Goal: Information Seeking & Learning: Learn about a topic

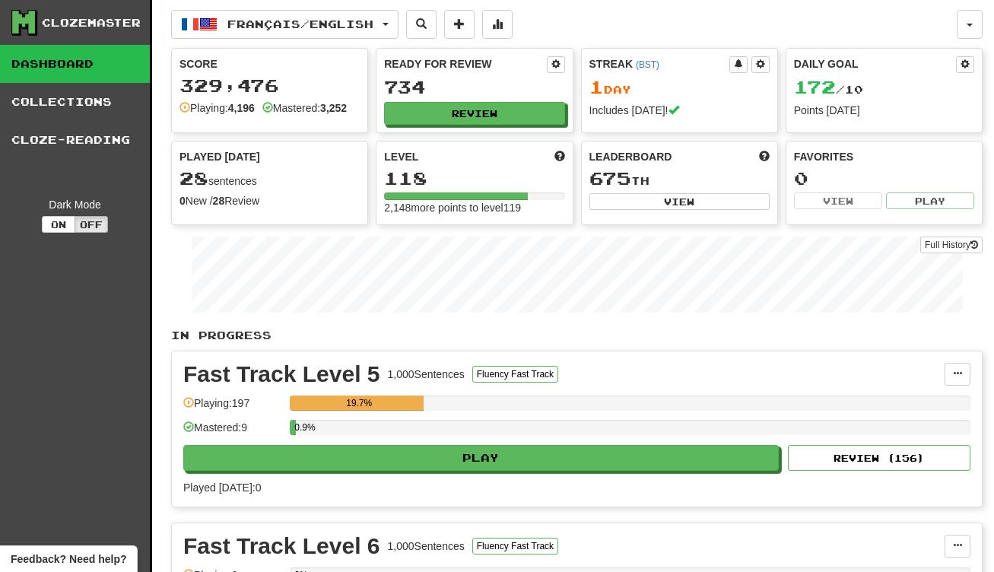
click at [318, 16] on button "Français / English" at bounding box center [284, 24] width 227 height 29
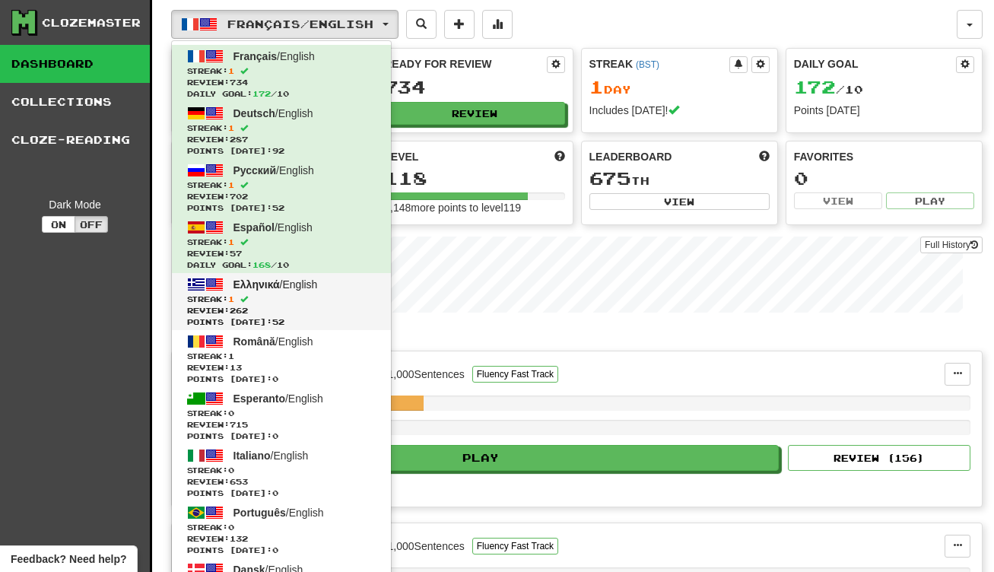
click at [350, 310] on span "Review: 262" at bounding box center [281, 310] width 189 height 11
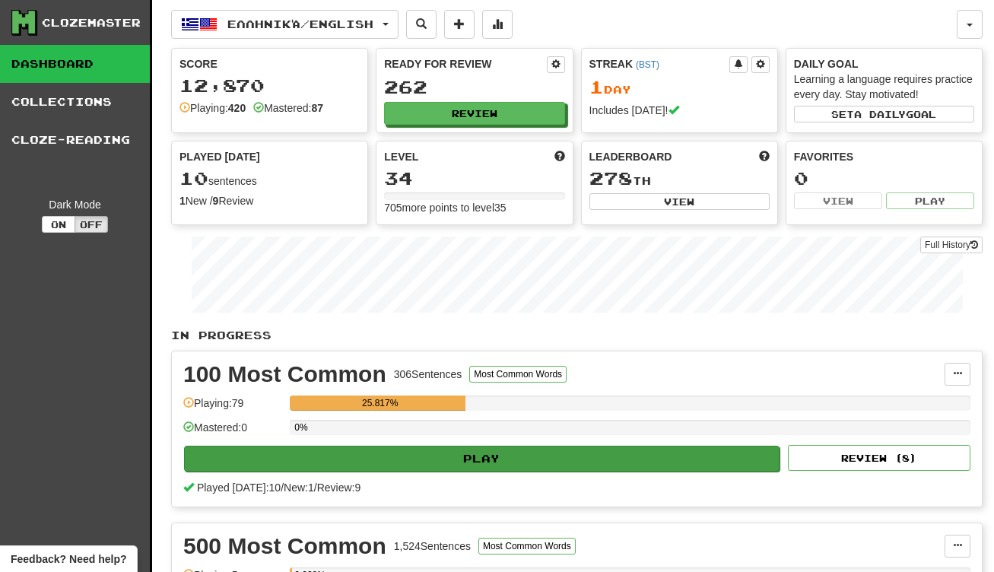
click at [483, 460] on button "Play" at bounding box center [481, 459] width 595 height 26
select select "**"
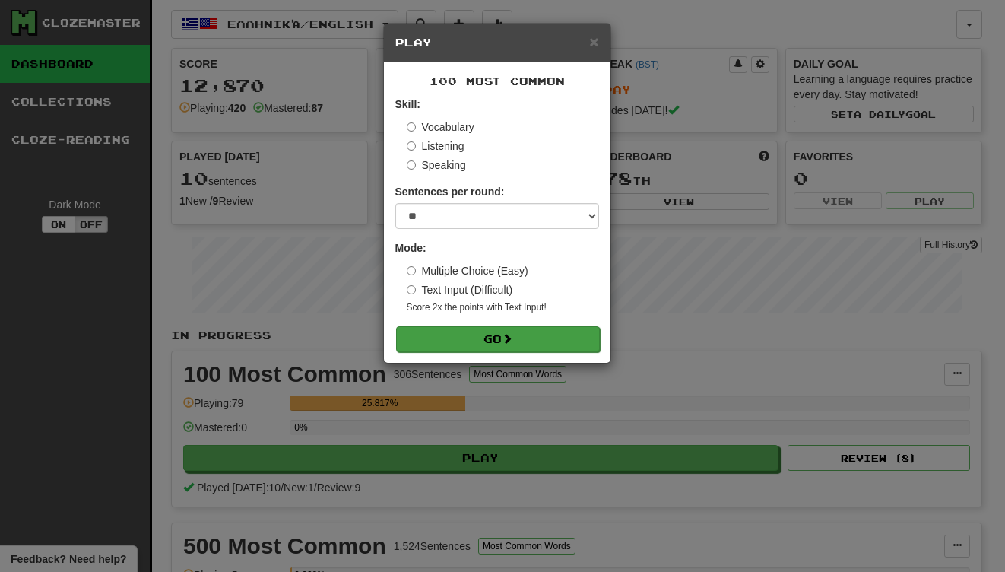
click at [508, 329] on button "Go" at bounding box center [498, 339] width 204 height 26
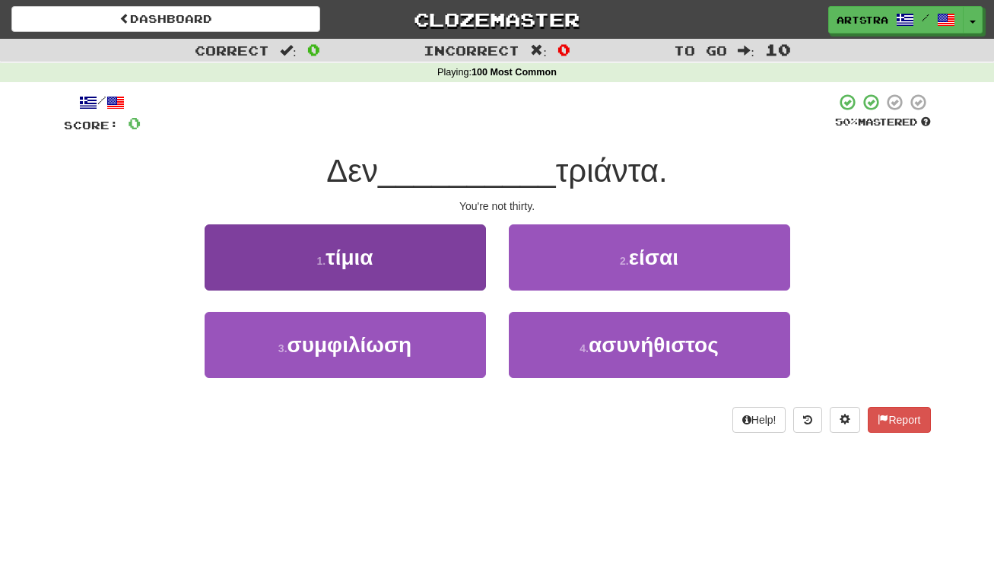
click at [389, 237] on button "1 . τίμια" at bounding box center [345, 257] width 281 height 66
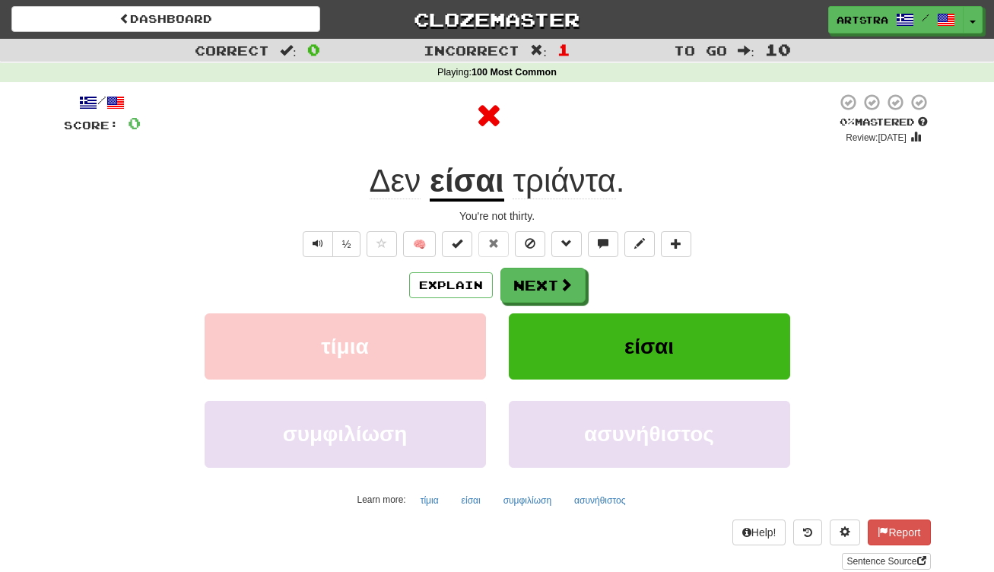
click at [478, 175] on u "είσαι" at bounding box center [467, 182] width 75 height 39
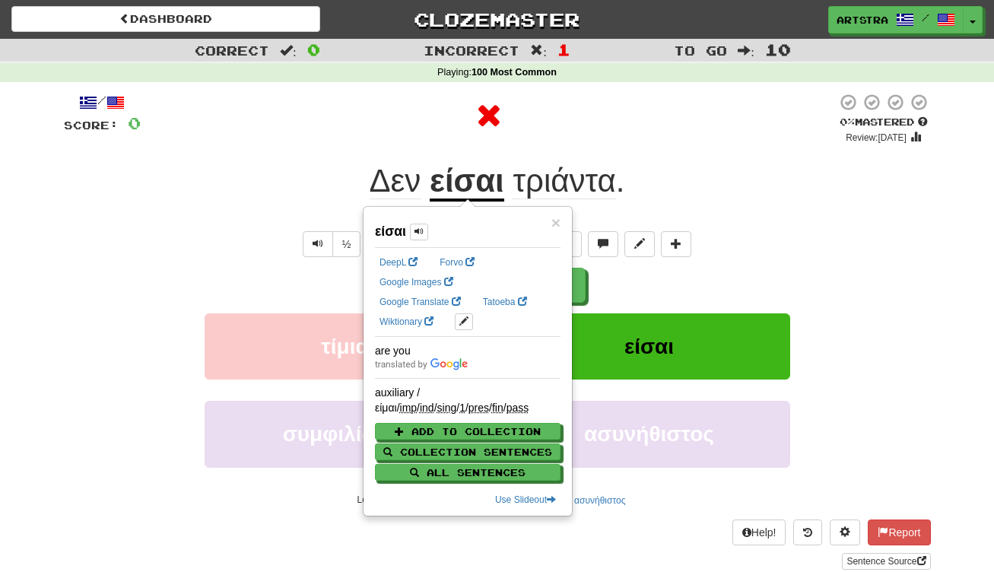
click at [564, 176] on span "τριάντα" at bounding box center [564, 181] width 103 height 37
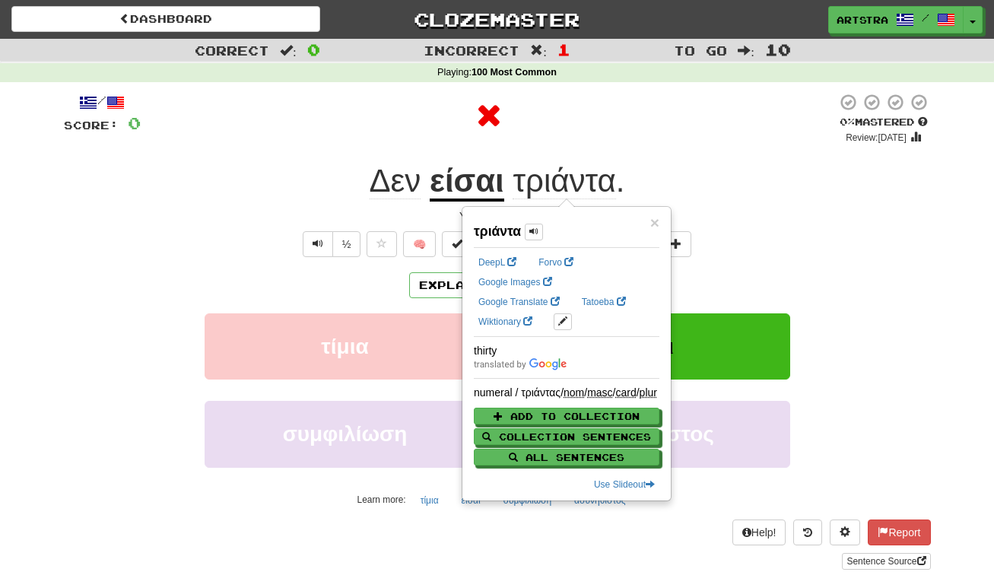
click at [719, 157] on div "/ Score: 0 0 % Mastered Review: 2025-08-20 Δεν είσαι τριάντα . You're not thirt…" at bounding box center [497, 331] width 867 height 477
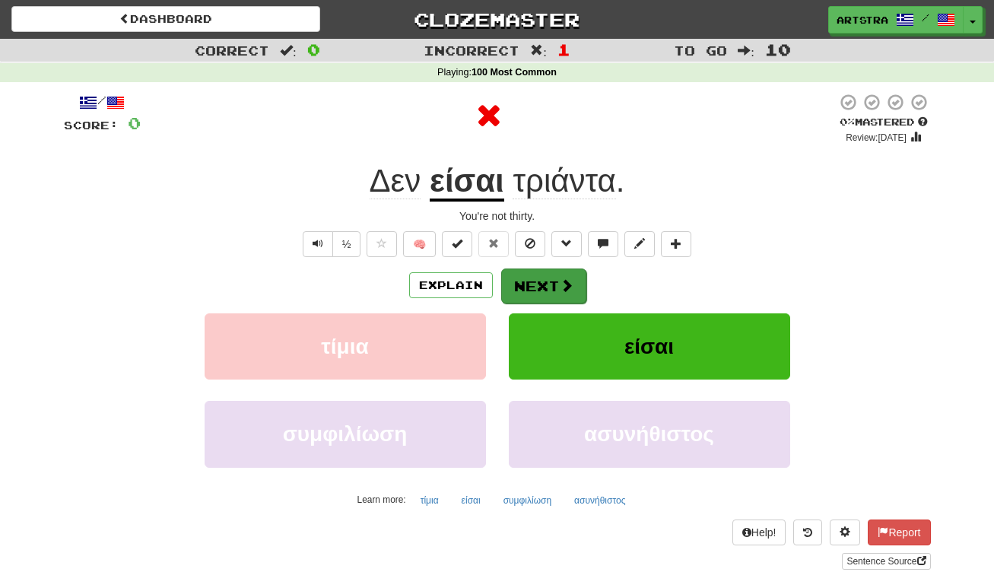
click at [551, 285] on button "Next" at bounding box center [543, 285] width 85 height 35
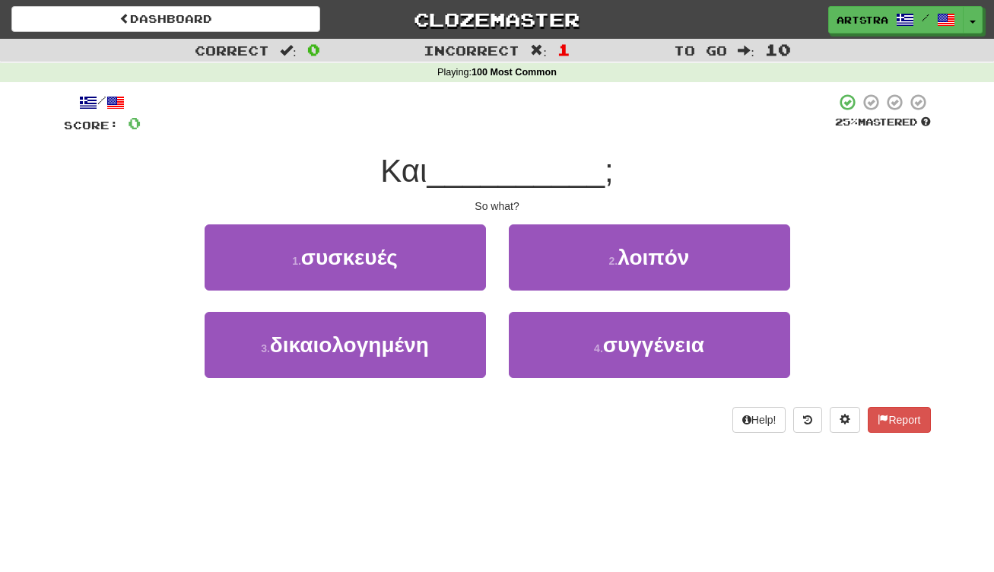
click at [478, 153] on span "__________" at bounding box center [516, 171] width 178 height 36
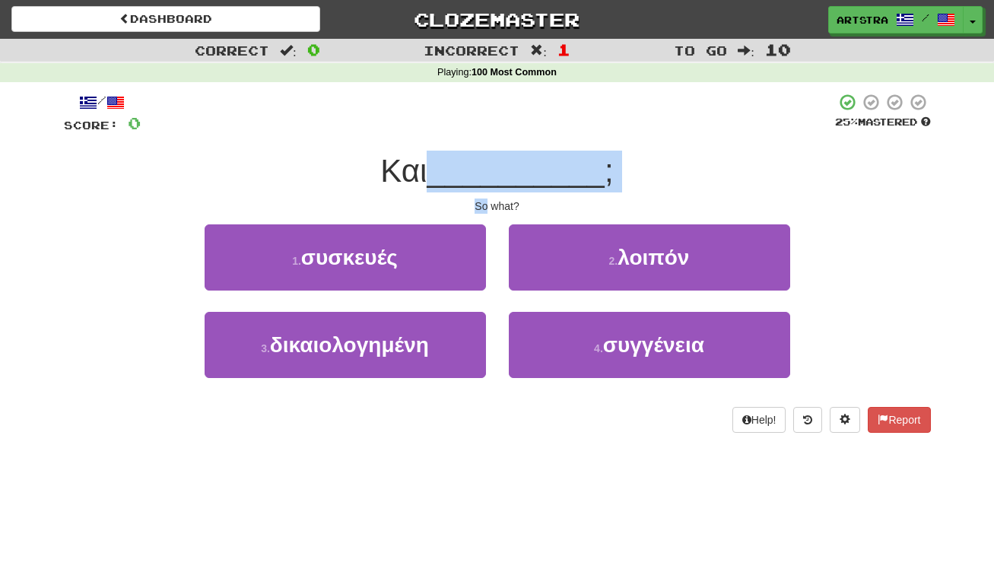
drag, startPoint x: 481, startPoint y: 165, endPoint x: 494, endPoint y: 192, distance: 29.9
click at [494, 192] on div "/ Score: 0 25 % Mastered Και __________ ; So what? 1 . συσκευές 2 . λοιπόν 3 . …" at bounding box center [497, 263] width 867 height 340
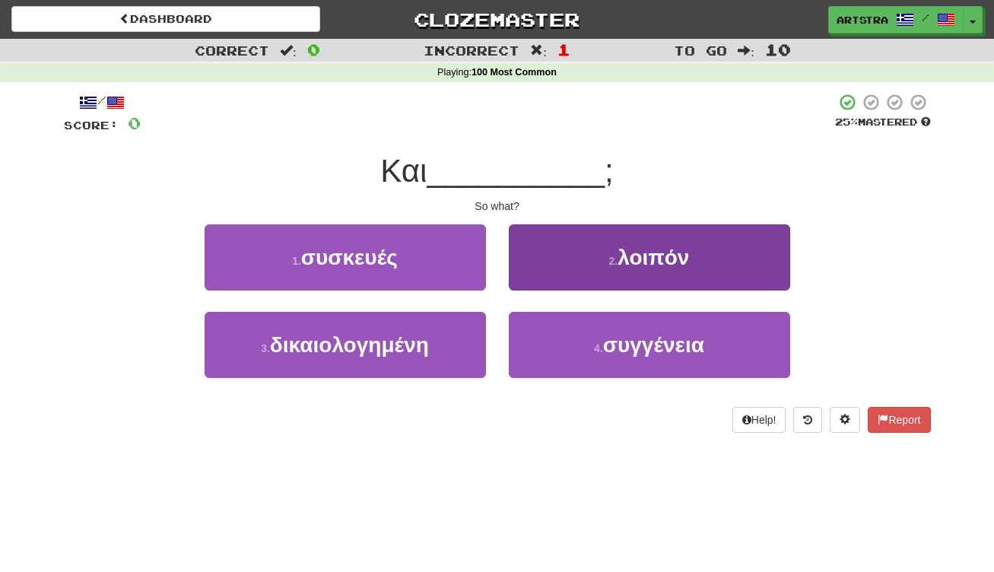
click at [663, 262] on span "λοιπόν" at bounding box center [653, 258] width 71 height 24
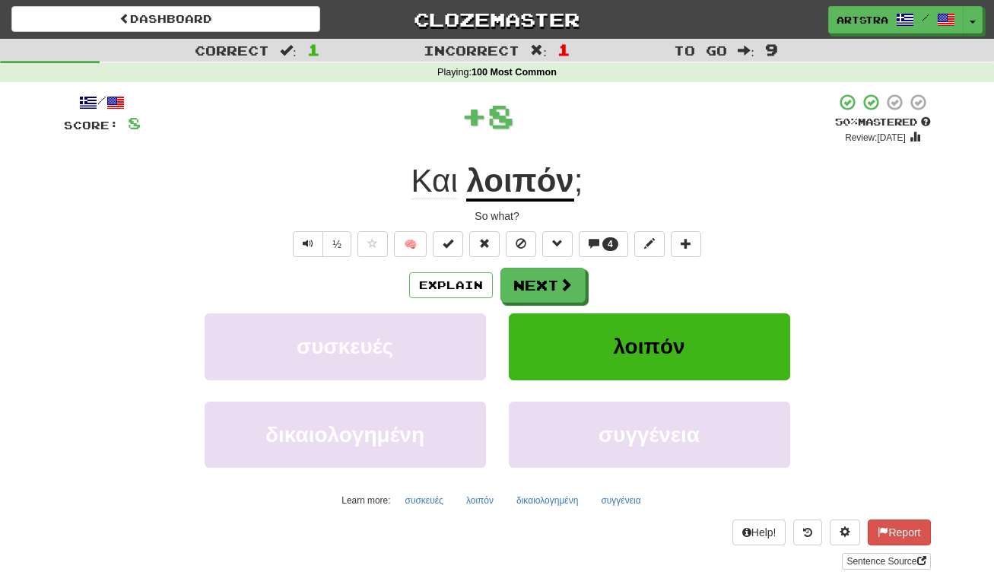
click at [535, 168] on u "λοιπόν" at bounding box center [519, 182] width 107 height 39
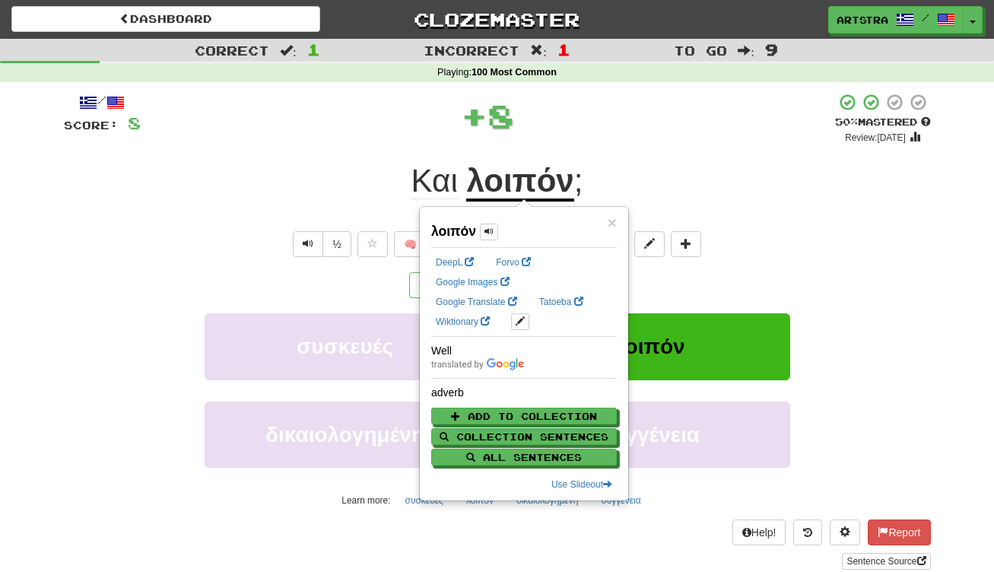
click at [659, 132] on div "+ 8" at bounding box center [488, 116] width 694 height 46
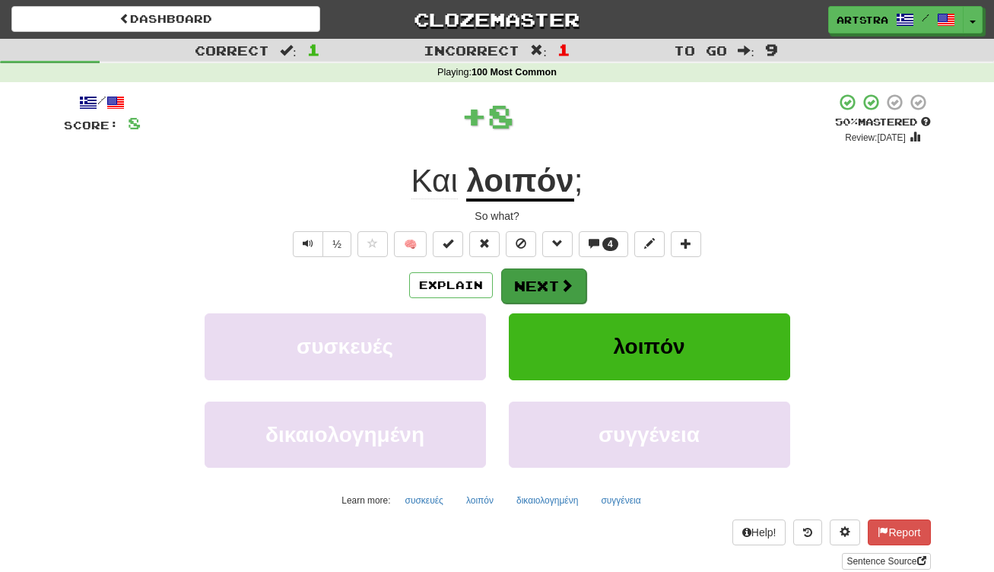
click at [541, 292] on button "Next" at bounding box center [543, 285] width 85 height 35
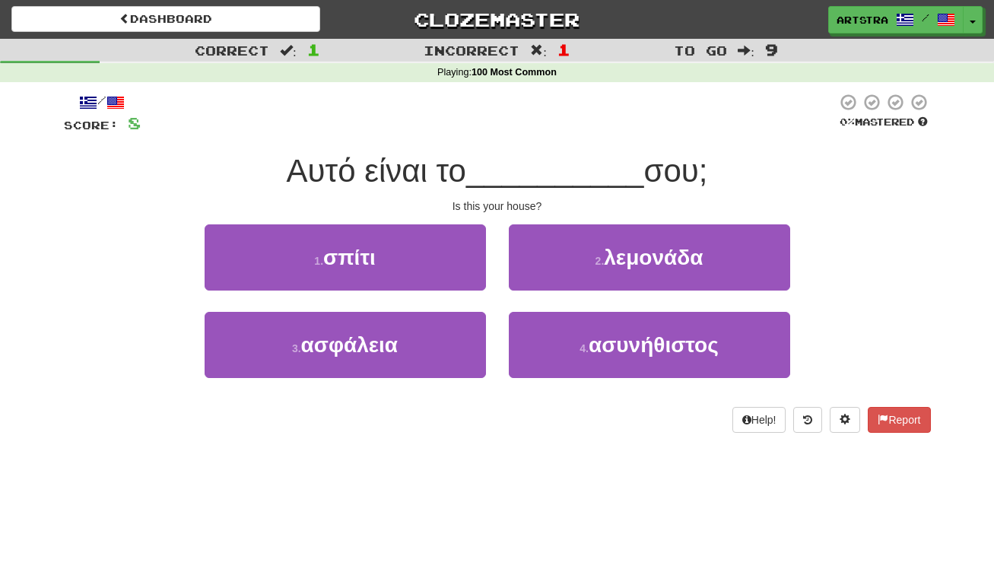
click at [489, 120] on div at bounding box center [489, 114] width 696 height 42
drag, startPoint x: 486, startPoint y: 161, endPoint x: 507, endPoint y: 201, distance: 44.6
click at [507, 201] on div "/ Score: 8 0 % Mastered Αυτό είναι το __________ σου; Is this your house? 1 . σ…" at bounding box center [497, 263] width 867 height 340
click at [507, 201] on div "Is this your house?" at bounding box center [497, 205] width 867 height 15
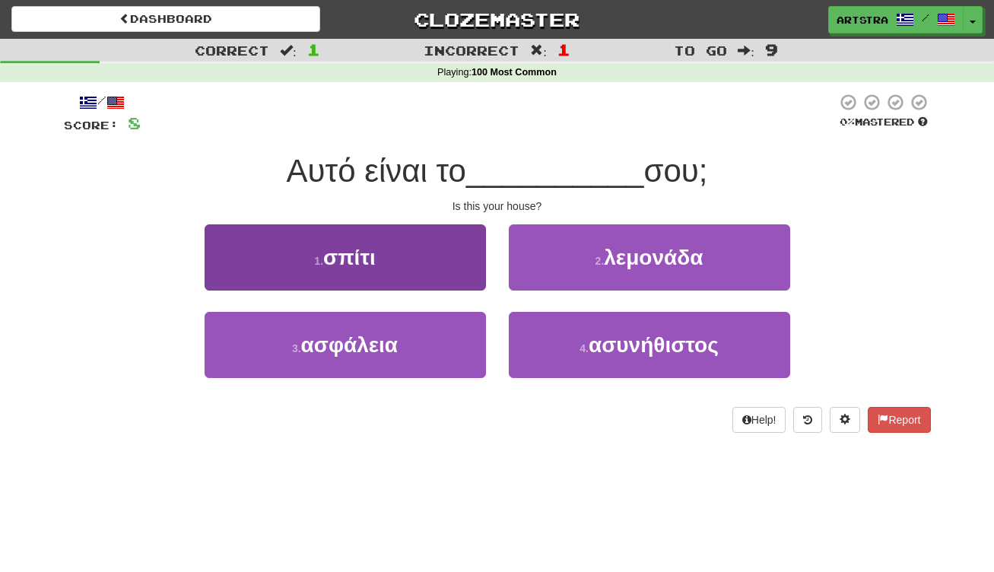
click at [418, 275] on button "1 . σπίτι" at bounding box center [345, 257] width 281 height 66
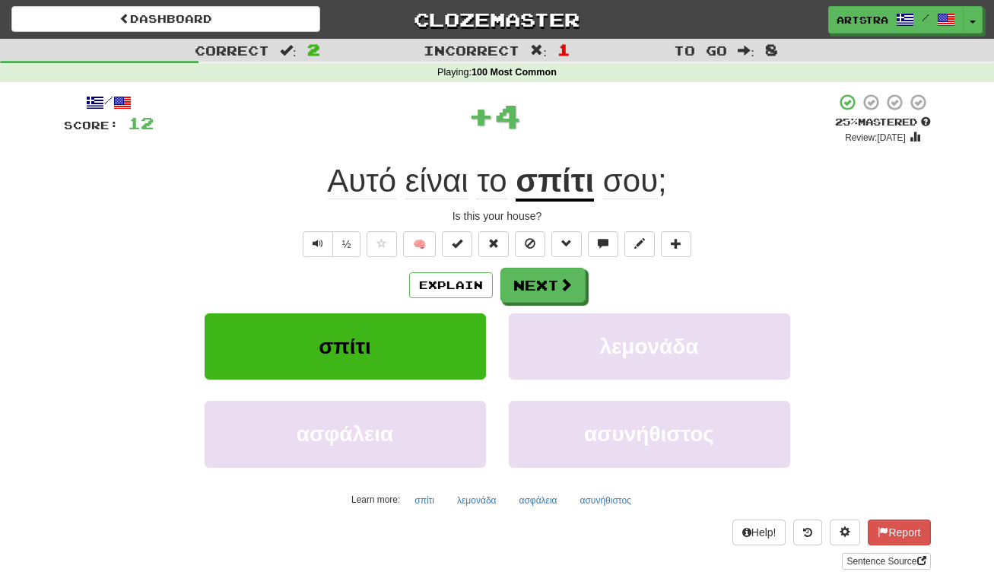
click at [545, 193] on u "σπίτι" at bounding box center [555, 182] width 78 height 39
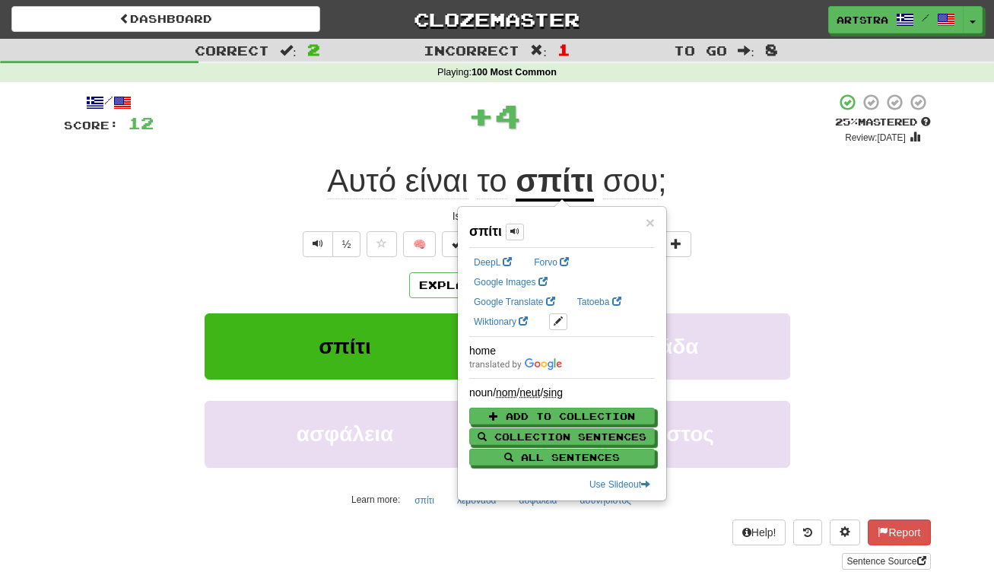
click at [649, 171] on span "σου" at bounding box center [630, 181] width 55 height 37
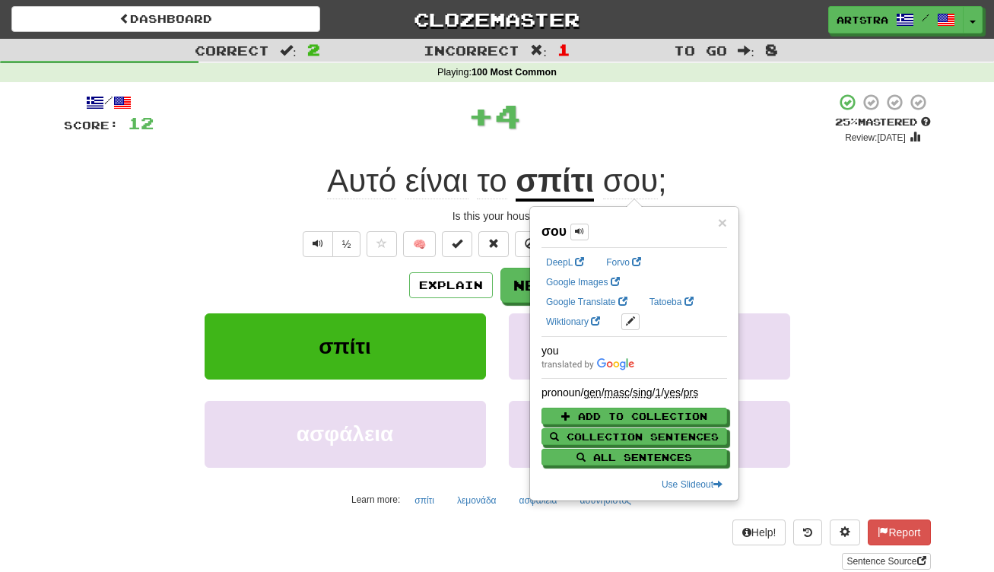
click at [749, 156] on div "/ Score: 12 + 4 25 % Mastered Review: 2025-08-21 Αυτό είναι το σπίτι σου ; Is t…" at bounding box center [497, 331] width 867 height 477
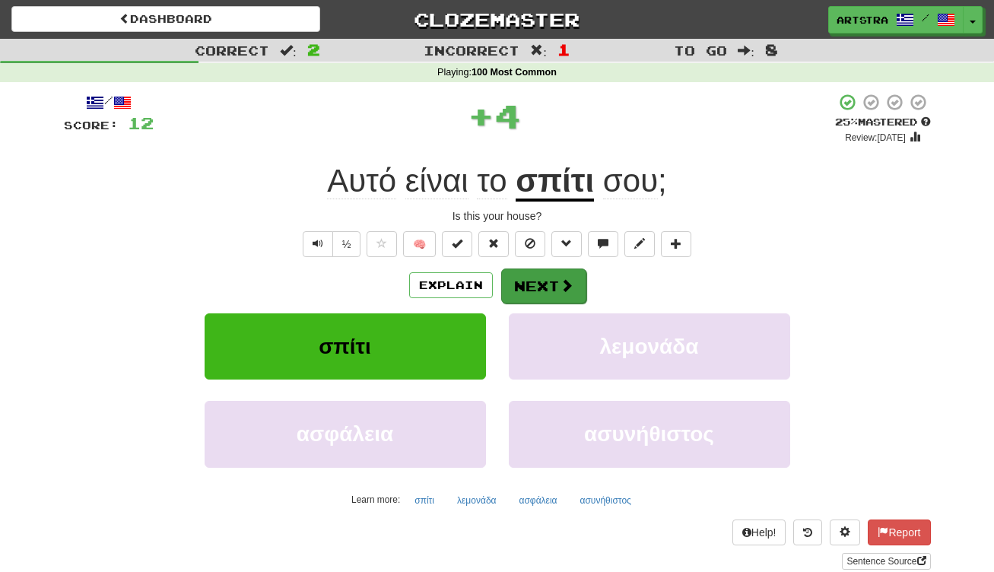
click at [521, 300] on button "Next" at bounding box center [543, 285] width 85 height 35
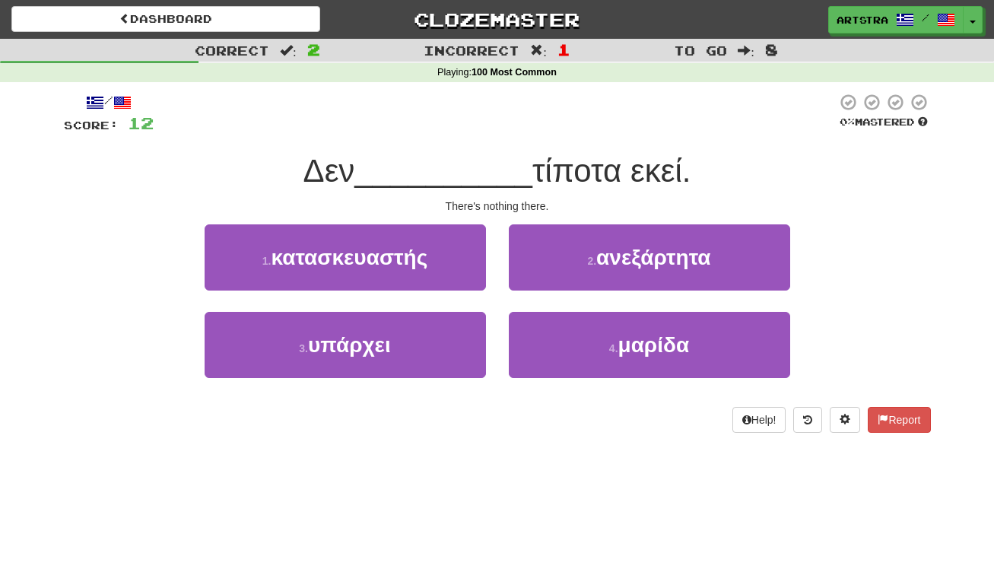
click at [492, 175] on span "__________" at bounding box center [443, 171] width 178 height 36
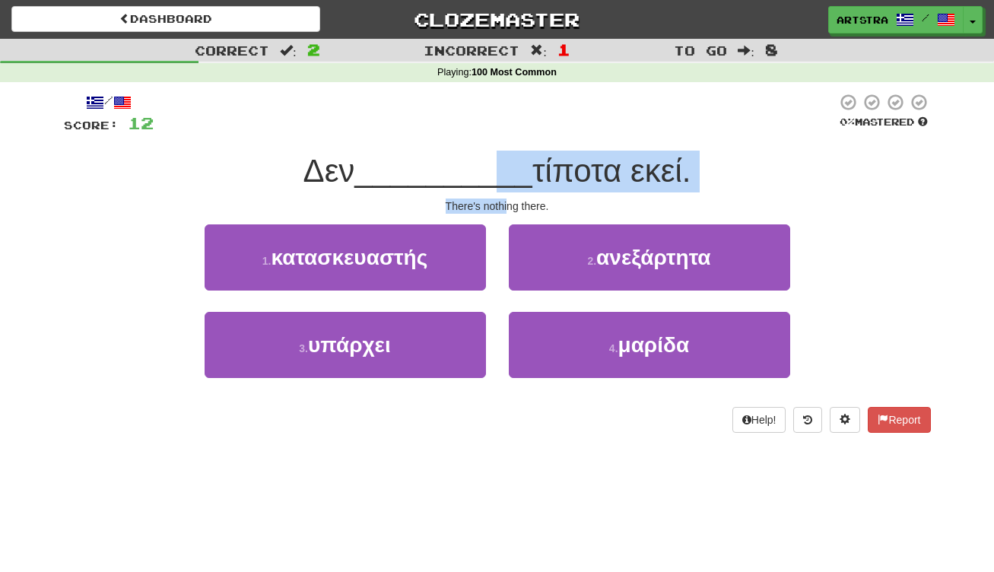
drag, startPoint x: 500, startPoint y: 191, endPoint x: 506, endPoint y: 198, distance: 8.7
click at [506, 198] on div "/ Score: 12 0 % Mastered Δεν __________ τίποτα εκεί. There's nothing there. 1 .…" at bounding box center [497, 263] width 867 height 340
click at [506, 198] on div "There's nothing there." at bounding box center [497, 205] width 867 height 15
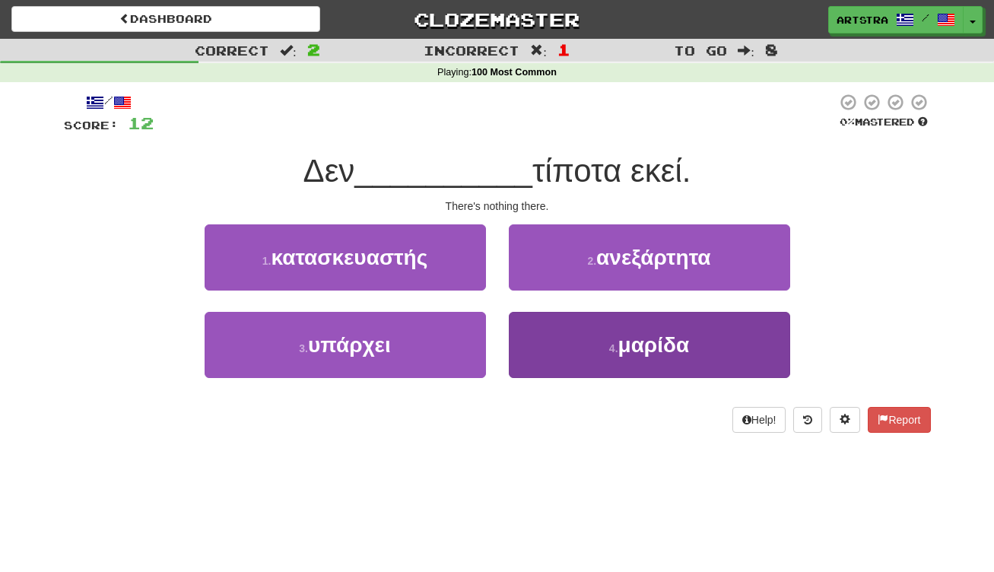
click at [605, 345] on button "4 . μαρίδα" at bounding box center [649, 345] width 281 height 66
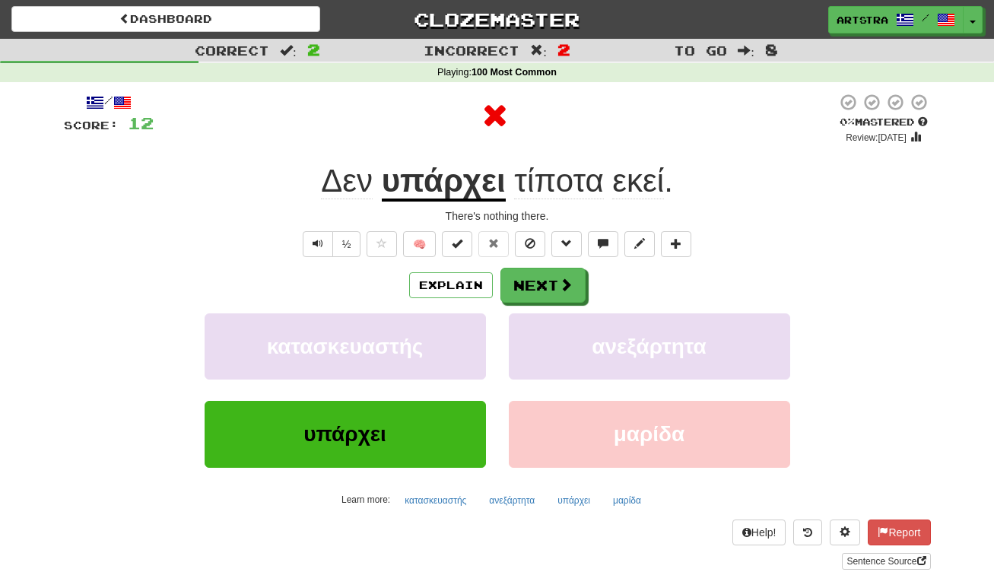
click at [454, 194] on u "υπάρχει" at bounding box center [444, 182] width 124 height 39
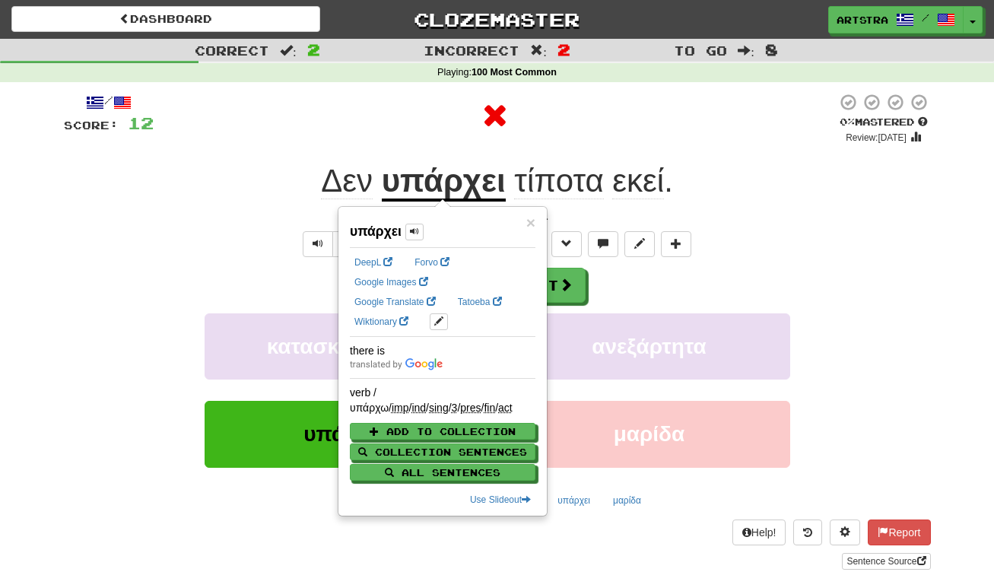
click at [565, 196] on span "τίποτα" at bounding box center [558, 181] width 89 height 37
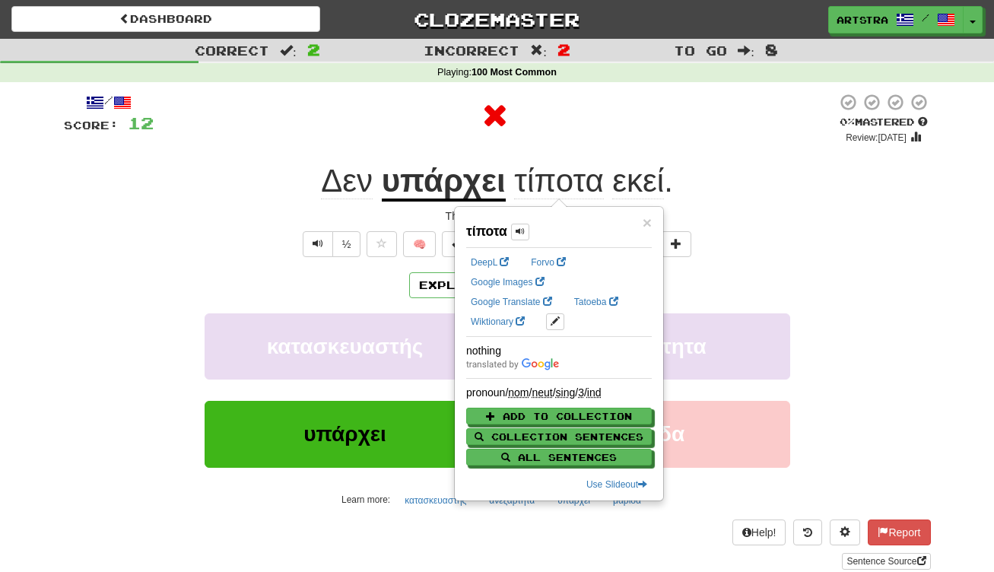
click at [671, 179] on span "τίποτα εκεί ." at bounding box center [589, 181] width 167 height 37
click at [650, 179] on span "εκεί" at bounding box center [638, 181] width 52 height 37
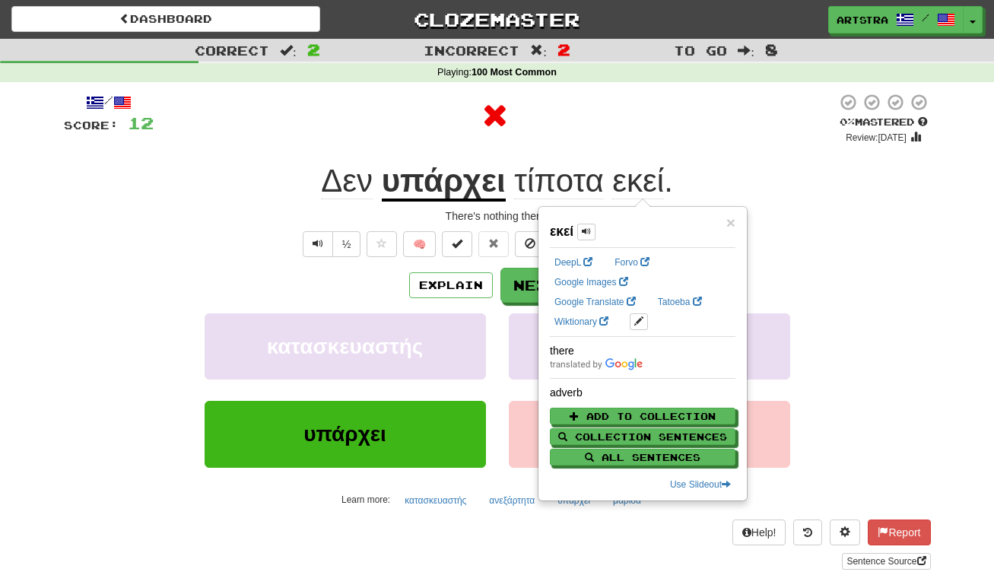
click at [752, 163] on div "Δεν υπάρχει τίποτα εκεί ." at bounding box center [497, 181] width 867 height 42
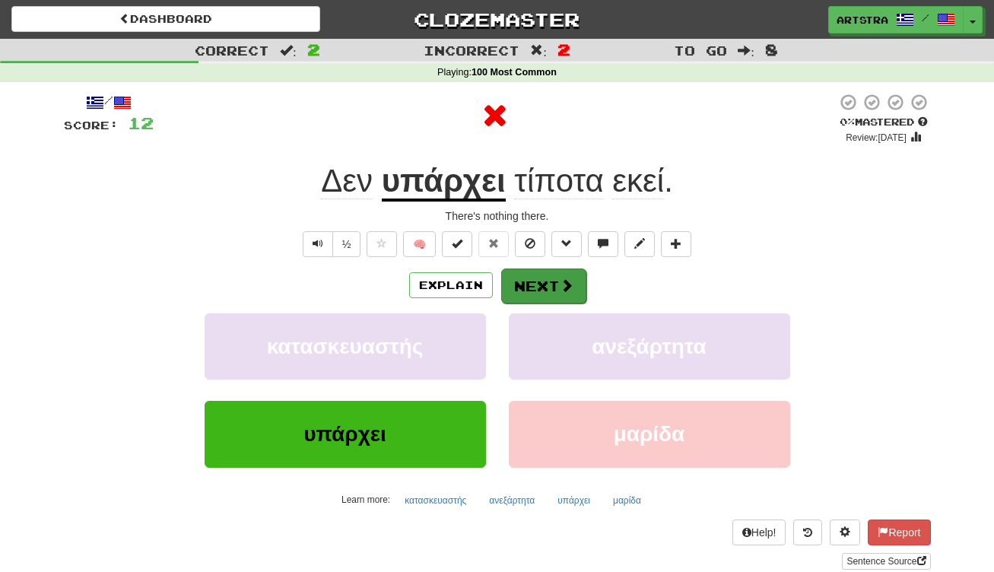
click at [543, 284] on button "Next" at bounding box center [543, 285] width 85 height 35
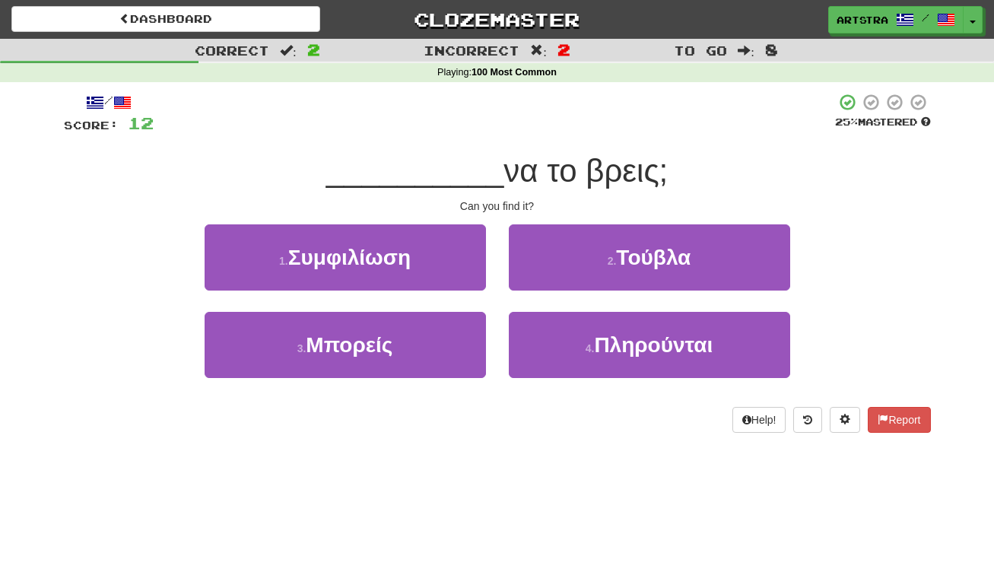
click at [529, 173] on span "να το βρεις;" at bounding box center [585, 171] width 164 height 36
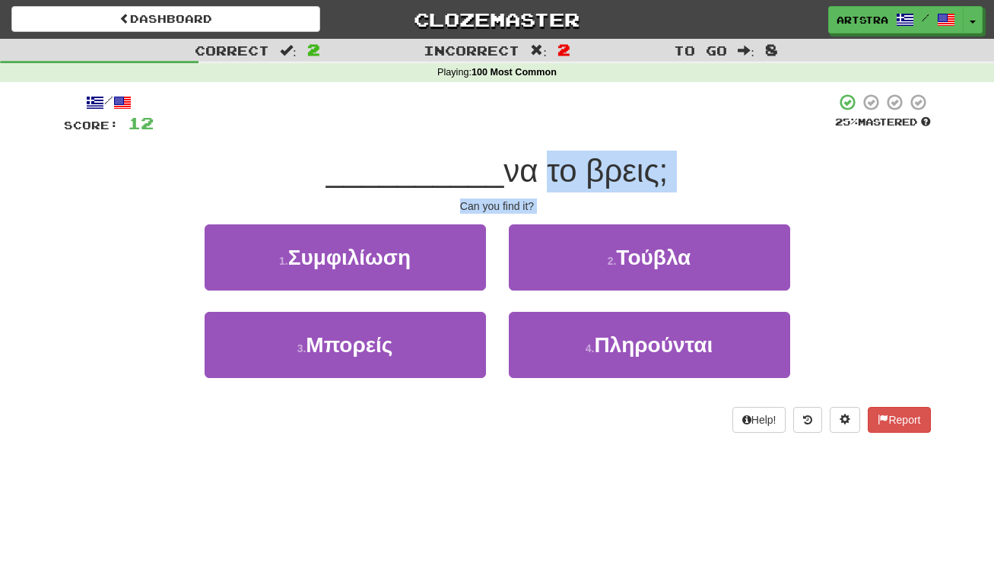
click at [519, 213] on div "/ Score: 12 25 % Mastered __________ να το βρεις; Can you find it? 1 . Συμφιλίω…" at bounding box center [497, 263] width 867 height 340
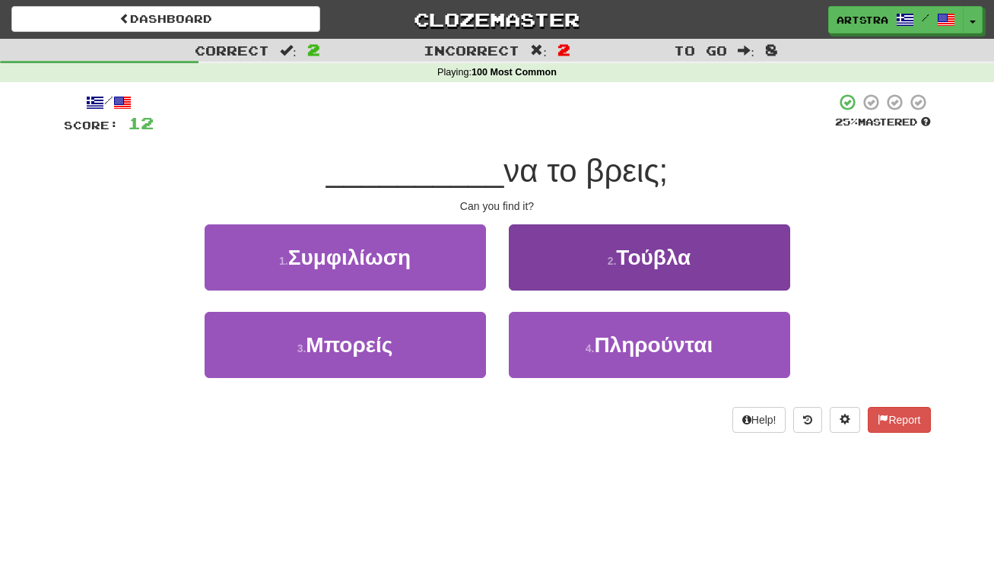
click at [593, 256] on button "2 . Τούβλα" at bounding box center [649, 257] width 281 height 66
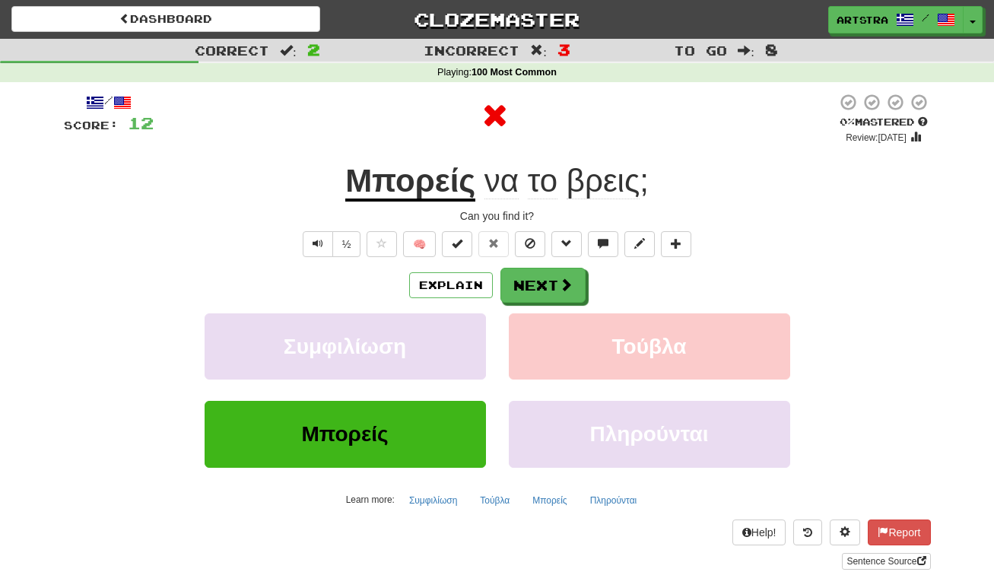
click at [369, 164] on u "Μπορείς" at bounding box center [410, 182] width 130 height 39
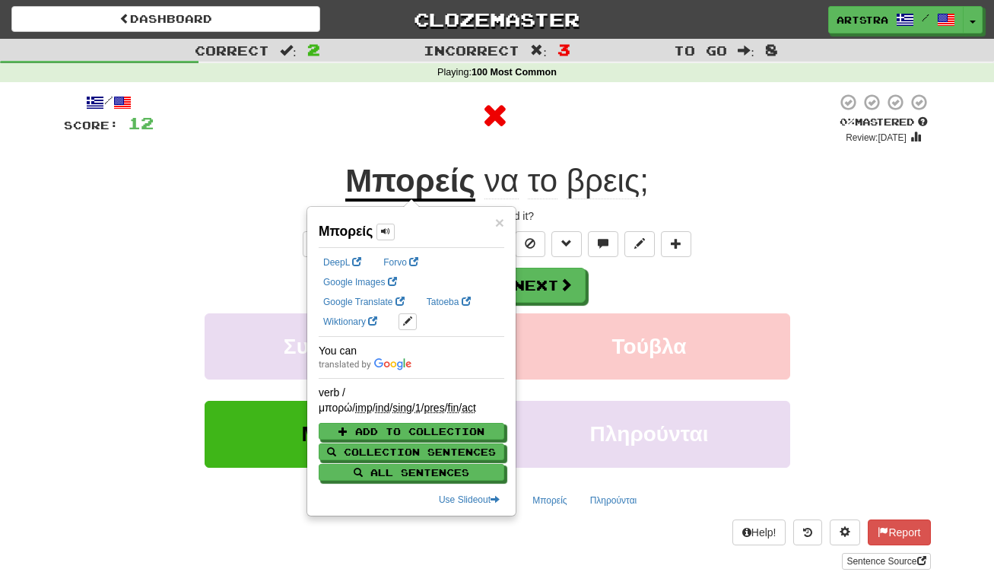
click at [617, 182] on span "βρεις" at bounding box center [603, 181] width 73 height 37
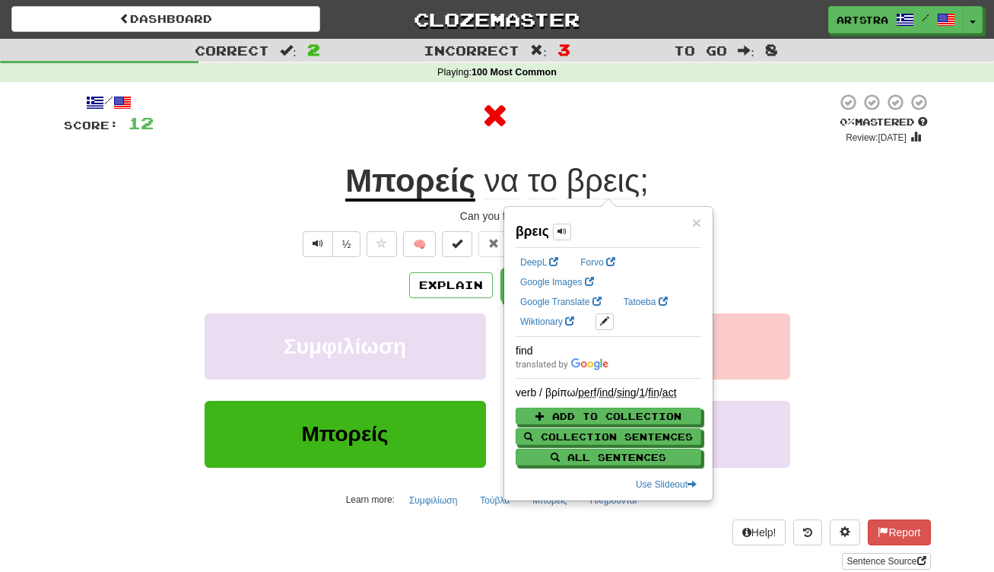
click at [719, 167] on div "Μπορείς να το βρεις ;" at bounding box center [497, 181] width 867 height 42
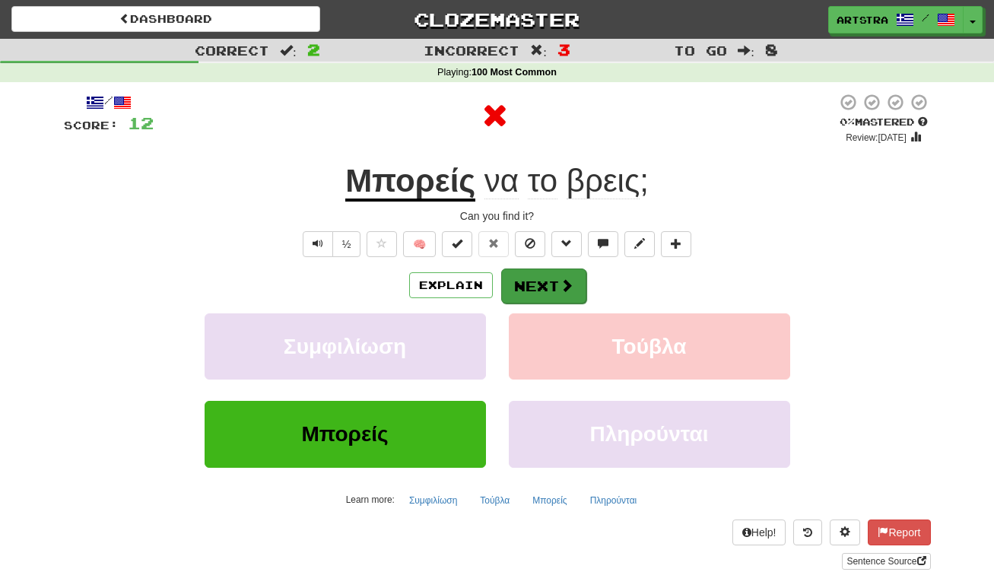
click at [550, 291] on button "Next" at bounding box center [543, 285] width 85 height 35
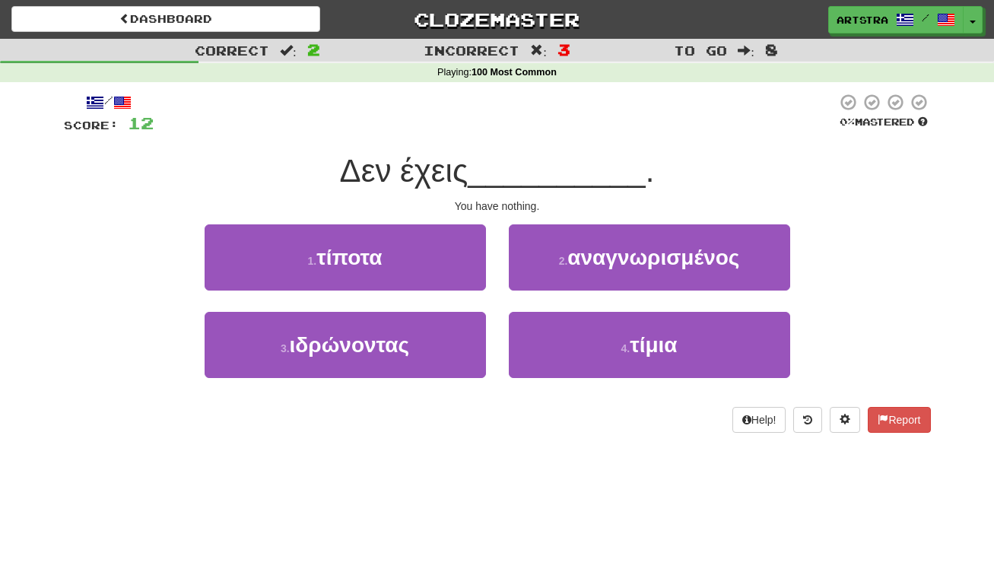
click at [496, 164] on span "__________" at bounding box center [557, 171] width 178 height 36
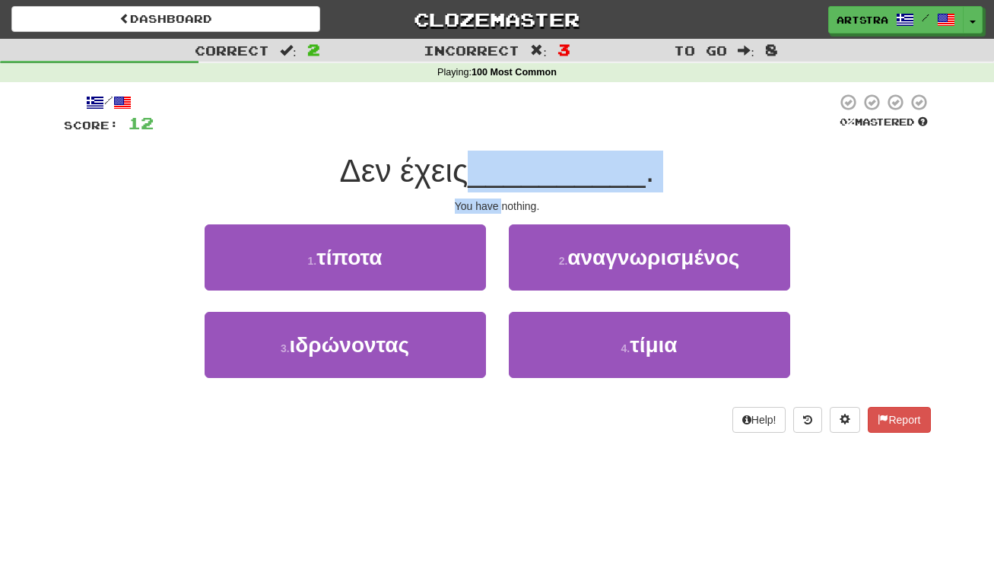
drag, startPoint x: 495, startPoint y: 168, endPoint x: 497, endPoint y: 198, distance: 29.7
click at [497, 198] on div "/ Score: 12 0 % Mastered Δεν έχεις __________ . You have nothing. 1 . τίποτα 2 …" at bounding box center [497, 263] width 867 height 340
click at [497, 198] on div "You have nothing." at bounding box center [497, 205] width 867 height 15
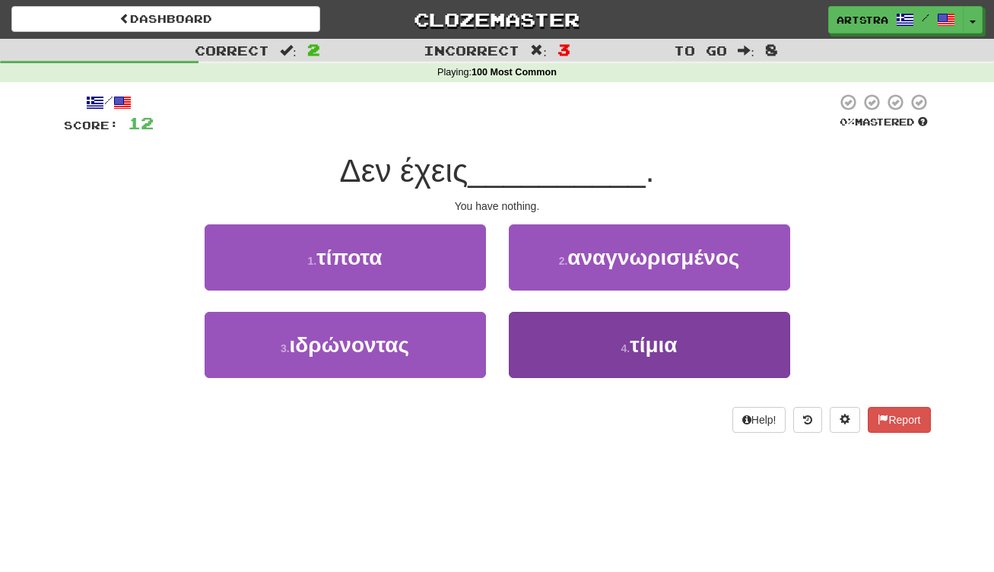
click at [618, 364] on button "4 . τίμια" at bounding box center [649, 345] width 281 height 66
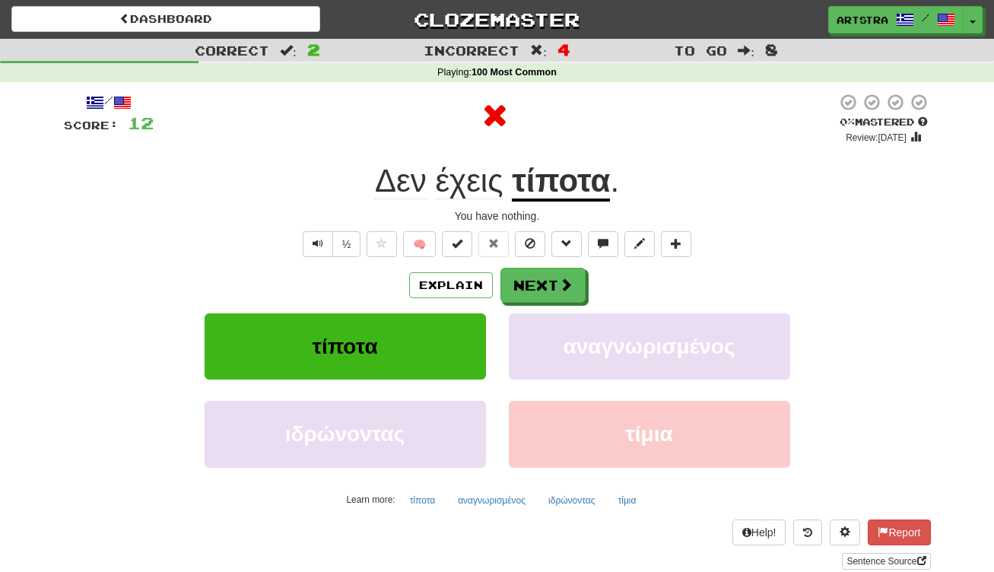
click at [544, 186] on u "τίποτα" at bounding box center [561, 182] width 98 height 39
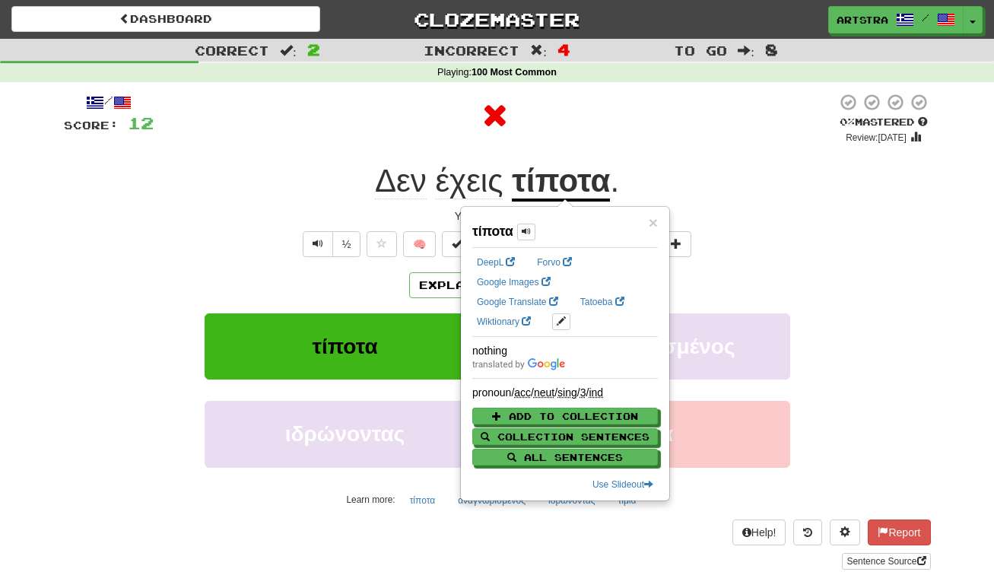
click at [638, 97] on div at bounding box center [495, 116] width 683 height 46
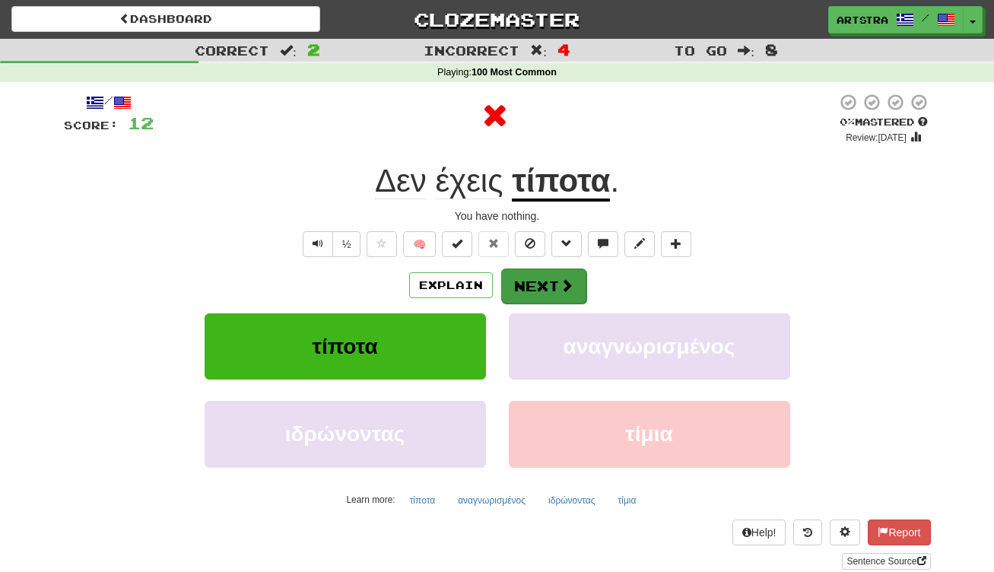
click at [567, 297] on button "Next" at bounding box center [543, 285] width 85 height 35
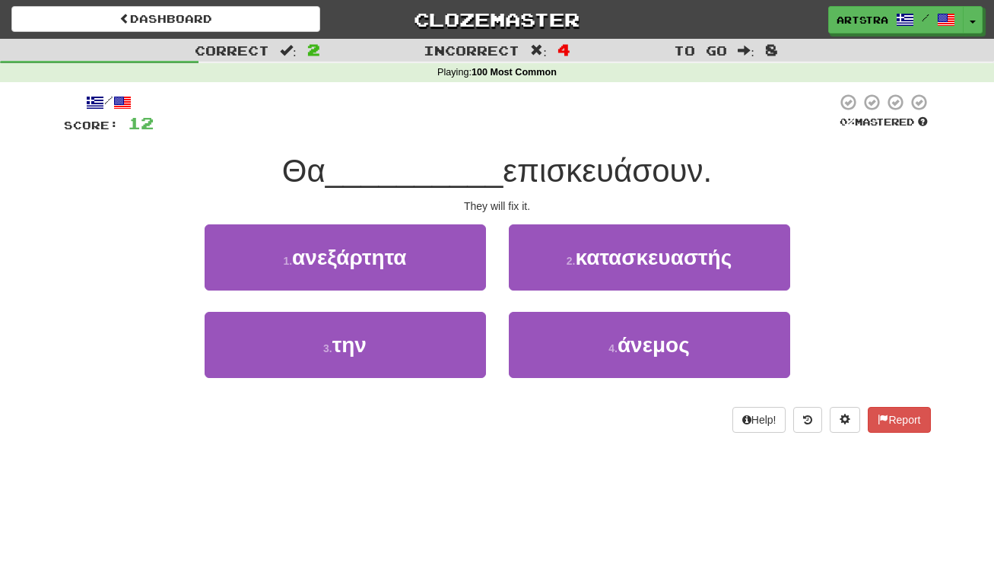
click at [481, 151] on div "Θα __________ επισκευάσουν." at bounding box center [497, 172] width 867 height 42
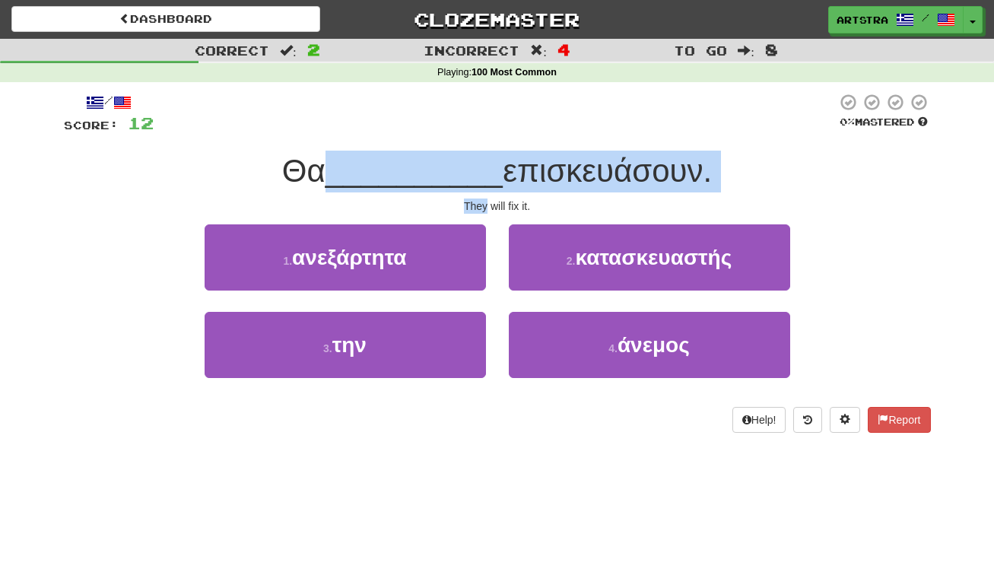
drag, startPoint x: 481, startPoint y: 149, endPoint x: 497, endPoint y: 193, distance: 46.9
click at [497, 193] on div "/ Score: 12 0 % Mastered Θα __________ επισκευάσουν. They will fix it. 1 . ανεξ…" at bounding box center [497, 263] width 867 height 340
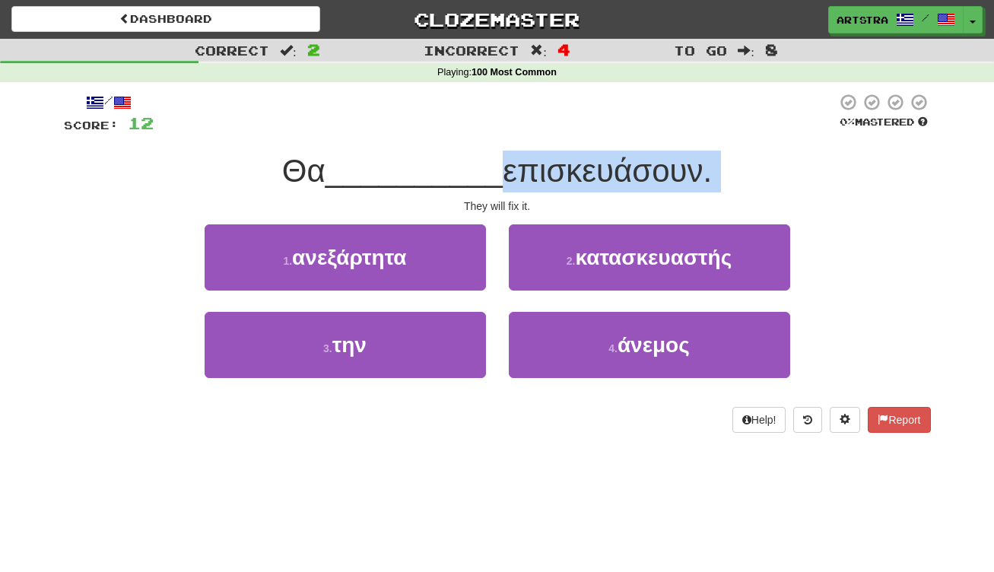
drag, startPoint x: 497, startPoint y: 193, endPoint x: 499, endPoint y: 160, distance: 32.7
click at [499, 160] on div "/ Score: 12 0 % Mastered Θα __________ επισκευάσουν. They will fix it. 1 . ανεξ…" at bounding box center [497, 263] width 867 height 340
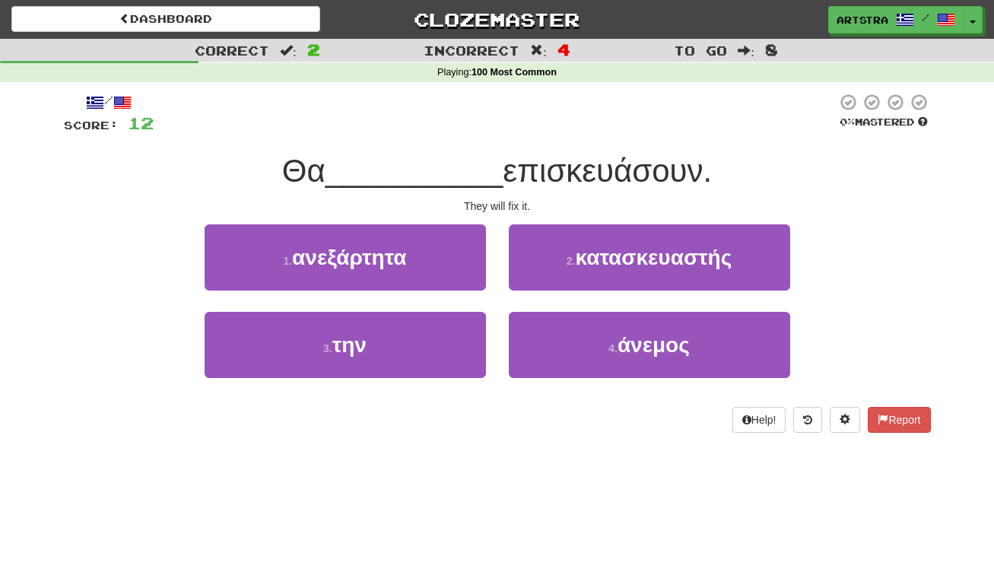
click at [503, 164] on span "επισκευάσουν." at bounding box center [607, 171] width 209 height 36
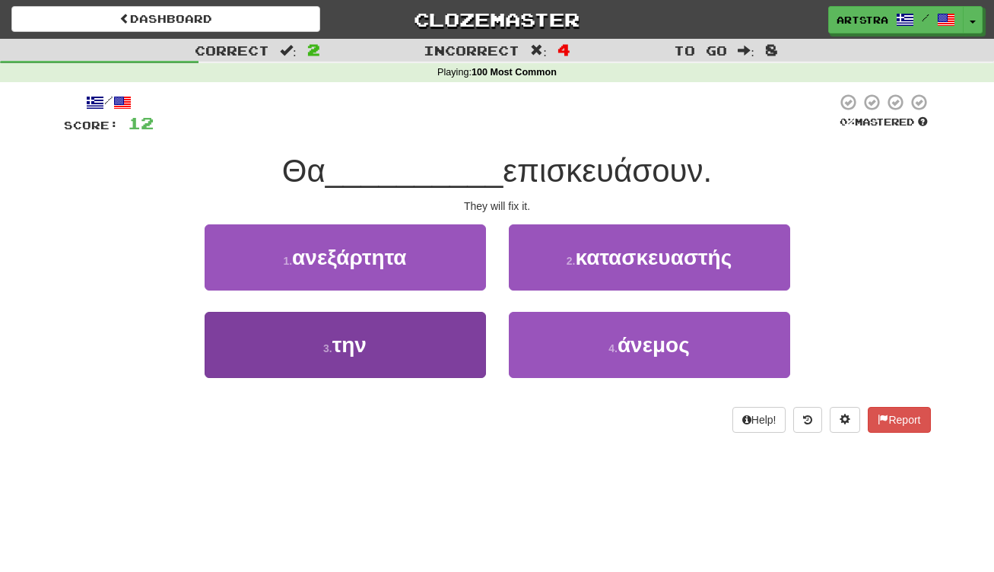
drag, startPoint x: 406, startPoint y: 378, endPoint x: 418, endPoint y: 364, distance: 18.3
click at [406, 378] on div "3 . την" at bounding box center [345, 355] width 304 height 87
click at [421, 342] on button "3 . την" at bounding box center [345, 345] width 281 height 66
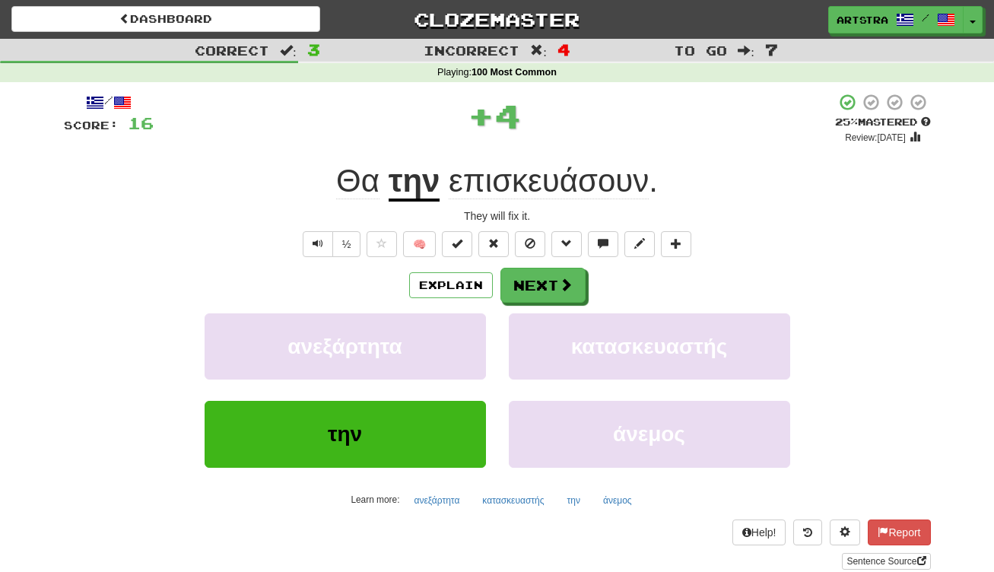
click at [633, 160] on div "Θα την επισκευάσουν ." at bounding box center [497, 181] width 867 height 42
click at [616, 183] on span "επισκευάσουν" at bounding box center [549, 181] width 200 height 37
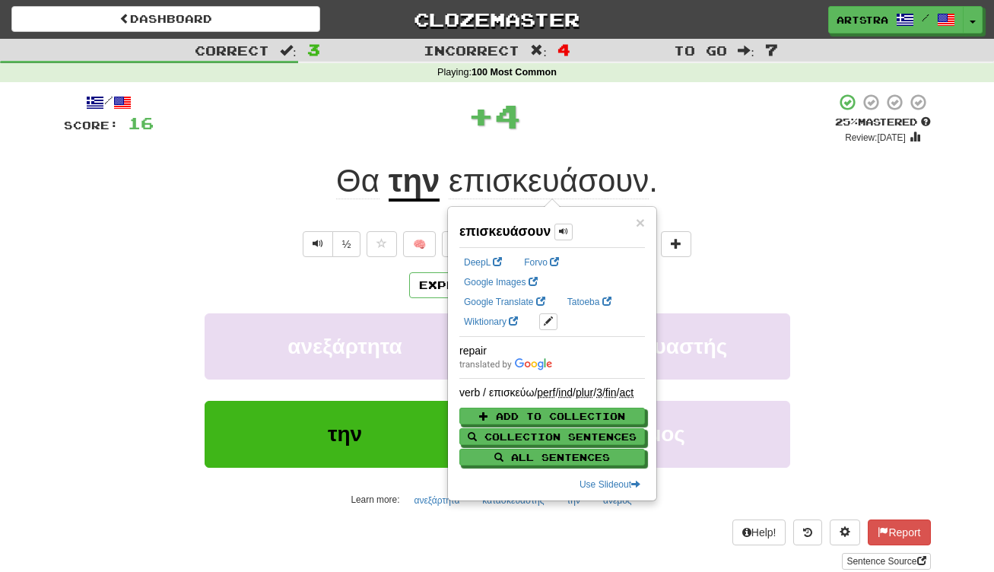
click at [793, 168] on div "Θα την επισκευάσουν ." at bounding box center [497, 181] width 867 height 42
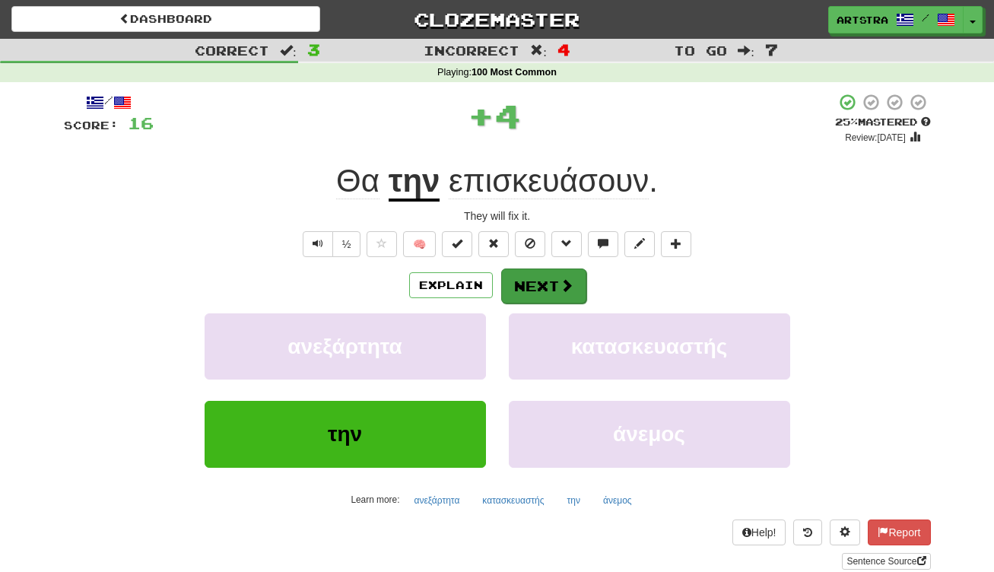
click at [551, 281] on button "Next" at bounding box center [543, 285] width 85 height 35
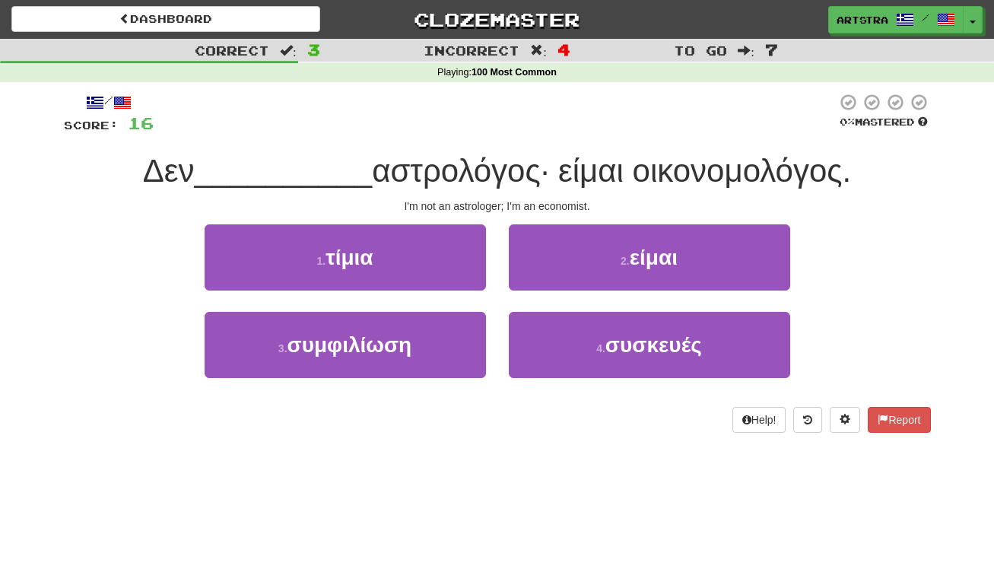
click at [519, 177] on span "αστρολόγος· είμαι οικονομολόγος." at bounding box center [611, 171] width 479 height 36
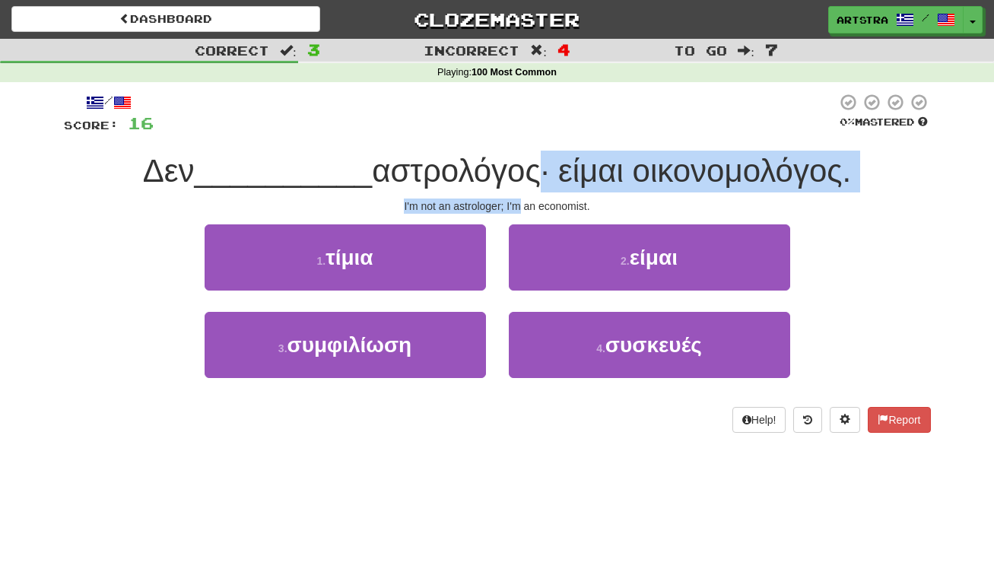
drag, startPoint x: 516, startPoint y: 182, endPoint x: 522, endPoint y: 199, distance: 18.8
click at [522, 199] on div "/ Score: 16 0 % Mastered Δεν __________ αστρολόγος· είμαι οικονομολόγος. I'm no…" at bounding box center [497, 263] width 867 height 340
click at [522, 199] on div "I'm not an astrologer; I'm an economist." at bounding box center [497, 205] width 867 height 15
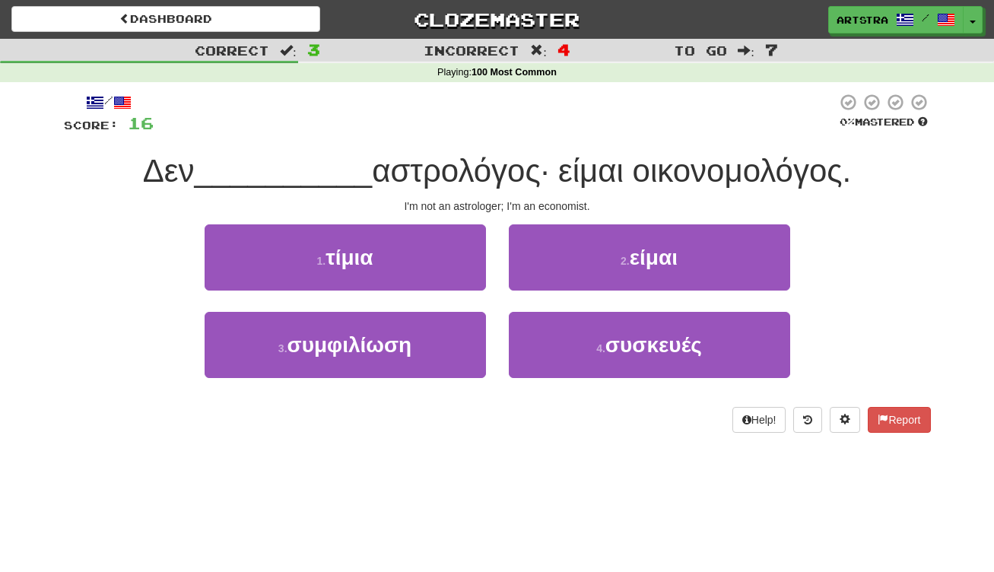
click at [689, 261] on button "2 . είμαι" at bounding box center [649, 257] width 281 height 66
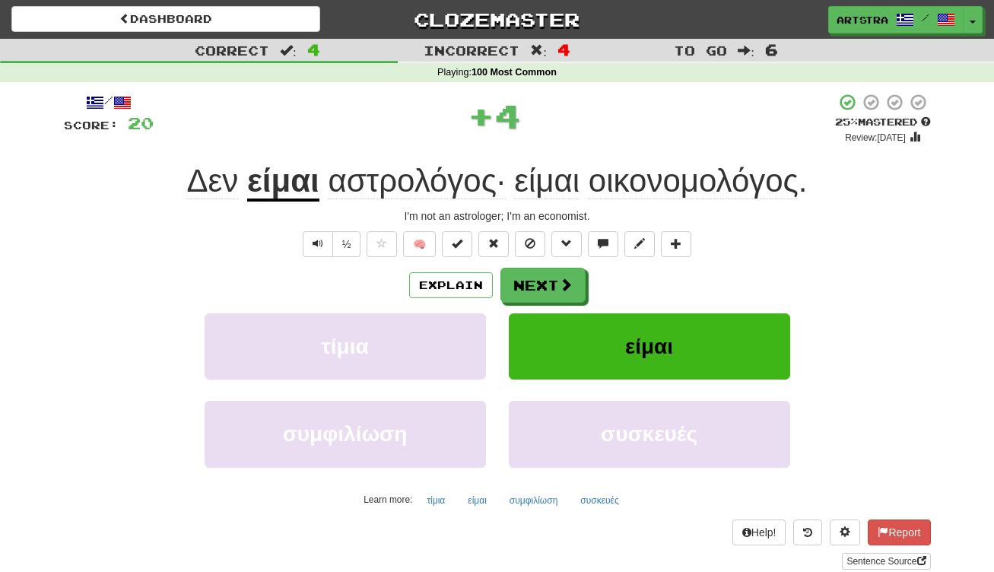
click at [475, 199] on div "Δεν είμαι αστρολόγος· είμαι οικονομολόγος ." at bounding box center [497, 181] width 867 height 42
click at [456, 193] on span "αστρολόγος·" at bounding box center [416, 181] width 177 height 37
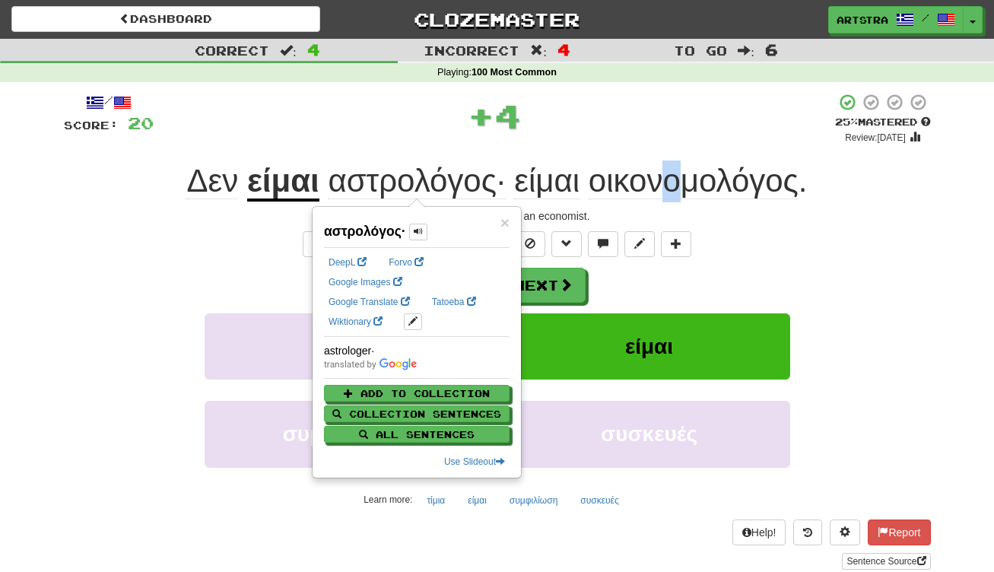
click at [673, 170] on span "οικονομολόγος" at bounding box center [694, 181] width 210 height 37
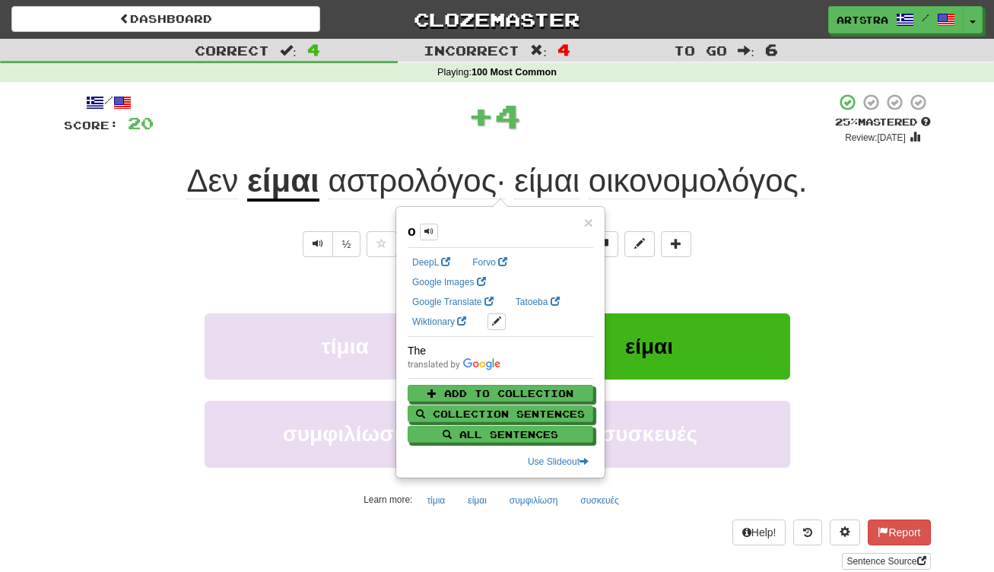
click at [618, 115] on div "+ 4" at bounding box center [494, 116] width 681 height 46
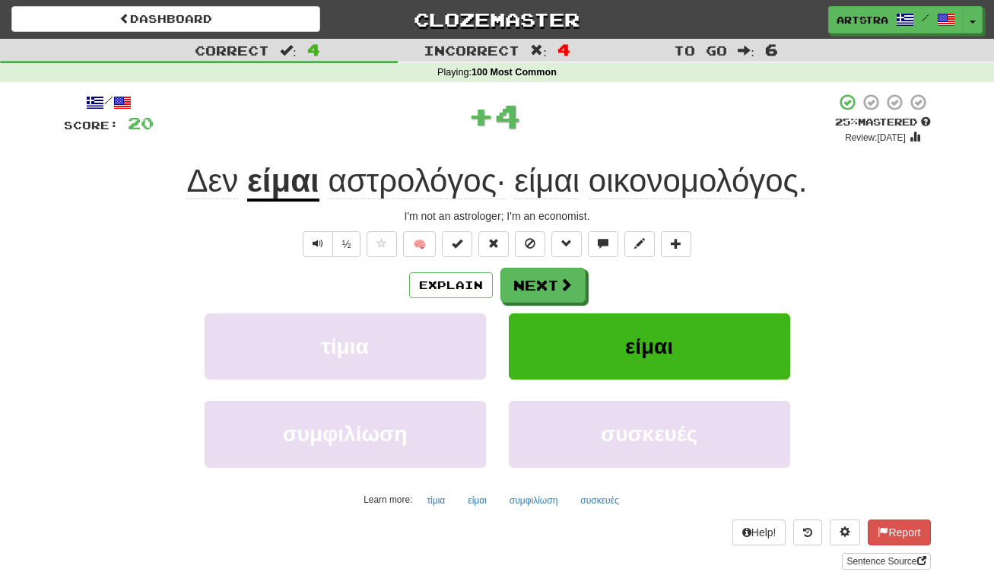
click at [649, 178] on span "οικονομολόγος" at bounding box center [694, 181] width 210 height 37
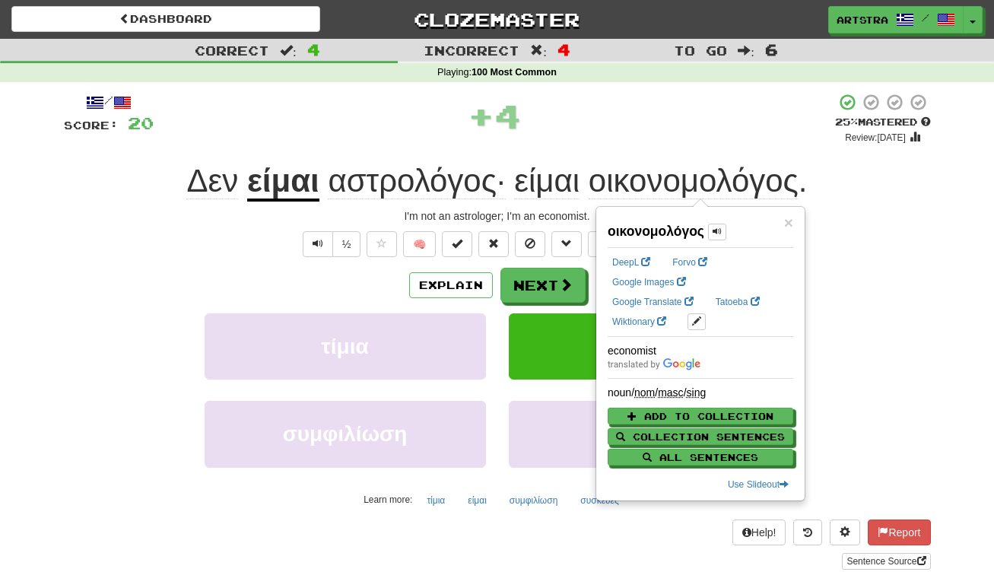
click at [647, 117] on div "+ 4" at bounding box center [494, 116] width 681 height 46
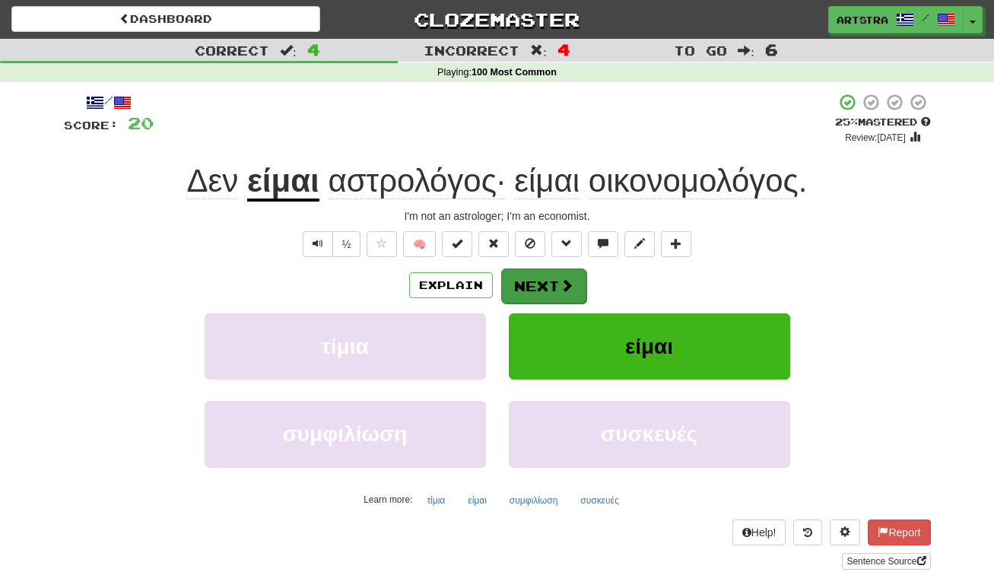
click at [538, 295] on button "Next" at bounding box center [543, 285] width 85 height 35
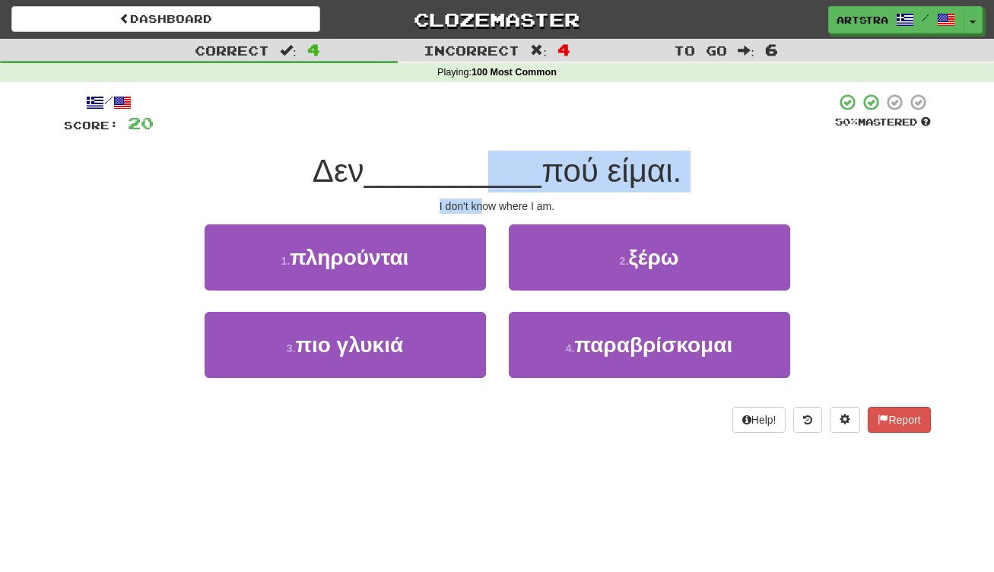
drag, startPoint x: 483, startPoint y: 172, endPoint x: 485, endPoint y: 209, distance: 37.3
click at [485, 209] on div "/ Score: 20 50 % Mastered Δεν __________ πού είμαι. I don't know where I am. 1 …" at bounding box center [497, 263] width 867 height 340
click at [485, 209] on div "I don't know where I am." at bounding box center [497, 205] width 867 height 15
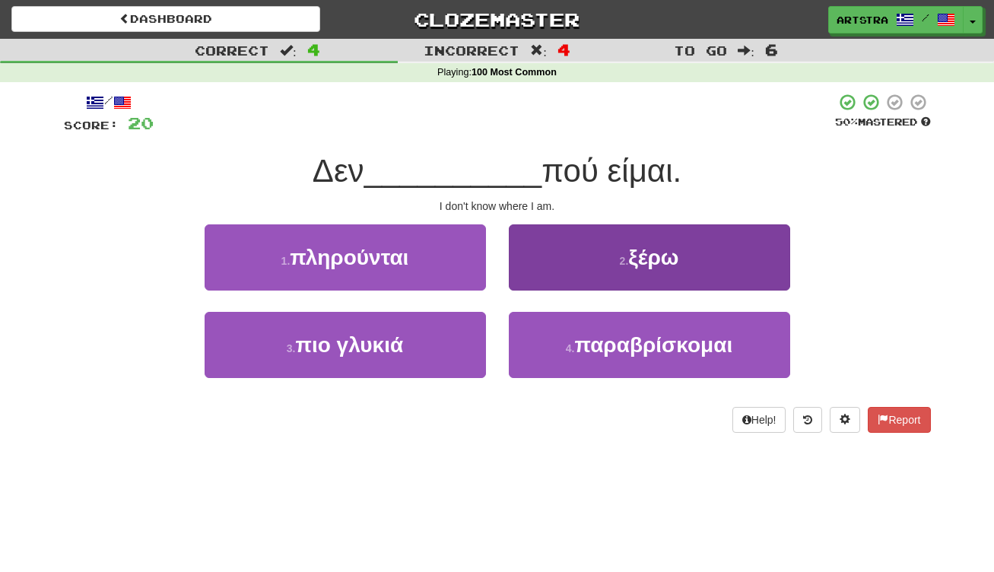
click at [648, 261] on span "ξέρω" at bounding box center [653, 258] width 50 height 24
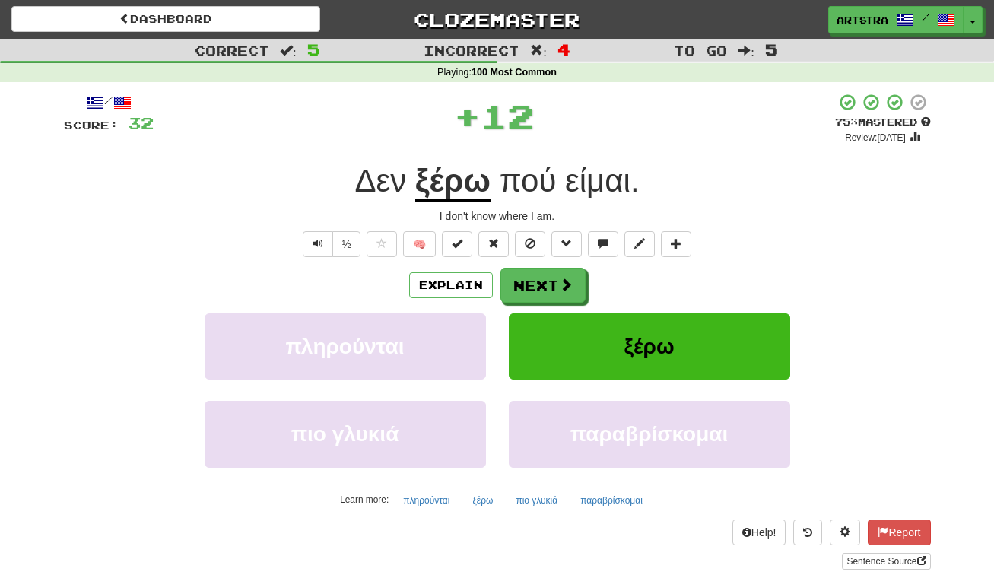
click at [459, 189] on u "ξέρω" at bounding box center [452, 182] width 75 height 39
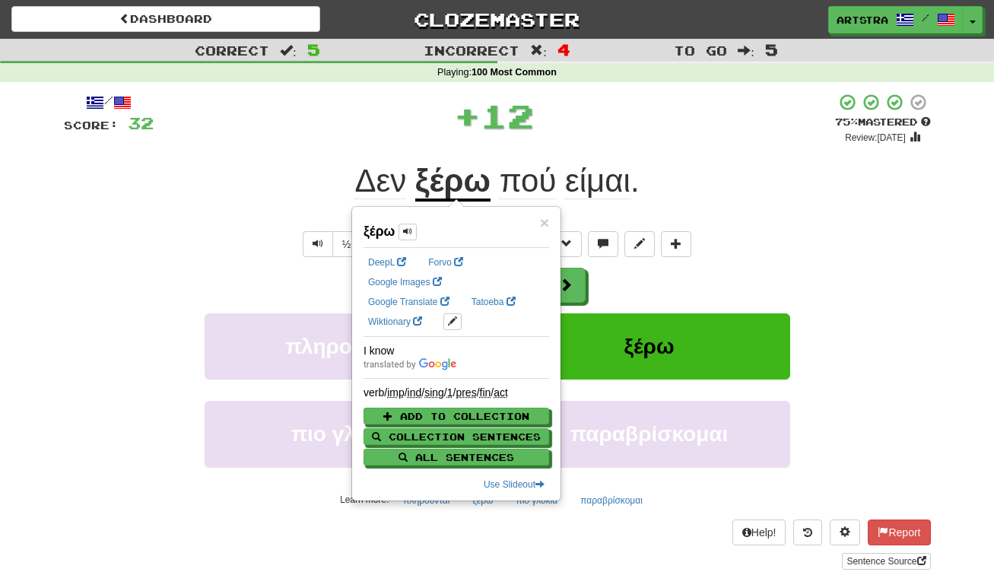
click at [551, 179] on span "πού" at bounding box center [528, 181] width 57 height 37
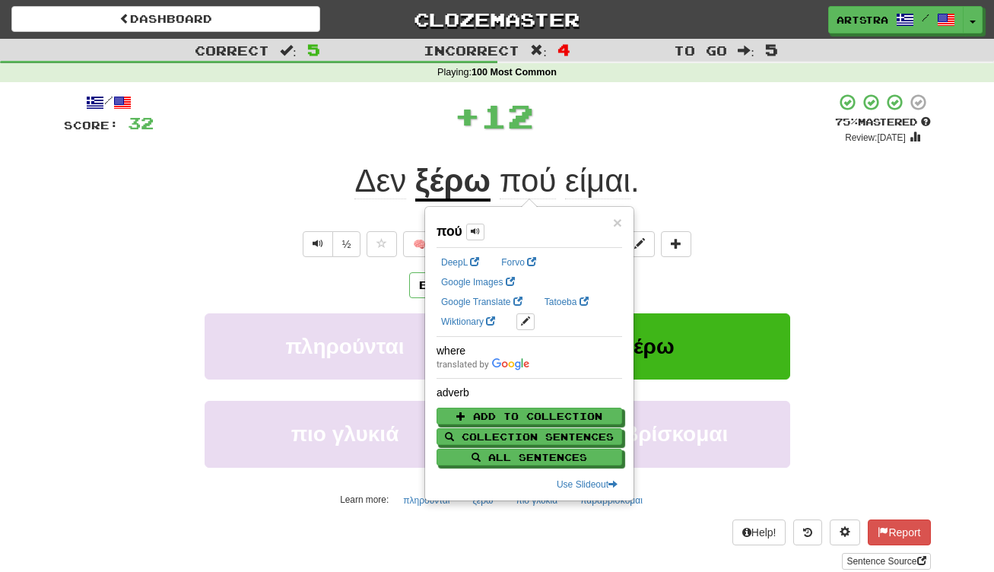
click at [633, 186] on span "πού είμαι ." at bounding box center [565, 181] width 149 height 37
click at [613, 183] on span "είμαι" at bounding box center [597, 181] width 65 height 37
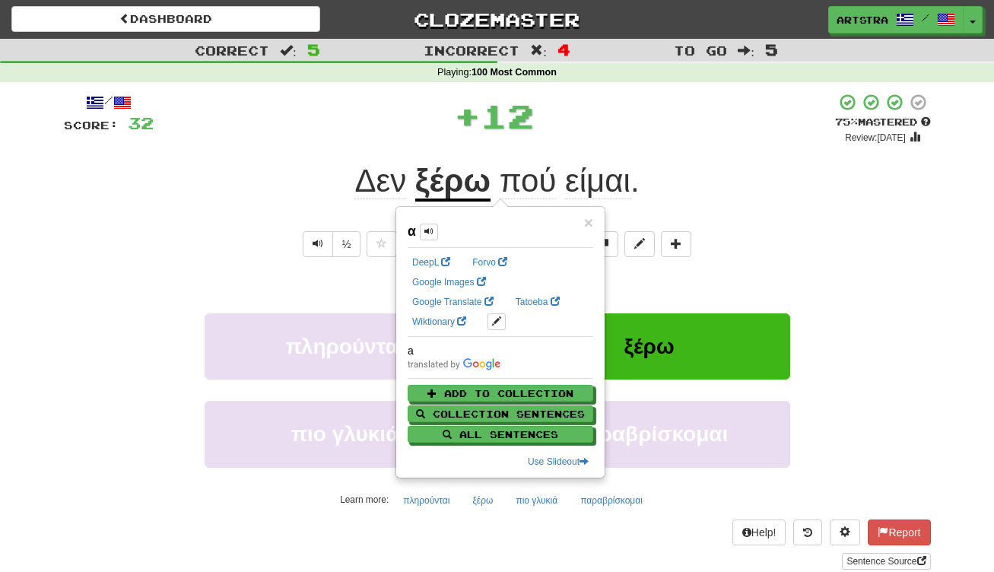
click at [754, 183] on div "Δεν ξέρω πού είμαι ." at bounding box center [497, 181] width 867 height 42
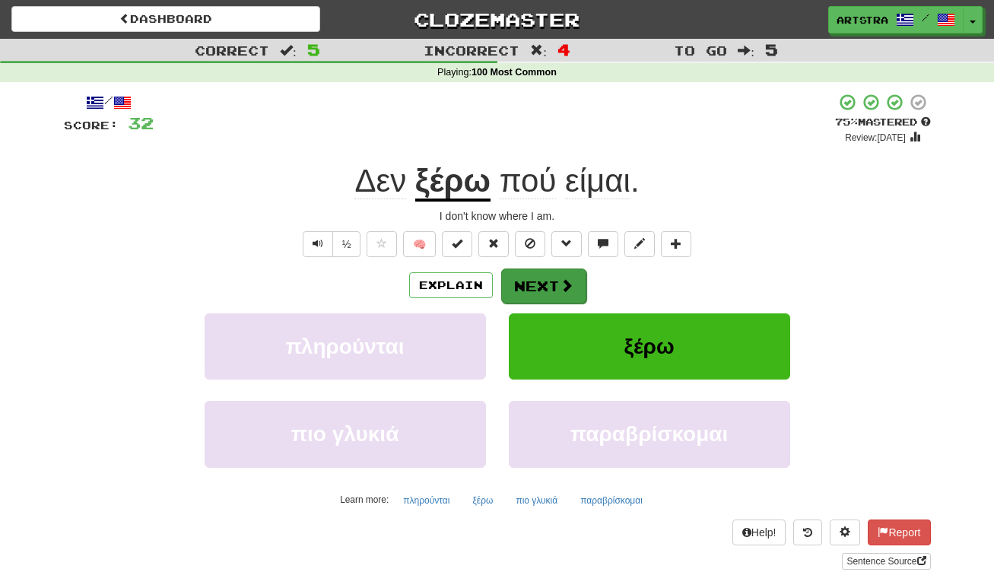
click at [571, 288] on span at bounding box center [567, 285] width 14 height 14
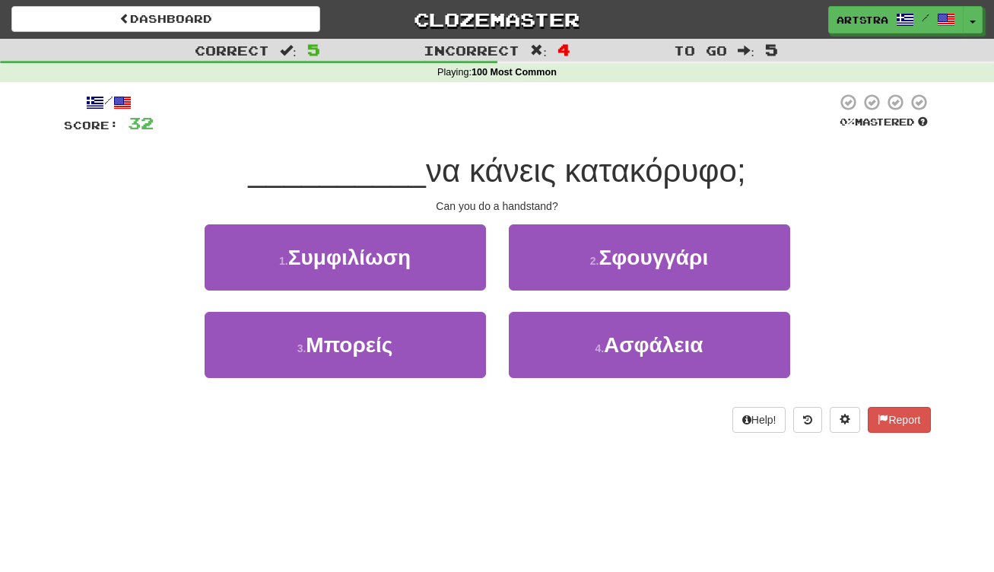
click at [511, 163] on span "να κάνεις κατακόρυφο;" at bounding box center [586, 171] width 320 height 36
drag, startPoint x: 511, startPoint y: 163, endPoint x: 511, endPoint y: 187, distance: 24.3
click at [511, 187] on span "να κάνεις κατακόρυφο;" at bounding box center [586, 171] width 320 height 36
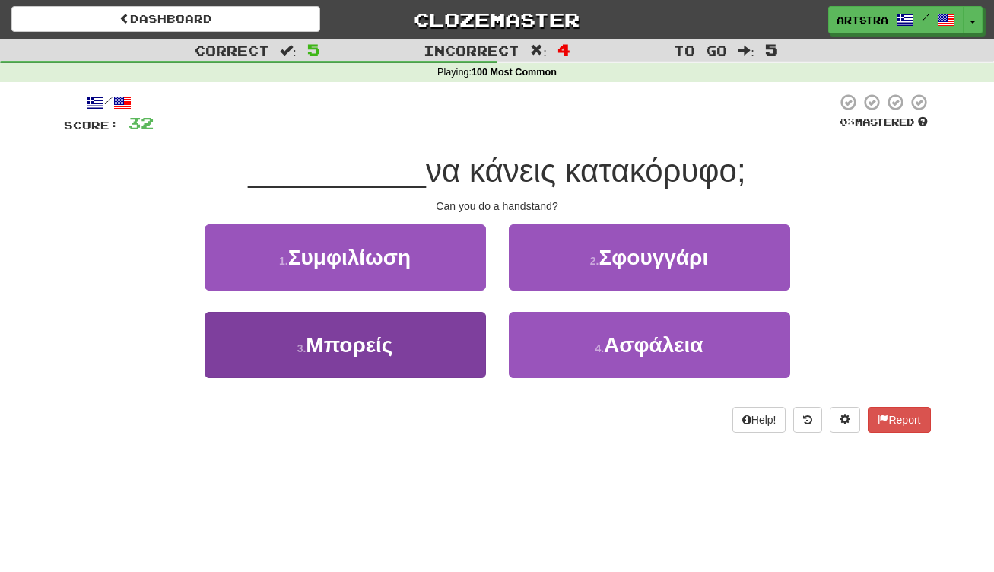
click at [339, 360] on button "3 . Μπορείς" at bounding box center [345, 345] width 281 height 66
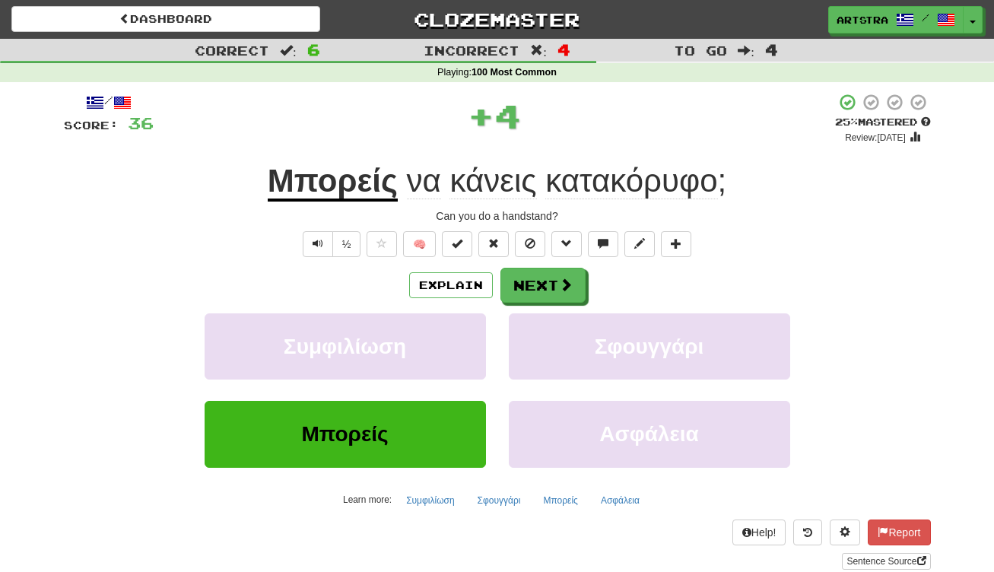
click at [470, 177] on span "κάνεις" at bounding box center [492, 181] width 87 height 37
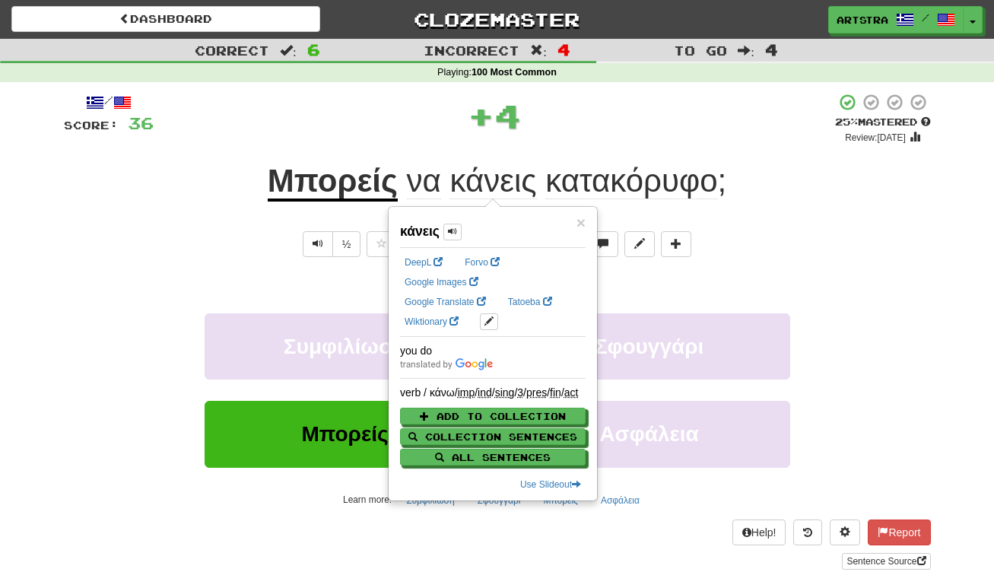
click at [622, 179] on span "κατακόρυφο" at bounding box center [631, 181] width 172 height 37
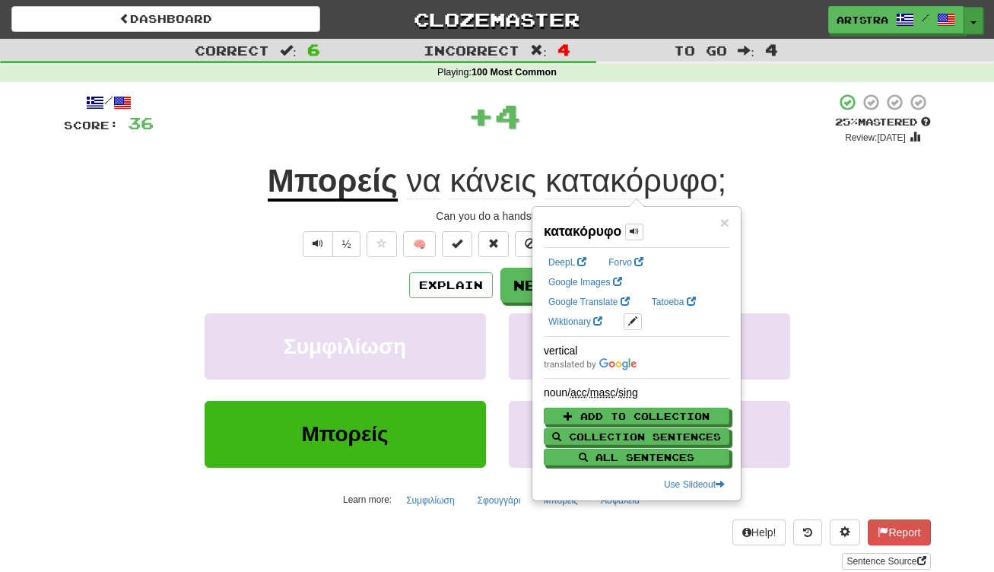
click at [972, 22] on span "button" at bounding box center [973, 22] width 6 height 3
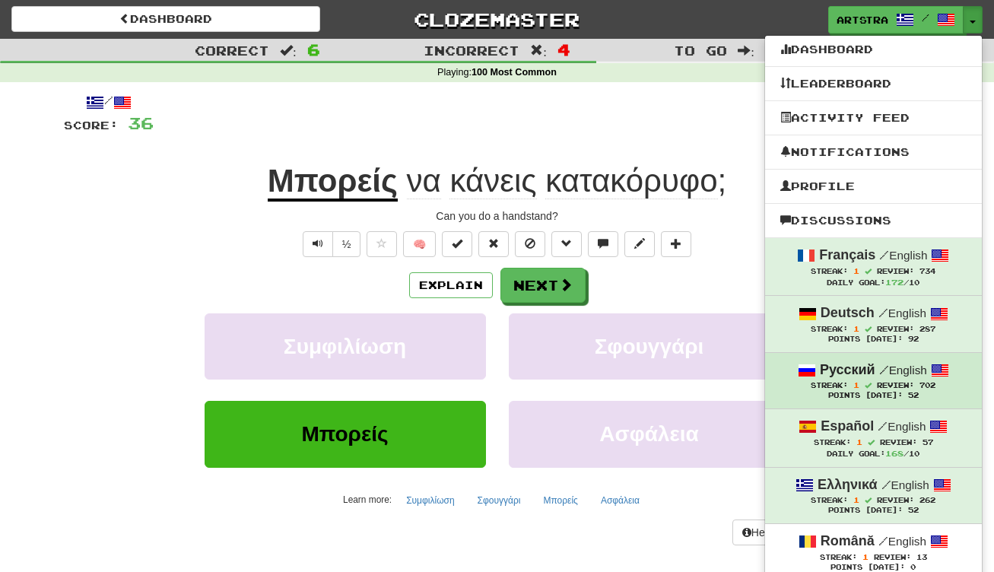
click at [850, 383] on span "Streak: 1" at bounding box center [844, 385] width 66 height 8
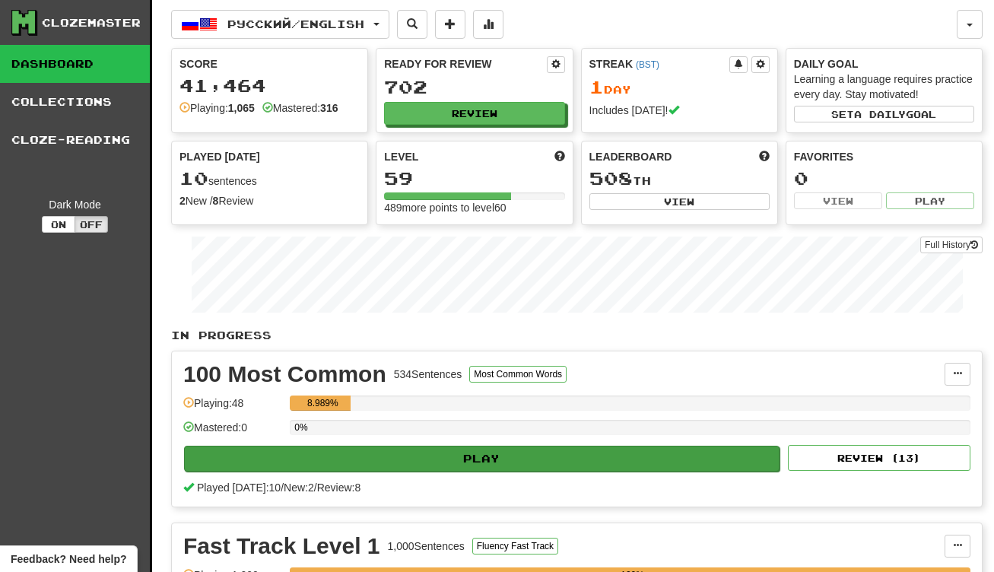
click at [586, 467] on button "Play" at bounding box center [481, 459] width 595 height 26
select select "**"
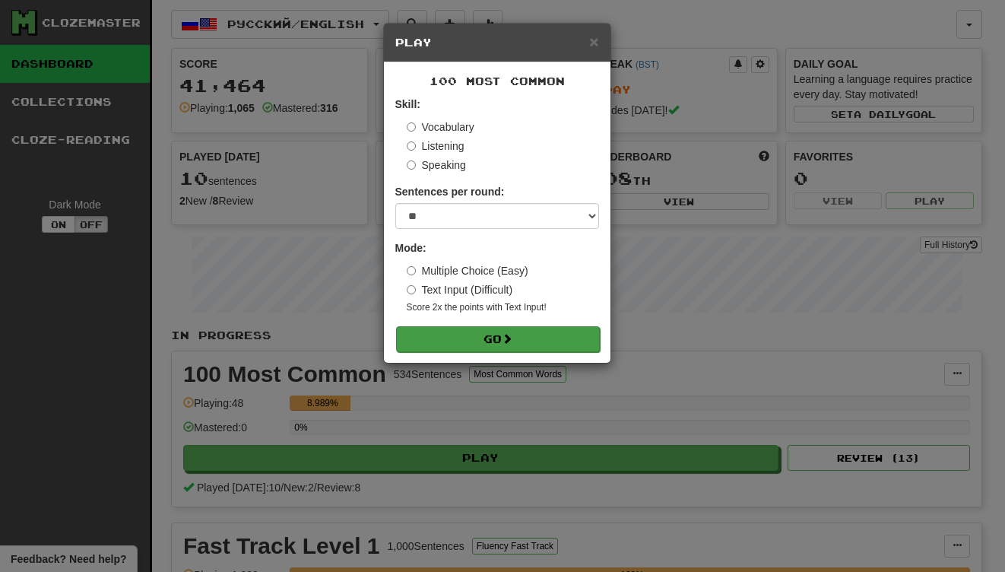
click at [538, 328] on button "Go" at bounding box center [498, 339] width 204 height 26
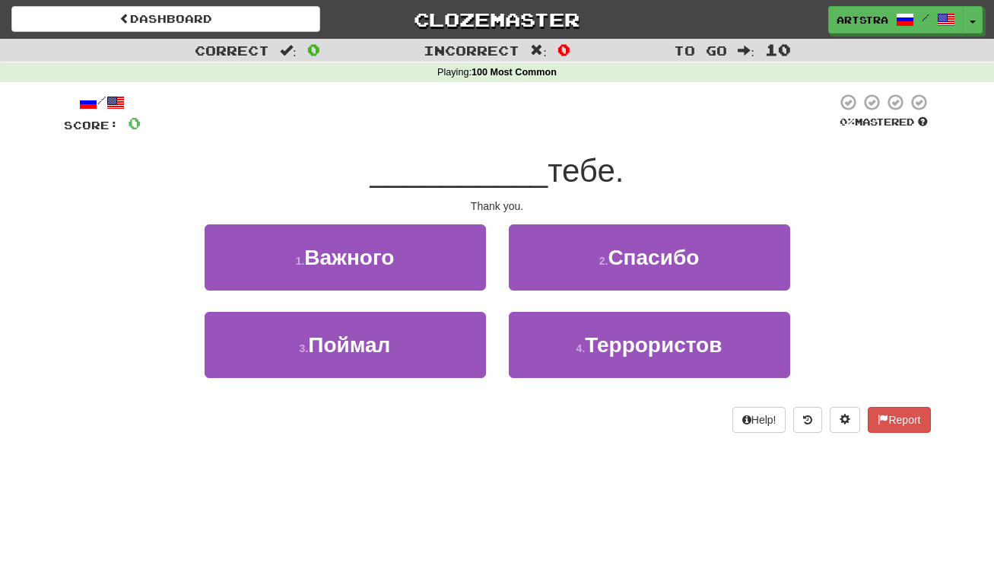
click at [493, 163] on span "__________" at bounding box center [459, 171] width 178 height 36
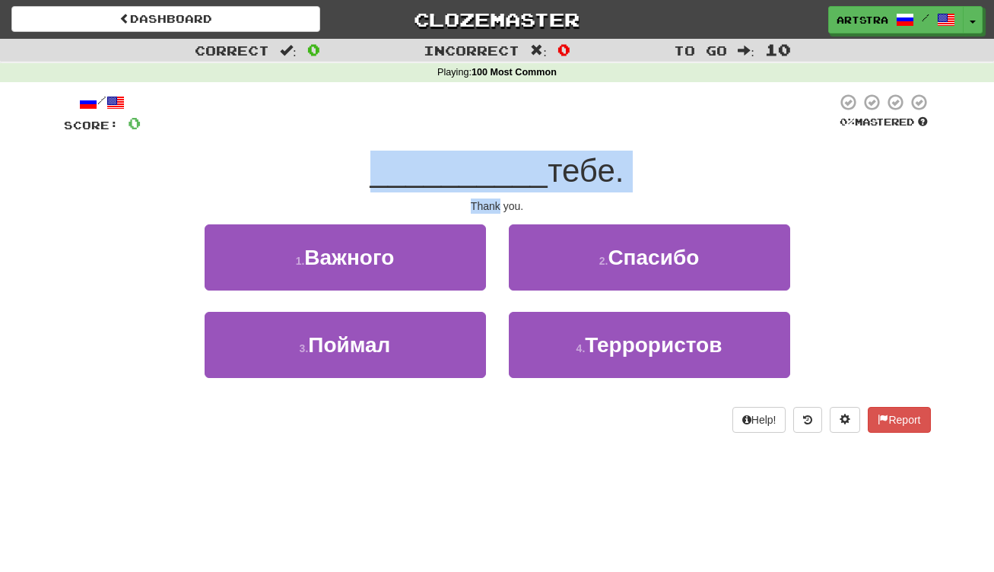
drag, startPoint x: 493, startPoint y: 163, endPoint x: 492, endPoint y: 200, distance: 37.3
click at [492, 200] on div "/ Score: 0 0 % Mastered __________ тебе. Thank you. 1 . Важного 2 . Спасибо 3 .…" at bounding box center [497, 263] width 867 height 340
click at [492, 200] on div "Thank you." at bounding box center [497, 205] width 867 height 15
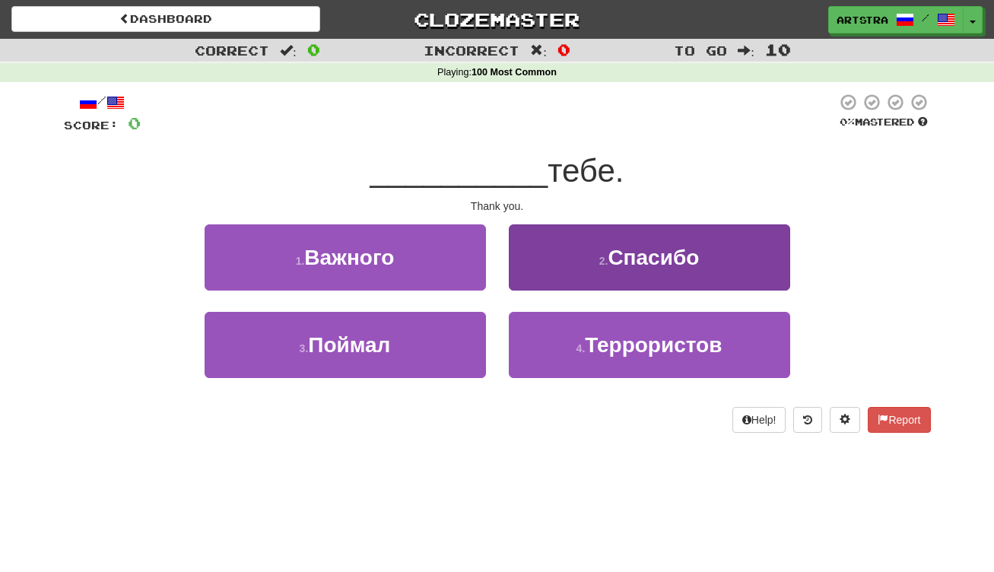
click at [632, 279] on button "2 . Спасибо" at bounding box center [649, 257] width 281 height 66
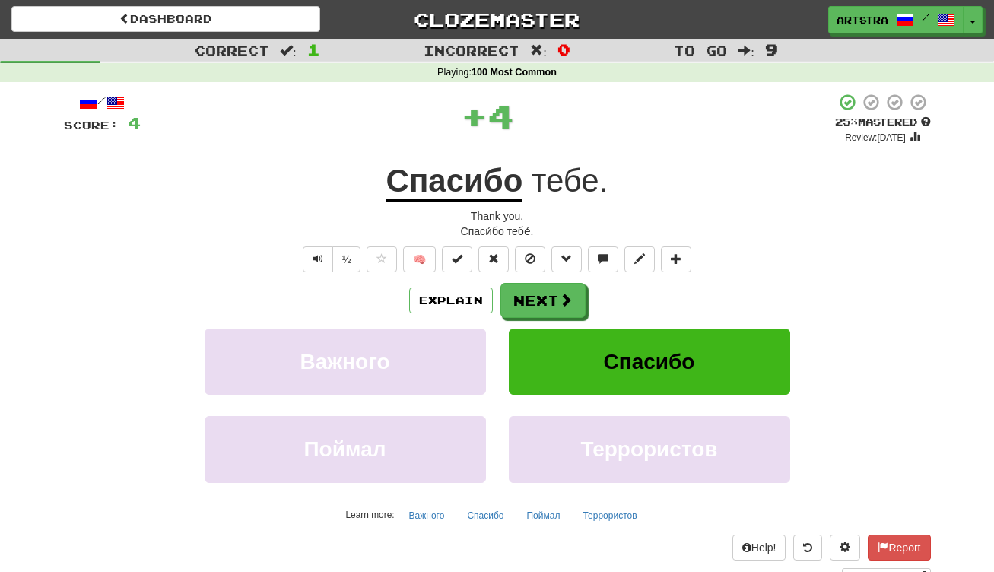
drag, startPoint x: 538, startPoint y: 295, endPoint x: 517, endPoint y: 201, distance: 96.5
click at [538, 295] on button "Next" at bounding box center [542, 300] width 85 height 35
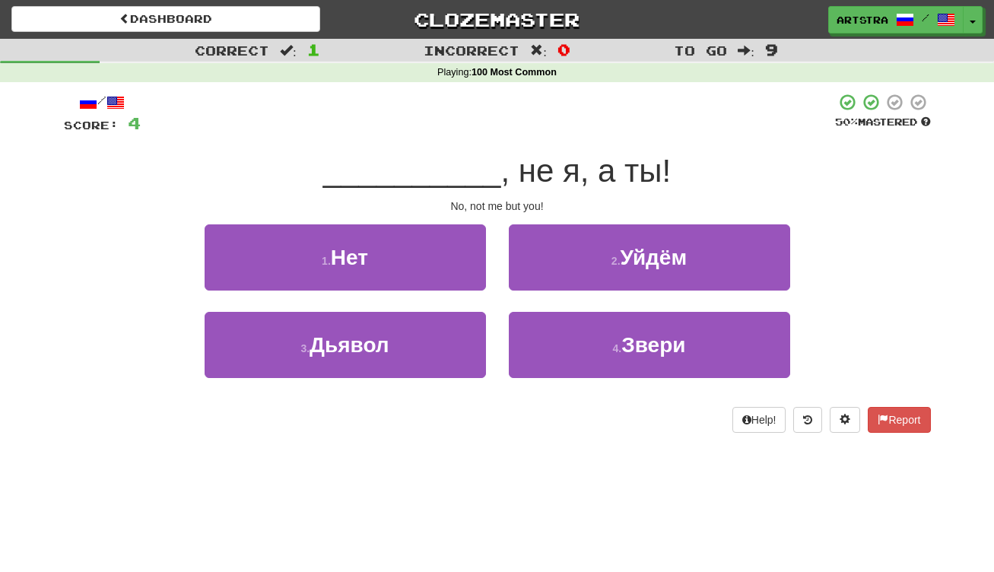
click at [507, 136] on div "/ Score: 4 50 % Mastered __________ , не я, а ты! No, not me but you! 1 . Нет 2…" at bounding box center [497, 263] width 867 height 340
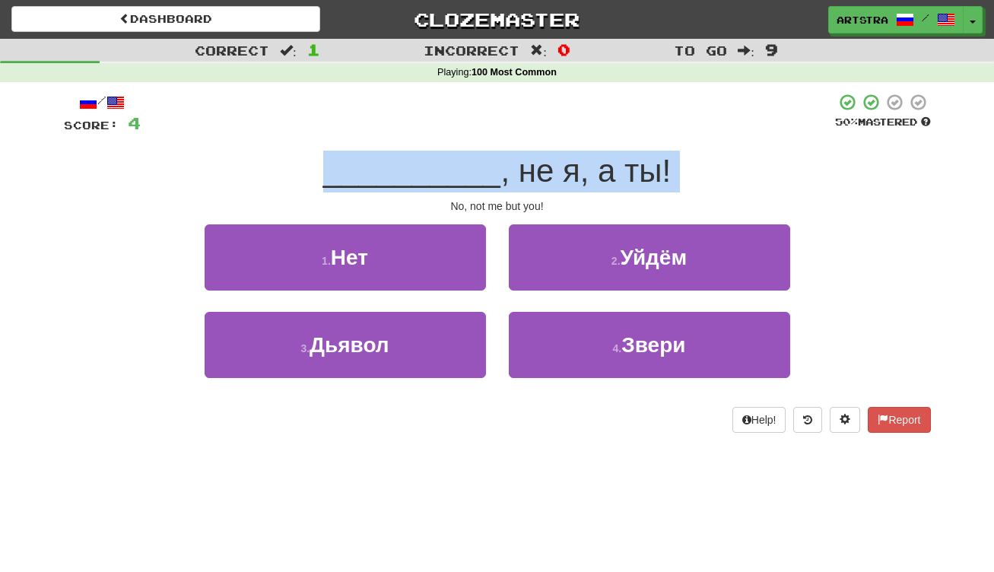
drag, startPoint x: 492, startPoint y: 180, endPoint x: 495, endPoint y: 193, distance: 13.3
click at [495, 193] on div "/ Score: 4 50 % Mastered __________ , не я, а ты! No, not me but you! 1 . Нет 2…" at bounding box center [497, 263] width 867 height 340
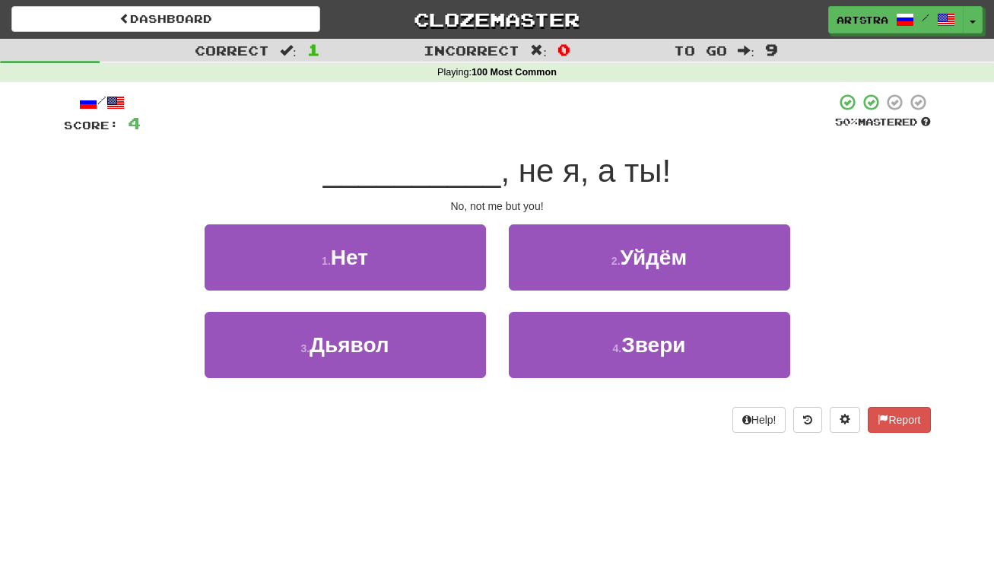
click at [495, 193] on div "/ Score: 4 50 % Mastered __________ , не я, а ты! No, not me but you! 1 . Нет 2…" at bounding box center [497, 263] width 867 height 340
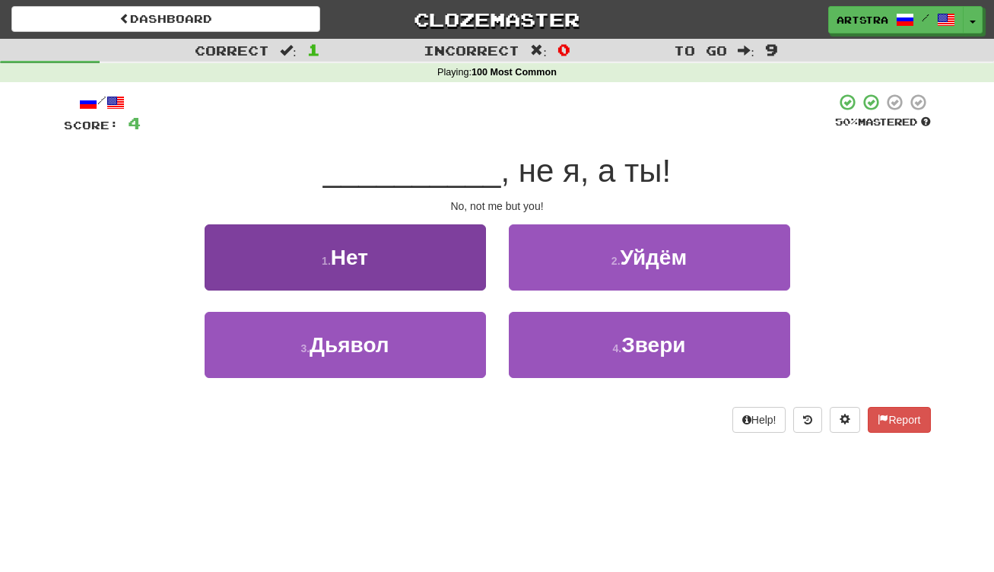
click at [437, 262] on button "1 . Нет" at bounding box center [345, 257] width 281 height 66
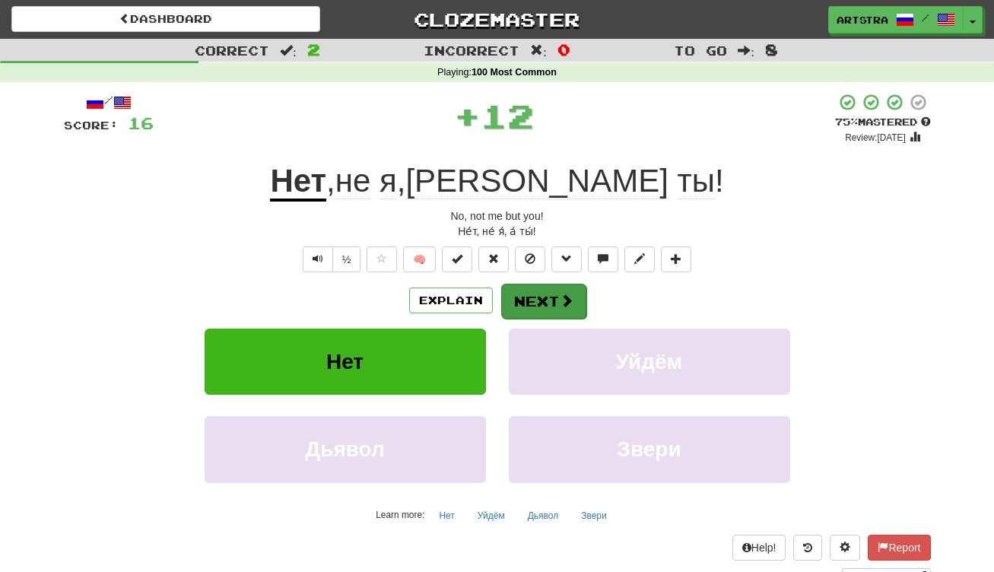
click at [531, 306] on button "Next" at bounding box center [543, 301] width 85 height 35
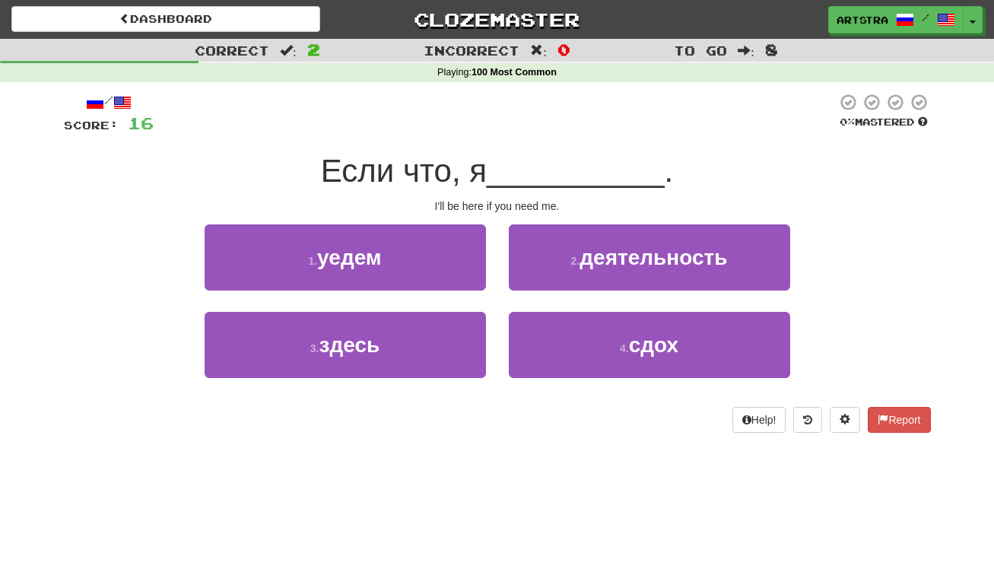
click at [471, 186] on span "Если что, я" at bounding box center [404, 171] width 166 height 36
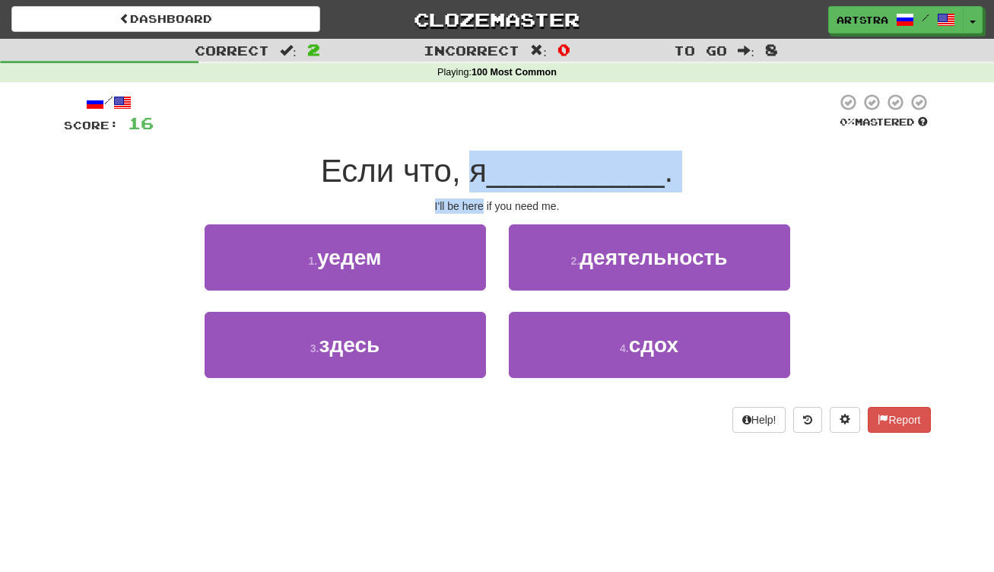
drag, startPoint x: 471, startPoint y: 186, endPoint x: 479, endPoint y: 200, distance: 16.0
click at [479, 200] on div "/ Score: 16 0 % Mastered Если что, я __________ . I'll be here if you need me. …" at bounding box center [497, 263] width 867 height 340
click at [479, 200] on div "I'll be here if you need me." at bounding box center [497, 205] width 867 height 15
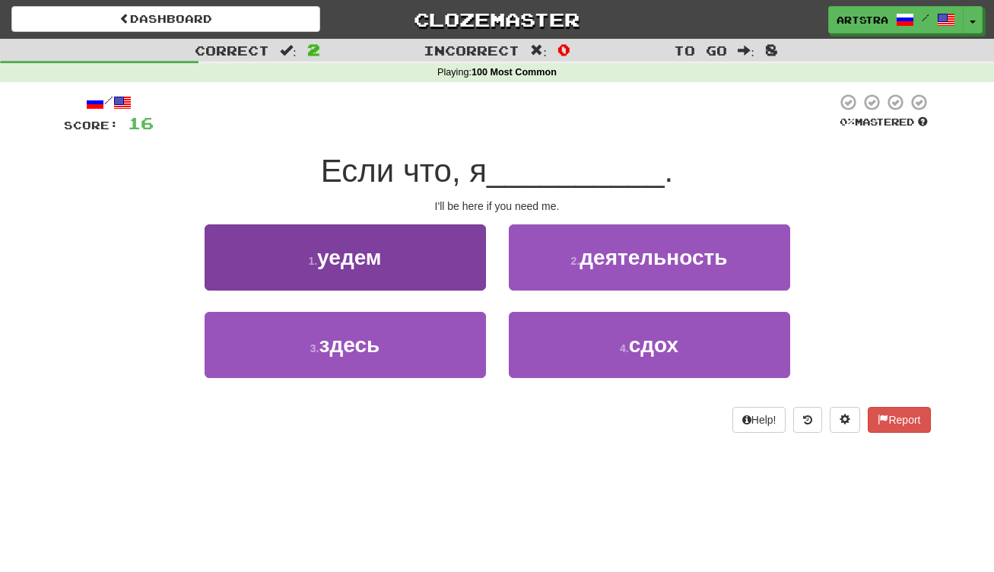
click at [416, 268] on button "1 . уедем" at bounding box center [345, 257] width 281 height 66
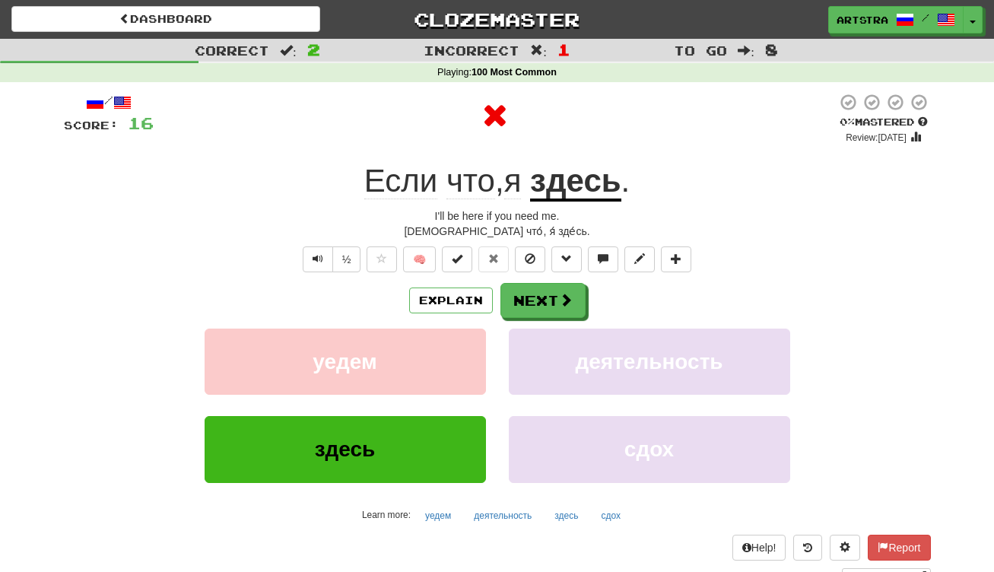
click at [589, 190] on u "здесь" at bounding box center [575, 182] width 91 height 39
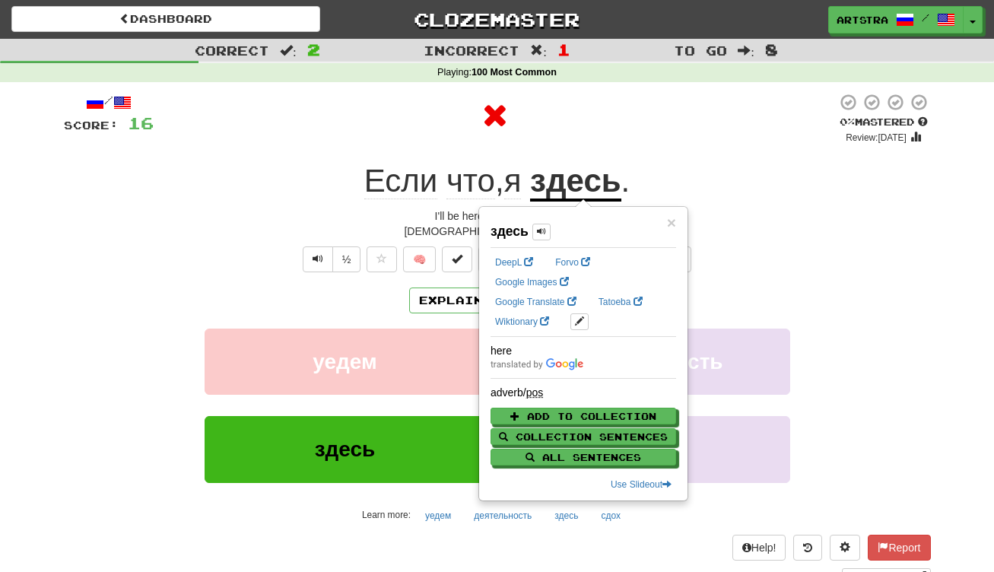
click at [595, 165] on u "здесь" at bounding box center [575, 182] width 91 height 39
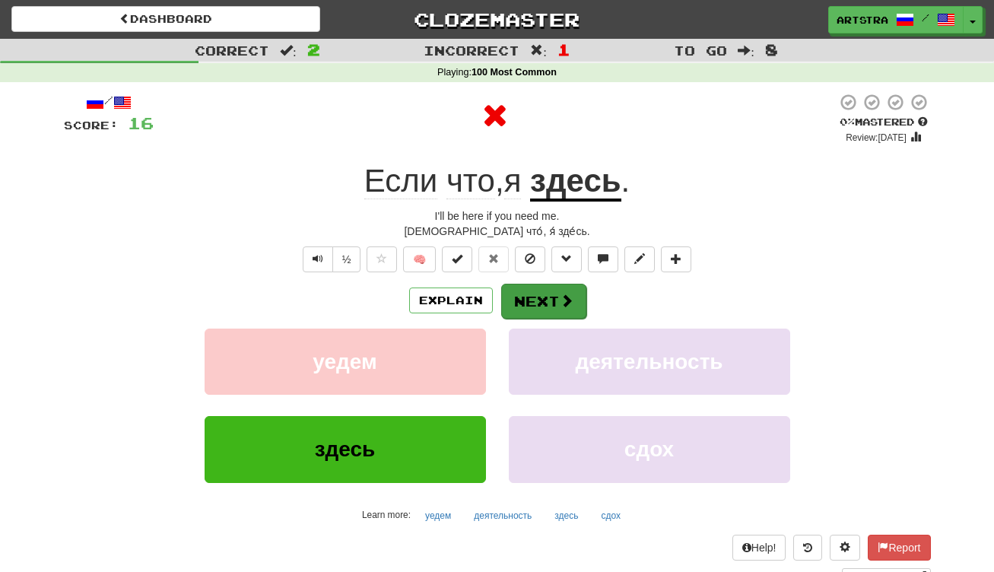
click at [554, 297] on button "Next" at bounding box center [543, 301] width 85 height 35
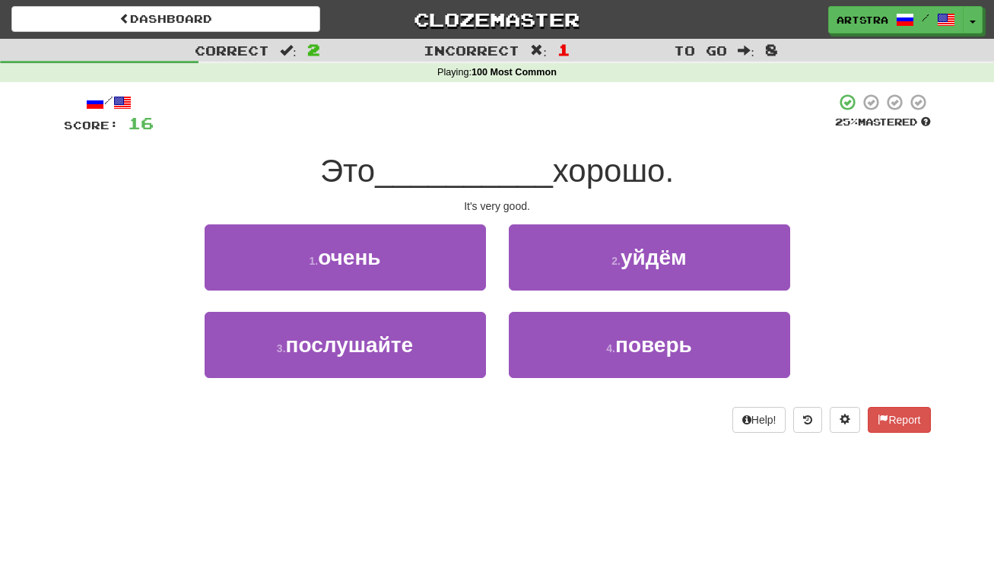
click at [500, 166] on span "__________" at bounding box center [464, 171] width 178 height 36
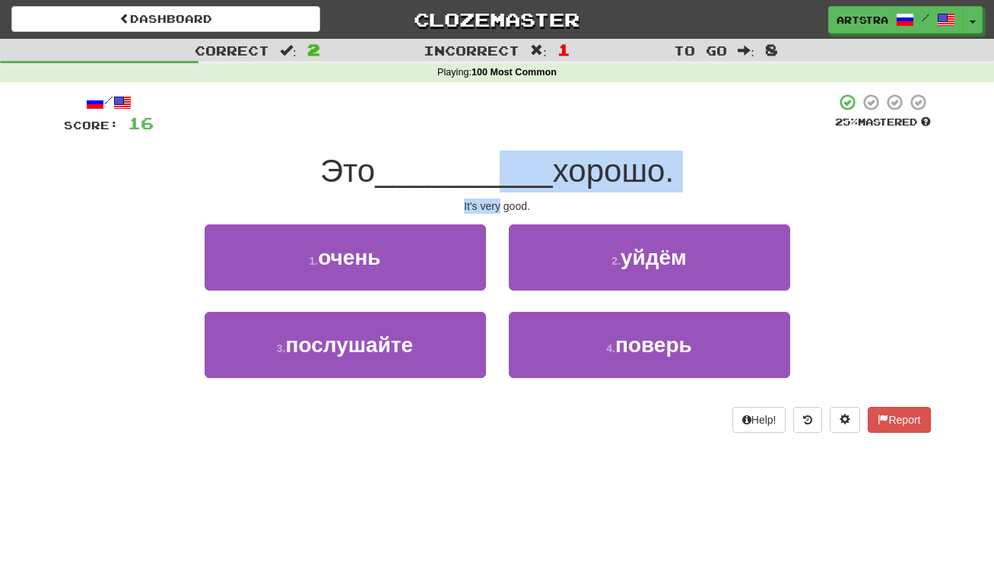
click at [498, 205] on div "/ Score: 16 25 % Mastered Это __________ хорошо. It's very good. 1 . очень 2 . …" at bounding box center [497, 263] width 867 height 340
click at [498, 205] on div "It's very good." at bounding box center [497, 205] width 867 height 15
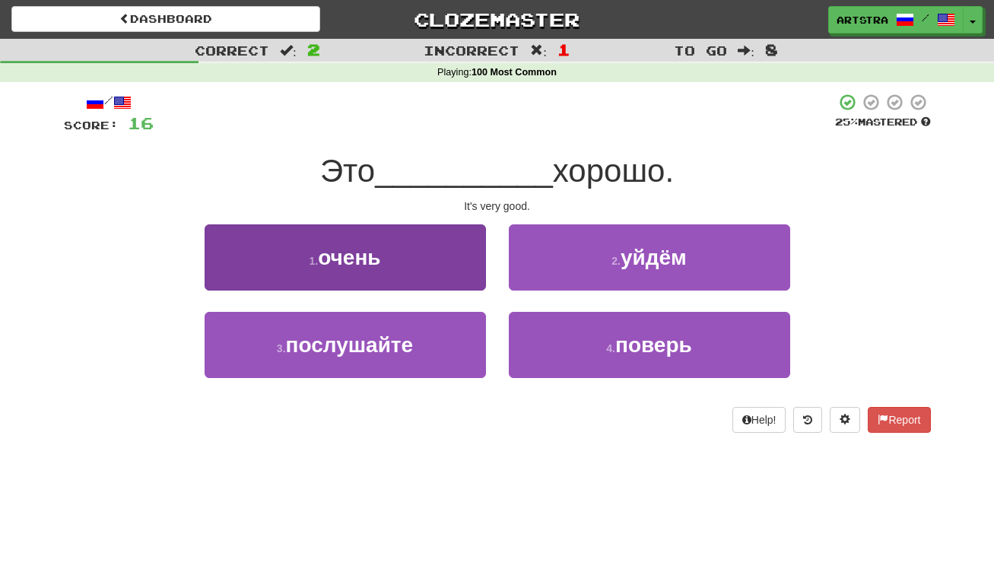
click at [450, 247] on button "1 . очень" at bounding box center [345, 257] width 281 height 66
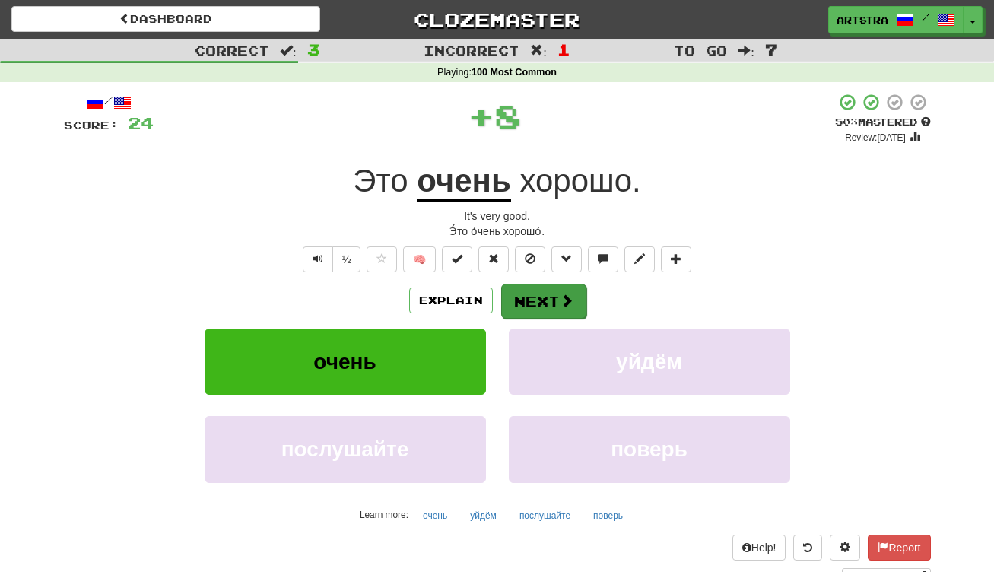
click at [544, 295] on button "Next" at bounding box center [543, 301] width 85 height 35
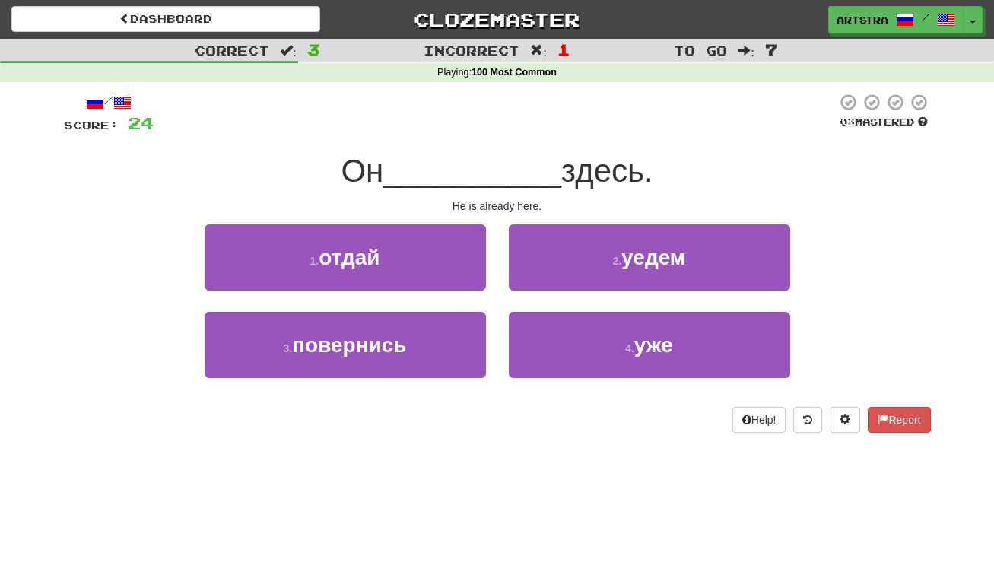
click at [494, 161] on span "__________" at bounding box center [472, 171] width 178 height 36
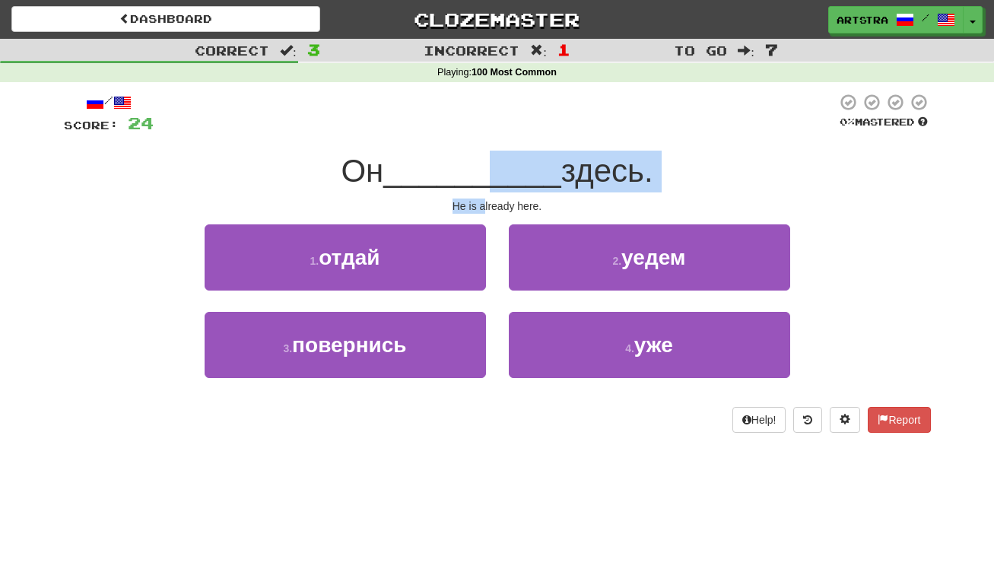
click at [486, 200] on div "/ Score: 24 0 % Mastered Он __________ здесь. He is already here. 1 . отдай 2 .…" at bounding box center [497, 263] width 867 height 340
click at [486, 200] on div "He is already here." at bounding box center [497, 205] width 867 height 15
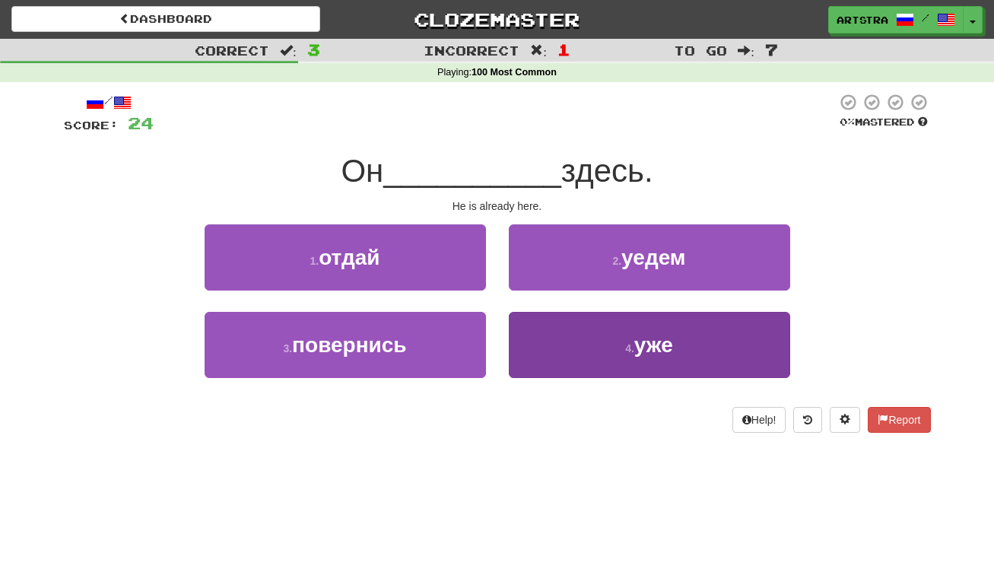
click at [666, 373] on button "4 . уже" at bounding box center [649, 345] width 281 height 66
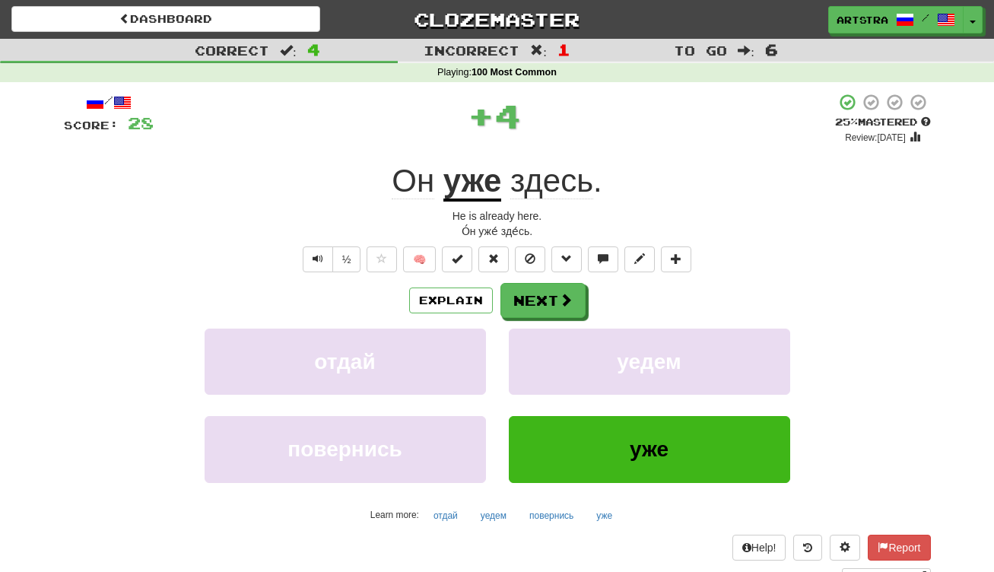
click at [542, 317] on div "Explain Next отдай уедем повернись уже Learn more: отдай уедем повернись уже" at bounding box center [497, 405] width 867 height 244
click at [542, 295] on button "Next" at bounding box center [543, 301] width 85 height 35
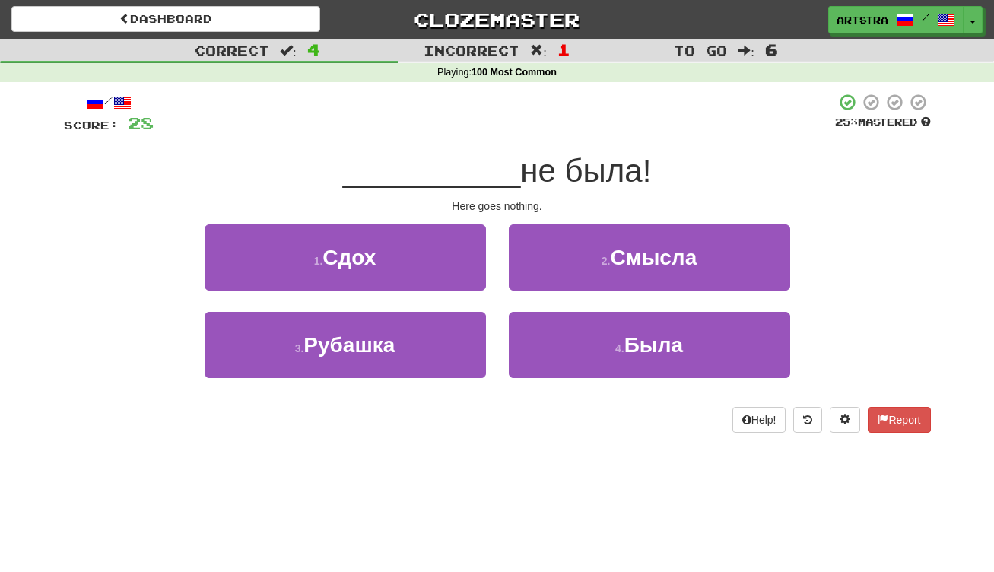
click at [499, 158] on span "__________" at bounding box center [432, 171] width 178 height 36
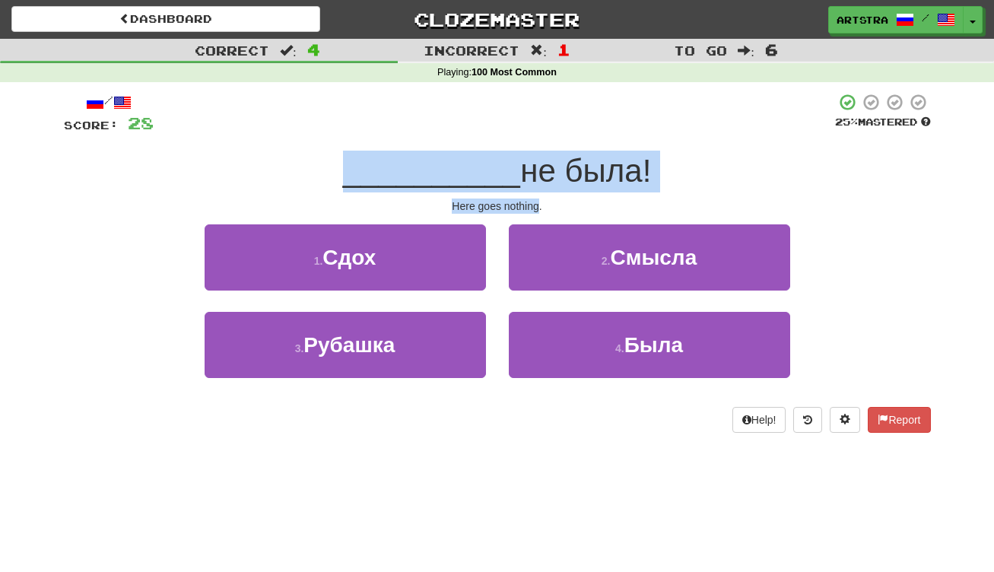
drag, startPoint x: 499, startPoint y: 158, endPoint x: 511, endPoint y: 199, distance: 42.8
click at [511, 199] on div "/ Score: 28 25 % Mastered __________ не была! Here goes nothing. 1 . Сдох 2 . С…" at bounding box center [497, 263] width 867 height 340
click at [511, 199] on div "Here goes nothing." at bounding box center [497, 205] width 867 height 15
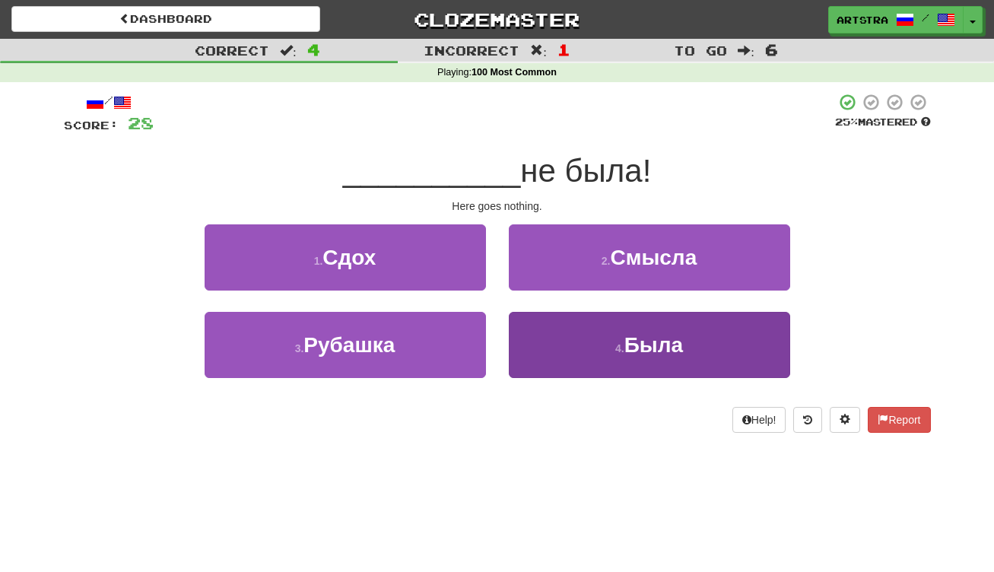
click at [589, 327] on button "4 . Была" at bounding box center [649, 345] width 281 height 66
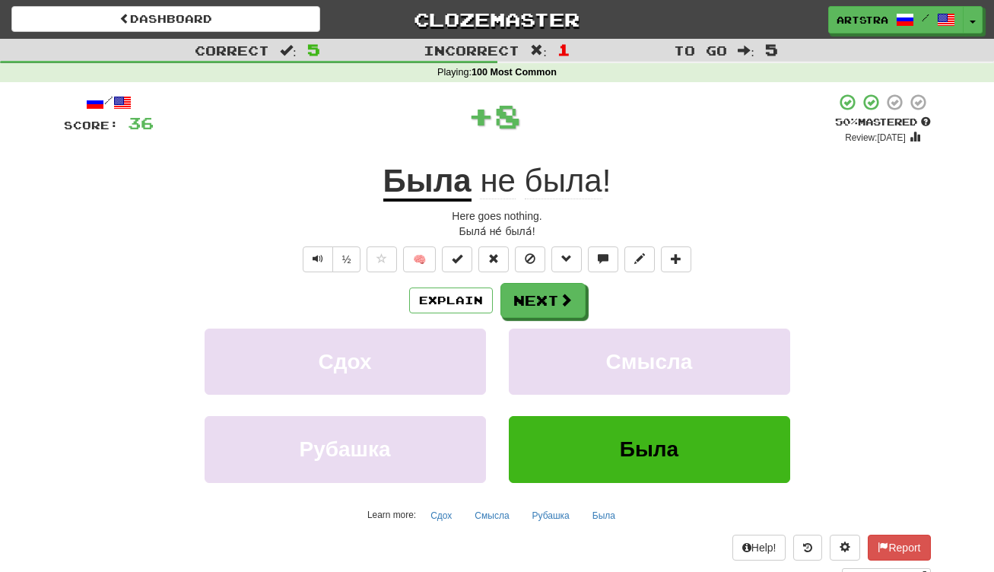
click at [556, 163] on span "была" at bounding box center [564, 181] width 78 height 37
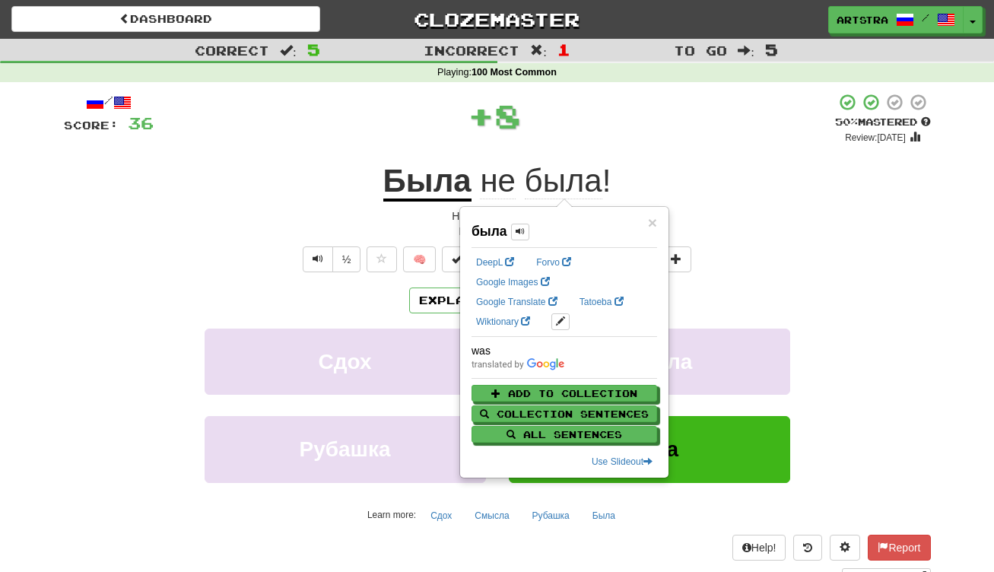
click at [578, 129] on div "+ 8" at bounding box center [494, 116] width 681 height 46
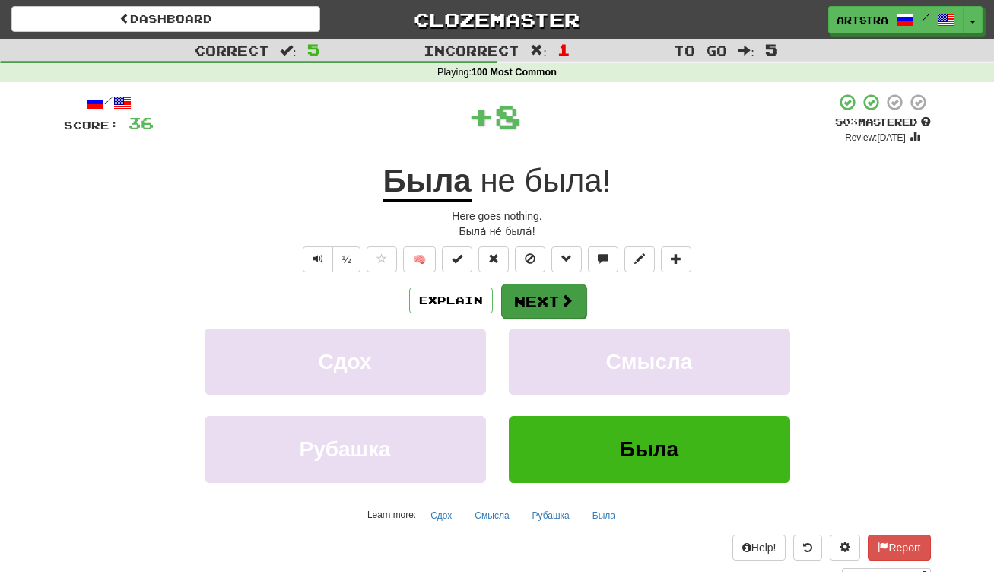
click at [561, 311] on button "Next" at bounding box center [543, 301] width 85 height 35
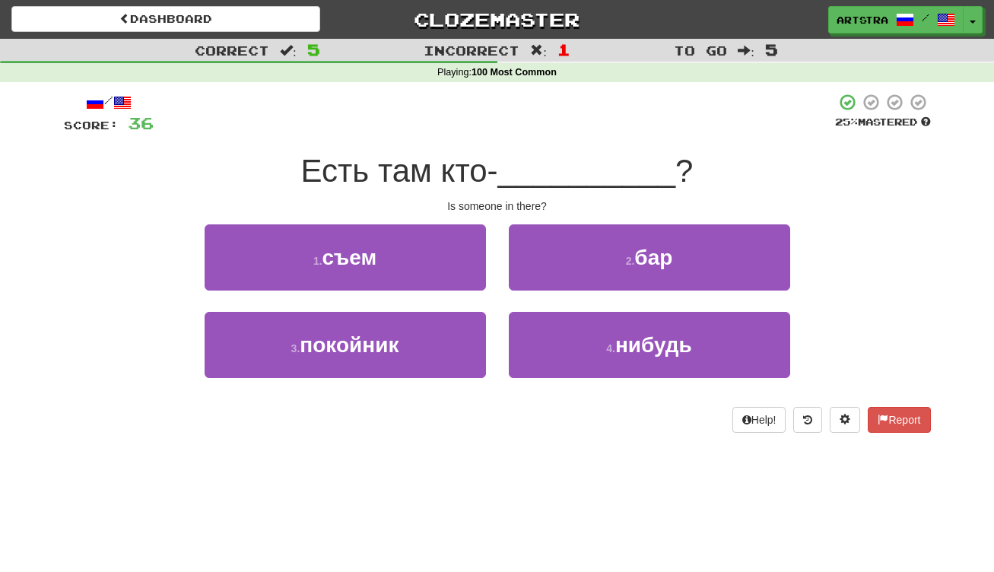
click at [498, 167] on span "Есть там кто-" at bounding box center [399, 171] width 197 height 36
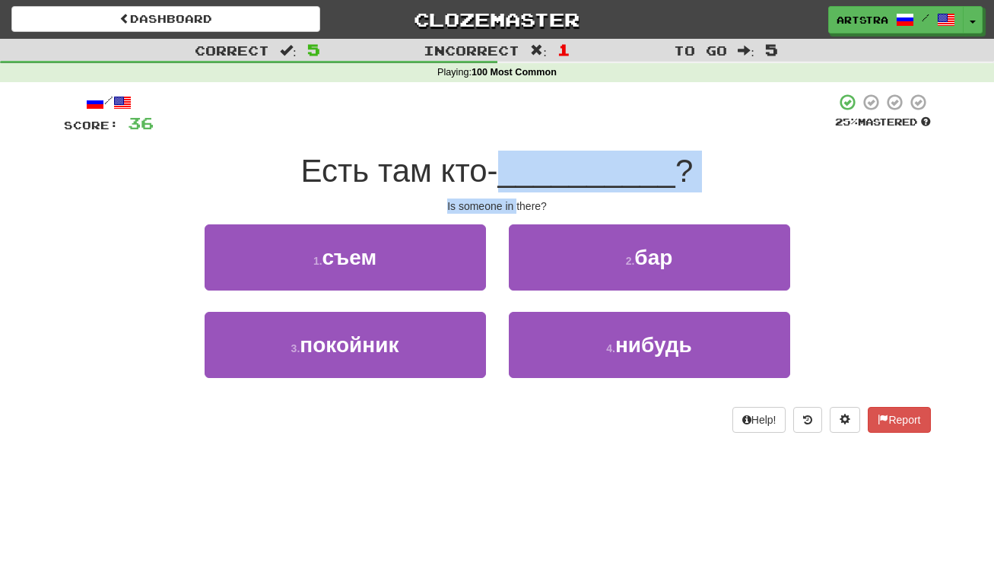
drag, startPoint x: 507, startPoint y: 179, endPoint x: 516, endPoint y: 205, distance: 27.9
click at [516, 205] on div "/ Score: 36 25 % Mastered Есть там кто- __________ ? Is someone in there? 1 . с…" at bounding box center [497, 263] width 867 height 340
click at [516, 205] on div "Is someone in there?" at bounding box center [497, 205] width 867 height 15
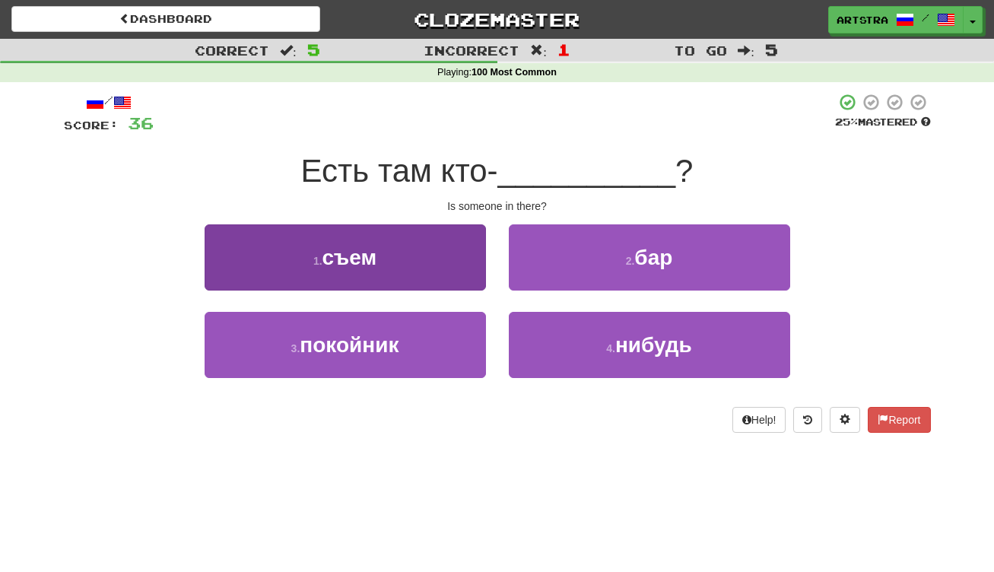
click at [435, 266] on button "1 . съем" at bounding box center [345, 257] width 281 height 66
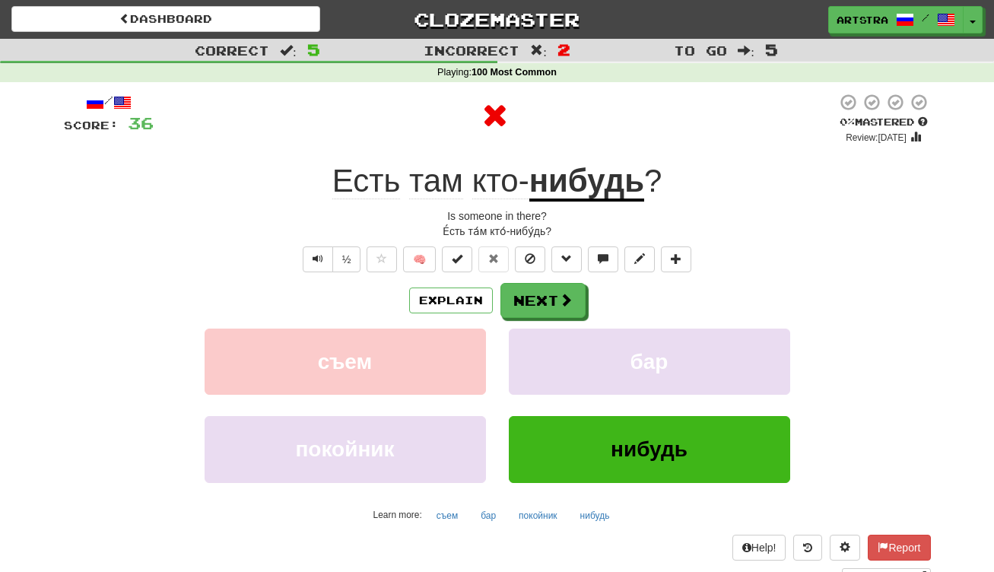
click at [589, 192] on u "нибудь" at bounding box center [586, 182] width 115 height 39
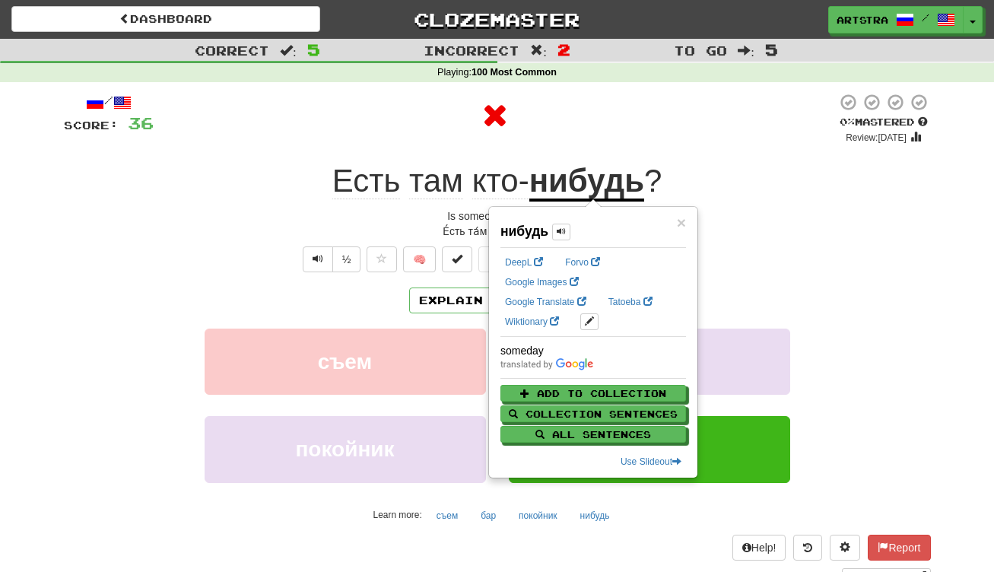
drag, startPoint x: 573, startPoint y: 140, endPoint x: 589, endPoint y: 240, distance: 100.8
click at [573, 142] on div at bounding box center [495, 119] width 683 height 52
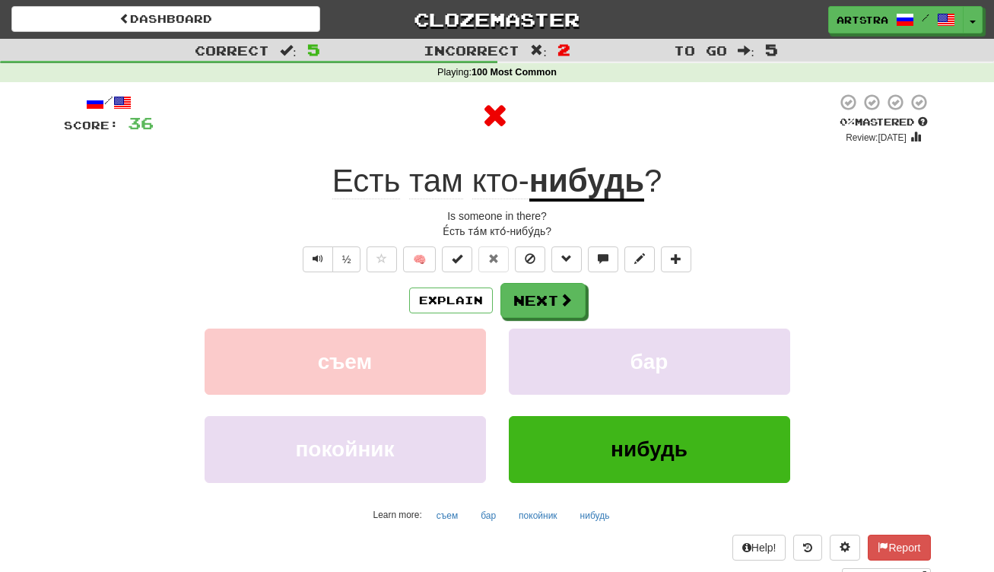
click at [554, 316] on div "Explain Next съем бар покойник нибудь Learn more: съем бар покойник нибудь" at bounding box center [497, 405] width 867 height 244
click at [525, 316] on button "Next" at bounding box center [543, 301] width 85 height 35
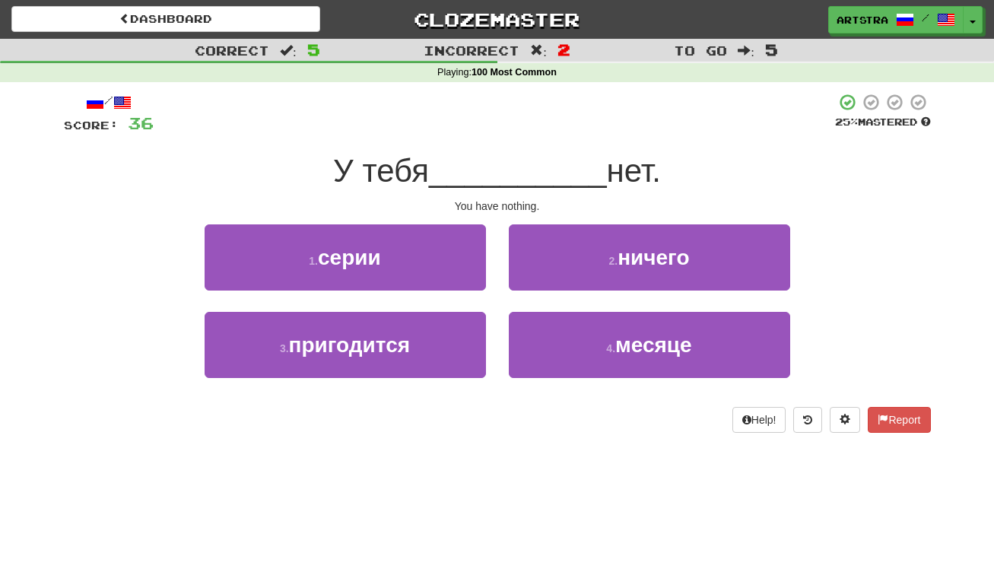
click at [502, 171] on span "__________" at bounding box center [518, 171] width 178 height 36
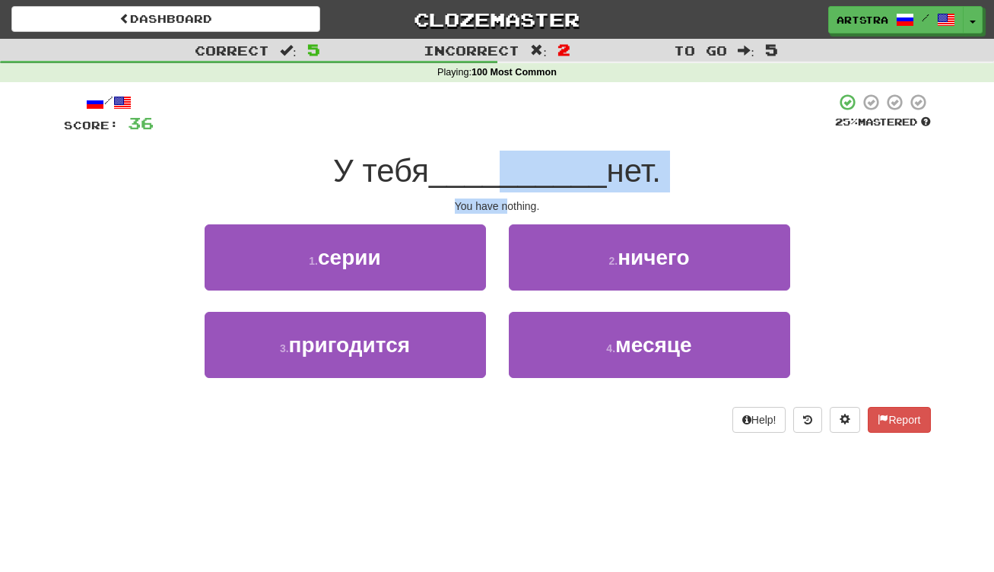
drag, startPoint x: 503, startPoint y: 172, endPoint x: 505, endPoint y: 204, distance: 32.0
click at [505, 204] on div "/ Score: 36 25 % Mastered У тебя __________ нет. You have nothing. 1 . серии 2 …" at bounding box center [497, 263] width 867 height 340
click at [505, 204] on div "You have nothing." at bounding box center [497, 205] width 867 height 15
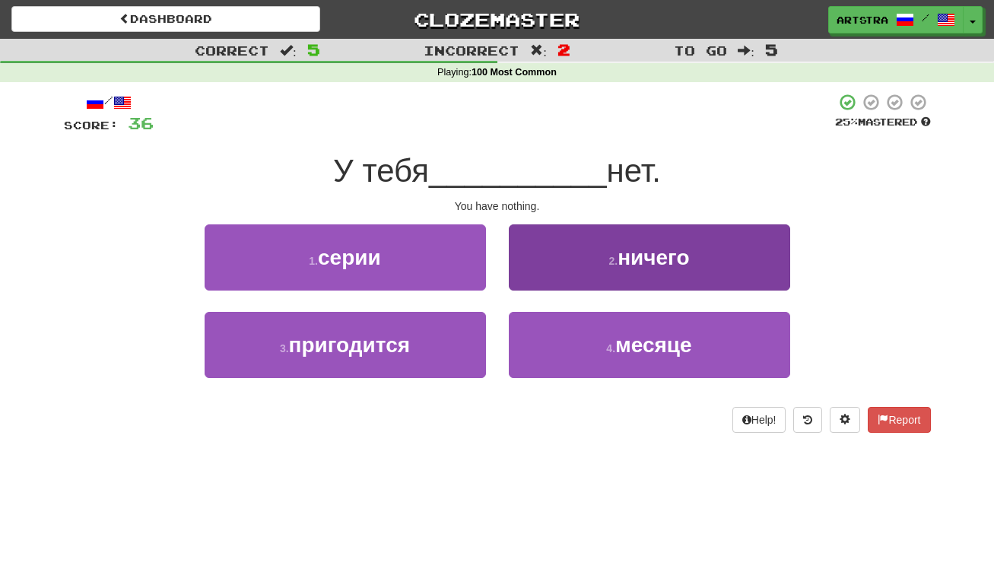
click at [573, 256] on button "2 . ничего" at bounding box center [649, 257] width 281 height 66
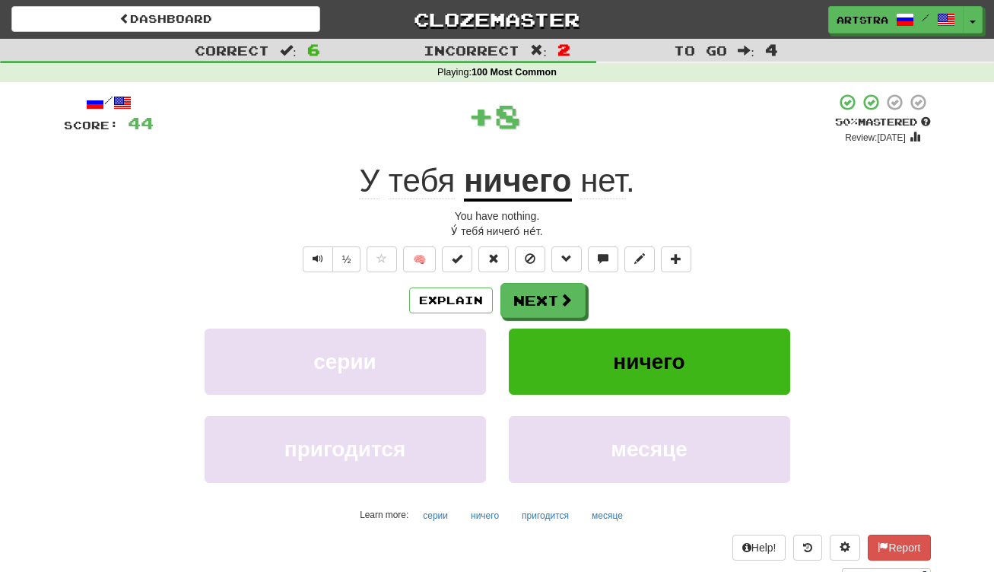
click at [668, 119] on div "+ 8" at bounding box center [494, 116] width 681 height 46
click at [578, 297] on button "Next" at bounding box center [543, 301] width 85 height 35
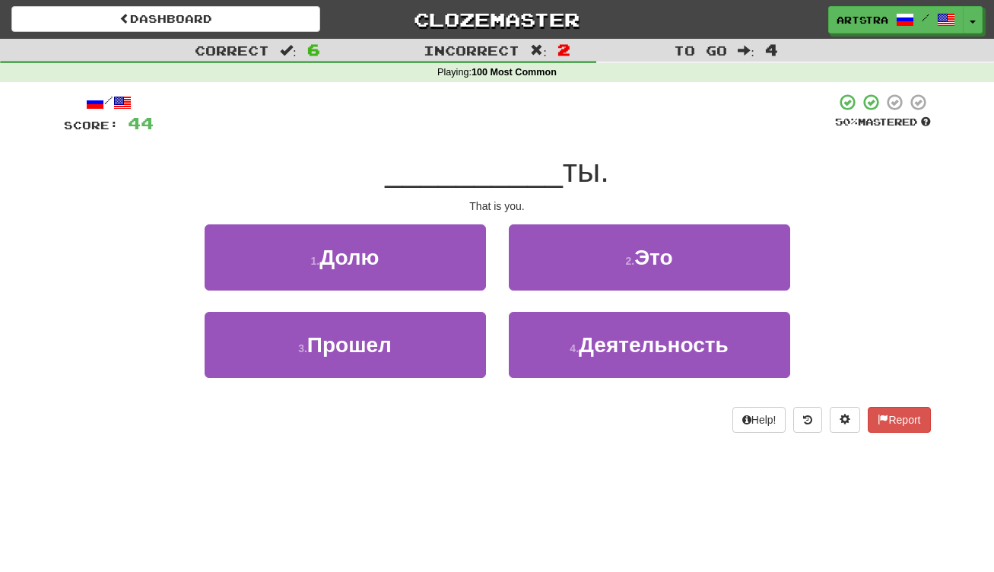
click at [526, 173] on span "__________" at bounding box center [474, 171] width 178 height 36
drag, startPoint x: 510, startPoint y: 194, endPoint x: 513, endPoint y: 214, distance: 20.1
click at [513, 214] on div "/ Score: 44 50 % Mastered __________ ты. That is you. 1 . Долю 2 . Это 3 . Прош…" at bounding box center [497, 263] width 867 height 340
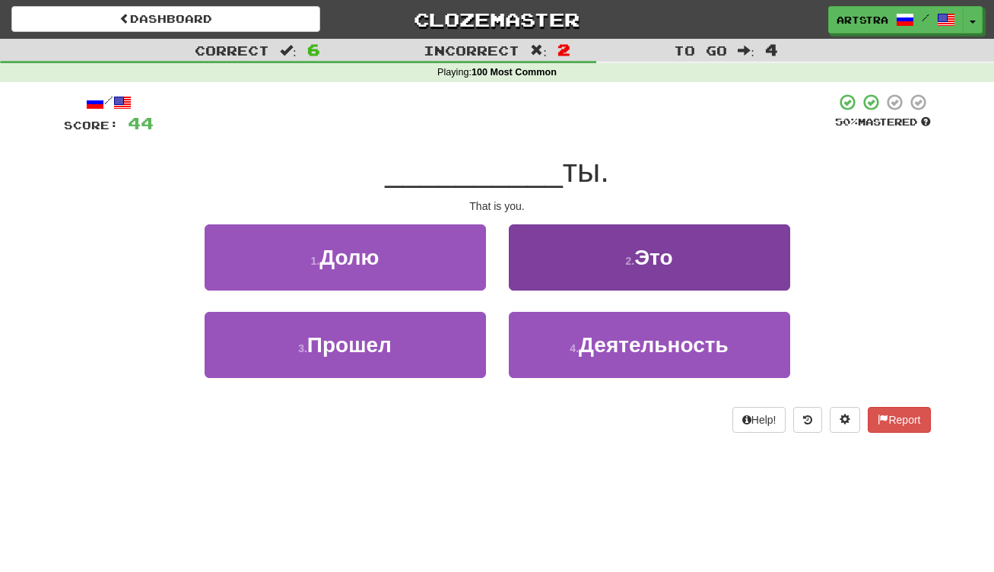
click at [554, 259] on button "2 . Это" at bounding box center [649, 257] width 281 height 66
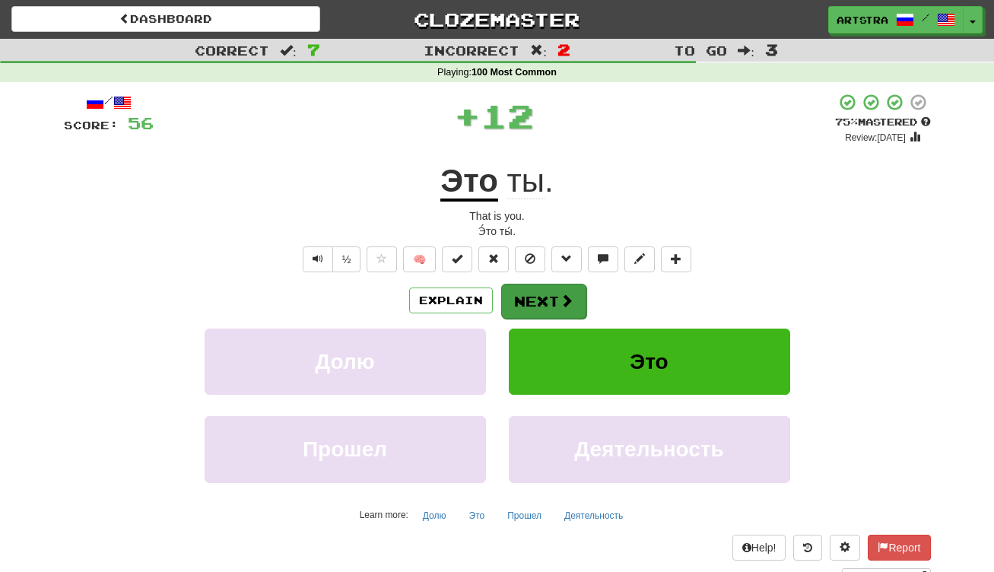
click at [546, 297] on button "Next" at bounding box center [543, 301] width 85 height 35
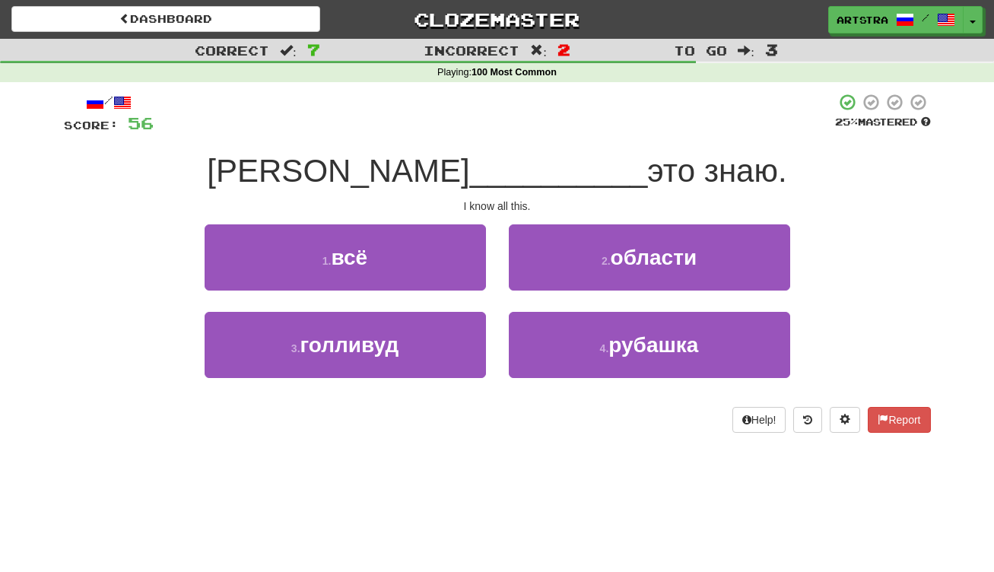
click at [503, 164] on span "__________" at bounding box center [559, 171] width 178 height 36
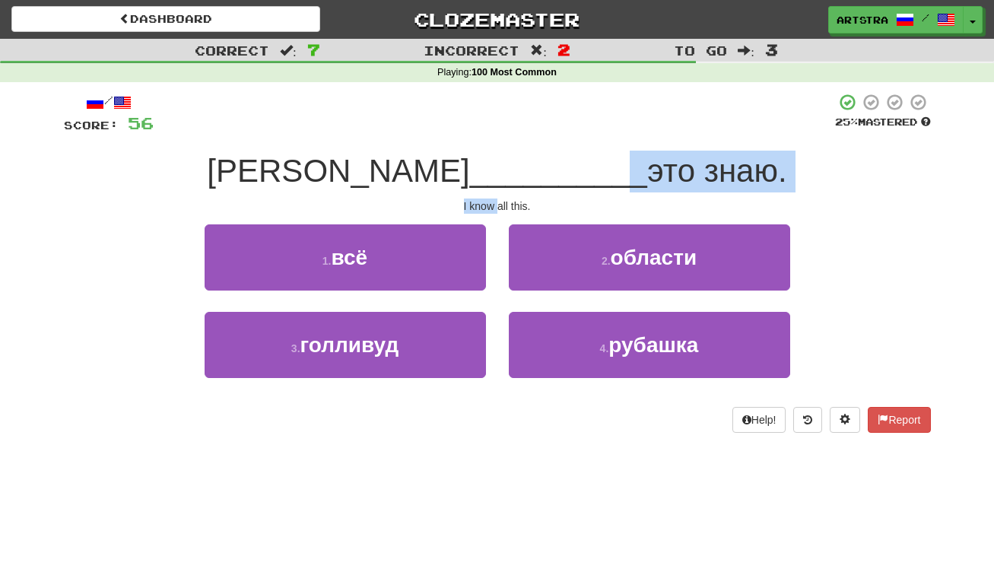
drag, startPoint x: 500, startPoint y: 175, endPoint x: 497, endPoint y: 203, distance: 28.3
click at [497, 203] on div "/ Score: 56 25 % Mastered Я __________ это знаю. I know all this. 1 . всё 2 . о…" at bounding box center [497, 263] width 867 height 340
click at [497, 203] on div "I know all this." at bounding box center [497, 205] width 867 height 15
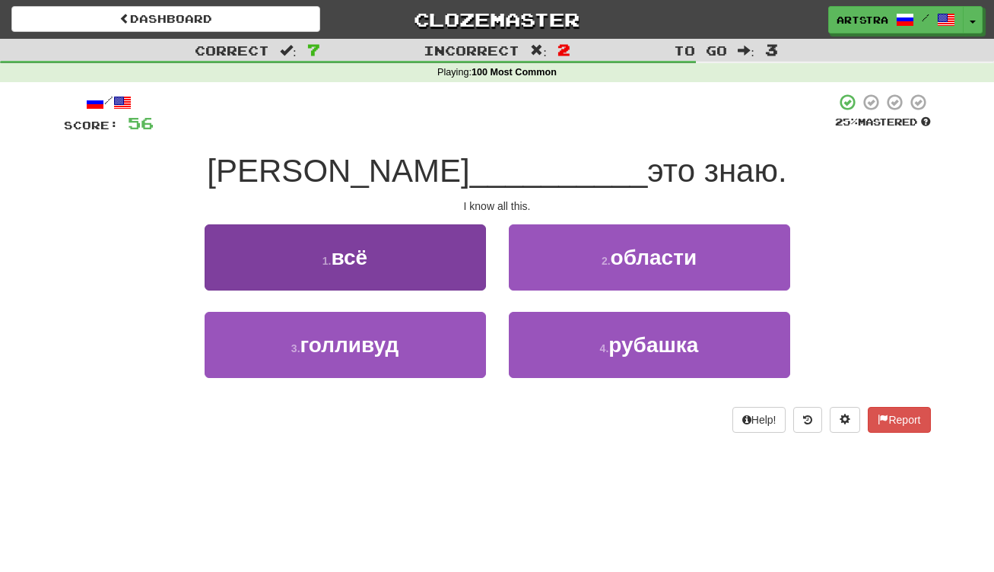
click at [405, 262] on button "1 . всё" at bounding box center [345, 257] width 281 height 66
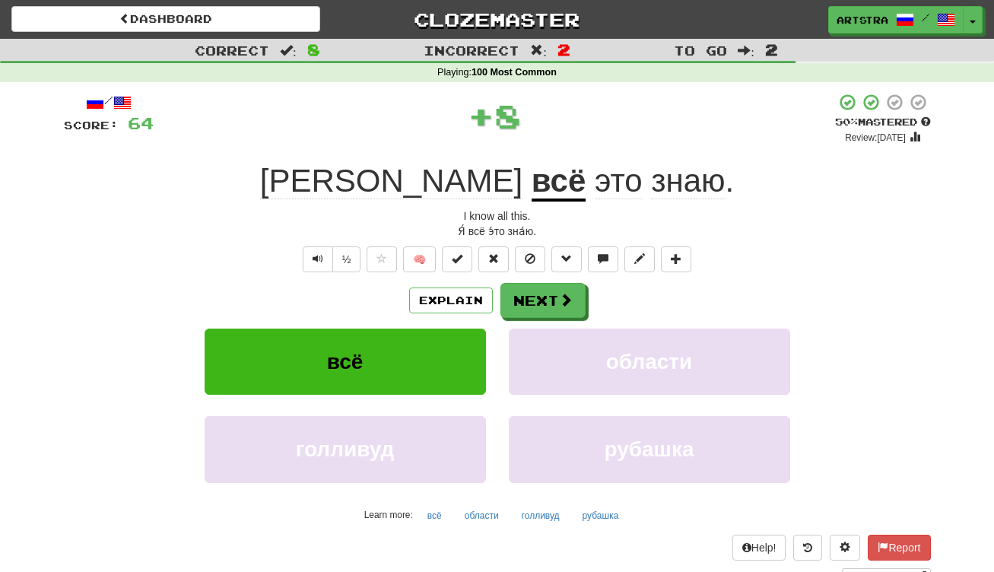
drag, startPoint x: 976, startPoint y: 25, endPoint x: 974, endPoint y: 43, distance: 18.3
click at [976, 25] on button "Toggle Dropdown" at bounding box center [973, 19] width 20 height 27
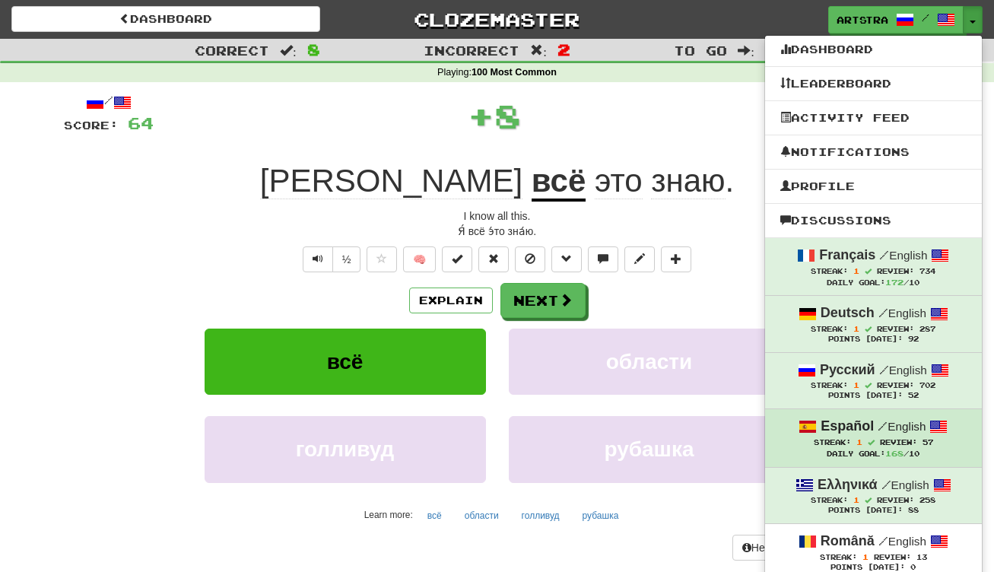
click at [891, 432] on div "Español / English" at bounding box center [873, 427] width 186 height 20
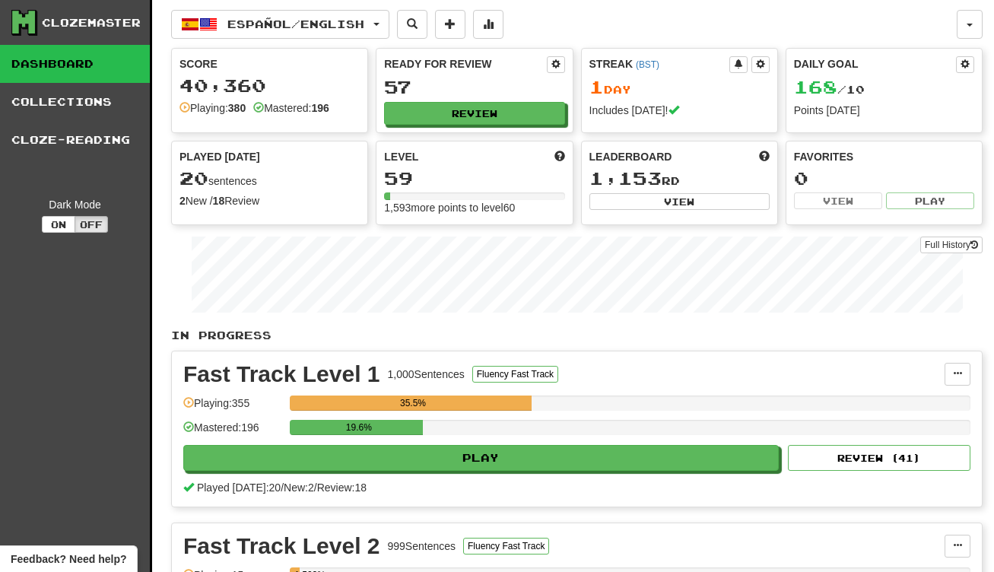
click at [475, 445] on div "Play Review ( 41 )" at bounding box center [576, 458] width 787 height 26
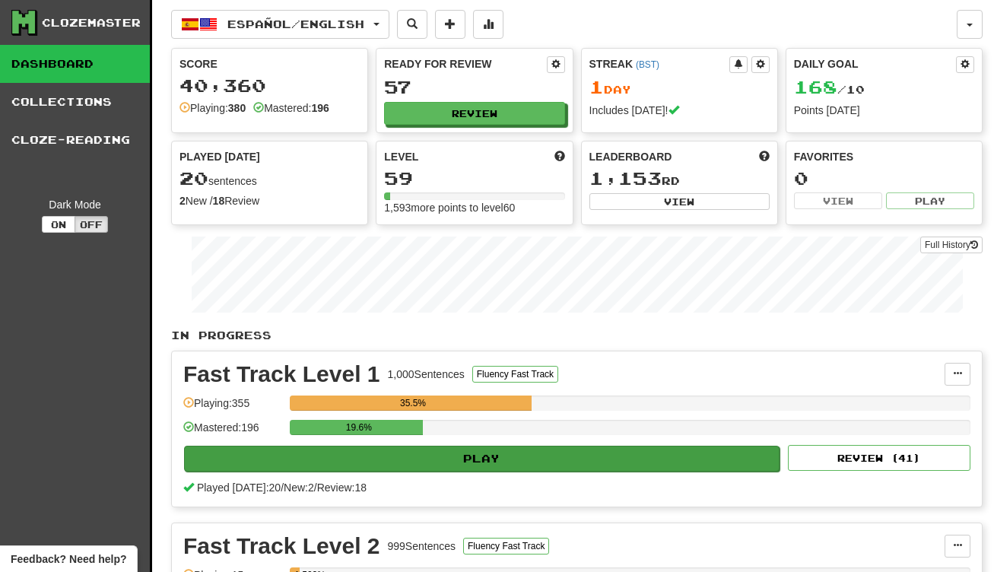
click at [475, 448] on button "Play" at bounding box center [481, 459] width 595 height 26
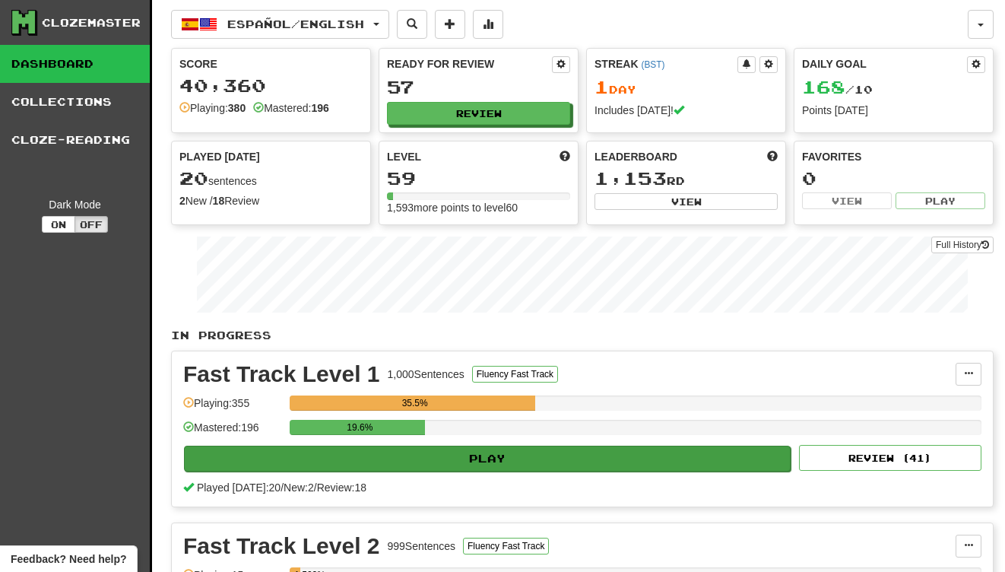
select select "**"
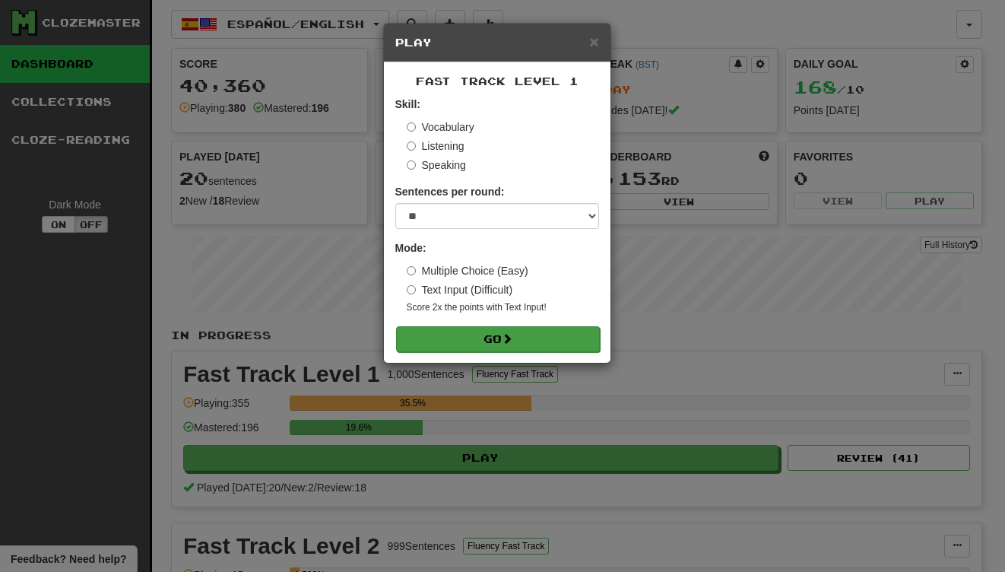
click at [504, 326] on button "Go" at bounding box center [498, 339] width 204 height 26
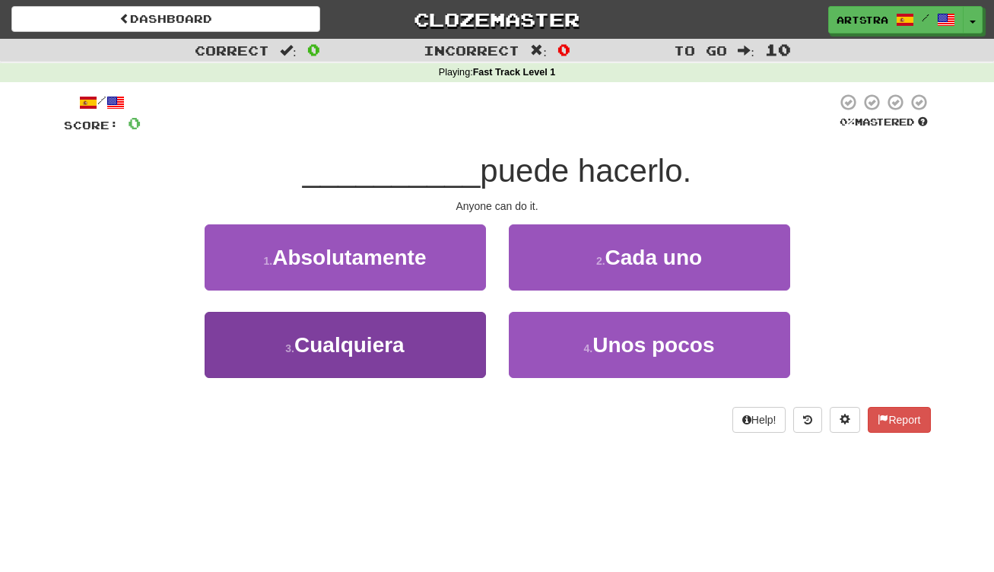
click at [388, 353] on span "Cualquiera" at bounding box center [349, 345] width 110 height 24
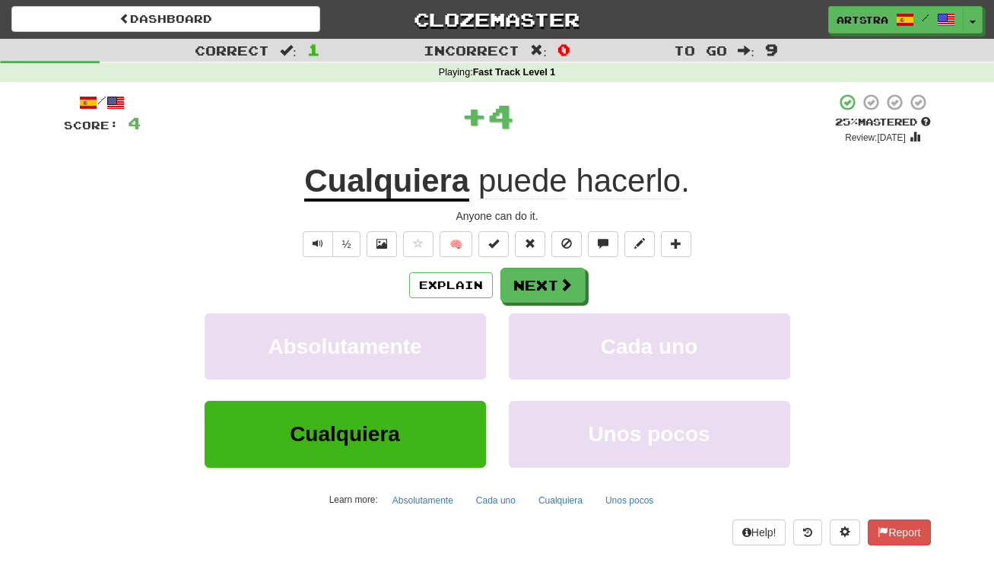
click at [389, 136] on div "+ 4" at bounding box center [488, 116] width 694 height 46
click at [386, 169] on u "Cualquiera" at bounding box center [386, 182] width 165 height 39
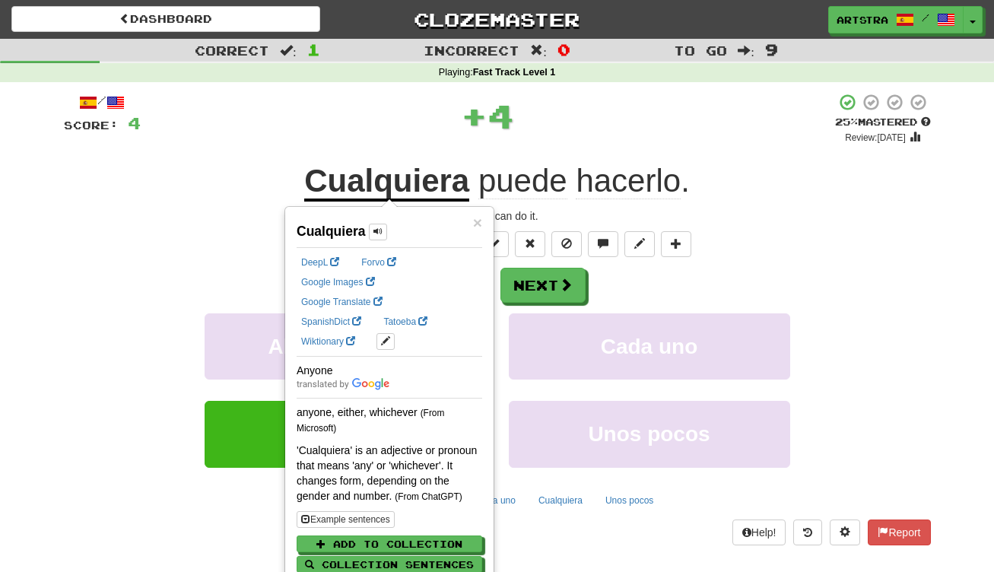
click at [621, 165] on span "hacerlo" at bounding box center [628, 181] width 105 height 37
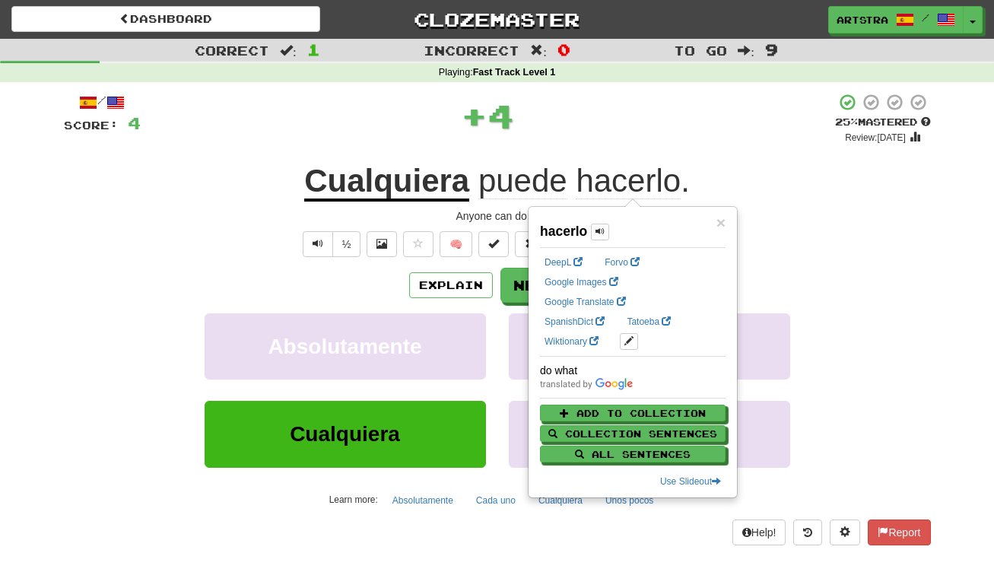
click at [594, 127] on div "+ 4" at bounding box center [488, 116] width 694 height 46
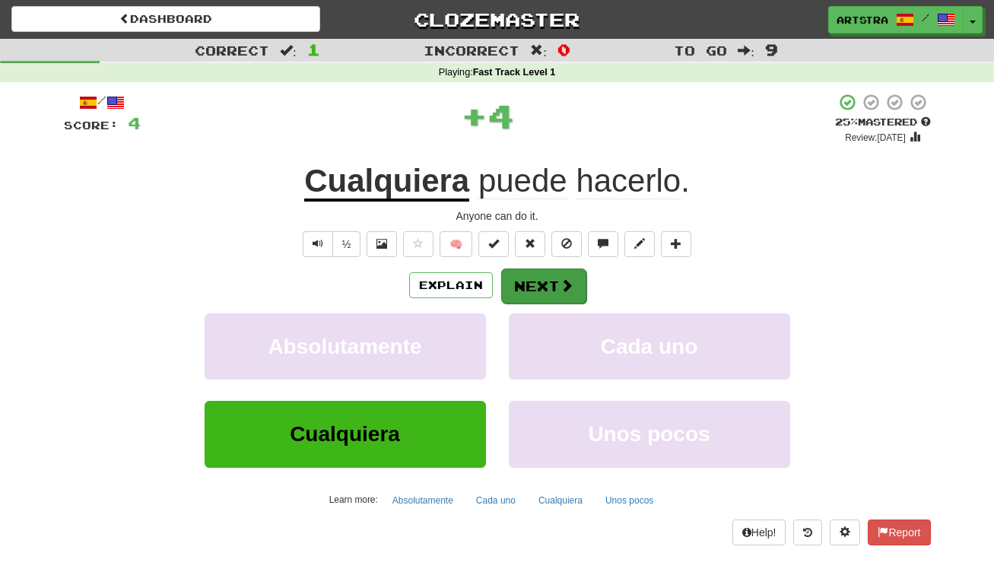
click at [568, 281] on span at bounding box center [567, 285] width 14 height 14
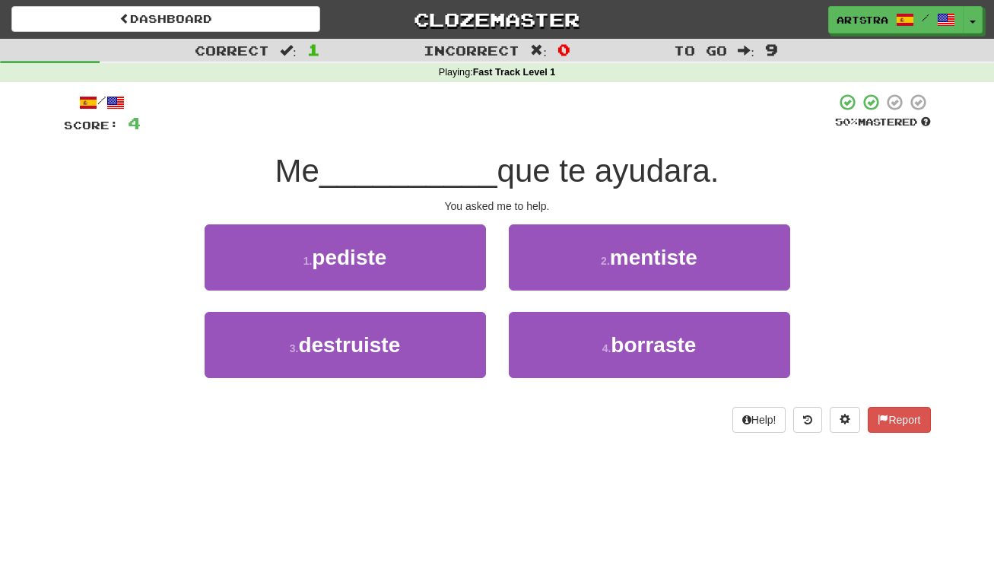
click at [459, 157] on span "__________" at bounding box center [408, 171] width 178 height 36
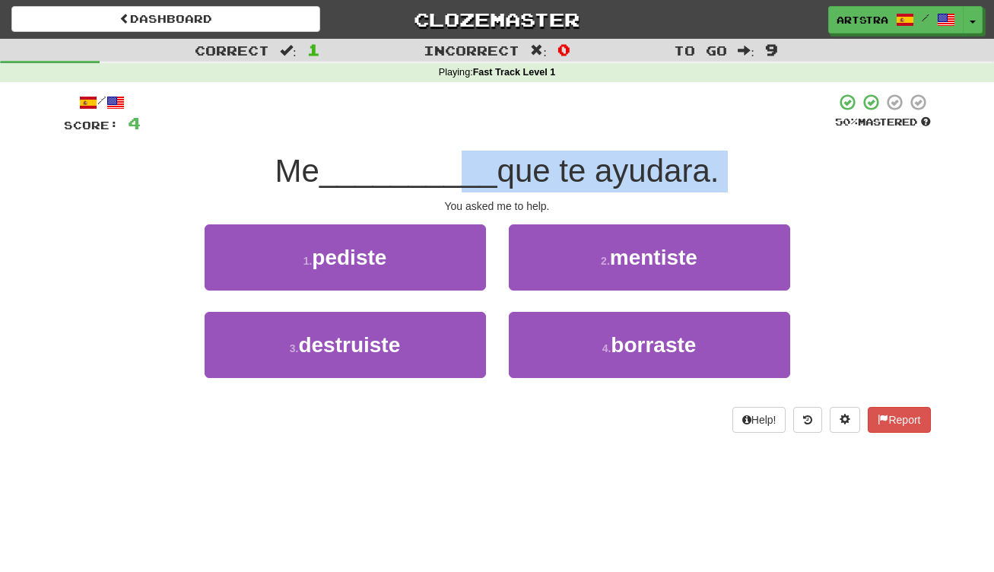
drag, startPoint x: 460, startPoint y: 162, endPoint x: 483, endPoint y: 192, distance: 38.0
click at [483, 192] on div "/ Score: 4 50 % Mastered Me __________ que te ayudara. You asked me to help. 1 …" at bounding box center [497, 263] width 867 height 340
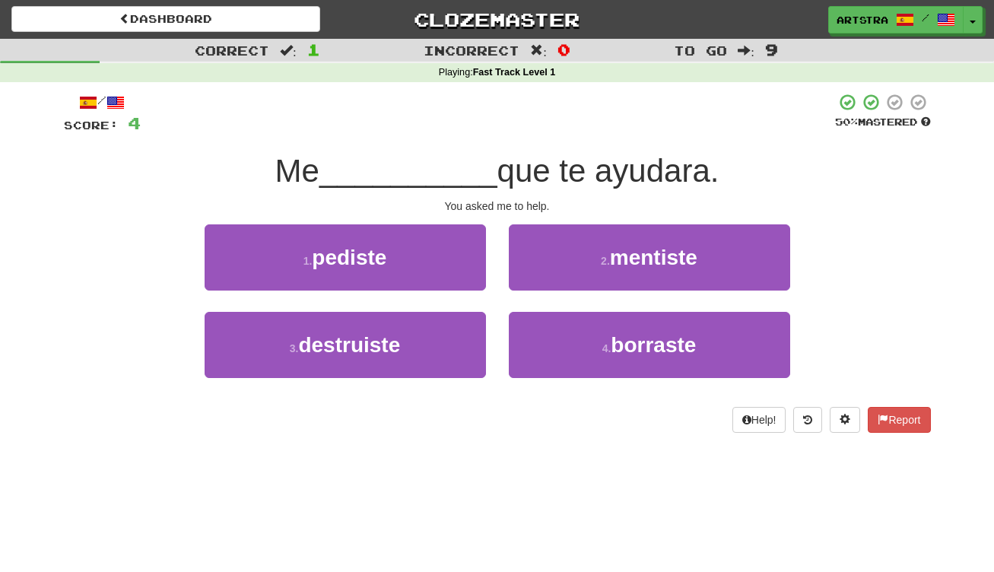
click at [483, 192] on div "/ Score: 4 50 % Mastered Me __________ que te ayudara. You asked me to help. 1 …" at bounding box center [497, 263] width 867 height 340
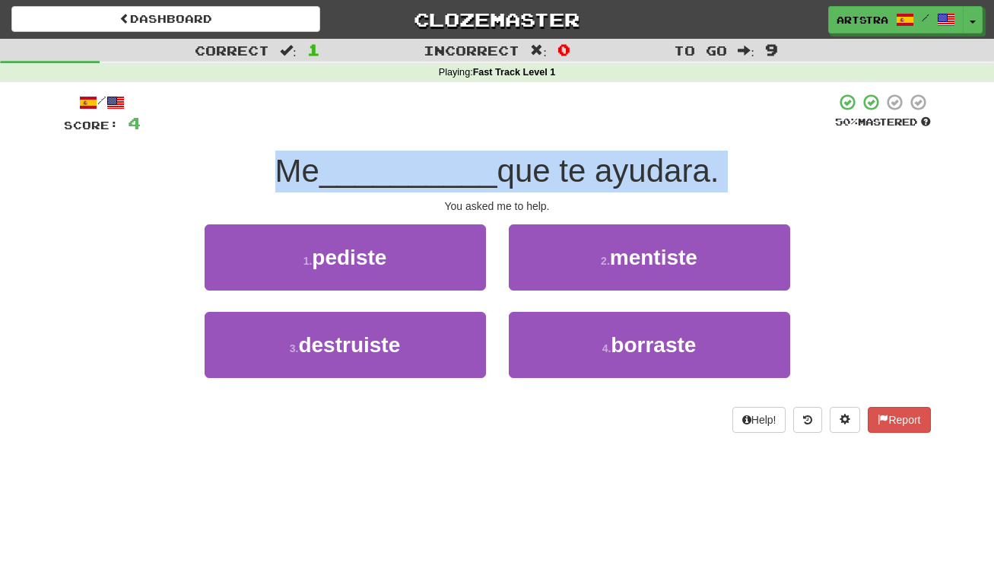
drag, startPoint x: 483, startPoint y: 192, endPoint x: 483, endPoint y: 144, distance: 48.7
click at [483, 144] on div "/ Score: 4 50 % Mastered Me __________ que te ayudara. You asked me to help. 1 …" at bounding box center [497, 263] width 867 height 340
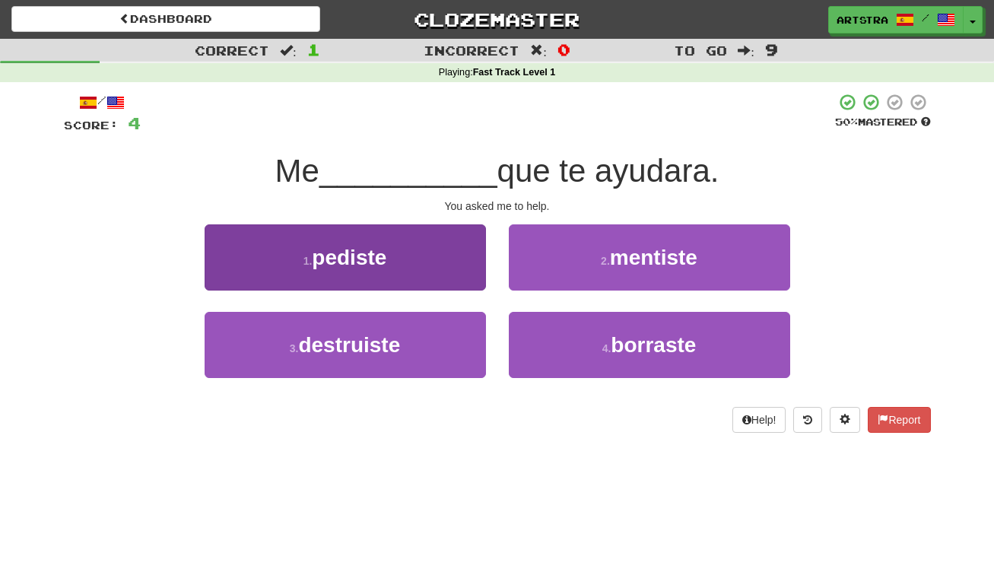
click at [398, 227] on button "1 . pediste" at bounding box center [345, 257] width 281 height 66
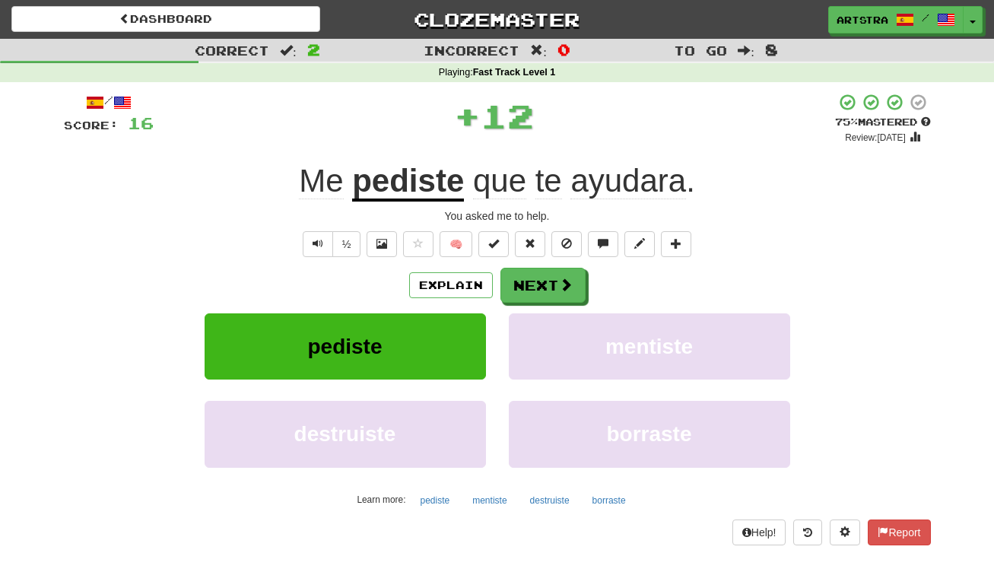
click at [414, 190] on u "pediste" at bounding box center [408, 182] width 112 height 39
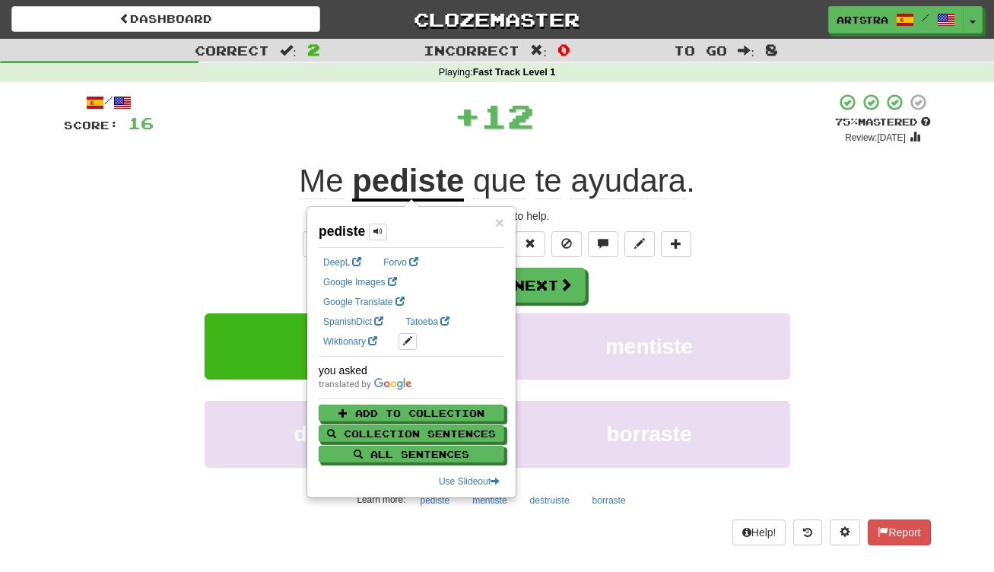
click at [658, 206] on div "/ Score: 16 + 12 75 % Mastered Review: 2025-09-19 Me pediste que te ayudara . Y…" at bounding box center [497, 319] width 867 height 452
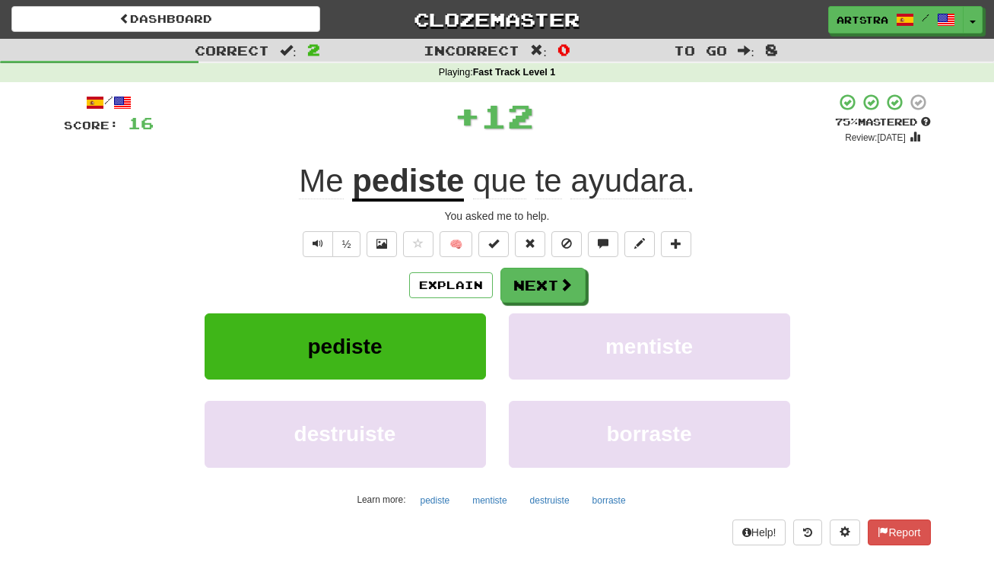
click at [662, 187] on span "ayudara" at bounding box center [628, 181] width 116 height 37
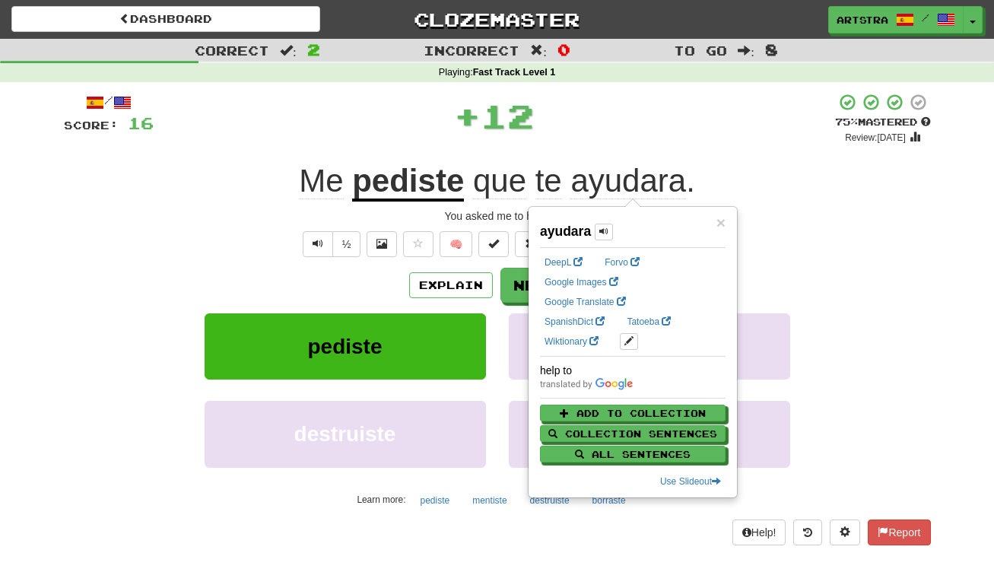
click at [790, 166] on div "Me pediste que te ayudara ." at bounding box center [497, 181] width 867 height 42
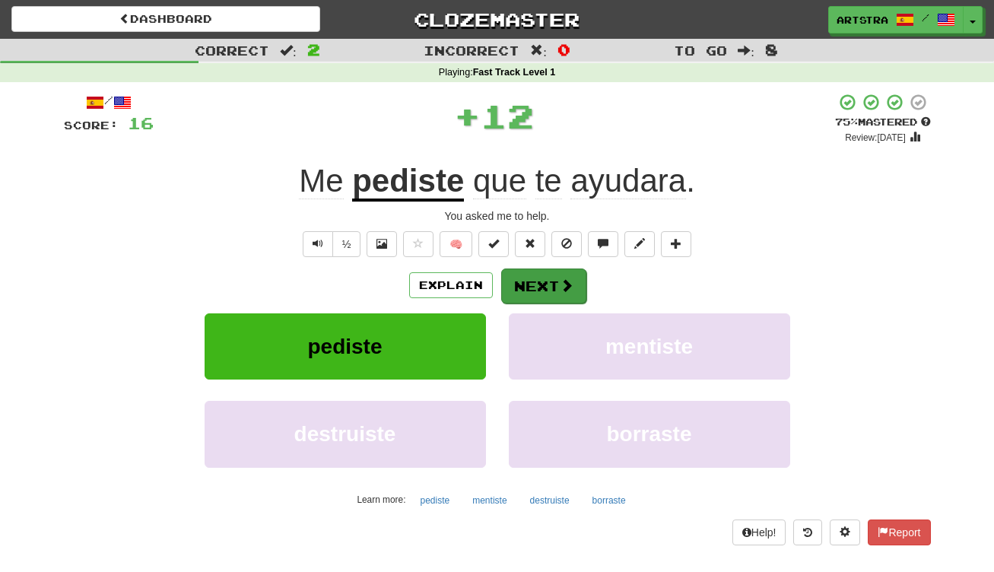
click at [543, 295] on button "Next" at bounding box center [543, 285] width 85 height 35
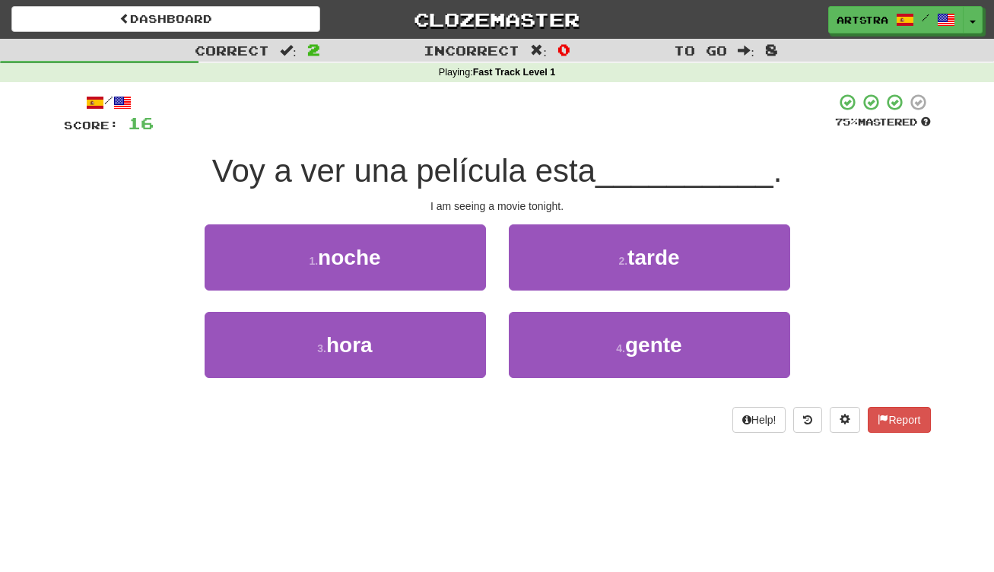
click at [499, 162] on span "Voy a ver una película esta" at bounding box center [403, 171] width 383 height 36
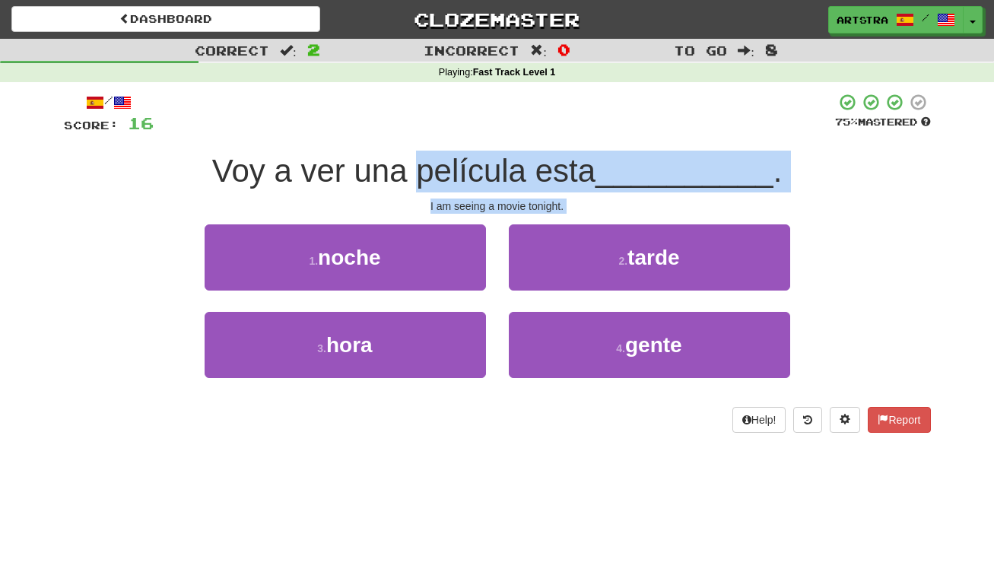
drag, startPoint x: 499, startPoint y: 162, endPoint x: 502, endPoint y: 215, distance: 53.3
click at [502, 215] on div "/ Score: 16 75 % Mastered Voy a ver una película esta __________ . I am seeing …" at bounding box center [497, 263] width 867 height 340
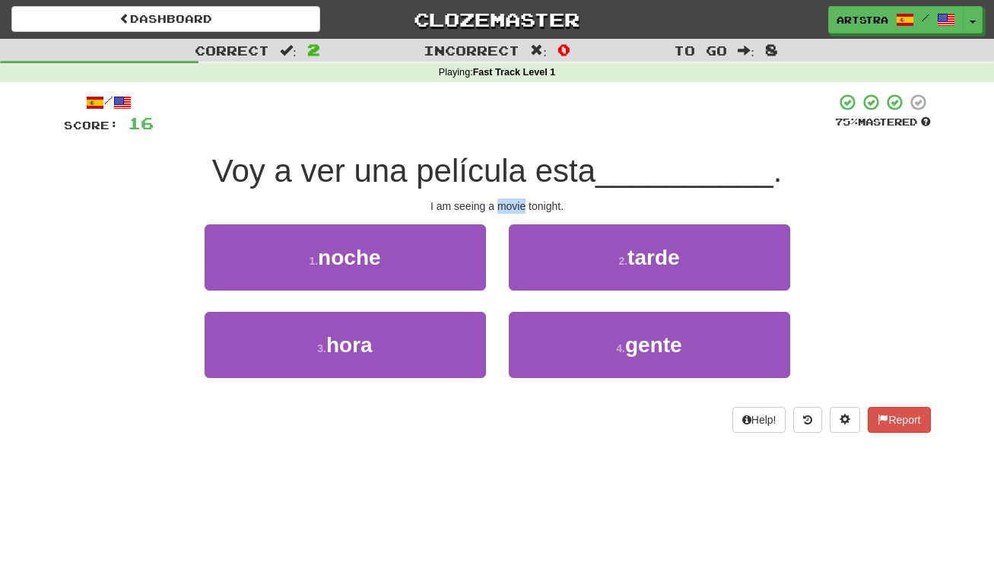
click at [501, 204] on div "I am seeing a movie tonight." at bounding box center [497, 205] width 867 height 15
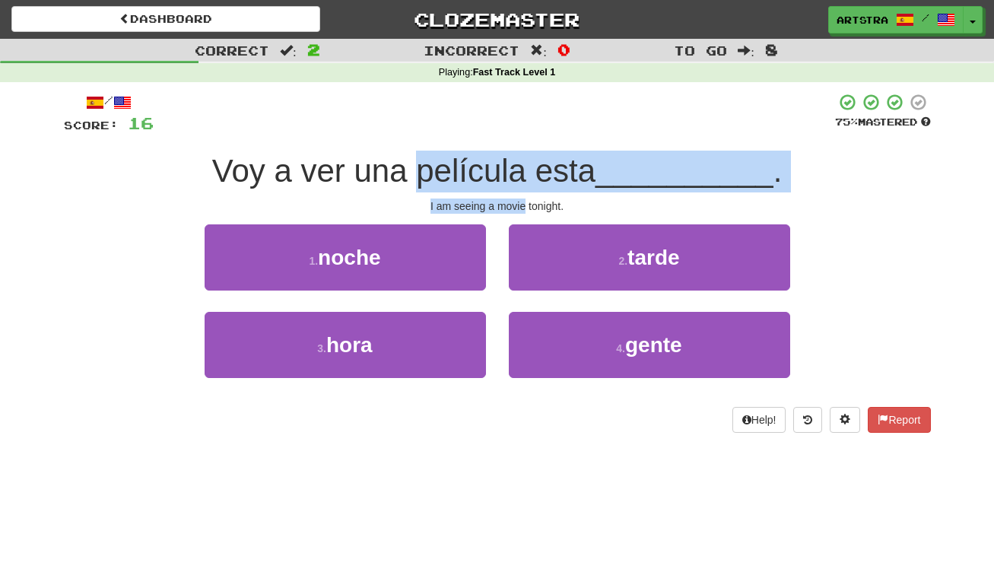
drag, startPoint x: 501, startPoint y: 204, endPoint x: 487, endPoint y: 155, distance: 50.8
click at [487, 155] on div "/ Score: 16 75 % Mastered Voy a ver una película esta __________ . I am seeing …" at bounding box center [497, 263] width 867 height 340
click at [487, 155] on span "Voy a ver una película esta" at bounding box center [403, 171] width 383 height 36
drag, startPoint x: 487, startPoint y: 155, endPoint x: 498, endPoint y: 203, distance: 49.3
click at [498, 203] on div "/ Score: 16 75 % Mastered Voy a ver una película esta __________ . I am seeing …" at bounding box center [497, 263] width 867 height 340
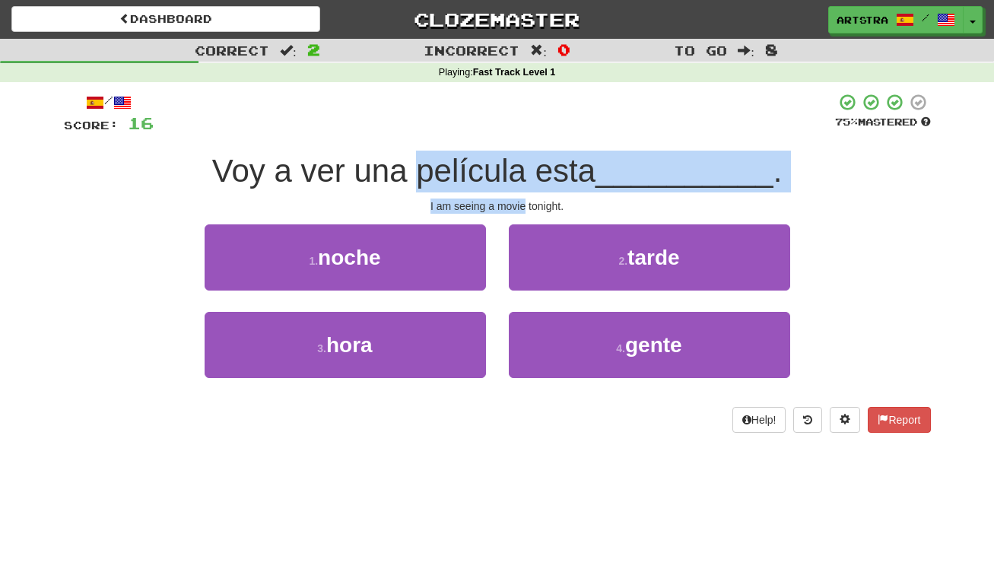
click at [498, 203] on div "I am seeing a movie tonight." at bounding box center [497, 205] width 867 height 15
drag, startPoint x: 498, startPoint y: 203, endPoint x: 499, endPoint y: 164, distance: 39.6
click at [499, 164] on div "/ Score: 16 75 % Mastered Voy a ver una película esta __________ . I am seeing …" at bounding box center [497, 263] width 867 height 340
click at [498, 164] on span "Voy a ver una película esta" at bounding box center [403, 171] width 383 height 36
drag, startPoint x: 497, startPoint y: 164, endPoint x: 501, endPoint y: 204, distance: 39.7
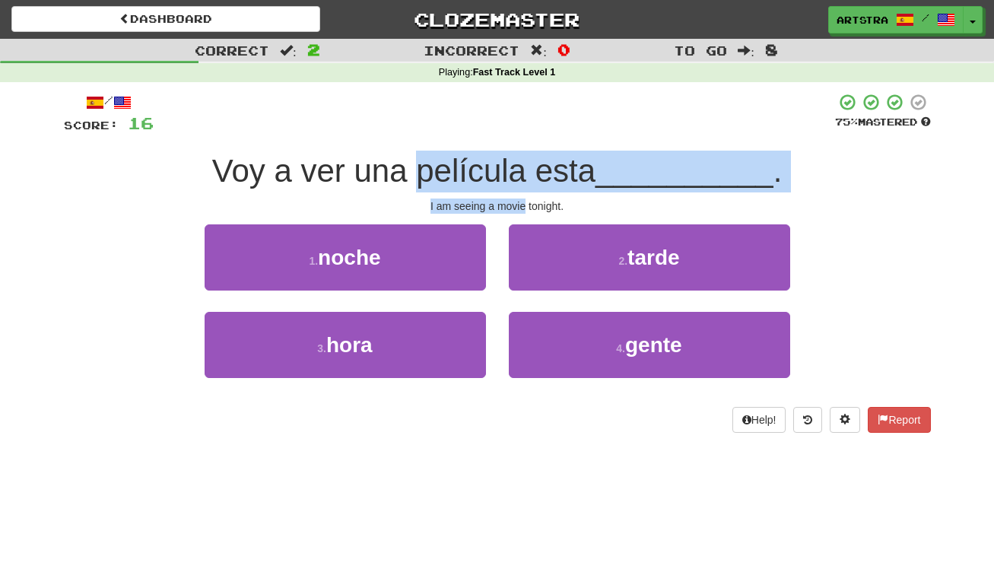
click at [501, 204] on div "/ Score: 16 75 % Mastered Voy a ver una película esta __________ . I am seeing …" at bounding box center [497, 263] width 867 height 340
click at [501, 204] on div "I am seeing a movie tonight." at bounding box center [497, 205] width 867 height 15
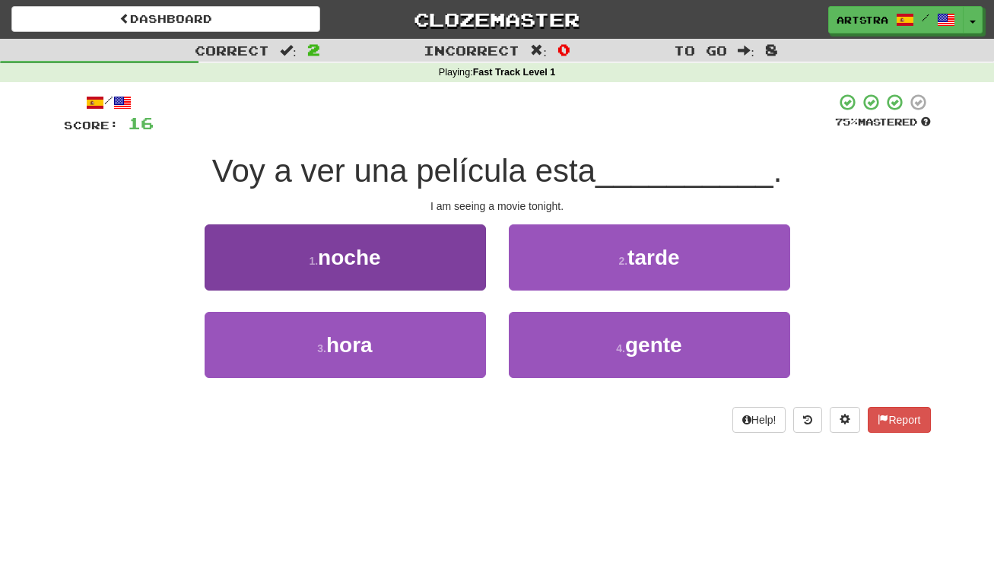
click at [460, 237] on button "1 . noche" at bounding box center [345, 257] width 281 height 66
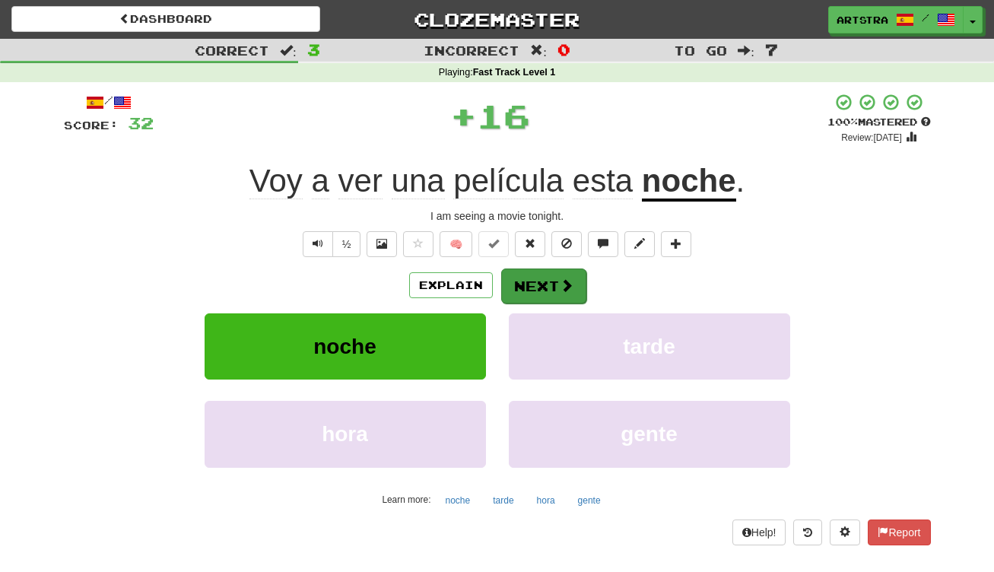
click at [561, 280] on span at bounding box center [567, 285] width 14 height 14
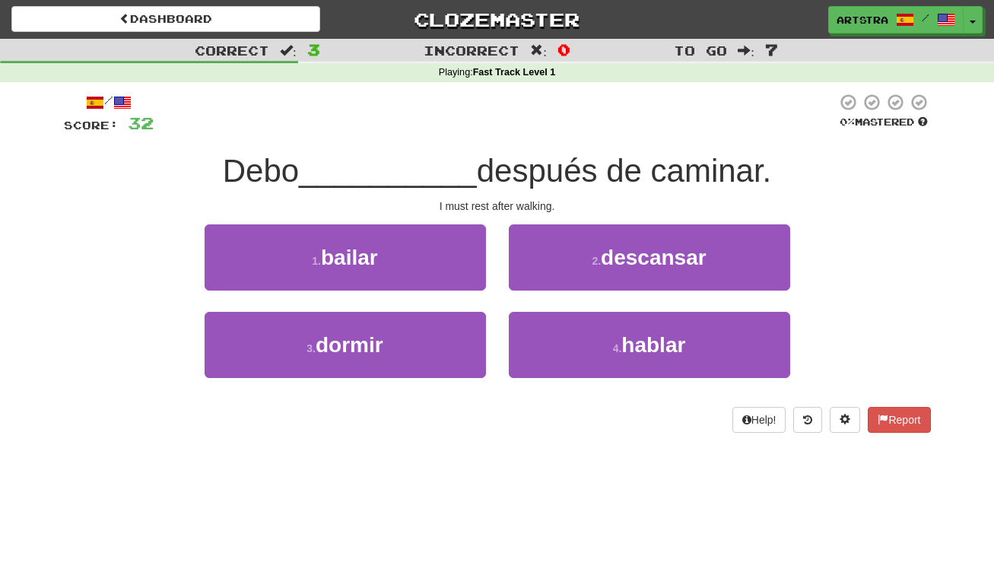
click at [446, 145] on div "/ Score: 32 0 % Mastered Debo __________ después de caminar. I must rest after …" at bounding box center [497, 263] width 867 height 340
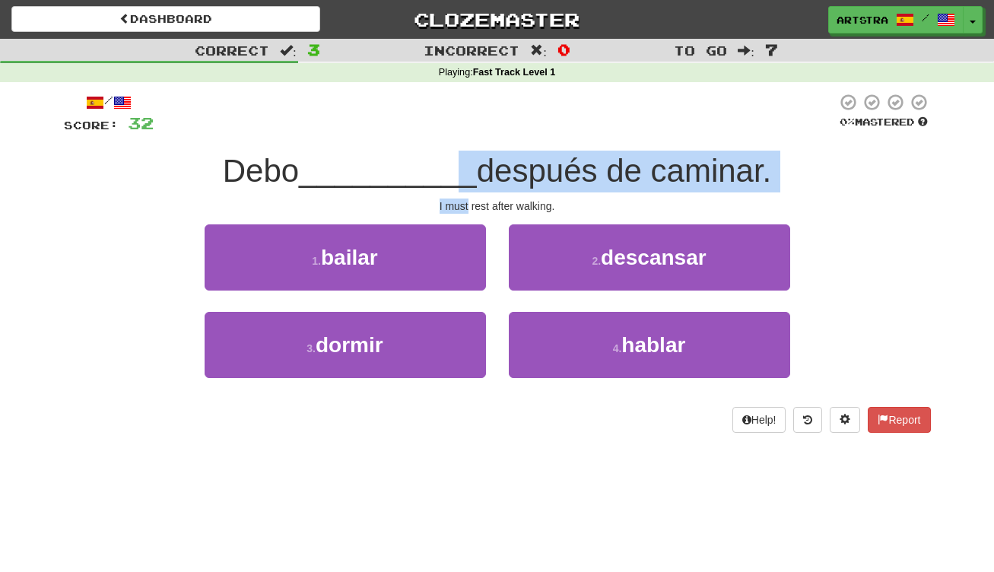
drag, startPoint x: 451, startPoint y: 173, endPoint x: 468, endPoint y: 208, distance: 39.1
click at [468, 208] on div "/ Score: 32 0 % Mastered Debo __________ después de caminar. I must rest after …" at bounding box center [497, 263] width 867 height 340
click at [467, 208] on div "I must rest after walking." at bounding box center [497, 205] width 867 height 15
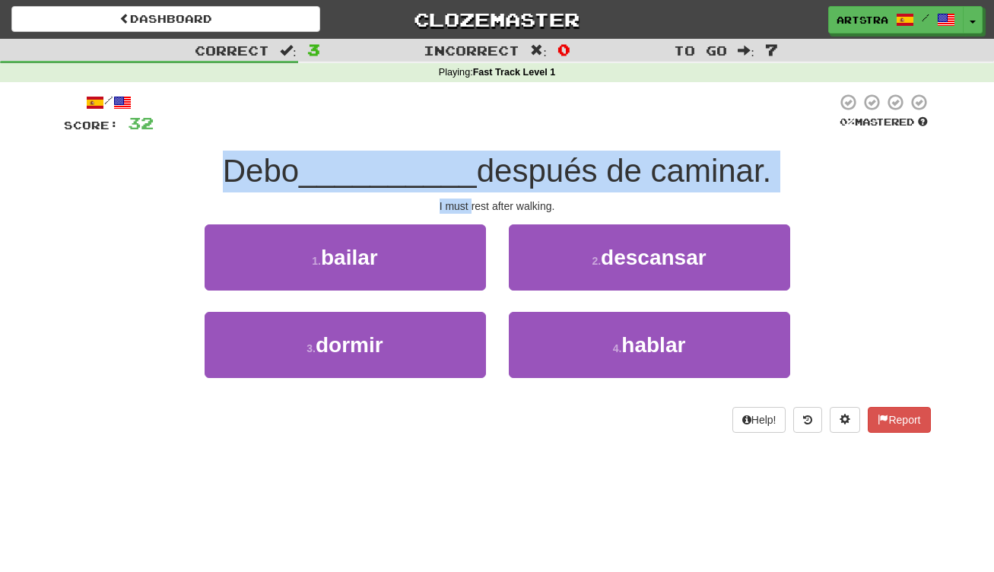
drag, startPoint x: 427, startPoint y: 153, endPoint x: 428, endPoint y: 141, distance: 12.2
click at [428, 141] on div "/ Score: 32 0 % Mastered Debo __________ después de caminar. I must rest after …" at bounding box center [497, 263] width 867 height 340
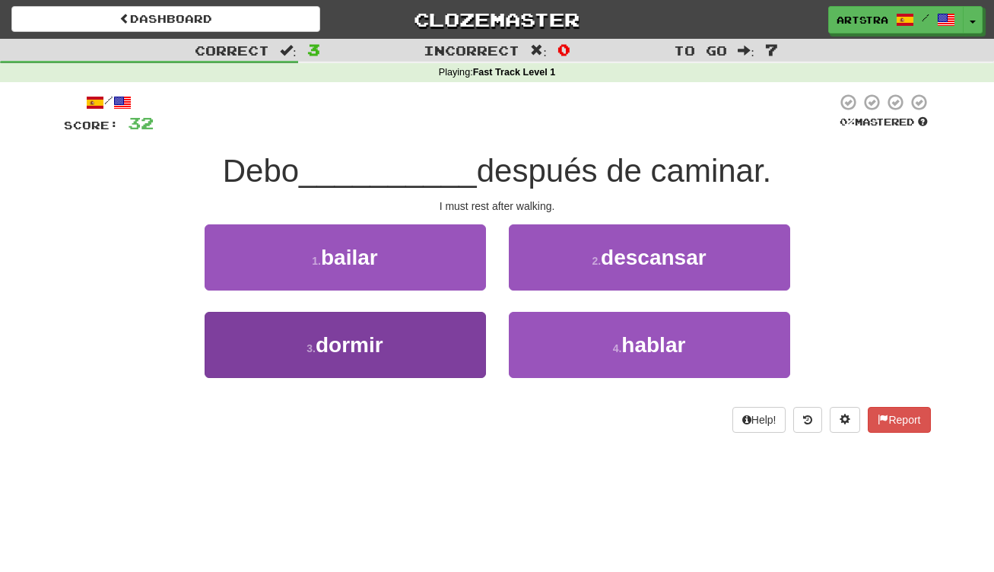
click at [408, 370] on button "3 . dormir" at bounding box center [345, 345] width 281 height 66
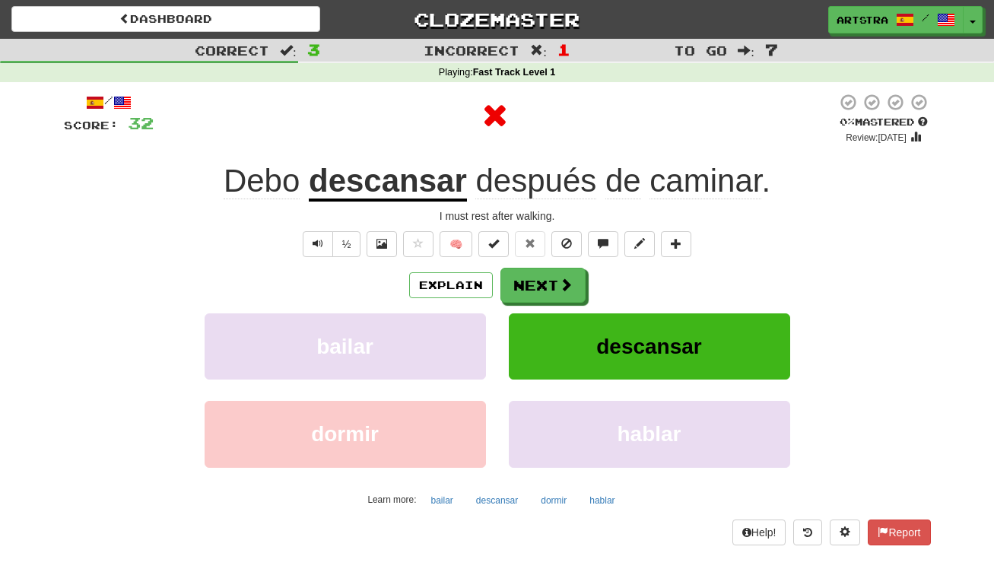
click at [543, 183] on span "después" at bounding box center [535, 181] width 121 height 37
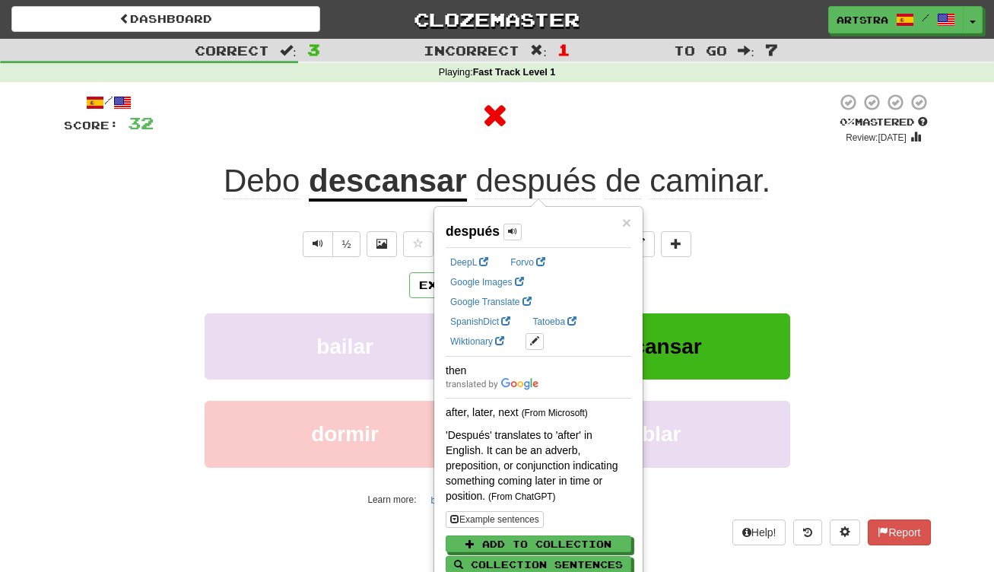
click at [717, 186] on span "caminar" at bounding box center [705, 181] width 112 height 37
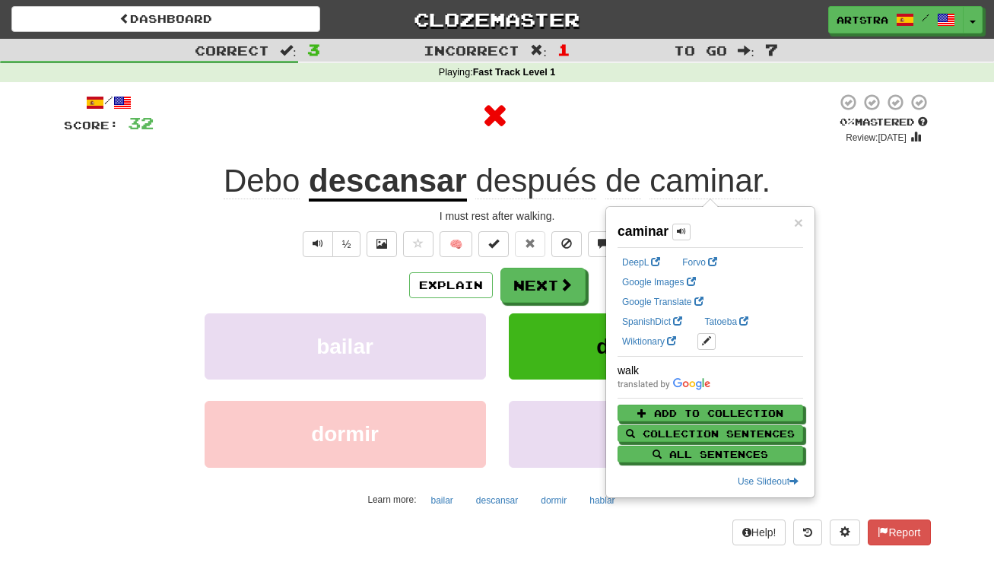
click at [661, 154] on div "/ Score: 32 0 % Mastered Review: 2025-08-20 Debo descansar después de caminar .…" at bounding box center [497, 319] width 867 height 452
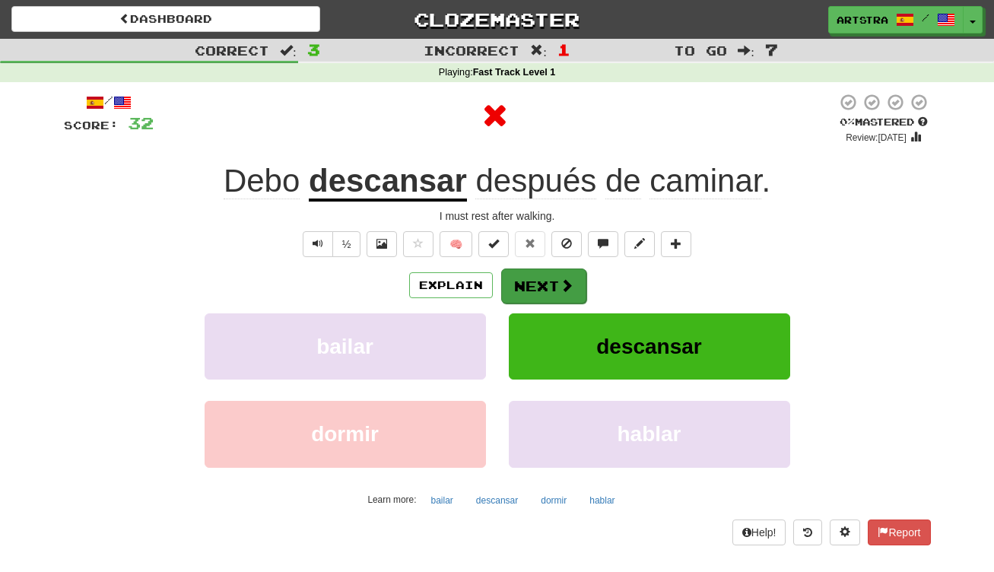
click at [561, 290] on span at bounding box center [567, 285] width 14 height 14
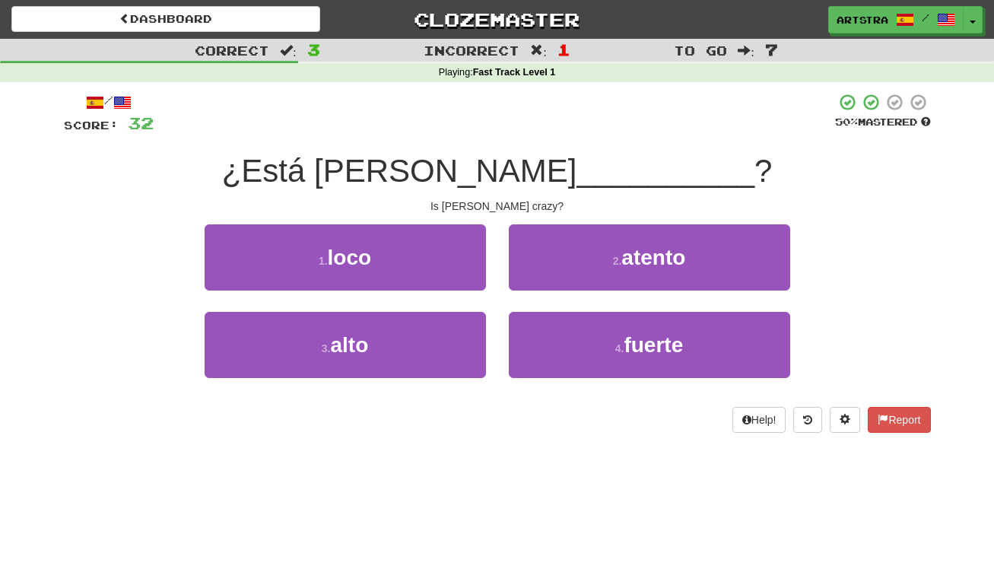
click at [576, 163] on span "__________" at bounding box center [665, 171] width 178 height 36
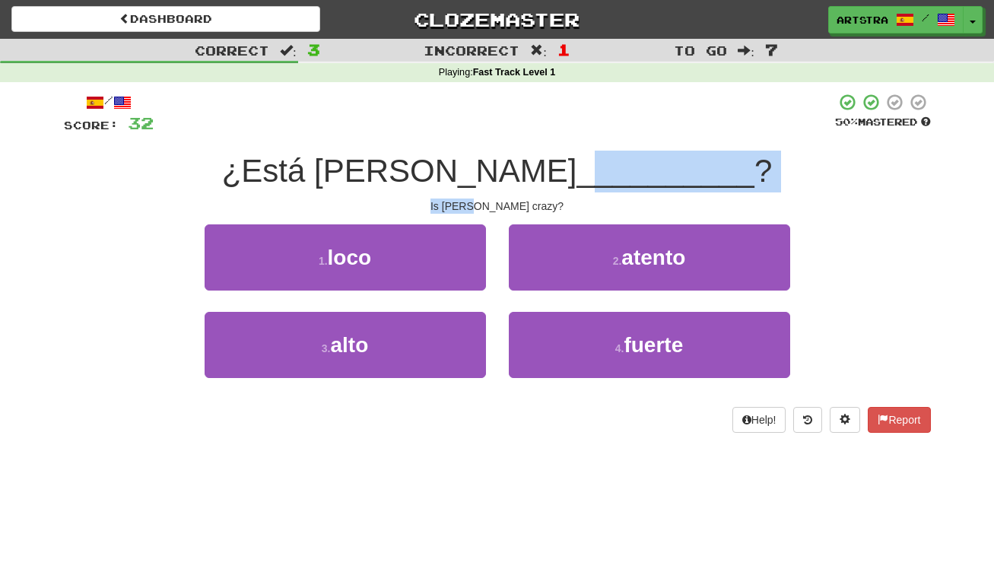
drag, startPoint x: 499, startPoint y: 187, endPoint x: 503, endPoint y: 203, distance: 16.6
click at [503, 203] on div "/ Score: 32 50 % Mastered ¿Está Tom __________ ? Is Tom crazy? 1 . loco 2 . ate…" at bounding box center [497, 263] width 867 height 340
click at [503, 203] on div "Is Tom crazy?" at bounding box center [497, 205] width 867 height 15
drag, startPoint x: 503, startPoint y: 203, endPoint x: 498, endPoint y: 154, distance: 49.7
click at [498, 154] on div "/ Score: 32 50 % Mastered ¿Está Tom __________ ? Is Tom crazy? 1 . loco 2 . ate…" at bounding box center [497, 263] width 867 height 340
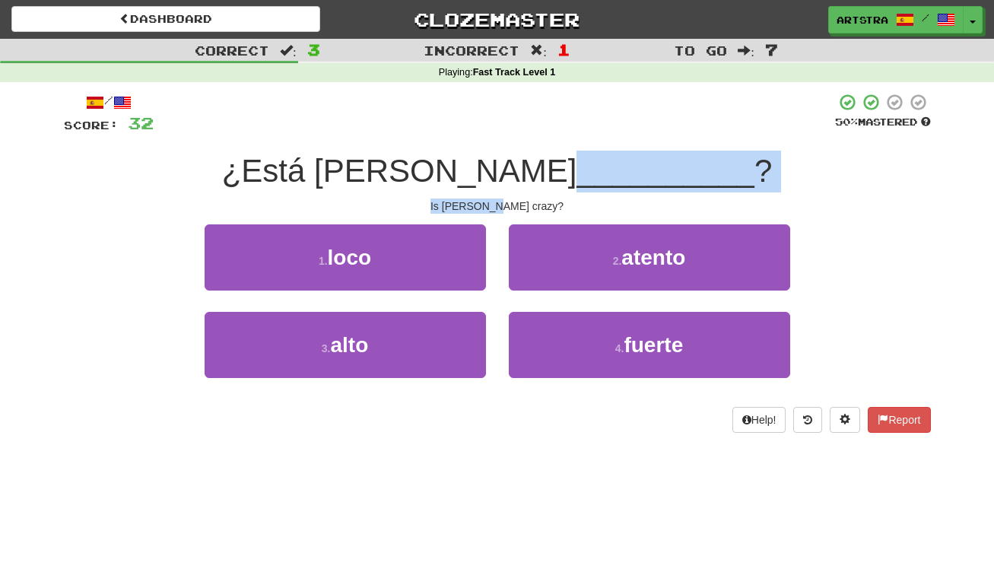
click at [576, 154] on span "__________" at bounding box center [665, 171] width 178 height 36
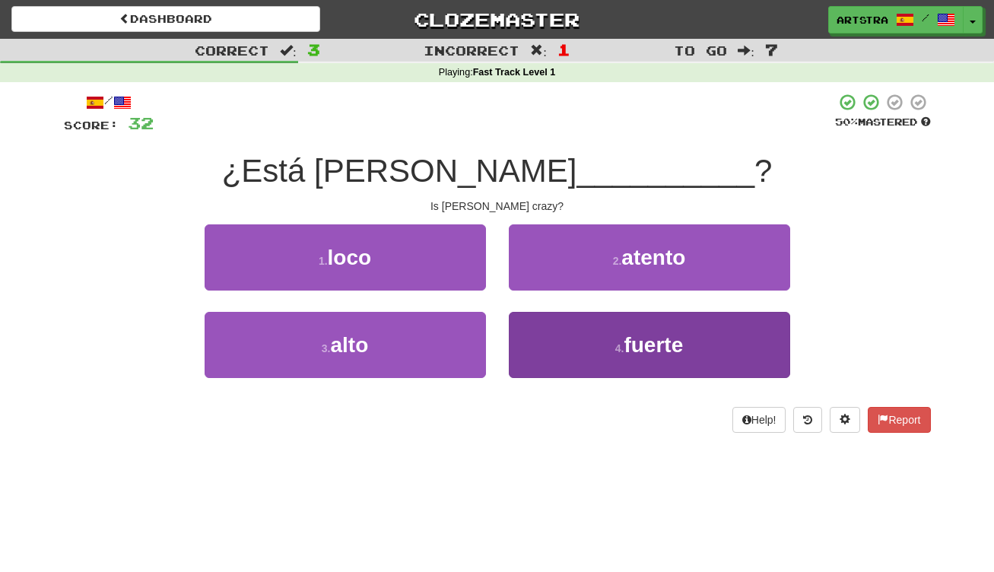
click at [583, 347] on button "4 . fuerte" at bounding box center [649, 345] width 281 height 66
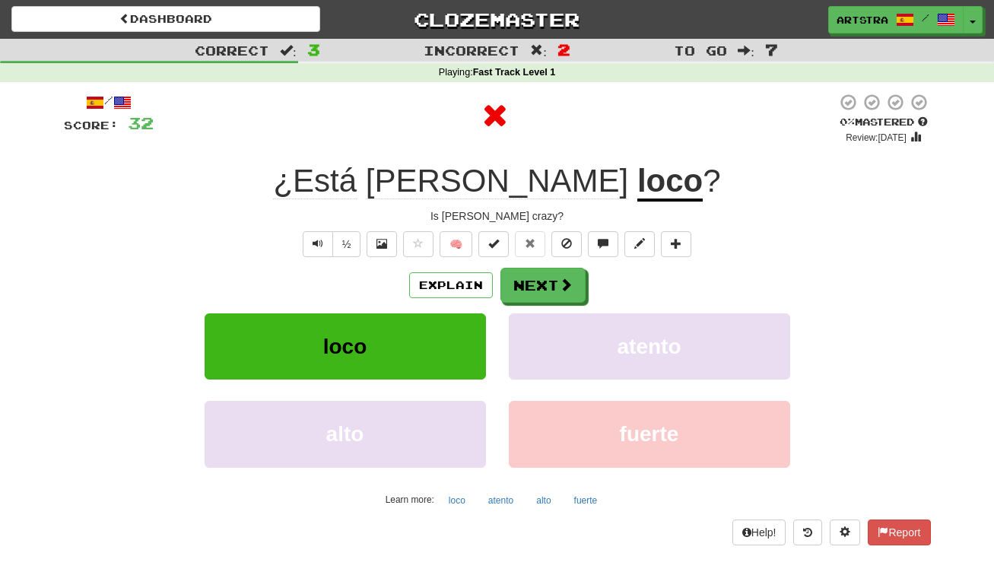
click at [541, 265] on div "/ Score: 32 0 % Mastered Review: 2025-08-20 ¿Está Tom loco ? Is Tom crazy? ½ 🧠 …" at bounding box center [497, 319] width 867 height 452
click at [539, 275] on button "Next" at bounding box center [543, 285] width 85 height 35
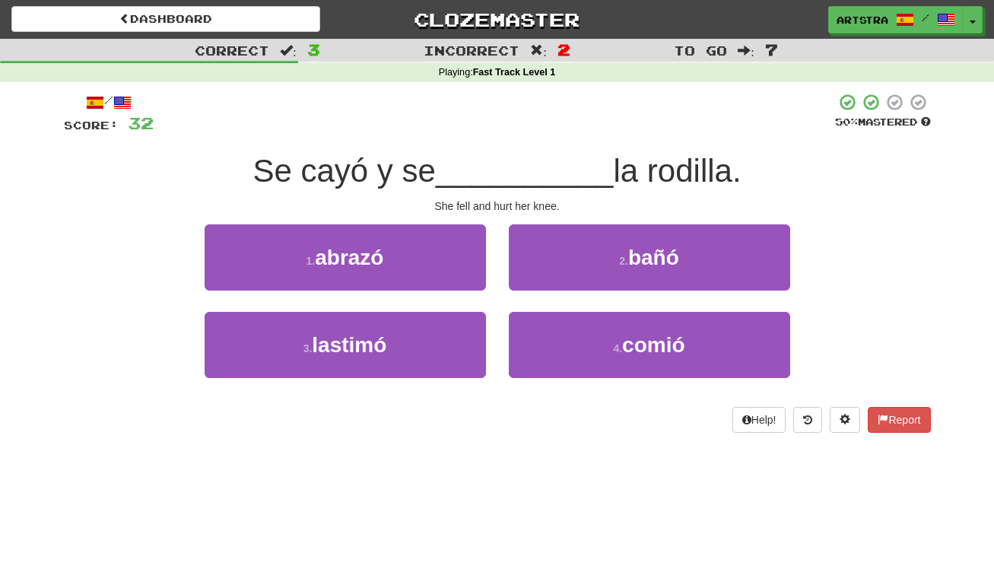
click at [503, 164] on span "__________" at bounding box center [525, 171] width 178 height 36
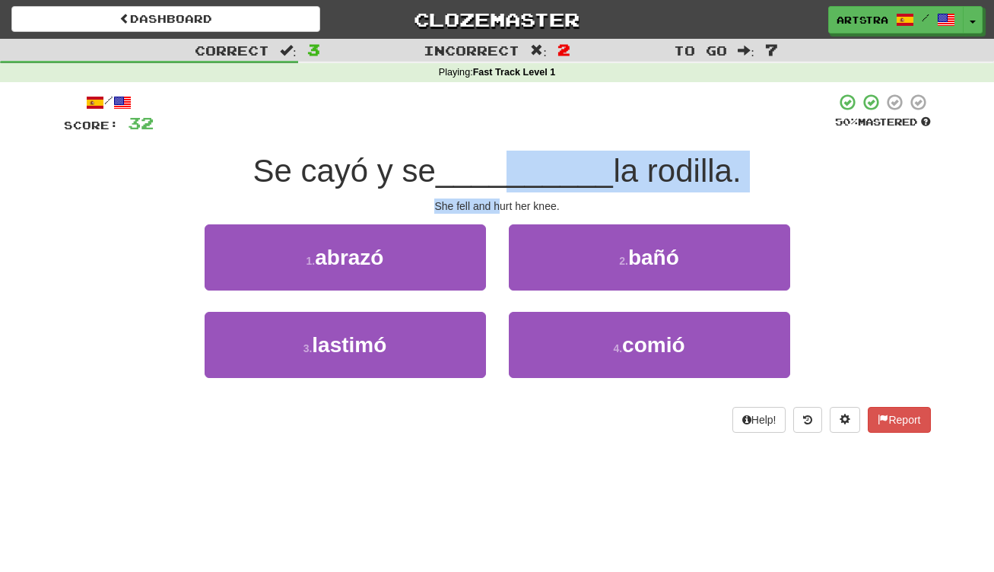
drag, startPoint x: 501, startPoint y: 180, endPoint x: 500, endPoint y: 205, distance: 24.4
click at [500, 205] on div "/ Score: 32 50 % Mastered Se cayó y se __________ la rodilla. She fell and hurt…" at bounding box center [497, 263] width 867 height 340
click at [500, 205] on div "She fell and hurt her knee." at bounding box center [497, 205] width 867 height 15
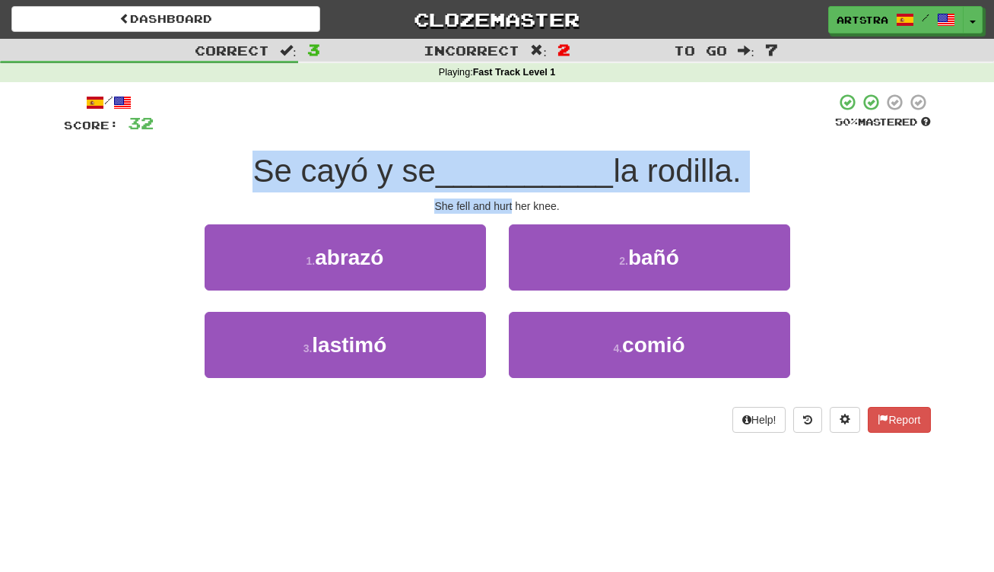
drag, startPoint x: 500, startPoint y: 205, endPoint x: 501, endPoint y: 147, distance: 57.8
click at [501, 147] on div "/ Score: 32 50 % Mastered Se cayó y se __________ la rodilla. She fell and hurt…" at bounding box center [497, 263] width 867 height 340
drag, startPoint x: 500, startPoint y: 186, endPoint x: 502, endPoint y: 208, distance: 21.3
click at [502, 208] on div "/ Score: 32 50 % Mastered Se cayó y se __________ la rodilla. She fell and hurt…" at bounding box center [497, 263] width 867 height 340
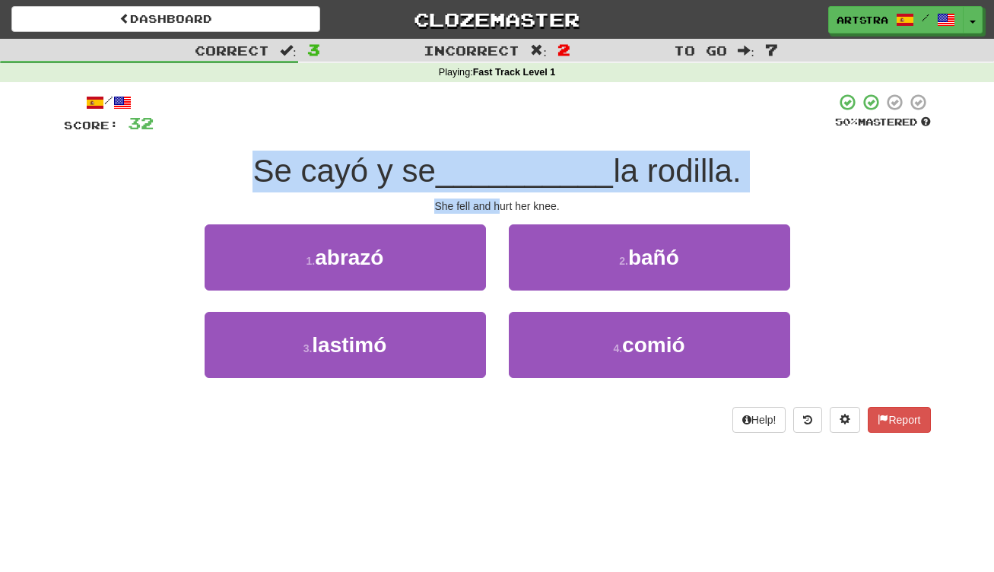
click at [502, 208] on div "She fell and hurt her knee." at bounding box center [497, 205] width 867 height 15
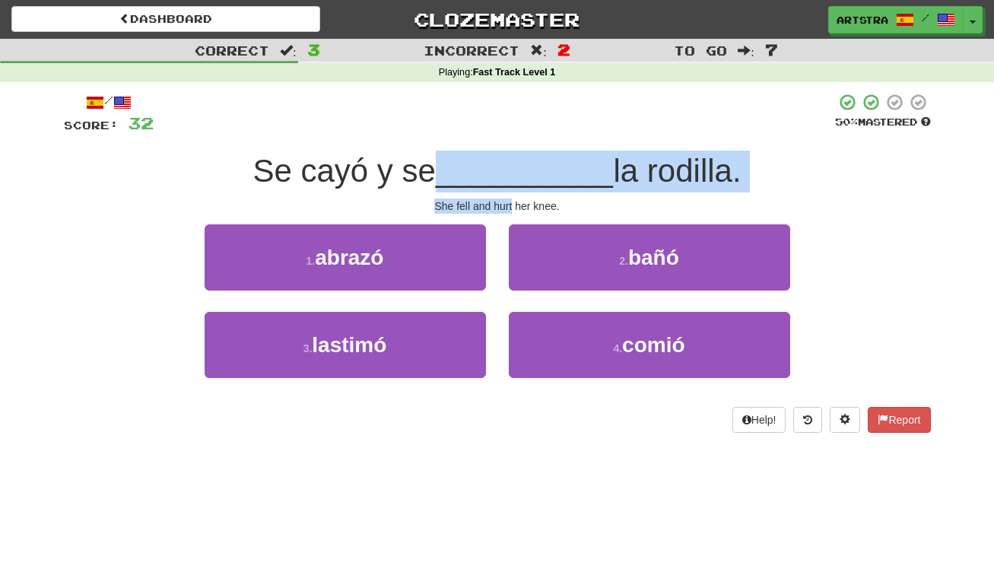
drag, startPoint x: 502, startPoint y: 208, endPoint x: 506, endPoint y: 169, distance: 39.0
click at [506, 169] on div "/ Score: 32 50 % Mastered Se cayó y se __________ la rodilla. She fell and hurt…" at bounding box center [497, 263] width 867 height 340
click at [506, 169] on span "__________" at bounding box center [525, 171] width 178 height 36
drag, startPoint x: 506, startPoint y: 169, endPoint x: 516, endPoint y: 212, distance: 44.5
click at [516, 212] on div "/ Score: 32 50 % Mastered Se cayó y se __________ la rodilla. She fell and hurt…" at bounding box center [497, 263] width 867 height 340
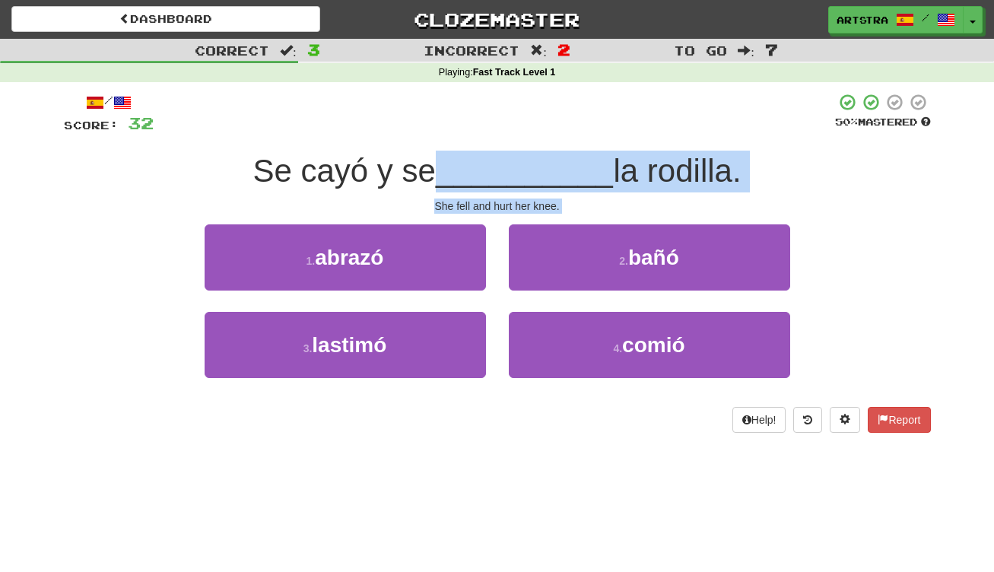
click at [516, 212] on div "/ Score: 32 50 % Mastered Se cayó y se __________ la rodilla. She fell and hurt…" at bounding box center [497, 263] width 867 height 340
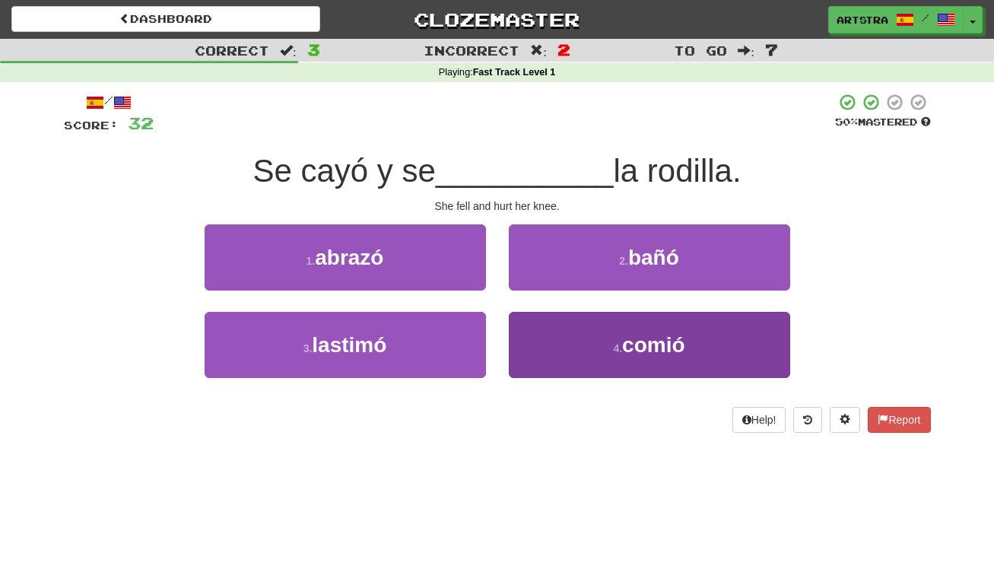
click at [674, 368] on button "4 . comió" at bounding box center [649, 345] width 281 height 66
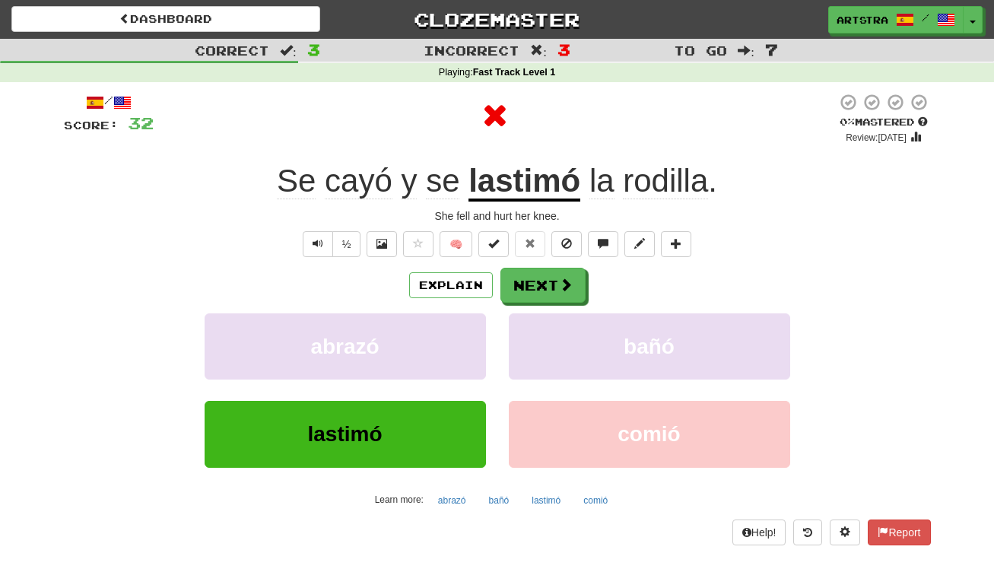
click at [507, 202] on div "/ Score: 32 0 % Mastered Review: 2025-08-20 Se cayó y se lastimó la rodilla . S…" at bounding box center [497, 319] width 867 height 452
click at [551, 139] on div at bounding box center [495, 119] width 683 height 52
click at [689, 179] on span "rodilla" at bounding box center [665, 181] width 85 height 37
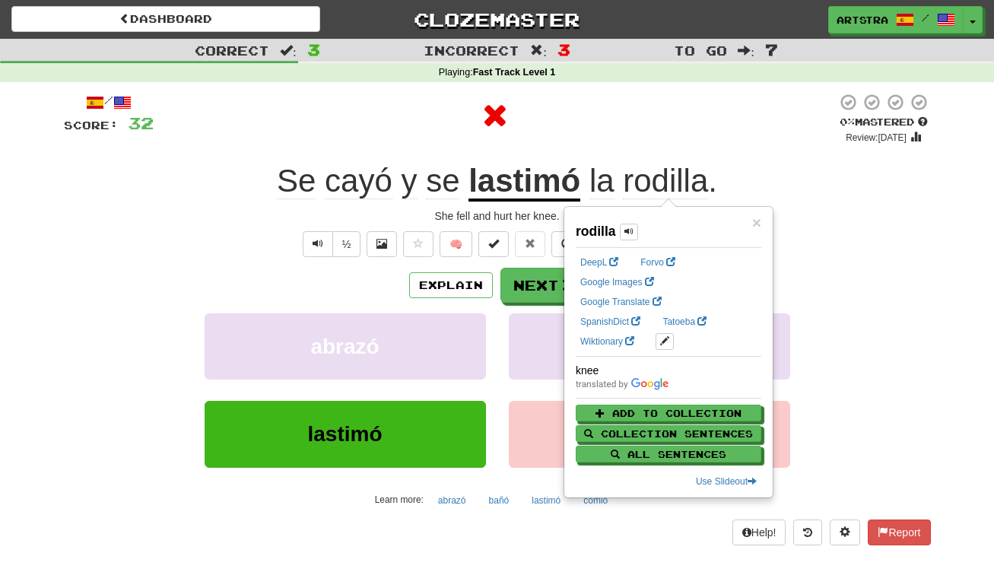
click at [675, 111] on div at bounding box center [495, 116] width 683 height 46
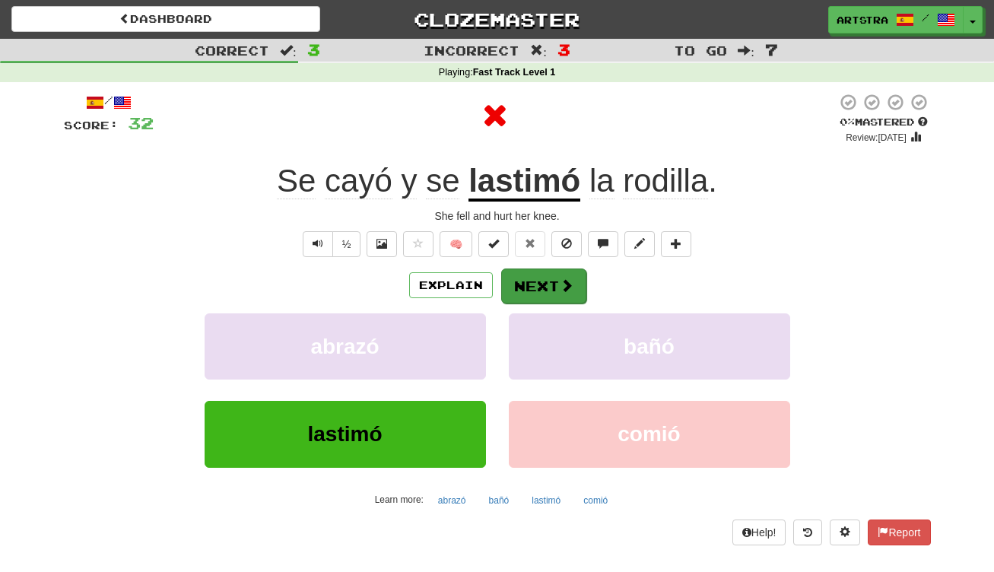
click at [541, 285] on button "Next" at bounding box center [543, 285] width 85 height 35
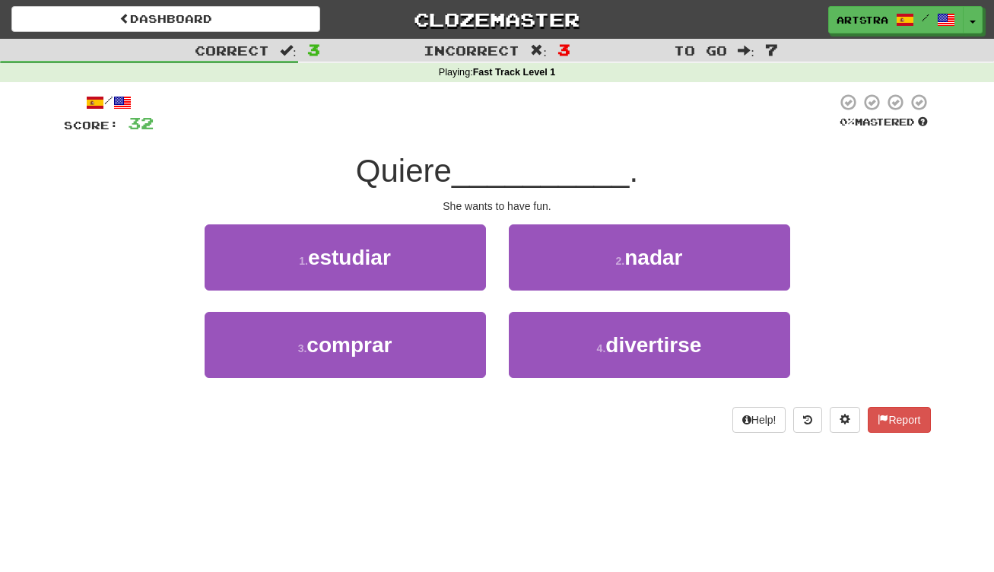
click at [503, 164] on span "__________" at bounding box center [541, 171] width 178 height 36
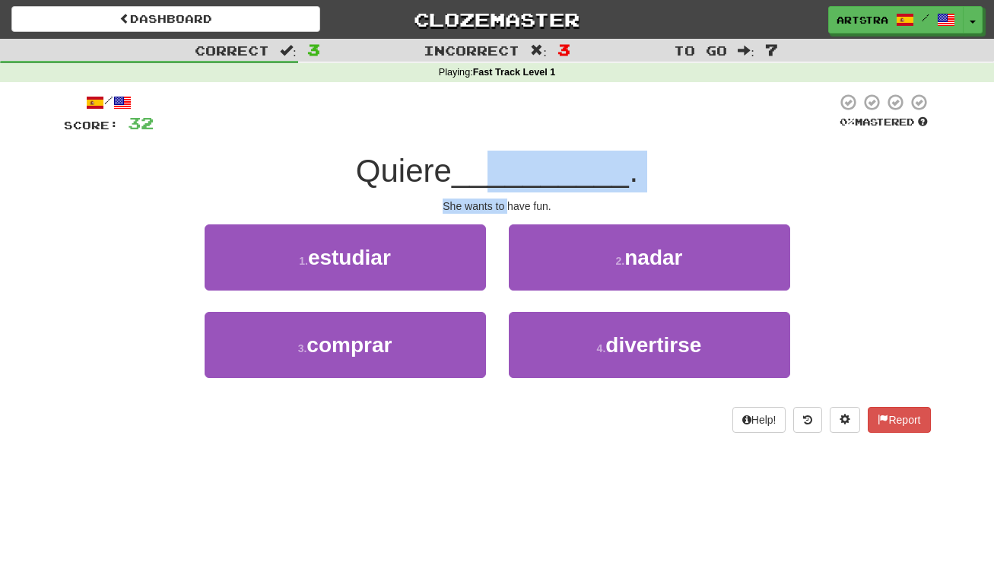
drag, startPoint x: 505, startPoint y: 189, endPoint x: 507, endPoint y: 198, distance: 8.7
click at [507, 198] on div "/ Score: 32 0 % Mastered Quiere __________ . She wants to have fun. 1 . estudia…" at bounding box center [497, 263] width 867 height 340
click at [507, 198] on div "She wants to have fun." at bounding box center [497, 205] width 867 height 15
drag, startPoint x: 507, startPoint y: 198, endPoint x: 503, endPoint y: 176, distance: 21.8
click at [503, 176] on div "/ Score: 32 0 % Mastered Quiere __________ . She wants to have fun. 1 . estudia…" at bounding box center [497, 263] width 867 height 340
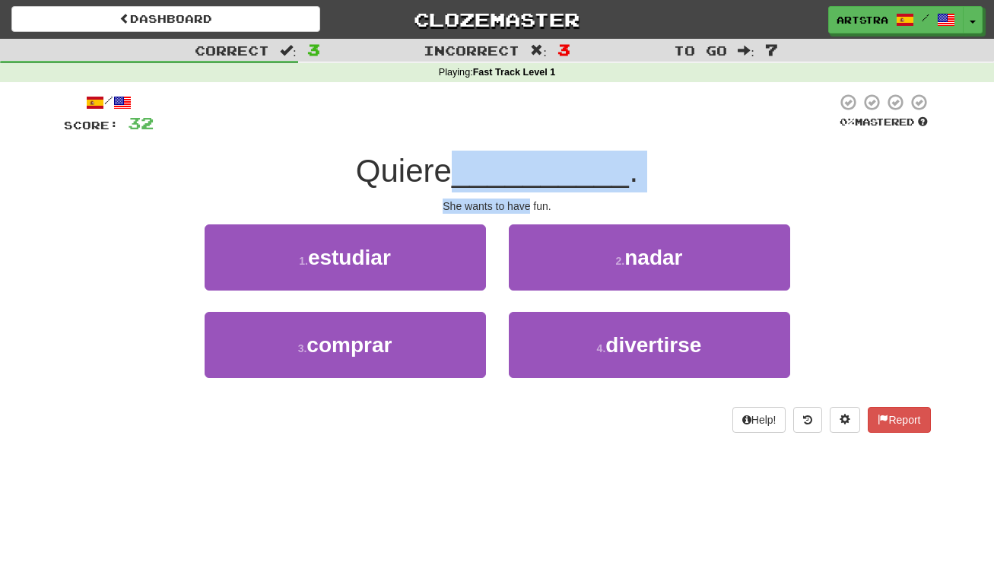
click at [503, 176] on span "__________" at bounding box center [541, 171] width 178 height 36
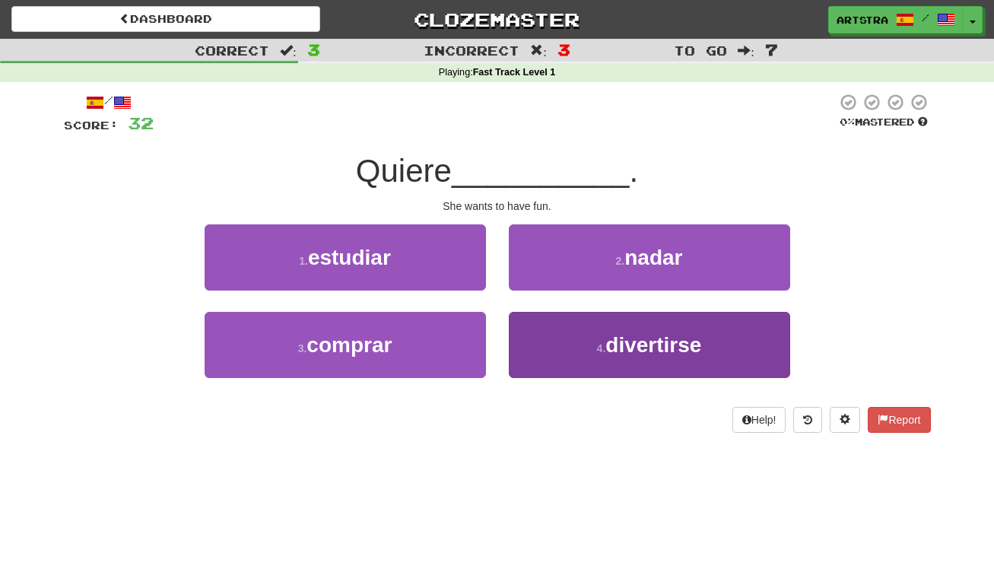
click at [687, 342] on span "divertirse" at bounding box center [653, 345] width 96 height 24
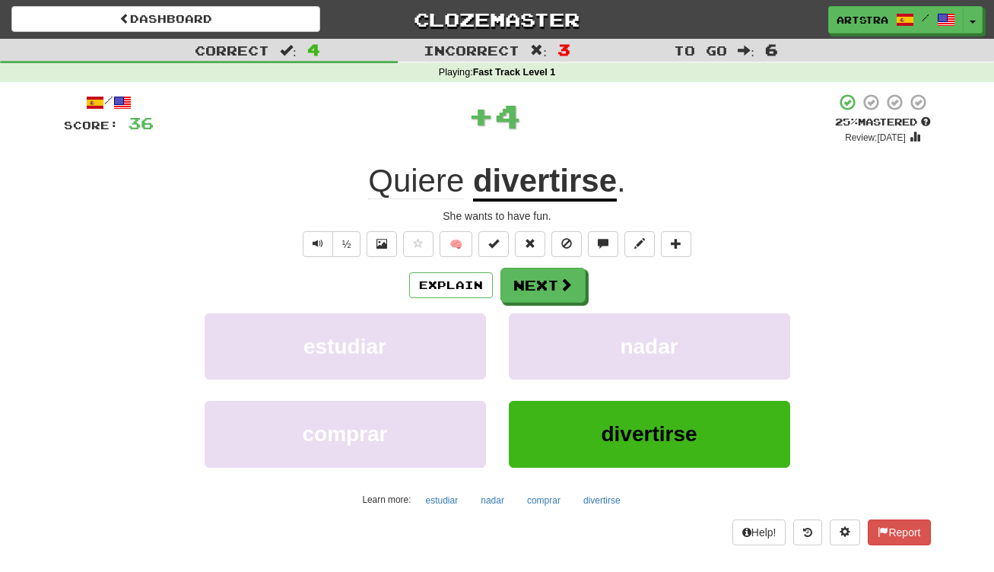
click at [580, 210] on div "She wants to have fun." at bounding box center [497, 215] width 867 height 15
click at [580, 195] on u "divertirse" at bounding box center [545, 182] width 144 height 39
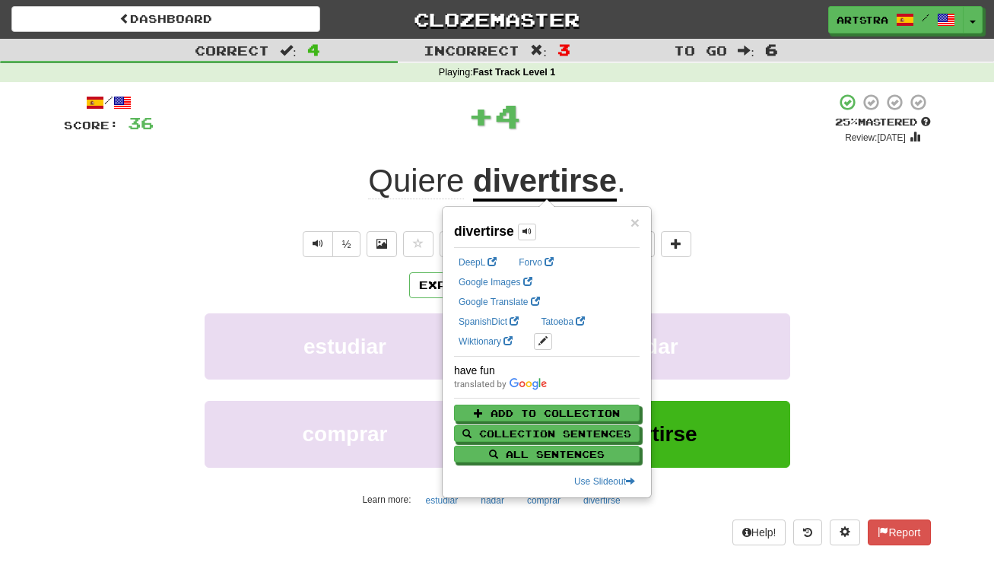
click at [660, 147] on div "/ Score: 36 + 4 25 % Mastered Review: 2025-08-21 Quiere divertirse . She wants …" at bounding box center [497, 319] width 867 height 452
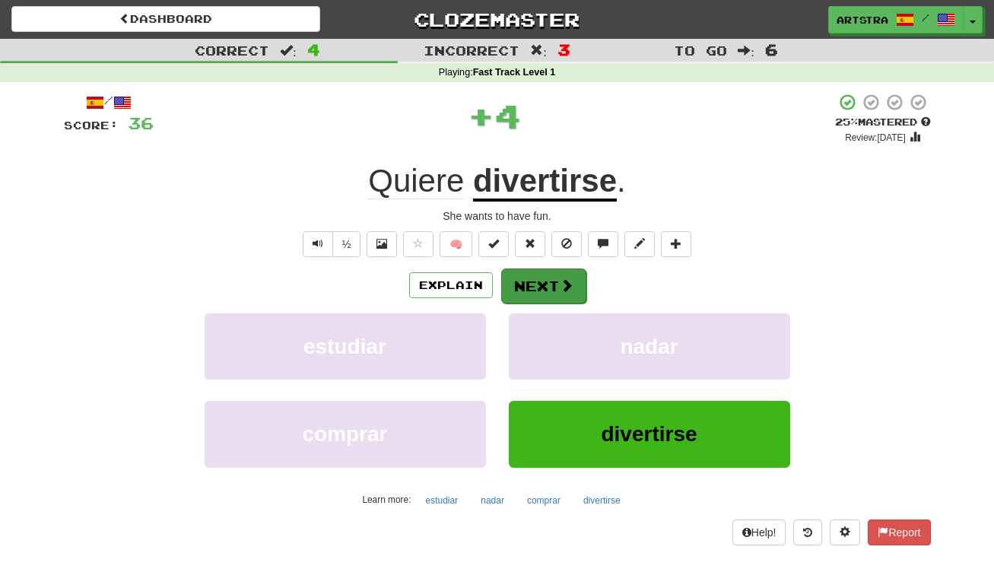
click at [545, 277] on button "Next" at bounding box center [543, 285] width 85 height 35
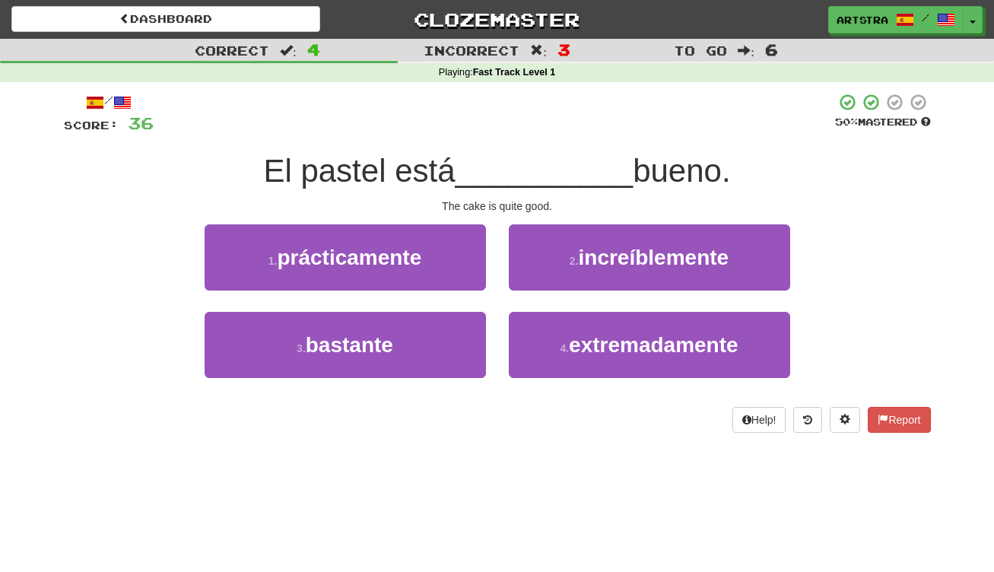
click at [510, 164] on span "__________" at bounding box center [545, 171] width 178 height 36
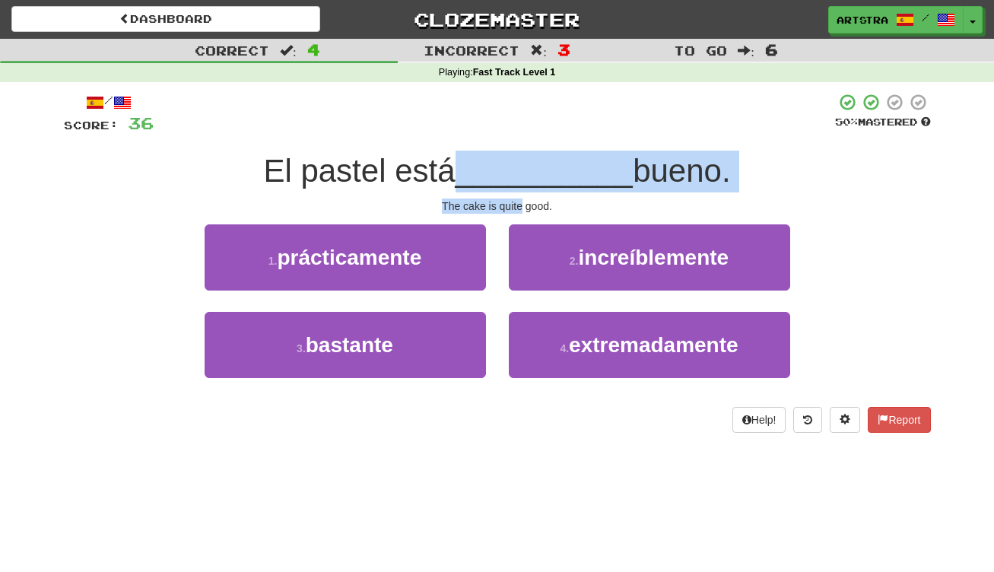
drag, startPoint x: 510, startPoint y: 164, endPoint x: 507, endPoint y: 200, distance: 36.6
click at [507, 200] on div "/ Score: 36 50 % Mastered El pastel está __________ bueno. The cake is quite go…" at bounding box center [497, 263] width 867 height 340
click at [507, 200] on div "The cake is quite good." at bounding box center [497, 205] width 867 height 15
drag, startPoint x: 507, startPoint y: 200, endPoint x: 504, endPoint y: 157, distance: 43.5
click at [504, 157] on div "/ Score: 36 50 % Mastered El pastel está __________ bueno. The cake is quite go…" at bounding box center [497, 263] width 867 height 340
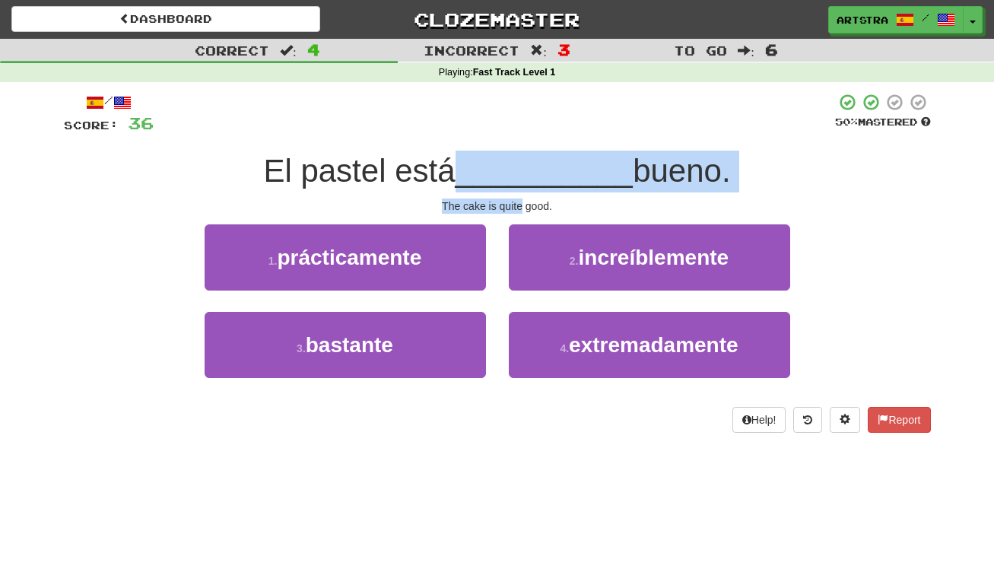
click at [504, 157] on span "__________" at bounding box center [545, 171] width 178 height 36
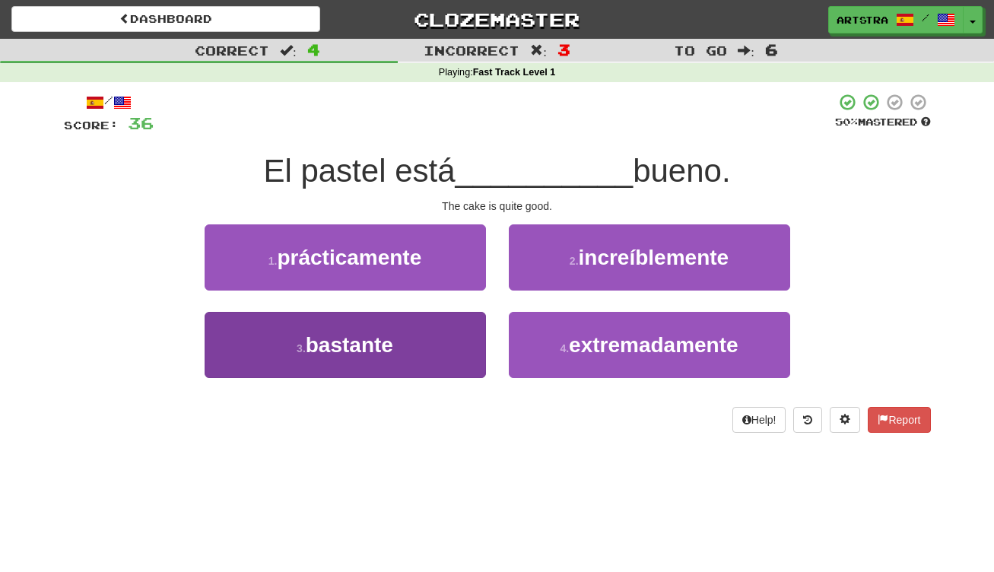
click at [412, 346] on button "3 . bastante" at bounding box center [345, 345] width 281 height 66
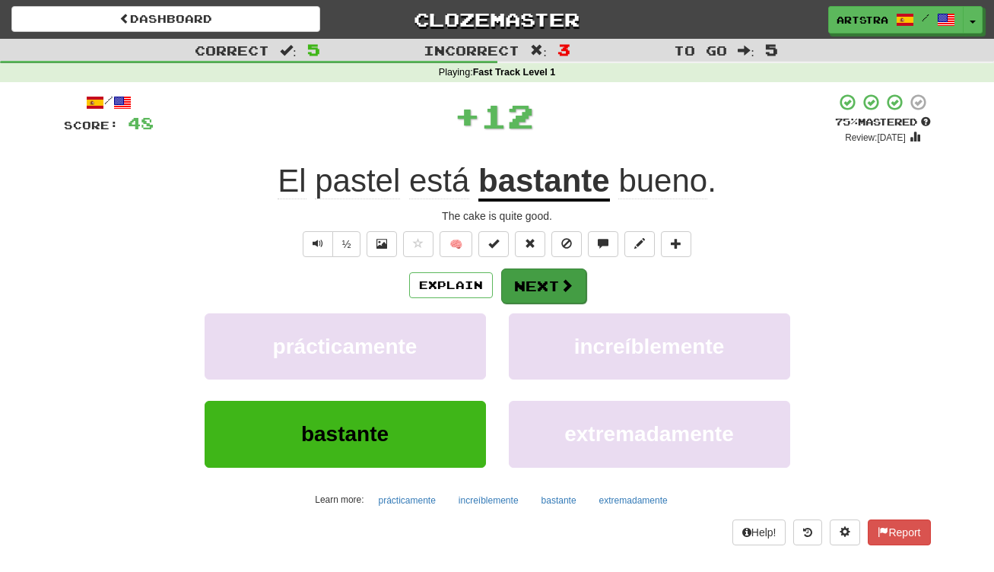
click at [535, 298] on button "Next" at bounding box center [543, 285] width 85 height 35
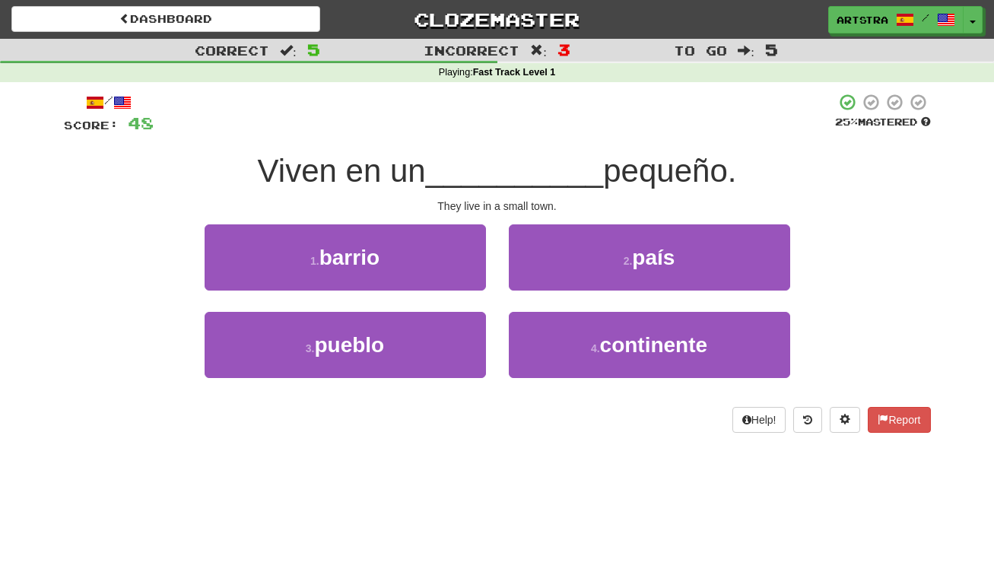
click at [514, 168] on span "__________" at bounding box center [515, 171] width 178 height 36
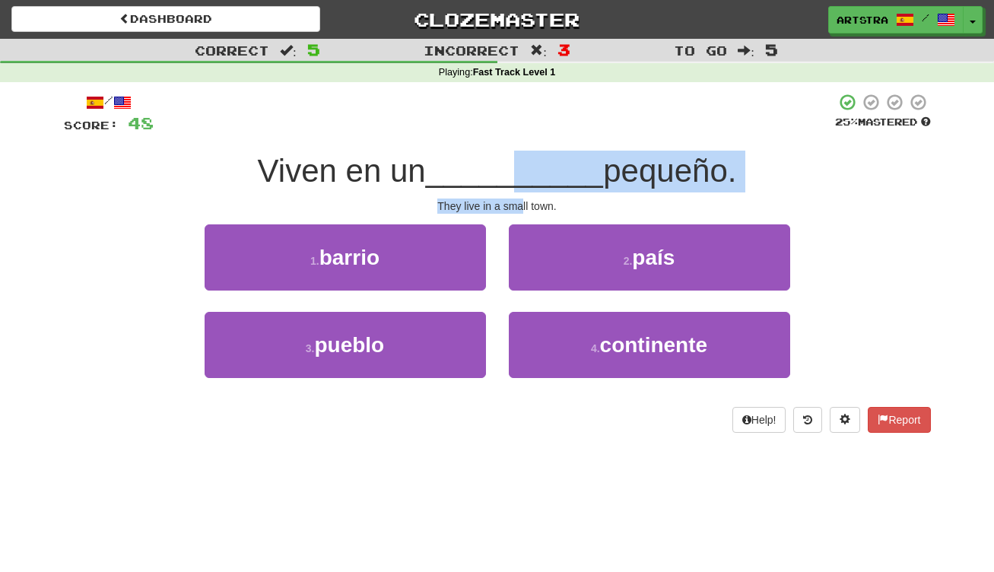
drag, startPoint x: 514, startPoint y: 170, endPoint x: 522, endPoint y: 196, distance: 27.2
click at [522, 196] on div "/ Score: 48 25 % Mastered Viven en un __________ pequeño. They live in a small …" at bounding box center [497, 263] width 867 height 340
click at [522, 198] on div "They live in a small town." at bounding box center [497, 205] width 867 height 15
drag, startPoint x: 522, startPoint y: 196, endPoint x: 523, endPoint y: 182, distance: 14.5
click at [523, 182] on div "/ Score: 48 25 % Mastered Viven en un __________ pequeño. They live in a small …" at bounding box center [497, 263] width 867 height 340
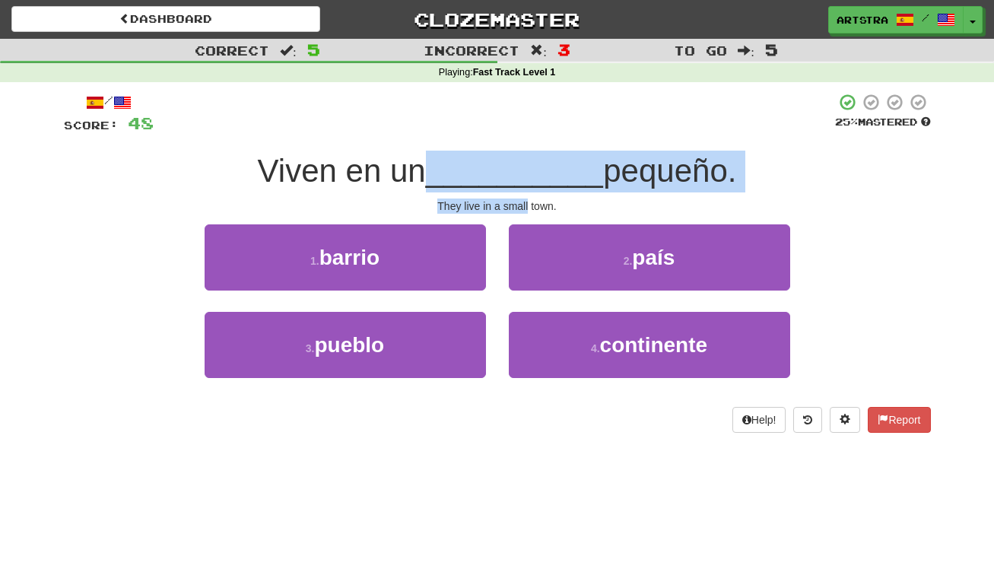
click at [523, 182] on span "__________" at bounding box center [515, 171] width 178 height 36
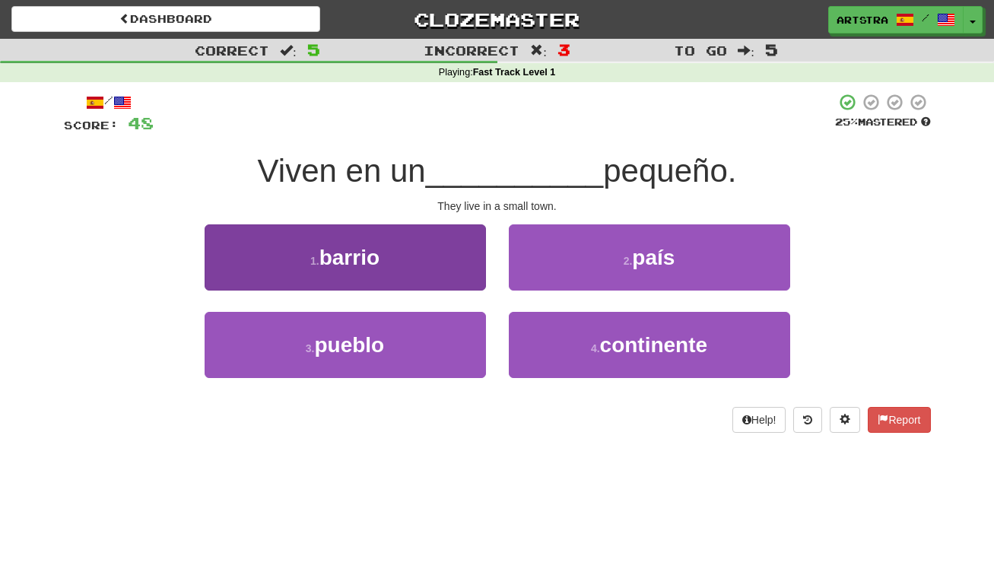
drag, startPoint x: 404, startPoint y: 364, endPoint x: 428, endPoint y: 349, distance: 28.3
click at [403, 364] on button "3 . pueblo" at bounding box center [345, 345] width 281 height 66
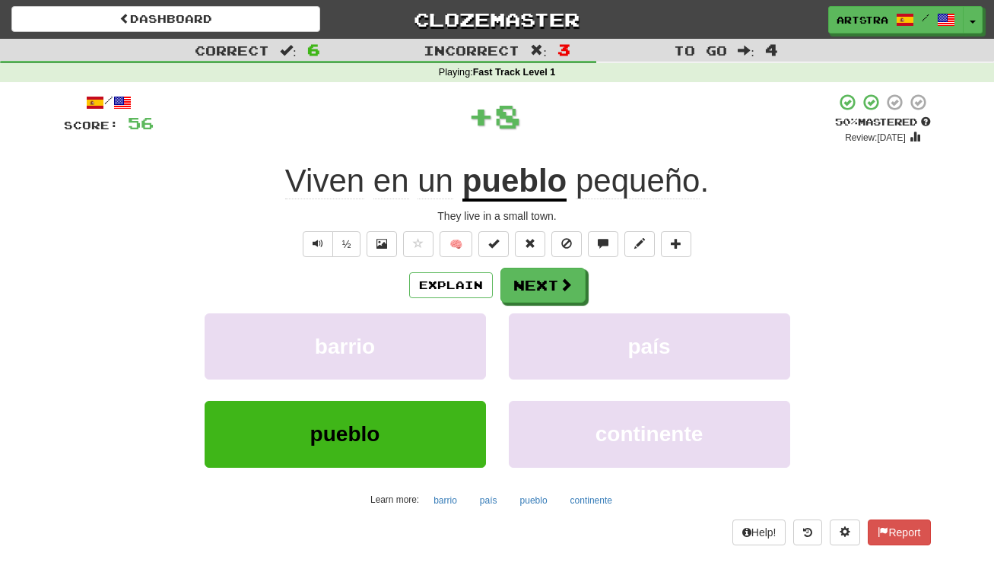
click at [559, 180] on u "pueblo" at bounding box center [514, 182] width 105 height 39
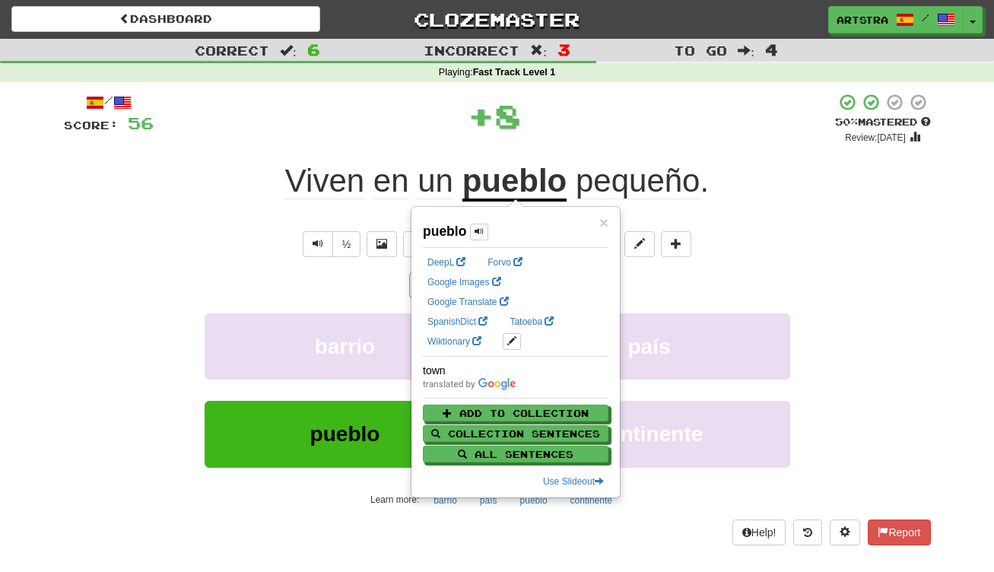
click at [669, 185] on span "pequeño" at bounding box center [638, 181] width 125 height 37
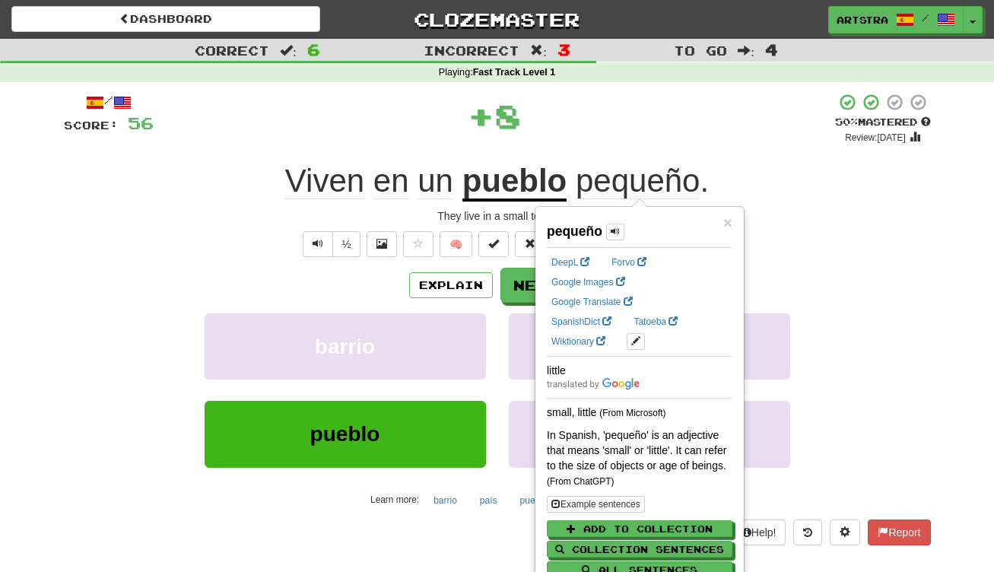
click at [813, 175] on div "Viven en un pueblo pequeño ." at bounding box center [497, 181] width 867 height 42
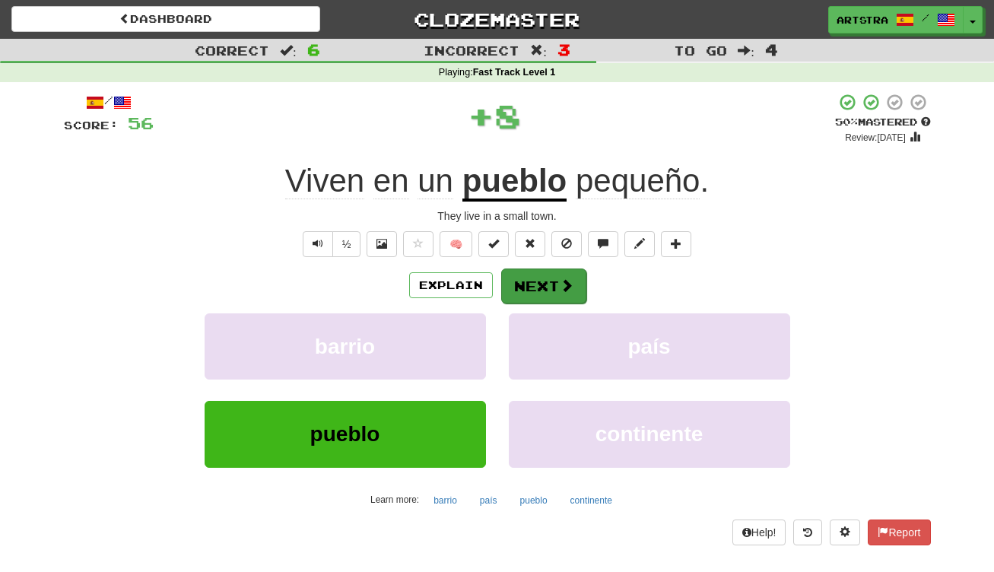
click at [529, 279] on button "Next" at bounding box center [543, 285] width 85 height 35
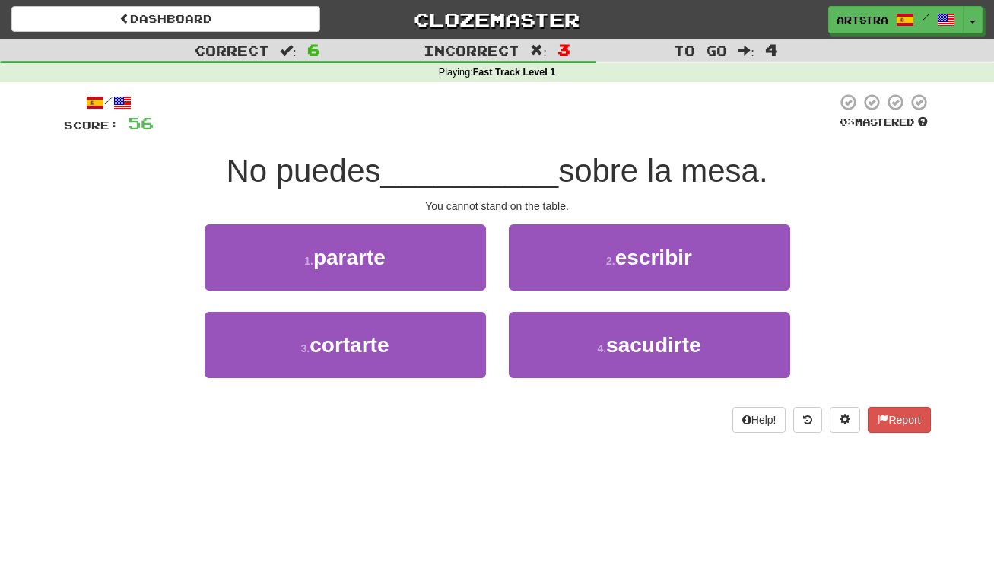
click at [491, 153] on span "__________" at bounding box center [470, 171] width 178 height 36
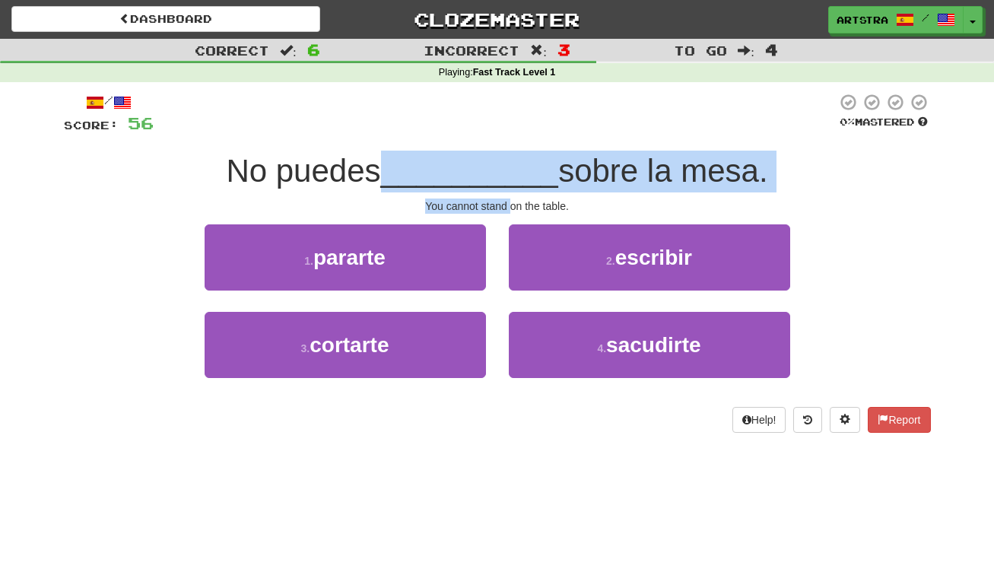
drag, startPoint x: 491, startPoint y: 151, endPoint x: 508, endPoint y: 207, distance: 58.0
click at [508, 207] on div "/ Score: 56 0 % Mastered No puedes __________ sobre la mesa. You cannot stand o…" at bounding box center [497, 263] width 867 height 340
click at [508, 207] on div "You cannot stand on the table." at bounding box center [497, 205] width 867 height 15
drag, startPoint x: 508, startPoint y: 207, endPoint x: 514, endPoint y: 162, distance: 45.3
click at [514, 162] on div "/ Score: 56 0 % Mastered No puedes __________ sobre la mesa. You cannot stand o…" at bounding box center [497, 263] width 867 height 340
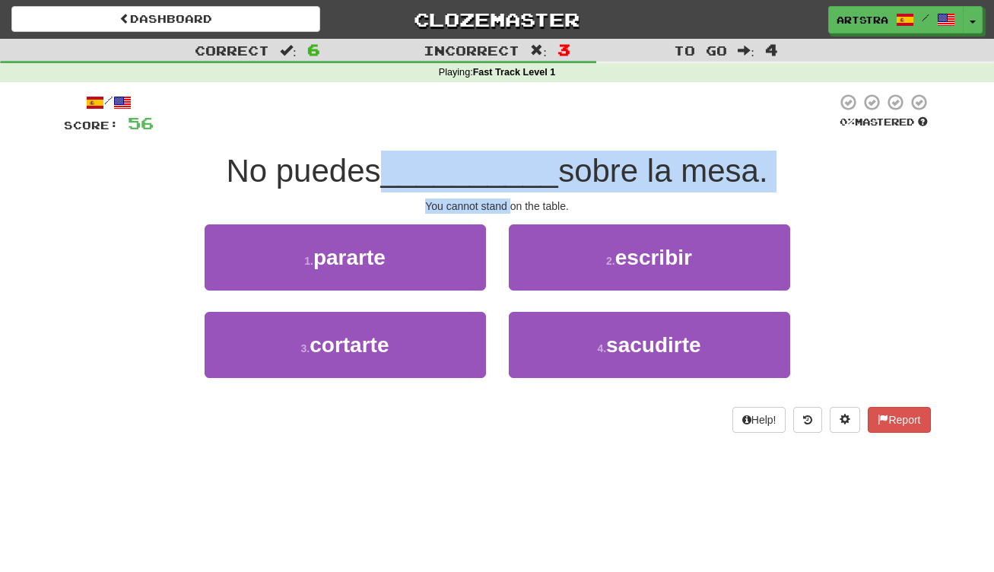
click at [514, 162] on span "__________" at bounding box center [470, 171] width 178 height 36
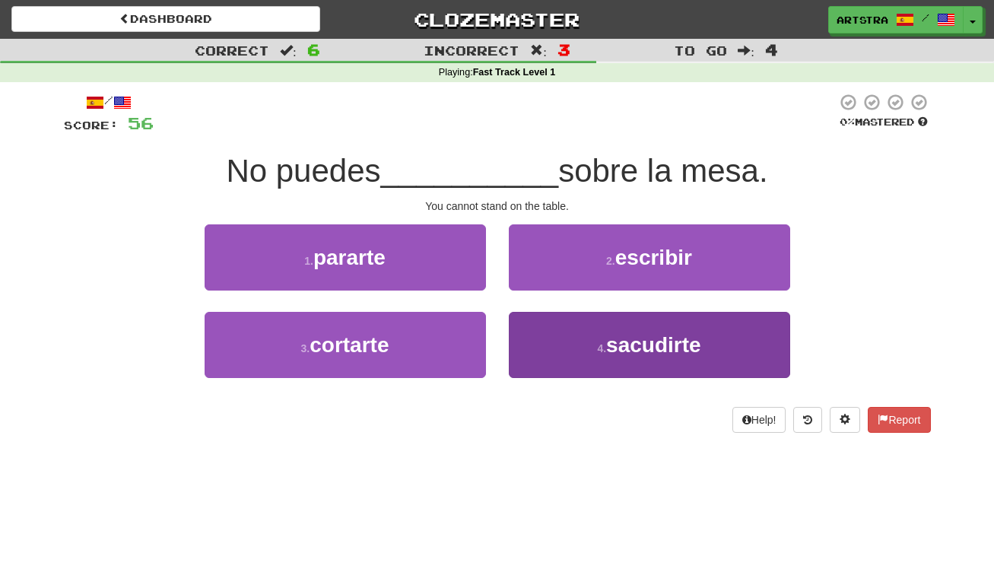
click at [612, 360] on button "4 . sacudirte" at bounding box center [649, 345] width 281 height 66
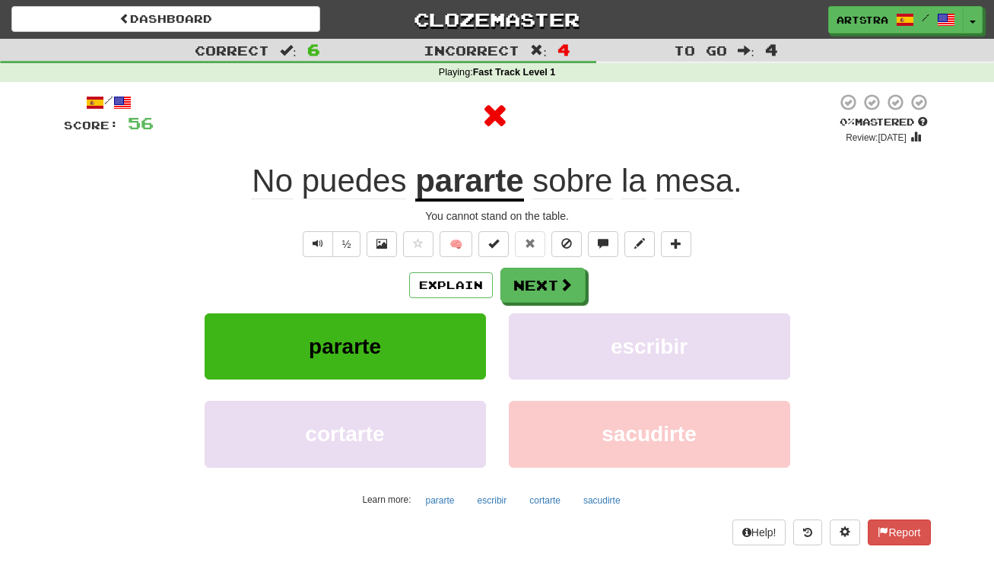
click at [468, 189] on u "pararte" at bounding box center [469, 182] width 108 height 39
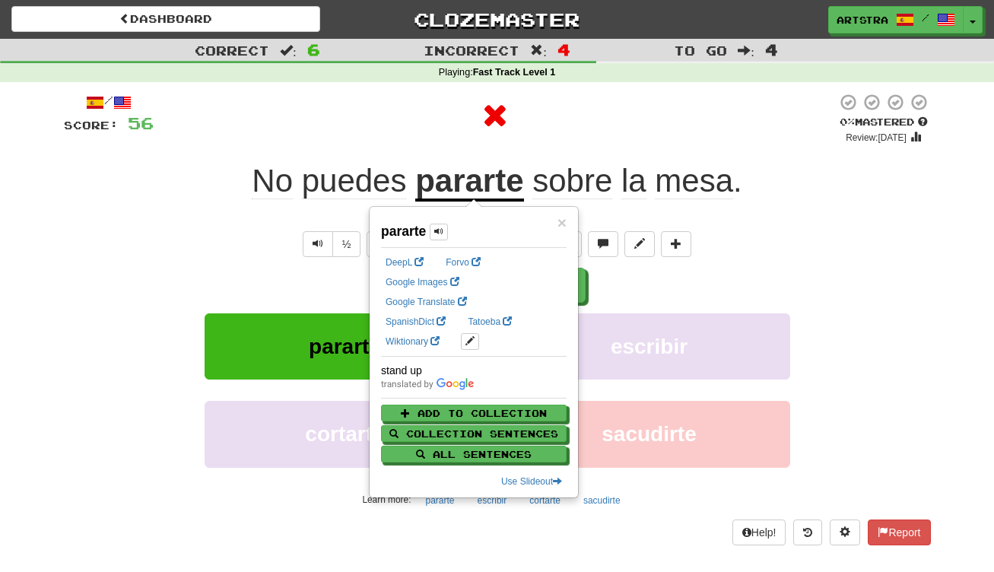
click at [704, 192] on span "mesa" at bounding box center [694, 181] width 78 height 37
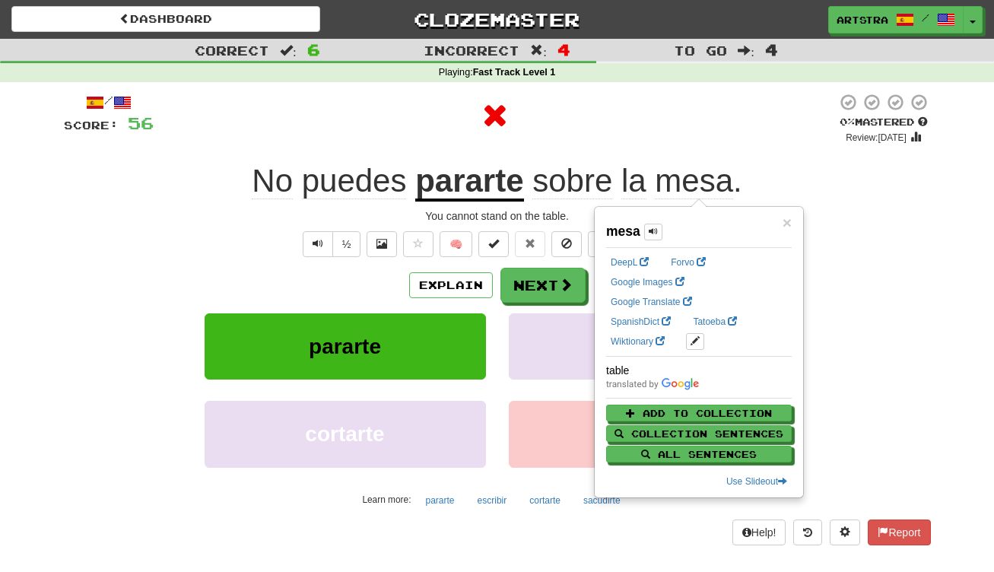
click at [716, 107] on div at bounding box center [495, 116] width 683 height 46
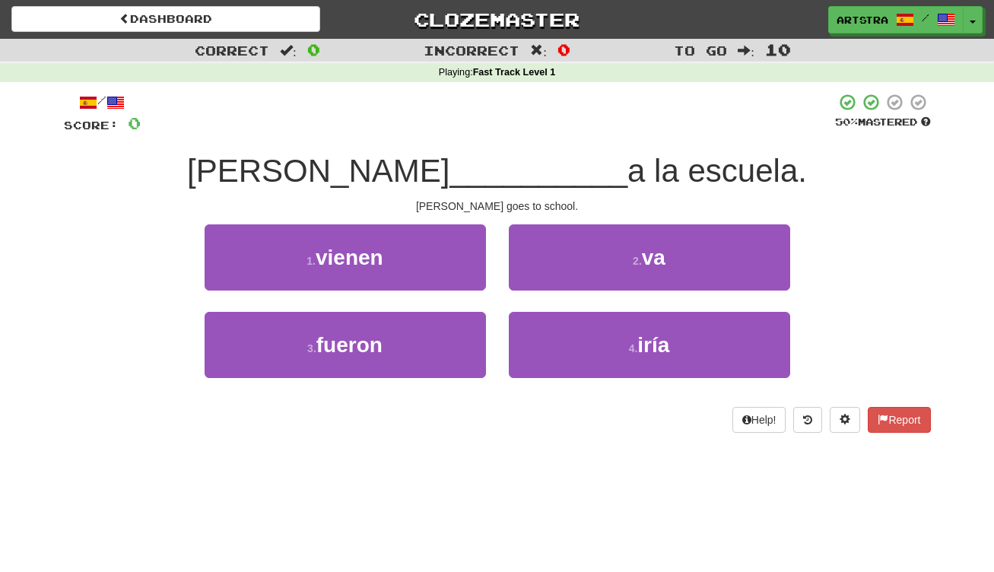
click at [485, 163] on span "__________" at bounding box center [539, 171] width 178 height 36
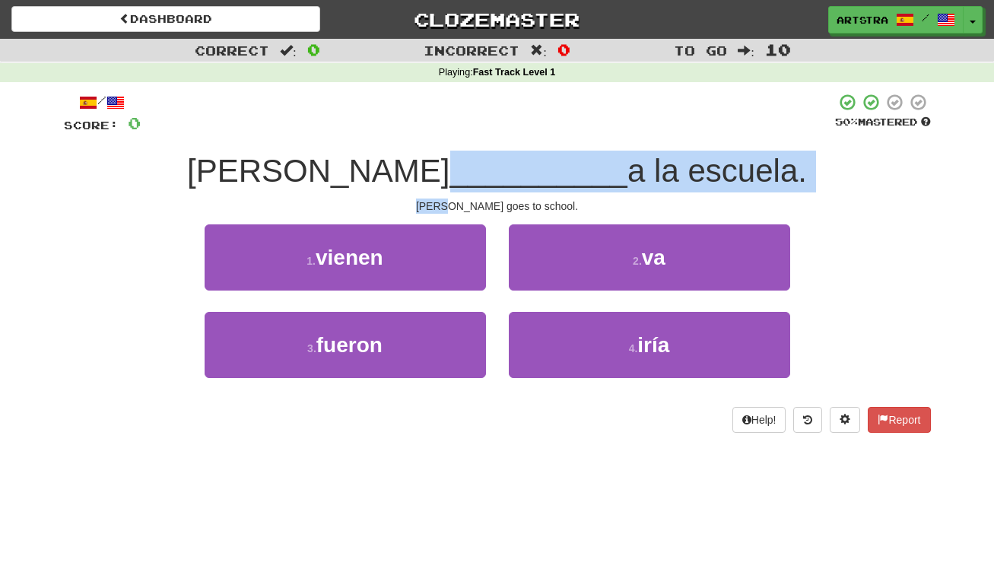
drag, startPoint x: 485, startPoint y: 163, endPoint x: 491, endPoint y: 192, distance: 29.4
click at [491, 192] on div "/ Score: 0 50 % Mastered [PERSON_NAME] __________ a la escuela. [PERSON_NAME] g…" at bounding box center [497, 263] width 867 height 340
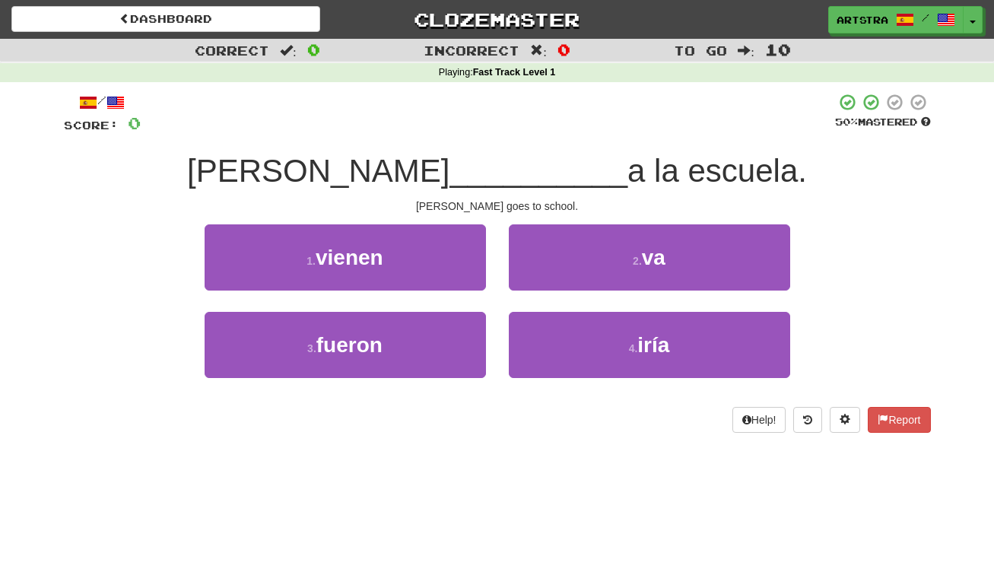
click at [709, 291] on div "2 . va" at bounding box center [649, 267] width 304 height 87
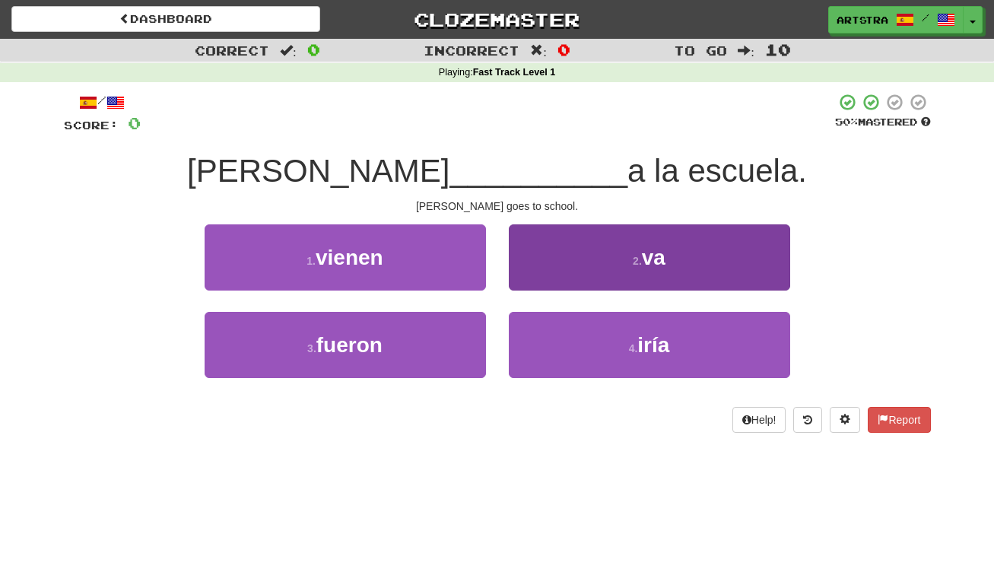
click at [706, 279] on button "2 . va" at bounding box center [649, 257] width 281 height 66
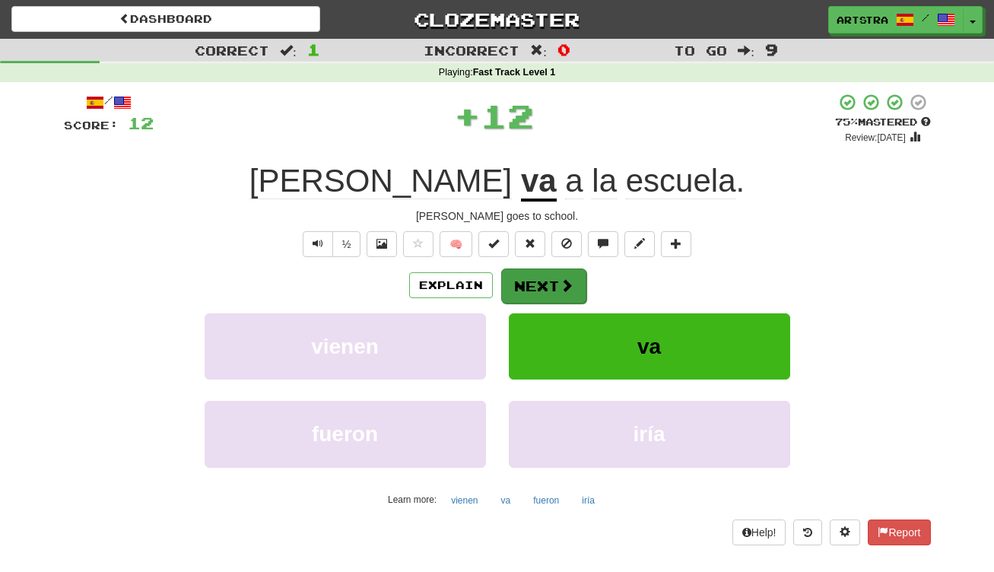
click at [541, 289] on button "Next" at bounding box center [543, 285] width 85 height 35
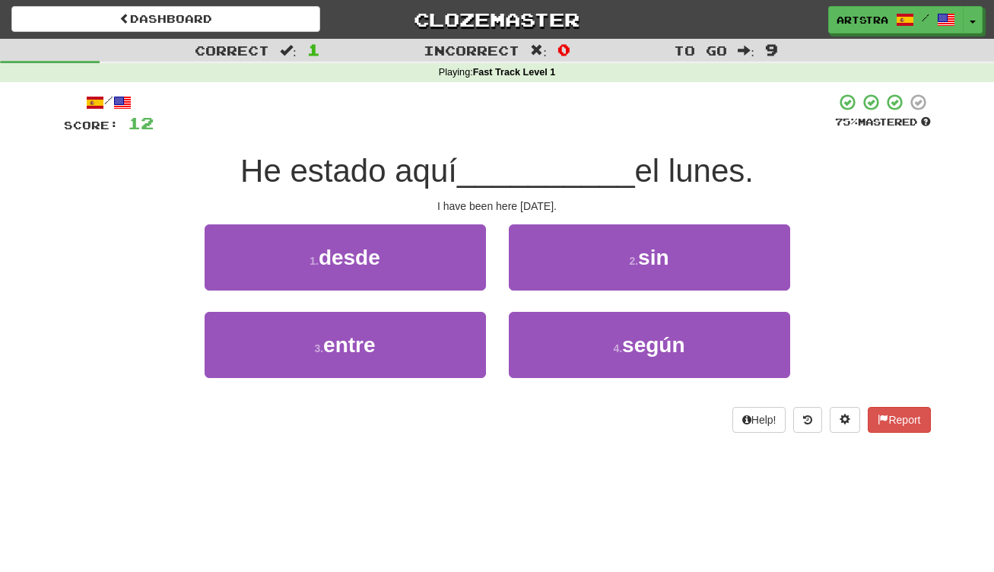
click at [514, 154] on span "__________" at bounding box center [546, 171] width 178 height 36
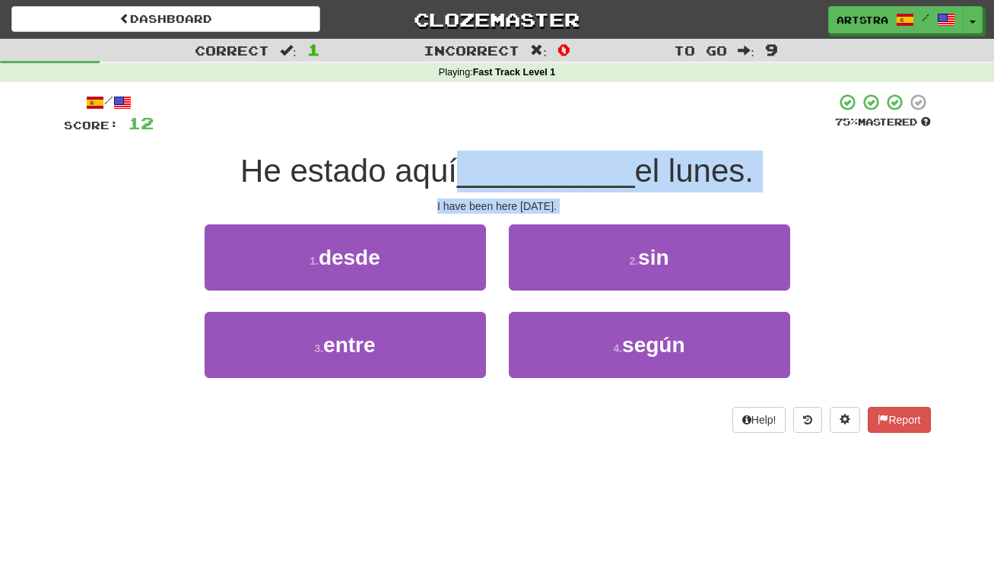
drag, startPoint x: 514, startPoint y: 154, endPoint x: 532, endPoint y: 214, distance: 63.5
click at [532, 214] on div "/ Score: 12 75 % Mastered He estado aquí __________ el lunes. I have been here …" at bounding box center [497, 263] width 867 height 340
click at [538, 209] on div "I have been here [DATE]." at bounding box center [497, 205] width 867 height 15
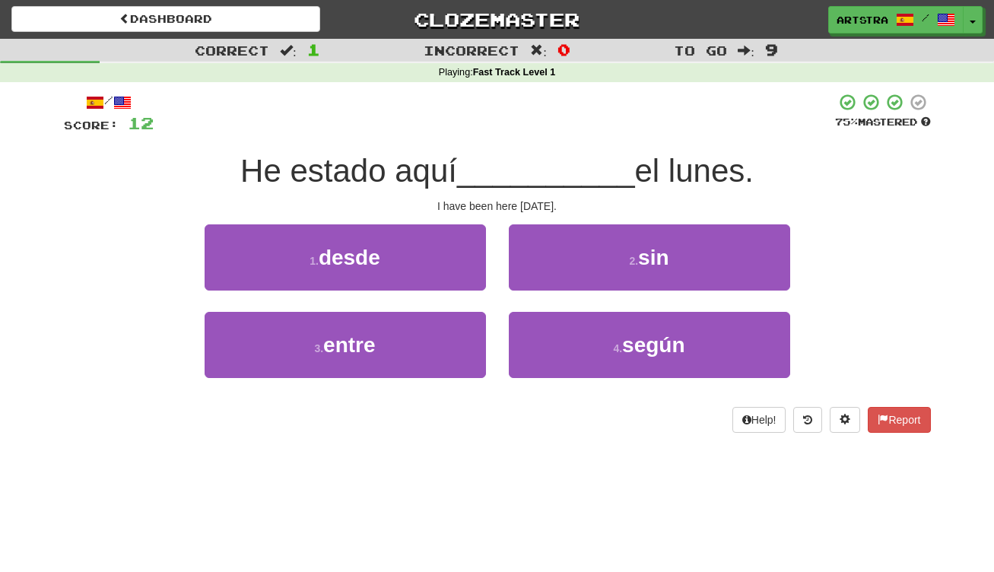
drag, startPoint x: 538, startPoint y: 209, endPoint x: 538, endPoint y: 183, distance: 26.6
click at [538, 183] on div "/ Score: 12 75 % Mastered He estado aquí __________ el lunes. I have been here …" at bounding box center [497, 263] width 867 height 340
click at [538, 183] on span "__________" at bounding box center [546, 171] width 178 height 36
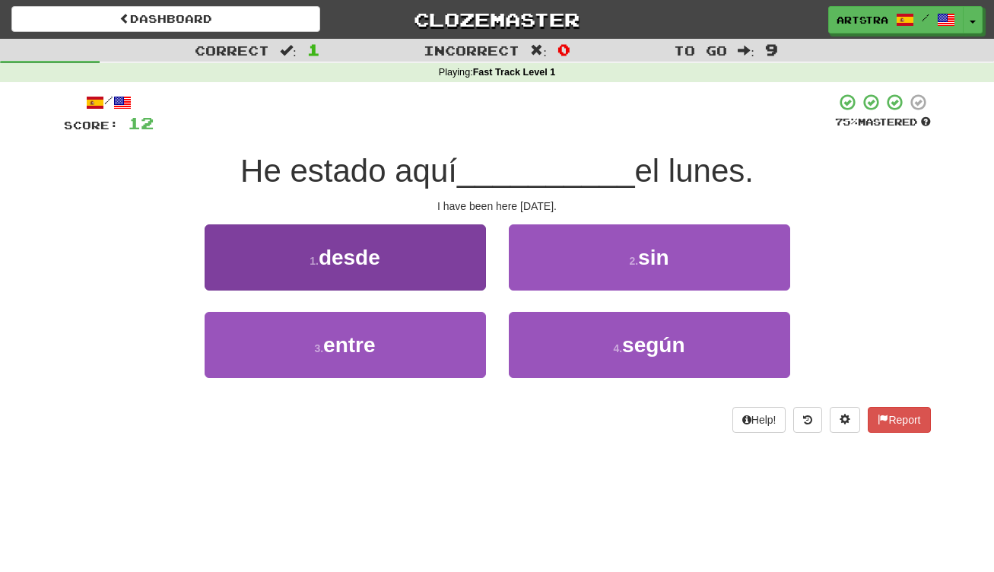
click at [429, 255] on button "1 . desde" at bounding box center [345, 257] width 281 height 66
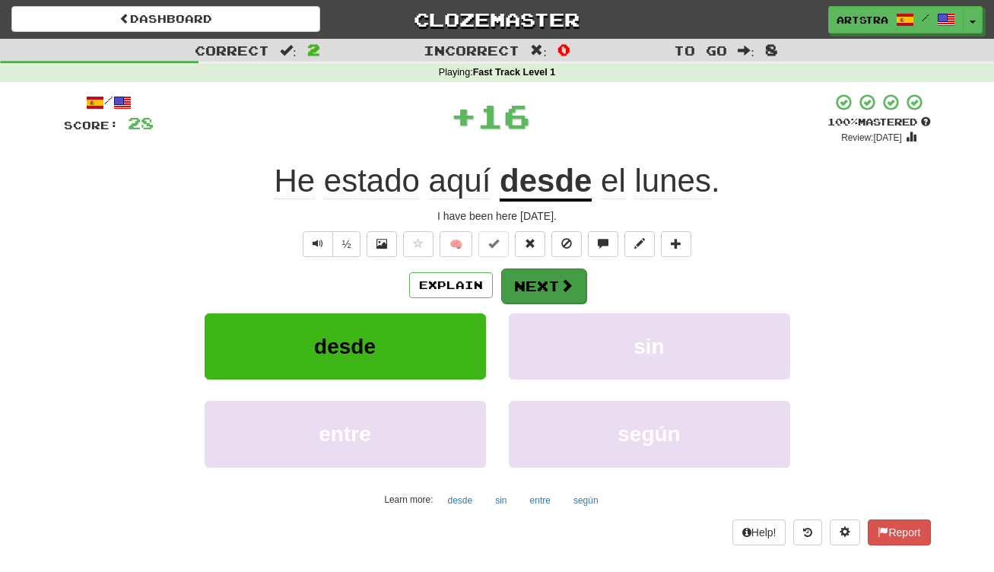
click at [549, 295] on button "Next" at bounding box center [543, 285] width 85 height 35
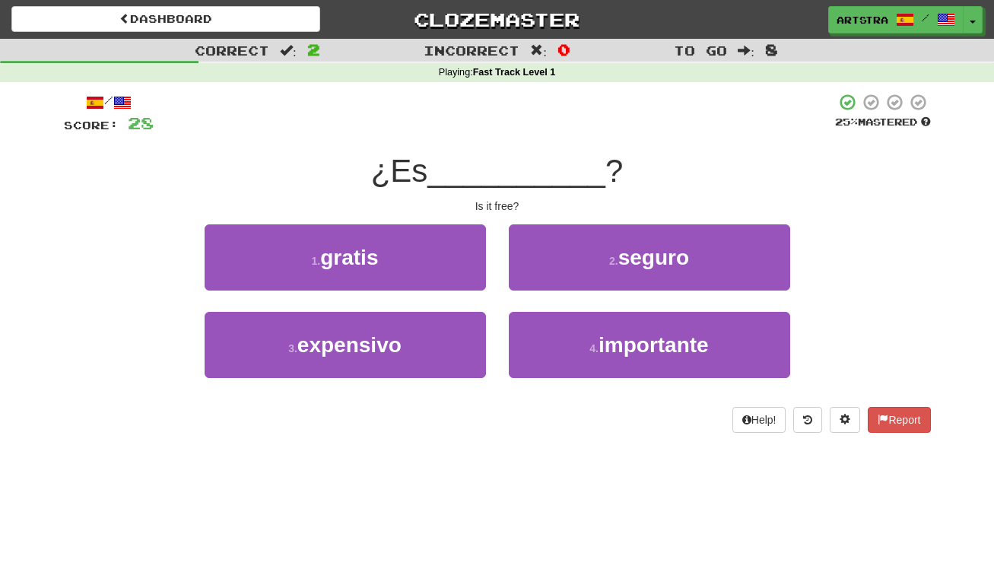
click at [516, 179] on span "__________" at bounding box center [516, 171] width 178 height 36
drag, startPoint x: 507, startPoint y: 211, endPoint x: 506, endPoint y: 179, distance: 32.0
click at [506, 179] on div "/ Score: 28 25 % Mastered ¿Es __________ ? Is it free? 1 . gratis 2 . seguro 3 …" at bounding box center [497, 263] width 867 height 340
click at [506, 179] on span "__________" at bounding box center [516, 171] width 178 height 36
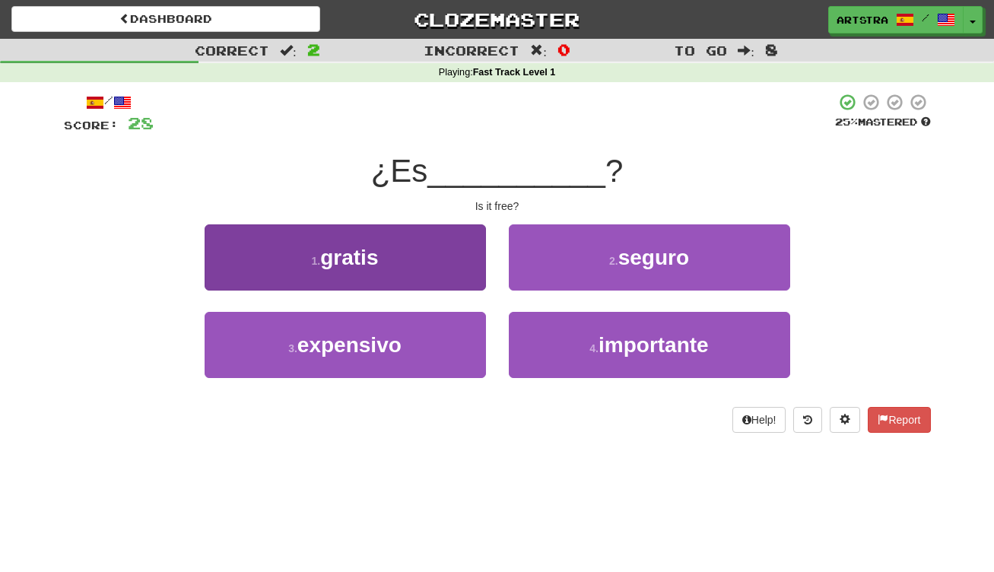
click at [457, 240] on button "1 . gratis" at bounding box center [345, 257] width 281 height 66
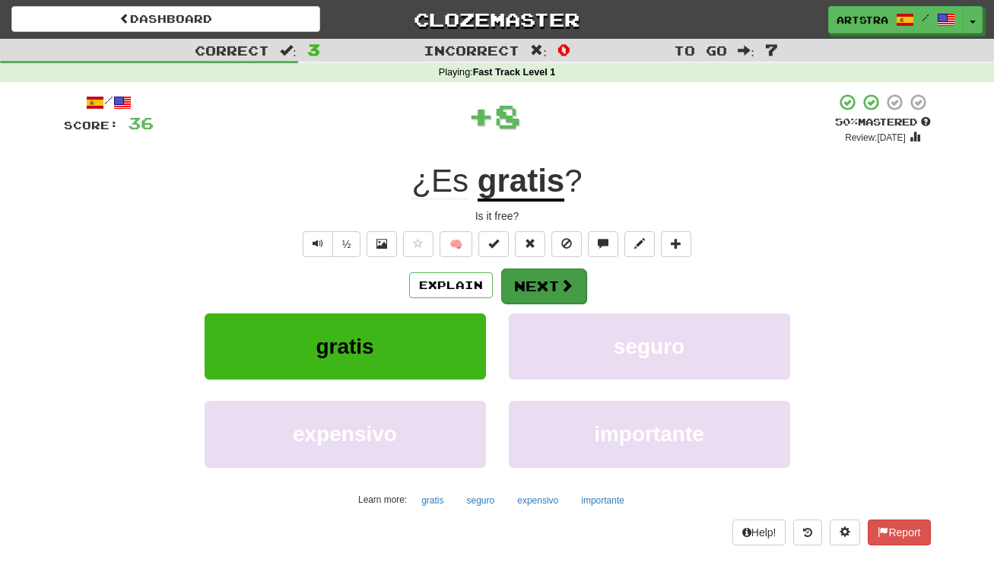
click at [554, 280] on button "Next" at bounding box center [543, 285] width 85 height 35
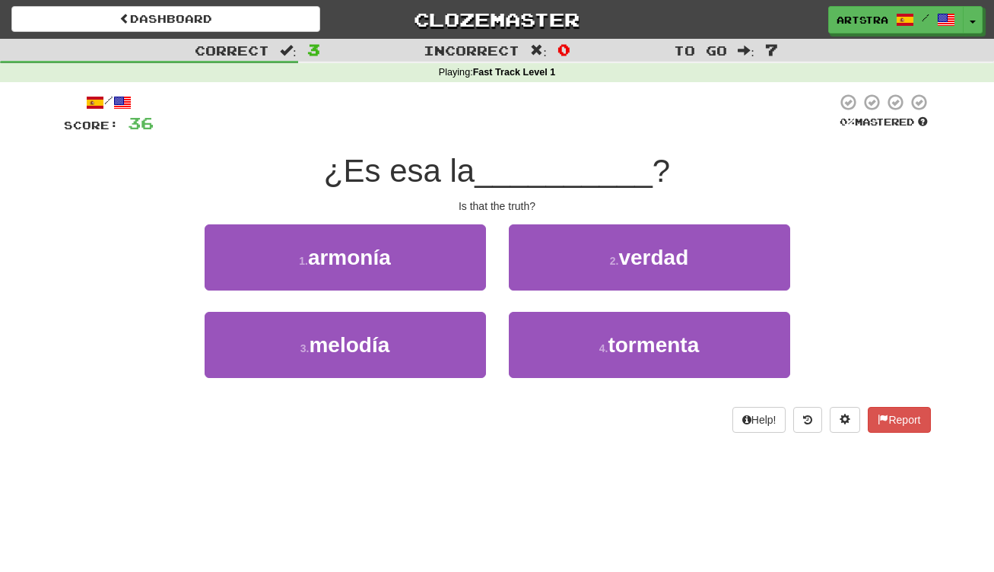
drag, startPoint x: 492, startPoint y: 178, endPoint x: 492, endPoint y: 211, distance: 32.7
click at [492, 211] on div "/ Score: 36 0 % Mastered ¿Es esa la __________ ? Is that the truth? 1 . armonía…" at bounding box center [497, 263] width 867 height 340
click at [492, 211] on div "Is that the truth?" at bounding box center [497, 205] width 867 height 15
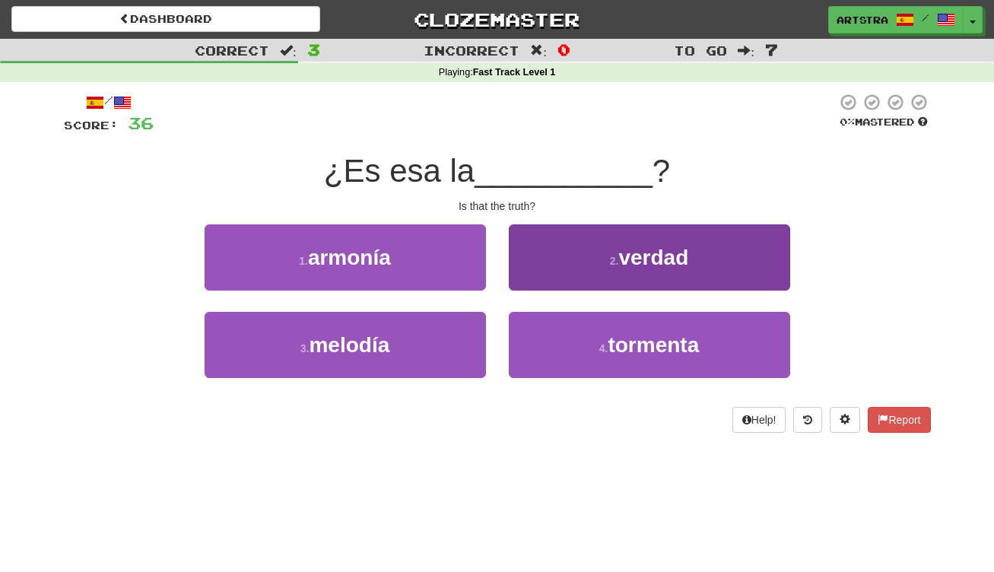
click at [537, 249] on button "2 . verdad" at bounding box center [649, 257] width 281 height 66
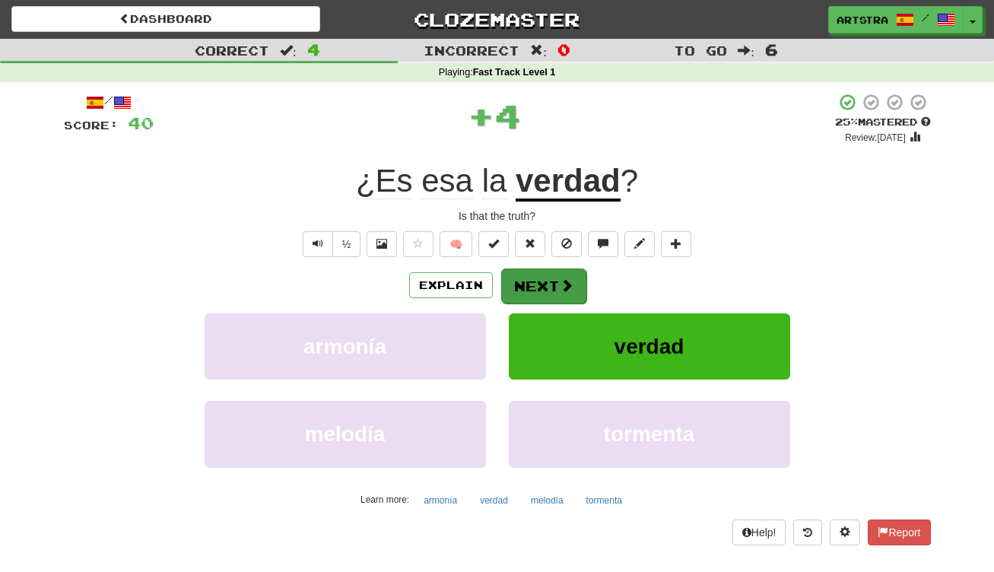
click at [535, 278] on button "Next" at bounding box center [543, 285] width 85 height 35
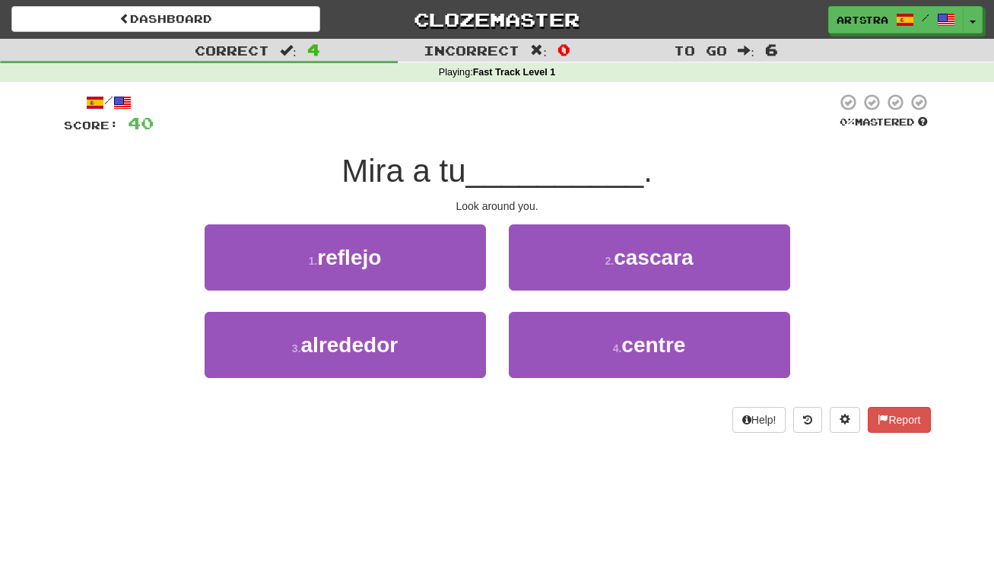
click at [514, 162] on span "__________" at bounding box center [555, 171] width 178 height 36
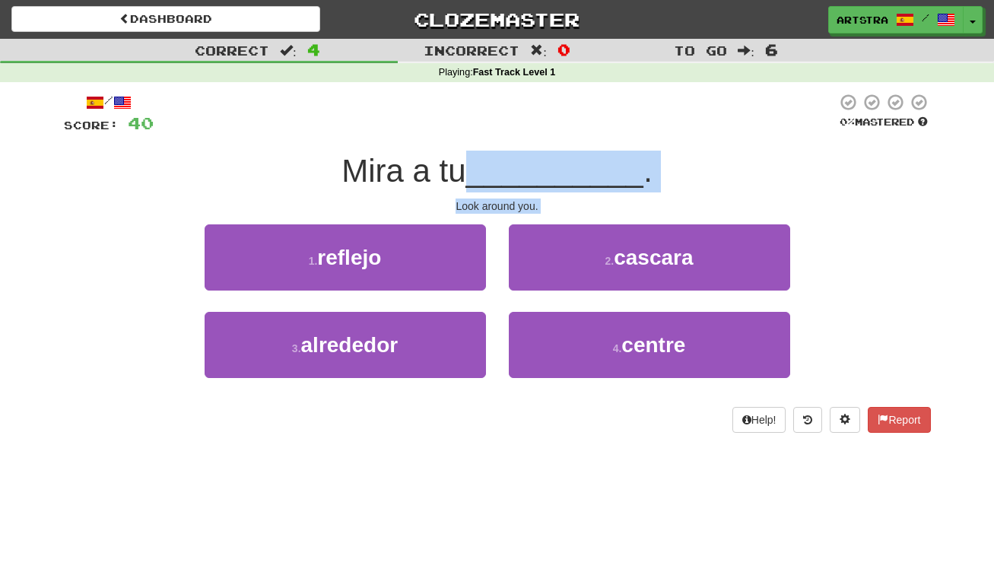
drag, startPoint x: 513, startPoint y: 163, endPoint x: 503, endPoint y: 211, distance: 49.7
click at [503, 211] on div "/ Score: 40 0 % Mastered [PERSON_NAME] a tu __________ . Look around you. 1 . r…" at bounding box center [497, 263] width 867 height 340
drag, startPoint x: 503, startPoint y: 211, endPoint x: 503, endPoint y: 183, distance: 28.1
click at [503, 183] on div "/ Score: 40 0 % Mastered [PERSON_NAME] a tu __________ . Look around you. 1 . r…" at bounding box center [497, 263] width 867 height 340
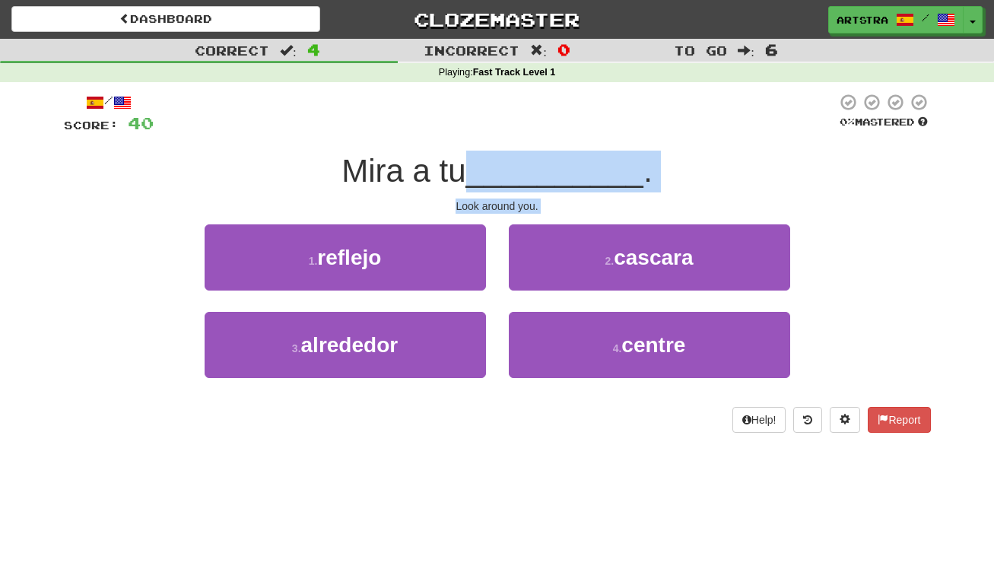
click at [503, 183] on span "__________" at bounding box center [555, 171] width 178 height 36
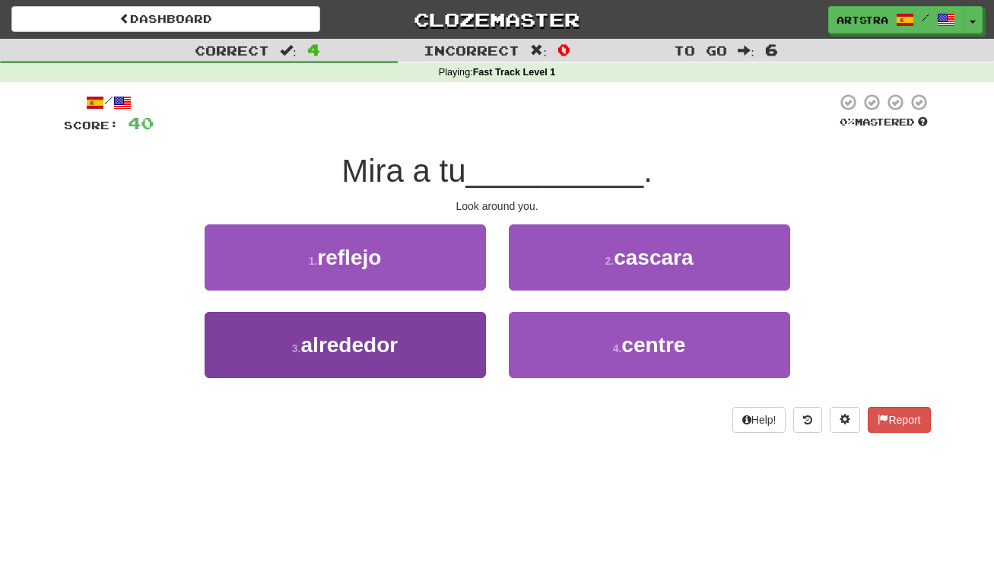
click at [399, 338] on span "alrededor" at bounding box center [349, 345] width 97 height 24
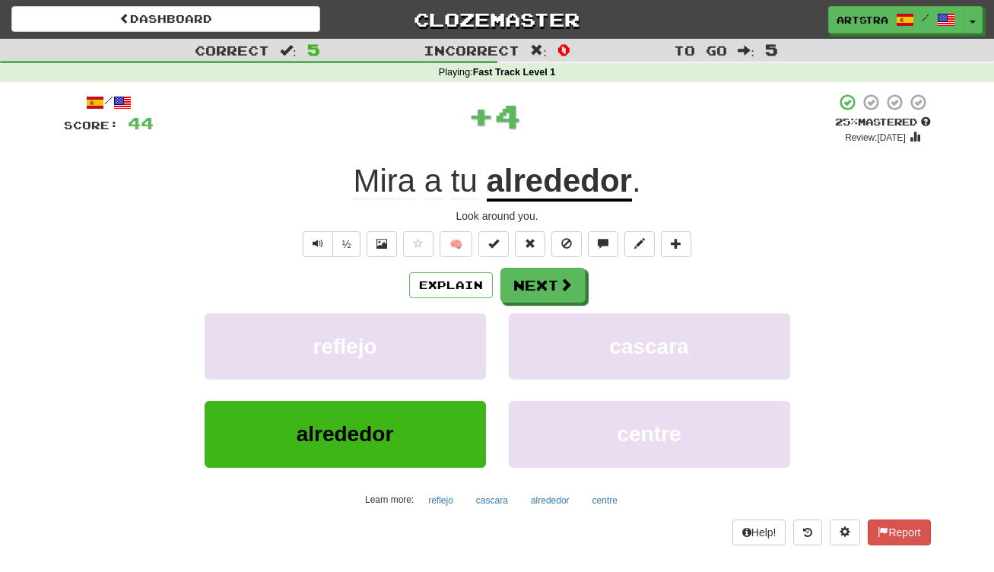
click at [555, 175] on u "alrededor" at bounding box center [559, 182] width 145 height 39
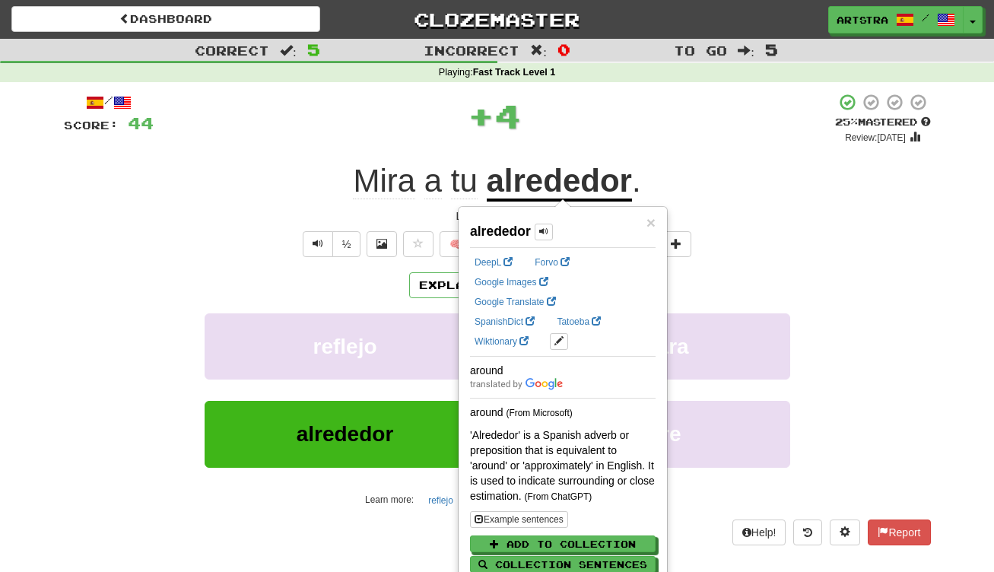
click at [653, 113] on div "+ 4" at bounding box center [494, 116] width 681 height 46
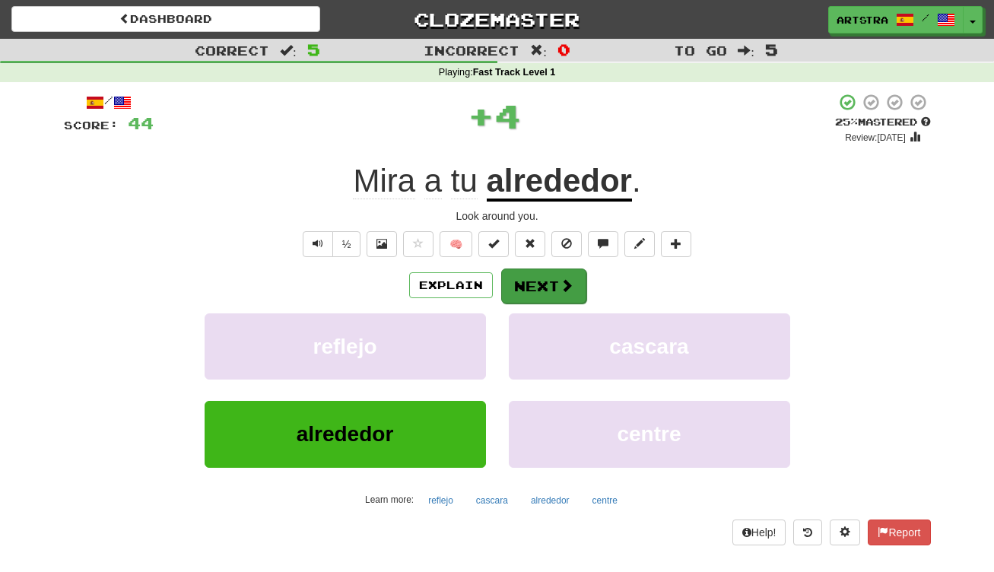
click at [555, 278] on button "Next" at bounding box center [543, 285] width 85 height 35
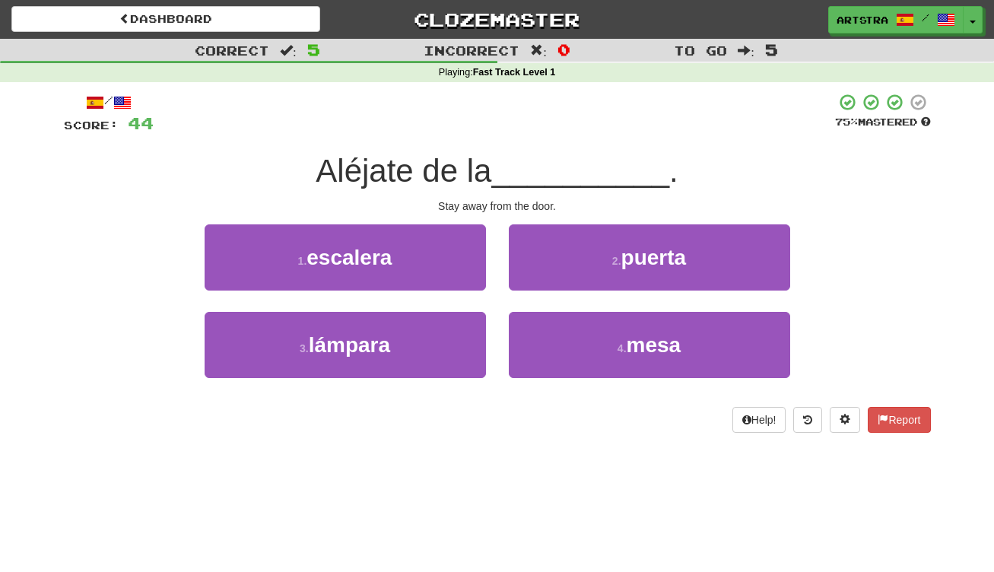
click at [491, 154] on span "Aléjate de la" at bounding box center [404, 171] width 176 height 36
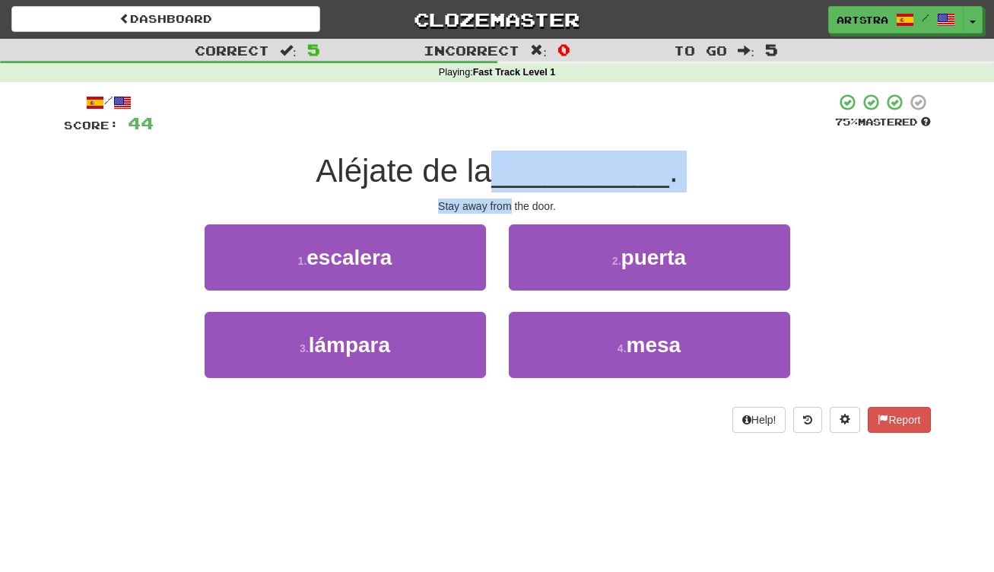
drag, startPoint x: 503, startPoint y: 154, endPoint x: 501, endPoint y: 197, distance: 43.4
click at [501, 197] on div "/ Score: 44 75 % Mastered Aléjate de la __________ . Stay away from the door. 1…" at bounding box center [497, 263] width 867 height 340
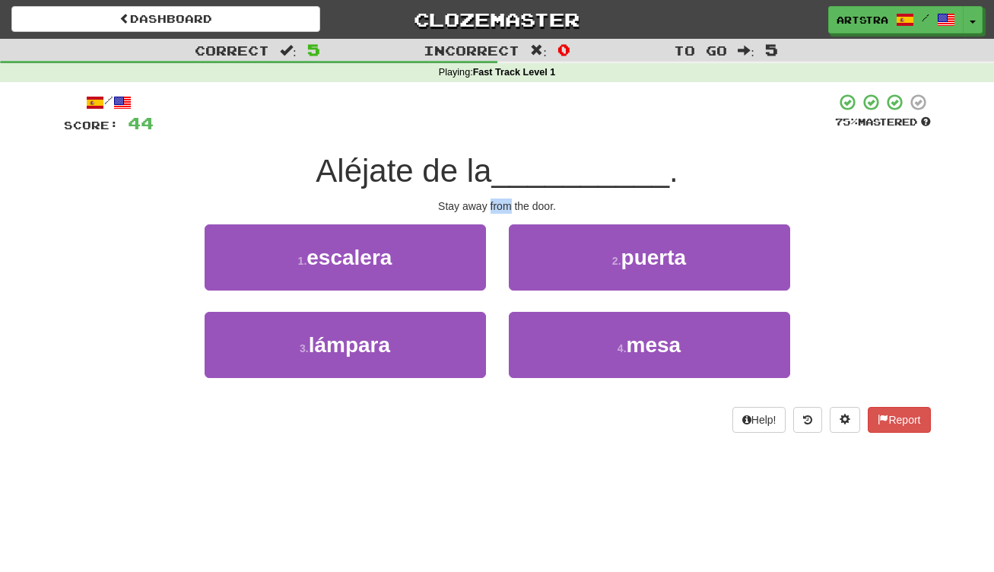
click at [500, 198] on div "Stay away from the door." at bounding box center [497, 205] width 867 height 15
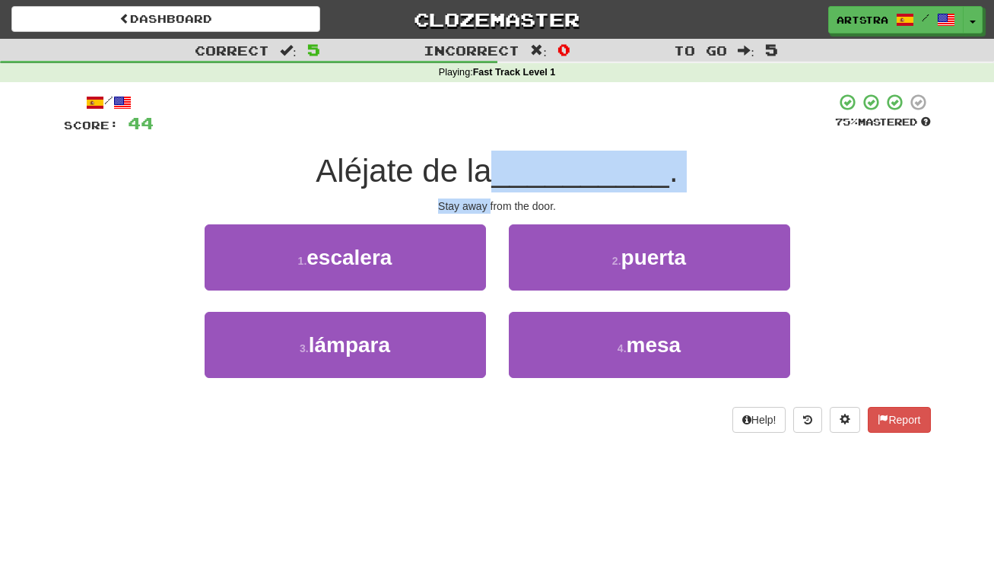
drag, startPoint x: 500, startPoint y: 198, endPoint x: 502, endPoint y: 169, distance: 28.9
click at [502, 169] on div "/ Score: 44 75 % Mastered Aléjate de la __________ . Stay away from the door. 1…" at bounding box center [497, 263] width 867 height 340
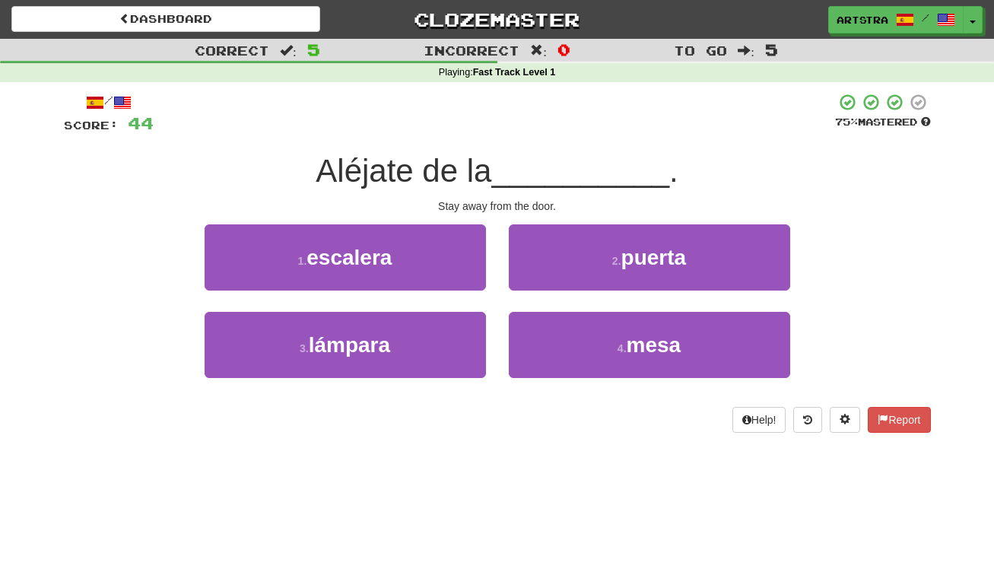
click at [491, 169] on span "Aléjate de la" at bounding box center [404, 171] width 176 height 36
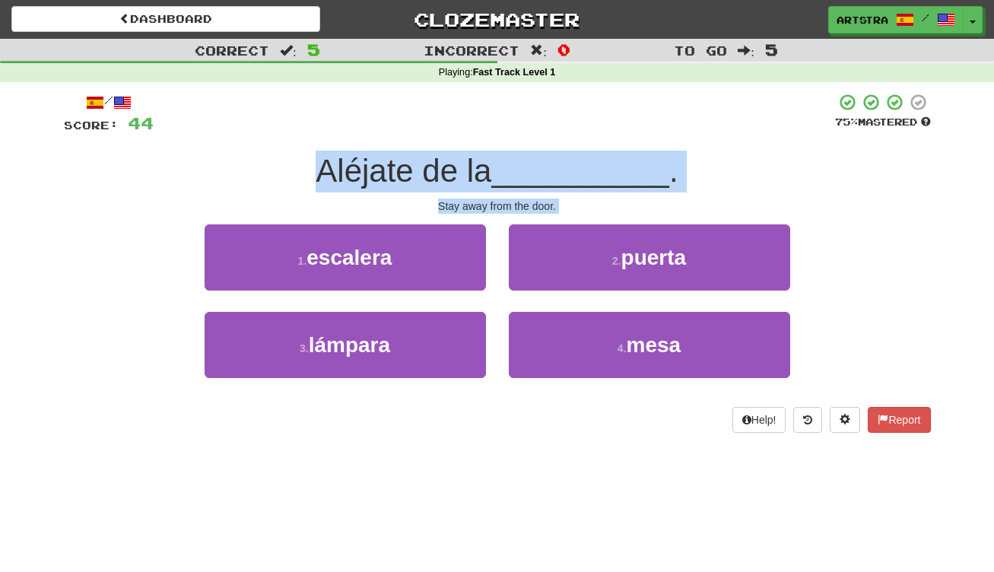
drag, startPoint x: 502, startPoint y: 169, endPoint x: 503, endPoint y: 200, distance: 31.2
click at [503, 200] on div "/ Score: 44 75 % Mastered Aléjate de la __________ . Stay away from the door. 1…" at bounding box center [497, 263] width 867 height 340
click at [503, 200] on div "Stay away from the door." at bounding box center [497, 205] width 867 height 15
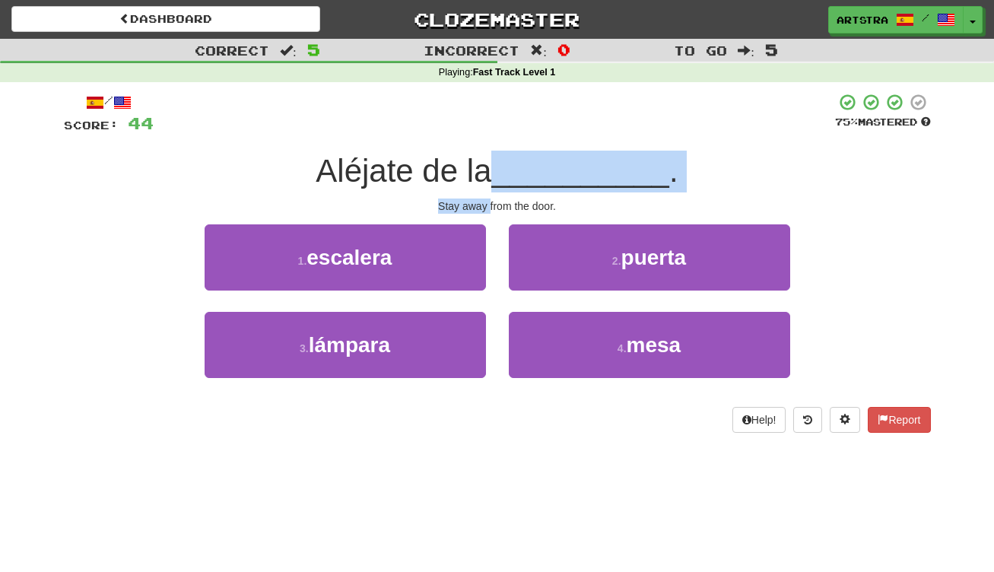
drag, startPoint x: 503, startPoint y: 200, endPoint x: 507, endPoint y: 183, distance: 17.8
click at [507, 183] on div "/ Score: 44 75 % Mastered Aléjate de la __________ . Stay away from the door. 1…" at bounding box center [497, 263] width 867 height 340
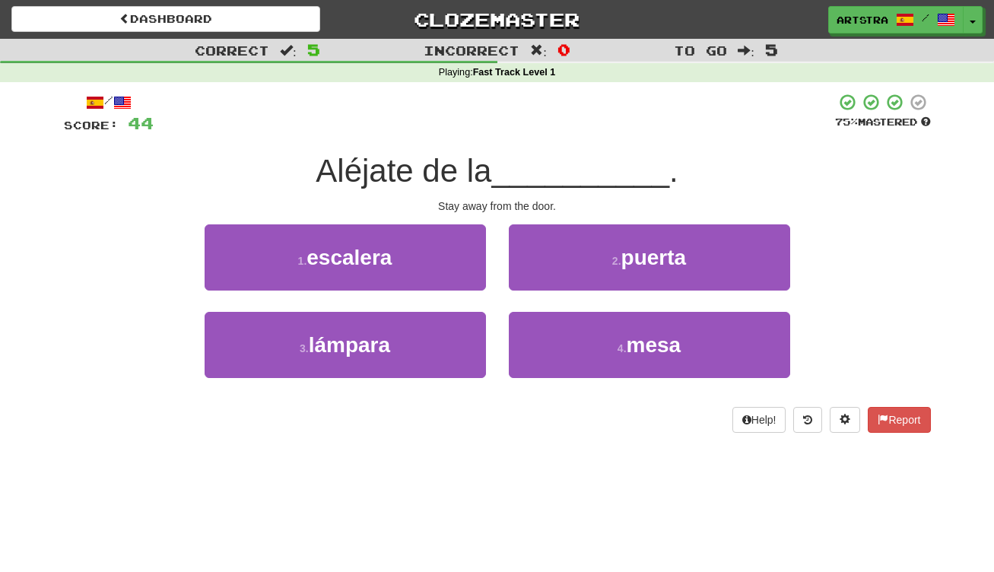
click at [507, 183] on span "__________" at bounding box center [580, 171] width 178 height 36
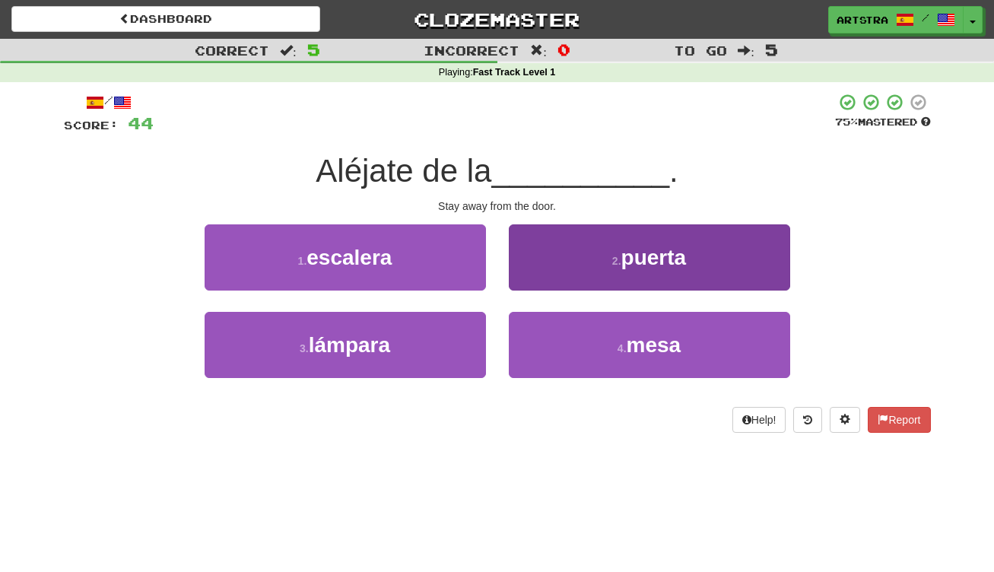
click at [572, 251] on button "2 . puerta" at bounding box center [649, 257] width 281 height 66
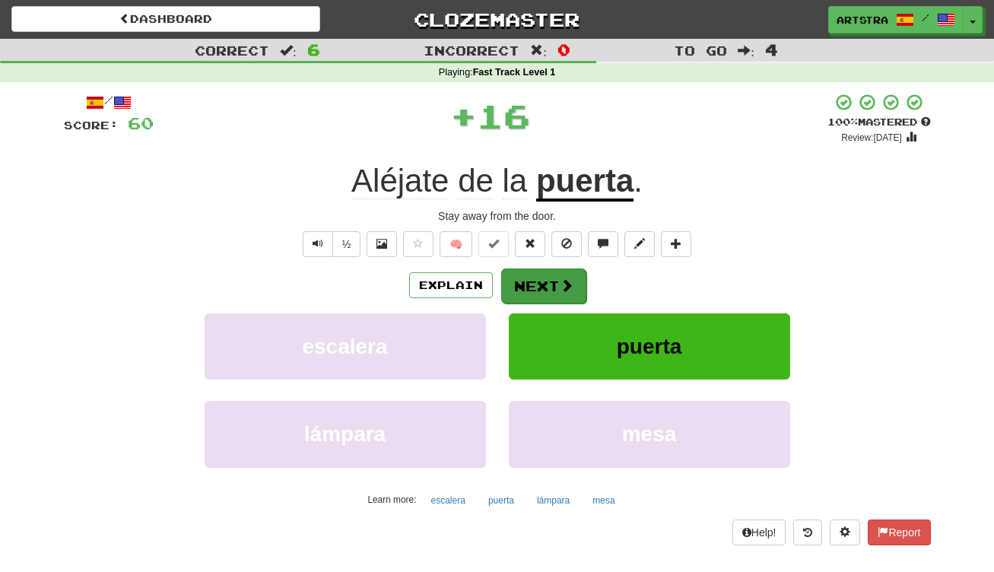
click at [550, 297] on button "Next" at bounding box center [543, 285] width 85 height 35
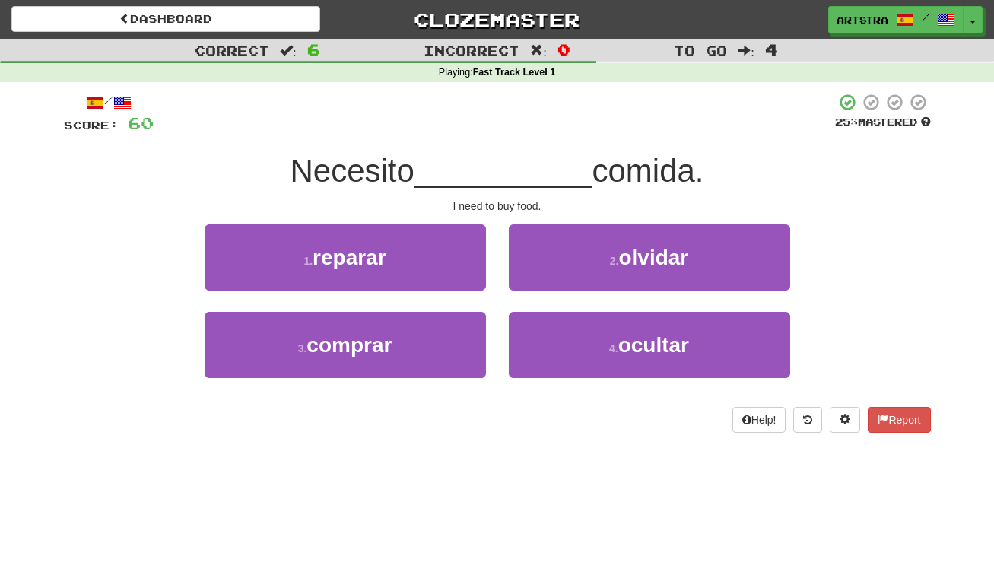
click at [499, 157] on span "__________" at bounding box center [503, 171] width 178 height 36
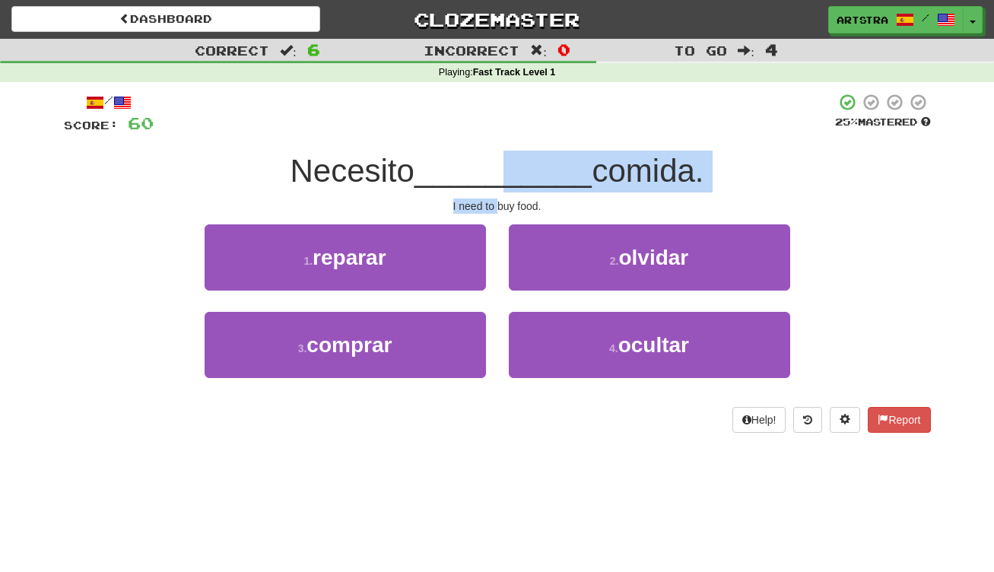
drag, startPoint x: 497, startPoint y: 176, endPoint x: 500, endPoint y: 205, distance: 28.2
click at [500, 205] on div "/ Score: 60 25 % Mastered Necesito __________ comida. I need to buy food. 1 . r…" at bounding box center [497, 263] width 867 height 340
click at [500, 205] on div "I need to buy food." at bounding box center [497, 205] width 867 height 15
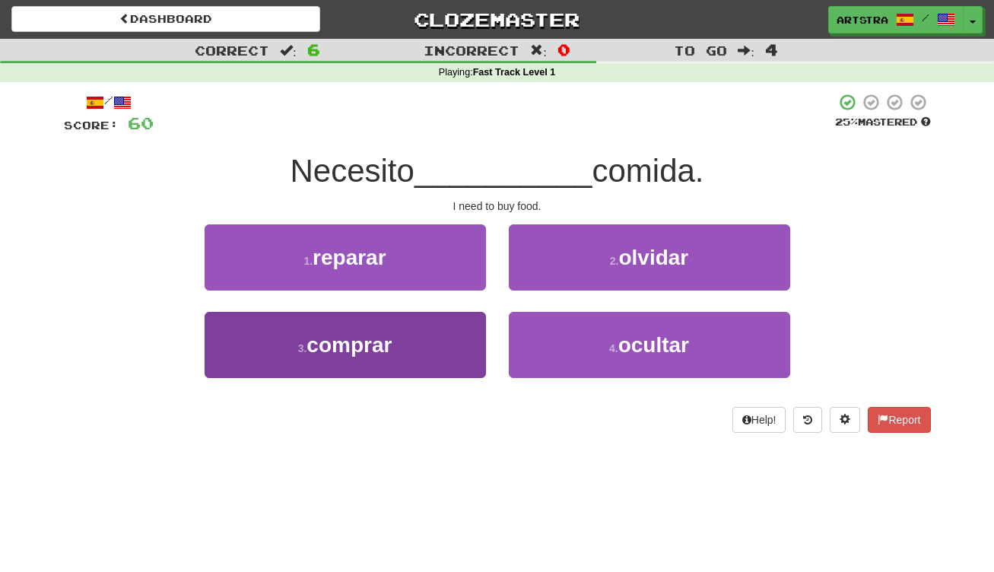
click at [427, 356] on button "3 . comprar" at bounding box center [345, 345] width 281 height 66
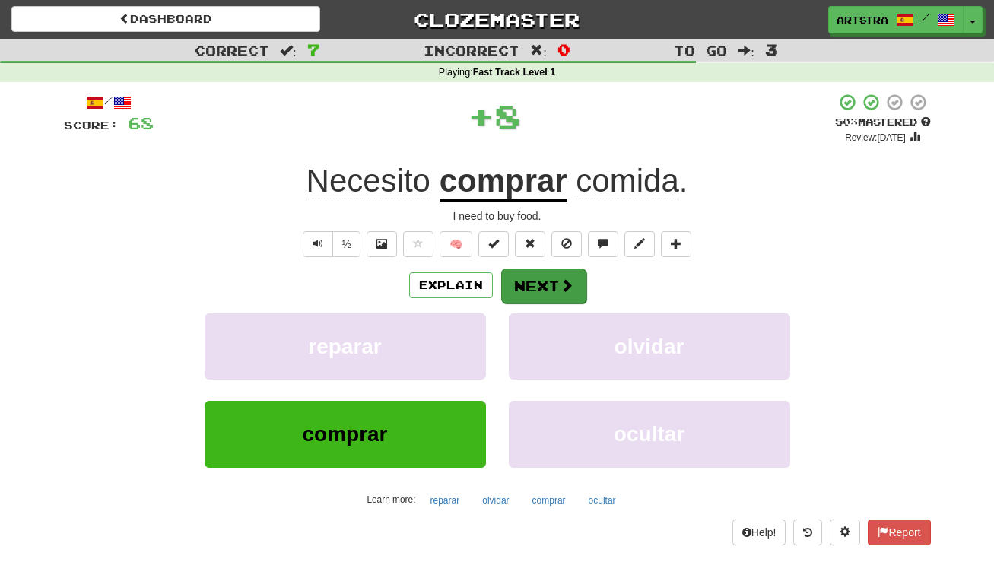
click at [533, 284] on button "Next" at bounding box center [543, 285] width 85 height 35
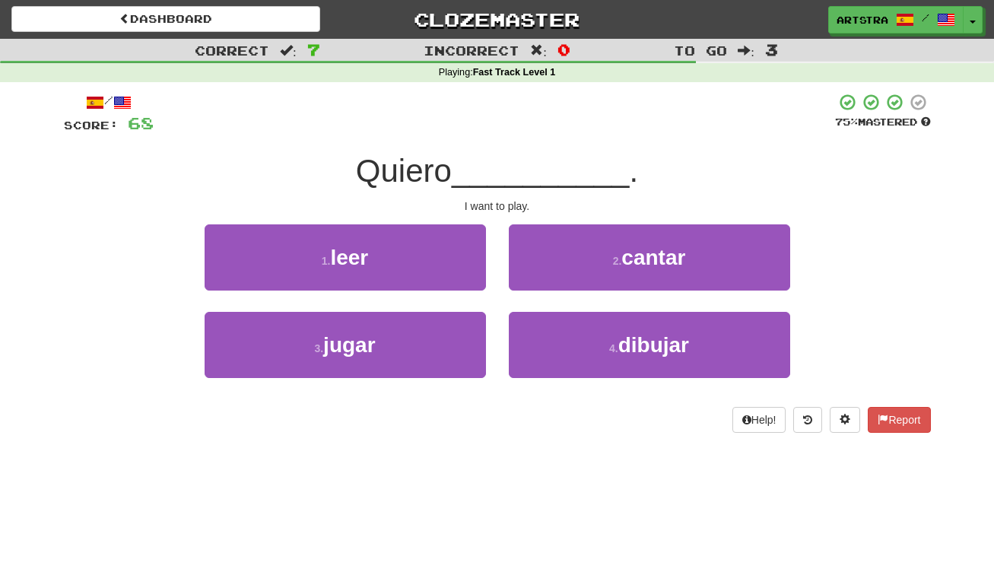
click at [497, 167] on span "__________" at bounding box center [541, 171] width 178 height 36
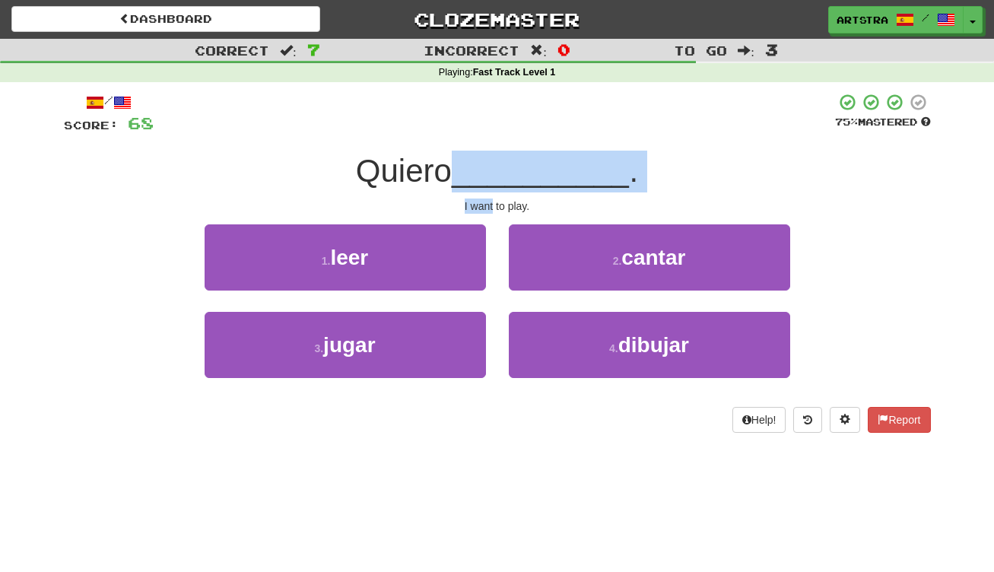
drag, startPoint x: 497, startPoint y: 167, endPoint x: 490, endPoint y: 198, distance: 31.9
click at [490, 198] on div "/ Score: 68 75 % Mastered Quiero __________ . I want to play. 1 . leer 2 . cant…" at bounding box center [497, 263] width 867 height 340
click at [490, 198] on div "I want to play." at bounding box center [497, 205] width 867 height 15
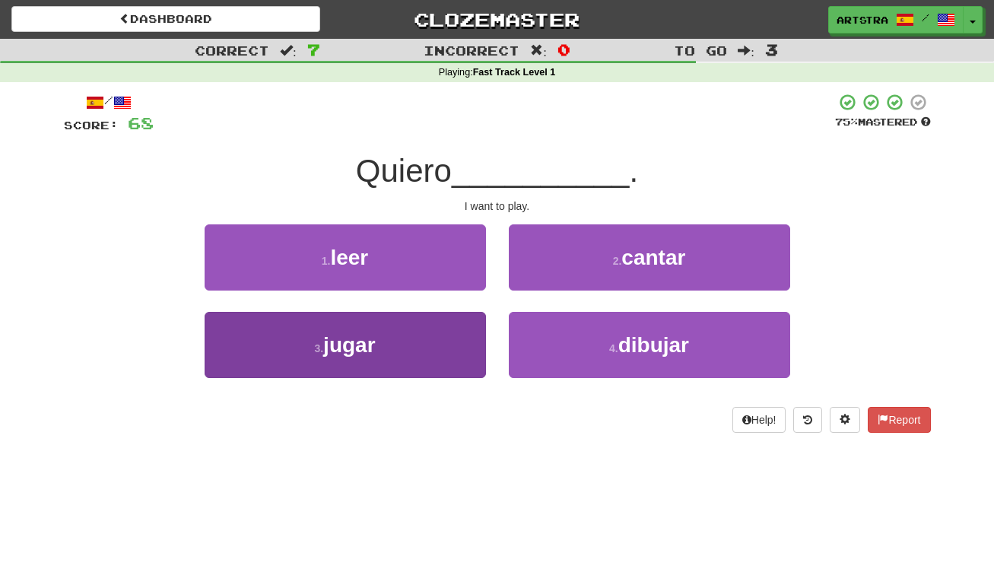
click at [421, 319] on button "3 . jugar" at bounding box center [345, 345] width 281 height 66
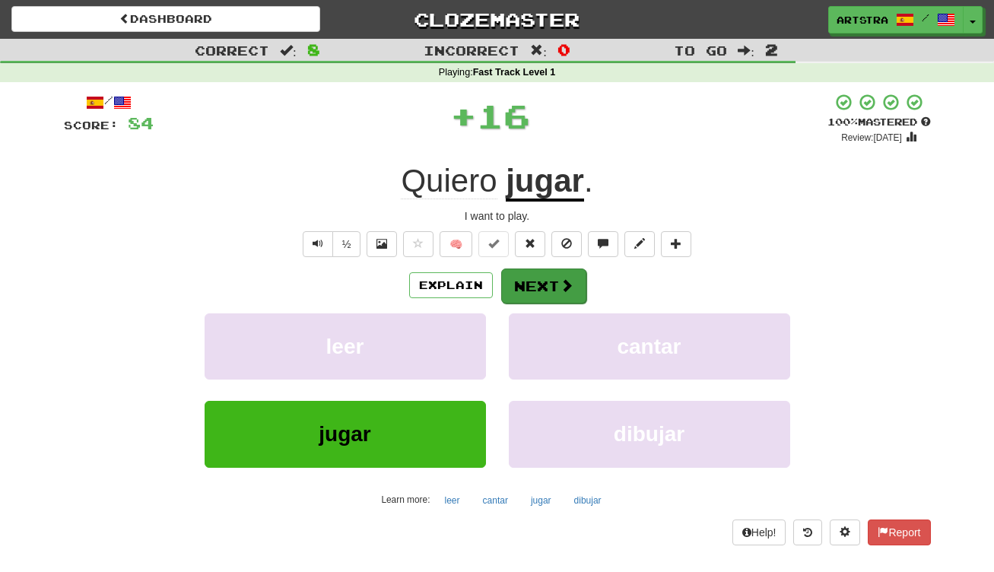
click at [529, 284] on button "Next" at bounding box center [543, 285] width 85 height 35
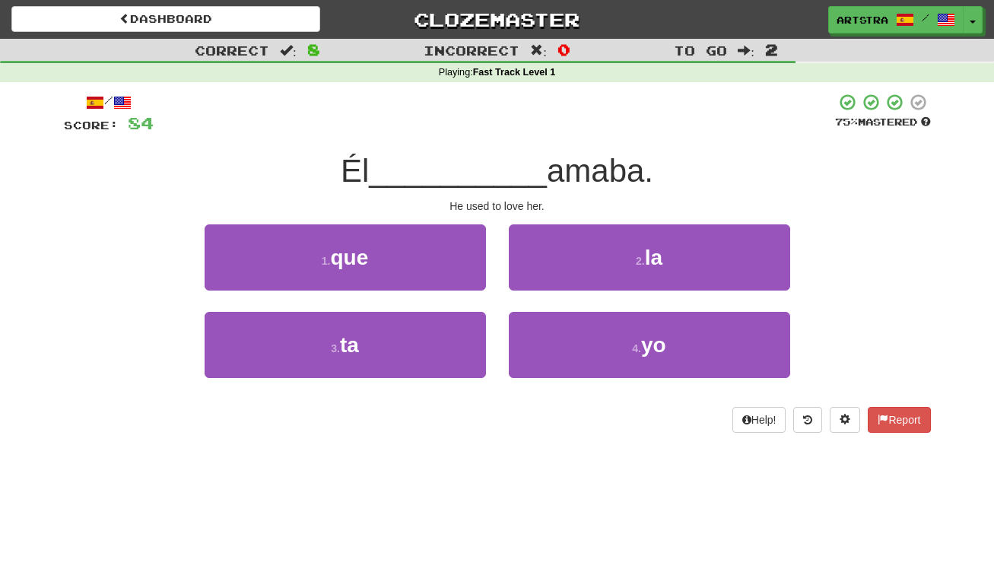
click at [484, 143] on div "/ Score: 84 75 % Mastered Él __________ amaba. He used to love her. 1 . que 2 .…" at bounding box center [497, 263] width 867 height 340
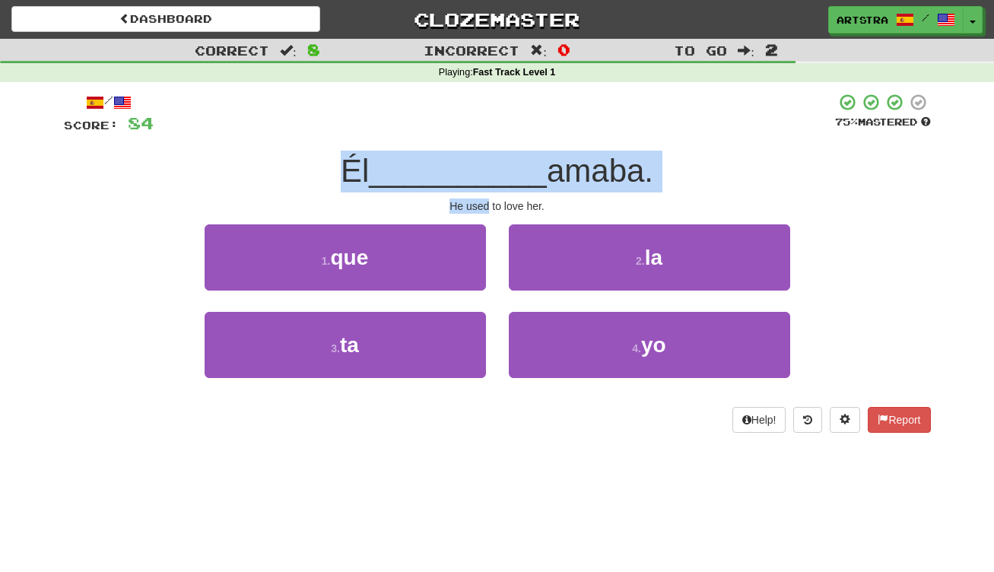
drag, startPoint x: 479, startPoint y: 162, endPoint x: 477, endPoint y: 201, distance: 38.9
click at [477, 201] on div "/ Score: 84 75 % Mastered Él __________ amaba. He used to love her. 1 . que 2 .…" at bounding box center [497, 263] width 867 height 340
click at [477, 201] on div "He used to love her." at bounding box center [497, 205] width 867 height 15
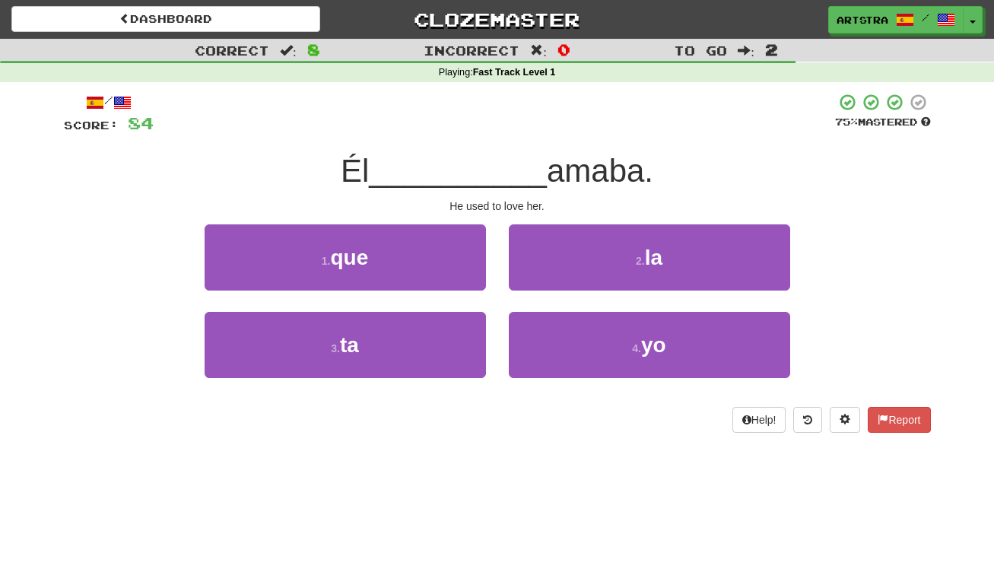
click at [655, 291] on div "2 . la" at bounding box center [649, 267] width 304 height 87
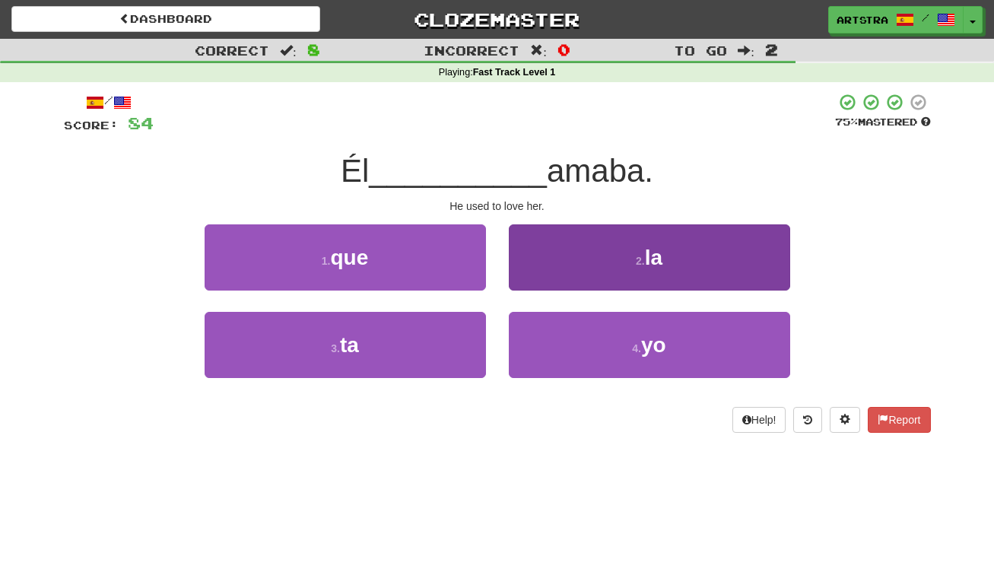
click at [656, 272] on button "2 . la" at bounding box center [649, 257] width 281 height 66
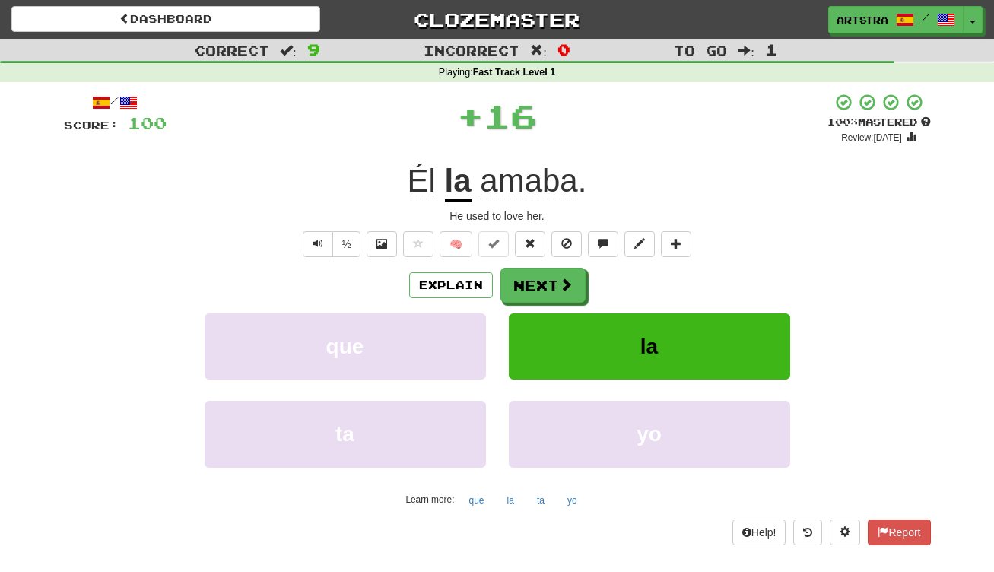
click at [552, 183] on span "amaba" at bounding box center [528, 181] width 97 height 37
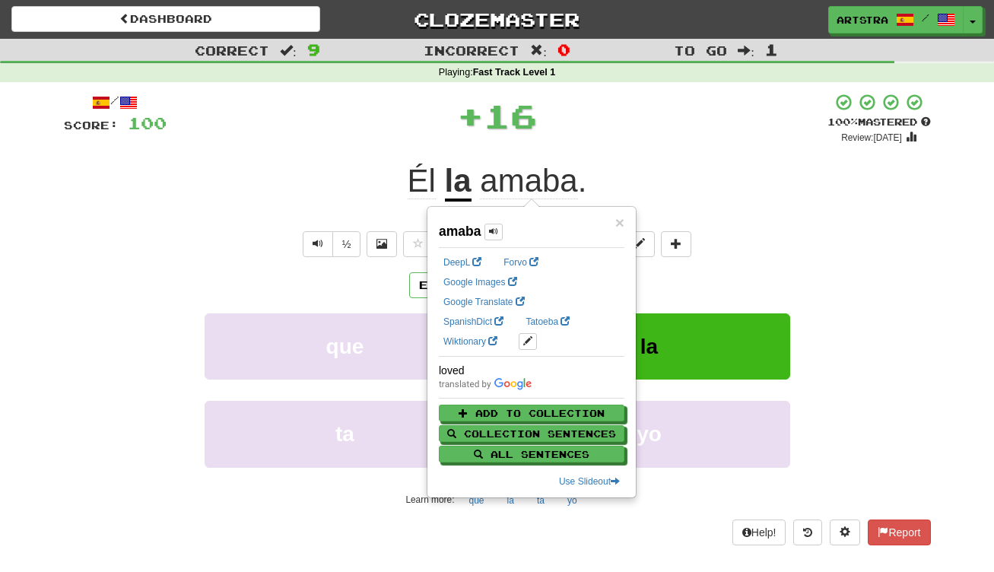
click at [599, 127] on div "+ 16" at bounding box center [497, 116] width 661 height 46
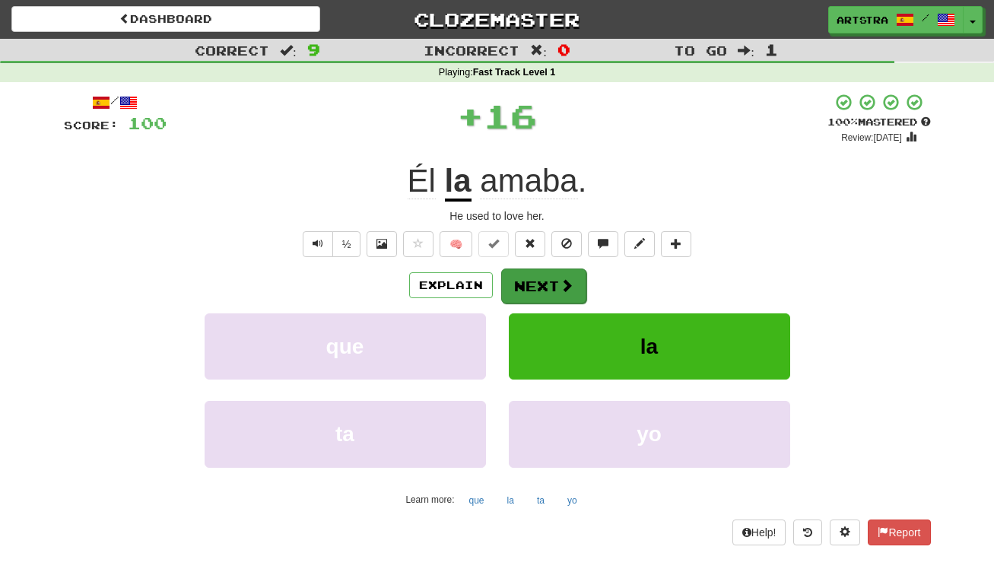
click at [552, 283] on button "Next" at bounding box center [543, 285] width 85 height 35
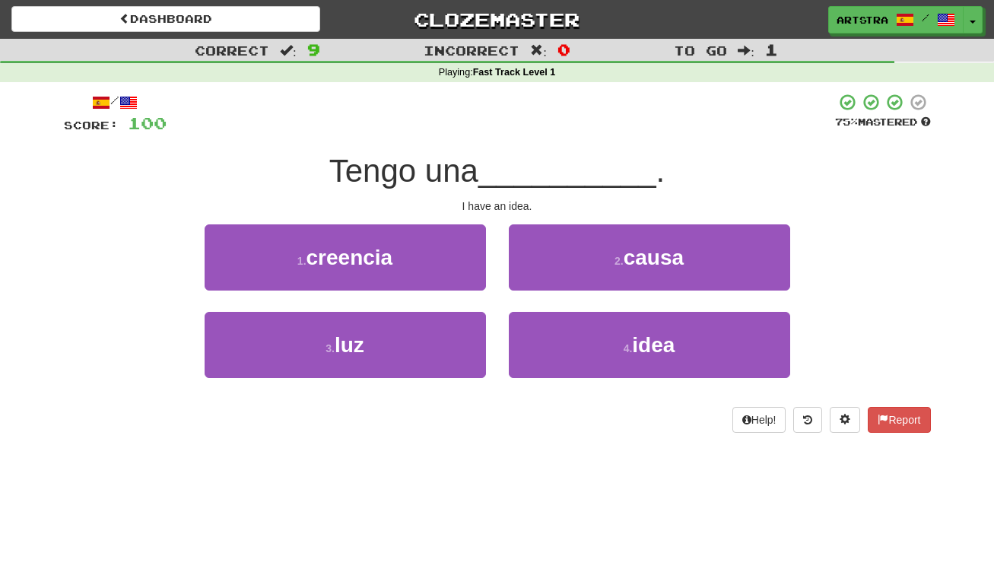
click at [500, 164] on span "__________" at bounding box center [567, 171] width 178 height 36
drag, startPoint x: 498, startPoint y: 168, endPoint x: 490, endPoint y: 201, distance: 33.8
click at [490, 201] on div "/ Score: 100 75 % Mastered Tengo una __________ . I have an idea. 1 . creencia …" at bounding box center [497, 263] width 867 height 340
click at [490, 201] on div "I have an idea." at bounding box center [497, 205] width 867 height 15
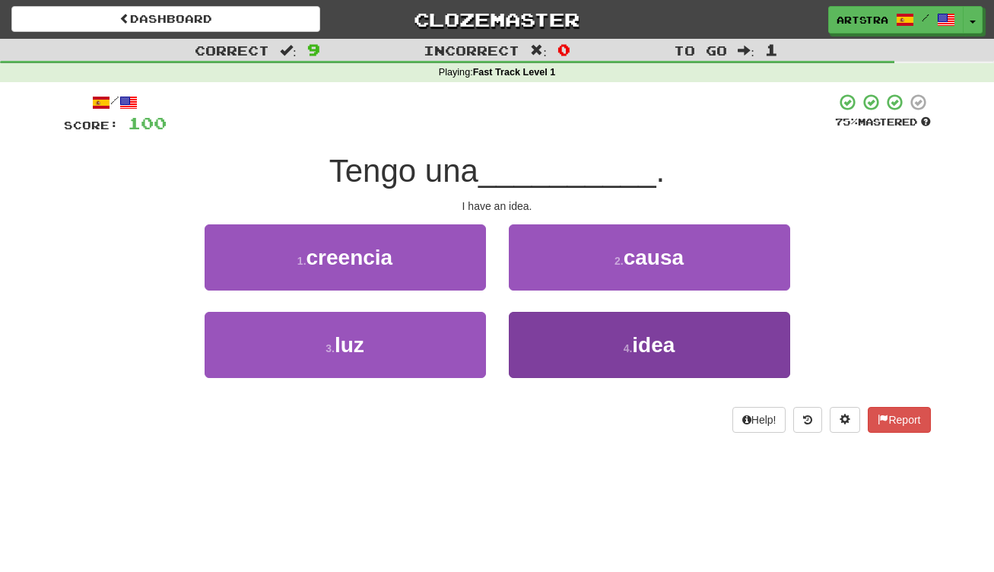
click at [585, 362] on button "4 . idea" at bounding box center [649, 345] width 281 height 66
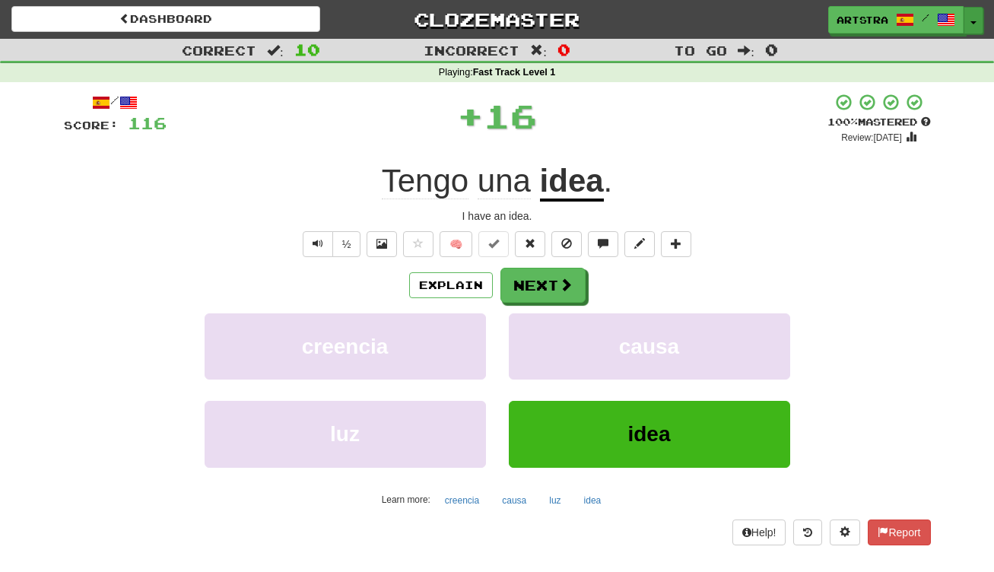
click at [975, 17] on button "Toggle Dropdown" at bounding box center [974, 20] width 20 height 27
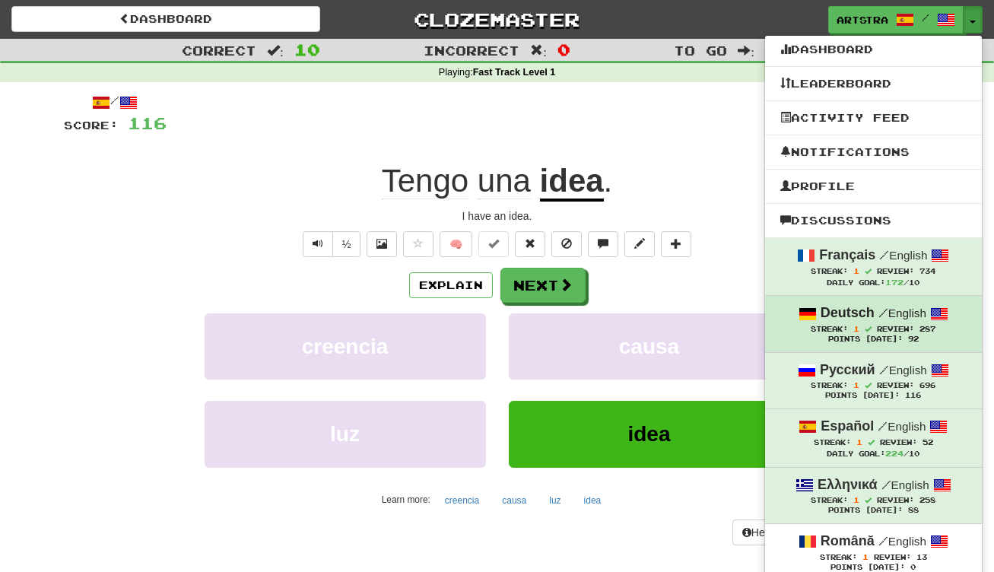
click at [903, 316] on small "/ English" at bounding box center [902, 312] width 48 height 13
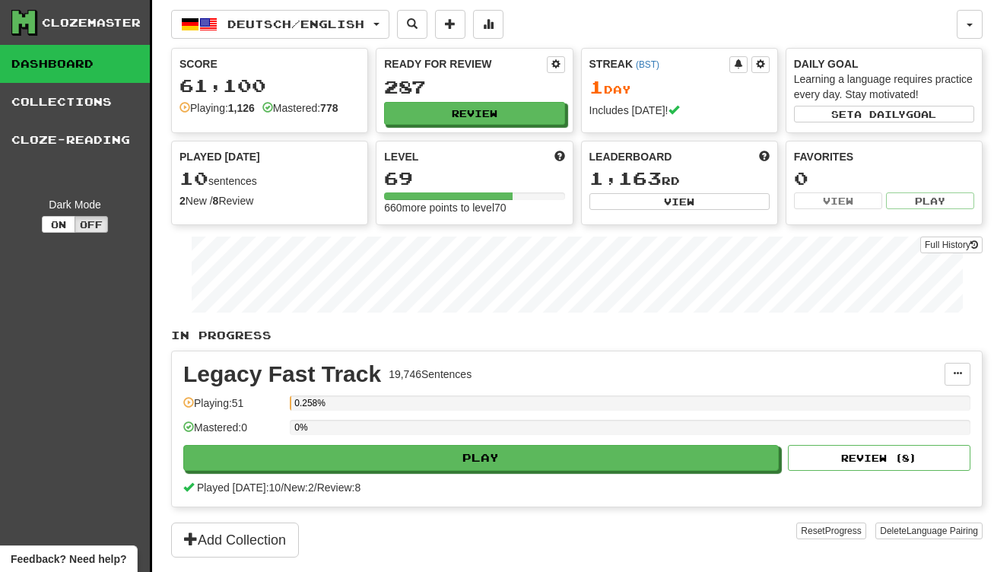
click at [536, 440] on div "0%" at bounding box center [630, 432] width 681 height 25
click at [506, 489] on div "Played today: 10 / New: 2 / Review: 8" at bounding box center [576, 487] width 787 height 15
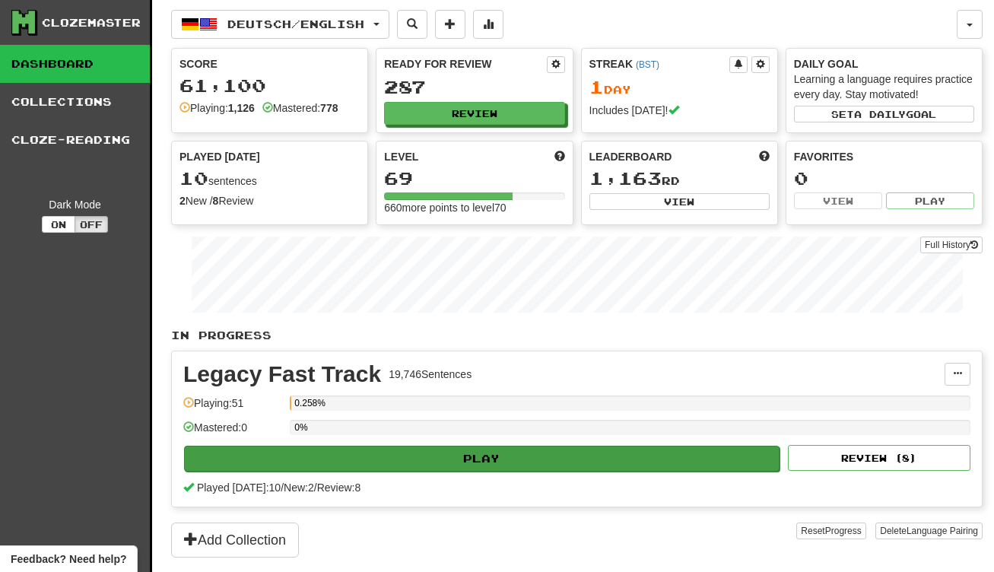
click at [505, 470] on button "Play" at bounding box center [481, 459] width 595 height 26
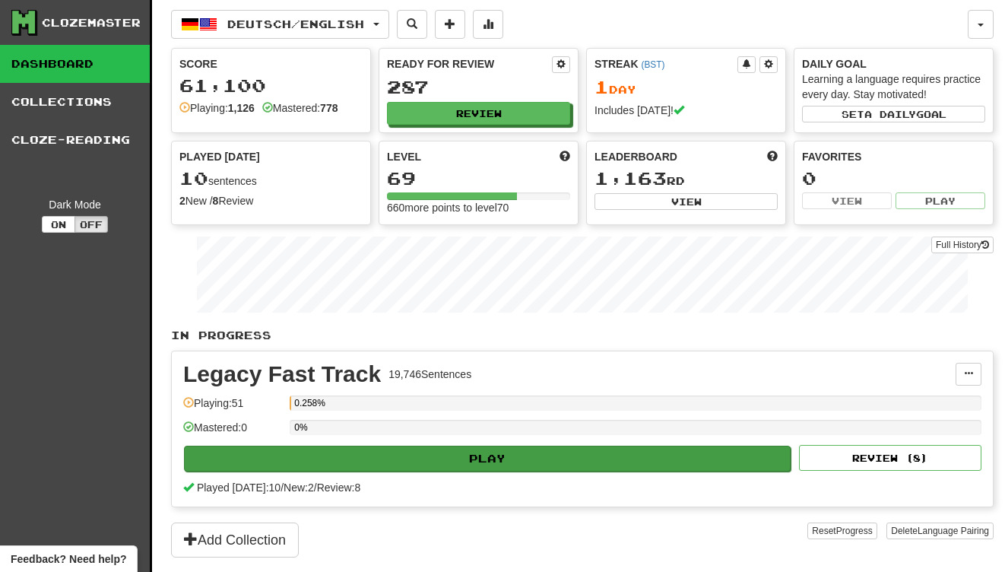
select select "**"
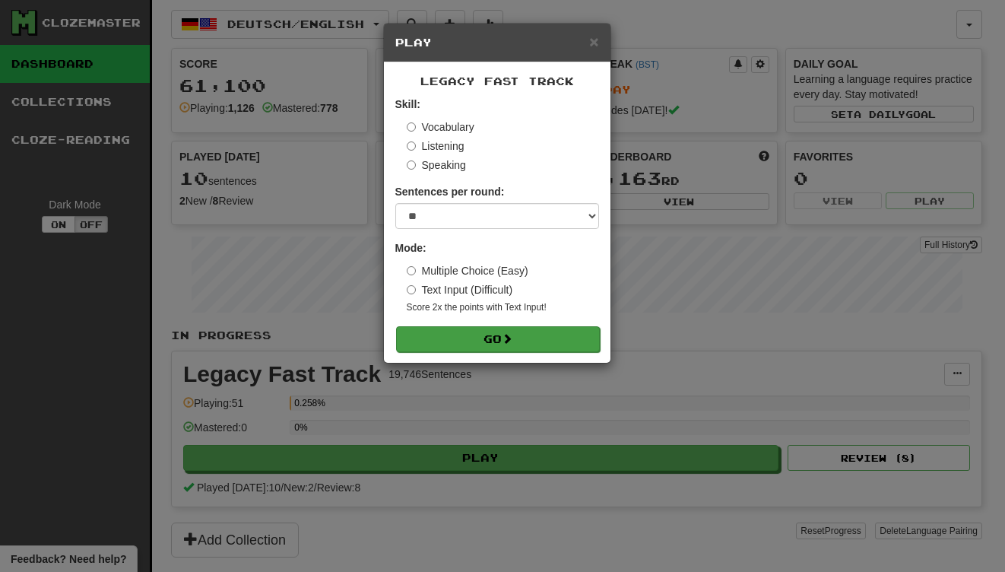
click at [503, 341] on button "Go" at bounding box center [498, 339] width 204 height 26
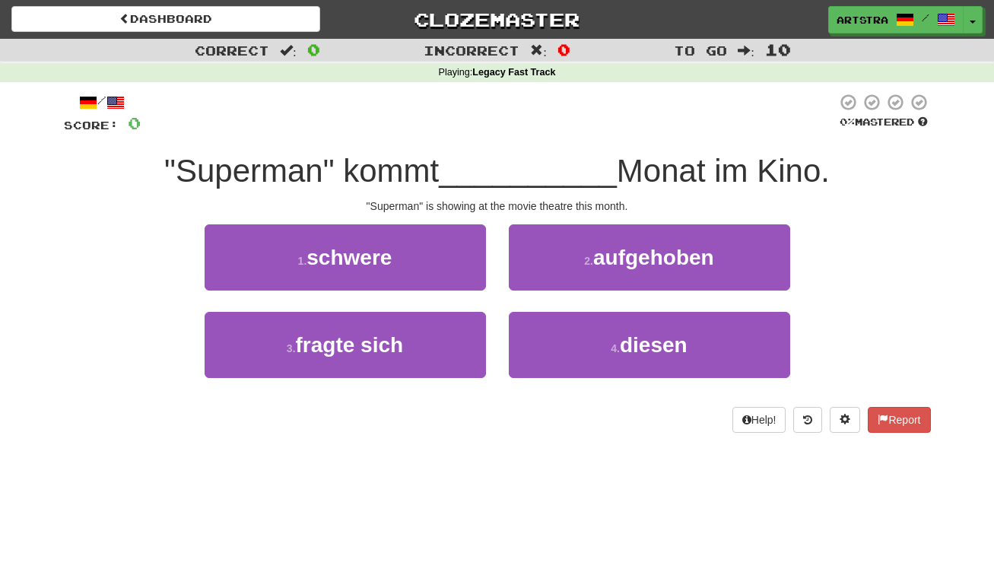
click at [473, 148] on div "/ Score: 0 0 % Mastered "Superman" kommt __________ Monat im Kino. "Superman" i…" at bounding box center [497, 263] width 867 height 340
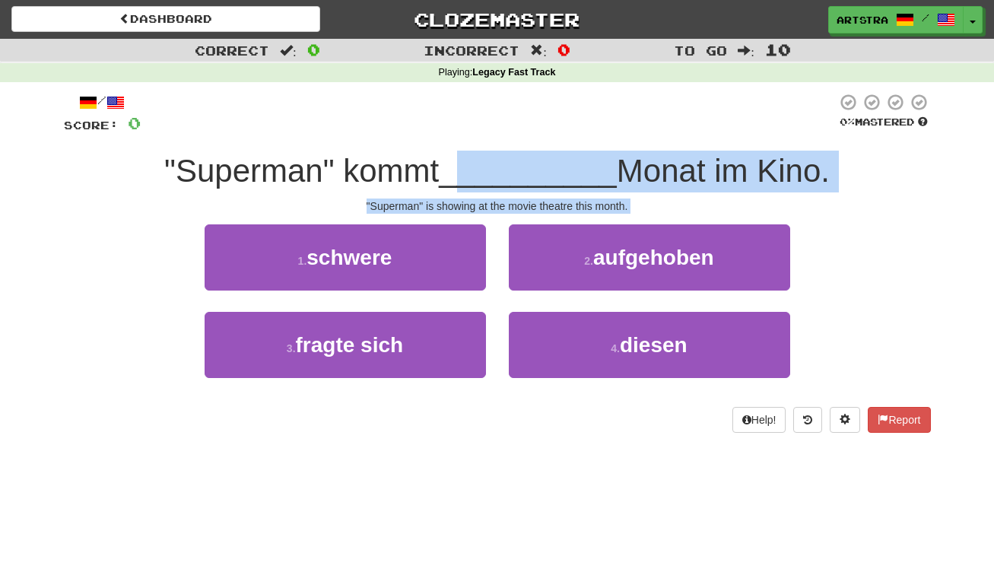
drag, startPoint x: 469, startPoint y: 195, endPoint x: 478, endPoint y: 211, distance: 18.7
click at [478, 211] on div "/ Score: 0 0 % Mastered "Superman" kommt __________ Monat im Kino. "Superman" i…" at bounding box center [497, 263] width 867 height 340
click at [483, 206] on div ""Superman" is showing at the movie theatre this month." at bounding box center [497, 205] width 867 height 15
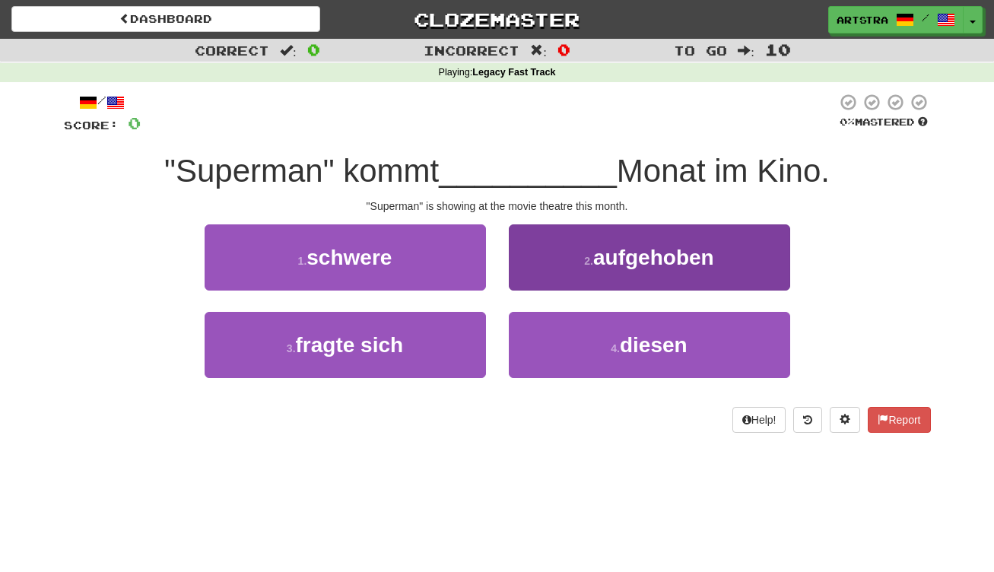
click at [638, 256] on span "aufgehoben" at bounding box center [653, 258] width 121 height 24
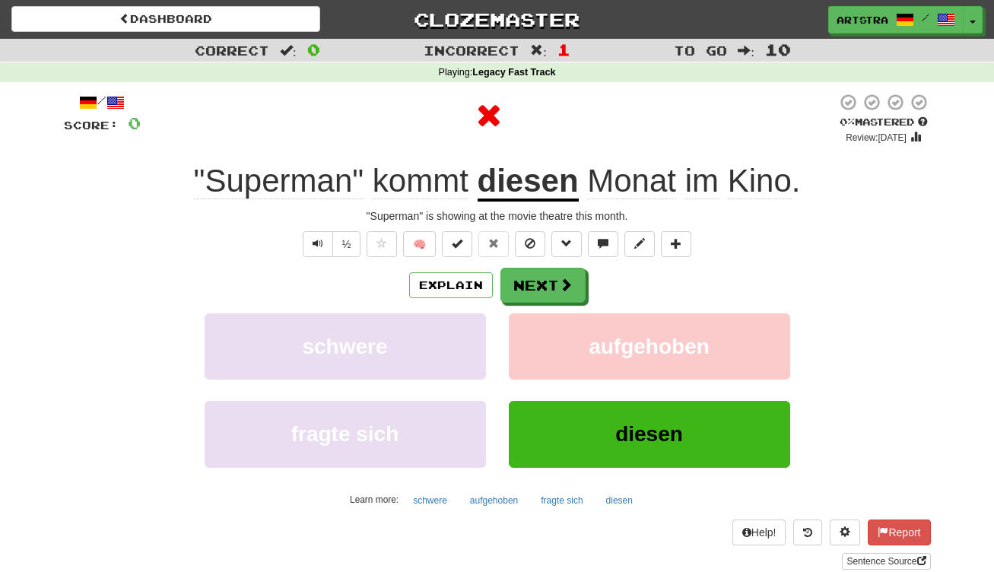
click at [554, 183] on u "diesen" at bounding box center [528, 182] width 101 height 39
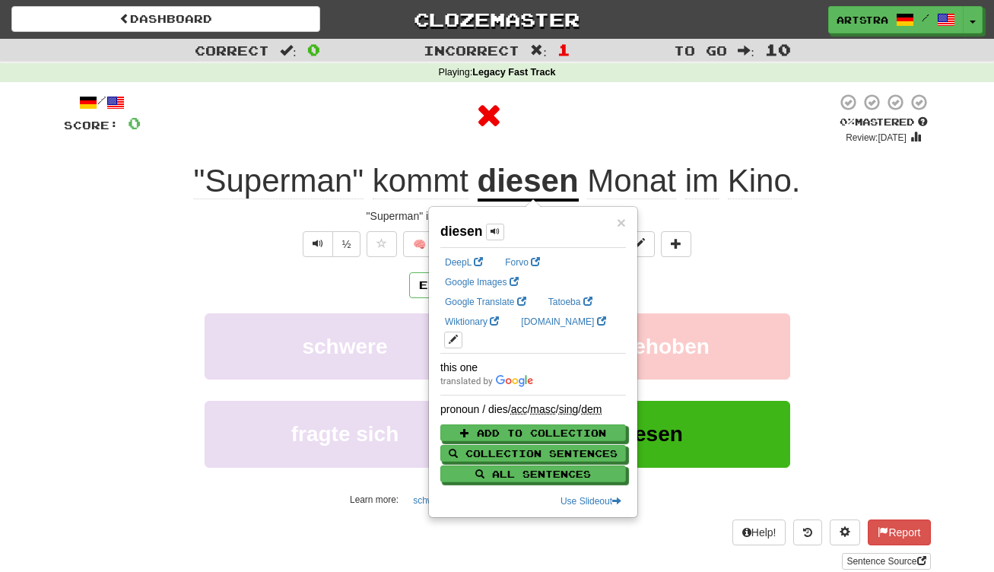
click at [766, 138] on div at bounding box center [489, 119] width 696 height 52
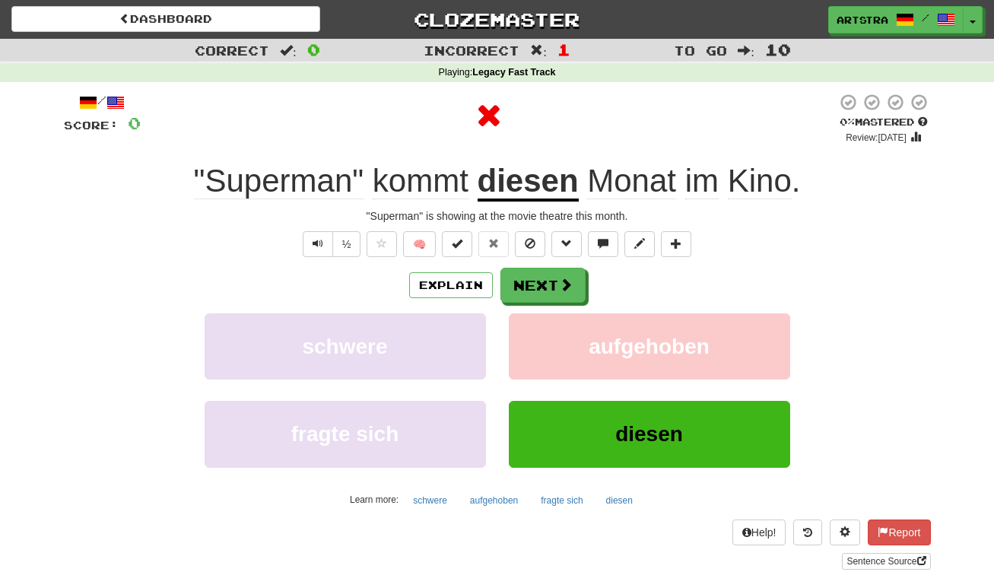
click at [764, 175] on span "Kino" at bounding box center [760, 181] width 64 height 37
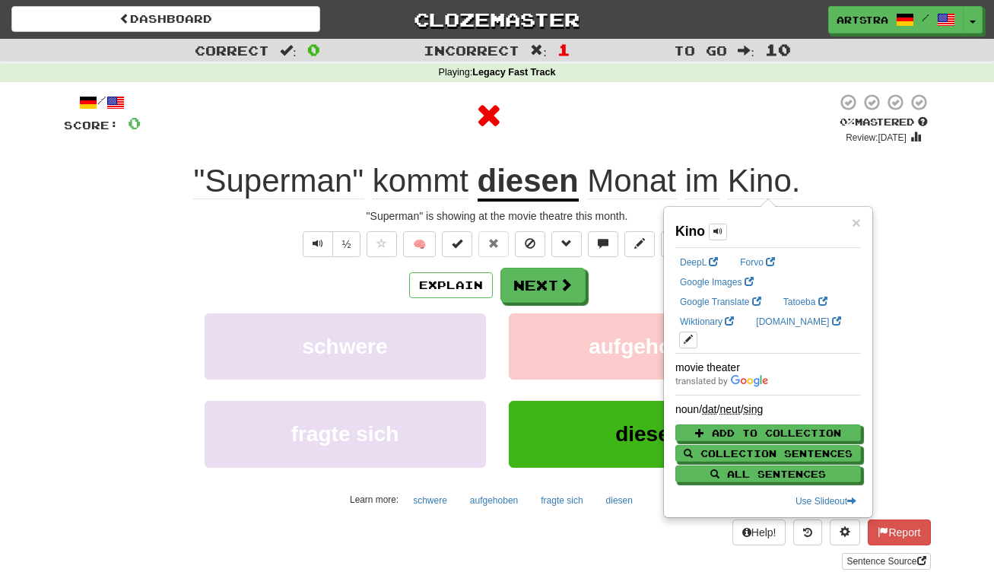
click at [635, 188] on span "Monat" at bounding box center [631, 181] width 89 height 37
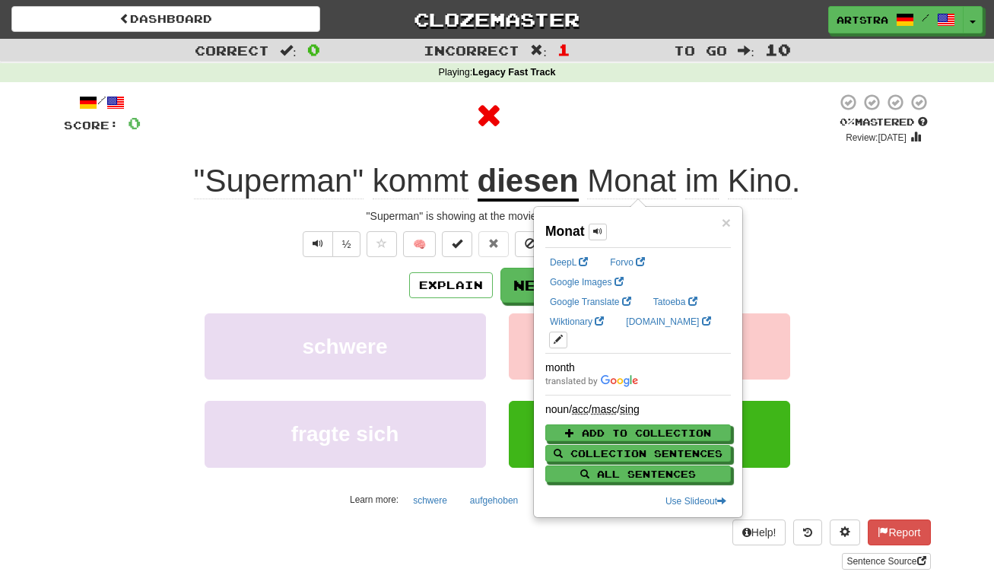
click at [637, 120] on div at bounding box center [489, 116] width 696 height 46
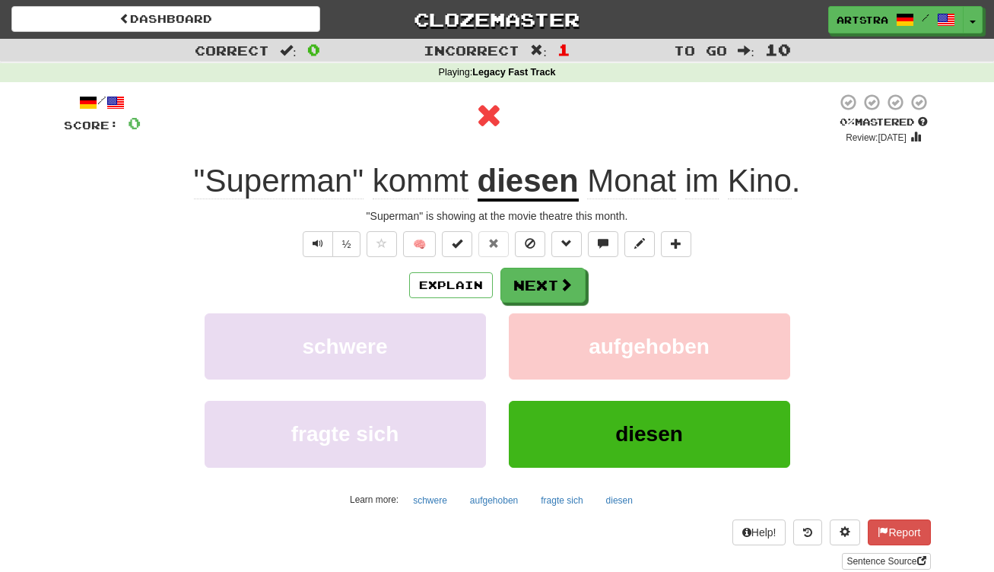
click at [550, 268] on div "Explain Next" at bounding box center [497, 285] width 867 height 35
click at [545, 278] on button "Next" at bounding box center [543, 285] width 85 height 35
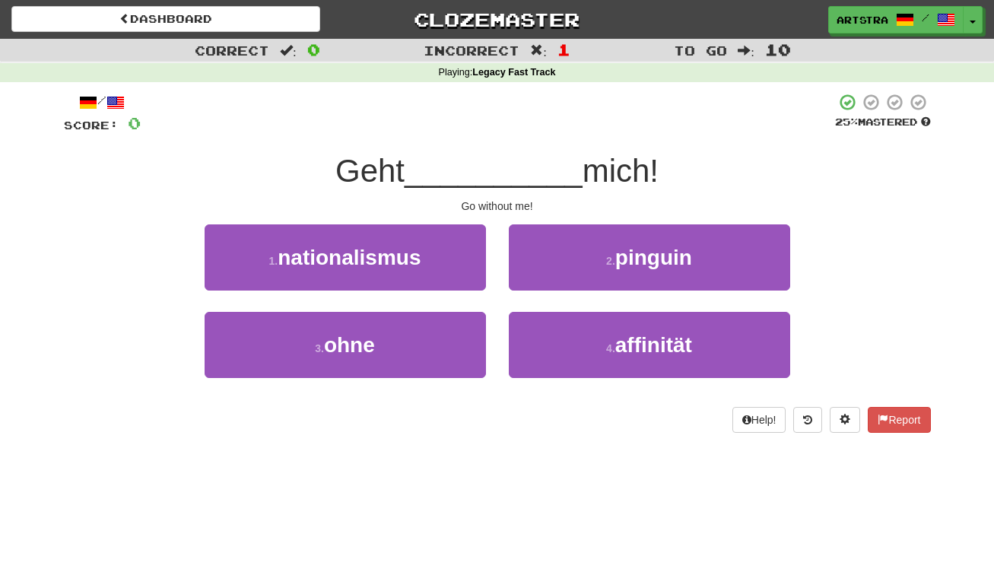
click at [493, 173] on span "__________" at bounding box center [494, 171] width 178 height 36
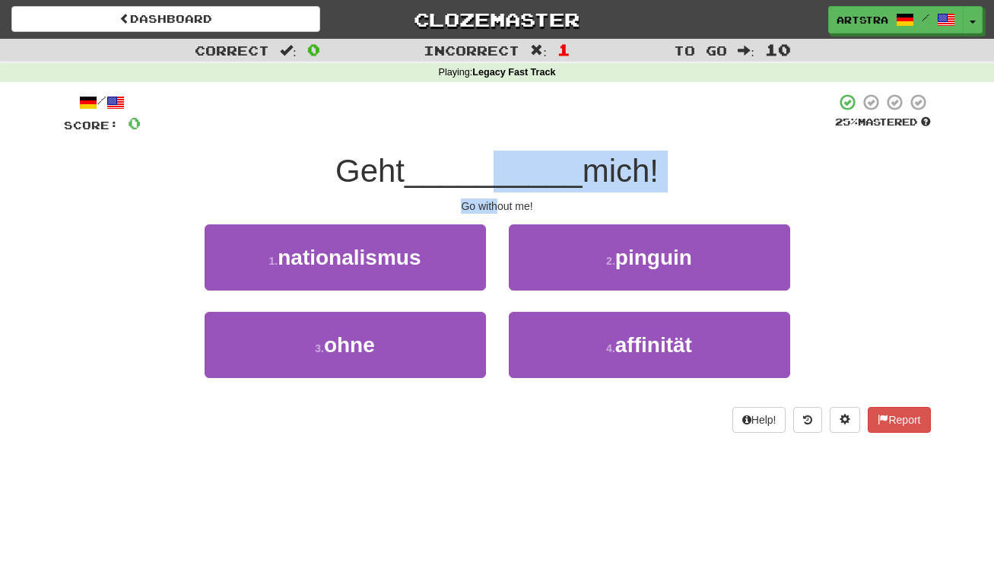
drag, startPoint x: 494, startPoint y: 186, endPoint x: 500, endPoint y: 205, distance: 19.0
click at [500, 205] on div "/ Score: 0 25 % Mastered Geht __________ mich! Go without me! 1 . nationalismus…" at bounding box center [497, 263] width 867 height 340
click at [500, 205] on div "Go without me!" at bounding box center [497, 205] width 867 height 15
drag, startPoint x: 500, startPoint y: 205, endPoint x: 502, endPoint y: 183, distance: 22.2
click at [502, 183] on div "/ Score: 0 25 % Mastered Geht __________ mich! Go without me! 1 . nationalismus…" at bounding box center [497, 263] width 867 height 340
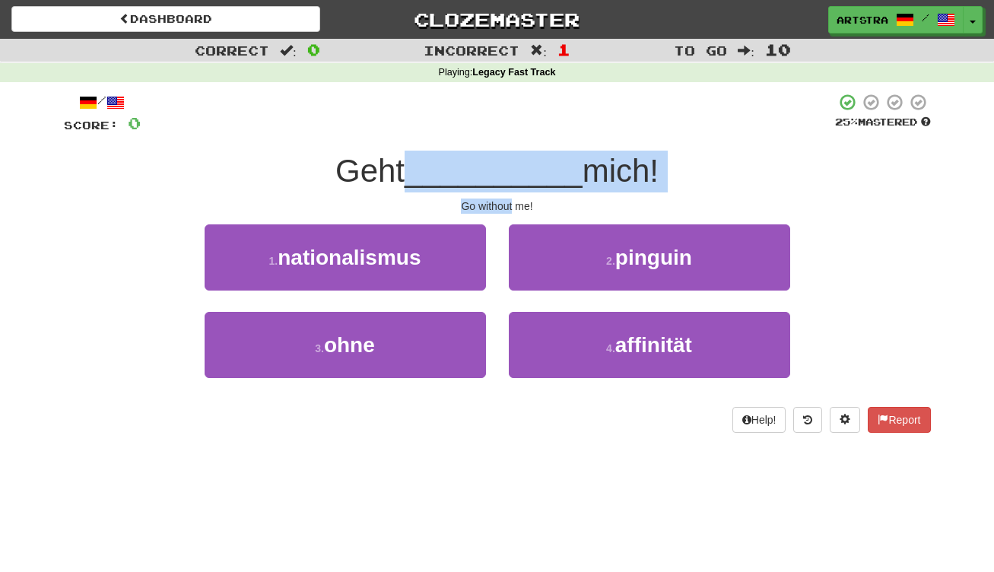
click at [502, 183] on span "__________" at bounding box center [494, 171] width 178 height 36
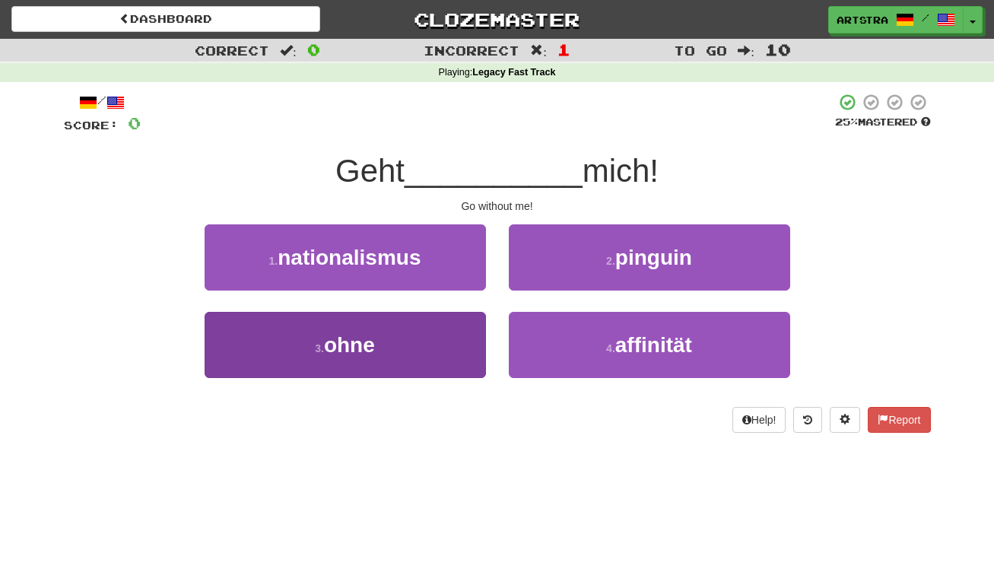
click at [443, 364] on button "3 . ohne" at bounding box center [345, 345] width 281 height 66
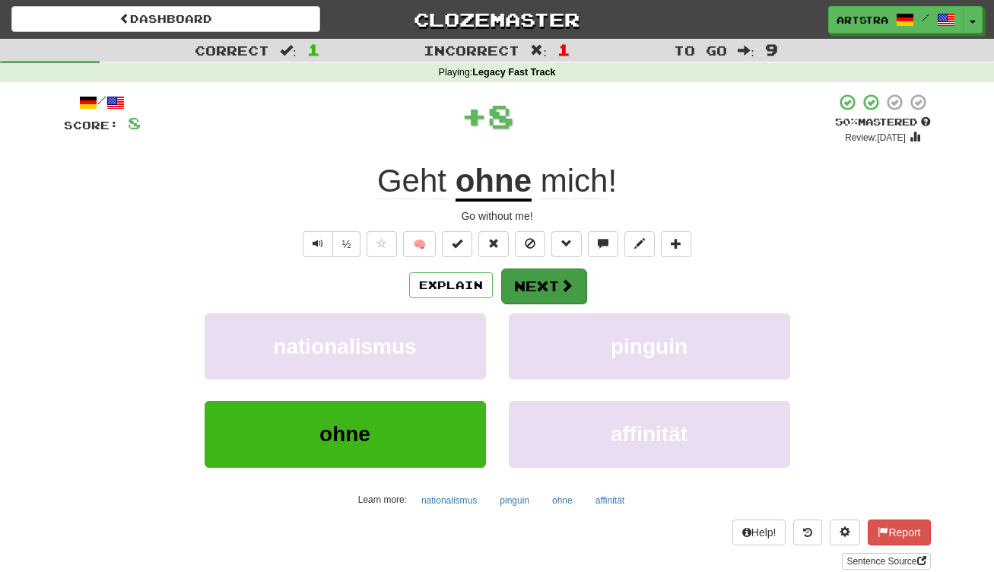
click at [544, 290] on button "Next" at bounding box center [543, 285] width 85 height 35
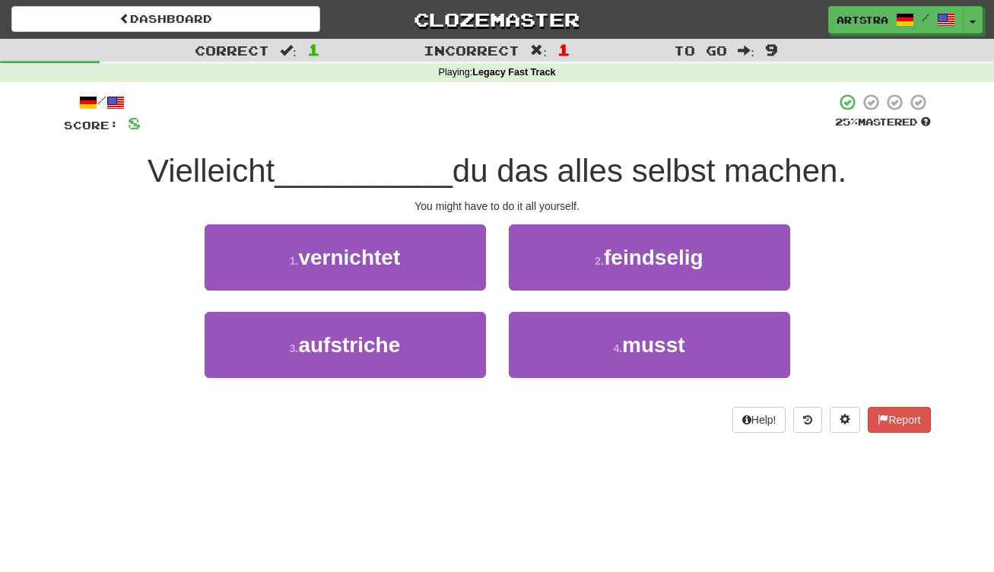
click at [496, 167] on span "du das alles selbst machen." at bounding box center [650, 171] width 394 height 36
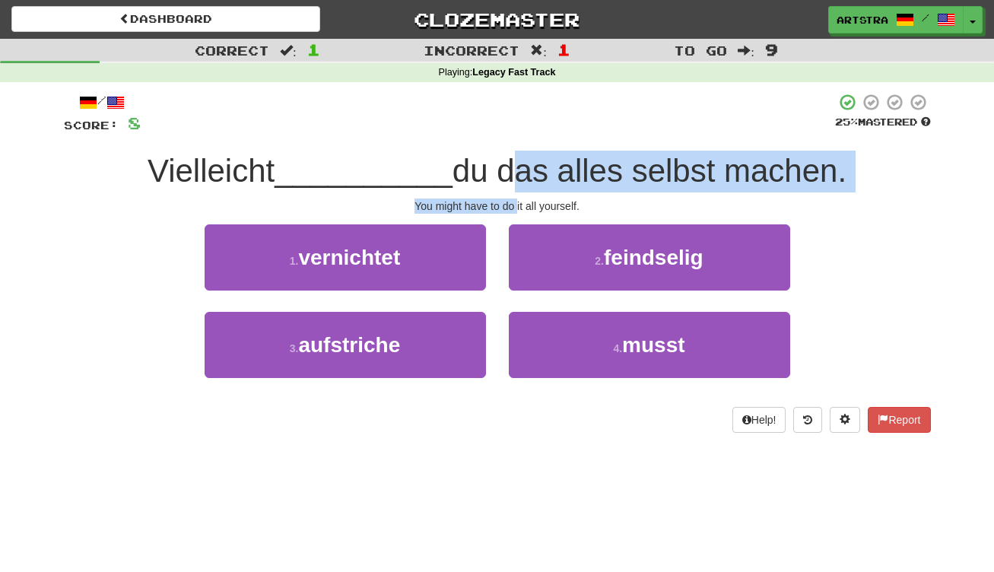
drag, startPoint x: 496, startPoint y: 167, endPoint x: 515, endPoint y: 205, distance: 42.5
click at [515, 205] on div "/ Score: 8 25 % Mastered Vielleicht __________ du das alles selbst machen. You …" at bounding box center [497, 263] width 867 height 340
click at [515, 205] on div "You might have to do it all yourself." at bounding box center [497, 205] width 867 height 15
drag, startPoint x: 515, startPoint y: 205, endPoint x: 510, endPoint y: 177, distance: 27.9
click at [510, 177] on div "/ Score: 8 25 % Mastered Vielleicht __________ du das alles selbst machen. You …" at bounding box center [497, 263] width 867 height 340
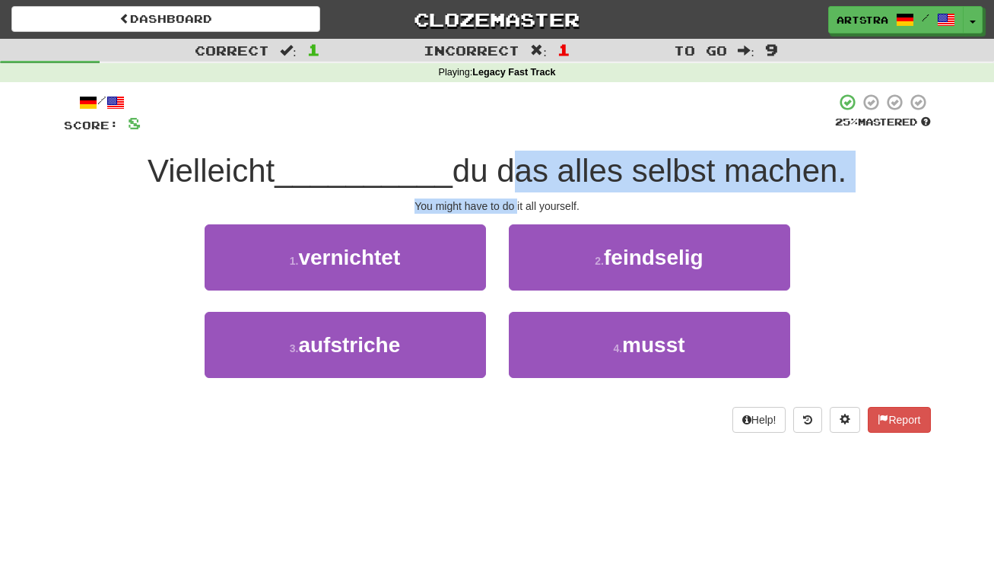
click at [510, 177] on span "du das alles selbst machen." at bounding box center [650, 171] width 394 height 36
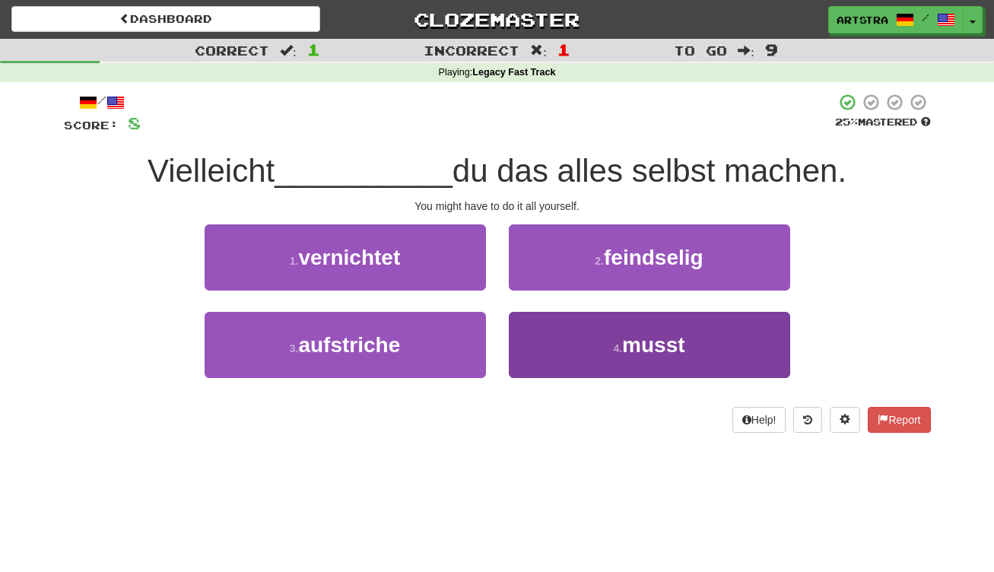
click at [649, 351] on span "musst" at bounding box center [653, 345] width 62 height 24
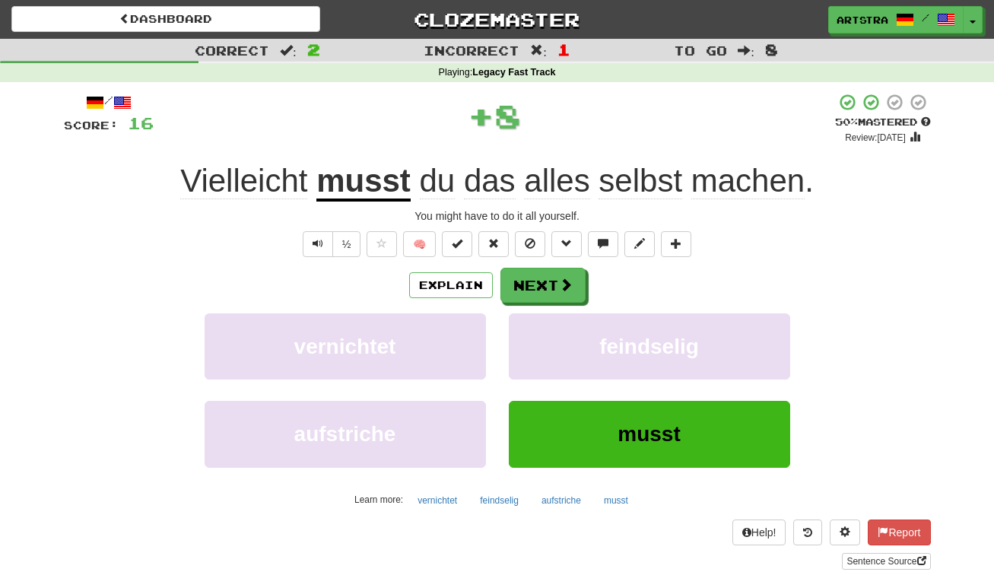
click at [268, 177] on span "Vielleicht" at bounding box center [243, 181] width 127 height 37
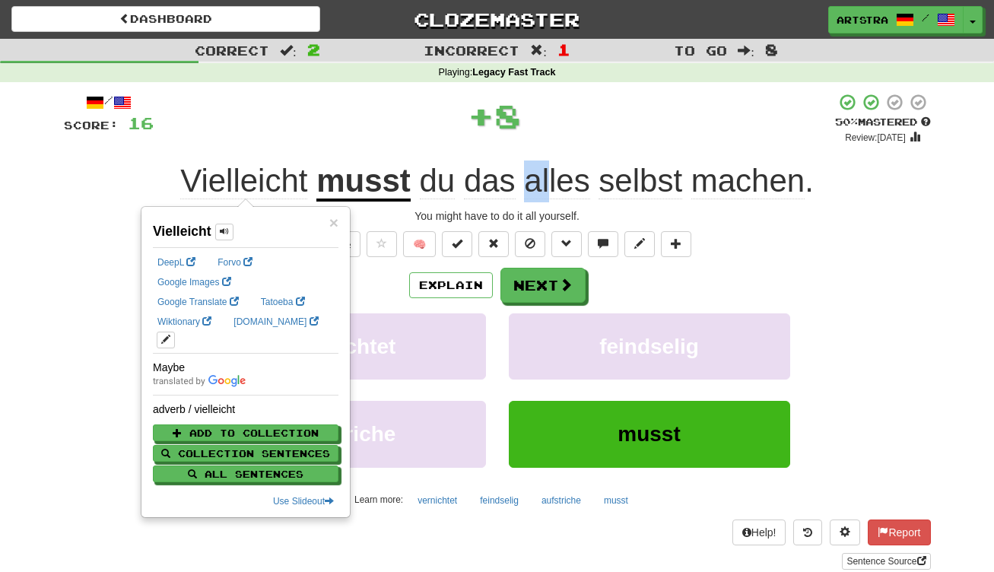
click at [532, 182] on span "alles" at bounding box center [556, 181] width 65 height 37
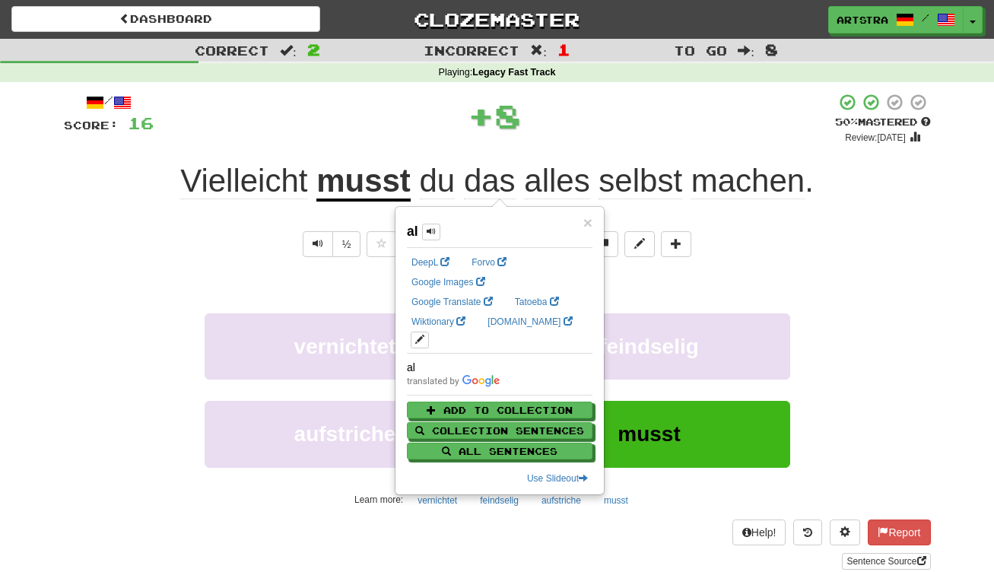
click at [618, 179] on span "selbst" at bounding box center [641, 181] width 84 height 37
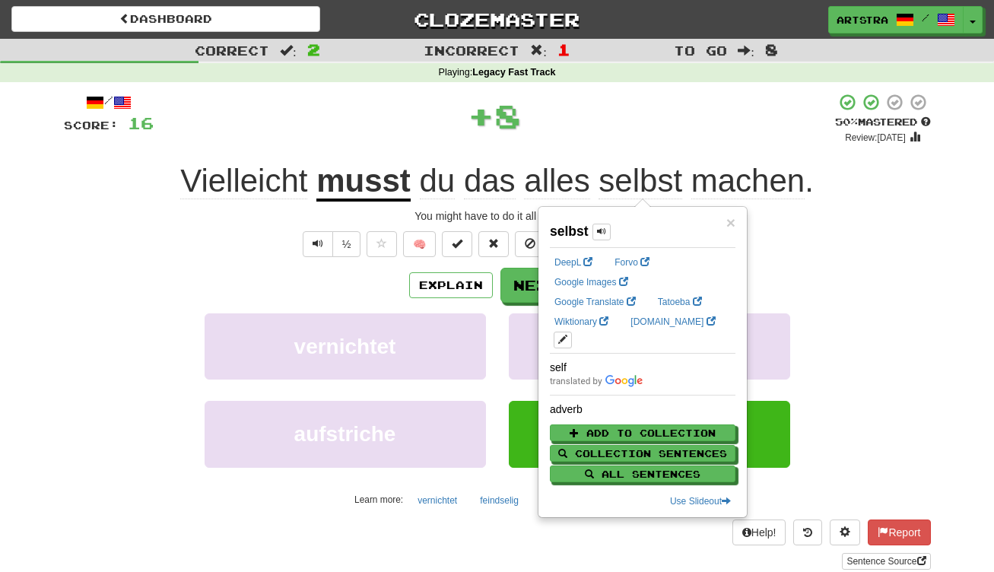
click at [741, 173] on span "machen" at bounding box center [747, 181] width 113 height 37
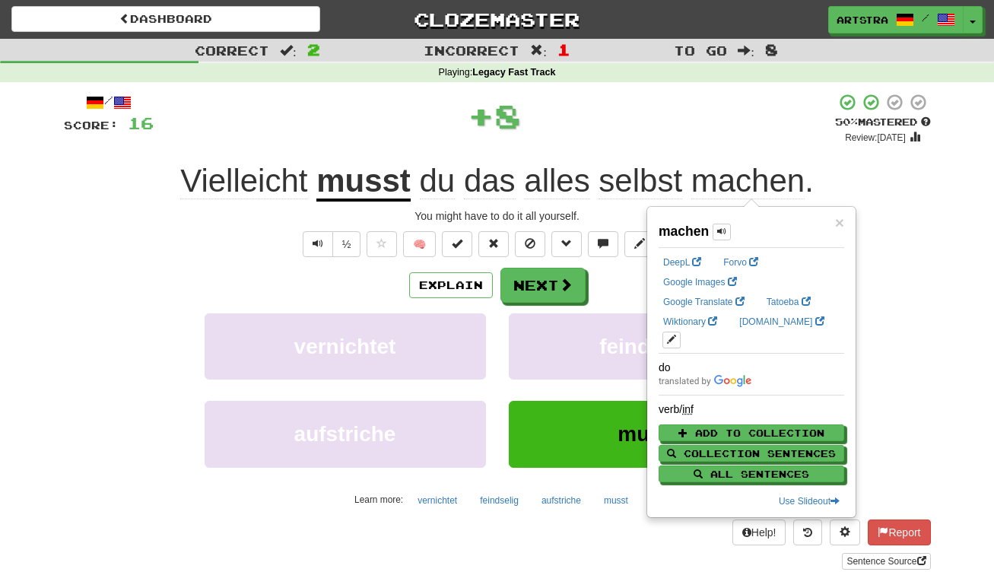
click at [609, 116] on div "+ 8" at bounding box center [494, 116] width 681 height 46
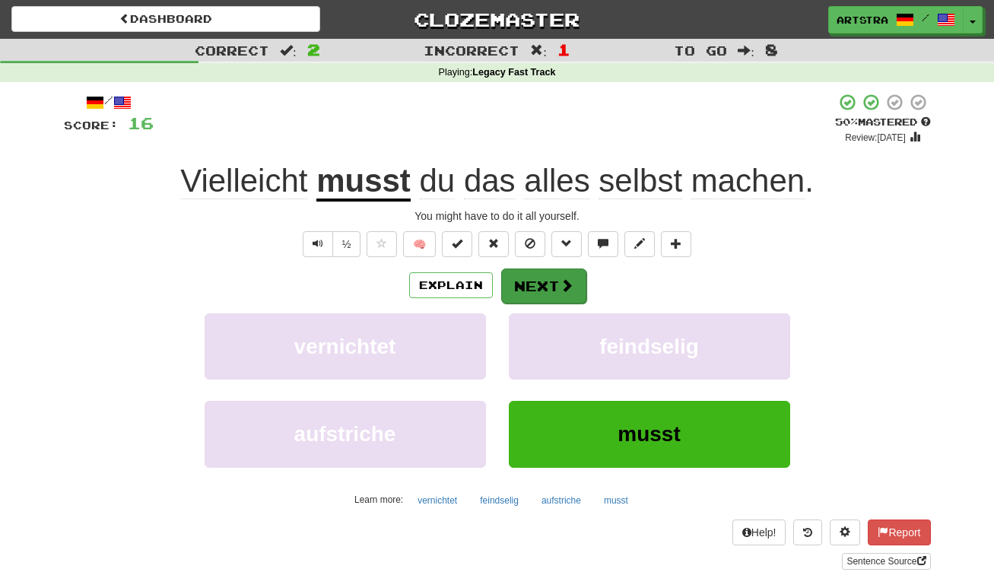
click at [561, 284] on span at bounding box center [567, 285] width 14 height 14
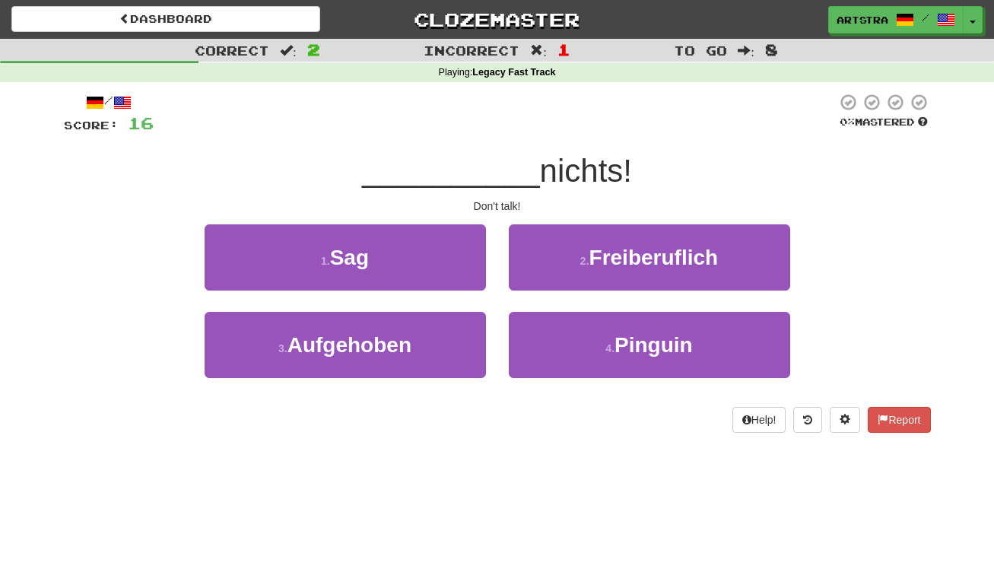
click at [427, 170] on span "__________" at bounding box center [451, 171] width 178 height 36
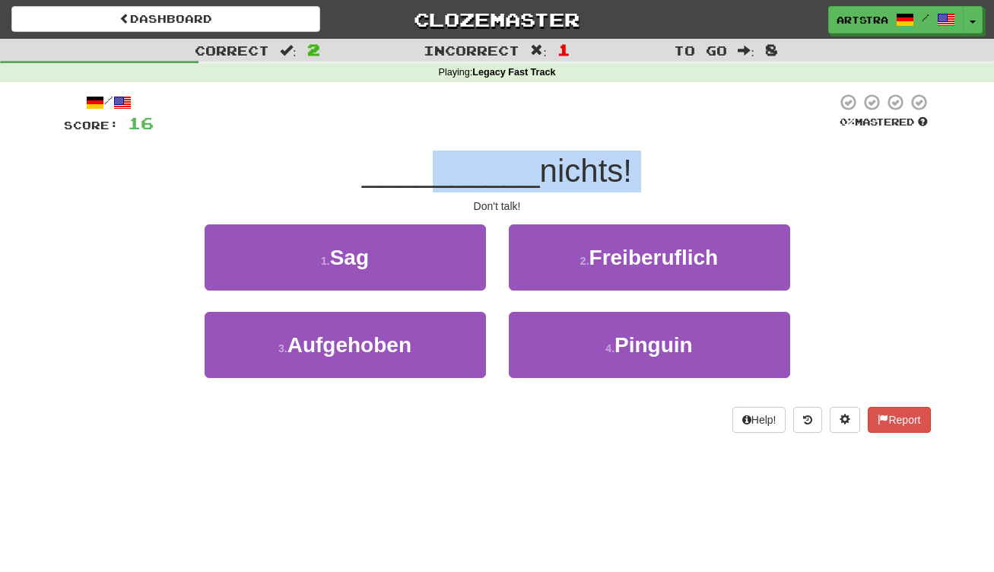
click at [434, 194] on div "/ Score: 16 0 % Mastered __________ nichts! Don't talk! 1 . Sag 2 . Freiberufli…" at bounding box center [497, 263] width 867 height 340
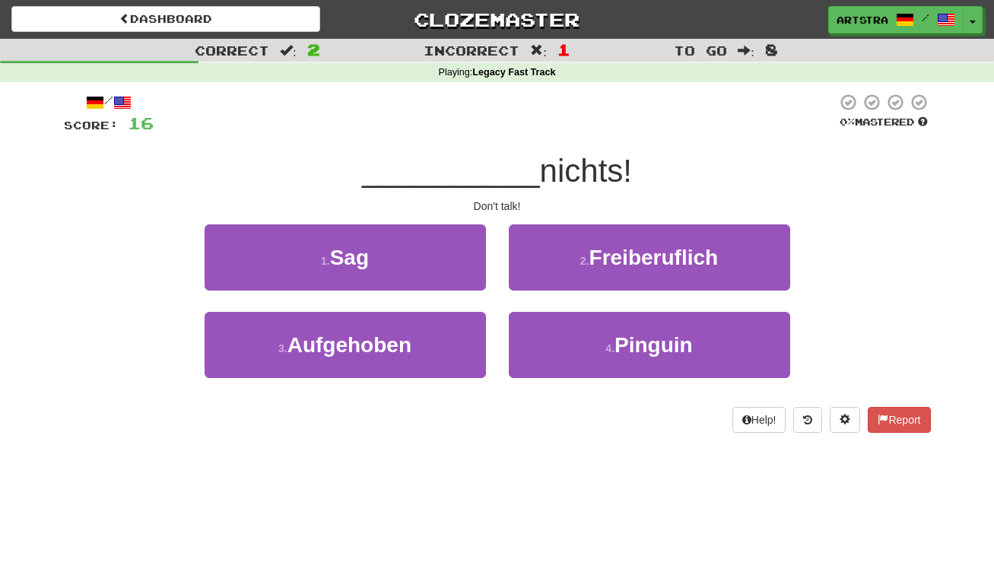
click at [434, 194] on div "/ Score: 16 0 % Mastered __________ nichts! Don't talk! 1 . Sag 2 . Freiberufli…" at bounding box center [497, 263] width 867 height 340
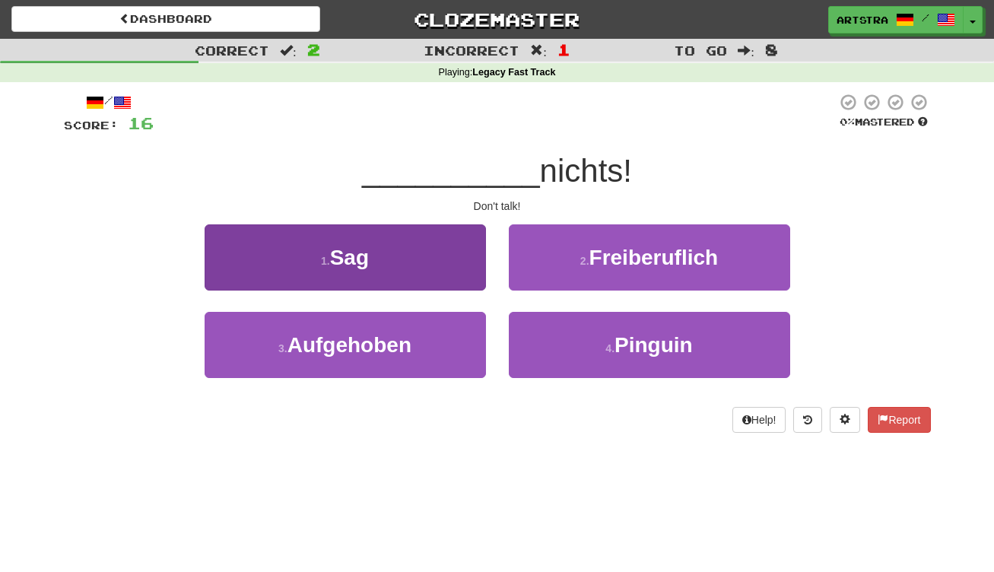
click at [433, 249] on button "1 . Sag" at bounding box center [345, 257] width 281 height 66
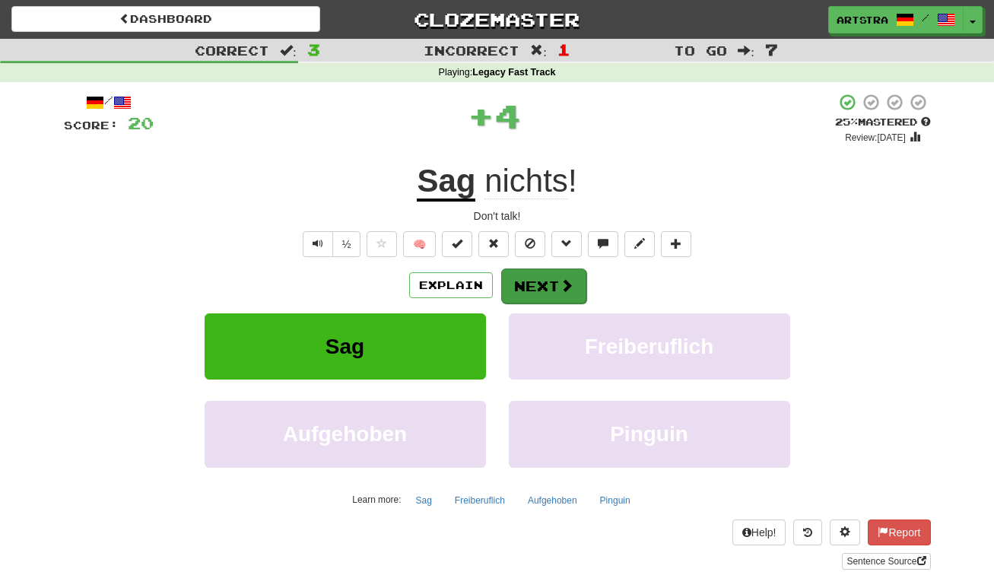
click at [530, 281] on button "Next" at bounding box center [543, 285] width 85 height 35
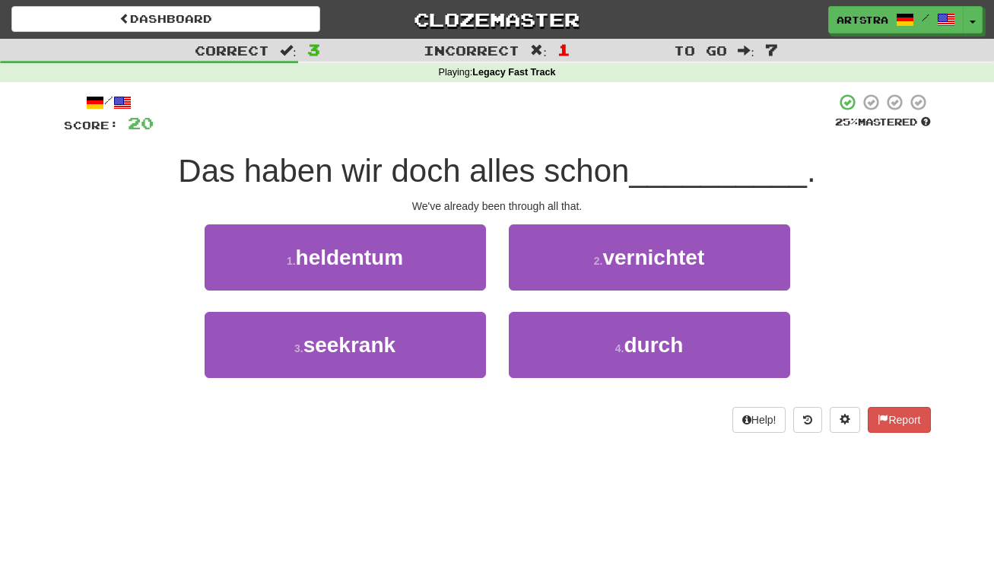
click at [494, 171] on span "Das haben wir doch alles schon" at bounding box center [403, 171] width 451 height 36
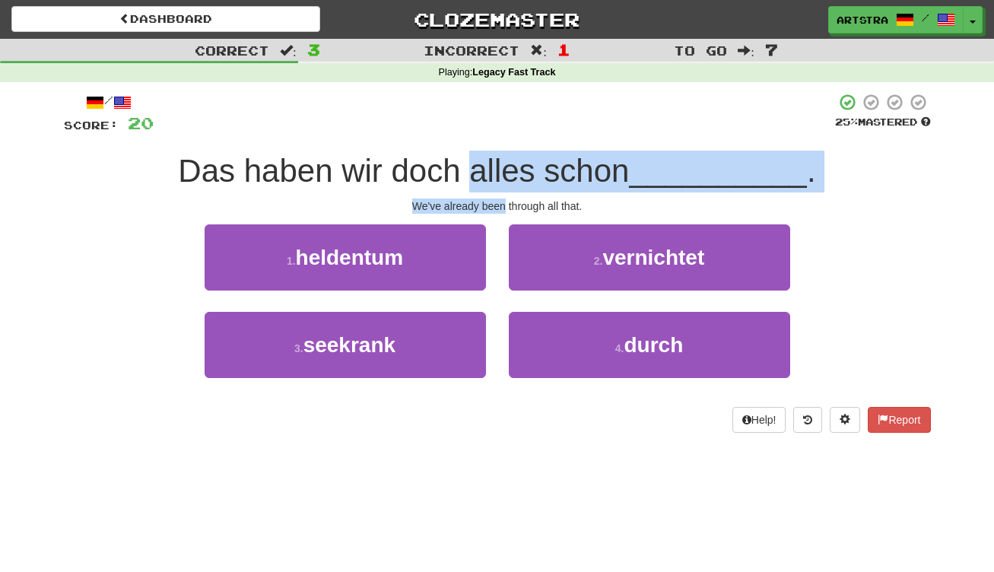
drag, startPoint x: 494, startPoint y: 171, endPoint x: 501, endPoint y: 199, distance: 29.0
click at [501, 199] on div "/ Score: 20 25 % Mastered Das haben wir doch alles schon __________ . We've alr…" at bounding box center [497, 263] width 867 height 340
click at [501, 199] on div "We've already been through all that." at bounding box center [497, 205] width 867 height 15
drag, startPoint x: 501, startPoint y: 199, endPoint x: 509, endPoint y: 169, distance: 31.4
click at [509, 169] on div "/ Score: 20 25 % Mastered Das haben wir doch alles schon __________ . We've alr…" at bounding box center [497, 263] width 867 height 340
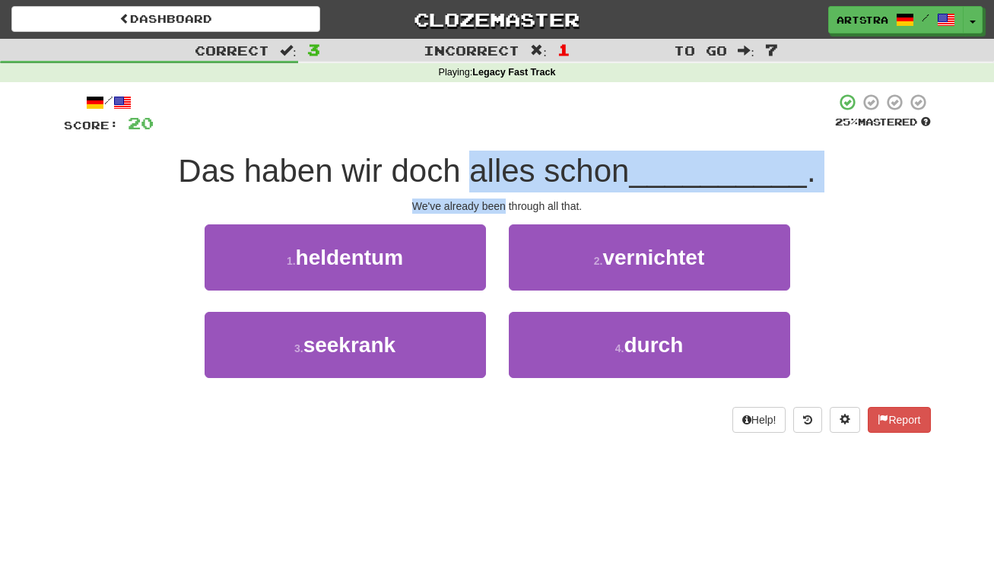
click at [509, 169] on span "Das haben wir doch alles schon" at bounding box center [403, 171] width 451 height 36
drag, startPoint x: 509, startPoint y: 169, endPoint x: 517, endPoint y: 211, distance: 43.4
click at [517, 211] on div "/ Score: 20 25 % Mastered Das haben wir doch alles schon __________ . We've alr…" at bounding box center [497, 263] width 867 height 340
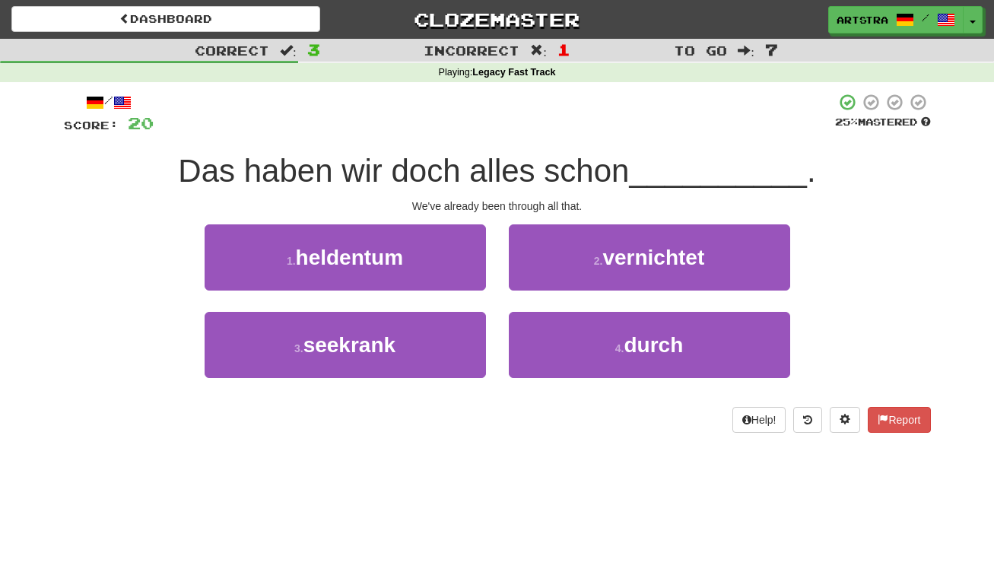
click at [519, 202] on div "We've already been through all that." at bounding box center [497, 205] width 867 height 15
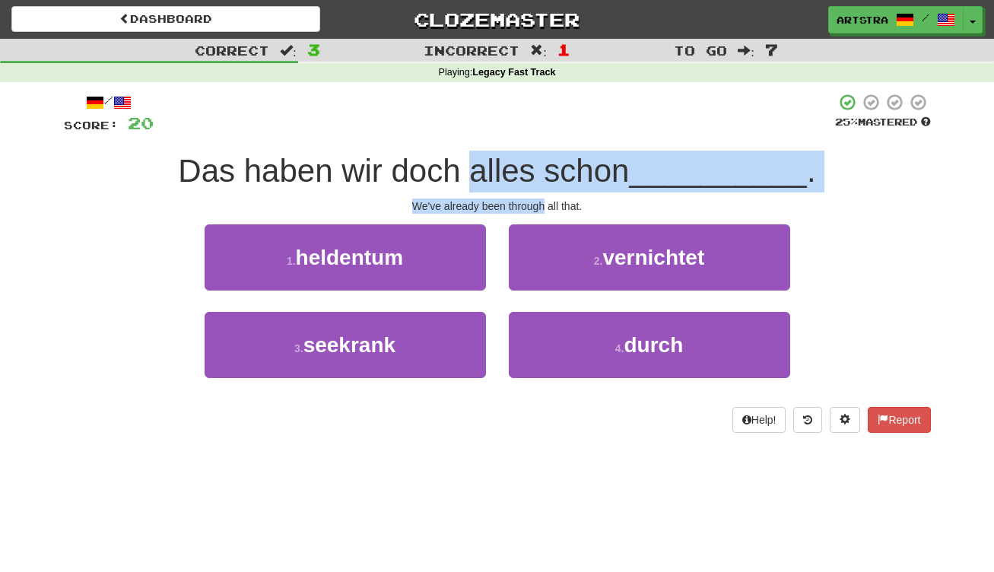
drag, startPoint x: 519, startPoint y: 202, endPoint x: 522, endPoint y: 160, distance: 41.9
click at [522, 160] on div "/ Score: 20 25 % Mastered Das haben wir doch alles schon __________ . We've alr…" at bounding box center [497, 263] width 867 height 340
click at [522, 160] on span "Das haben wir doch alles schon" at bounding box center [403, 171] width 451 height 36
drag, startPoint x: 522, startPoint y: 160, endPoint x: 520, endPoint y: 214, distance: 54.0
click at [520, 214] on div "/ Score: 20 25 % Mastered Das haben wir doch alles schon __________ . We've alr…" at bounding box center [497, 263] width 867 height 340
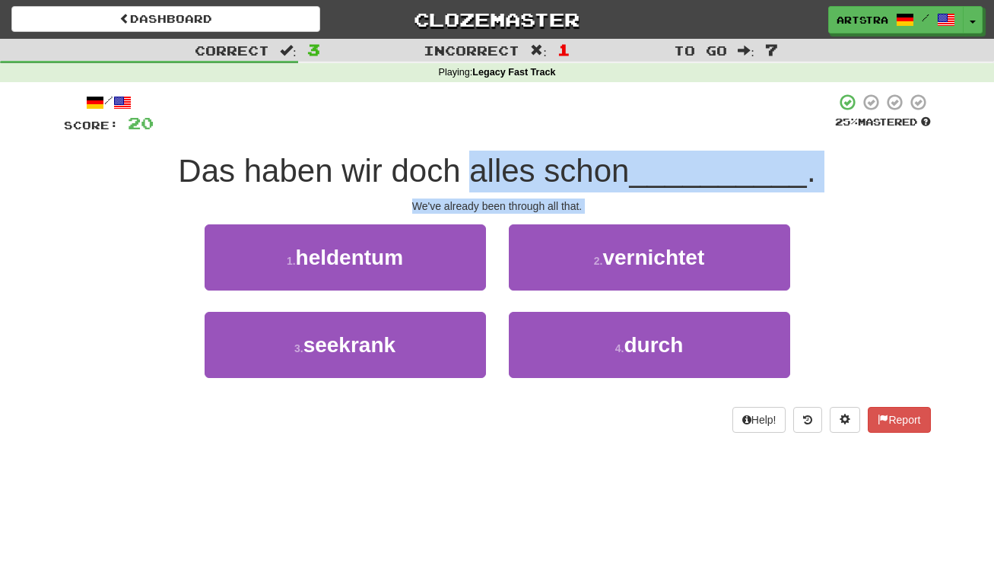
click at [520, 214] on div "/ Score: 20 25 % Mastered Das haben wir doch alles schon __________ . We've alr…" at bounding box center [497, 263] width 867 height 340
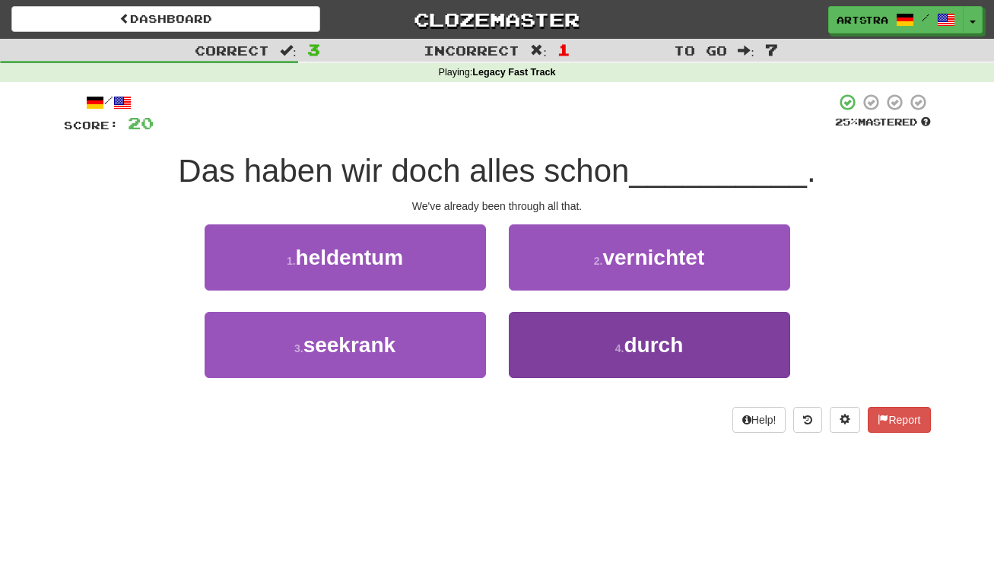
click at [648, 341] on span "durch" at bounding box center [653, 345] width 59 height 24
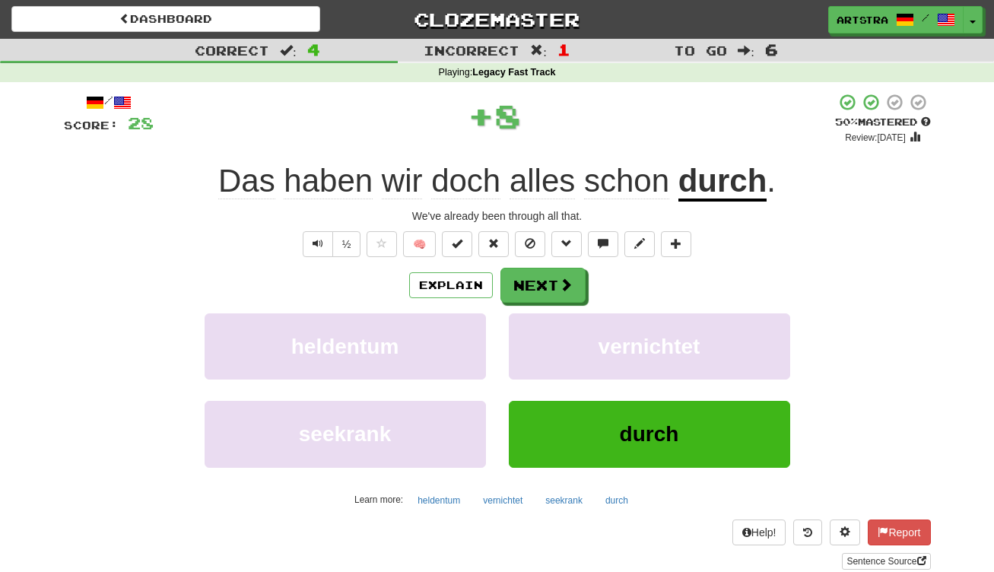
click at [732, 163] on u "durch" at bounding box center [722, 182] width 89 height 39
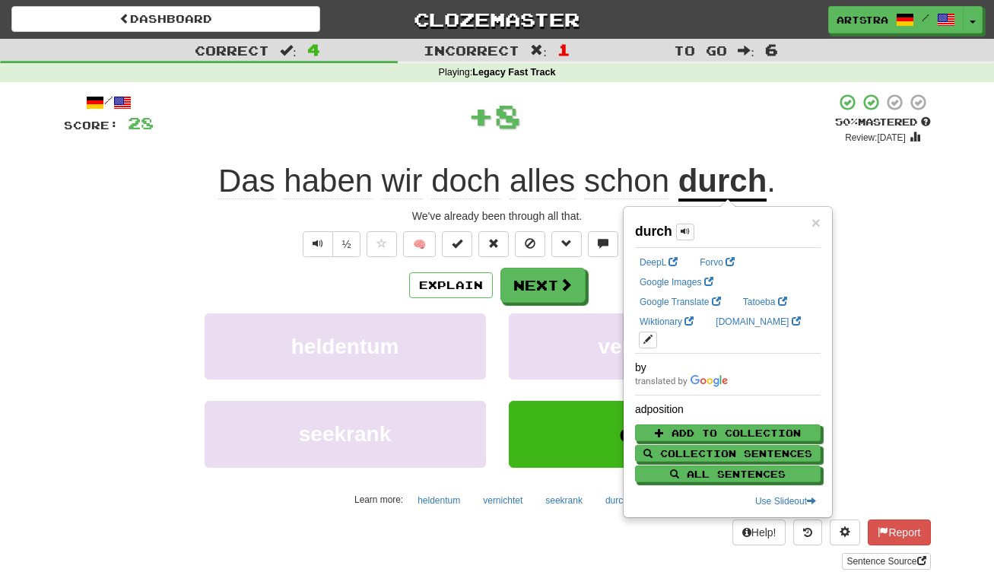
click at [294, 175] on span "haben" at bounding box center [328, 181] width 89 height 37
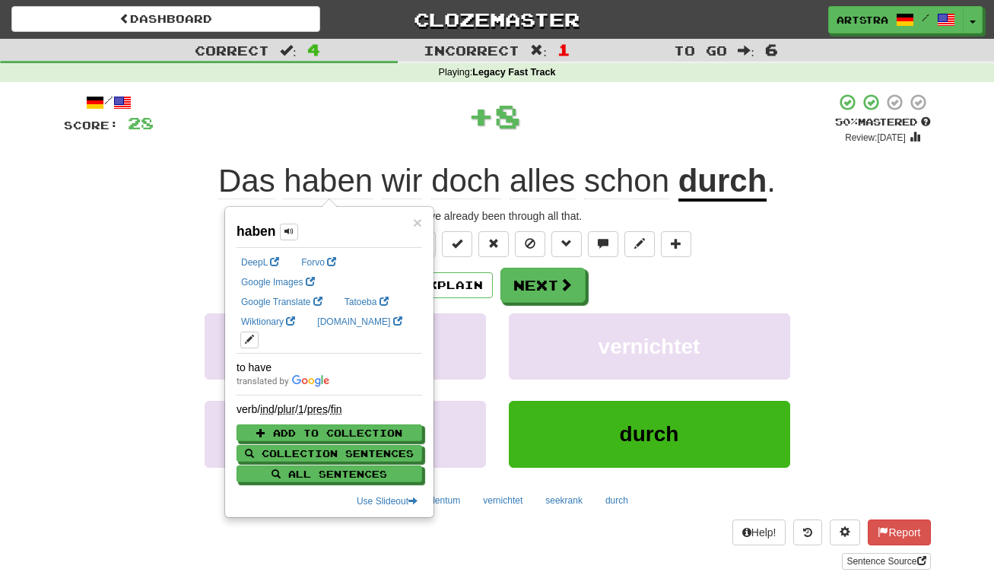
click at [732, 171] on u "durch" at bounding box center [722, 182] width 89 height 39
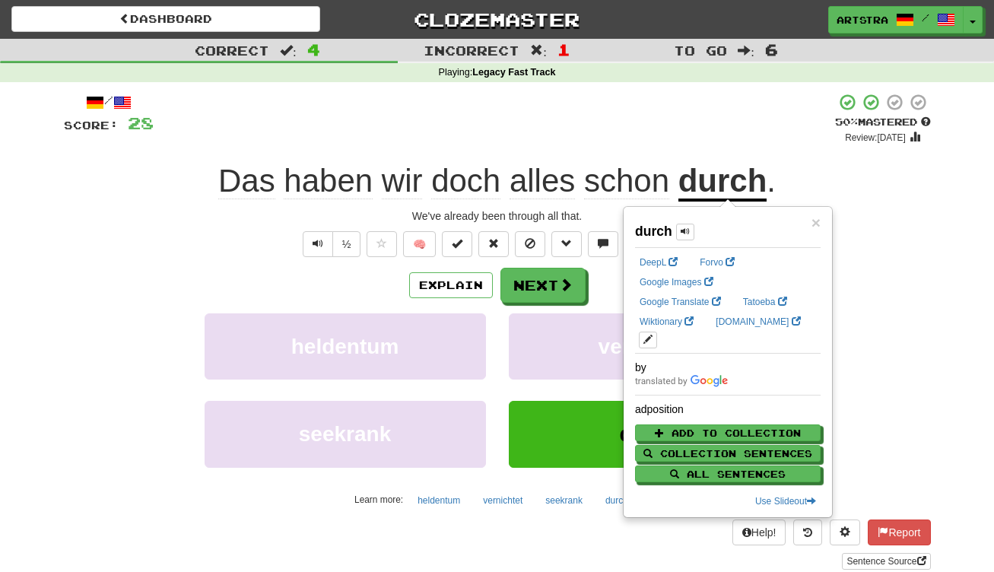
click at [654, 97] on div "+ 8" at bounding box center [494, 119] width 681 height 52
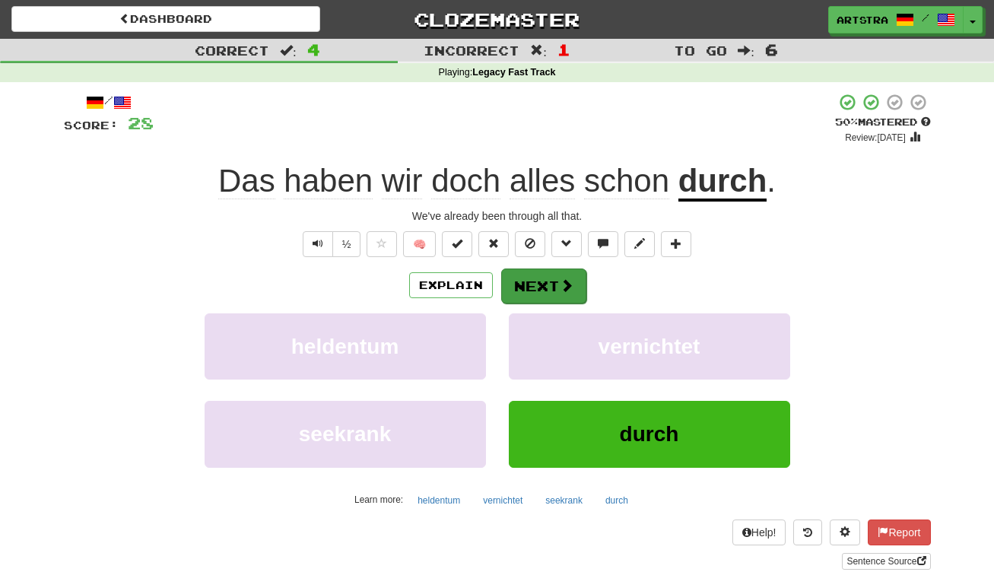
click at [543, 291] on button "Next" at bounding box center [543, 285] width 85 height 35
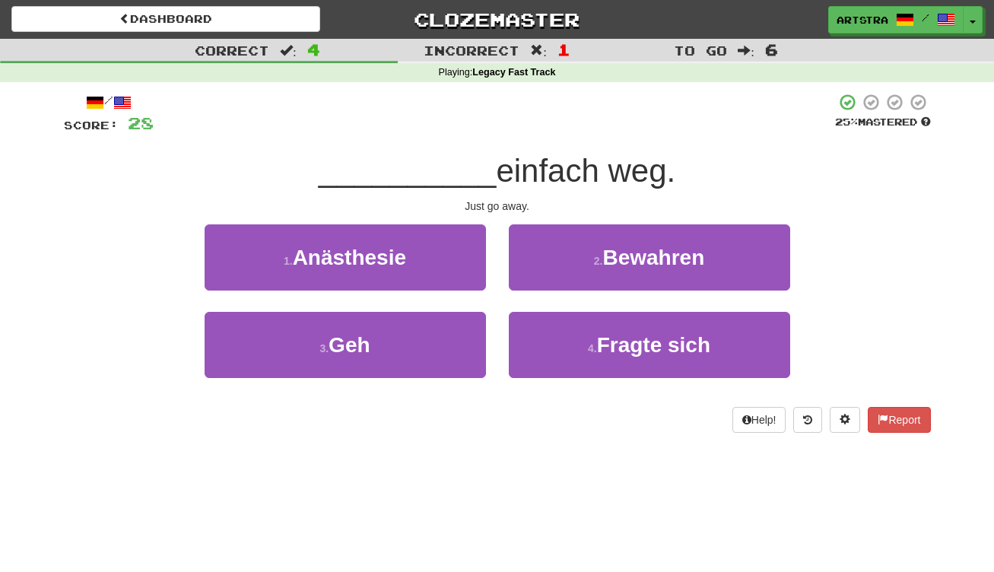
click at [467, 189] on div "__________ einfach weg." at bounding box center [497, 172] width 867 height 42
drag, startPoint x: 467, startPoint y: 189, endPoint x: 468, endPoint y: 197, distance: 8.5
click at [468, 197] on div "/ Score: 28 25 % Mastered __________ einfach weg. Just go away. 1 . Anästhesie …" at bounding box center [497, 263] width 867 height 340
click at [468, 198] on div "Just go away." at bounding box center [497, 205] width 867 height 15
click at [443, 376] on div "3 . Geh" at bounding box center [345, 355] width 304 height 87
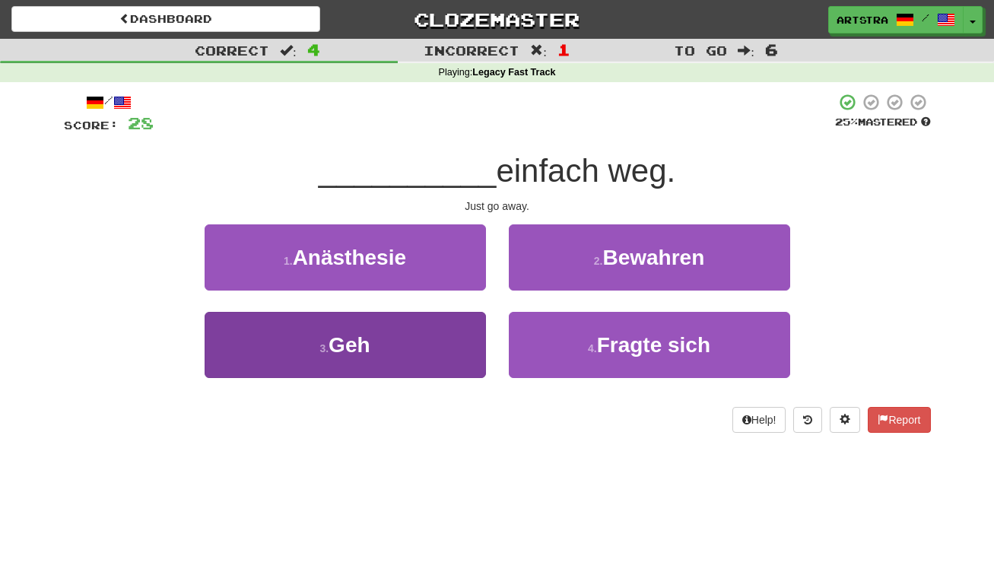
click at [443, 369] on button "3 . Geh" at bounding box center [345, 345] width 281 height 66
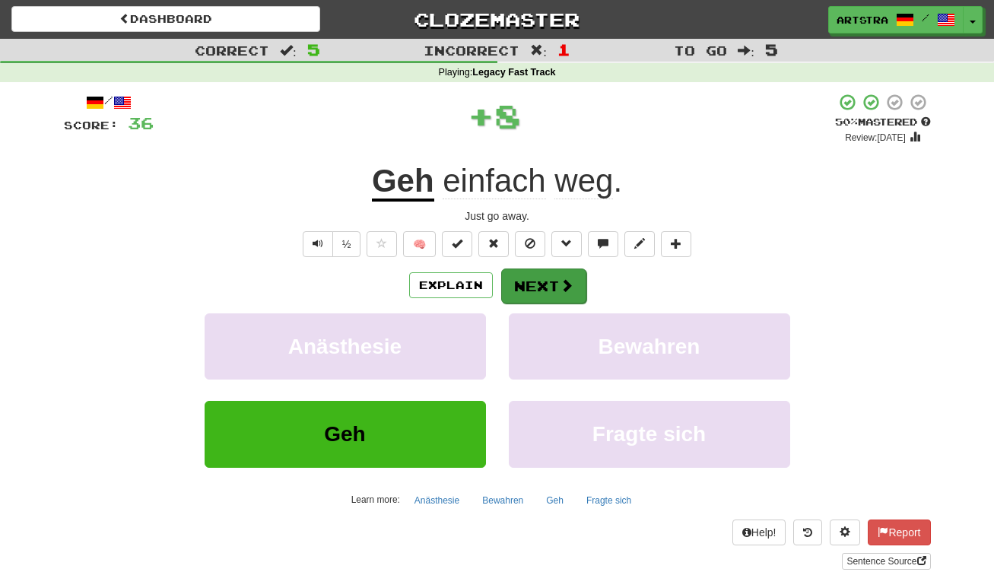
click at [561, 290] on span at bounding box center [567, 285] width 14 height 14
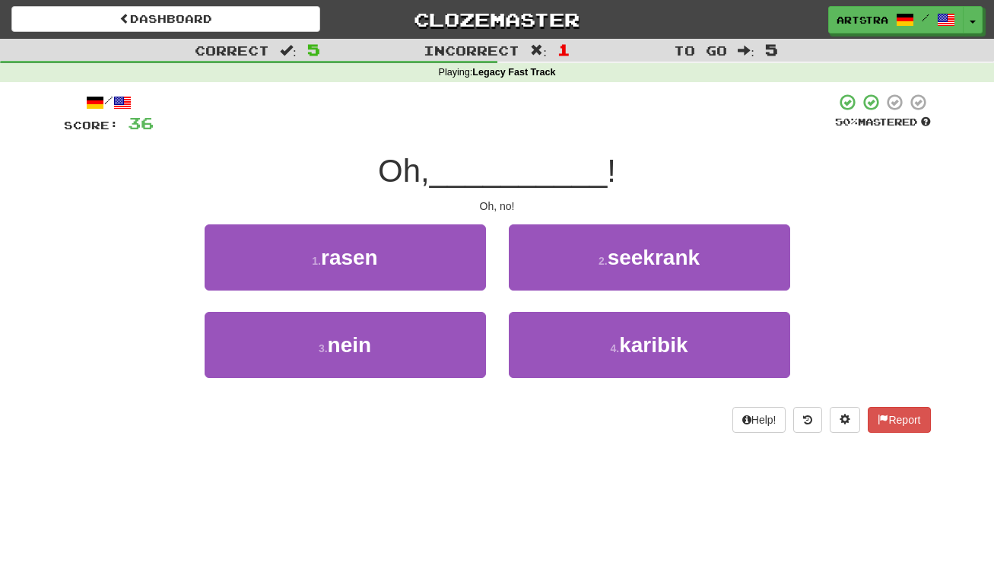
click at [522, 184] on span "__________" at bounding box center [519, 171] width 178 height 36
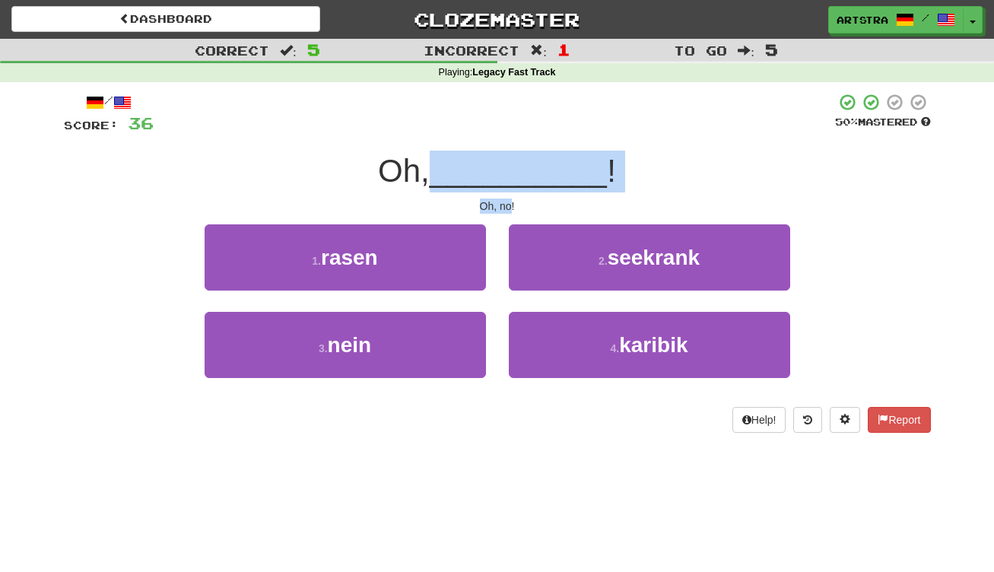
drag, startPoint x: 515, startPoint y: 192, endPoint x: 507, endPoint y: 208, distance: 17.7
click at [507, 208] on div "/ Score: 36 50 % Mastered Oh, __________ ! Oh, no! 1 . rasen 2 . seekrank 3 . n…" at bounding box center [497, 263] width 867 height 340
click at [507, 208] on div "Oh, no!" at bounding box center [497, 205] width 867 height 15
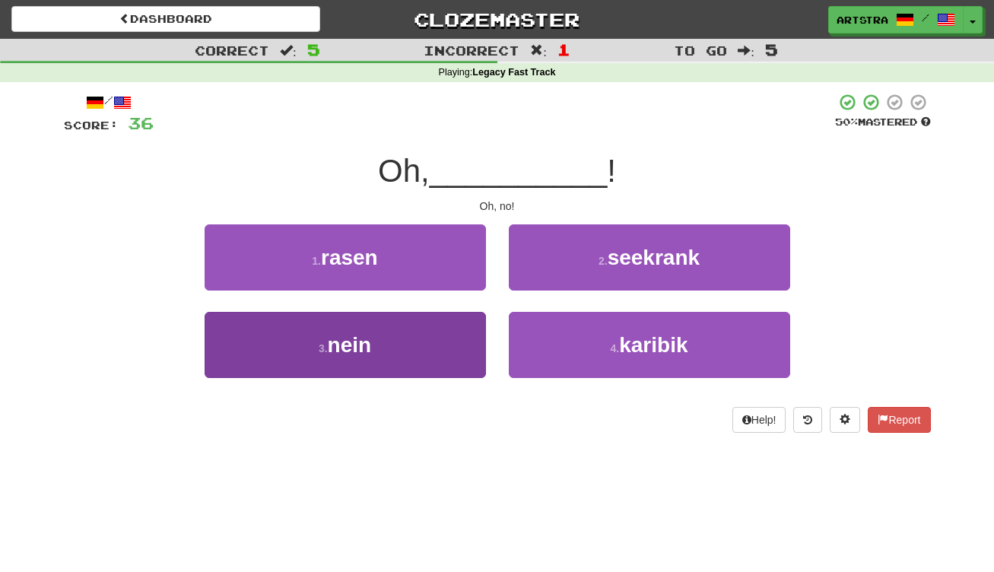
click at [383, 345] on button "3 . nein" at bounding box center [345, 345] width 281 height 66
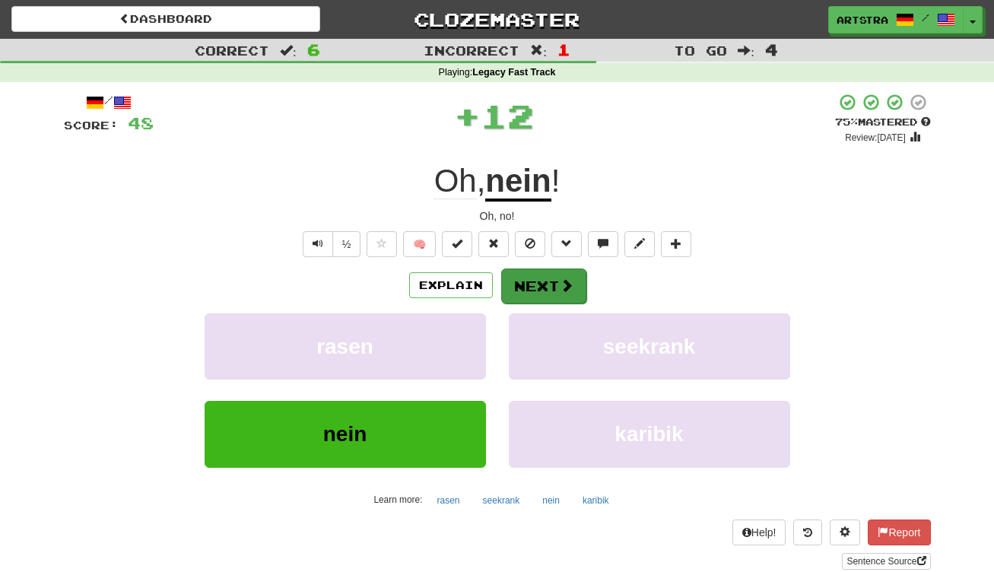
click at [535, 280] on button "Next" at bounding box center [543, 285] width 85 height 35
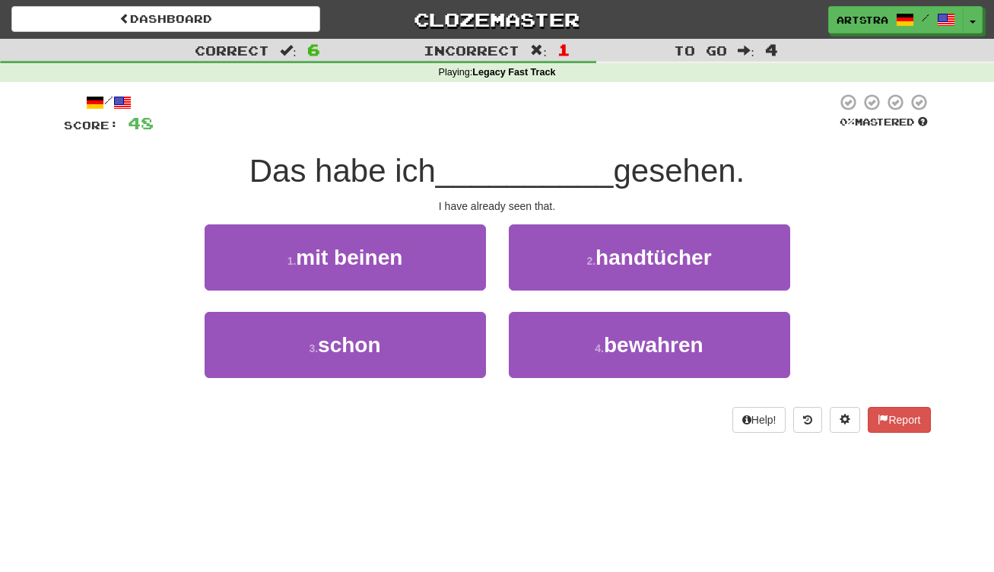
click at [489, 169] on span "__________" at bounding box center [525, 171] width 178 height 36
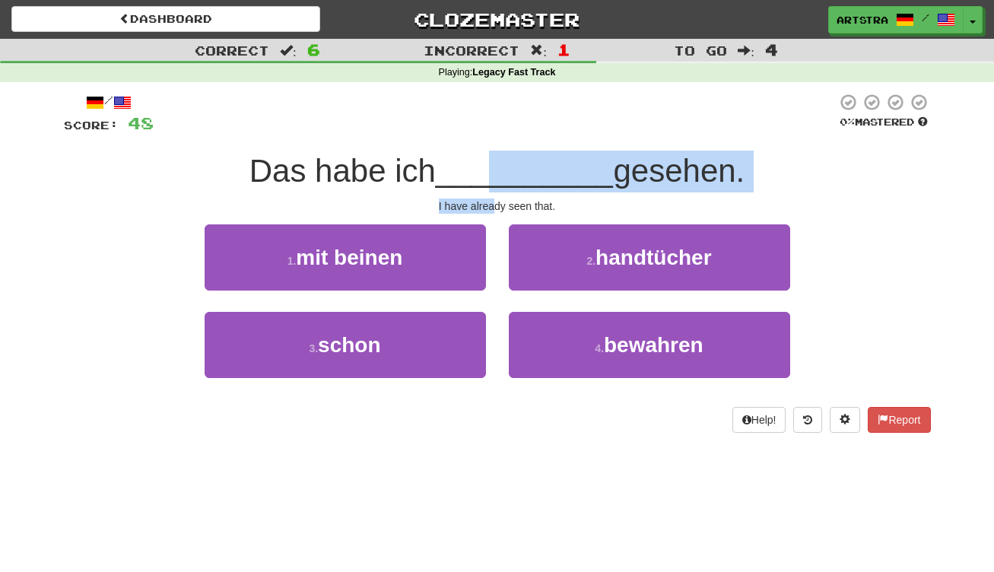
click at [494, 198] on div "/ Score: 48 0 % Mastered Das habe ich __________ gesehen. I have already seen t…" at bounding box center [497, 263] width 867 height 340
click at [494, 198] on div "I have already seen that." at bounding box center [497, 205] width 867 height 15
drag, startPoint x: 487, startPoint y: 198, endPoint x: 483, endPoint y: 183, distance: 15.7
click at [483, 183] on div "/ Score: 48 0 % Mastered Das habe ich __________ gesehen. I have already seen t…" at bounding box center [497, 263] width 867 height 340
click at [483, 183] on span "__________" at bounding box center [525, 171] width 178 height 36
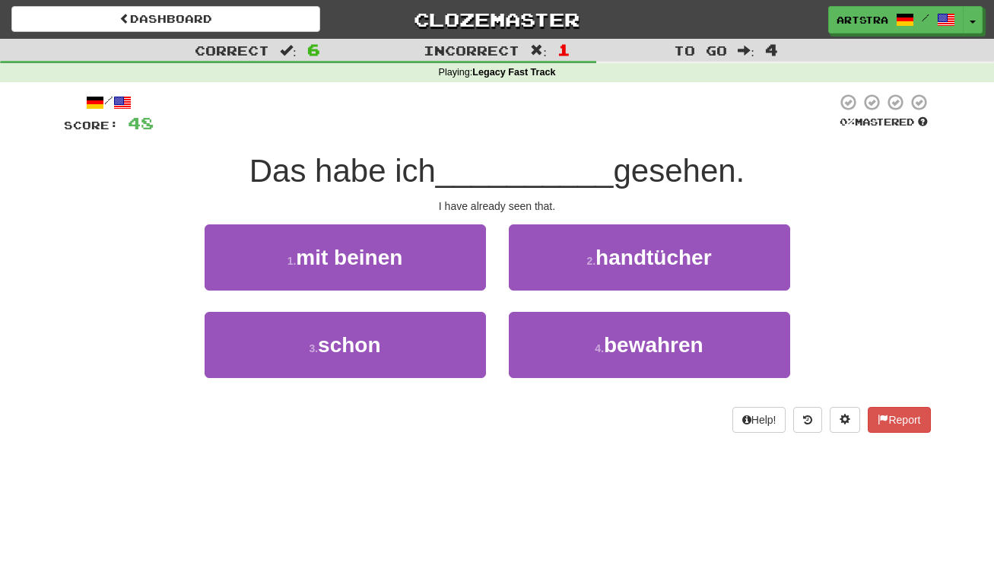
click at [410, 376] on div "3 . schon" at bounding box center [345, 355] width 304 height 87
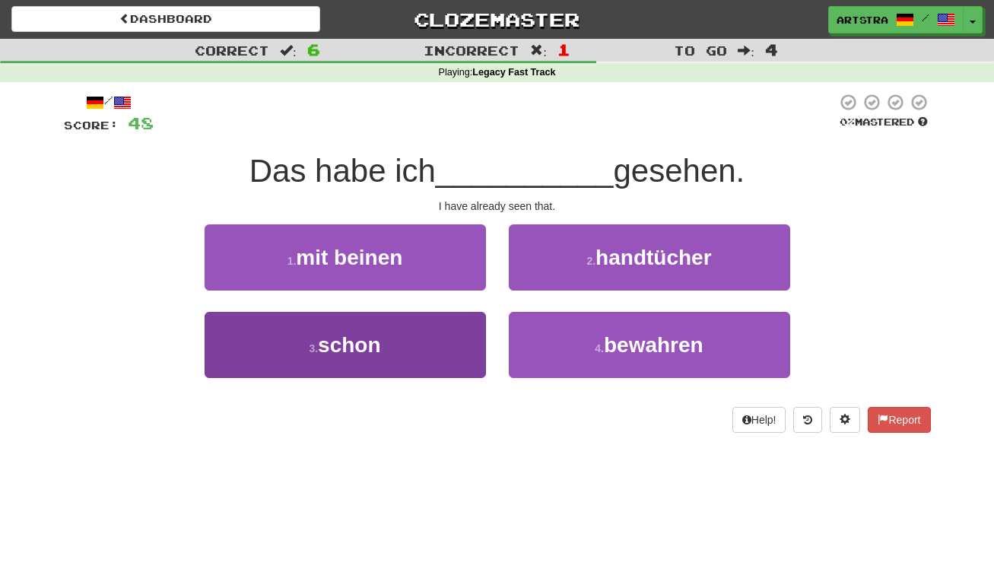
click at [437, 362] on button "3 . schon" at bounding box center [345, 345] width 281 height 66
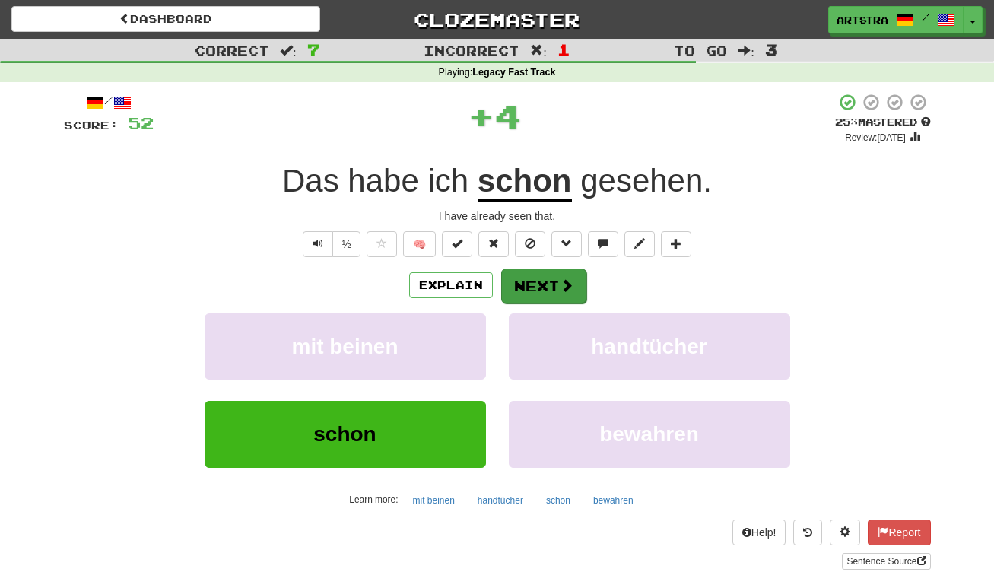
click at [554, 281] on button "Next" at bounding box center [543, 285] width 85 height 35
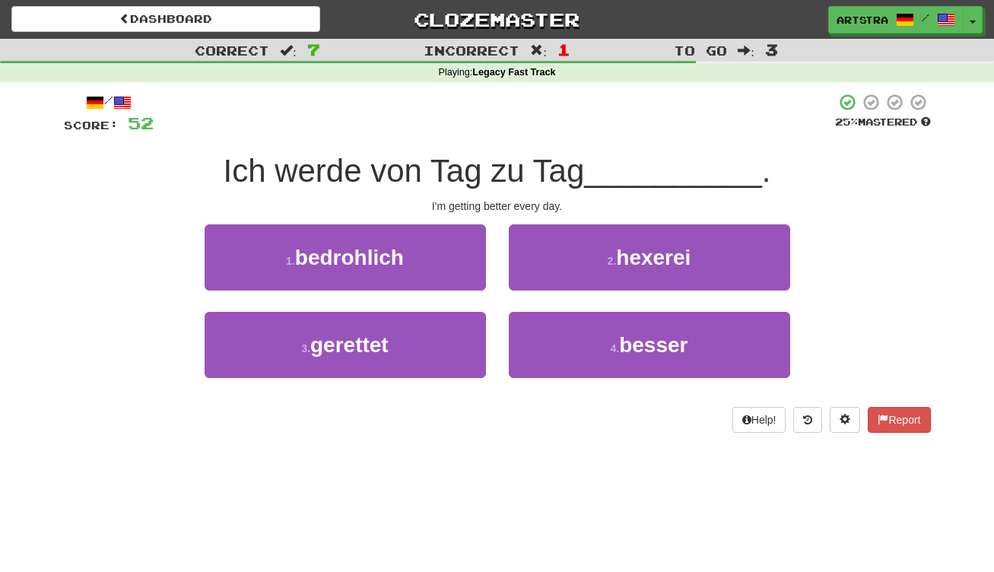
click at [479, 158] on span "Ich werde von Tag zu Tag" at bounding box center [403, 171] width 361 height 36
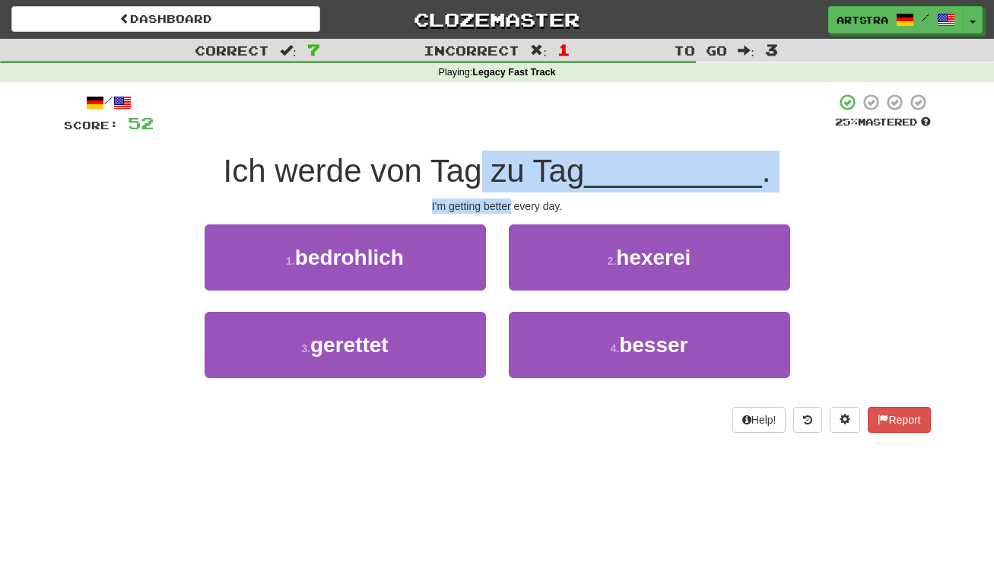
drag, startPoint x: 479, startPoint y: 158, endPoint x: 505, endPoint y: 201, distance: 49.8
click at [505, 201] on div "/ Score: 52 25 % Mastered Ich werde von Tag zu Tag __________ . I'm getting bet…" at bounding box center [497, 263] width 867 height 340
click at [505, 201] on div "I'm getting better every day." at bounding box center [497, 205] width 867 height 15
drag, startPoint x: 505, startPoint y: 201, endPoint x: 491, endPoint y: 167, distance: 36.9
click at [491, 167] on div "/ Score: 52 25 % Mastered Ich werde von Tag zu Tag __________ . I'm getting bet…" at bounding box center [497, 263] width 867 height 340
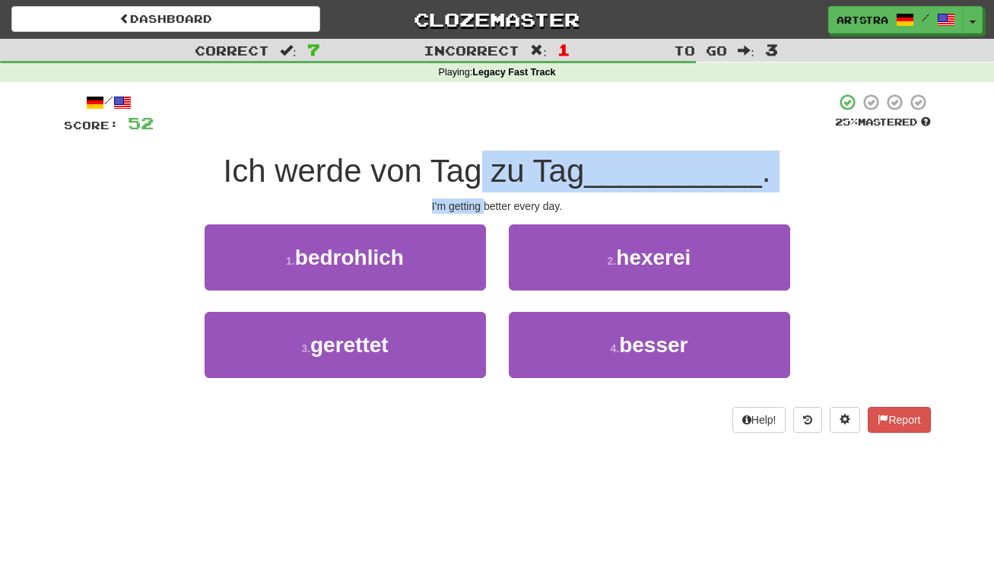
click at [491, 167] on span "Ich werde von Tag zu Tag" at bounding box center [403, 171] width 361 height 36
drag, startPoint x: 491, startPoint y: 167, endPoint x: 489, endPoint y: 208, distance: 41.9
click at [489, 208] on div "/ Score: 52 25 % Mastered Ich werde von Tag zu Tag __________ . I'm getting bet…" at bounding box center [497, 263] width 867 height 340
click at [489, 208] on div "I'm getting better every day." at bounding box center [497, 205] width 867 height 15
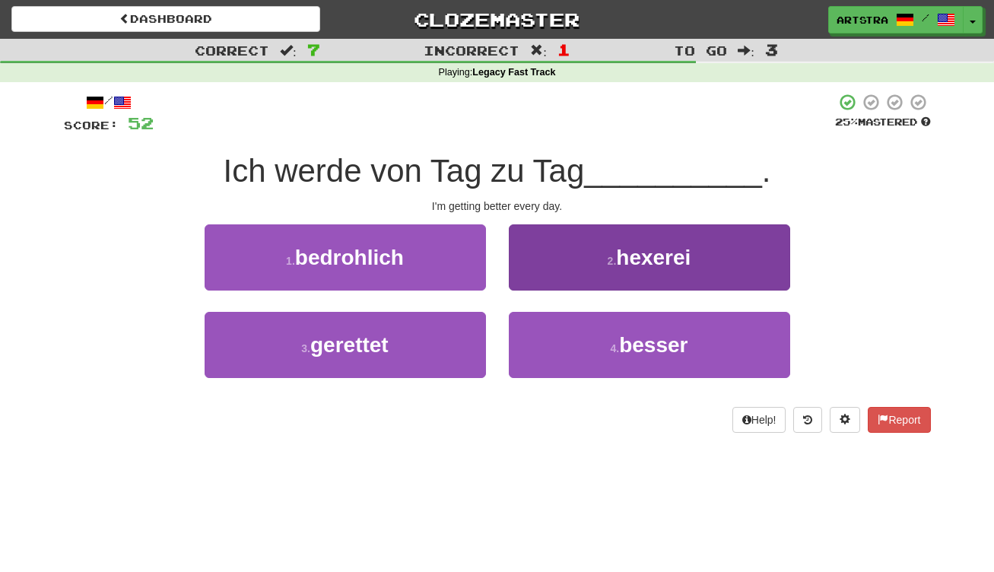
click at [643, 353] on span "besser" at bounding box center [653, 345] width 68 height 24
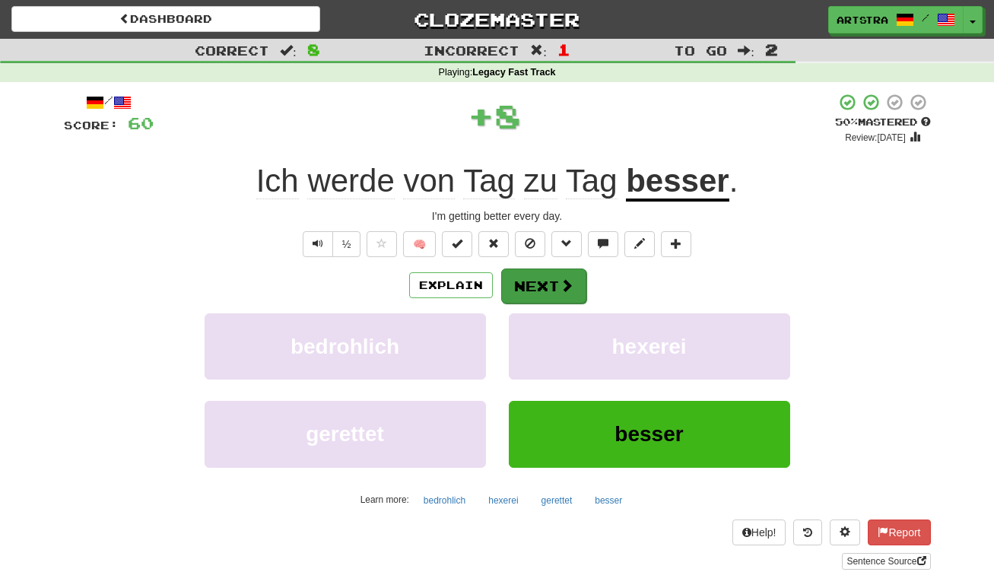
click at [552, 272] on button "Next" at bounding box center [543, 285] width 85 height 35
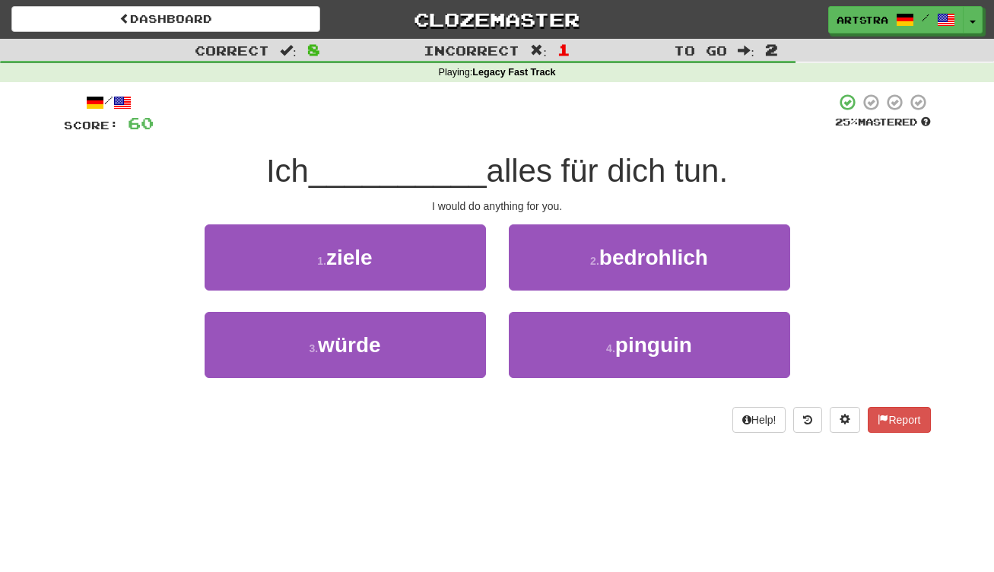
click at [503, 155] on span "alles für dich tun." at bounding box center [608, 171] width 242 height 36
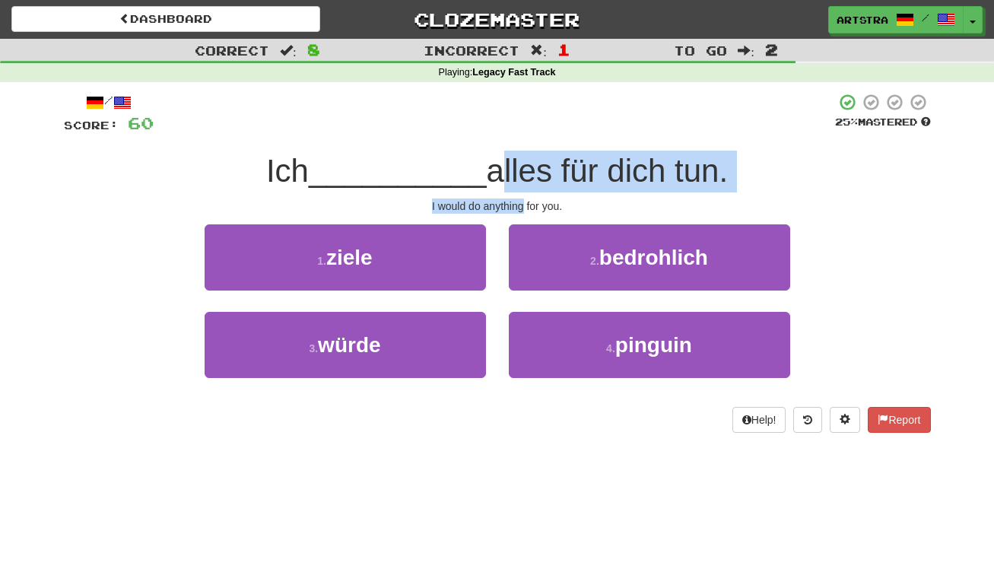
drag, startPoint x: 503, startPoint y: 155, endPoint x: 512, endPoint y: 198, distance: 43.6
click at [513, 198] on div "/ Score: 60 25 % Mastered Ich __________ alles für dich tun. I would do anythin…" at bounding box center [497, 263] width 867 height 340
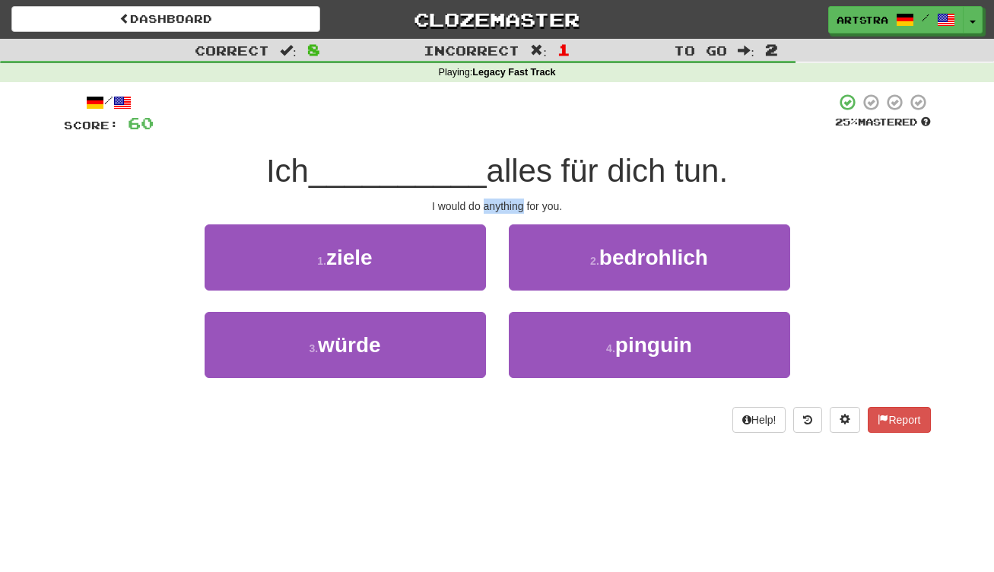
click at [512, 198] on div "I would do anything for you." at bounding box center [497, 205] width 867 height 15
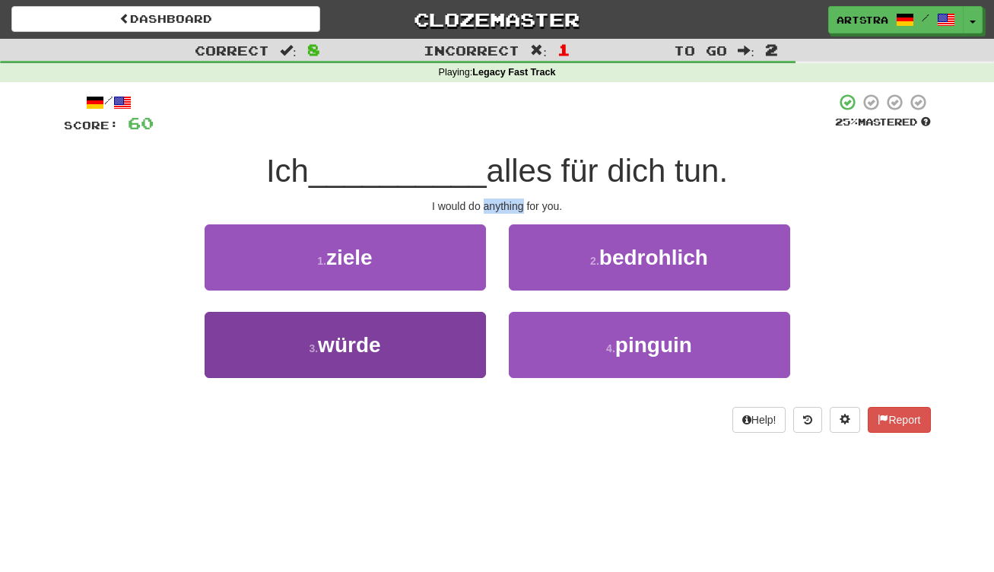
click at [387, 367] on button "3 . würde" at bounding box center [345, 345] width 281 height 66
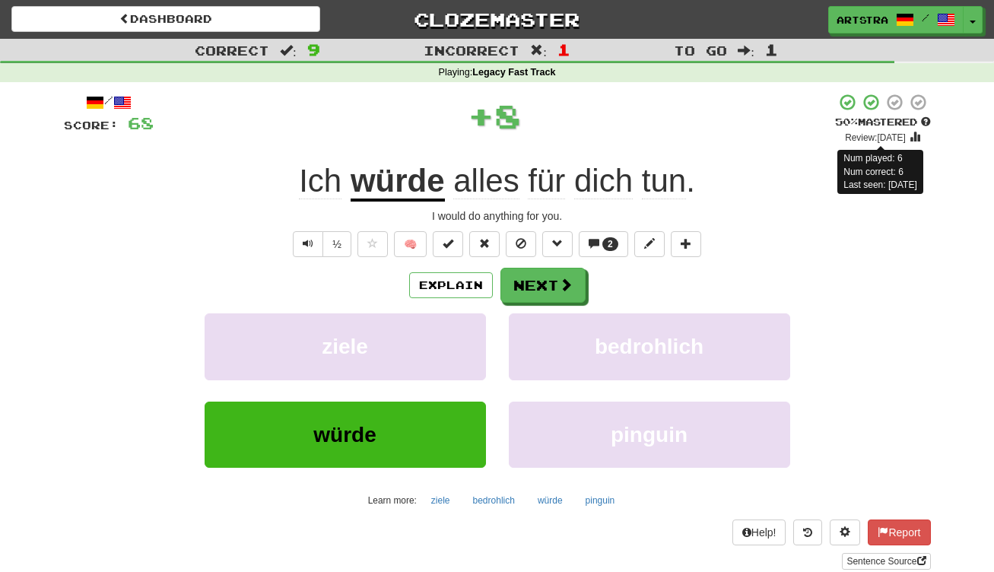
click at [856, 130] on div "Review: 2025-08-30" at bounding box center [883, 136] width 96 height 15
click at [984, 25] on div "Artstra / Toggle Dropdown Dashboard Leaderboard Activity Feed Notifications Pro…" at bounding box center [828, 19] width 332 height 27
click at [977, 24] on button "Toggle Dropdown" at bounding box center [974, 20] width 20 height 27
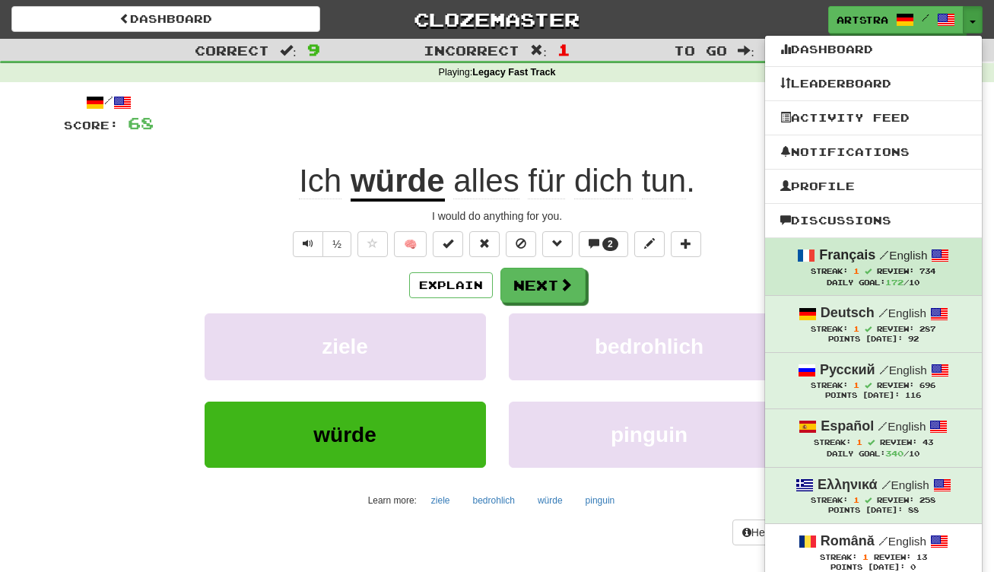
click at [912, 246] on div "Français / English" at bounding box center [873, 256] width 186 height 20
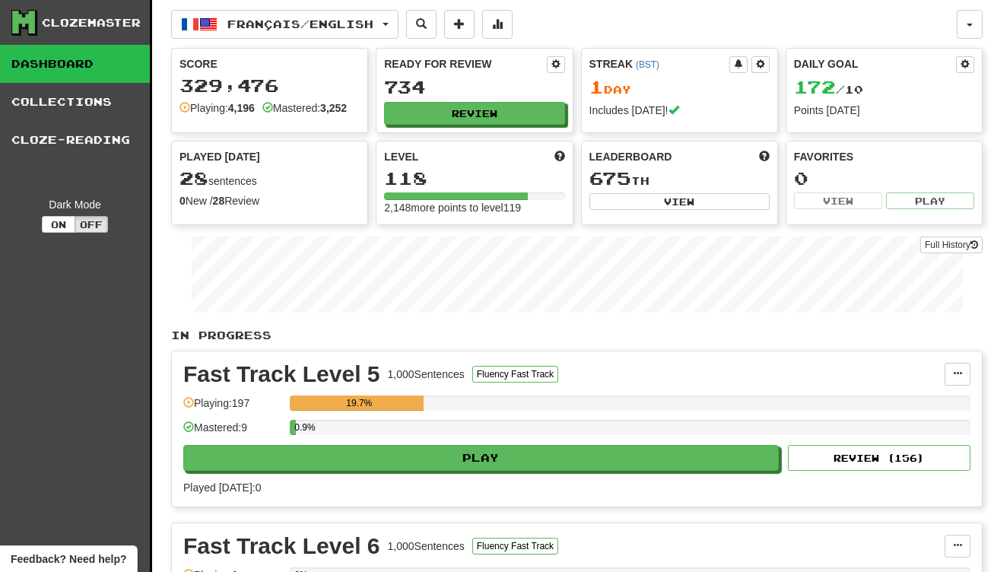
click at [450, 475] on div "Fast Track Level 5 1,000 Sentences Fluency Fast Track Manage Sentences Unpin fr…" at bounding box center [577, 428] width 810 height 155
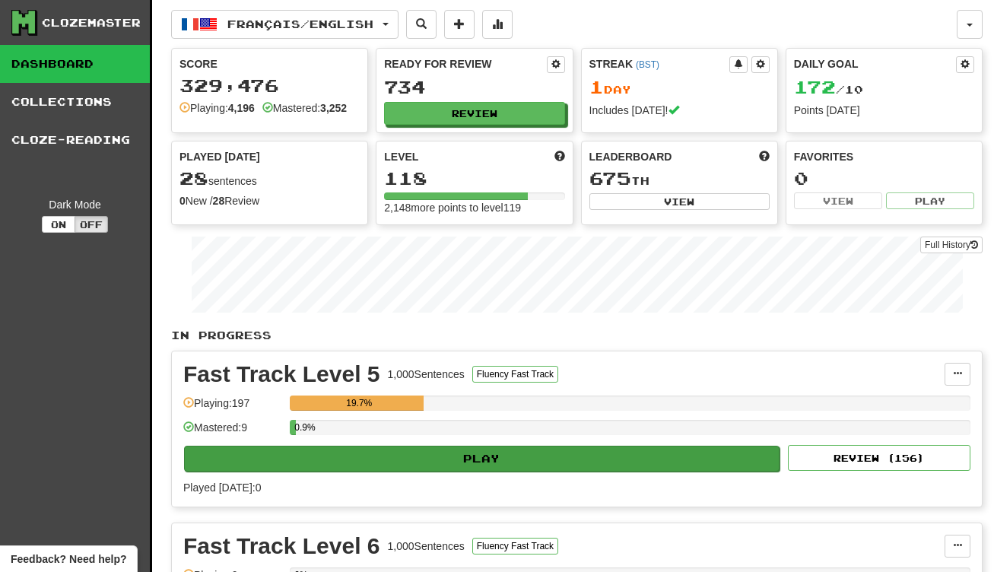
click at [454, 466] on button "Play" at bounding box center [481, 459] width 595 height 26
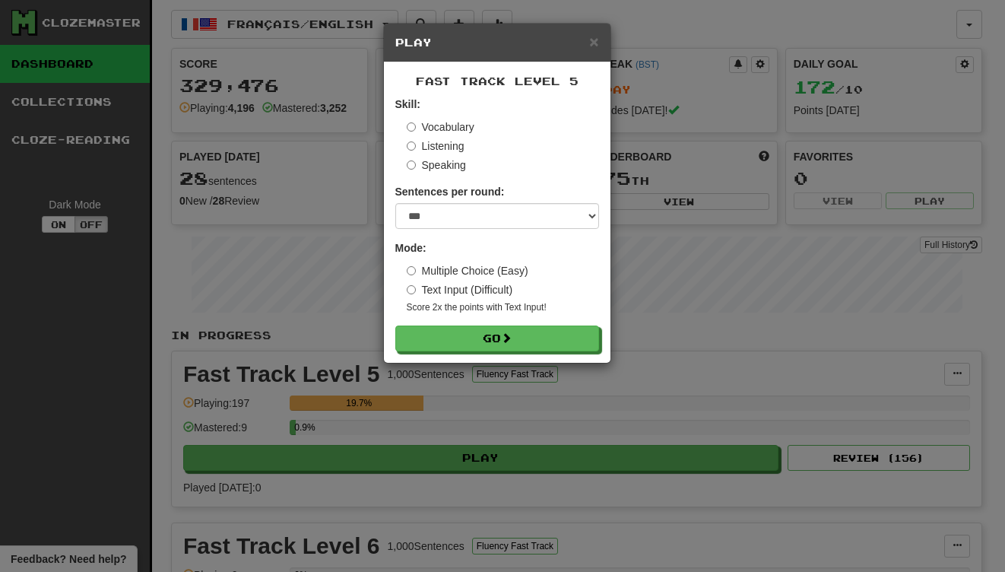
click at [701, 56] on div "× Play Fast Track Level 5 Skill: Vocabulary Listening Speaking Sentences per ro…" at bounding box center [502, 286] width 1005 height 572
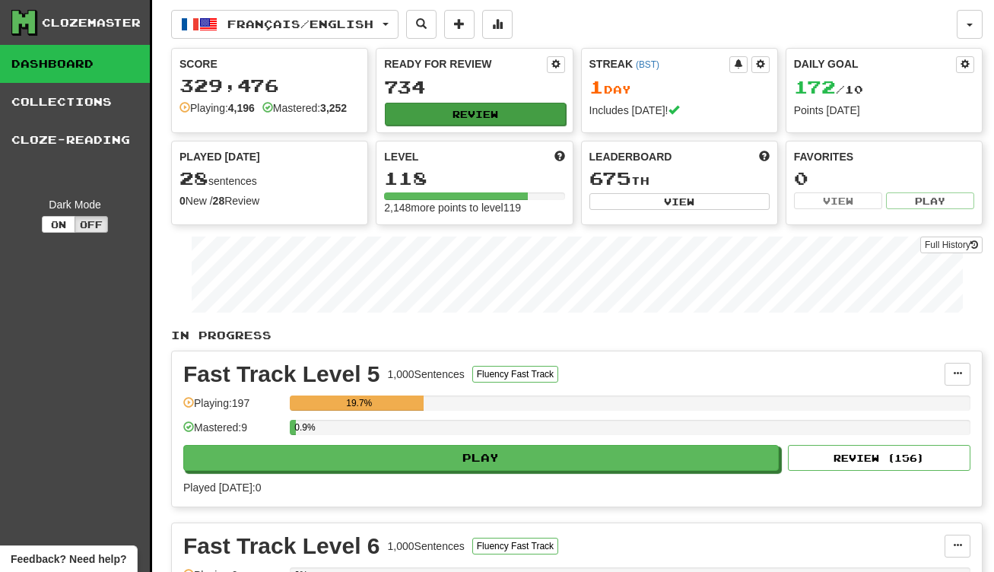
click at [486, 118] on button "Review" at bounding box center [475, 114] width 180 height 23
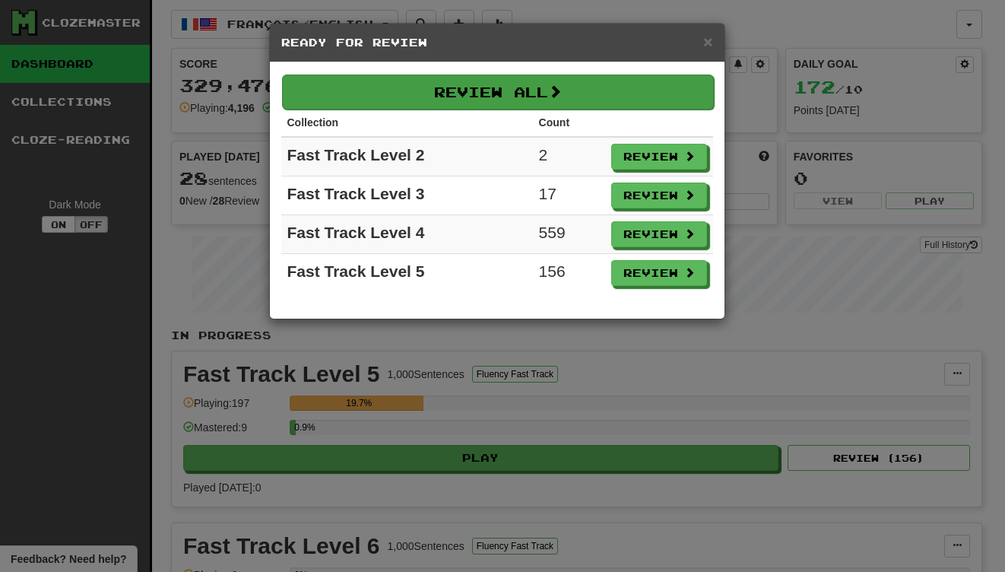
click at [503, 103] on button "Review All" at bounding box center [498, 92] width 432 height 35
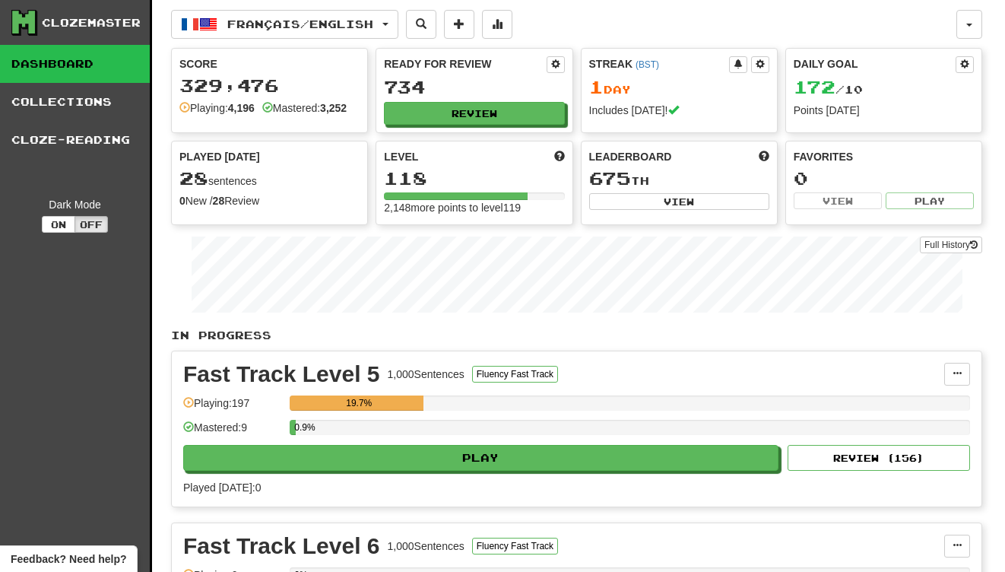
select select "***"
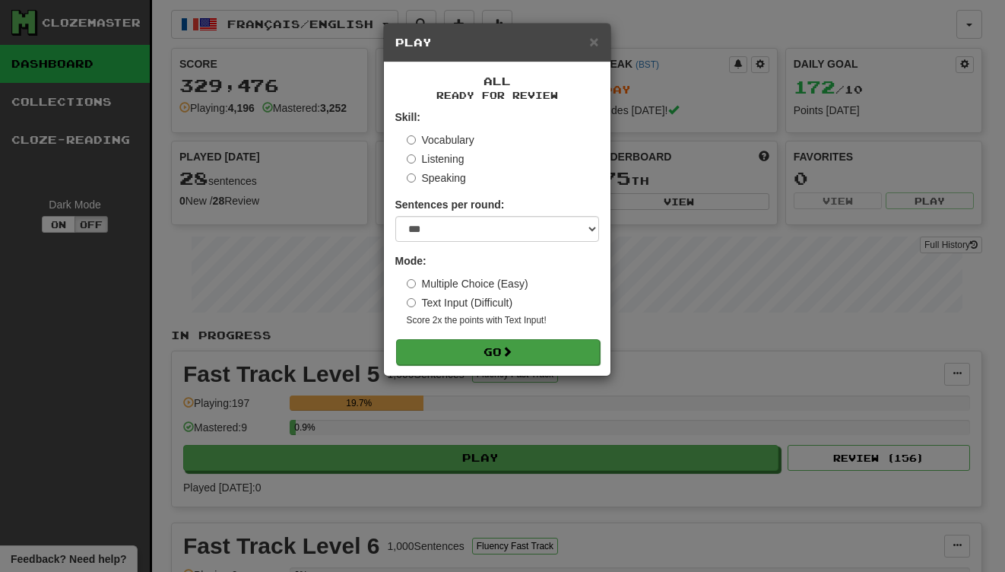
click at [554, 349] on button "Go" at bounding box center [498, 352] width 204 height 26
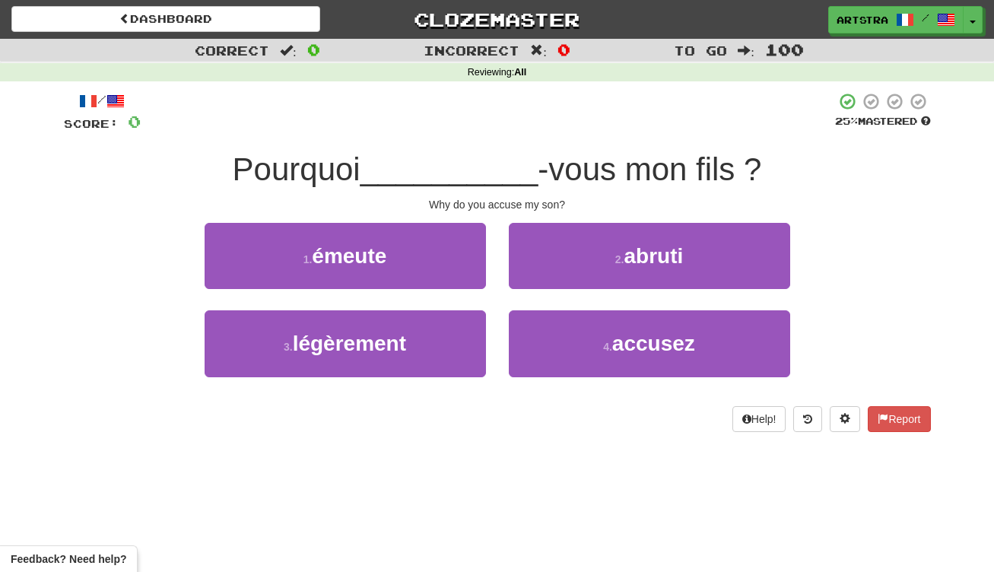
click at [493, 133] on div "/ Score: 0 25 % Mastered Pourquoi __________ -vous mon fils ? Why do you accuse…" at bounding box center [497, 262] width 867 height 340
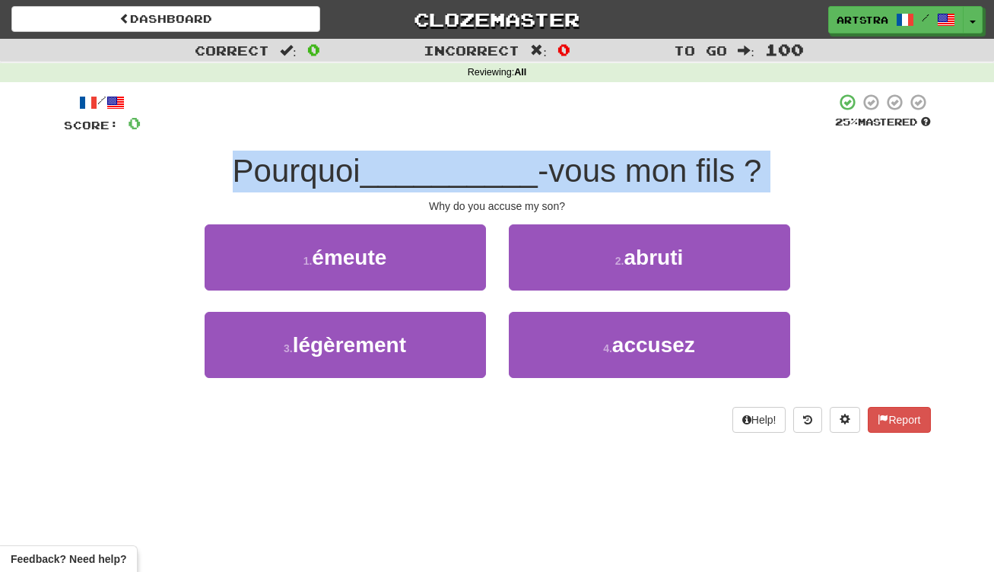
drag, startPoint x: 500, startPoint y: 208, endPoint x: 501, endPoint y: 193, distance: 15.2
click at [501, 193] on div "/ Score: 0 25 % Mastered Pourquoi __________ -vous mon fils ? Why do you accuse…" at bounding box center [497, 263] width 867 height 340
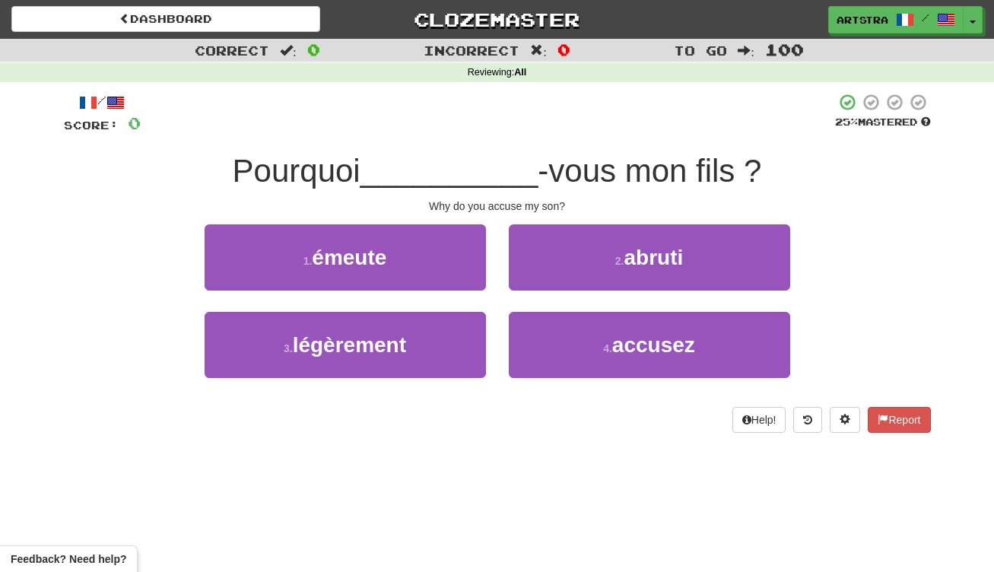
click at [501, 193] on div "/ Score: 0 25 % Mastered Pourquoi __________ -vous mon fils ? Why do you accuse…" at bounding box center [497, 263] width 867 height 340
click at [495, 205] on div "Why do you accuse my son?" at bounding box center [497, 205] width 867 height 15
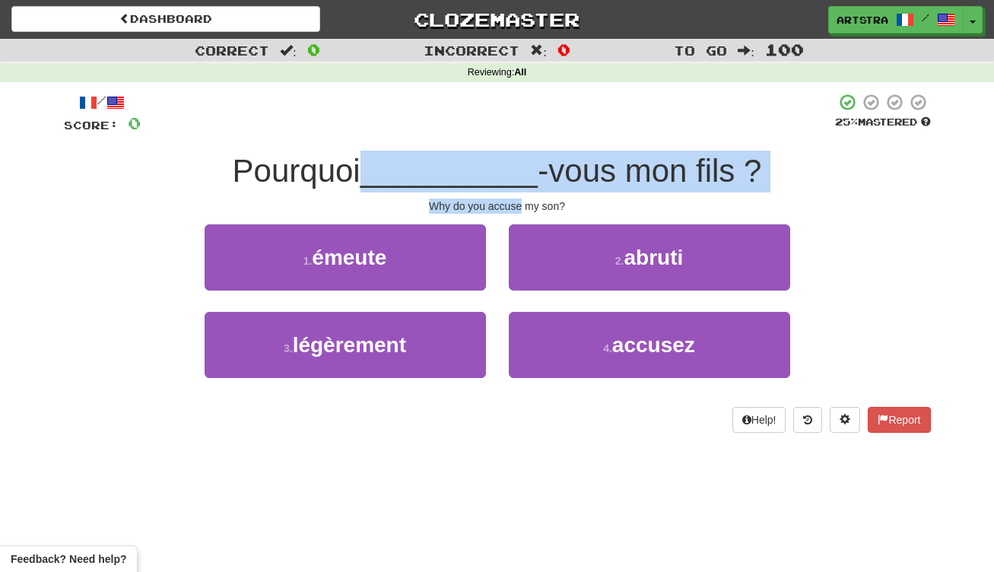
drag, startPoint x: 495, startPoint y: 205, endPoint x: 497, endPoint y: 170, distance: 35.0
click at [497, 170] on div "/ Score: 0 25 % Mastered Pourquoi __________ -vous mon fils ? Why do you accuse…" at bounding box center [497, 263] width 867 height 340
click at [497, 170] on span "__________" at bounding box center [449, 171] width 178 height 36
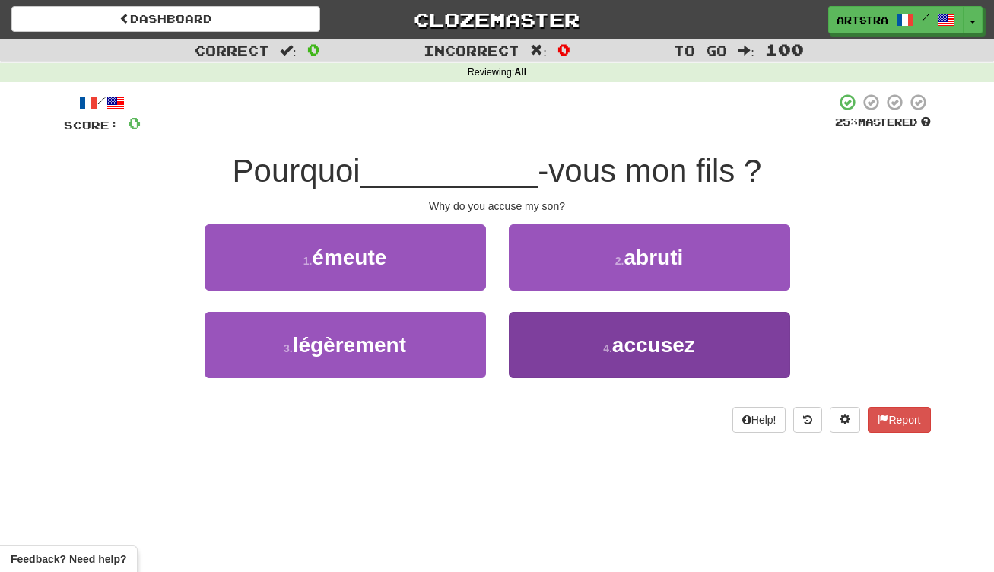
click at [627, 333] on span "accusez" at bounding box center [653, 345] width 83 height 24
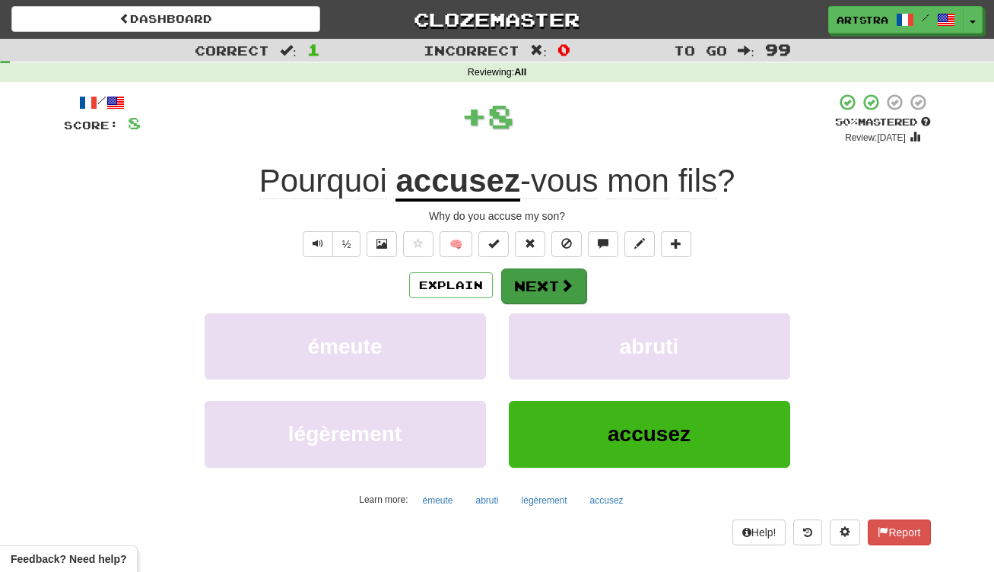
click at [554, 292] on button "Next" at bounding box center [543, 285] width 85 height 35
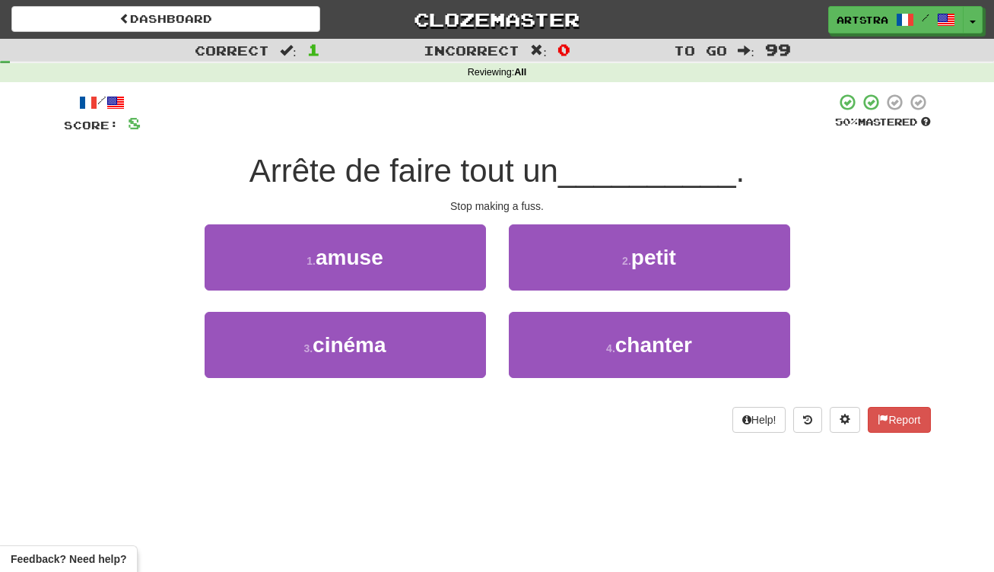
click at [481, 162] on span "Arrête de faire tout un" at bounding box center [403, 171] width 309 height 36
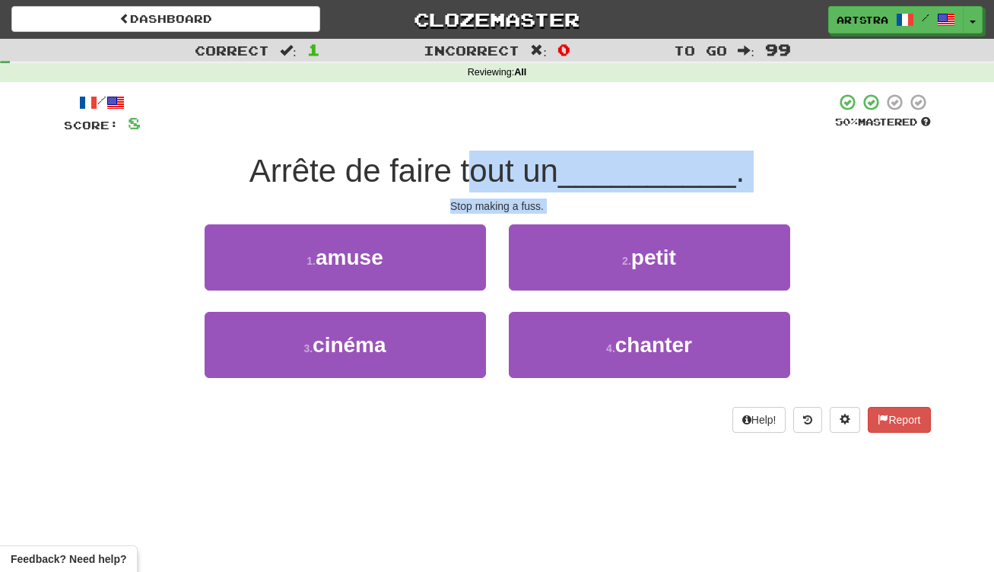
drag, startPoint x: 481, startPoint y: 175, endPoint x: 502, endPoint y: 211, distance: 42.3
click at [502, 211] on div "/ Score: 8 50 % Mastered Arrête de faire tout un __________ . Stop making a fus…" at bounding box center [497, 263] width 867 height 340
click at [502, 208] on div "Stop making a fuss." at bounding box center [497, 205] width 867 height 15
drag, startPoint x: 502, startPoint y: 208, endPoint x: 495, endPoint y: 160, distance: 47.6
click at [495, 160] on div "/ Score: 8 50 % Mastered Arrête de faire tout un __________ . Stop making a fus…" at bounding box center [497, 263] width 867 height 340
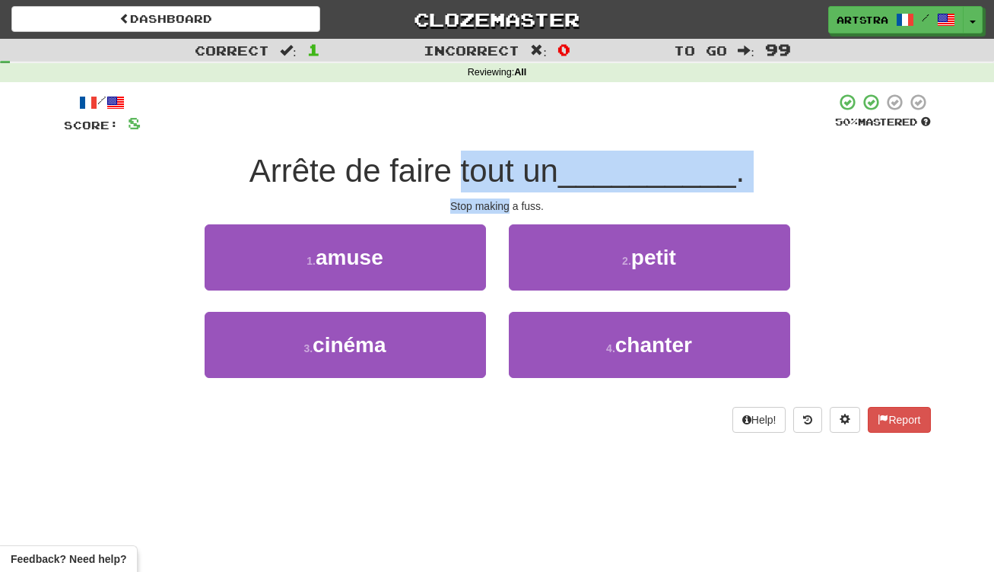
click at [495, 160] on span "Arrête de faire tout un" at bounding box center [403, 171] width 309 height 36
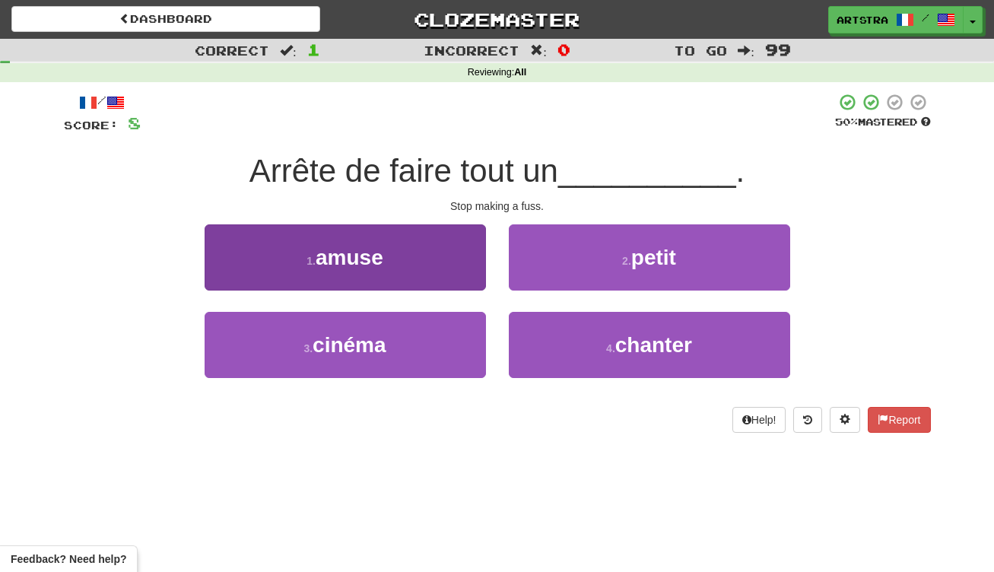
drag, startPoint x: 456, startPoint y: 359, endPoint x: 463, endPoint y: 353, distance: 9.7
click at [456, 359] on button "3 . cinéma" at bounding box center [345, 345] width 281 height 66
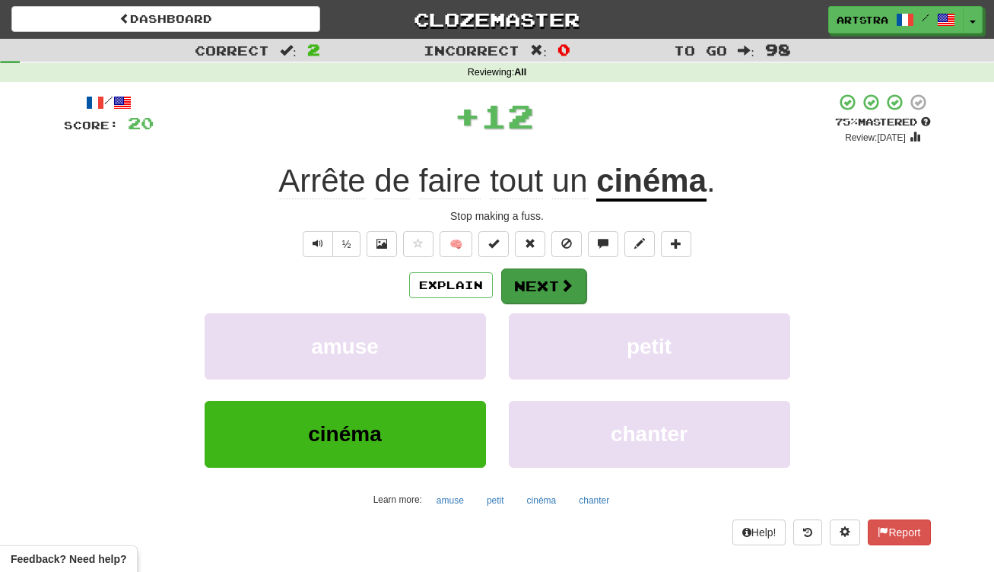
click at [580, 287] on button "Next" at bounding box center [543, 285] width 85 height 35
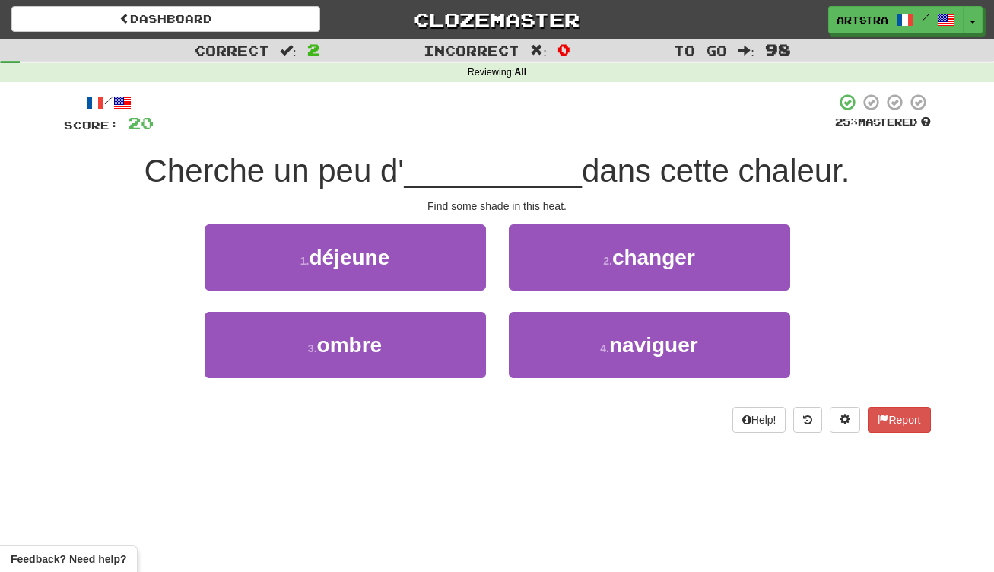
click at [463, 154] on span "__________" at bounding box center [493, 171] width 178 height 36
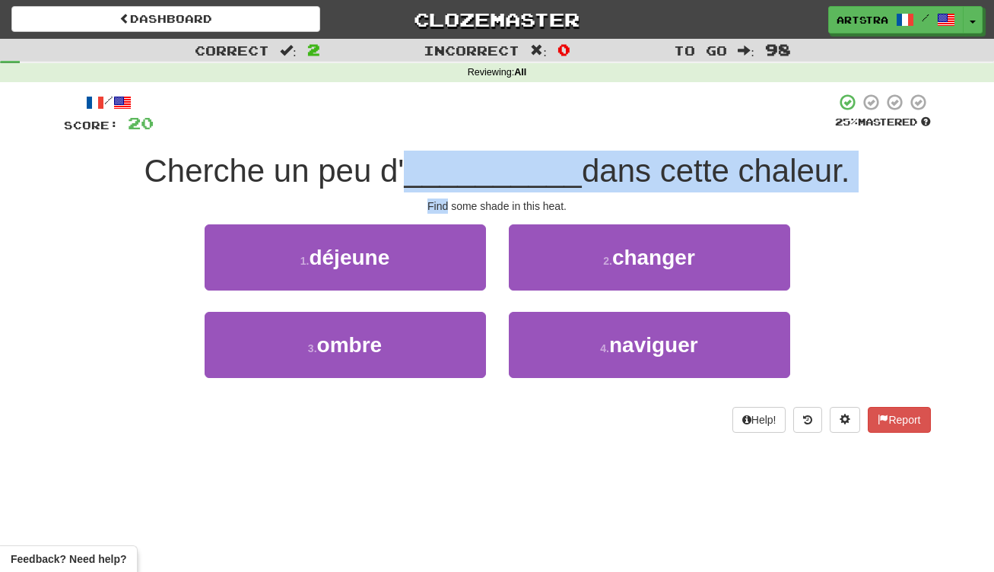
drag, startPoint x: 463, startPoint y: 155, endPoint x: 472, endPoint y: 195, distance: 41.3
click at [472, 195] on div "/ Score: 20 25 % Mastered Cherche un peu d' __________ dans cette chaleur. Find…" at bounding box center [497, 263] width 867 height 340
drag, startPoint x: 472, startPoint y: 195, endPoint x: 478, endPoint y: 170, distance: 26.6
click at [478, 170] on div "/ Score: 20 25 % Mastered Cherche un peu d' __________ dans cette chaleur. Find…" at bounding box center [497, 263] width 867 height 340
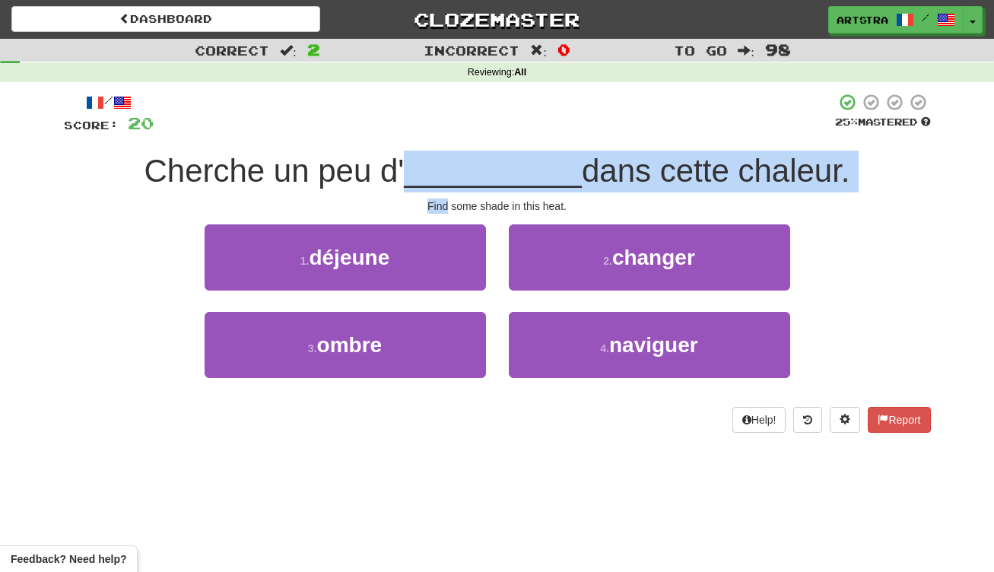
click at [478, 170] on span "__________" at bounding box center [493, 171] width 178 height 36
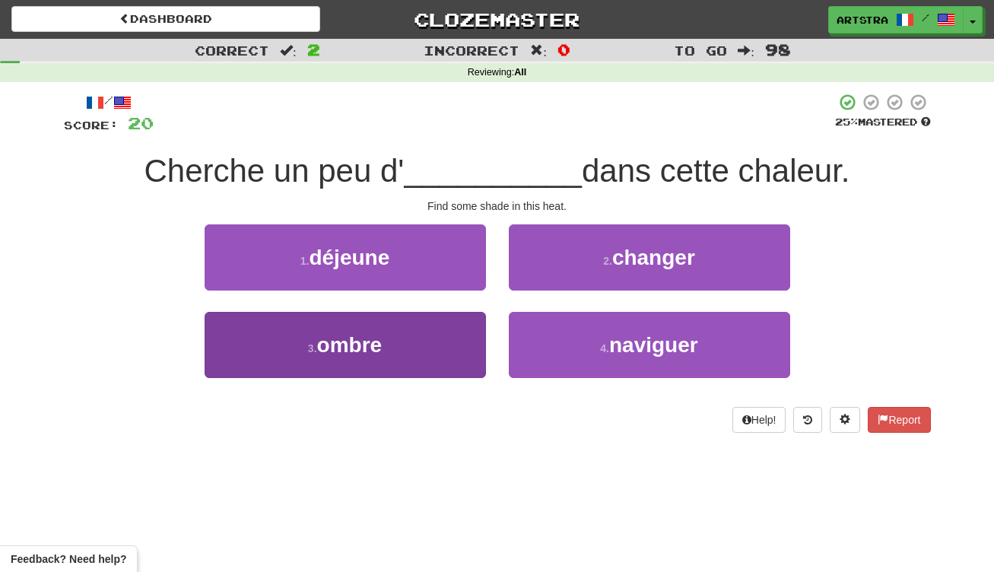
click at [466, 350] on button "3 . ombre" at bounding box center [345, 345] width 281 height 66
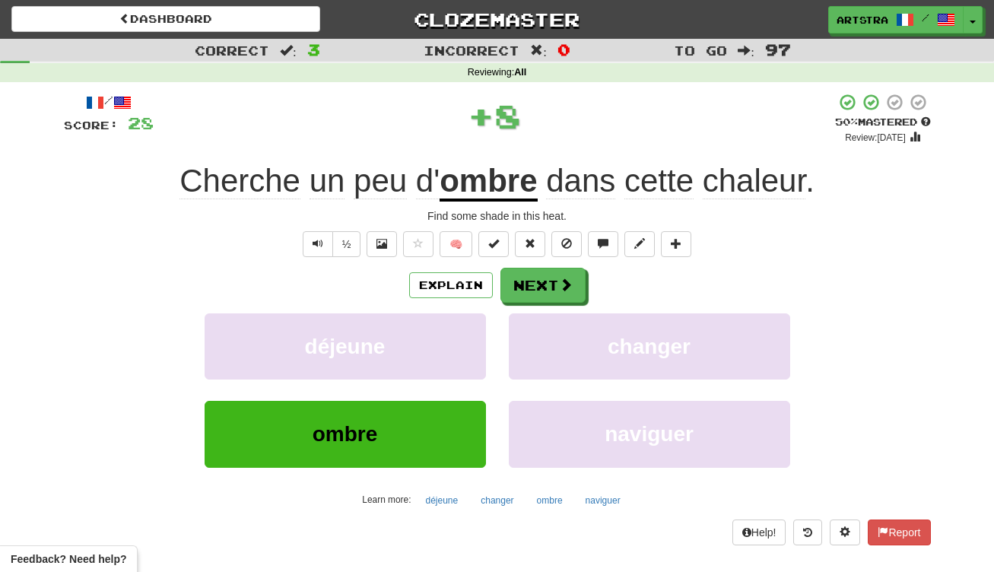
click at [719, 184] on span "chaleur" at bounding box center [754, 181] width 103 height 37
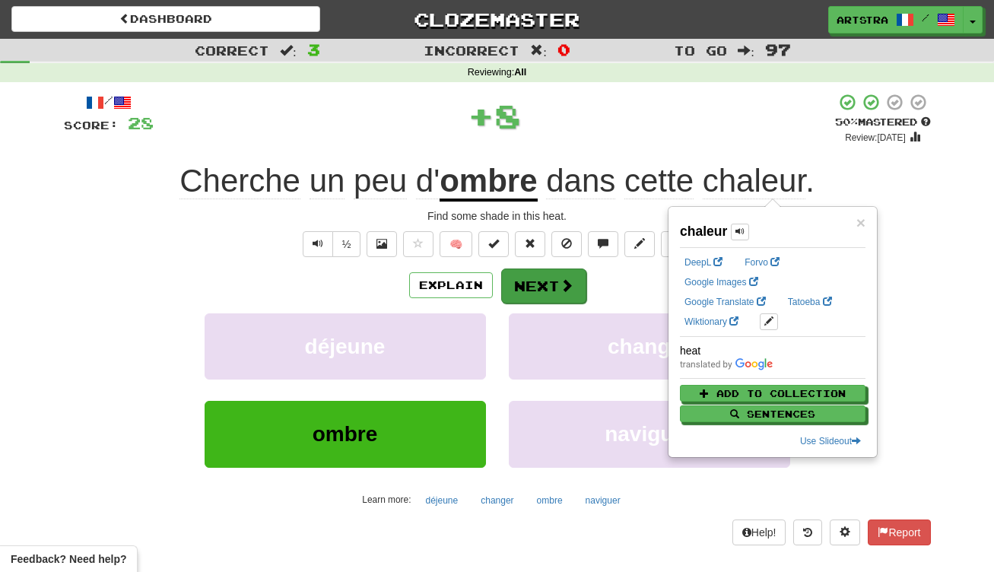
click at [538, 287] on button "Next" at bounding box center [543, 285] width 85 height 35
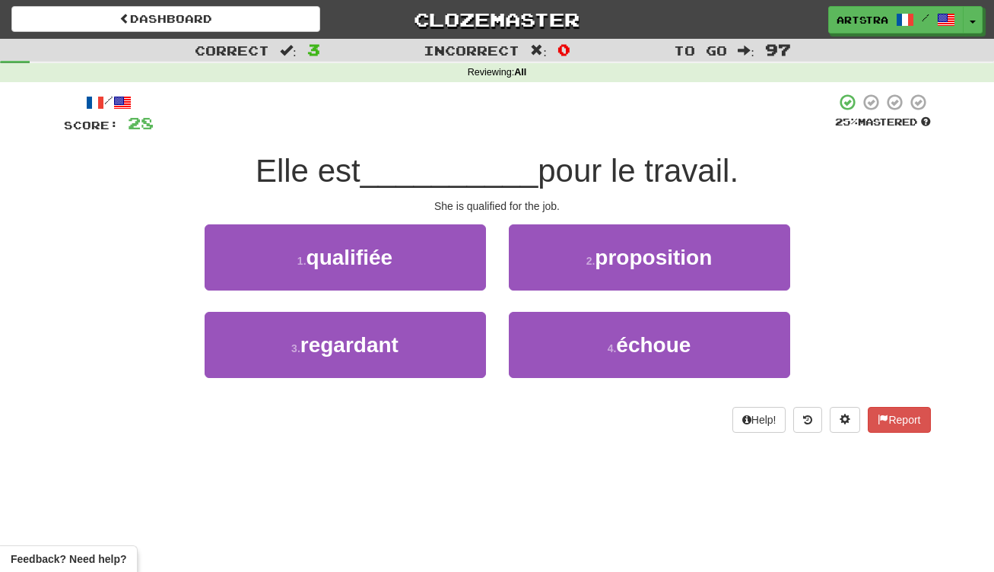
click at [484, 163] on span "__________" at bounding box center [449, 171] width 178 height 36
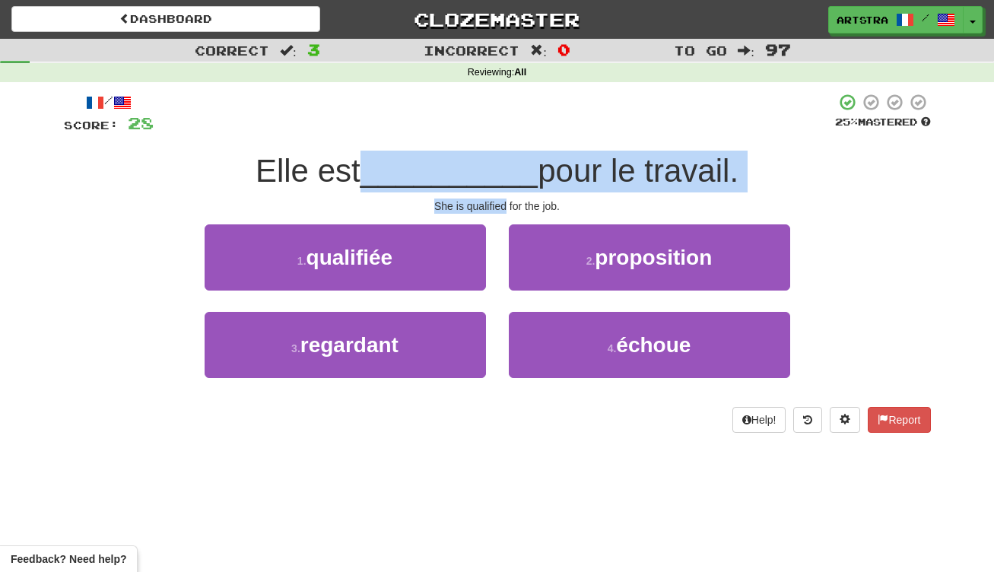
drag, startPoint x: 484, startPoint y: 163, endPoint x: 487, endPoint y: 208, distance: 45.7
click at [487, 208] on div "/ Score: 28 25 % Mastered Elle est __________ pour le travail. She is qualified…" at bounding box center [497, 263] width 867 height 340
click at [487, 208] on div "She is qualified for the job." at bounding box center [497, 205] width 867 height 15
drag, startPoint x: 487, startPoint y: 208, endPoint x: 489, endPoint y: 160, distance: 48.0
click at [489, 160] on div "/ Score: 28 25 % Mastered Elle est __________ pour le travail. She is qualified…" at bounding box center [497, 263] width 867 height 340
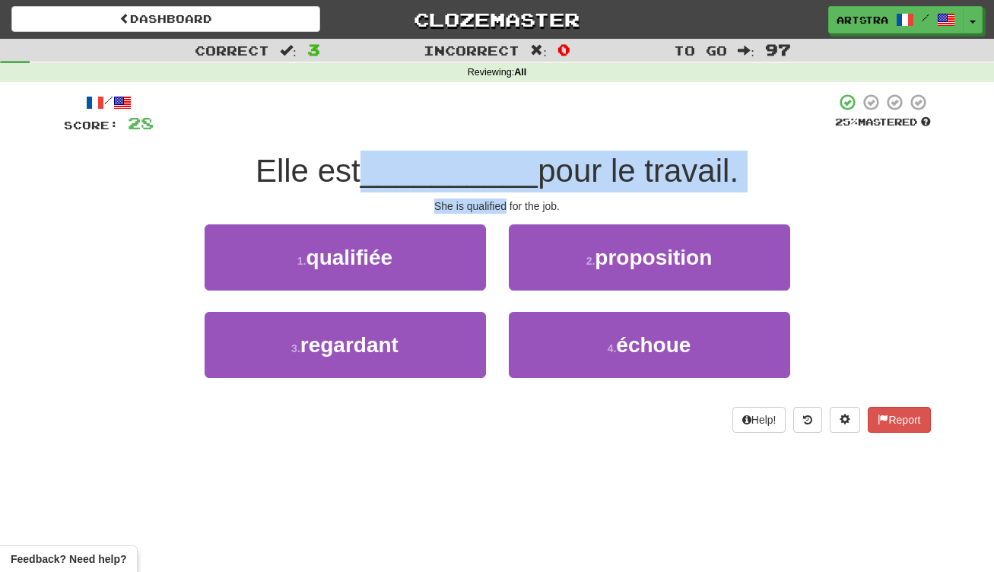
click at [489, 160] on span "__________" at bounding box center [449, 171] width 178 height 36
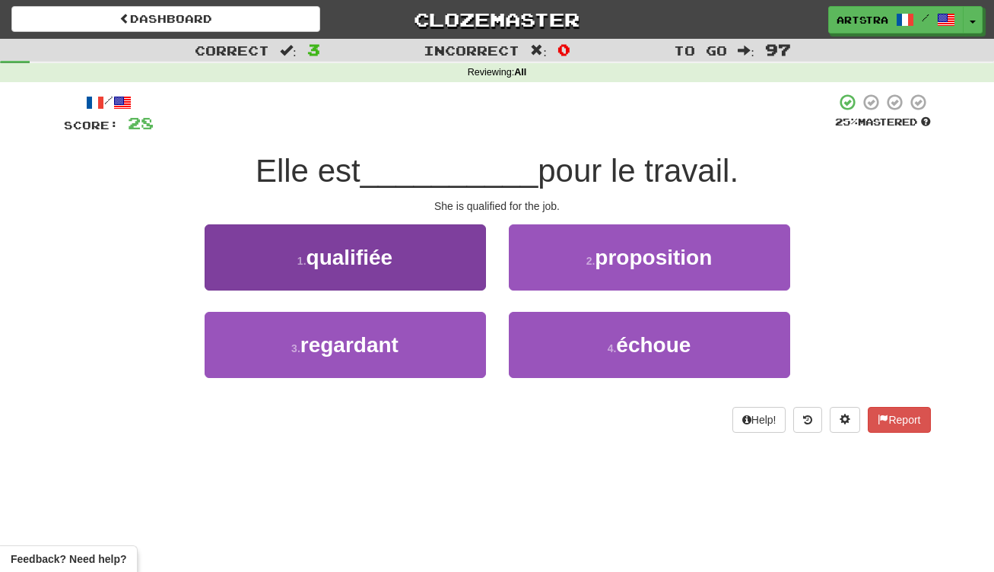
click at [419, 269] on button "1 . qualifiée" at bounding box center [345, 257] width 281 height 66
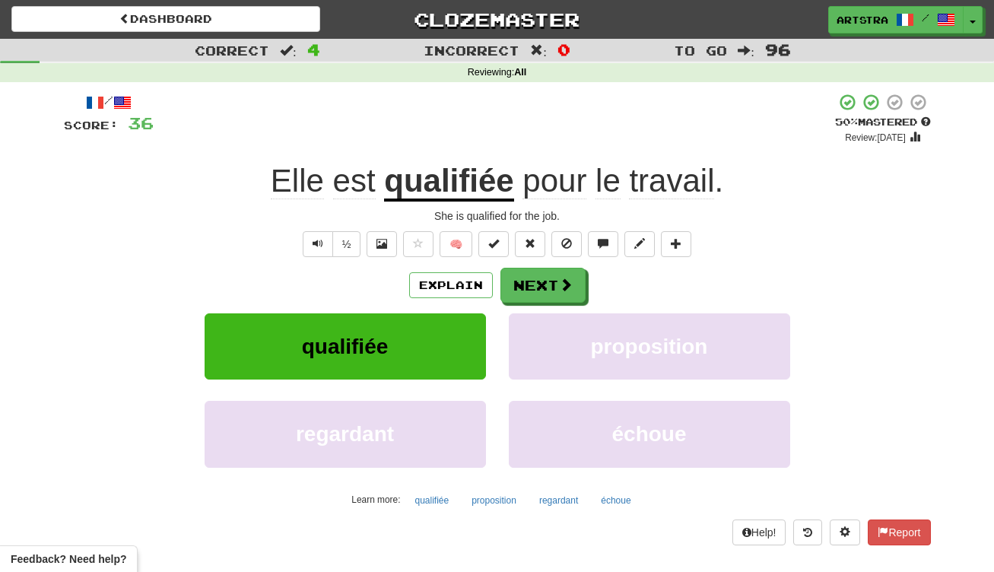
click at [538, 306] on div "Explain Next qualifiée proposition regardant échoue Learn more: qualifiée propo…" at bounding box center [497, 390] width 867 height 244
drag, startPoint x: 530, startPoint y: 265, endPoint x: 531, endPoint y: 278, distance: 13.7
click at [530, 265] on div "/ Score: 36 + 8 50 % Mastered Review: [DATE] Elle est qualifiée pour le travail…" at bounding box center [497, 319] width 867 height 452
click at [532, 280] on button "Next" at bounding box center [543, 285] width 85 height 35
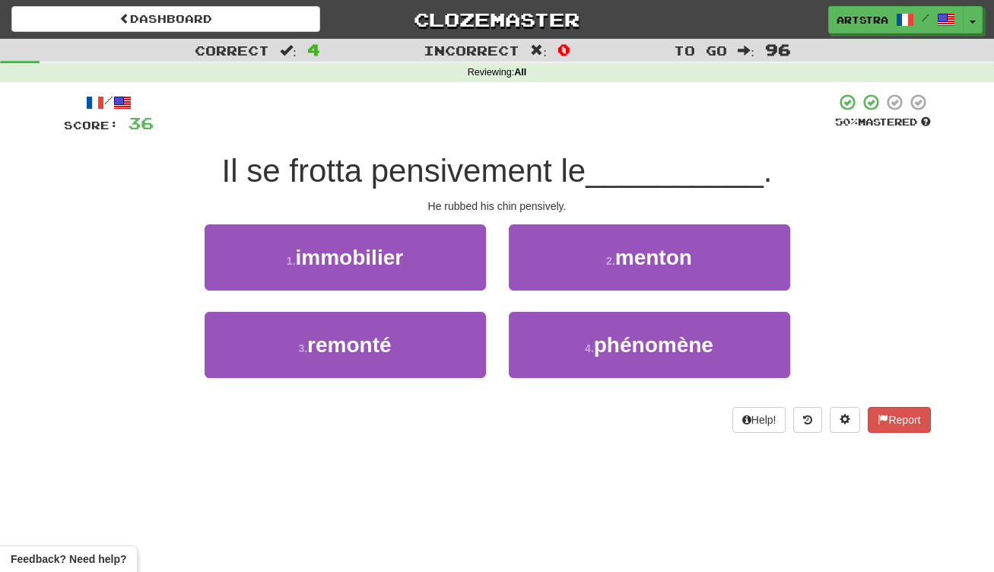
click at [500, 165] on span "Il se frotta pensivement le" at bounding box center [404, 171] width 364 height 36
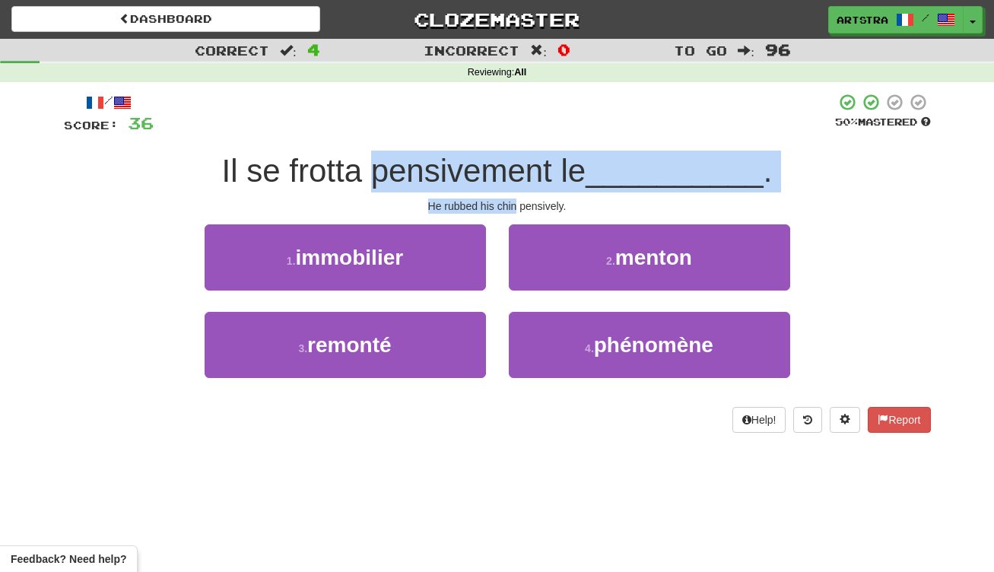
click at [502, 208] on div "/ Score: 36 50 % Mastered Il se frotta pensivement le __________ . He rubbed hi…" at bounding box center [497, 263] width 867 height 340
click at [502, 208] on div "He rubbed his chin pensively." at bounding box center [497, 205] width 867 height 15
drag, startPoint x: 502, startPoint y: 208, endPoint x: 511, endPoint y: 164, distance: 45.0
click at [511, 164] on div "/ Score: 36 50 % Mastered Il se frotta pensivement le __________ . He rubbed hi…" at bounding box center [497, 263] width 867 height 340
click at [511, 164] on span "Il se frotta pensivement le" at bounding box center [404, 171] width 364 height 36
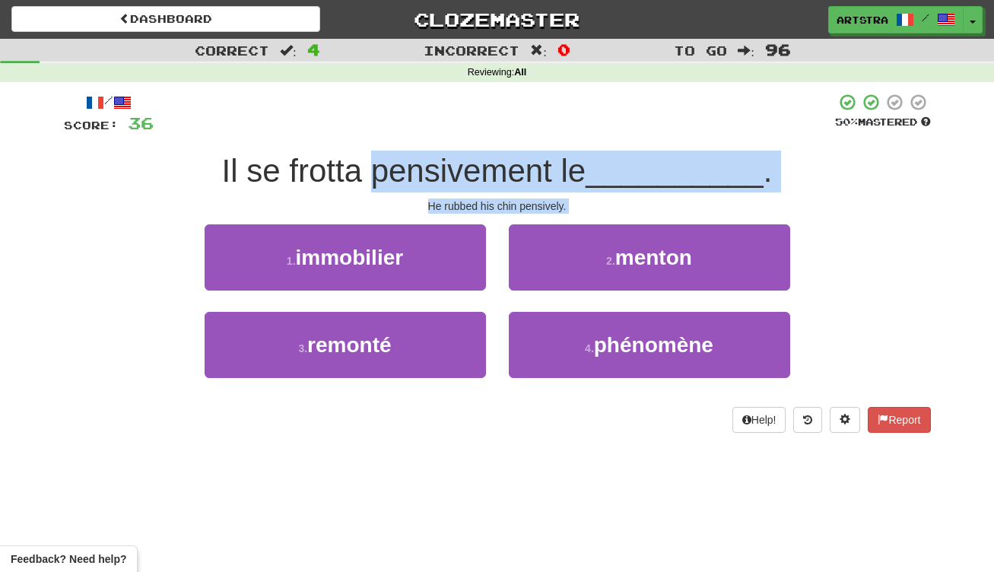
drag, startPoint x: 511, startPoint y: 164, endPoint x: 519, endPoint y: 211, distance: 47.9
click at [519, 211] on div "/ Score: 36 50 % Mastered Il se frotta pensivement le __________ . He rubbed hi…" at bounding box center [497, 263] width 867 height 340
click at [519, 211] on div "He rubbed his chin pensively." at bounding box center [497, 205] width 867 height 15
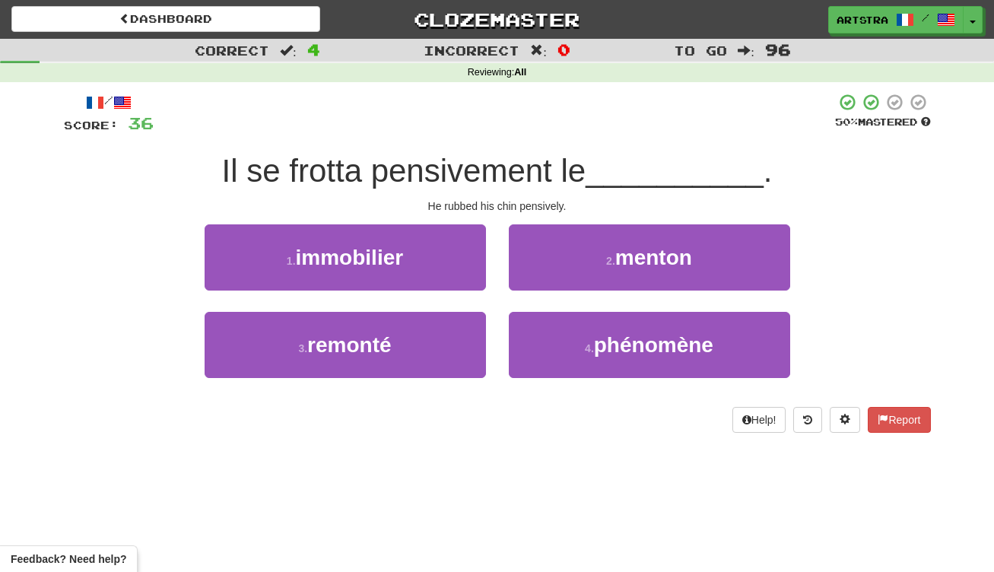
click at [519, 211] on div "He rubbed his chin pensively." at bounding box center [497, 205] width 867 height 15
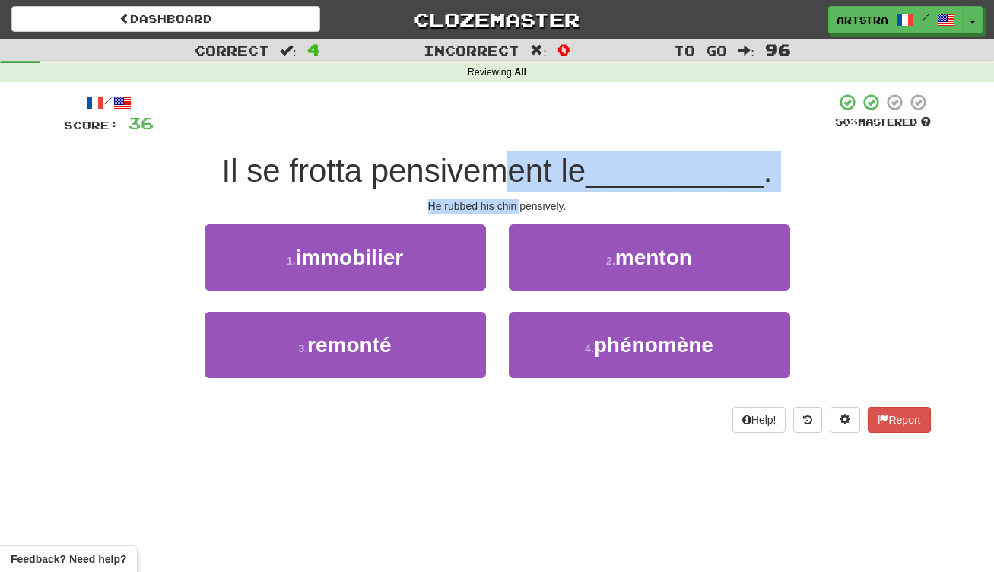
drag, startPoint x: 515, startPoint y: 185, endPoint x: 505, endPoint y: 172, distance: 16.3
click at [505, 172] on div "/ Score: 36 50 % Mastered Il se frotta pensivement le __________ . He rubbed hi…" at bounding box center [497, 263] width 867 height 340
click at [505, 172] on span "Il se frotta pensivement le" at bounding box center [404, 171] width 364 height 36
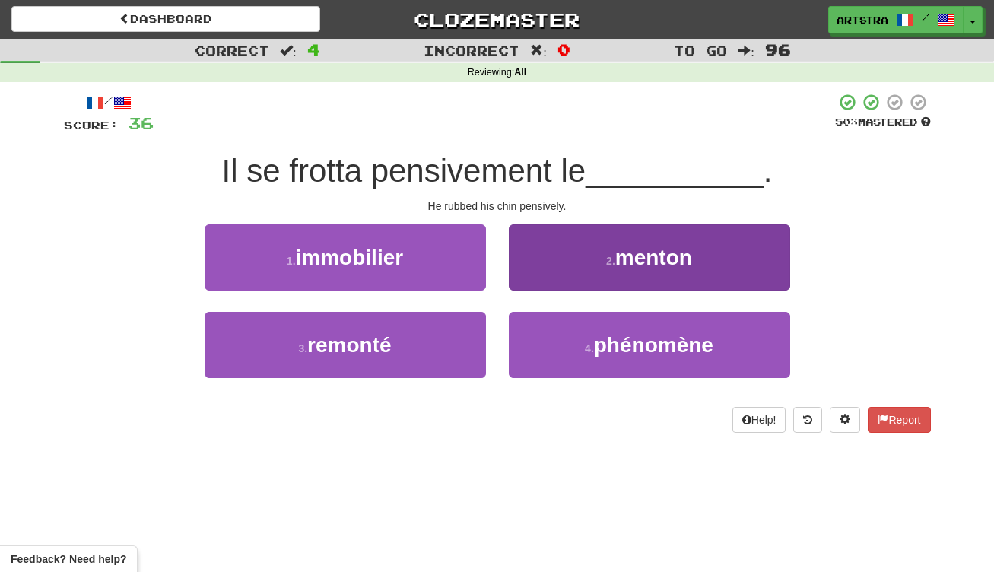
click at [687, 272] on button "2 . menton" at bounding box center [649, 257] width 281 height 66
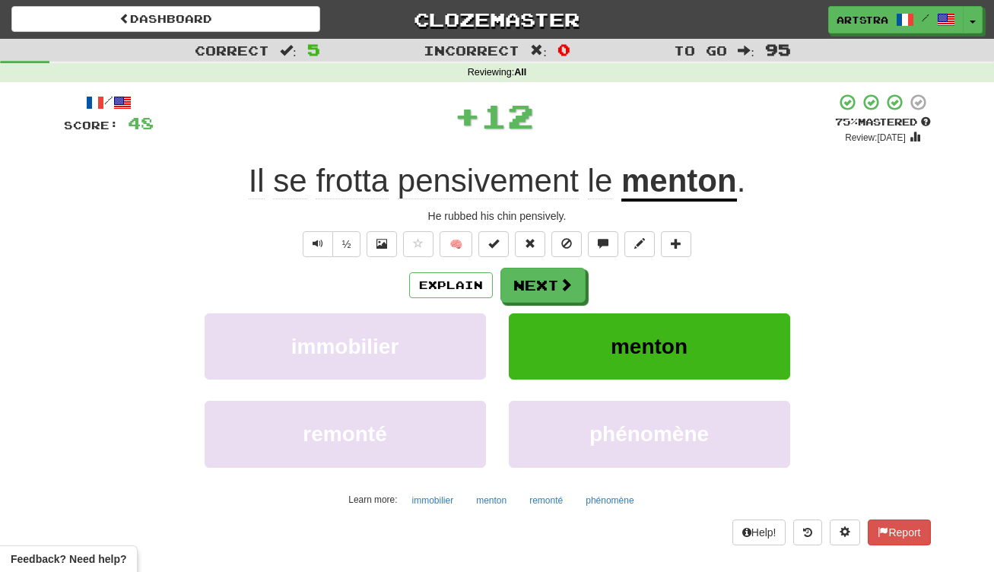
click at [693, 176] on u "menton" at bounding box center [679, 182] width 116 height 39
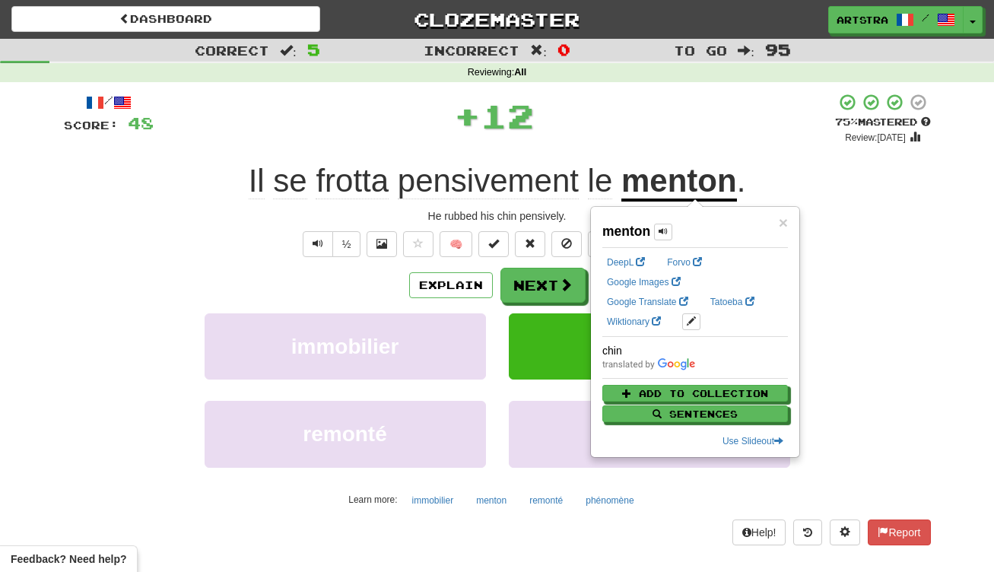
click at [637, 112] on div "+ 12" at bounding box center [494, 116] width 681 height 46
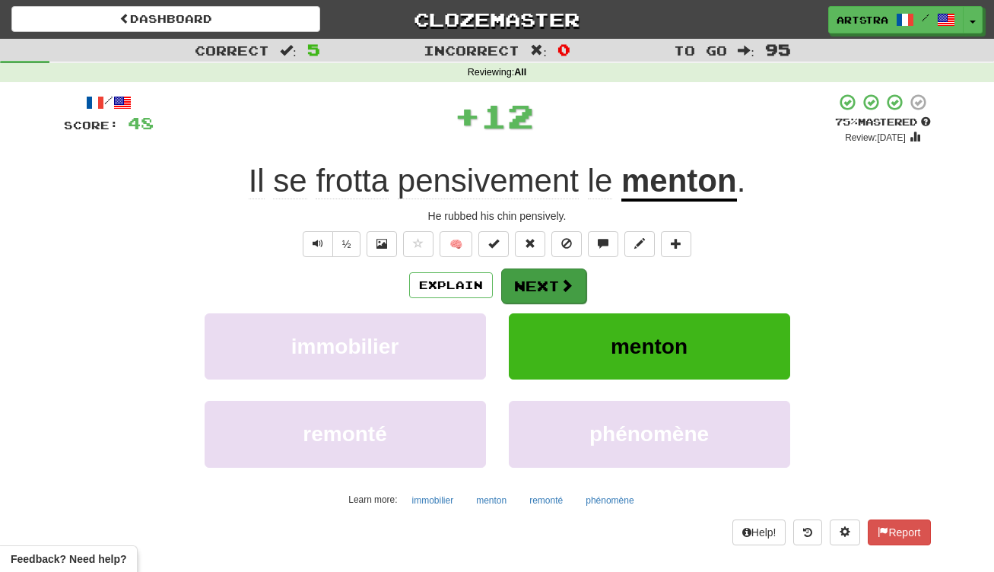
click at [531, 297] on button "Next" at bounding box center [543, 285] width 85 height 35
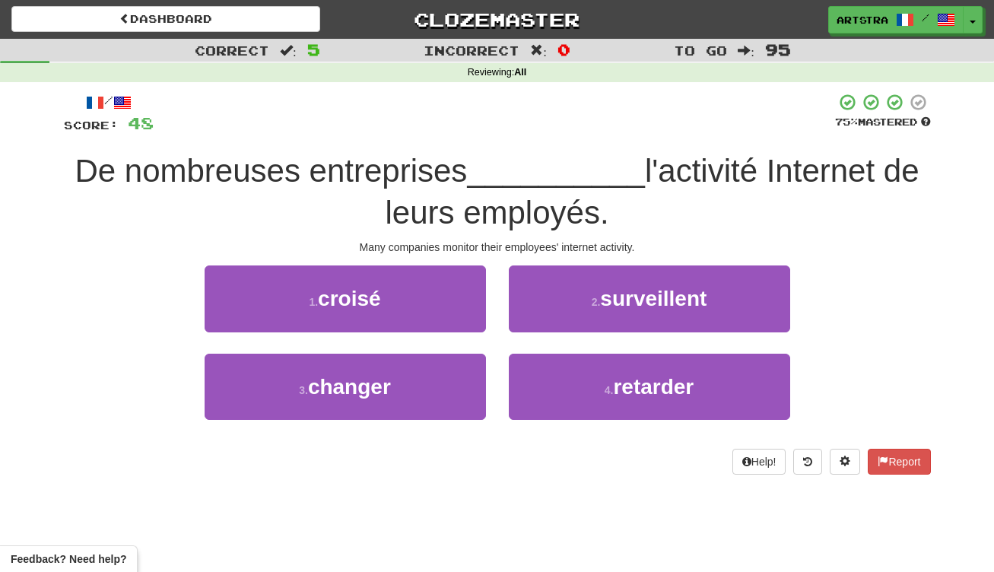
click at [472, 153] on span "__________" at bounding box center [556, 171] width 178 height 36
drag, startPoint x: 472, startPoint y: 194, endPoint x: 479, endPoint y: 217, distance: 24.1
click at [479, 217] on span "De nombreuses entreprises __________ l'activité Internet de leurs employés." at bounding box center [497, 192] width 844 height 78
click at [479, 217] on span "l'activité Internet de leurs employés." at bounding box center [652, 192] width 534 height 78
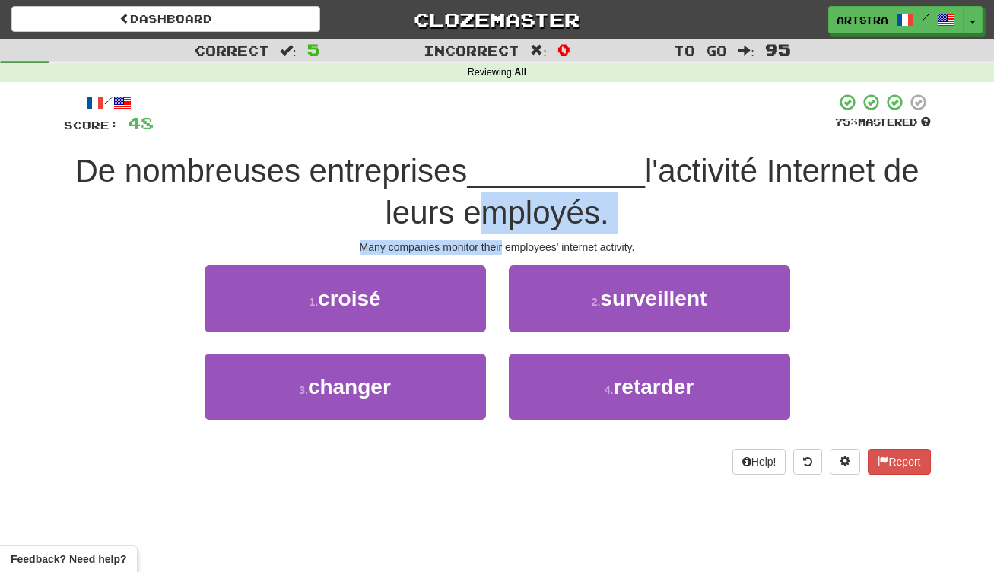
drag, startPoint x: 479, startPoint y: 217, endPoint x: 487, endPoint y: 237, distance: 22.2
click at [487, 237] on div "/ Score: 48 75 % Mastered De nombreuses entreprises __________ l'activité Inter…" at bounding box center [497, 283] width 867 height 381
click at [487, 240] on div "Many companies monitor their employees' internet activity." at bounding box center [497, 247] width 867 height 15
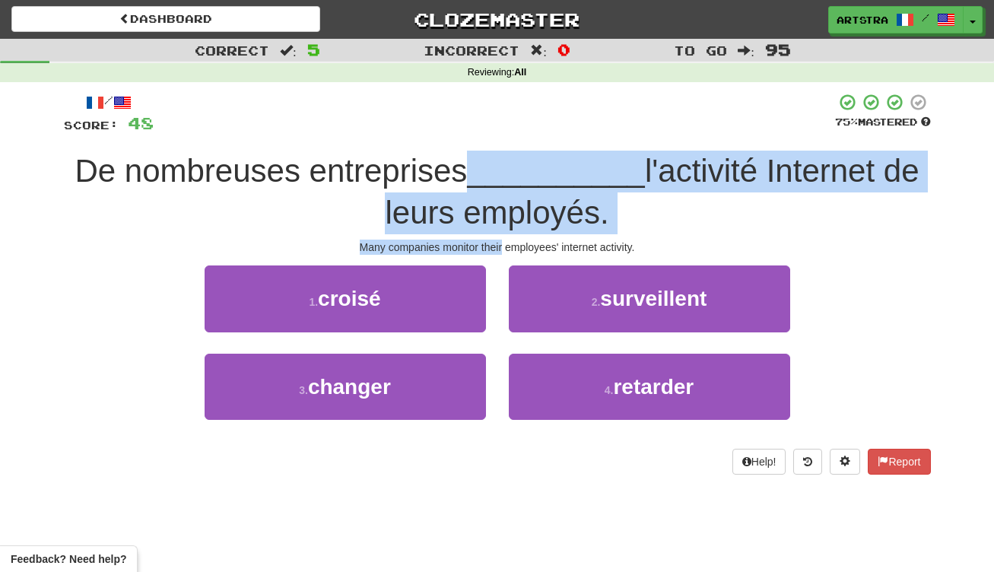
drag, startPoint x: 487, startPoint y: 237, endPoint x: 482, endPoint y: 166, distance: 71.7
click at [482, 166] on div "/ Score: 48 75 % Mastered De nombreuses entreprises __________ l'activité Inter…" at bounding box center [497, 283] width 867 height 381
click at [482, 166] on span "__________" at bounding box center [556, 171] width 178 height 36
drag, startPoint x: 482, startPoint y: 166, endPoint x: 510, endPoint y: 240, distance: 79.7
click at [510, 240] on div "/ Score: 48 75 % Mastered De nombreuses entreprises __________ l'activité Inter…" at bounding box center [497, 283] width 867 height 381
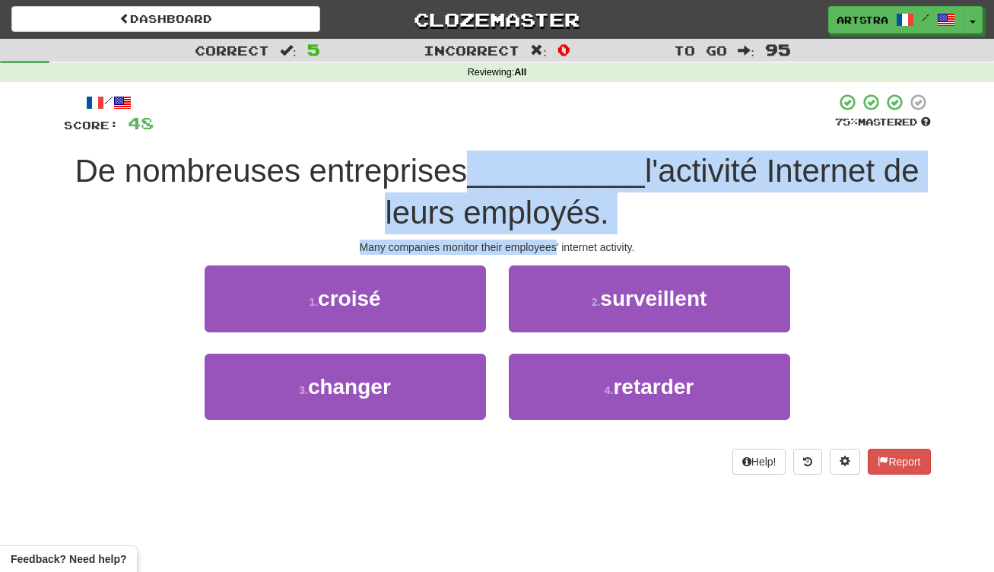
click at [510, 240] on div "Many companies monitor their employees' internet activity." at bounding box center [497, 247] width 867 height 15
drag, startPoint x: 510, startPoint y: 240, endPoint x: 507, endPoint y: 176, distance: 64.8
click at [507, 176] on div "/ Score: 48 75 % Mastered De nombreuses entreprises __________ l'activité Inter…" at bounding box center [497, 283] width 867 height 381
click at [507, 176] on span "__________" at bounding box center [556, 171] width 178 height 36
drag, startPoint x: 507, startPoint y: 176, endPoint x: 510, endPoint y: 251, distance: 75.4
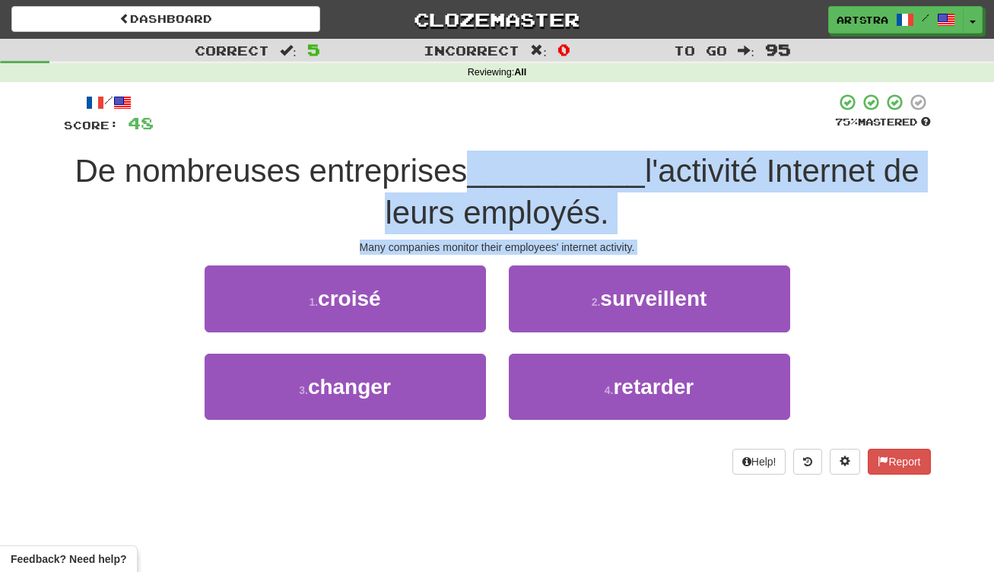
click at [510, 251] on div "/ Score: 48 75 % Mastered De nombreuses entreprises __________ l'activité Inter…" at bounding box center [497, 283] width 867 height 381
click at [513, 240] on div "Many companies monitor their employees' internet activity." at bounding box center [497, 247] width 867 height 15
drag, startPoint x: 513, startPoint y: 239, endPoint x: 508, endPoint y: 156, distance: 83.1
click at [509, 158] on div "/ Score: 48 75 % Mastered De nombreuses entreprises __________ l'activité Inter…" at bounding box center [497, 283] width 867 height 381
click at [507, 157] on span "__________" at bounding box center [556, 171] width 178 height 36
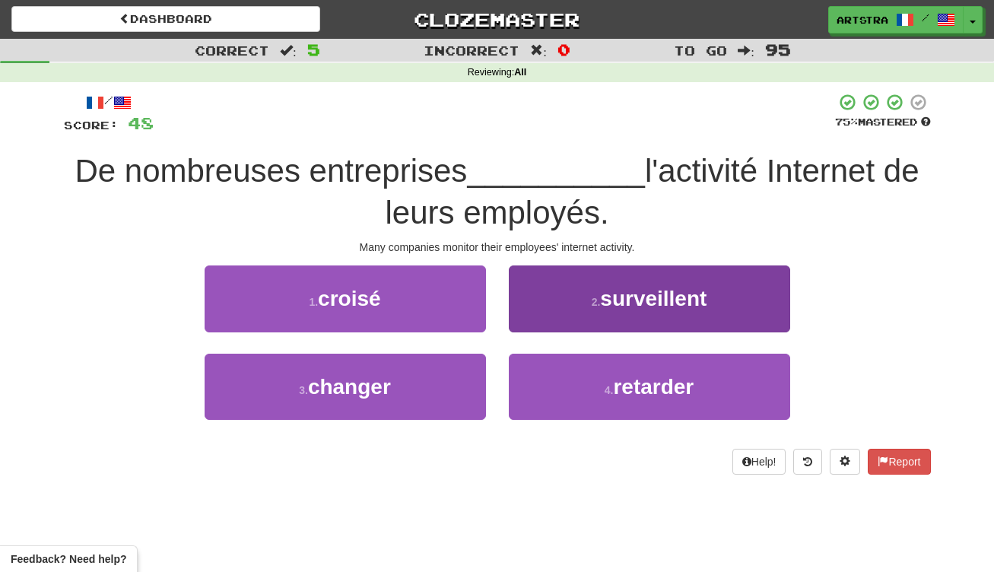
click at [650, 291] on span "surveillent" at bounding box center [653, 299] width 106 height 24
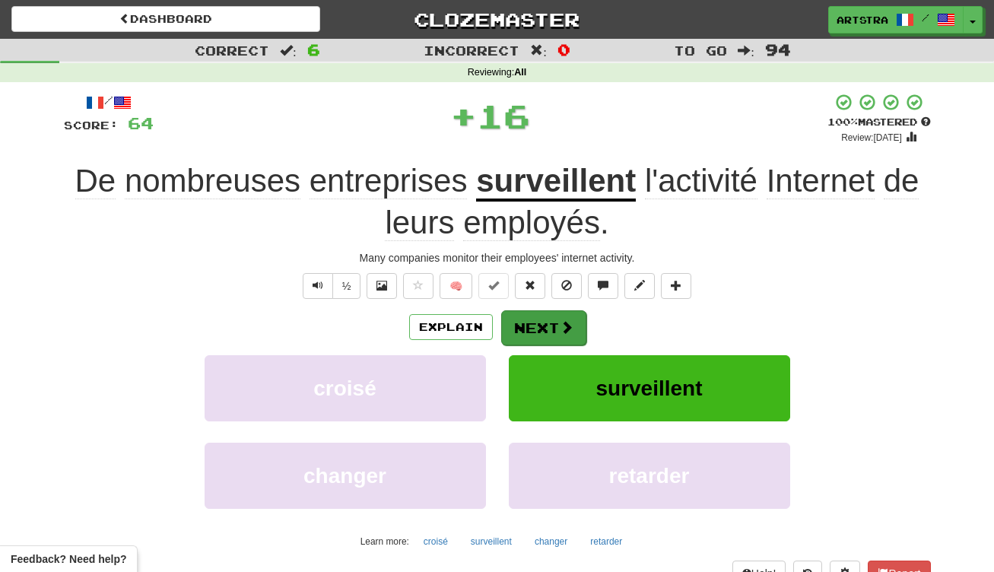
click at [517, 330] on button "Next" at bounding box center [543, 327] width 85 height 35
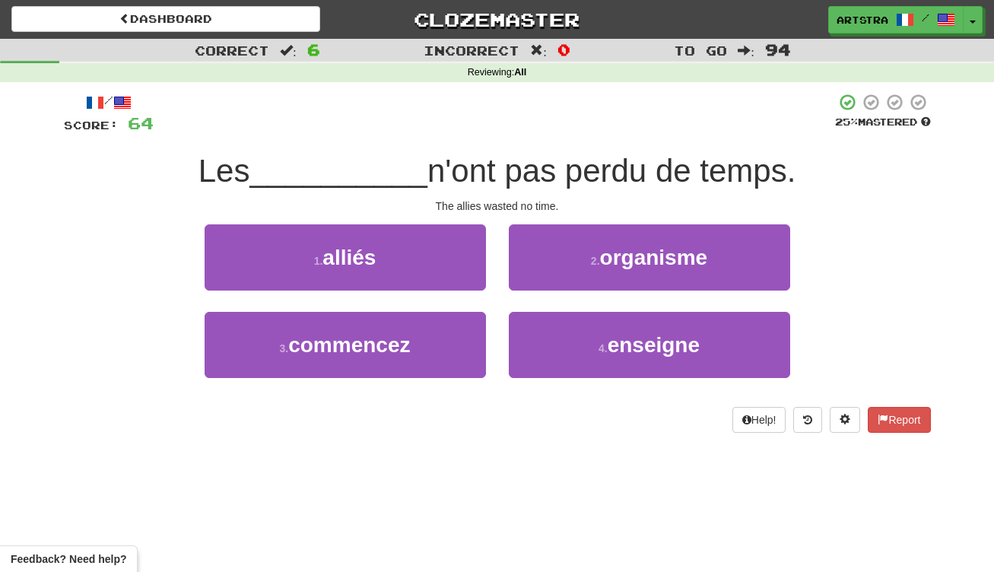
click at [492, 140] on div "/ Score: 64 25 % Mastered Les __________ n'ont pas perdu de temps. The allies w…" at bounding box center [497, 263] width 867 height 340
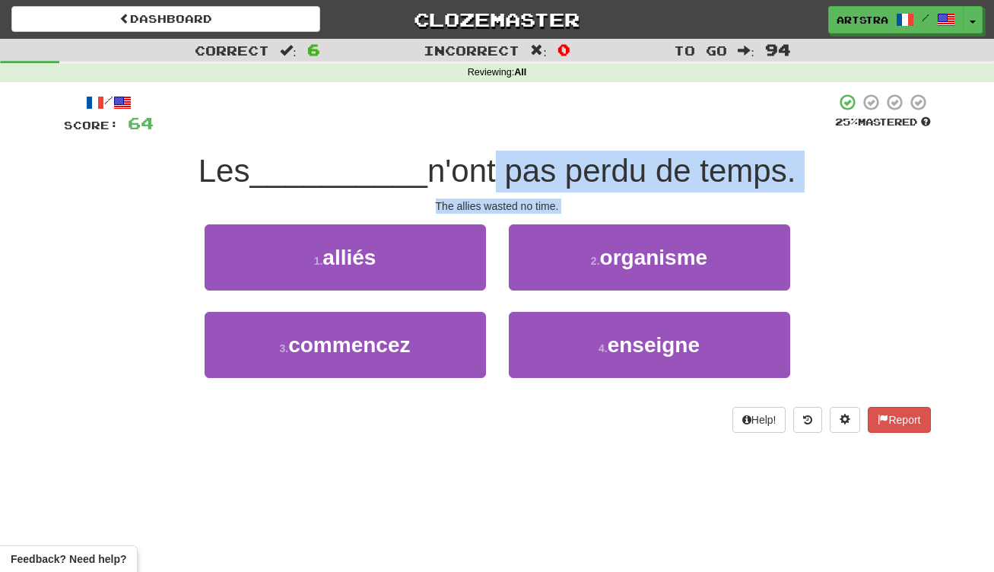
drag, startPoint x: 483, startPoint y: 173, endPoint x: 497, endPoint y: 214, distance: 42.6
click at [497, 214] on div "/ Score: 64 25 % Mastered Les __________ n'ont pas perdu de temps. The allies w…" at bounding box center [497, 263] width 867 height 340
click at [497, 205] on div "The allies wasted no time." at bounding box center [497, 205] width 867 height 15
drag, startPoint x: 497, startPoint y: 205, endPoint x: 493, endPoint y: 174, distance: 30.7
click at [493, 174] on div "/ Score: 64 25 % Mastered Les __________ n'ont pas perdu de temps. The allies w…" at bounding box center [497, 263] width 867 height 340
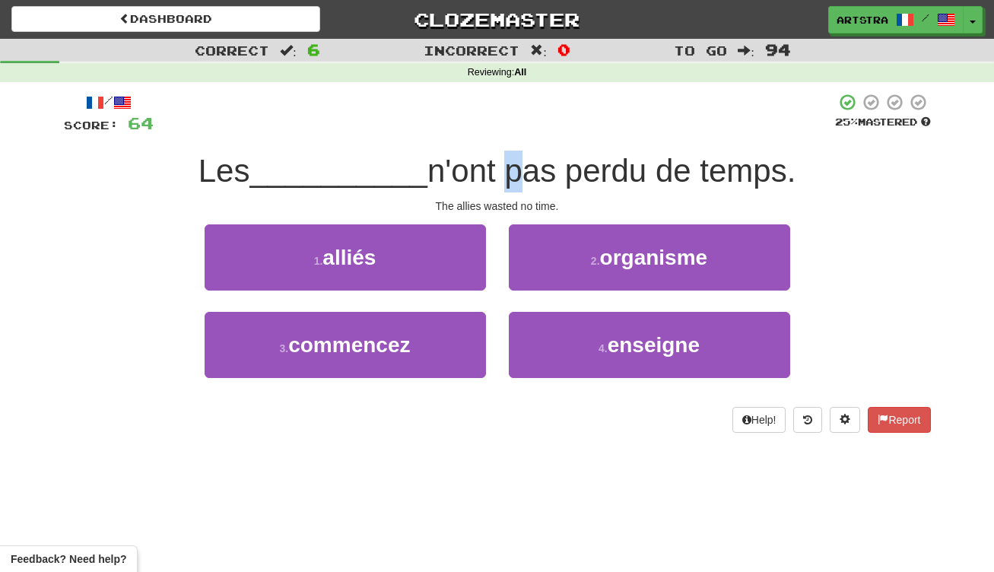
drag, startPoint x: 493, startPoint y: 174, endPoint x: 475, endPoint y: 188, distance: 22.2
click at [490, 174] on span "n'ont pas perdu de temps." at bounding box center [611, 171] width 368 height 36
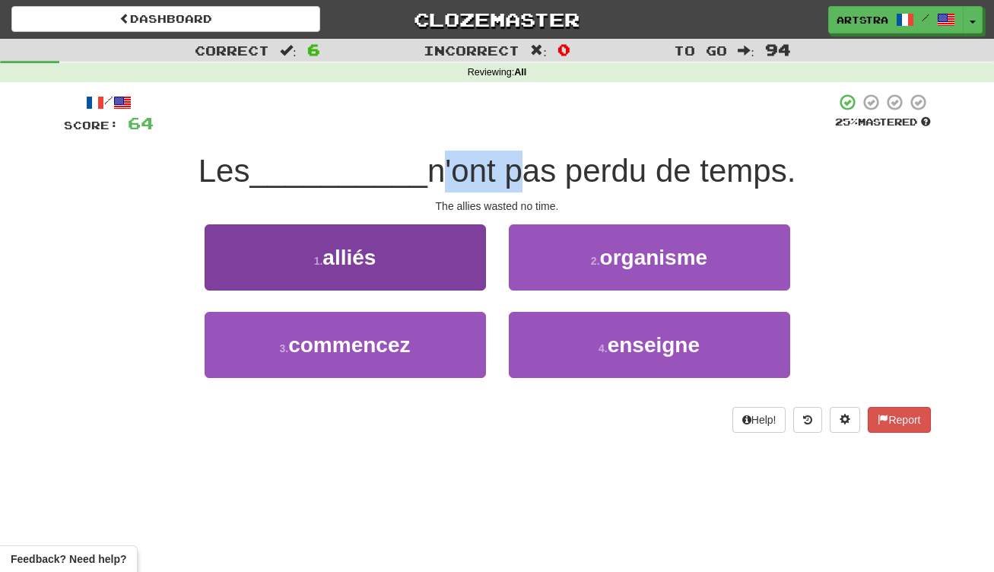
click at [443, 252] on button "1 . alliés" at bounding box center [345, 257] width 281 height 66
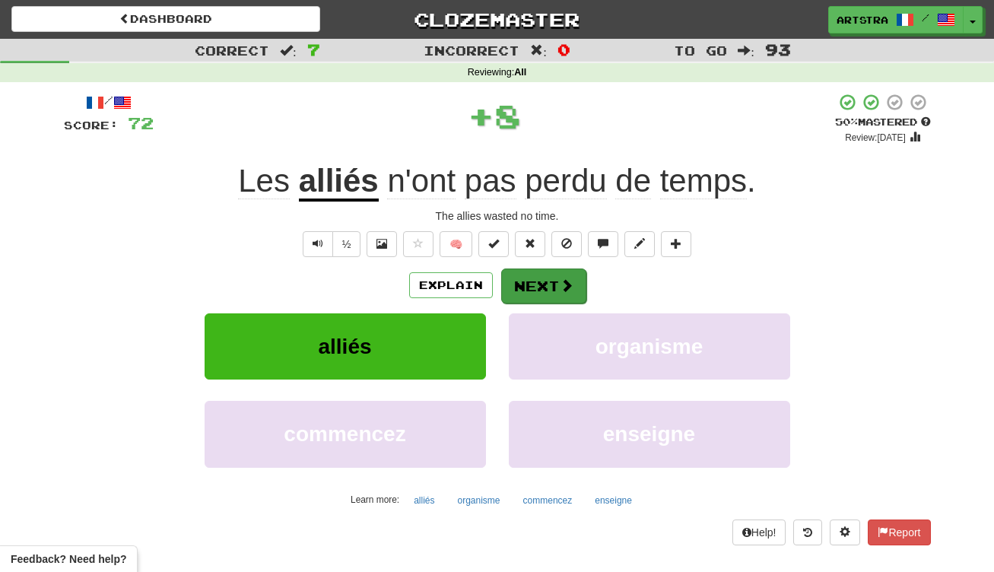
click at [548, 283] on button "Next" at bounding box center [543, 285] width 85 height 35
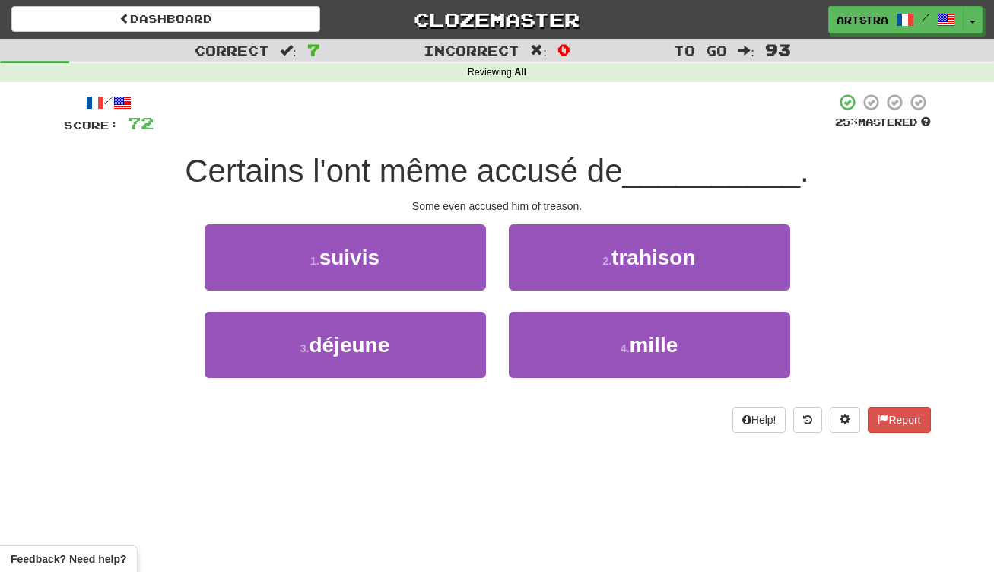
click at [482, 144] on div "/ Score: 72 25 % Mastered Certains l'ont même accusé de __________ . Some even …" at bounding box center [497, 263] width 867 height 340
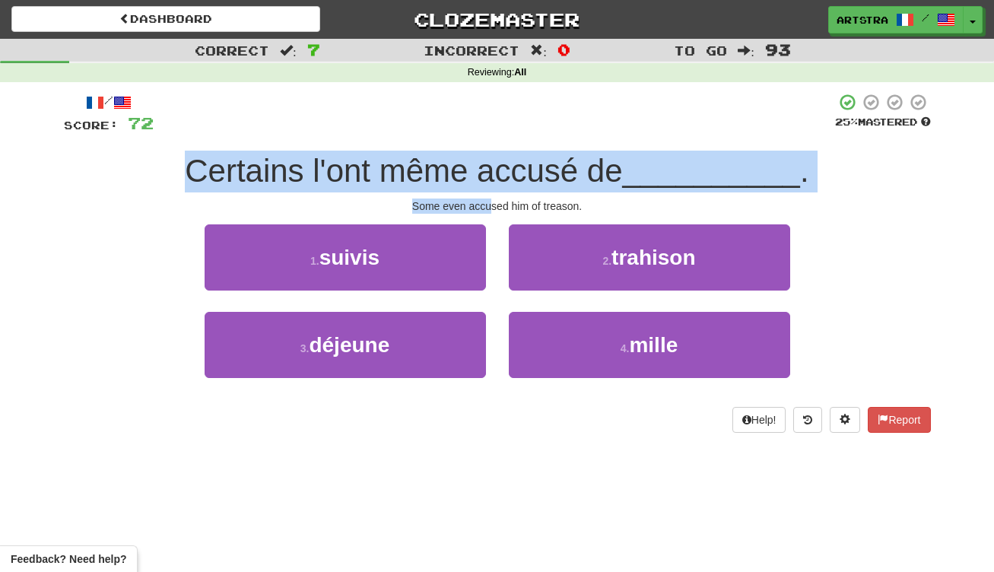
drag, startPoint x: 482, startPoint y: 151, endPoint x: 494, endPoint y: 199, distance: 50.0
click at [494, 199] on div "/ Score: 72 25 % Mastered Certains l'ont même accusé de __________ . Some even …" at bounding box center [497, 263] width 867 height 340
click at [494, 199] on div "Some even accused him of treason." at bounding box center [497, 205] width 867 height 15
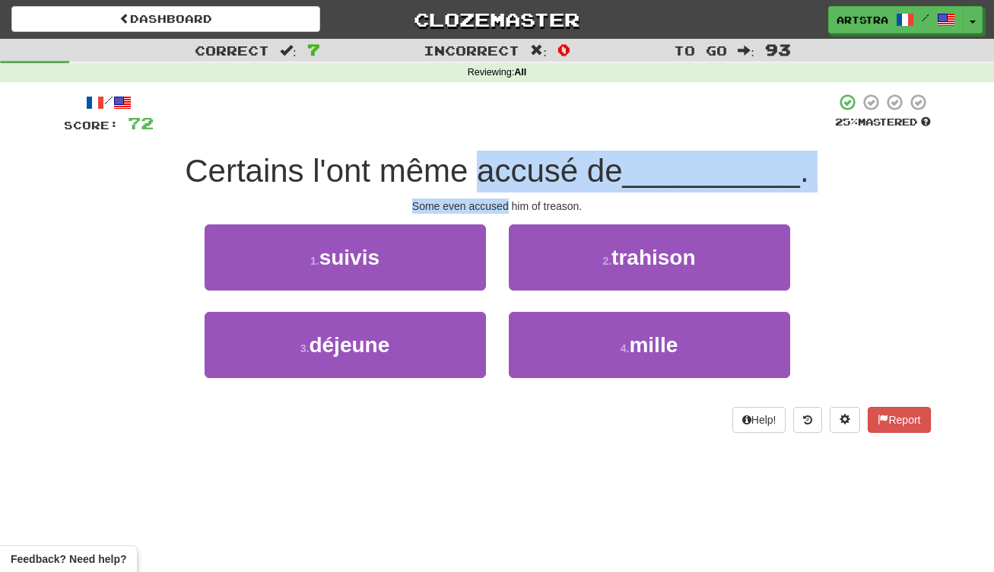
drag, startPoint x: 494, startPoint y: 199, endPoint x: 500, endPoint y: 170, distance: 30.4
click at [500, 170] on div "/ Score: 72 25 % Mastered Certains l'ont même accusé de __________ . Some even …" at bounding box center [497, 263] width 867 height 340
click at [500, 170] on span "Certains l'ont même accusé de" at bounding box center [403, 171] width 437 height 36
drag, startPoint x: 500, startPoint y: 170, endPoint x: 519, endPoint y: 207, distance: 41.5
click at [519, 207] on div "/ Score: 72 25 % Mastered Certains l'ont même accusé de __________ . Some even …" at bounding box center [497, 263] width 867 height 340
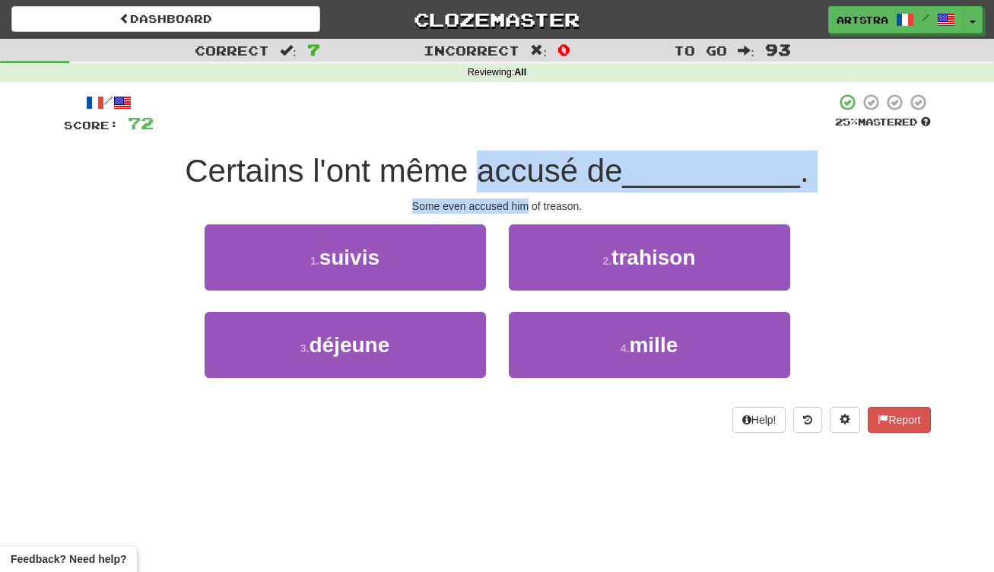
click at [519, 207] on div "Some even accused him of treason." at bounding box center [497, 205] width 867 height 15
drag, startPoint x: 519, startPoint y: 207, endPoint x: 516, endPoint y: 163, distance: 44.2
click at [516, 163] on div "/ Score: 72 25 % Mastered Certains l'ont même accusé de __________ . Some even …" at bounding box center [497, 263] width 867 height 340
click at [516, 163] on span "Certains l'ont même accusé de" at bounding box center [403, 171] width 437 height 36
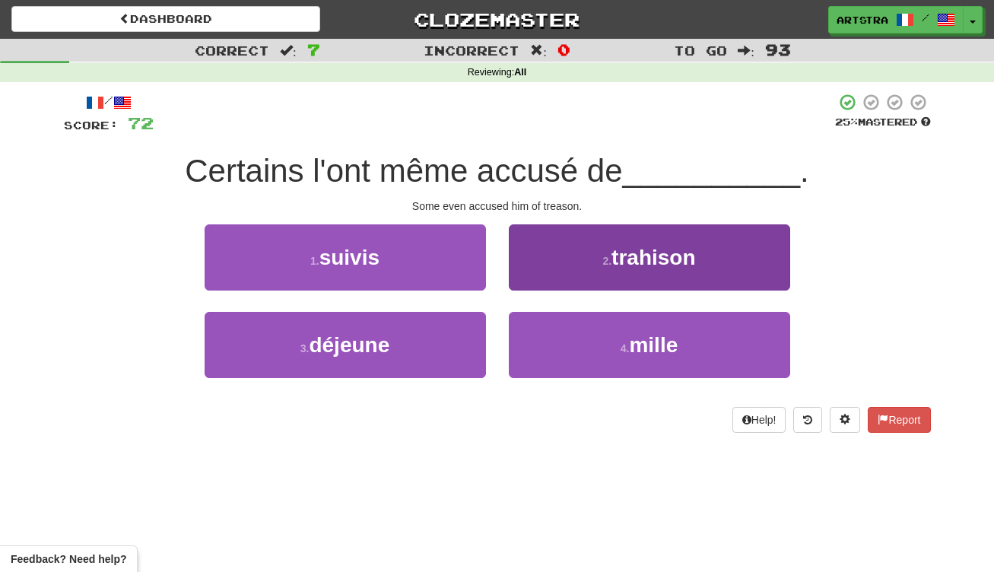
click at [609, 284] on button "2 . trahison" at bounding box center [649, 257] width 281 height 66
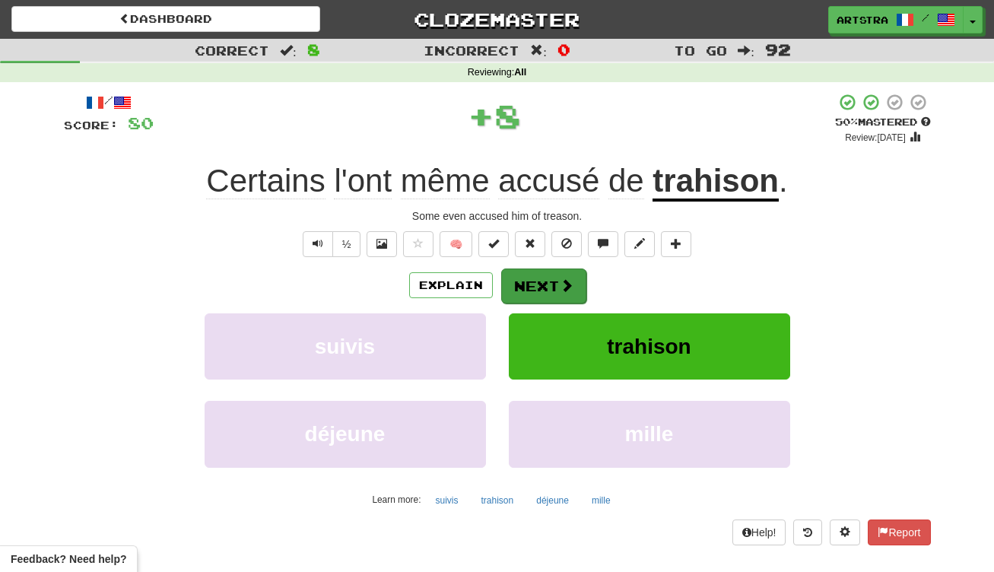
click at [550, 293] on button "Next" at bounding box center [543, 285] width 85 height 35
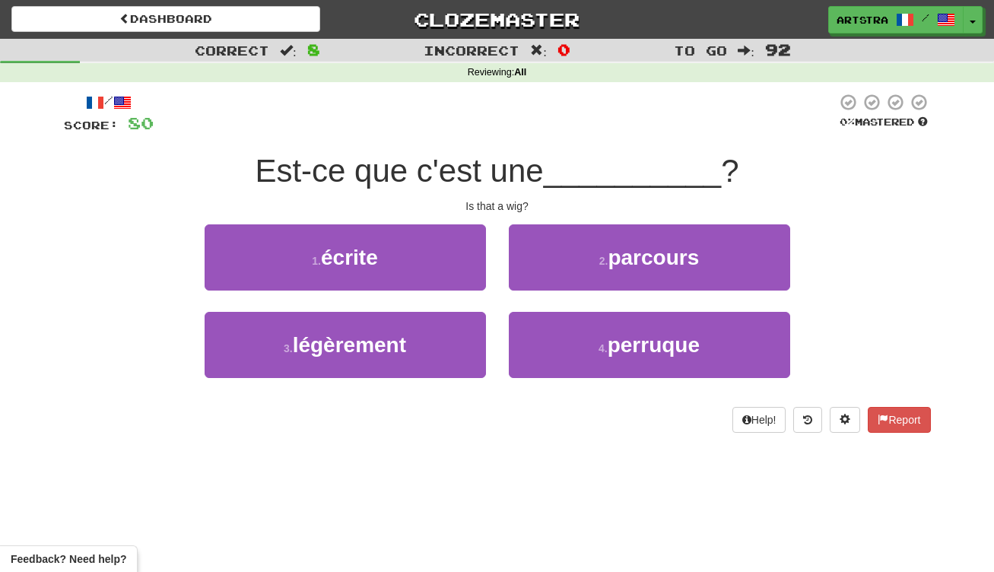
click at [485, 167] on span "Est-ce que c'est une" at bounding box center [399, 171] width 288 height 36
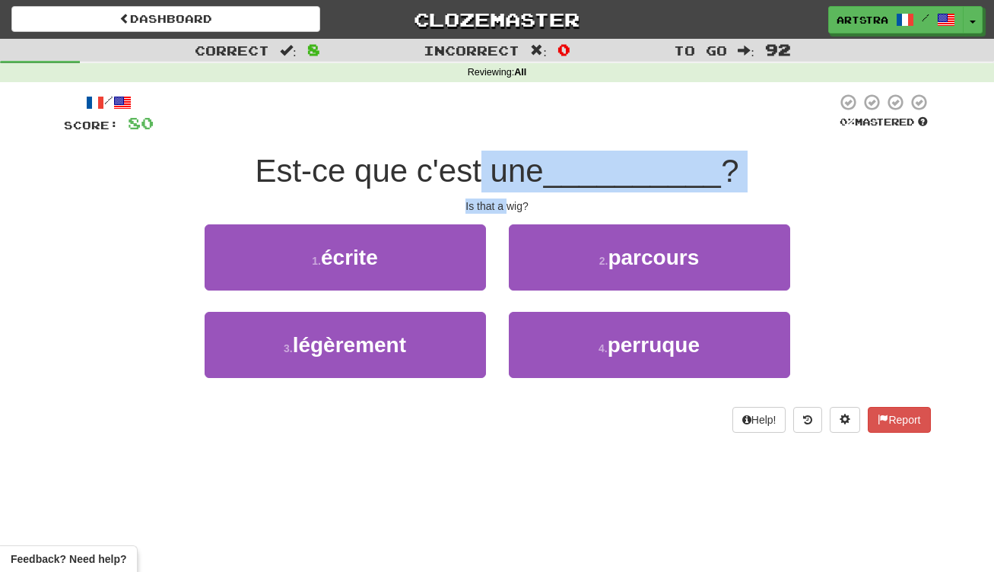
drag, startPoint x: 485, startPoint y: 167, endPoint x: 503, endPoint y: 198, distance: 36.4
click at [503, 198] on div "/ Score: 80 0 % Mastered Est-ce que c'est une __________ ? Is that a wig? 1 . é…" at bounding box center [497, 263] width 867 height 340
click at [503, 198] on div "Is that a wig?" at bounding box center [497, 205] width 867 height 15
drag, startPoint x: 503, startPoint y: 198, endPoint x: 502, endPoint y: 178, distance: 20.5
click at [502, 178] on div "/ Score: 80 0 % Mastered Est-ce que c'est une __________ ? Is that a wig? 1 . é…" at bounding box center [497, 263] width 867 height 340
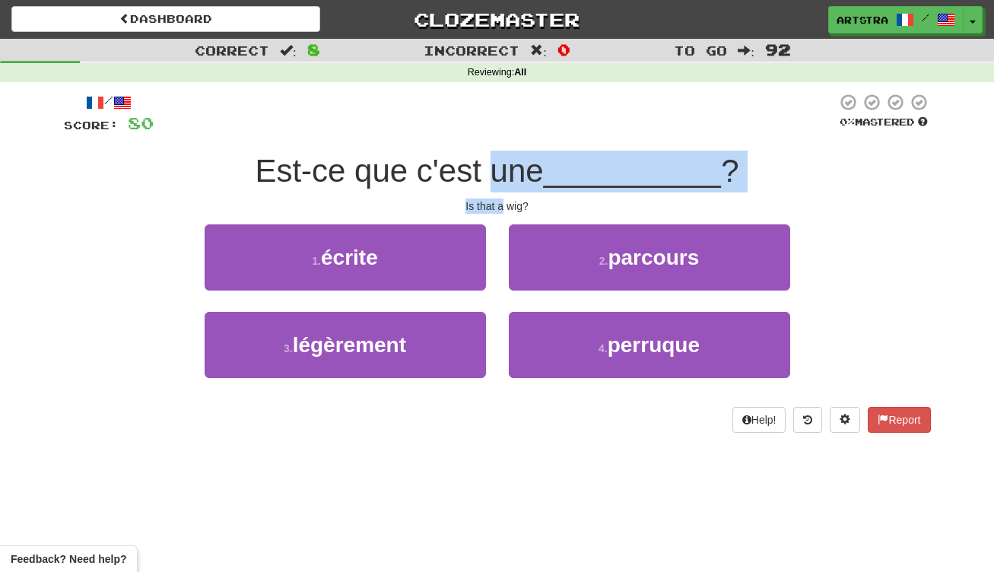
click at [502, 178] on span "Est-ce que c'est une" at bounding box center [399, 171] width 288 height 36
drag, startPoint x: 502, startPoint y: 178, endPoint x: 496, endPoint y: 212, distance: 34.8
click at [496, 212] on div "/ Score: 80 0 % Mastered Est-ce que c'est une __________ ? Is that a wig? 1 . é…" at bounding box center [497, 263] width 867 height 340
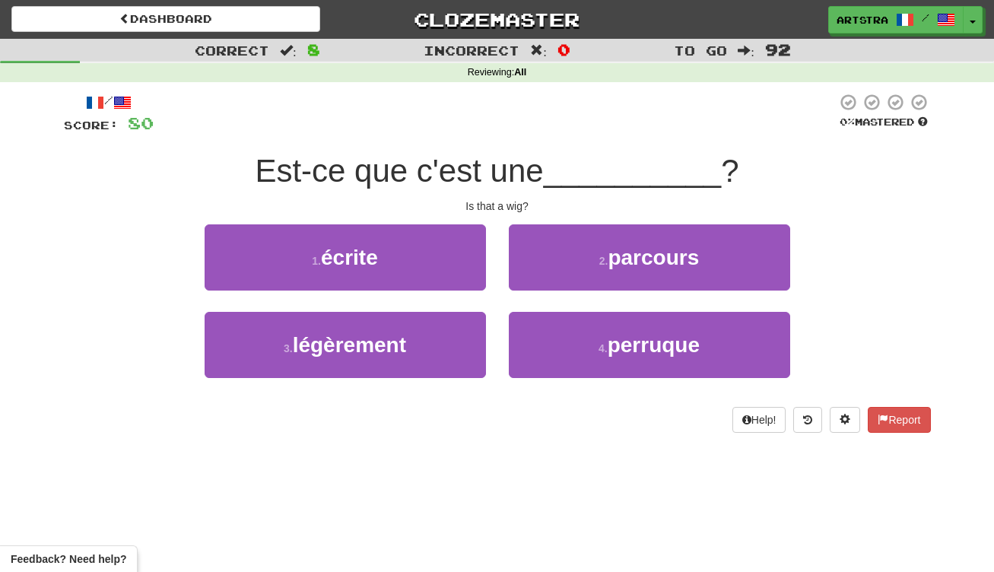
drag
click at [602, 354] on button "4 . perruque" at bounding box center [649, 345] width 281 height 66
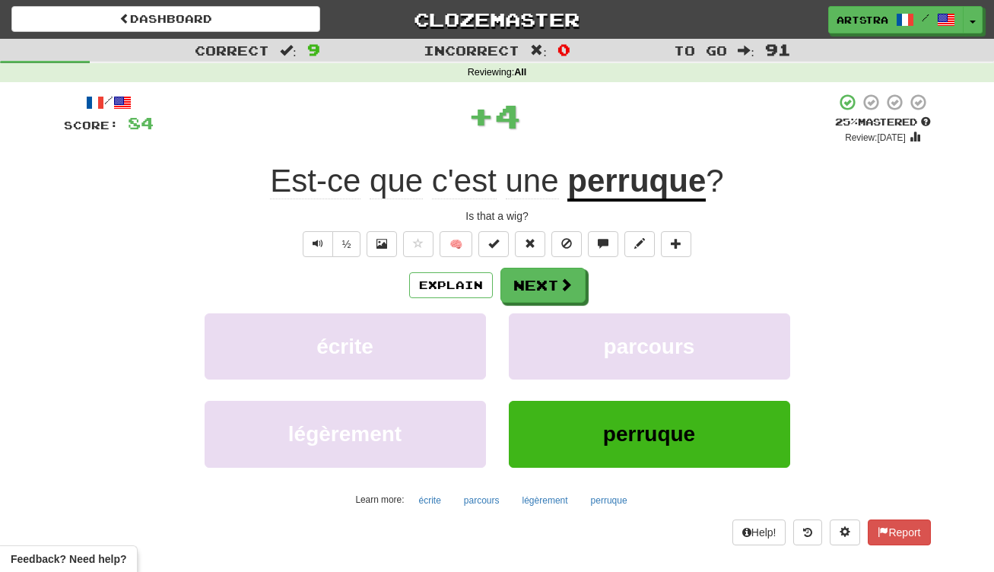
click at [640, 176] on u "perruque" at bounding box center [636, 182] width 138 height 39
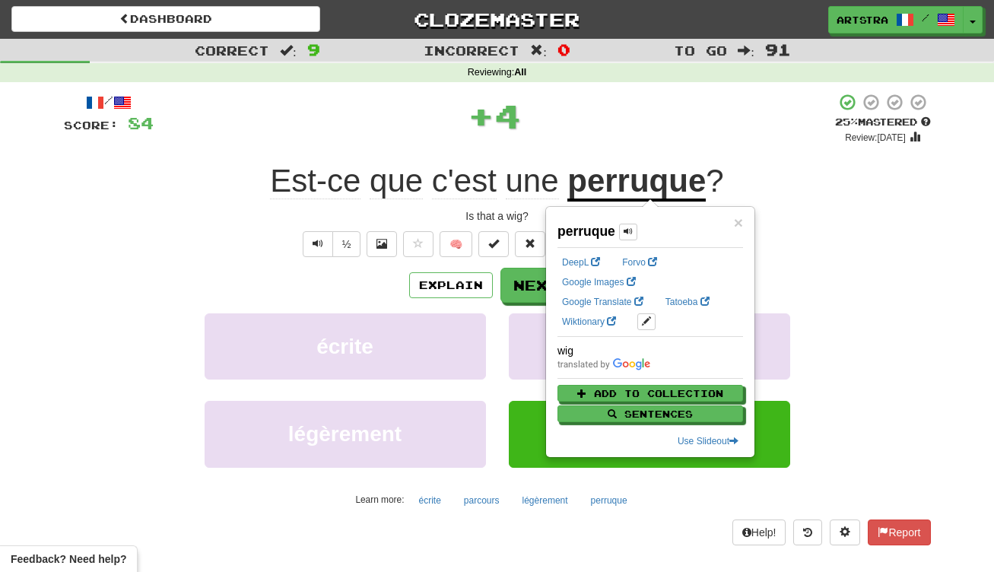
click at [623, 103] on div "+ 4" at bounding box center [494, 116] width 681 height 46
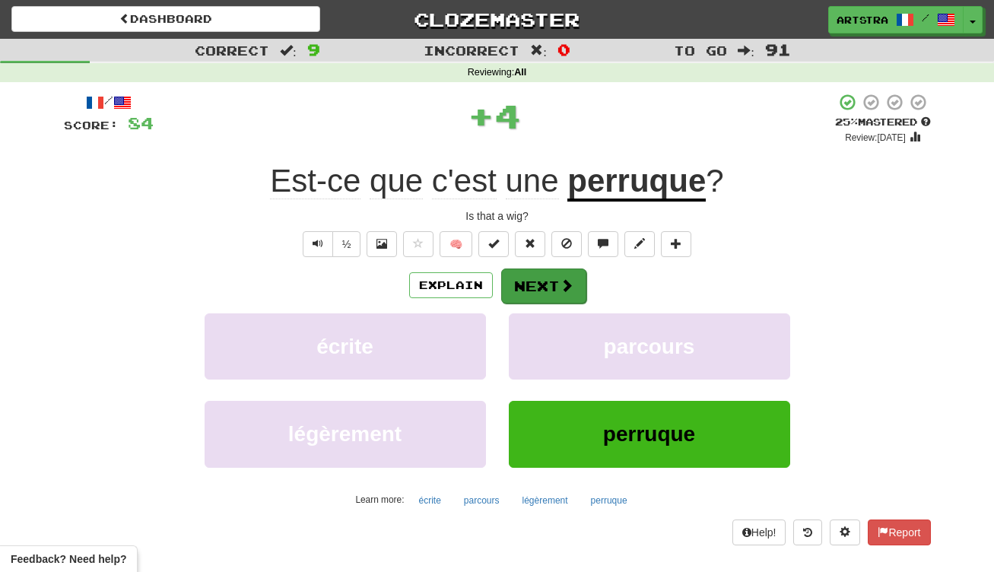
click at [545, 291] on button "Next" at bounding box center [543, 285] width 85 height 35
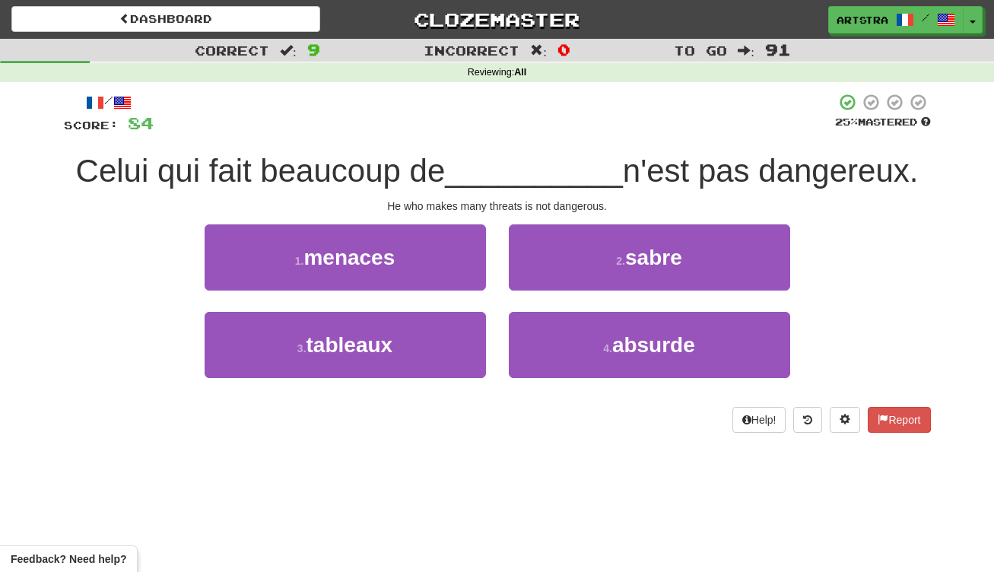
click at [473, 160] on span "__________" at bounding box center [534, 171] width 178 height 36
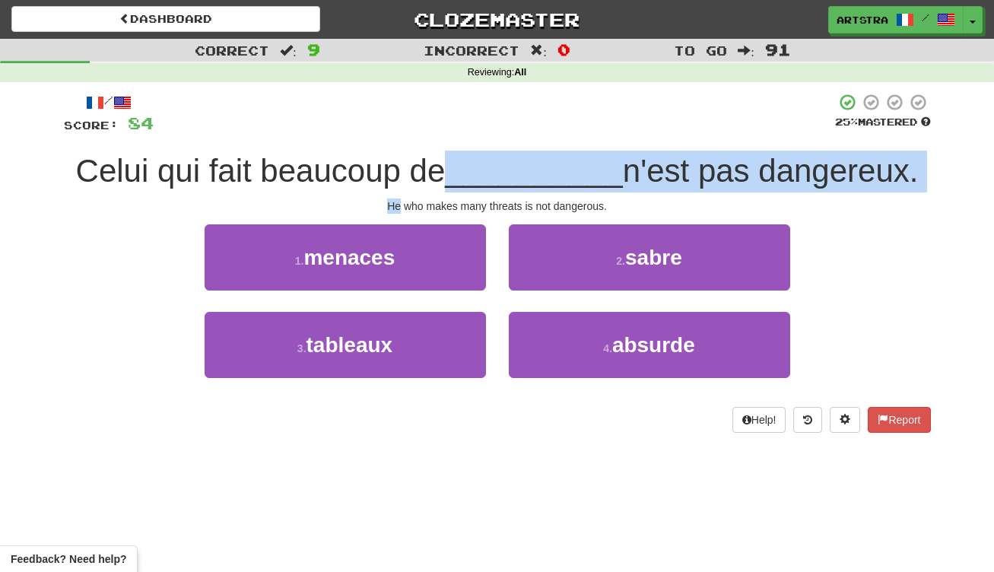
click at [478, 194] on div "/ Score: 84 25 % Mastered Celui qui fait beaucoup de __________ n'est pas dange…" at bounding box center [497, 263] width 867 height 340
click at [471, 180] on div "/ Score: 84 25 % Mastered Celui qui fait beaucoup de __________ n'est pas dange…" at bounding box center [497, 263] width 867 height 340
click at [471, 180] on span "__________" at bounding box center [534, 171] width 178 height 36
click at [538, 204] on div "/ Score: 84 25 % Mastered Celui qui fait beaucoup de __________ n'est pas dange…" at bounding box center [497, 263] width 867 height 340
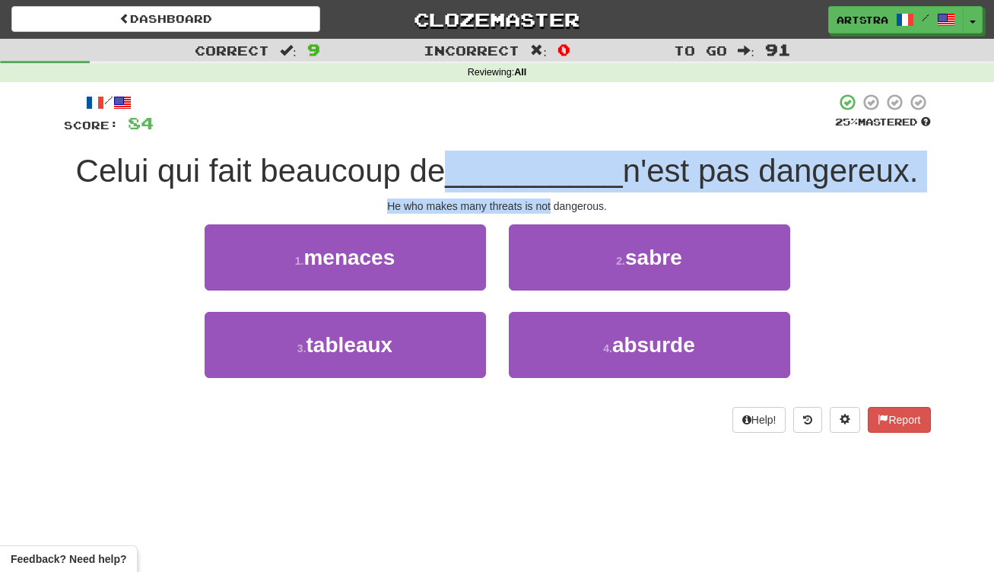
click at [538, 204] on div "He who makes many threats is not dangerous." at bounding box center [497, 205] width 867 height 15
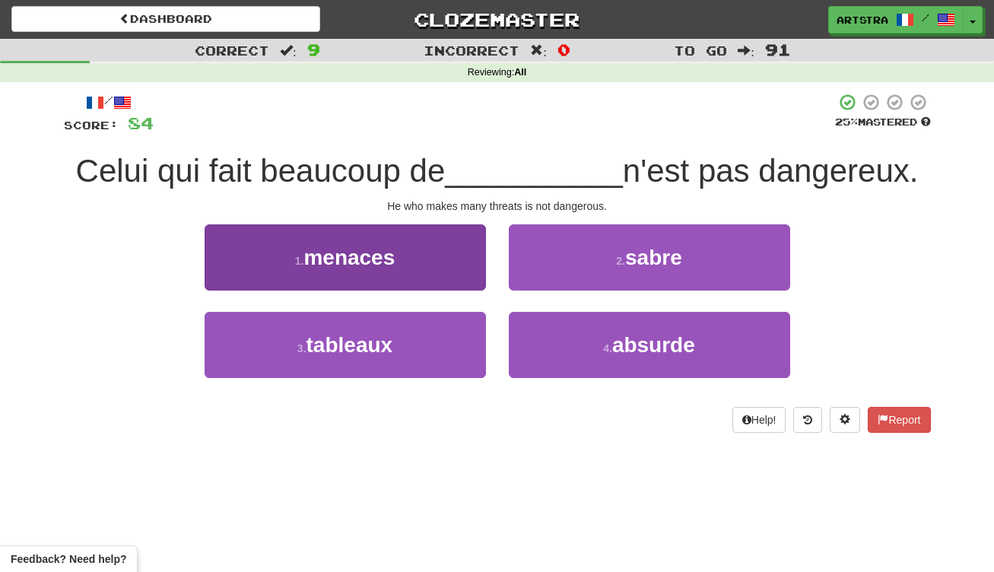
click at [390, 263] on span "menaces" at bounding box center [348, 258] width 91 height 24
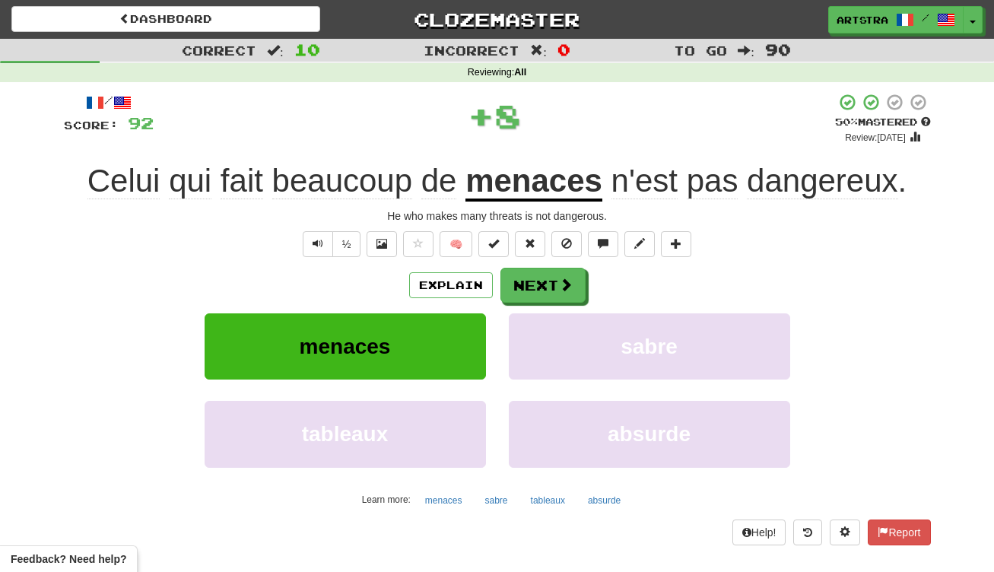
click at [801, 181] on span "dangereux" at bounding box center [822, 181] width 151 height 37
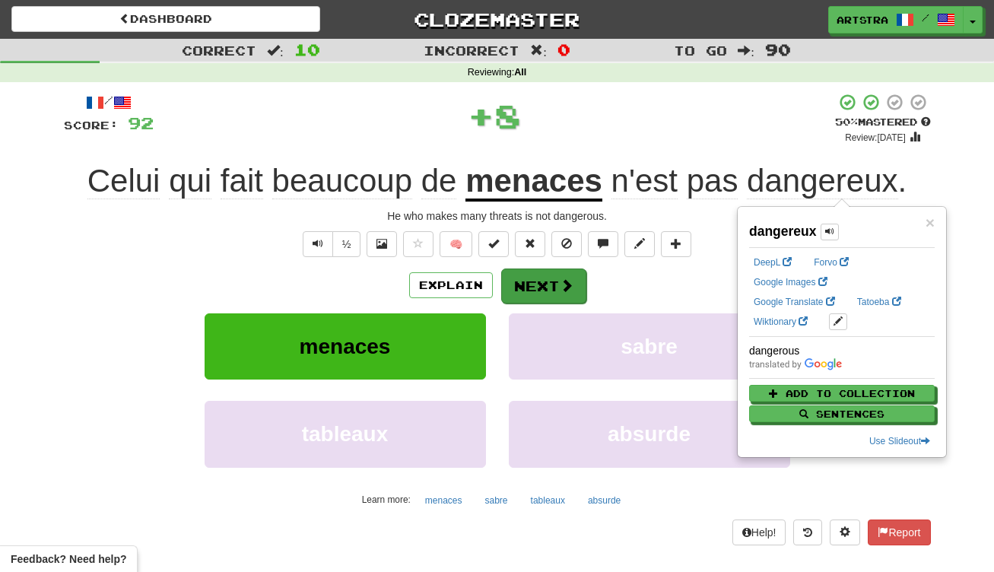
click at [541, 300] on button "Next" at bounding box center [543, 285] width 85 height 35
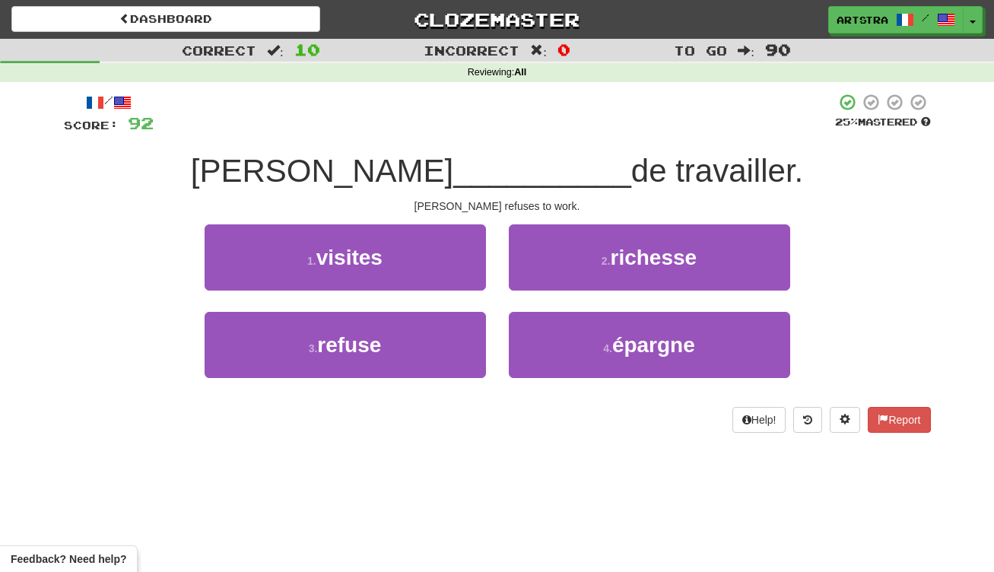
click at [485, 140] on div "/ Score: 92 25 % Mastered [PERSON_NAME] __________ de travailler. [PERSON_NAME]…" at bounding box center [497, 263] width 867 height 340
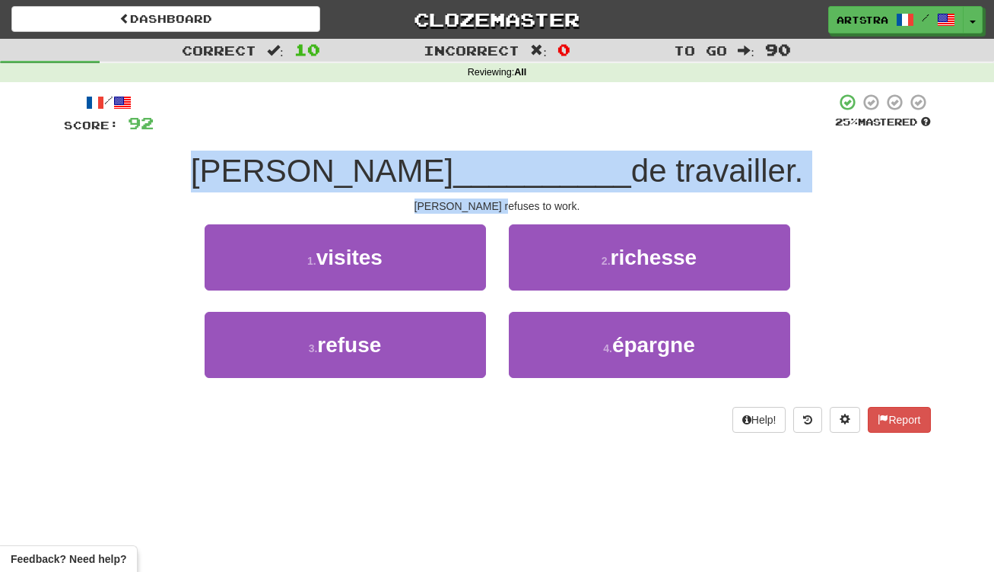
click at [520, 201] on div "/ Score: 92 25 % Mastered [PERSON_NAME] __________ de travailler. [PERSON_NAME]…" at bounding box center [497, 263] width 867 height 340
click at [520, 201] on div "[PERSON_NAME] refuses to work." at bounding box center [497, 205] width 867 height 15
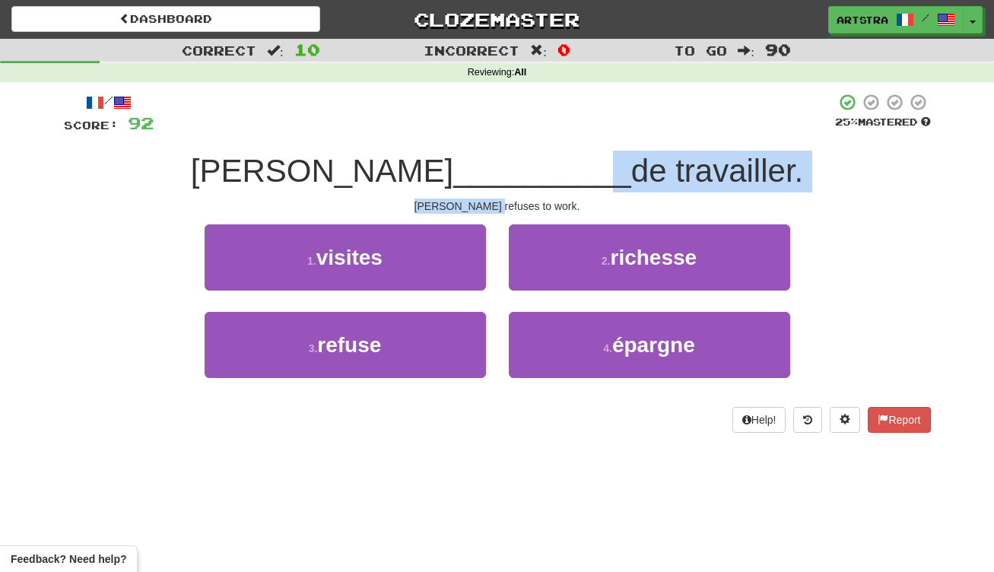
click at [510, 174] on div "/ Score: 92 25 % Mastered [PERSON_NAME] __________ de travailler. [PERSON_NAME]…" at bounding box center [497, 263] width 867 height 340
click at [508, 173] on span "__________" at bounding box center [542, 171] width 178 height 36
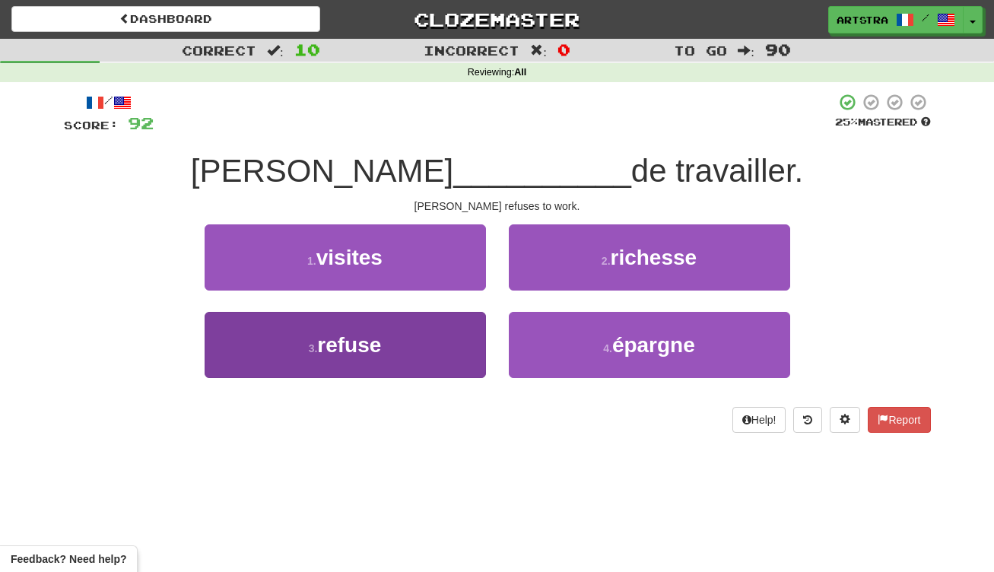
click at [455, 346] on button "3 . refuse" at bounding box center [345, 345] width 281 height 66
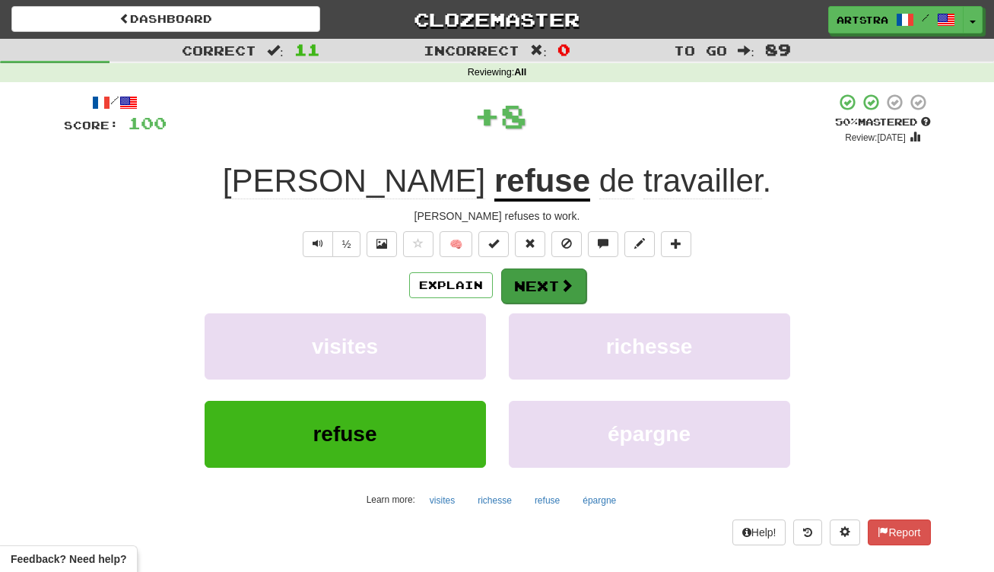
click at [536, 291] on button "Next" at bounding box center [543, 285] width 85 height 35
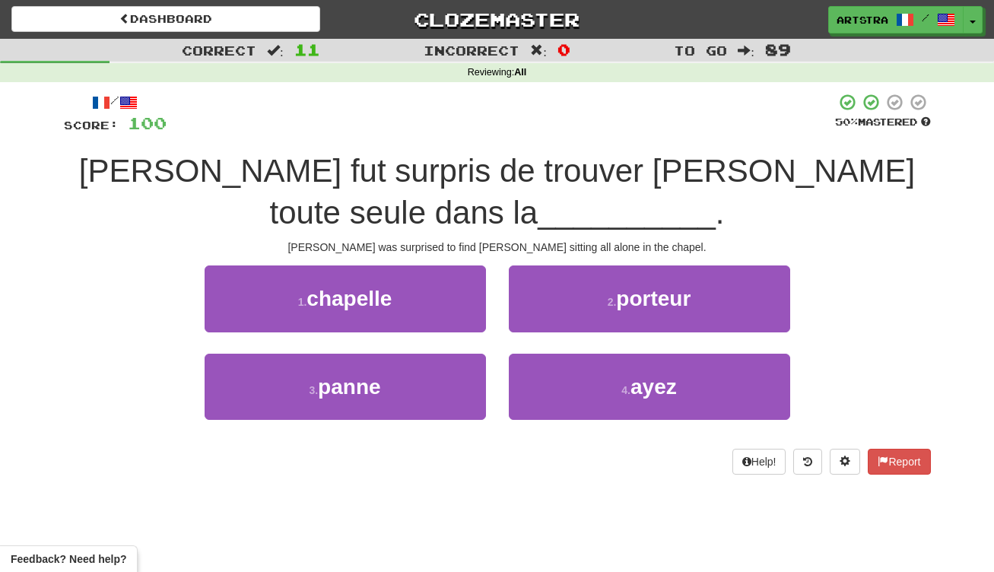
click at [491, 155] on span "[PERSON_NAME] fut surpris de trouver [PERSON_NAME] toute seule dans la" at bounding box center [497, 192] width 836 height 78
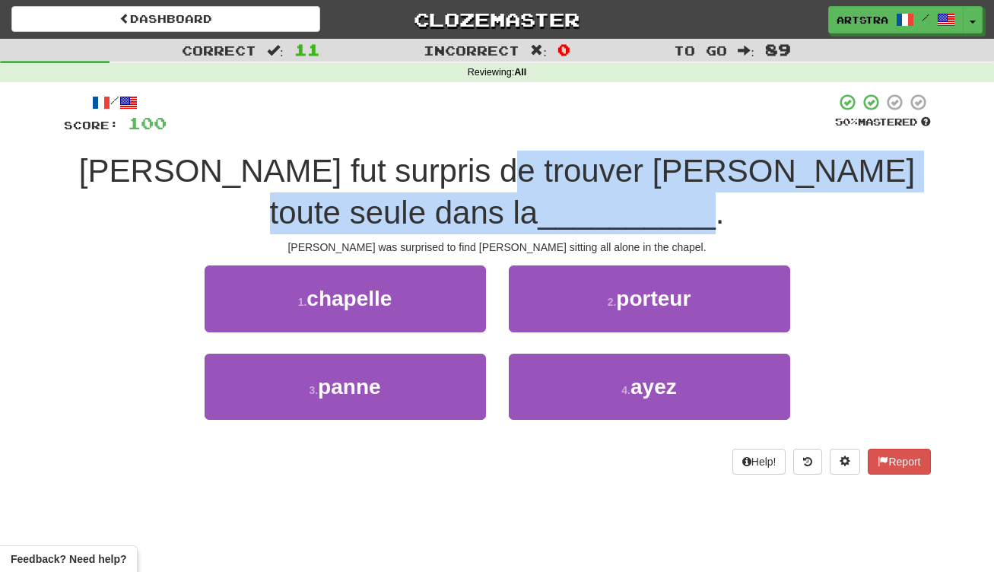
click at [492, 204] on span "[PERSON_NAME] fut surpris de trouver [PERSON_NAME] toute seule dans la ________…" at bounding box center [497, 192] width 836 height 78
click at [538, 204] on span "__________" at bounding box center [627, 213] width 178 height 36
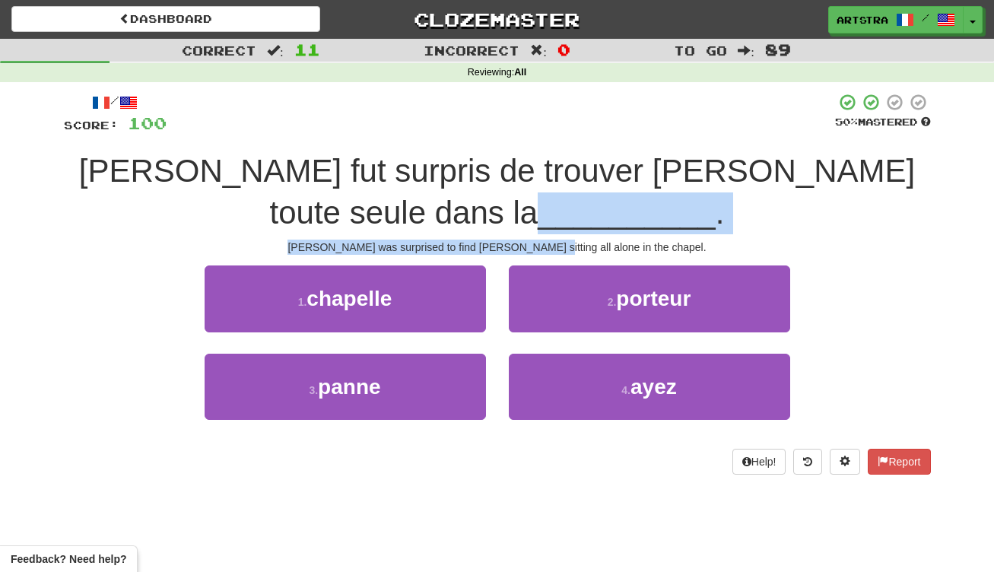
click at [581, 238] on div "/ Score: 100 50 % Mastered [PERSON_NAME] fut surpris de trouver [PERSON_NAME] t…" at bounding box center [497, 283] width 867 height 381
click at [581, 240] on div "[PERSON_NAME] was surprised to find [PERSON_NAME] sitting all alone in the chap…" at bounding box center [497, 247] width 867 height 15
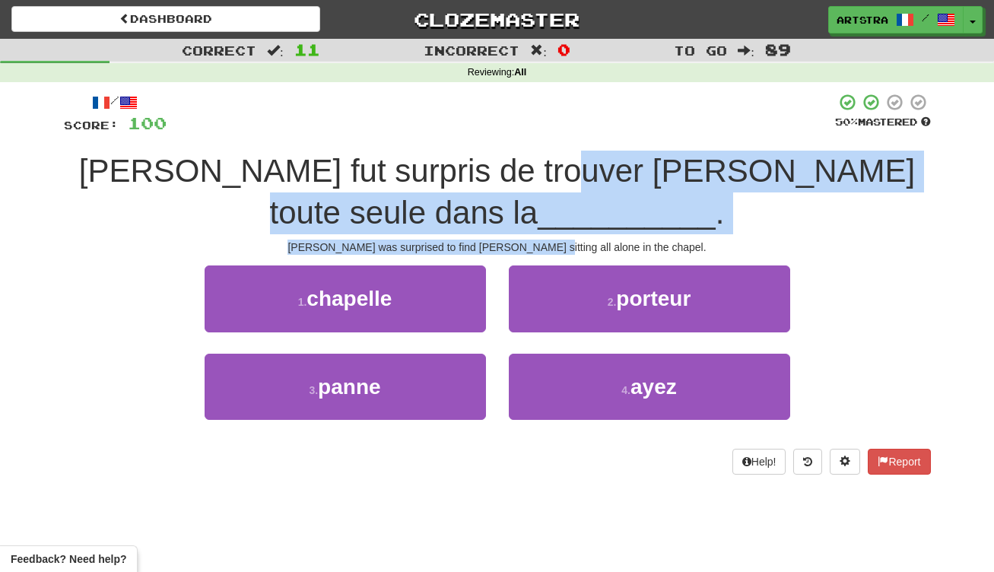
click at [564, 155] on div "/ Score: 100 50 % Mastered [PERSON_NAME] fut surpris de trouver [PERSON_NAME] t…" at bounding box center [497, 283] width 867 height 381
click at [564, 155] on span "[PERSON_NAME] fut surpris de trouver [PERSON_NAME] toute seule dans la" at bounding box center [497, 192] width 836 height 78
click at [563, 252] on div "/ Score: 100 50 % Mastered [PERSON_NAME] fut surpris de trouver [PERSON_NAME] t…" at bounding box center [497, 283] width 867 height 381
click at [563, 252] on div "[PERSON_NAME] was surprised to find [PERSON_NAME] sitting all alone in the chap…" at bounding box center [497, 247] width 867 height 15
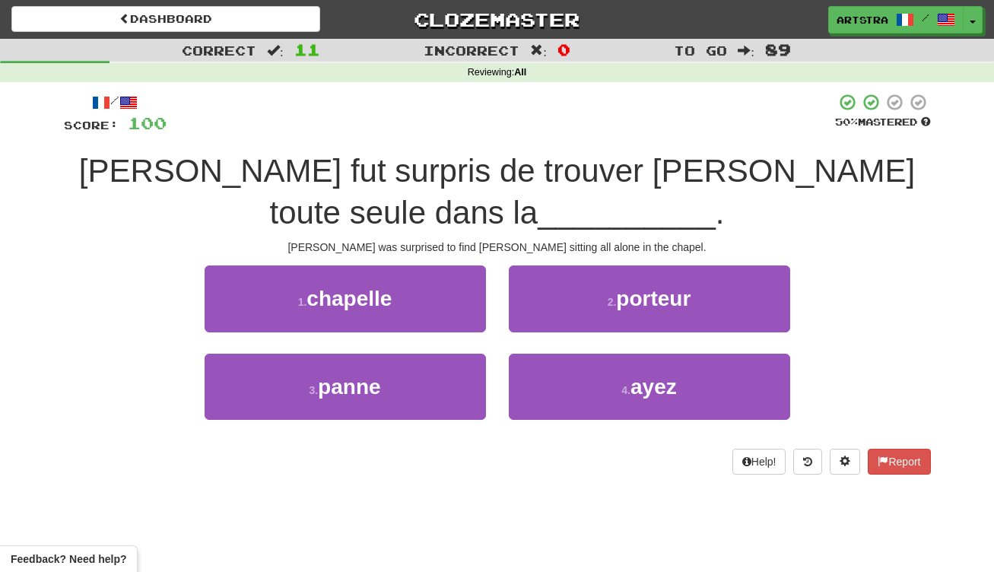
click at [398, 335] on div "1 . chapelle" at bounding box center [345, 308] width 304 height 87
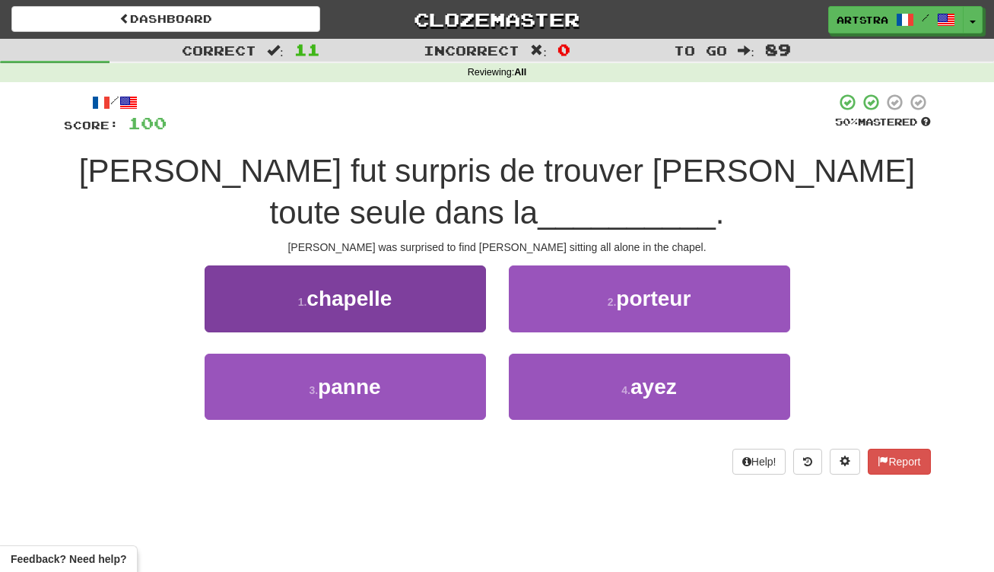
click at [430, 287] on button "1 . chapelle" at bounding box center [345, 298] width 281 height 66
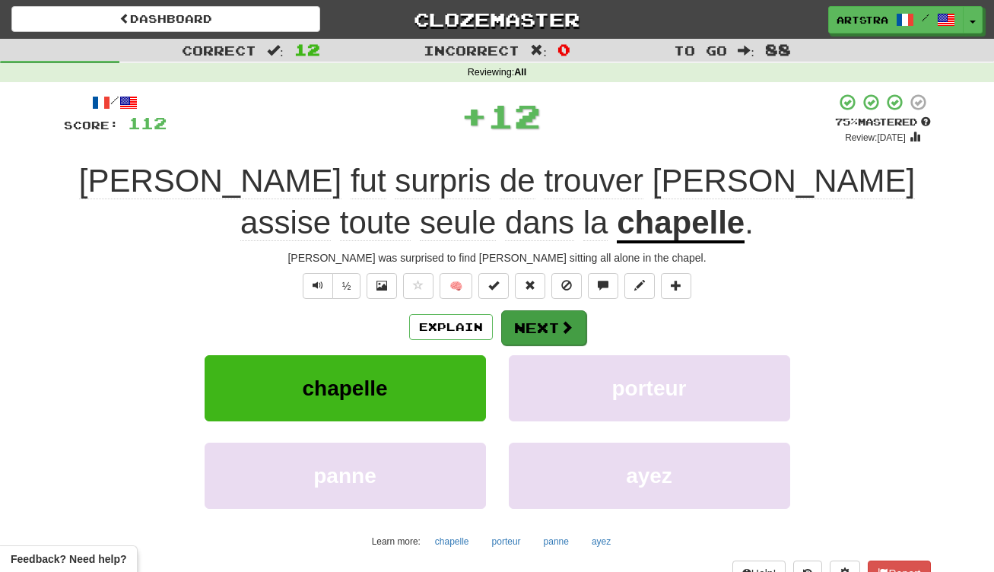
click at [530, 317] on button "Next" at bounding box center [543, 327] width 85 height 35
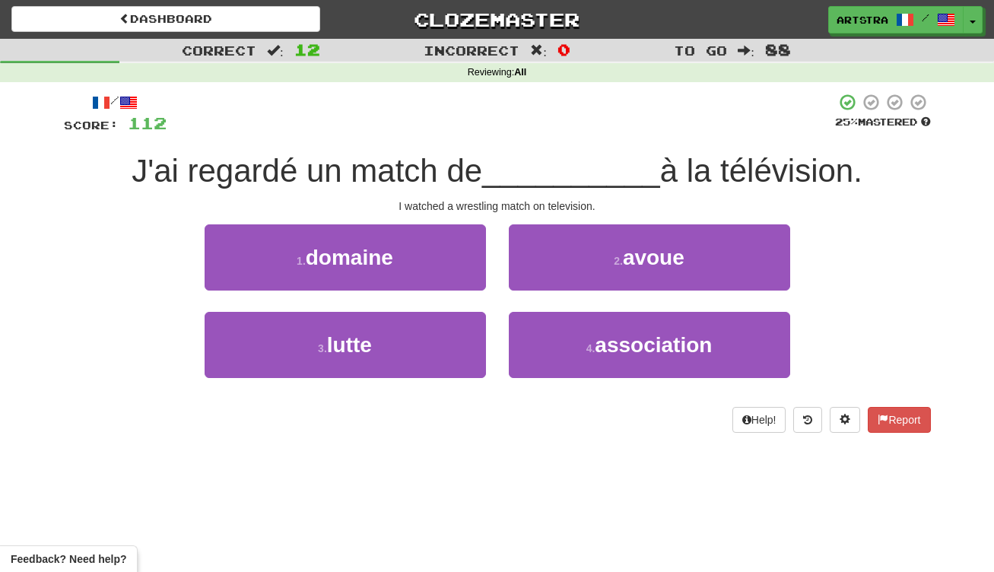
click at [448, 151] on div "J'ai regardé un match de __________ à la télévision." at bounding box center [497, 172] width 867 height 42
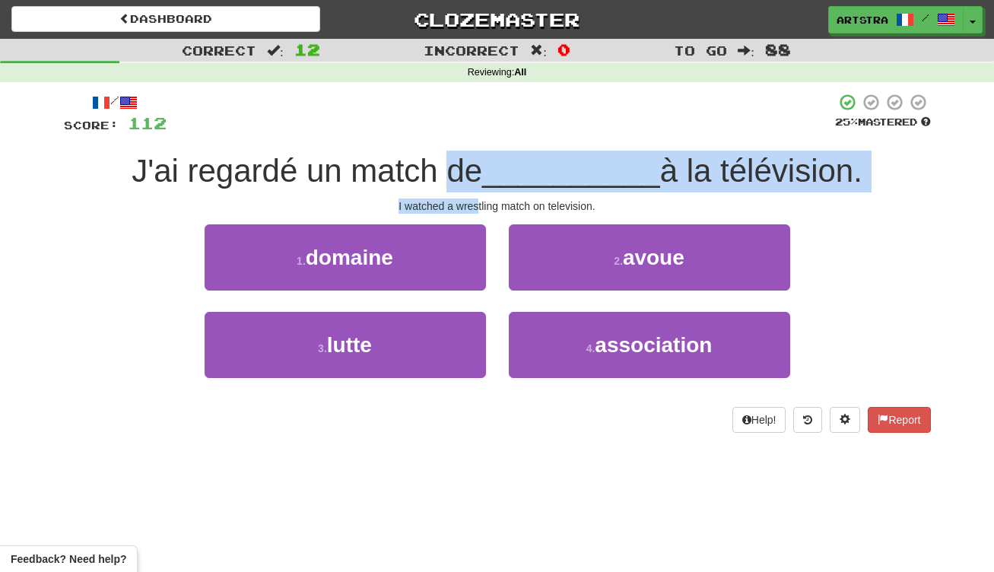
click at [478, 208] on div "/ Score: 112 25 % Mastered J'ai regardé un match de __________ à la télévision.…" at bounding box center [497, 263] width 867 height 340
click at [478, 208] on div "I watched a wrestling match on television." at bounding box center [497, 205] width 867 height 15
click at [495, 153] on div "/ Score: 112 25 % Mastered J'ai regardé un match de __________ à la télévision.…" at bounding box center [497, 263] width 867 height 340
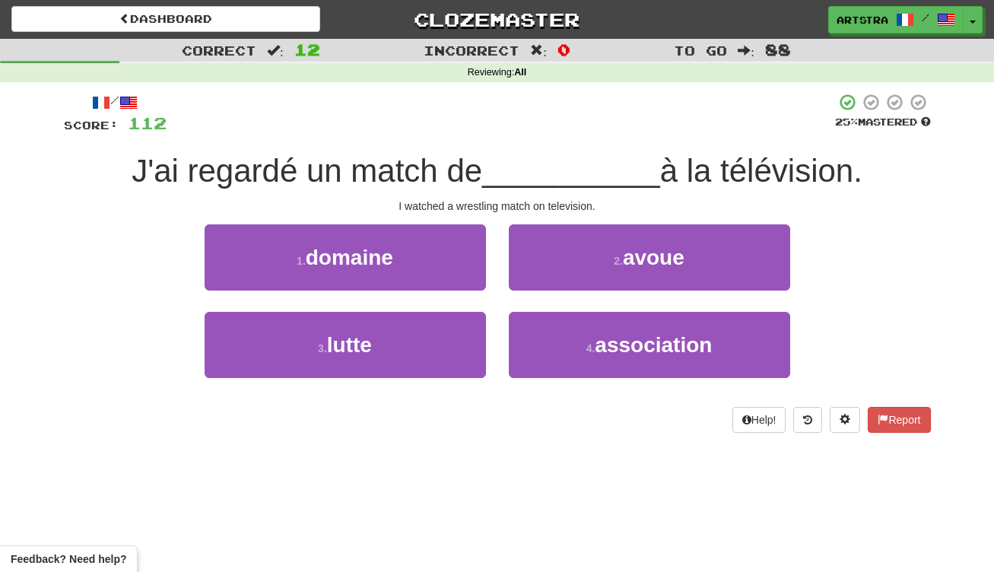
click at [495, 153] on span "__________" at bounding box center [571, 171] width 178 height 36
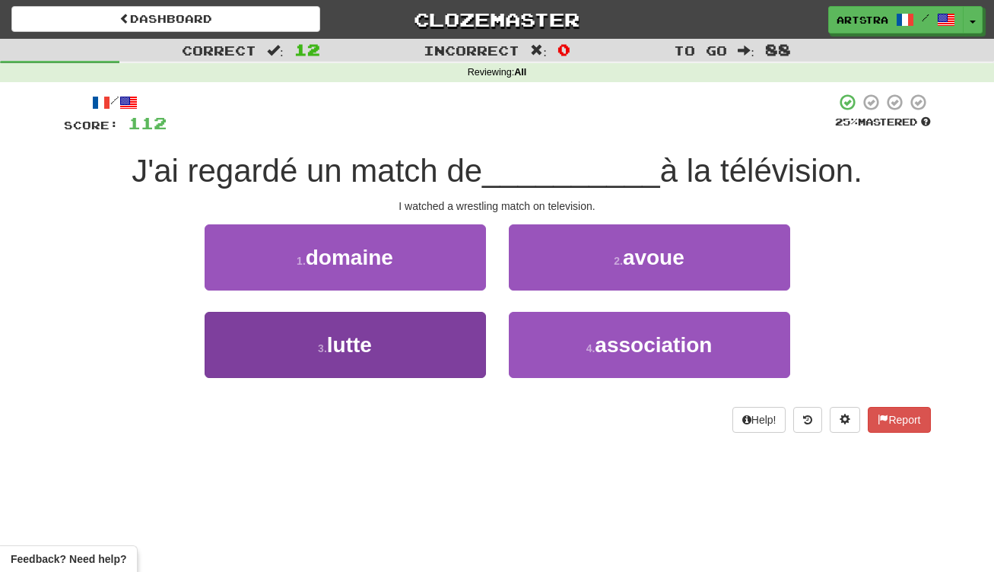
click at [324, 337] on button "3 . lutte" at bounding box center [345, 345] width 281 height 66
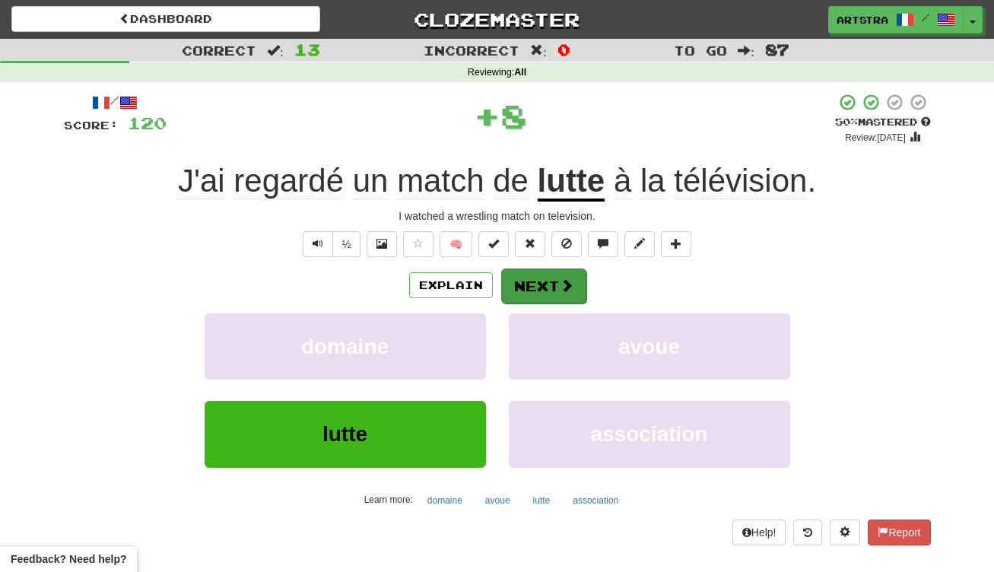
click at [551, 289] on button "Next" at bounding box center [543, 285] width 85 height 35
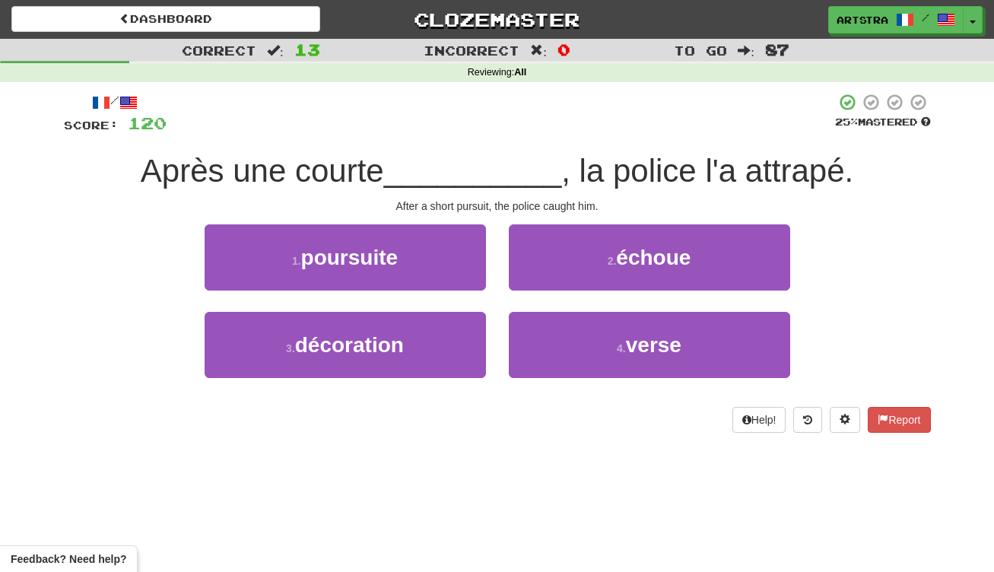
click at [476, 151] on div "Après une courte __________ , la police l'a attrapé." at bounding box center [497, 172] width 867 height 42
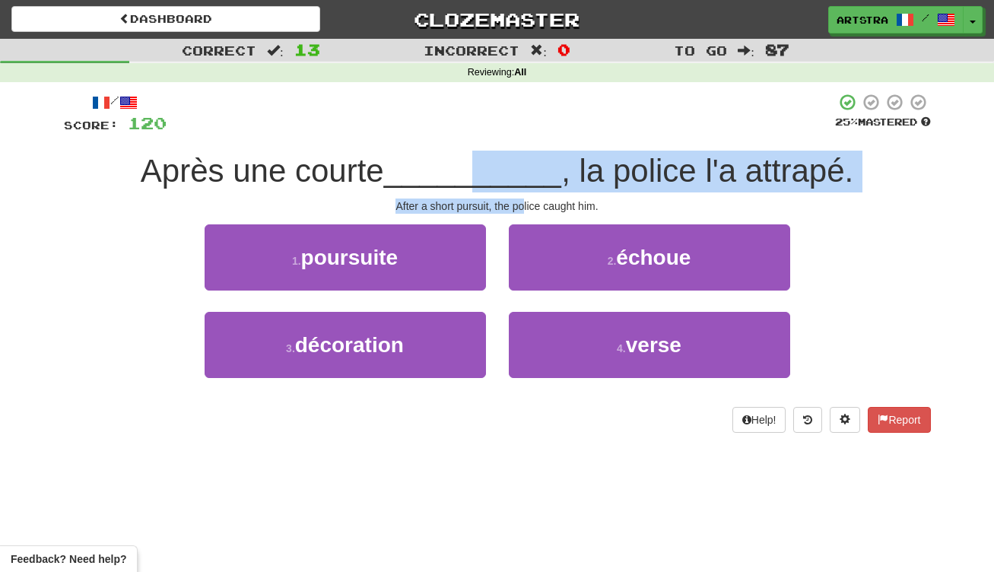
click at [525, 199] on div "/ Score: 120 25 % Mastered Après une courte __________ , la police l'a attrapé.…" at bounding box center [497, 263] width 867 height 340
click at [525, 199] on div "After a short pursuit, the police caught him." at bounding box center [497, 205] width 867 height 15
click at [532, 162] on div "/ Score: 120 25 % Mastered Après une courte __________ , la police l'a attrapé.…" at bounding box center [497, 263] width 867 height 340
click at [532, 162] on span "__________" at bounding box center [473, 171] width 178 height 36
click at [545, 204] on div "/ Score: 120 25 % Mastered Après une courte __________ , la police l'a attrapé.…" at bounding box center [497, 263] width 867 height 340
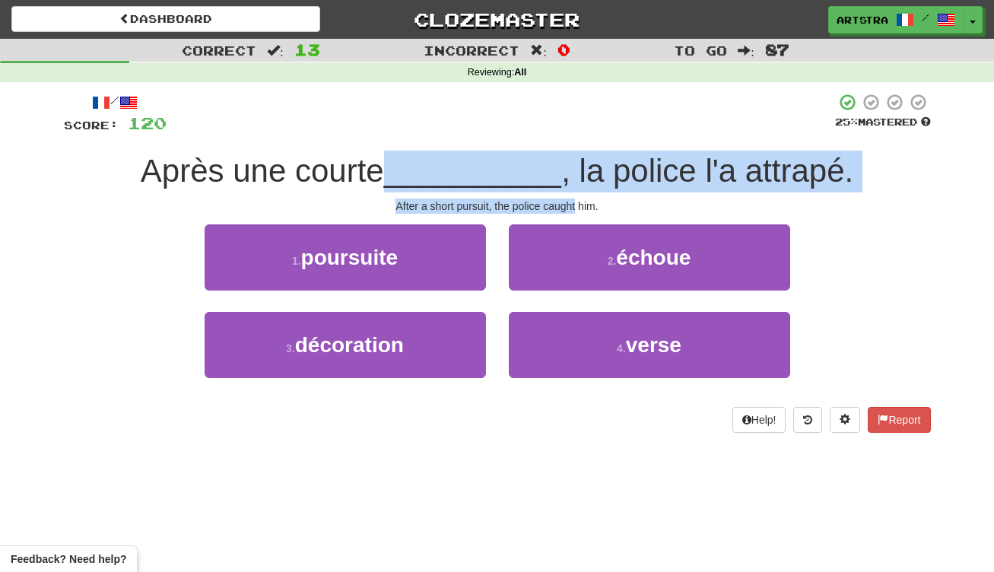
click at [545, 204] on div "After a short pursuit, the police caught him." at bounding box center [497, 205] width 867 height 15
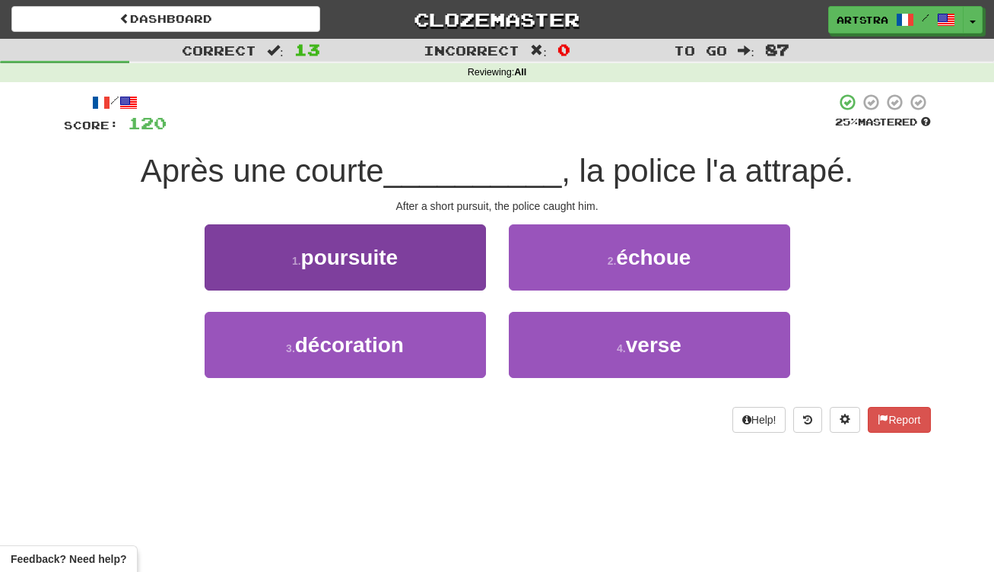
click at [412, 259] on button "1 . poursuite" at bounding box center [345, 257] width 281 height 66
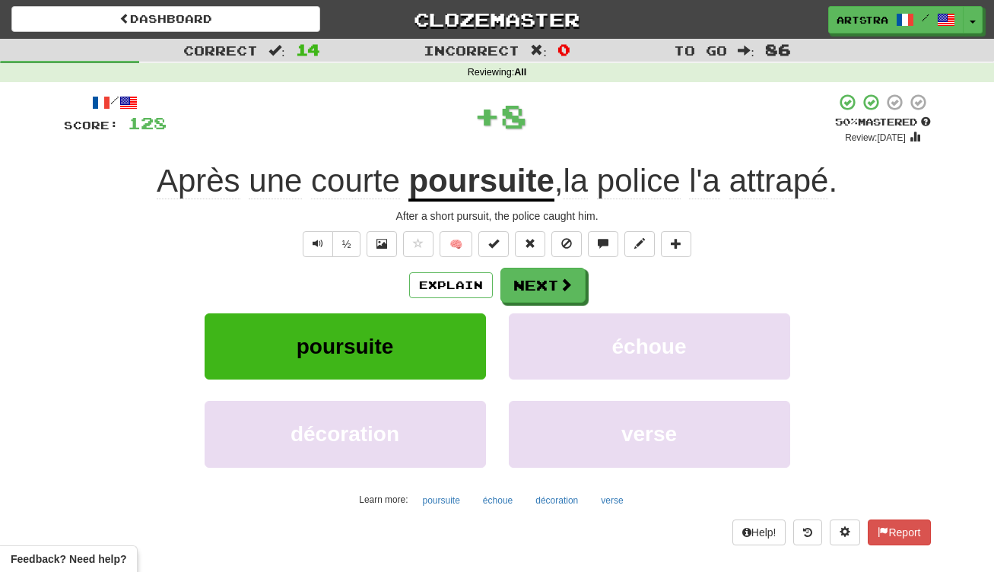
click at [469, 160] on div "Après une courte poursuite , la police l'a attrapé ." at bounding box center [497, 181] width 867 height 42
click at [482, 173] on u "poursuite" at bounding box center [480, 182] width 145 height 39
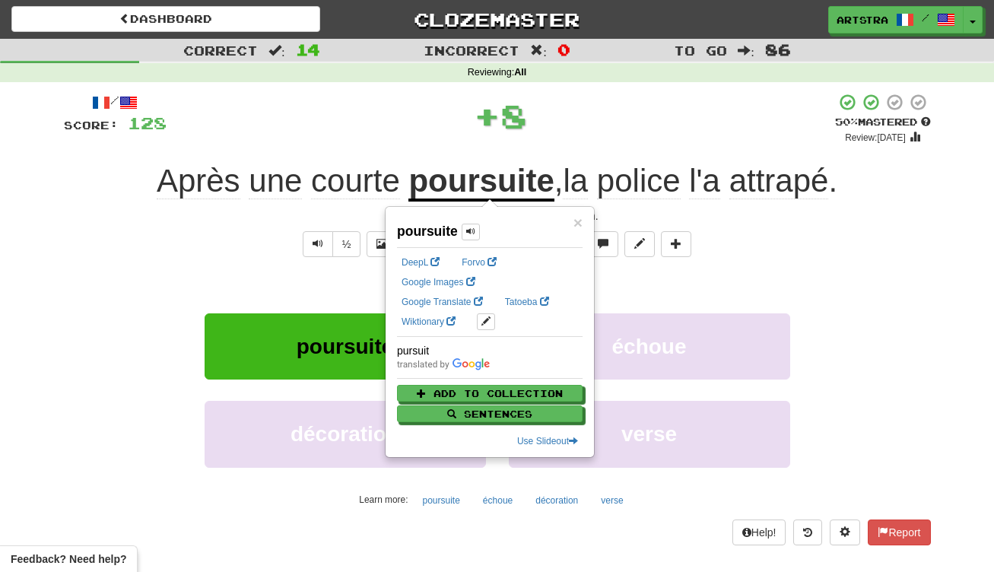
click at [333, 181] on span "courte" at bounding box center [355, 181] width 89 height 37
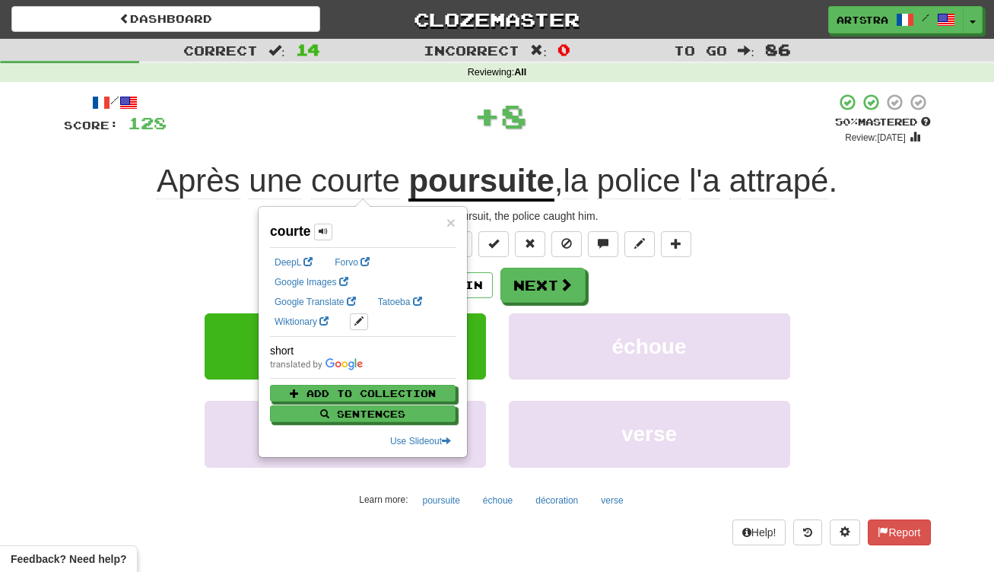
click at [694, 117] on div "+ 8" at bounding box center [501, 116] width 669 height 46
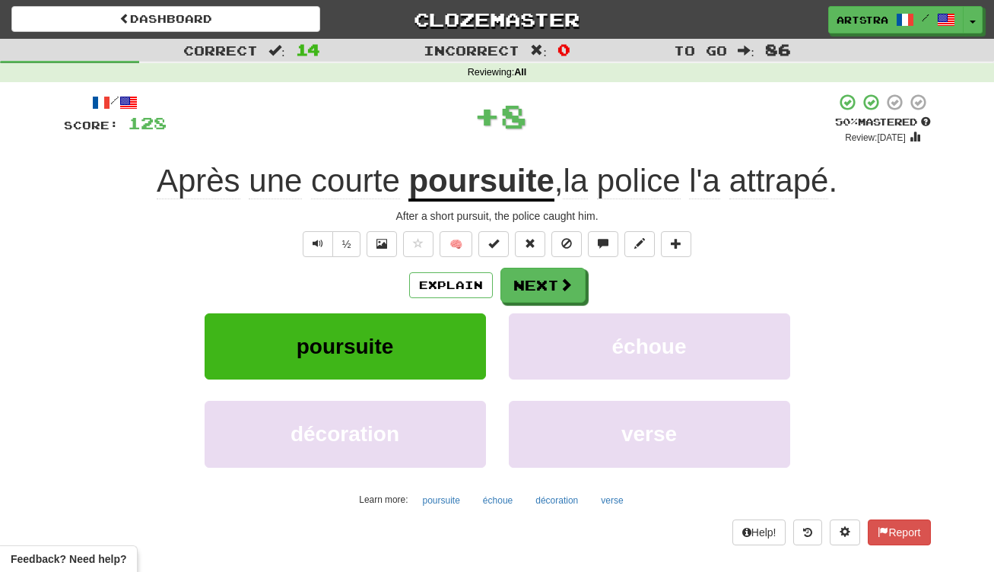
click at [763, 183] on span "attrapé" at bounding box center [779, 181] width 100 height 37
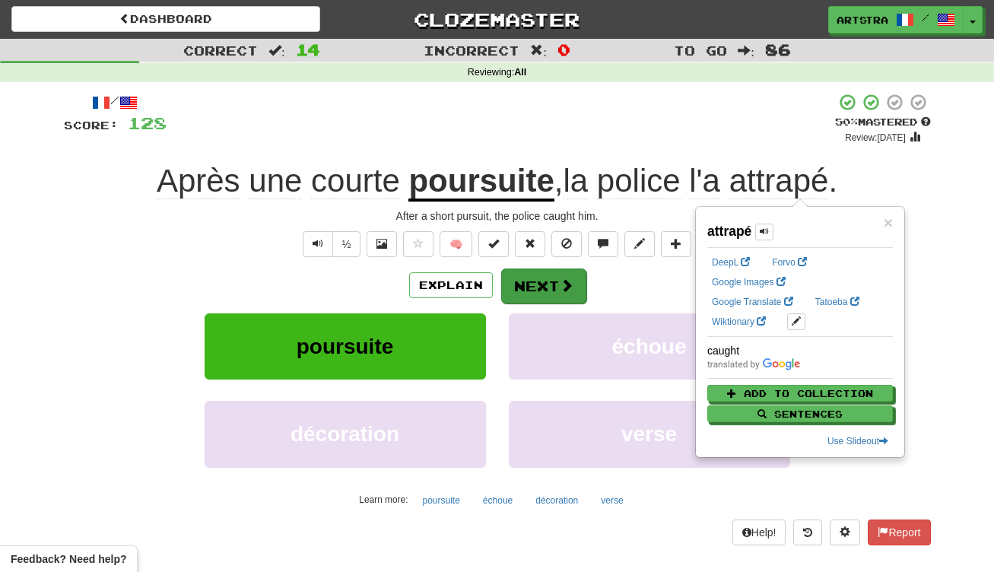
click at [560, 285] on span at bounding box center [567, 285] width 14 height 14
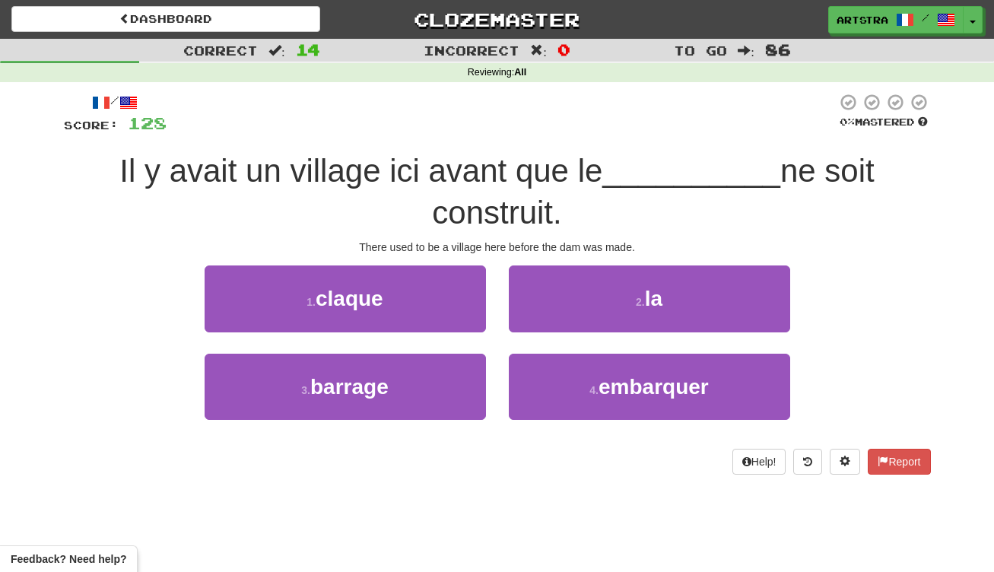
click at [481, 153] on span "Il y avait un village ici avant que le" at bounding box center [360, 171] width 483 height 36
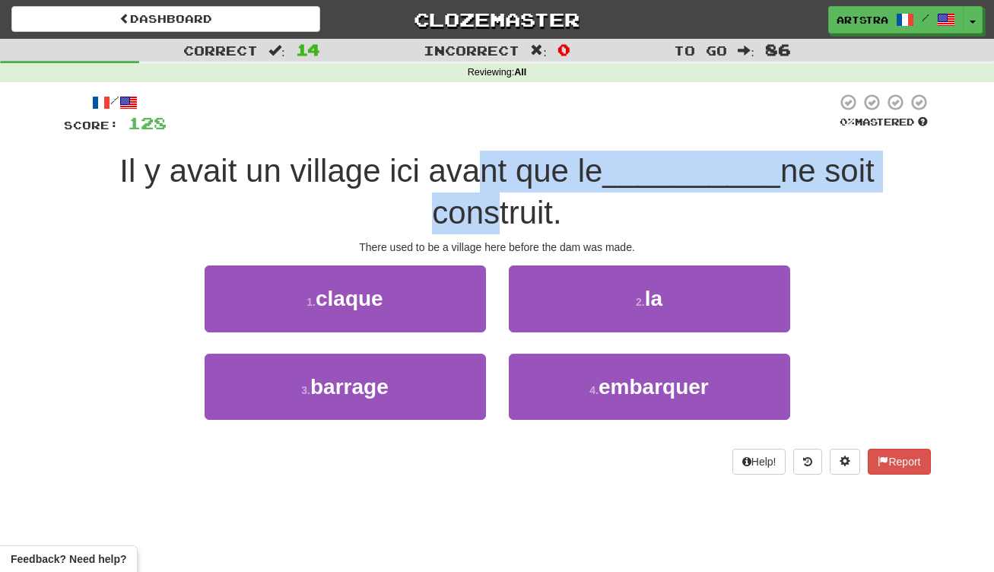
click at [481, 204] on span "Il y avait un village ici avant que le __________ ne soit construit." at bounding box center [496, 192] width 754 height 78
click at [481, 204] on span "ne soit construit." at bounding box center [653, 192] width 442 height 78
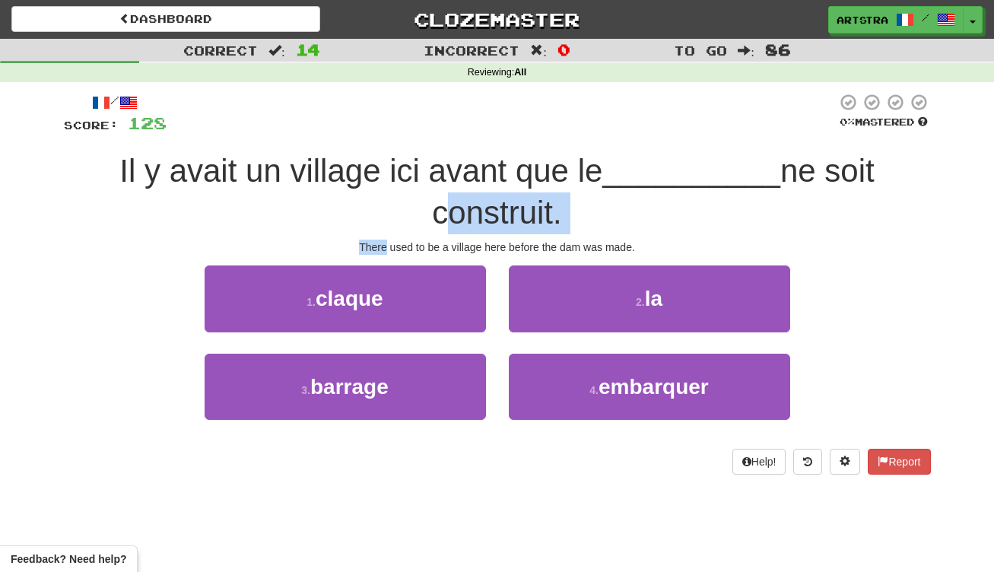
click at [511, 233] on div "/ Score: 128 0 % Mastered Il y avait un village ici avant que le __________ ne …" at bounding box center [497, 283] width 867 height 381
click at [510, 233] on div "/ Score: 128 0 % Mastered Il y avait un village ici avant que le __________ ne …" at bounding box center [497, 283] width 867 height 381
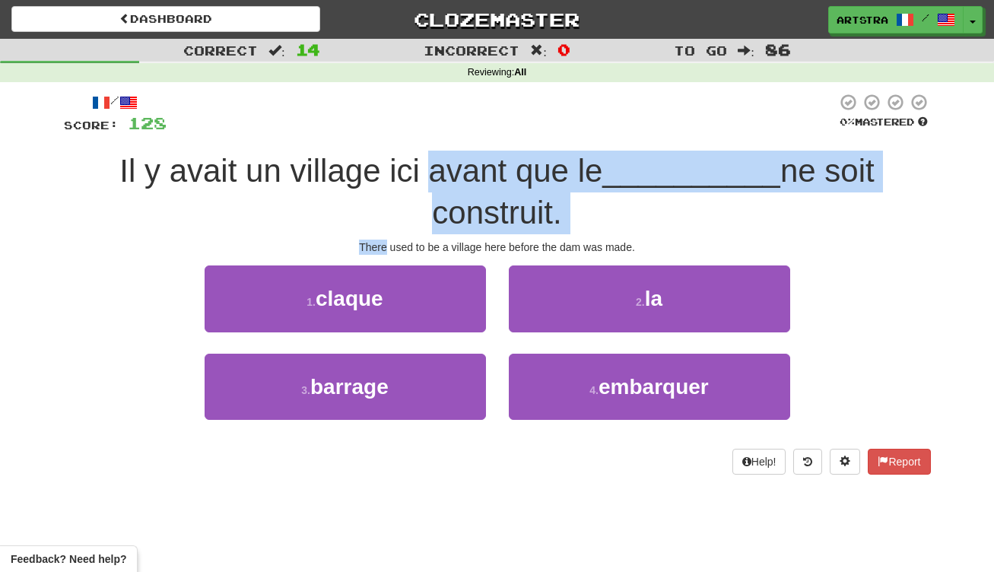
click at [494, 155] on div "/ Score: 128 0 % Mastered Il y avait un village ici avant que le __________ ne …" at bounding box center [497, 283] width 867 height 381
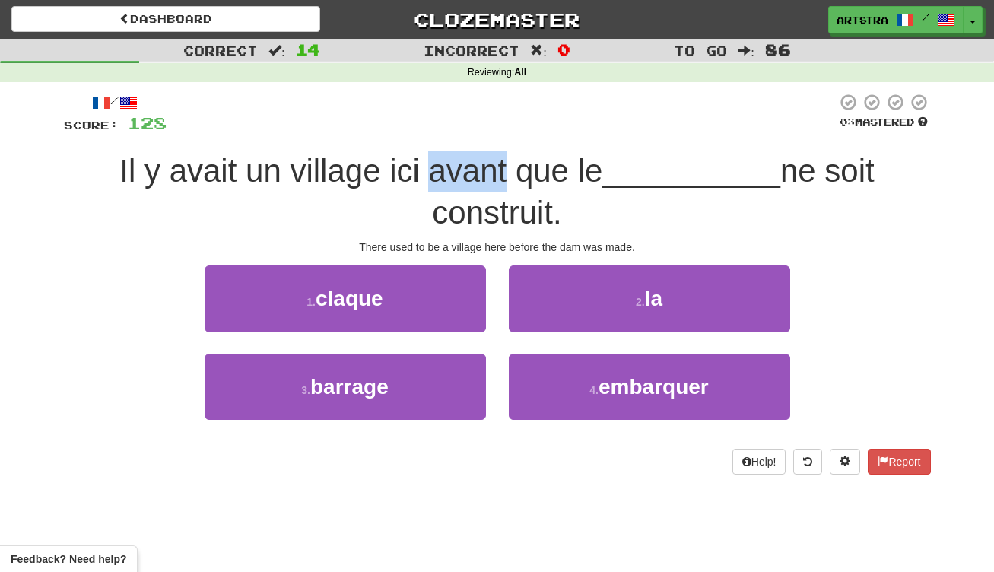
click at [494, 154] on span "Il y avait un village ici avant que le" at bounding box center [360, 171] width 483 height 36
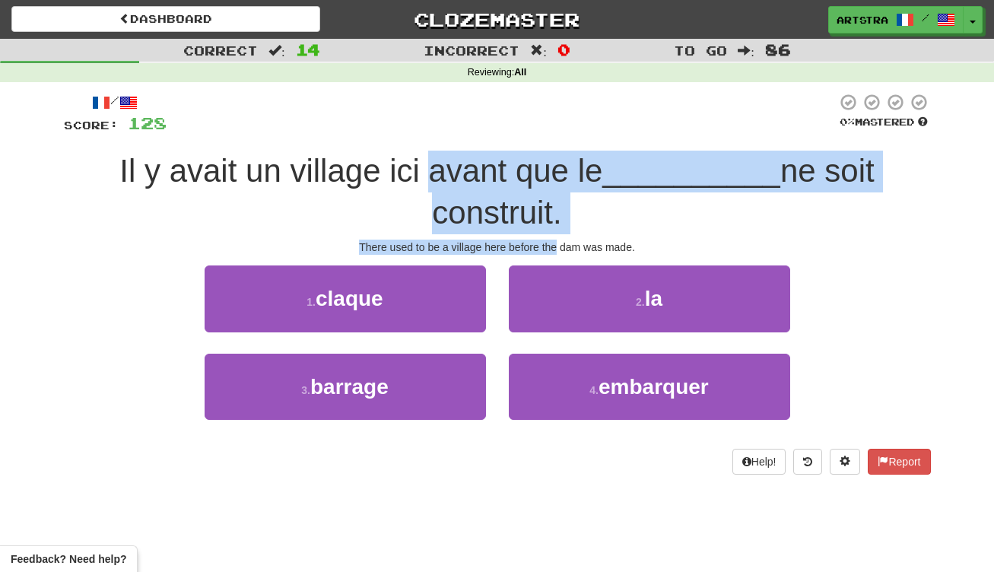
click at [551, 238] on div "/ Score: 128 0 % Mastered Il y avait un village ici avant que le __________ ne …" at bounding box center [497, 283] width 867 height 381
click at [551, 240] on div "There used to be a village here before the dam was made." at bounding box center [497, 247] width 867 height 15
click at [552, 172] on div "/ Score: 128 0 % Mastered Il y avait un village ici avant que le __________ ne …" at bounding box center [497, 283] width 867 height 381
click at [552, 172] on span "Il y avait un village ici avant que le" at bounding box center [360, 171] width 483 height 36
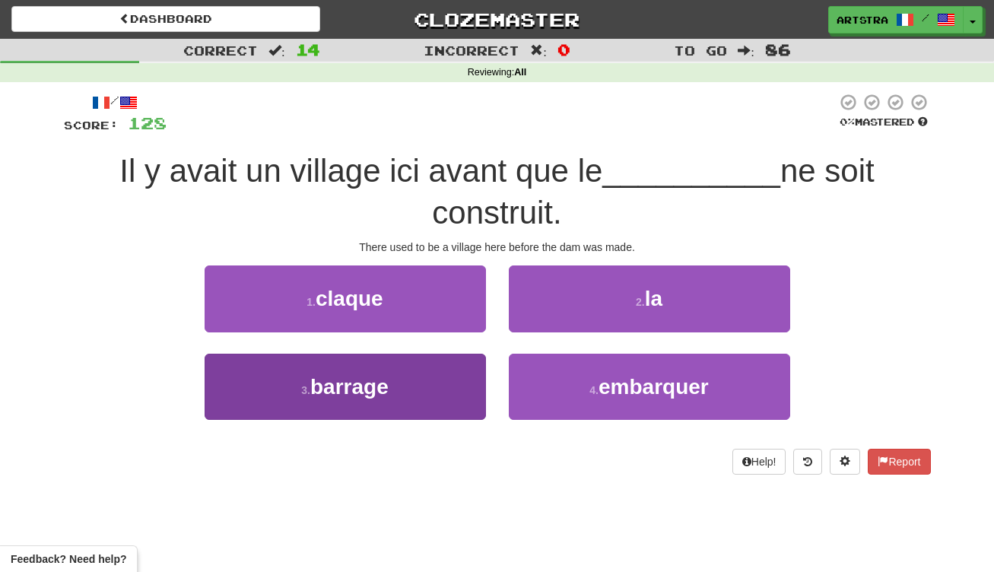
click at [391, 371] on button "3 . barrage" at bounding box center [345, 387] width 281 height 66
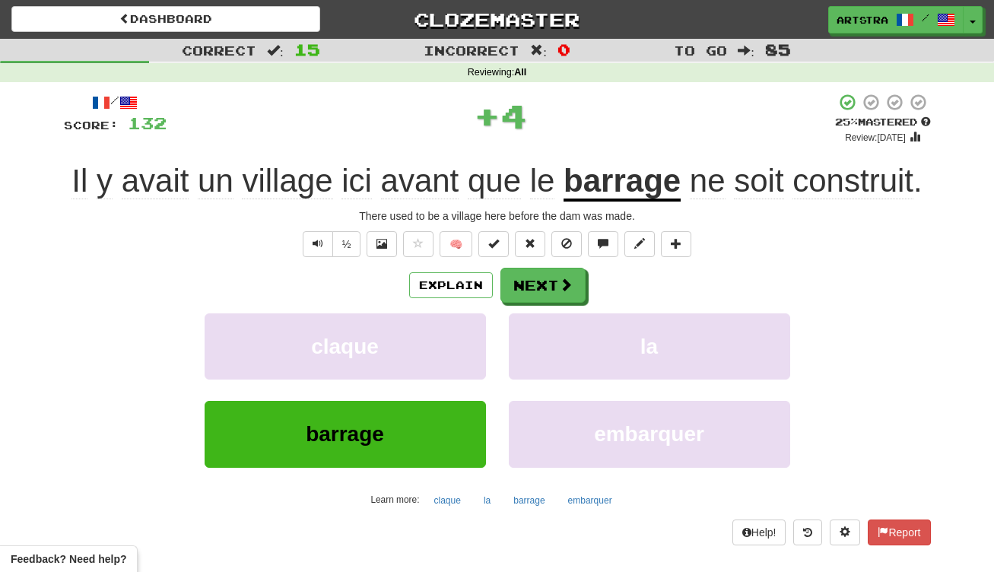
click at [859, 181] on span "construit" at bounding box center [852, 181] width 121 height 37
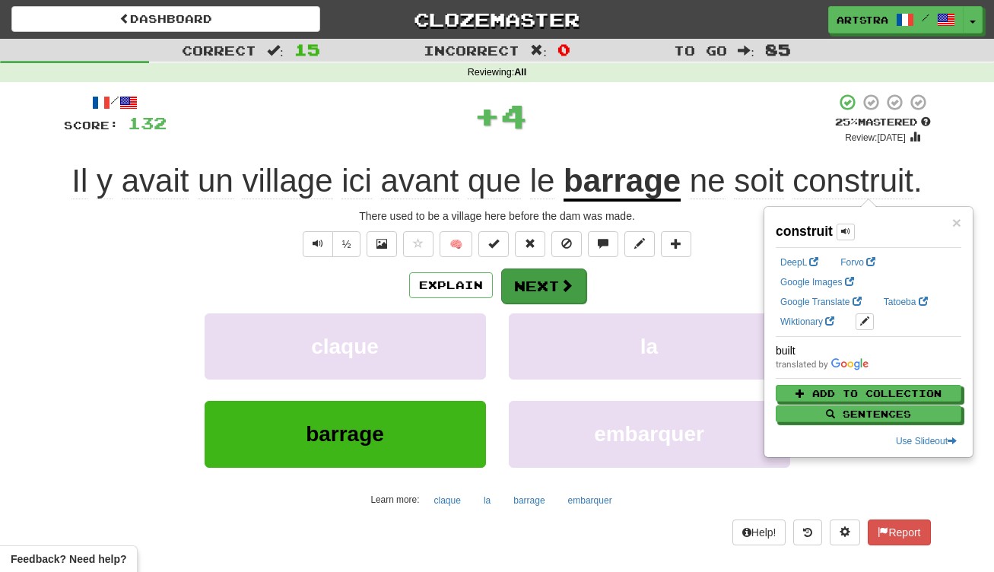
click at [538, 287] on button "Next" at bounding box center [543, 285] width 85 height 35
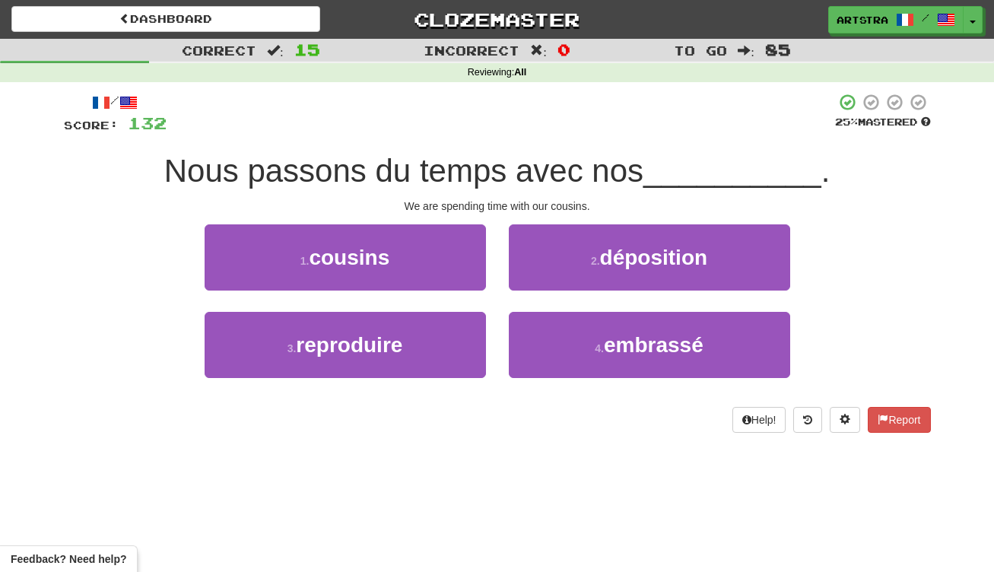
click at [496, 167] on span "Nous passons du temps avec nos" at bounding box center [403, 171] width 479 height 36
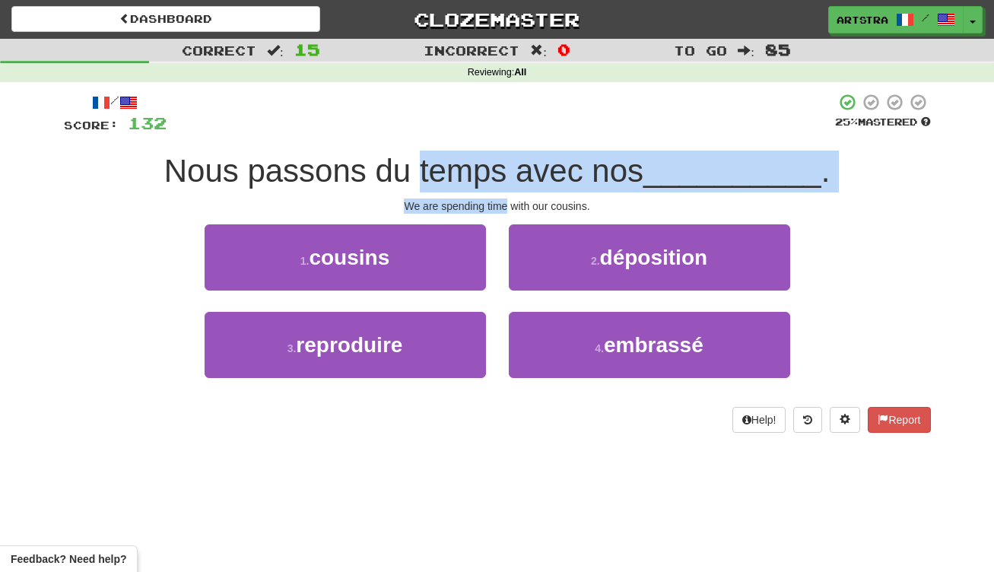
click at [503, 199] on div "/ Score: 132 25 % Mastered Nous passons du temps avec nos __________ . We are s…" at bounding box center [497, 263] width 867 height 340
click at [503, 199] on div "We are spending time with our cousins." at bounding box center [497, 205] width 867 height 15
click at [500, 173] on div "/ Score: 132 25 % Mastered Nous passons du temps avec nos __________ . We are s…" at bounding box center [497, 263] width 867 height 340
click at [500, 173] on span "Nous passons du temps avec nos" at bounding box center [403, 171] width 479 height 36
click at [505, 198] on div "/ Score: 132 25 % Mastered Nous passons du temps avec nos __________ . We are s…" at bounding box center [497, 263] width 867 height 340
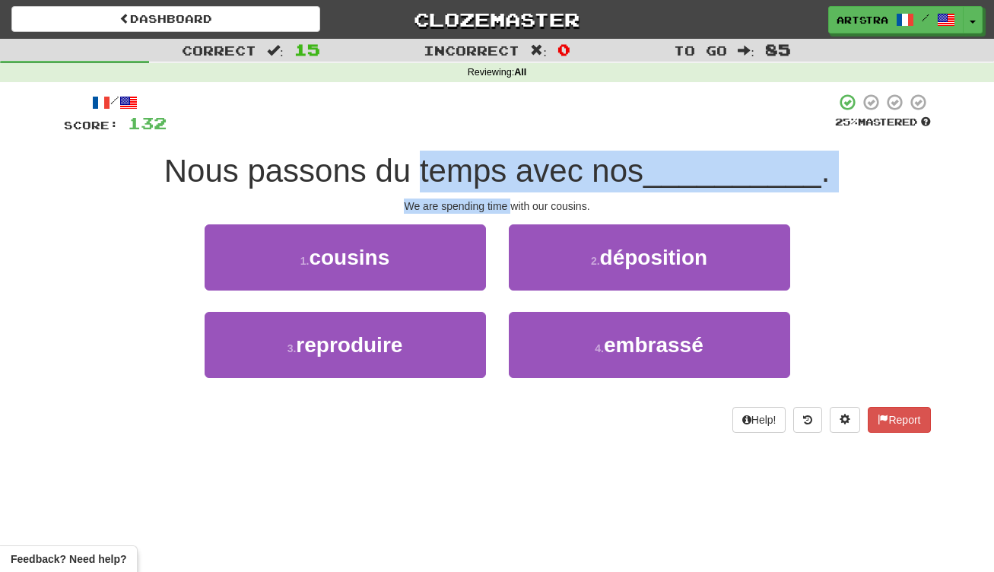
click at [505, 198] on div "We are spending time with our cousins." at bounding box center [497, 205] width 867 height 15
click at [510, 154] on div "/ Score: 132 25 % Mastered Nous passons du temps avec nos __________ . We are s…" at bounding box center [497, 263] width 867 height 340
click at [510, 154] on span "Nous passons du temps avec nos" at bounding box center [403, 171] width 479 height 36
click at [528, 215] on div "/ Score: 132 25 % Mastered Nous passons du temps avec nos __________ . We are s…" at bounding box center [497, 263] width 867 height 340
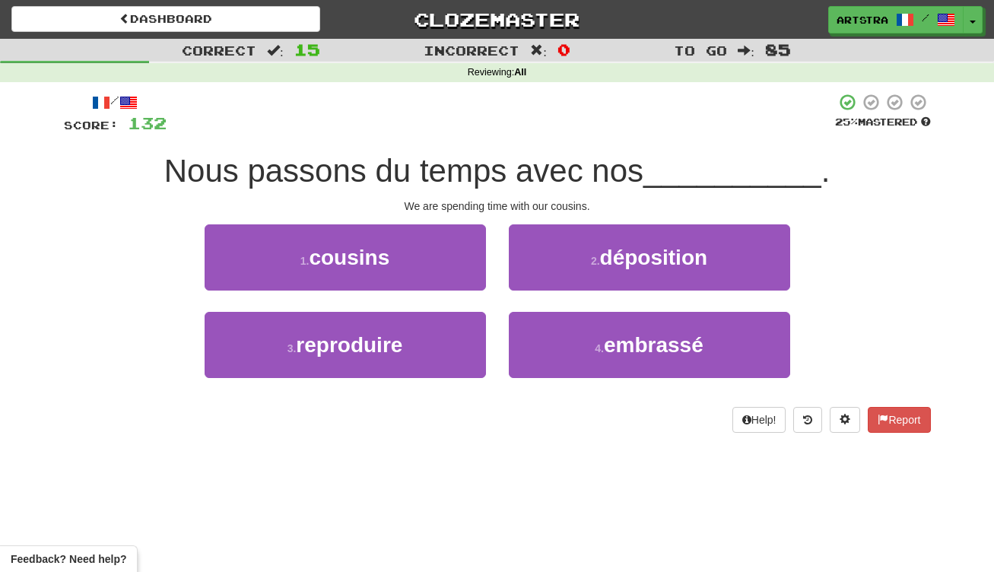
click at [526, 211] on div "We are spending time with our cousins." at bounding box center [497, 205] width 867 height 15
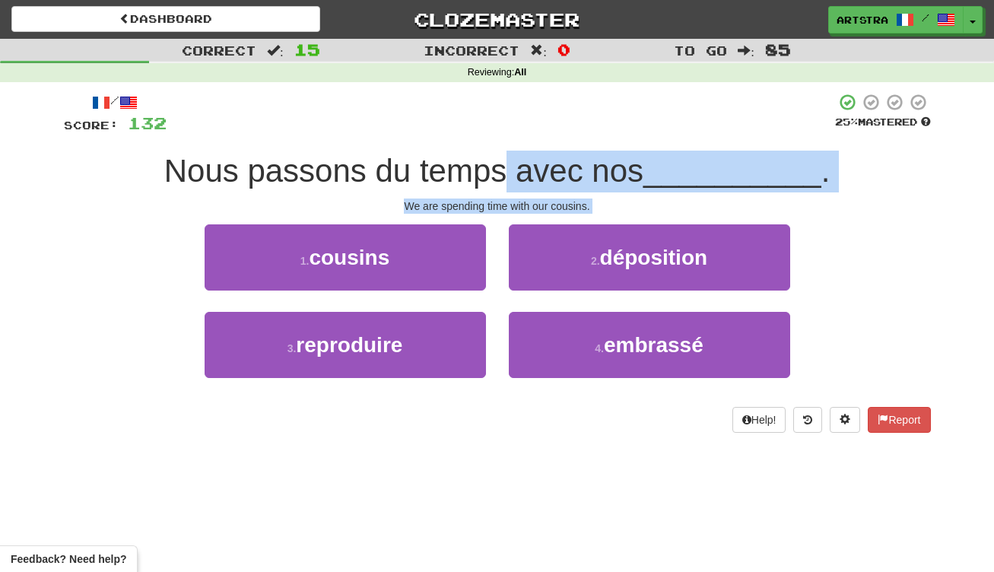
click at [516, 169] on div "/ Score: 132 25 % Mastered Nous passons du temps avec nos __________ . We are s…" at bounding box center [497, 263] width 867 height 340
click at [516, 169] on span "Nous passons du temps avec nos" at bounding box center [403, 171] width 479 height 36
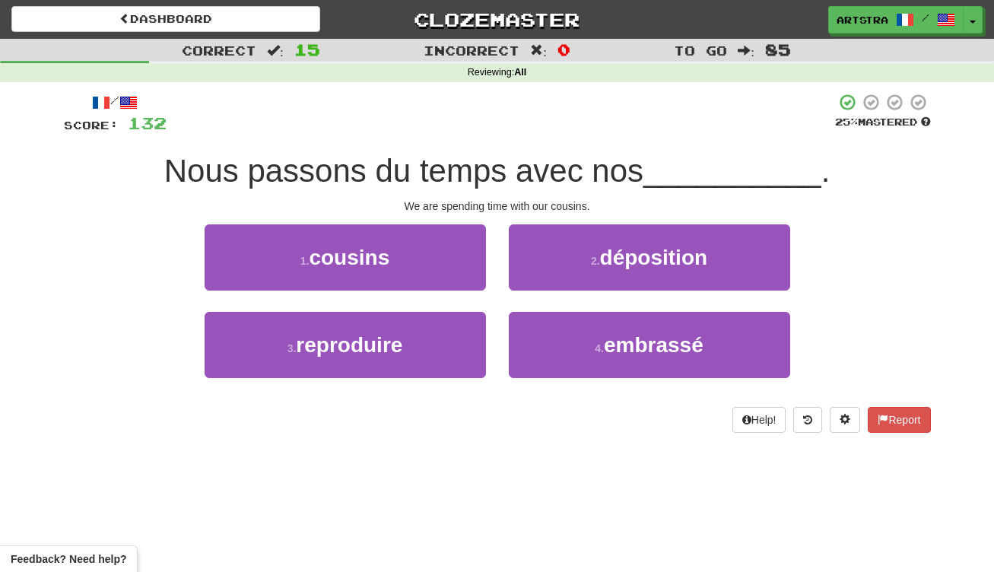
click at [448, 259] on button "1 . cousins" at bounding box center [345, 257] width 281 height 66
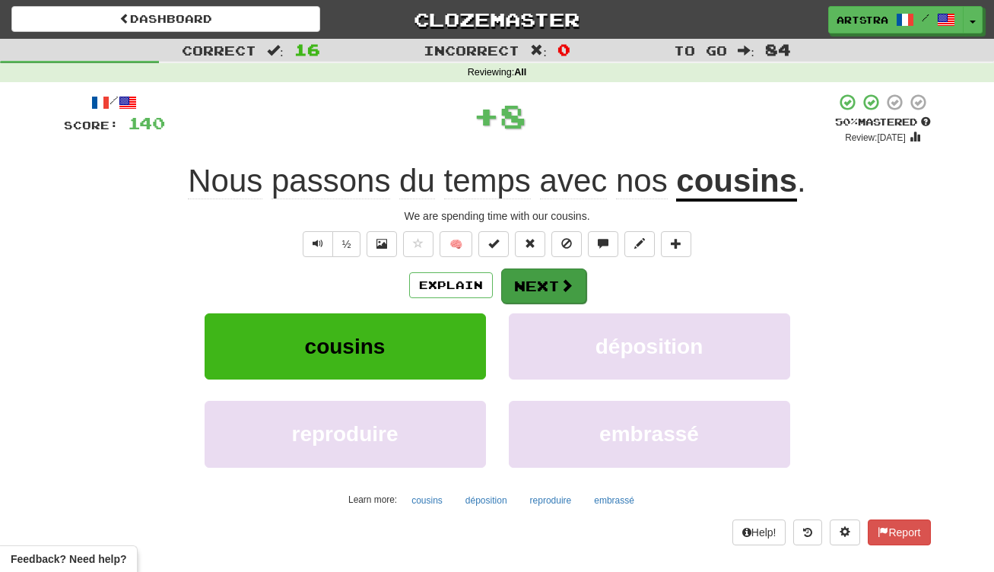
click at [545, 296] on button "Next" at bounding box center [543, 285] width 85 height 35
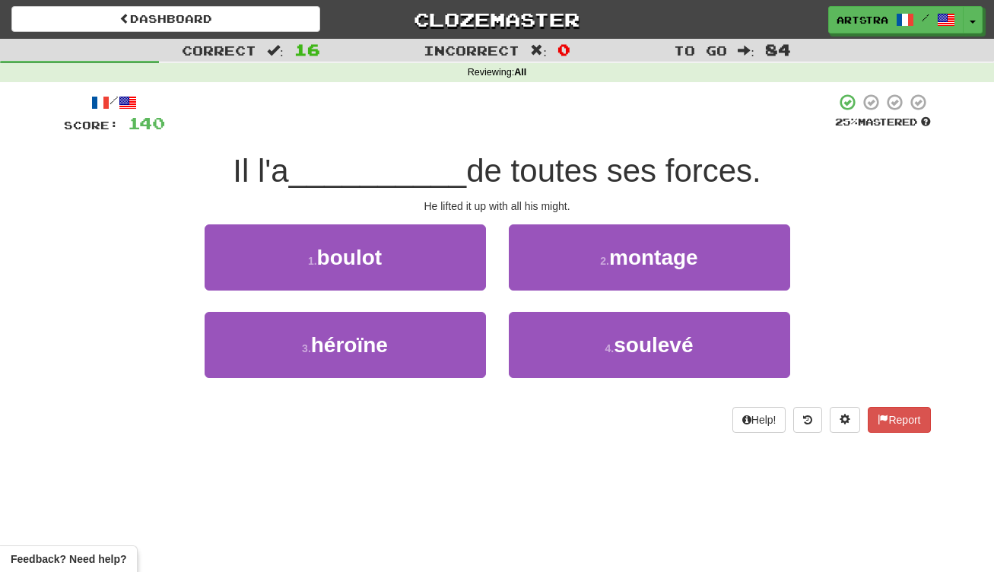
click at [478, 160] on span "de toutes ses forces." at bounding box center [613, 171] width 295 height 36
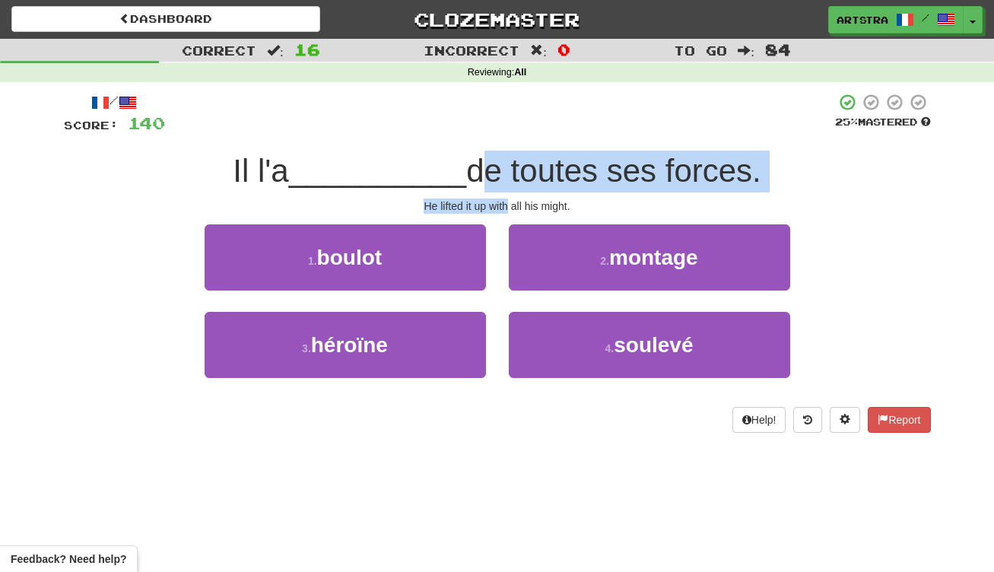
click at [491, 198] on div "/ Score: 140 25 % Mastered Il l'a __________ de toutes ses forces. He lifted it…" at bounding box center [497, 263] width 867 height 340
click at [491, 198] on div "He lifted it up with all his might." at bounding box center [497, 205] width 867 height 15
click at [478, 164] on div "/ Score: 140 25 % Mastered Il l'a __________ de toutes ses forces. He lifted it…" at bounding box center [497, 263] width 867 height 340
click at [478, 163] on span "de toutes ses forces." at bounding box center [613, 171] width 295 height 36
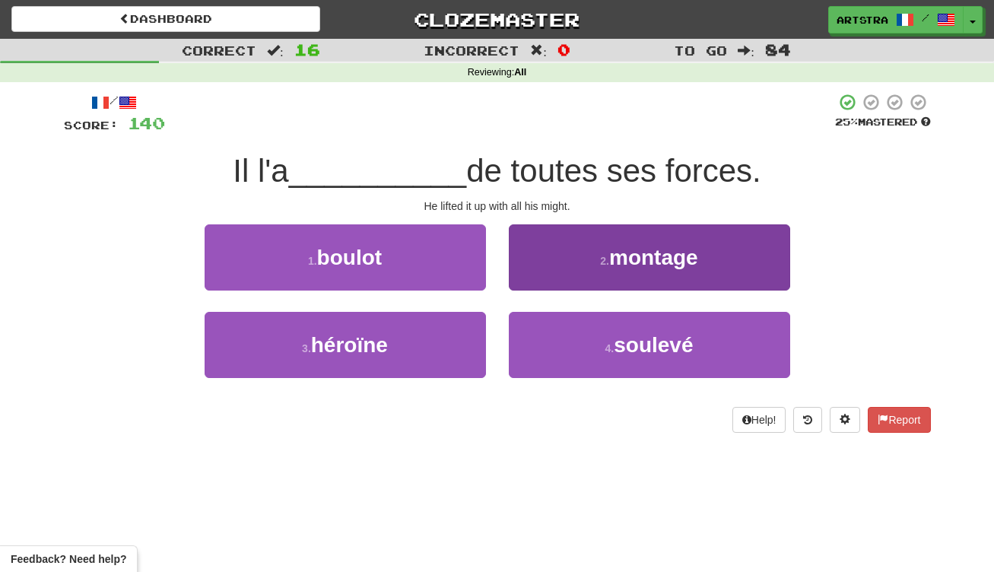
click at [694, 366] on button "4 . soulevé" at bounding box center [649, 345] width 281 height 66
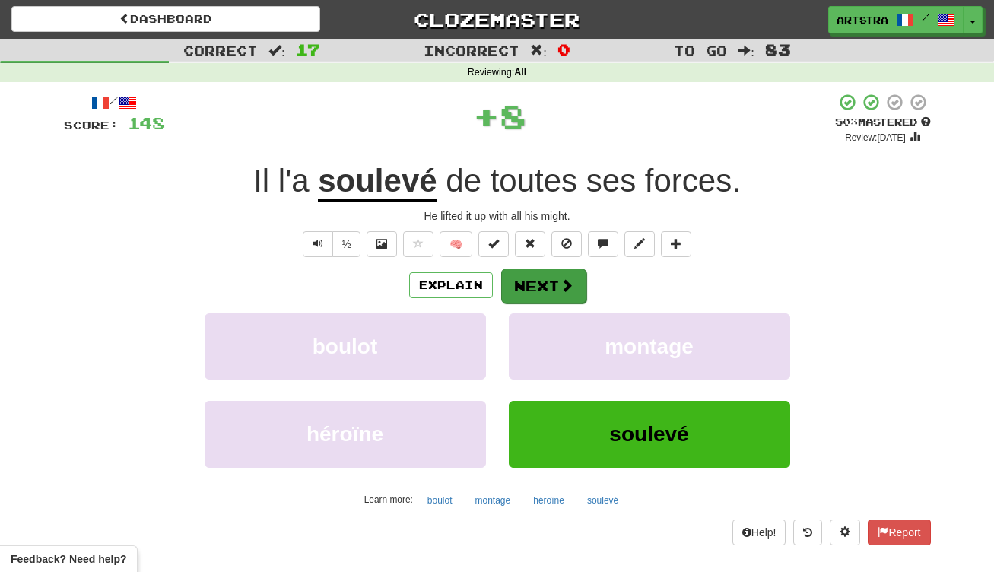
click at [550, 281] on button "Next" at bounding box center [543, 285] width 85 height 35
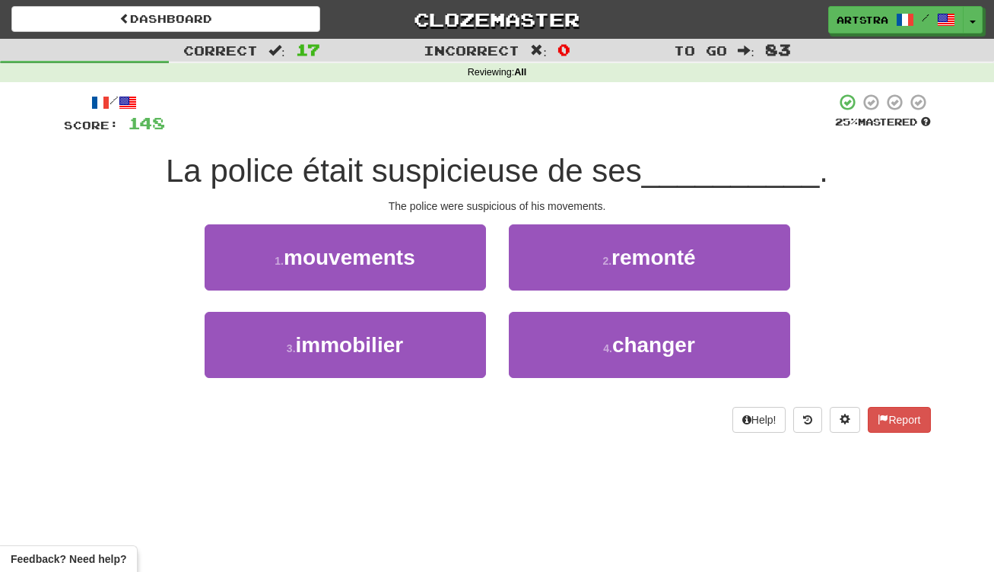
click at [472, 170] on span "La police était suspicieuse de ses" at bounding box center [404, 171] width 476 height 36
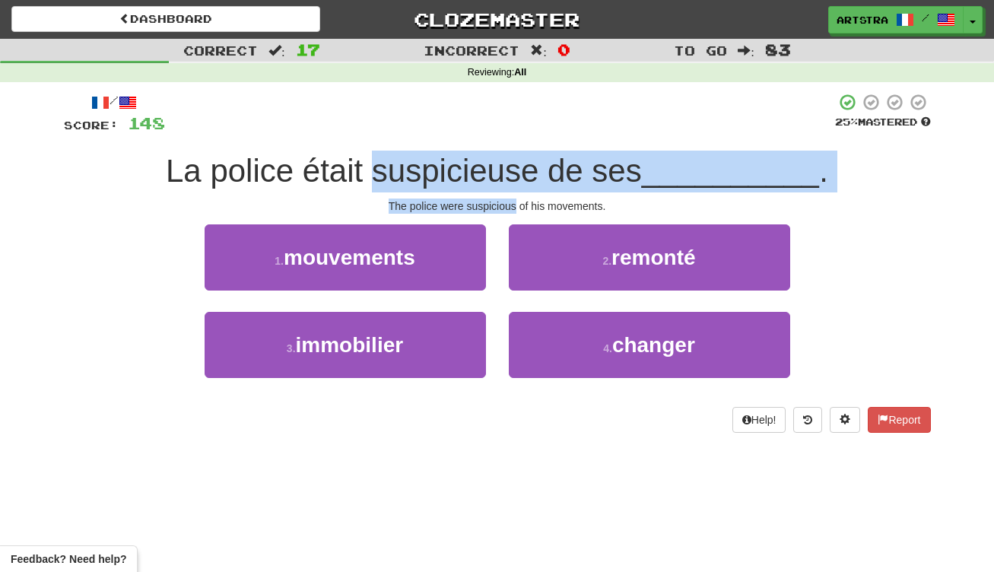
click at [487, 202] on div "/ Score: 148 25 % Mastered La police était suspicieuse de ses __________ . The …" at bounding box center [497, 263] width 867 height 340
click at [487, 202] on div "The police were suspicious of his movements." at bounding box center [497, 205] width 867 height 15
click at [487, 166] on div "/ Score: 148 25 % Mastered La police était suspicieuse de ses __________ . The …" at bounding box center [497, 263] width 867 height 340
click at [487, 166] on span "La police était suspicieuse de ses" at bounding box center [404, 171] width 476 height 36
click at [489, 207] on div "/ Score: 148 25 % Mastered La police était suspicieuse de ses __________ . The …" at bounding box center [497, 263] width 867 height 340
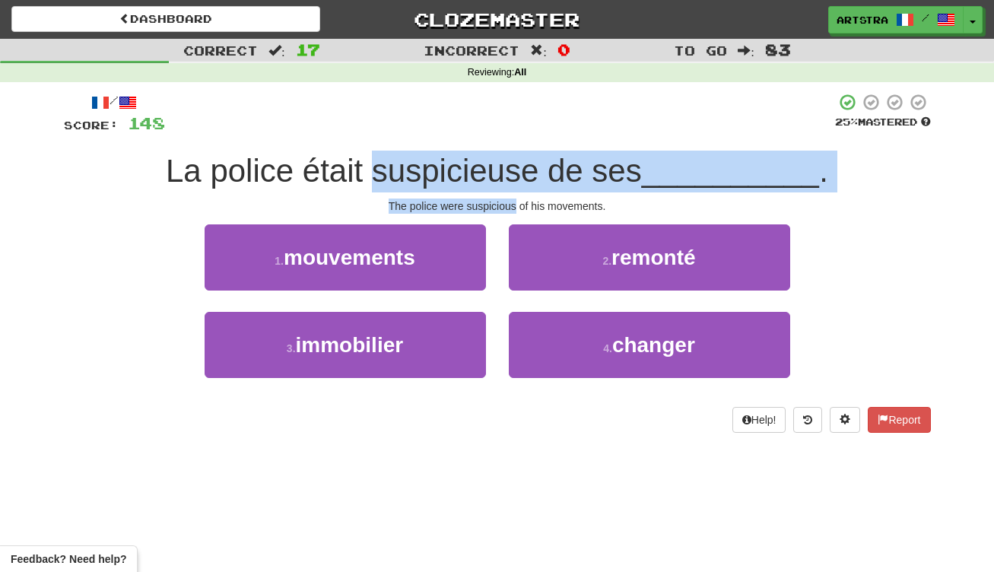
click at [489, 207] on div "The police were suspicious of his movements." at bounding box center [497, 205] width 867 height 15
click at [483, 170] on div "/ Score: 148 25 % Mastered La police était suspicieuse de ses __________ . The …" at bounding box center [497, 263] width 867 height 340
click at [483, 170] on span "La police était suspicieuse de ses" at bounding box center [404, 171] width 476 height 36
click at [500, 201] on div "/ Score: 148 25 % Mastered La police était suspicieuse de ses __________ . The …" at bounding box center [497, 263] width 867 height 340
click at [500, 201] on div "The police were suspicious of his movements." at bounding box center [497, 205] width 867 height 15
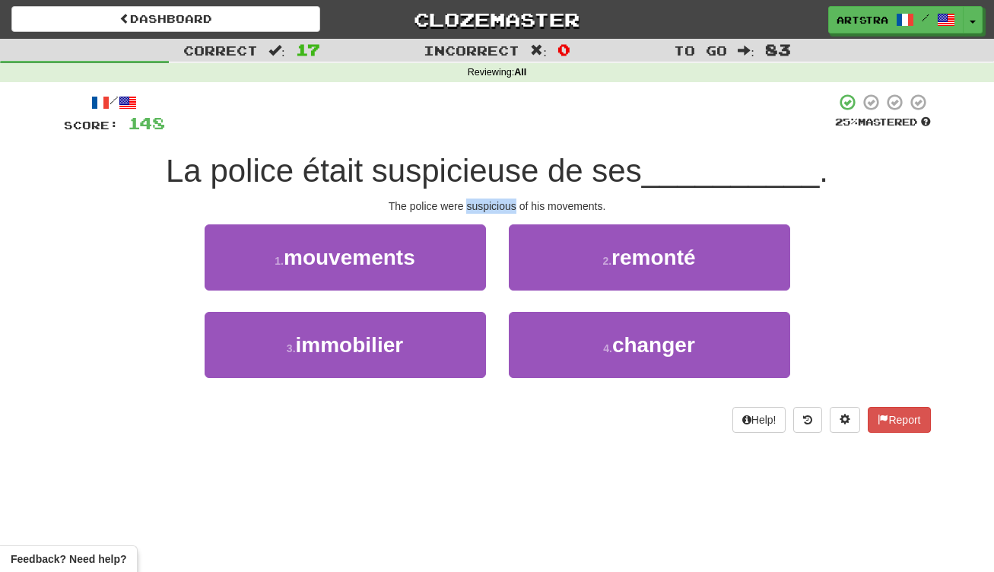
click at [456, 249] on button "1 . mouvements" at bounding box center [345, 257] width 281 height 66
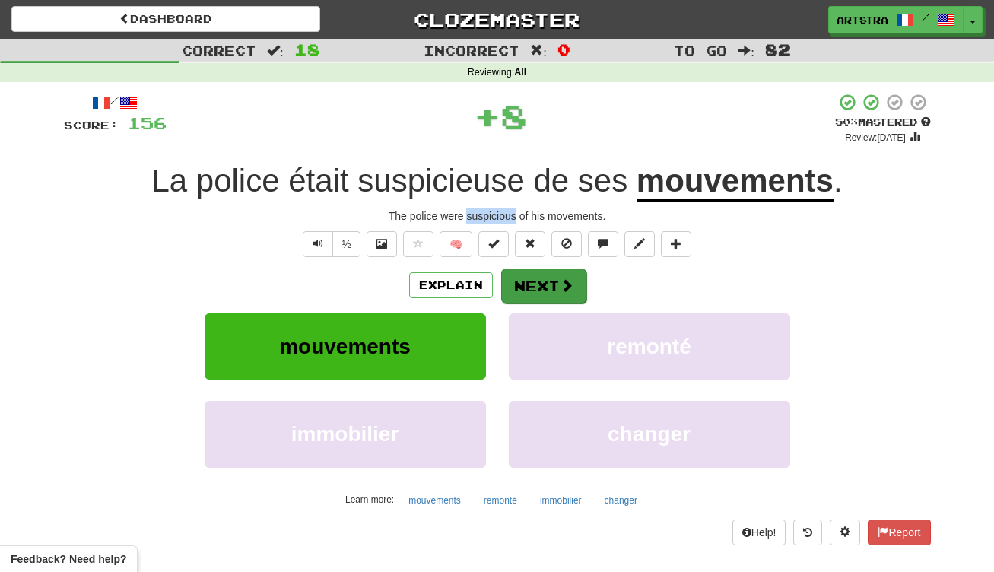
click at [523, 282] on button "Next" at bounding box center [543, 285] width 85 height 35
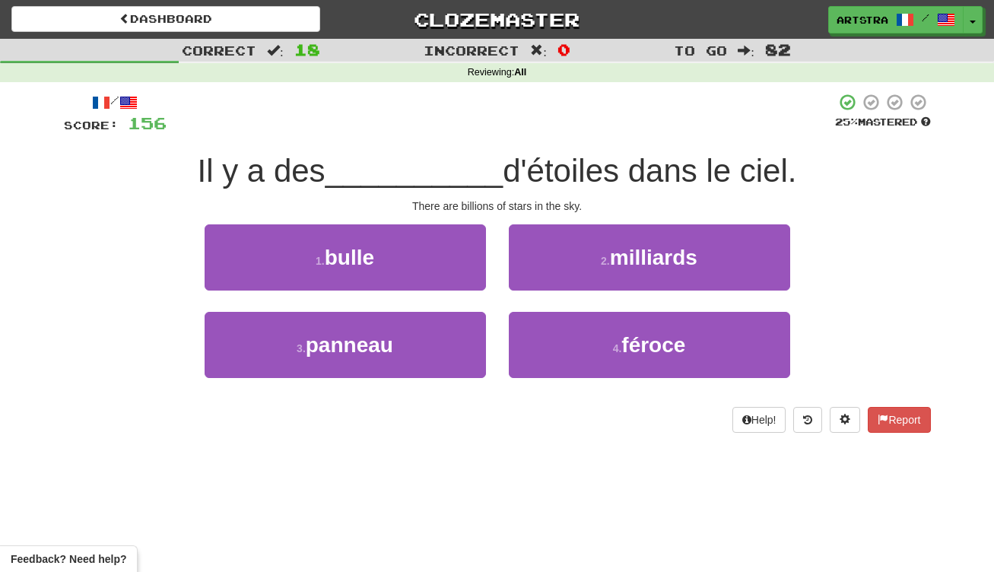
click at [479, 175] on span "__________" at bounding box center [415, 171] width 178 height 36
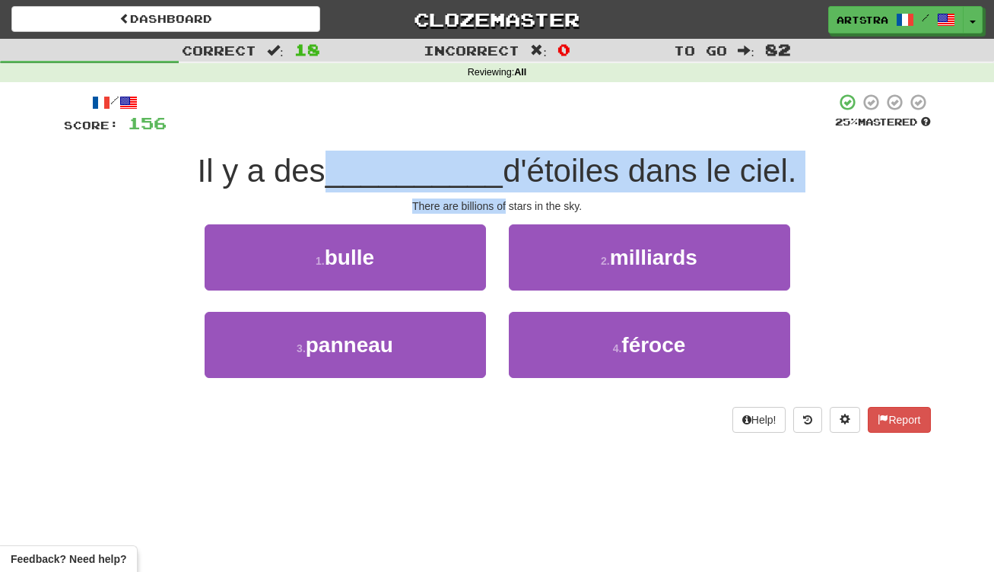
click at [496, 207] on div "/ Score: 156 25 % Mastered Il y a des __________ d'étoiles dans le ciel. There …" at bounding box center [497, 263] width 867 height 340
click at [496, 207] on div "There are billions of stars in the sky." at bounding box center [497, 205] width 867 height 15
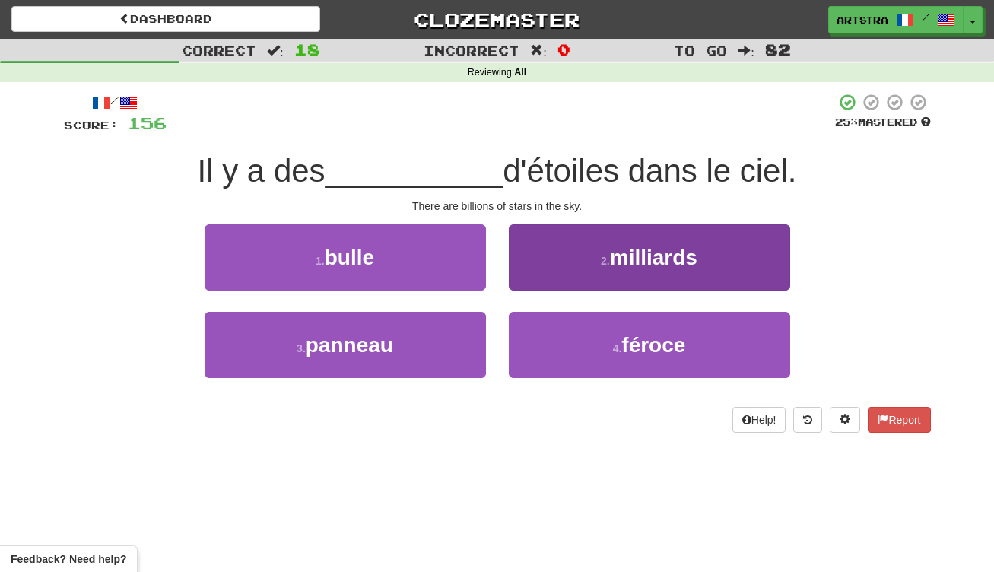
click at [661, 269] on button "2 . milliards" at bounding box center [649, 257] width 281 height 66
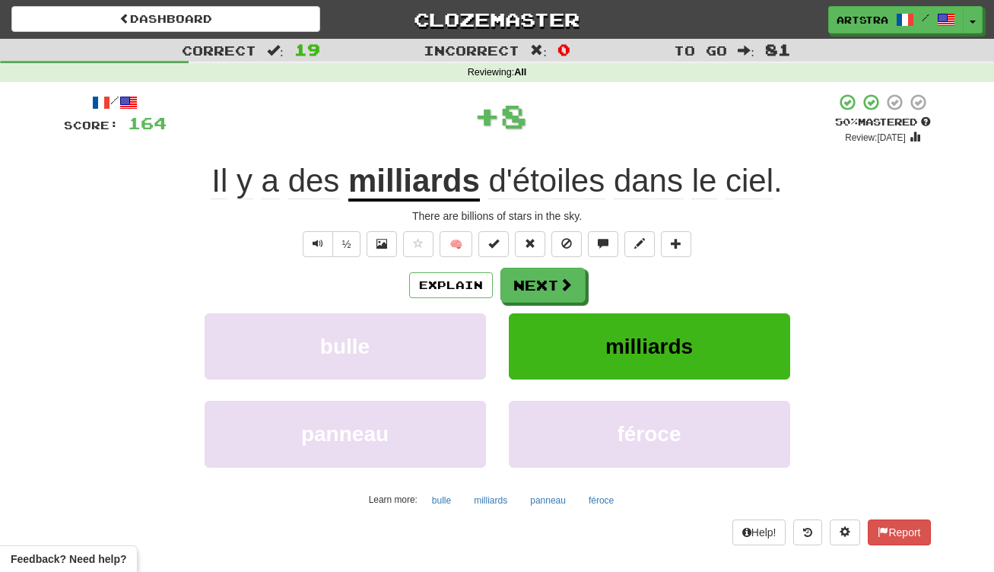
click at [763, 192] on span "ciel" at bounding box center [750, 181] width 48 height 37
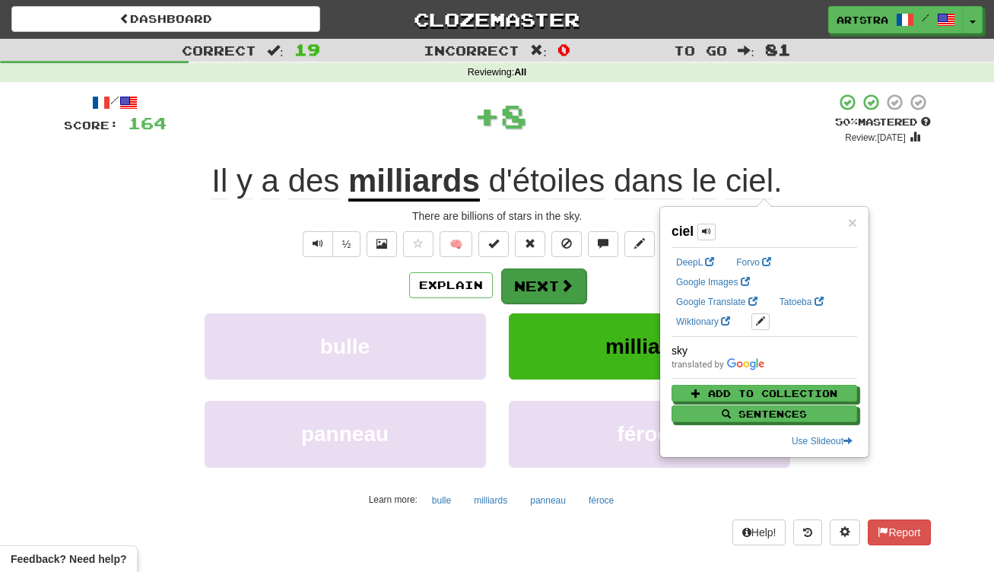
click at [557, 281] on button "Next" at bounding box center [543, 285] width 85 height 35
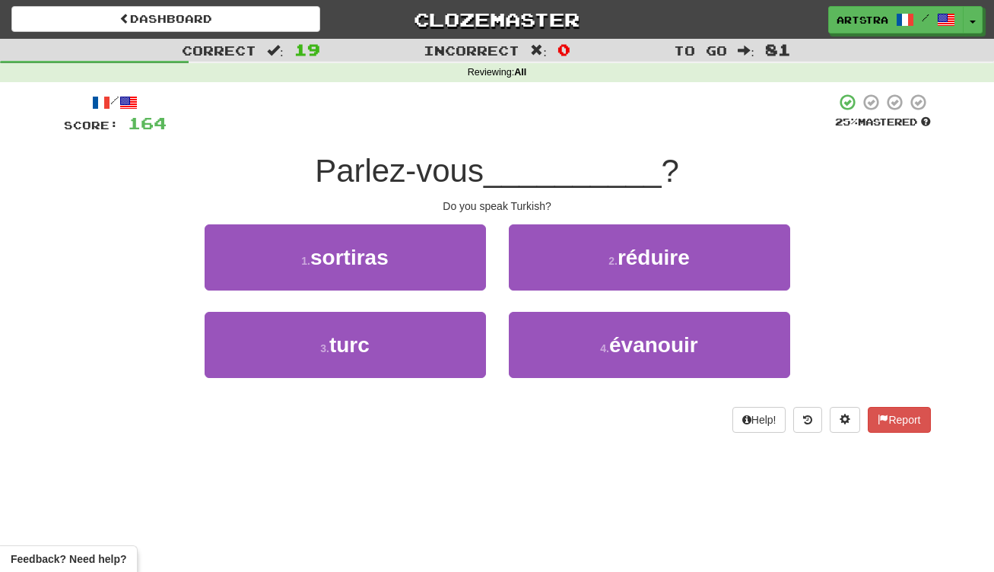
click at [518, 175] on span "__________" at bounding box center [573, 171] width 178 height 36
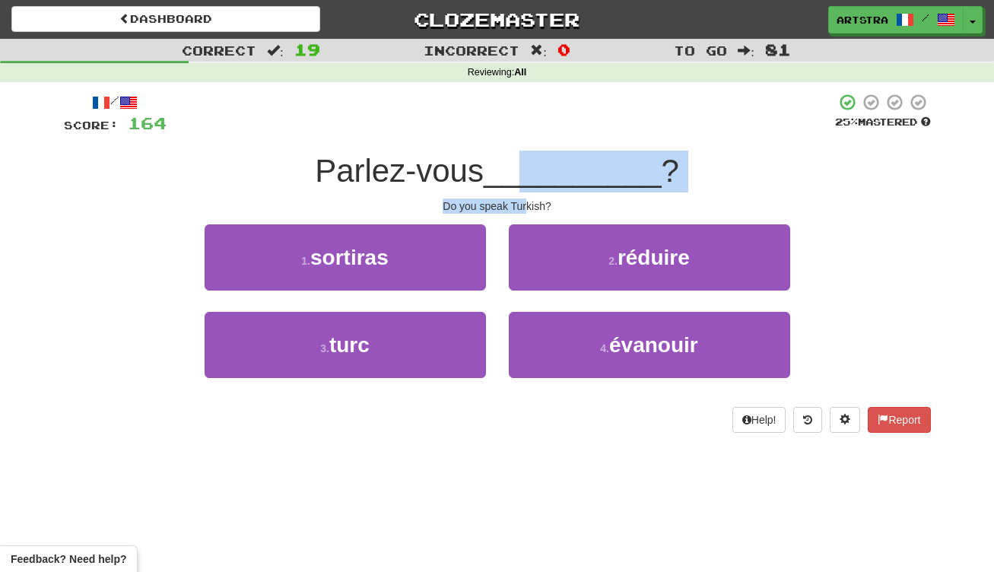
click at [527, 205] on div "/ Score: 164 25 % Mastered Parlez-vous __________ ? Do you speak Turkish? 1 . s…" at bounding box center [497, 263] width 867 height 340
click at [527, 205] on div "Do you speak Turkish?" at bounding box center [497, 205] width 867 height 15
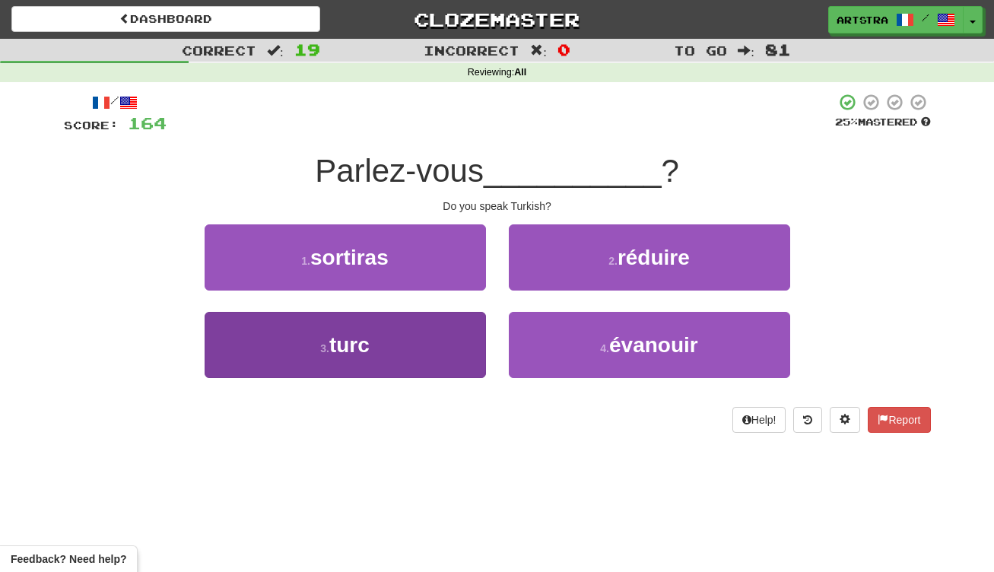
click at [453, 348] on button "3 . turc" at bounding box center [345, 345] width 281 height 66
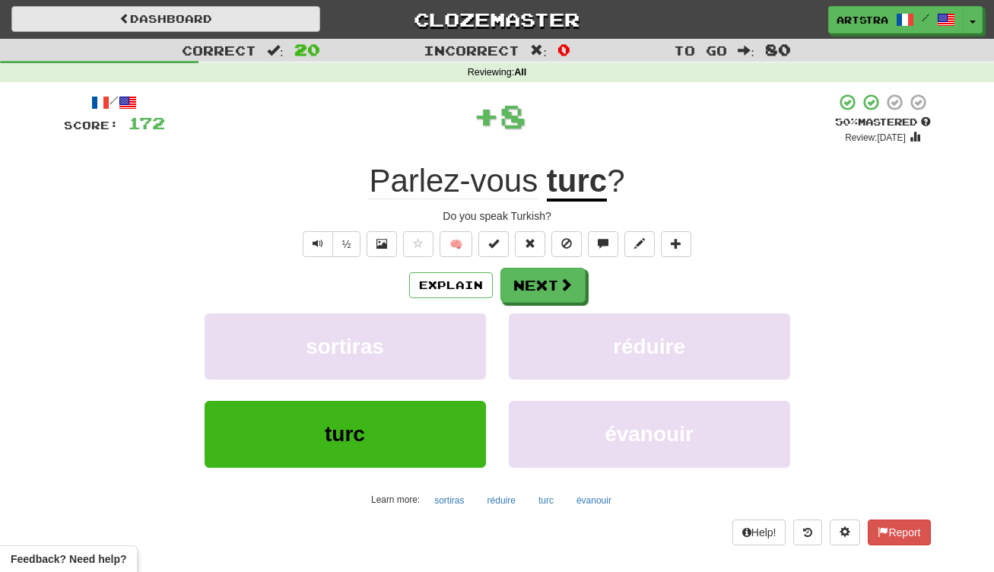
click at [194, 17] on link "Dashboard" at bounding box center [165, 19] width 309 height 26
